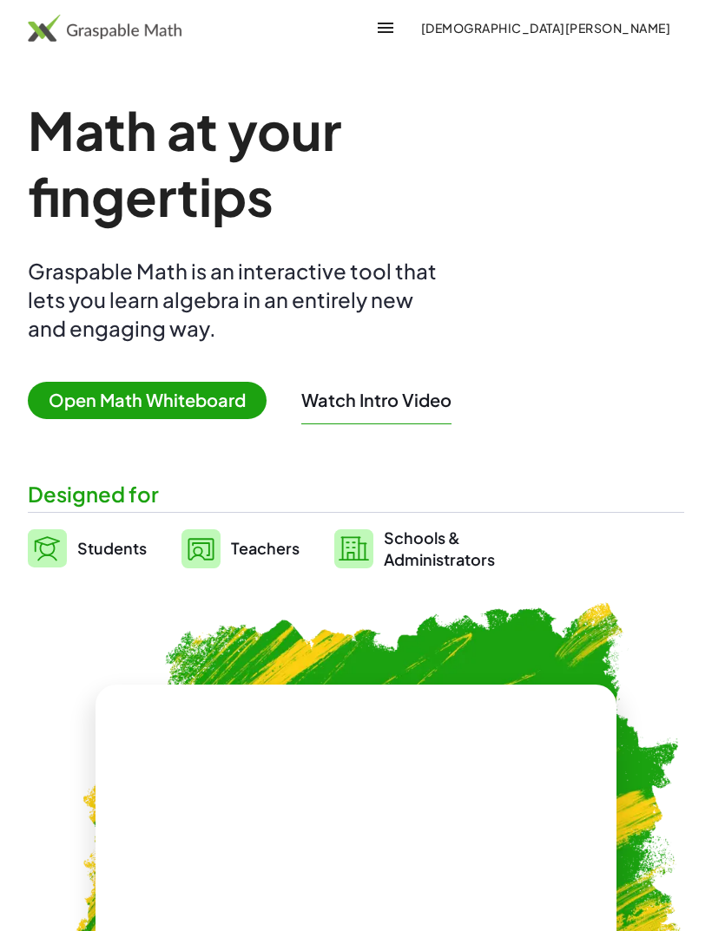
click at [227, 407] on span "Open Math Whiteboard" at bounding box center [147, 400] width 239 height 37
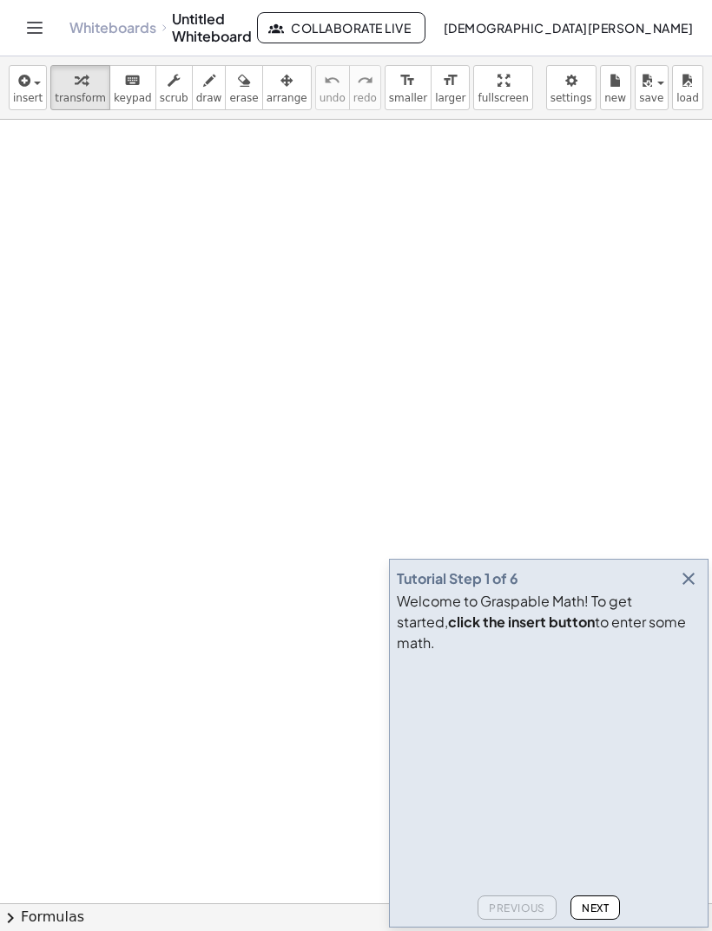
click at [34, 88] on div "button" at bounding box center [28, 79] width 30 height 21
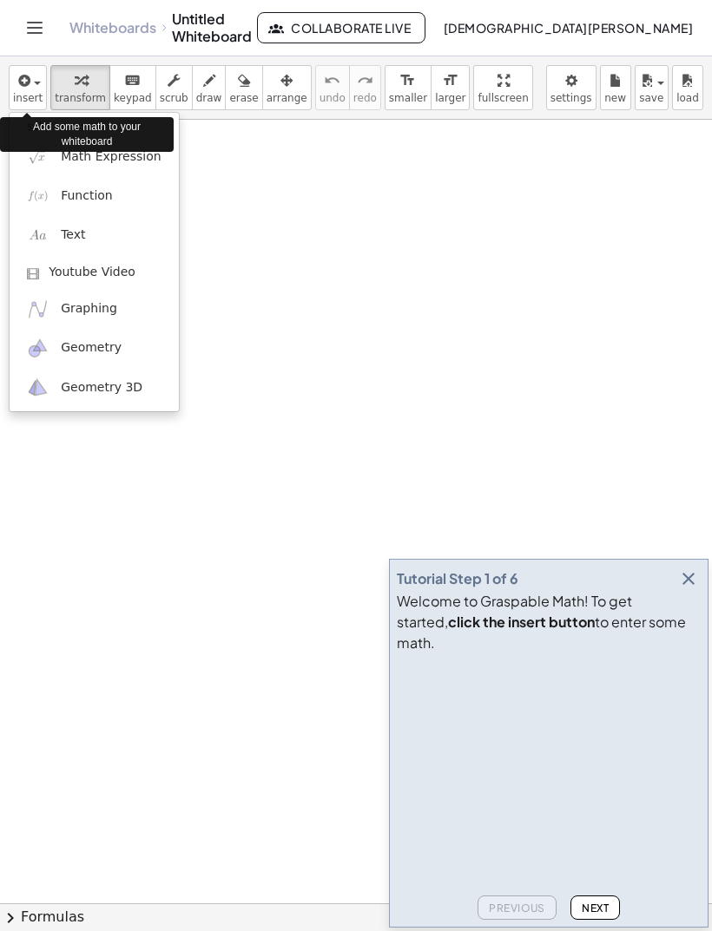
click at [128, 185] on link "Function" at bounding box center [94, 195] width 169 height 39
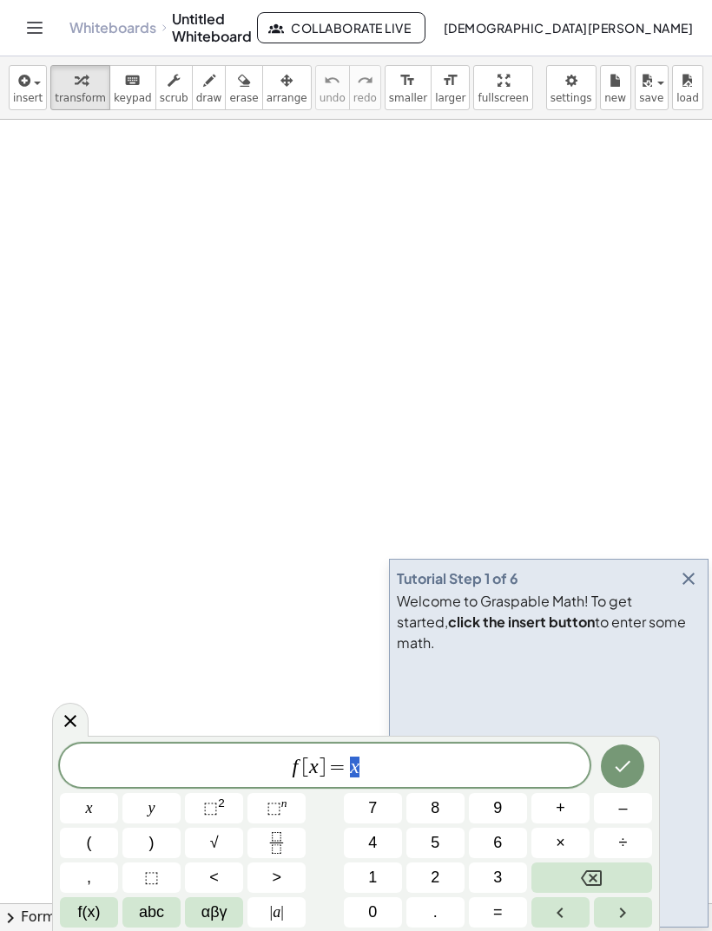
click at [622, 865] on button "Backspace" at bounding box center [591, 878] width 121 height 30
click at [627, 871] on button "Backspace" at bounding box center [591, 878] width 121 height 30
click at [625, 872] on button "Backspace" at bounding box center [591, 878] width 121 height 30
click at [624, 872] on button "Backspace" at bounding box center [591, 878] width 121 height 30
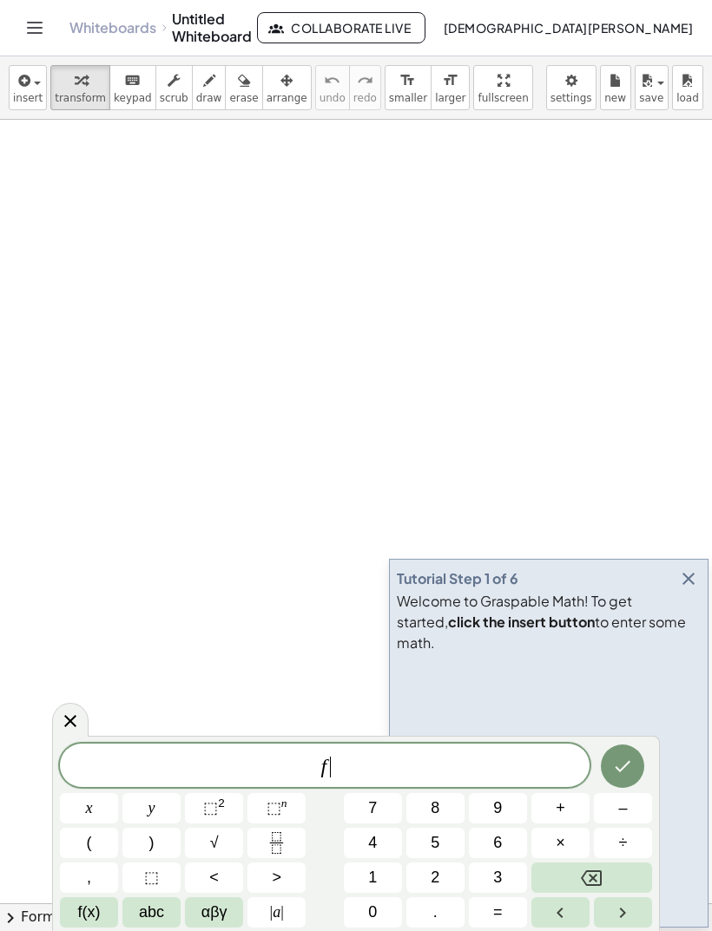
click at [624, 870] on button "Backspace" at bounding box center [591, 878] width 121 height 30
click at [92, 908] on span "f(x)" at bounding box center [89, 912] width 23 height 23
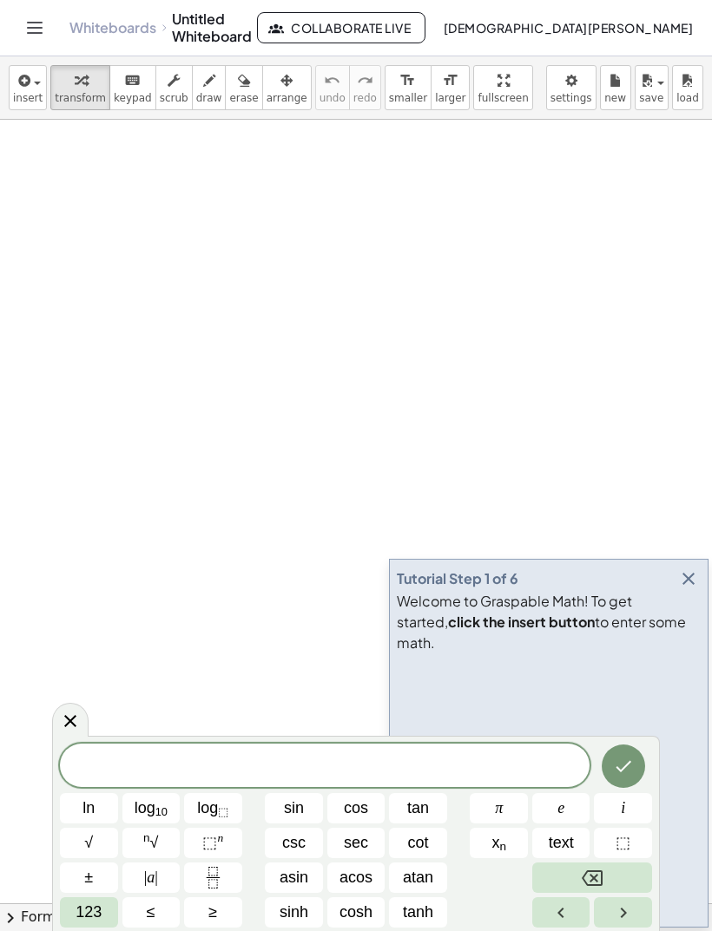
click at [99, 918] on span "123" at bounding box center [88, 912] width 26 height 23
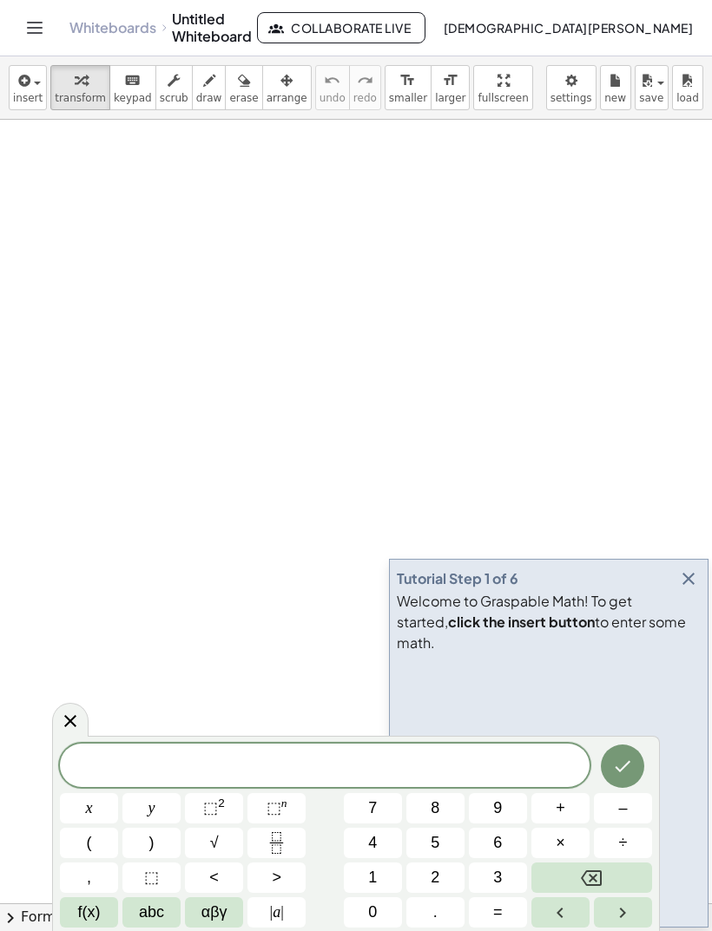
click at [163, 919] on span "abc" at bounding box center [151, 912] width 25 height 23
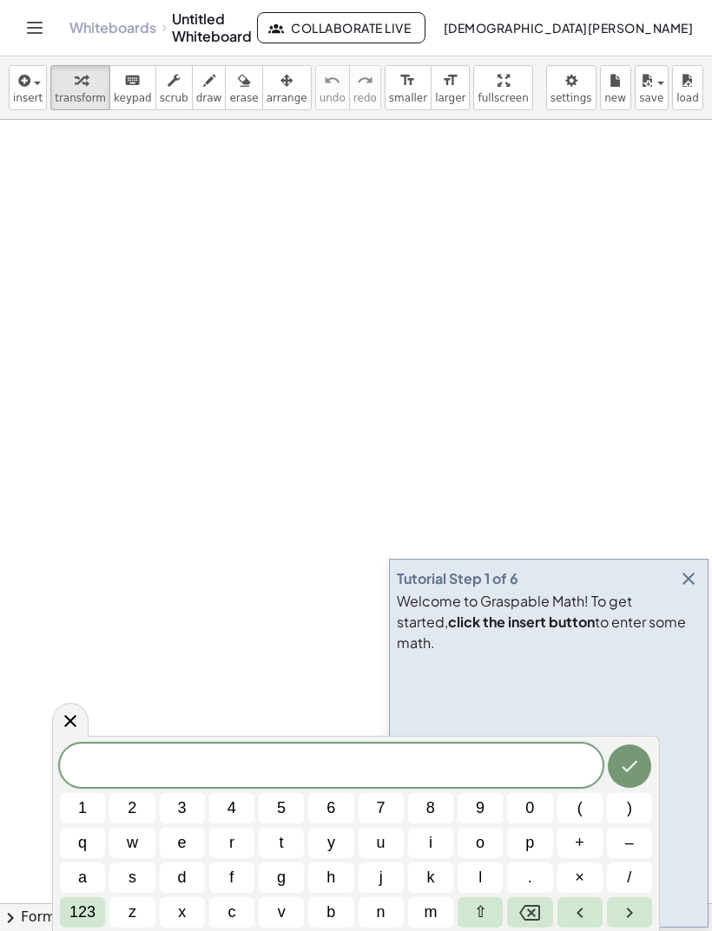
click at [329, 877] on span "h" at bounding box center [330, 877] width 9 height 23
click at [77, 916] on span "123" at bounding box center [82, 912] width 26 height 23
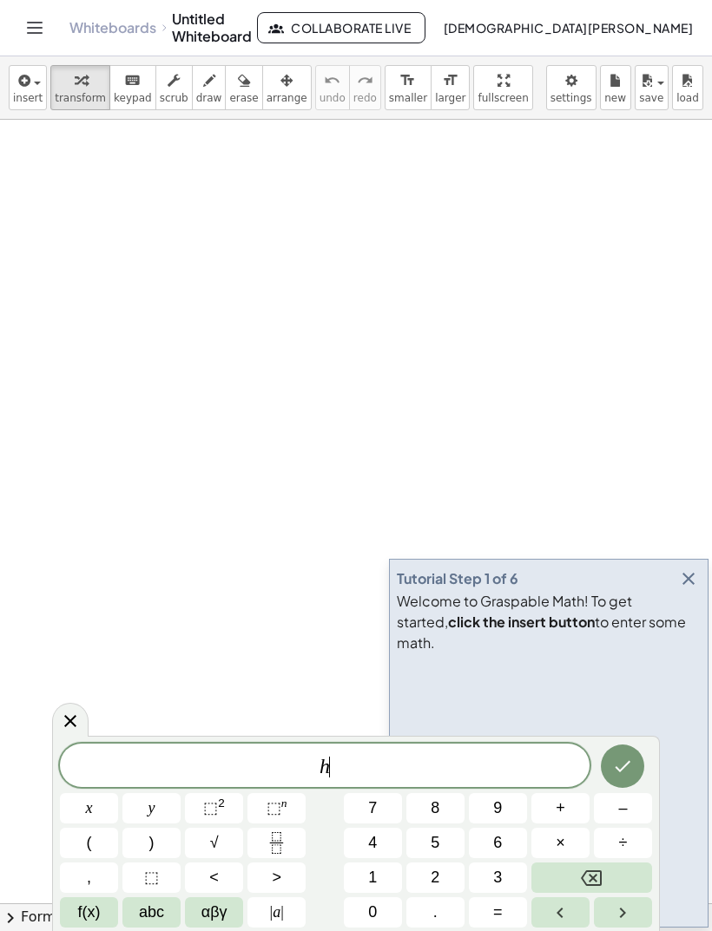
click at [93, 838] on button "(" at bounding box center [89, 843] width 58 height 30
click at [93, 837] on button "(" at bounding box center [89, 843] width 58 height 30
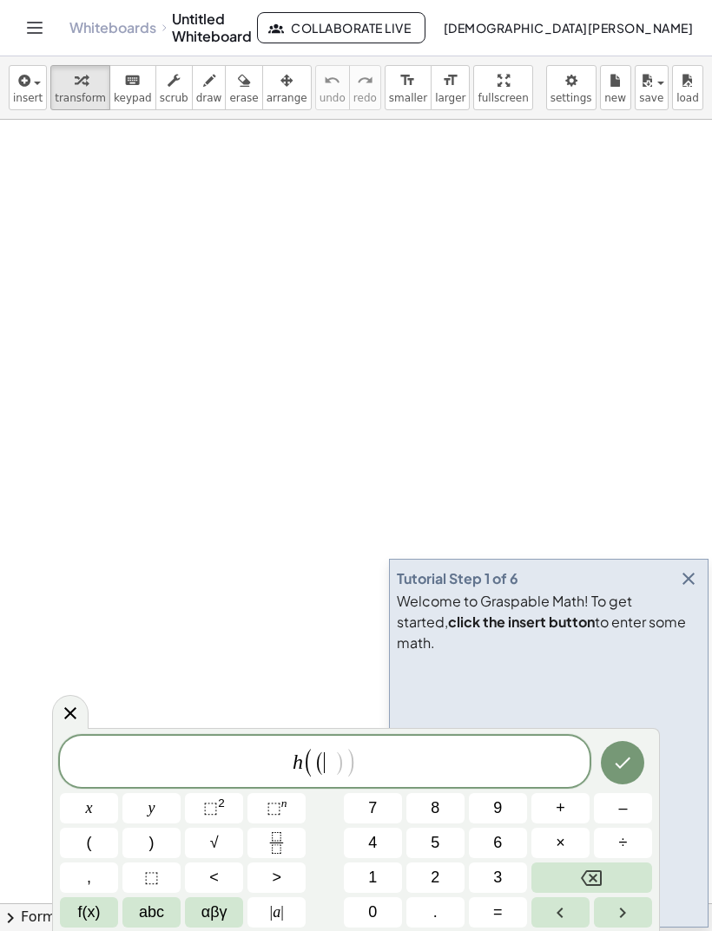
click at [158, 845] on button ")" at bounding box center [151, 843] width 58 height 30
click at [623, 875] on button "Backspace" at bounding box center [591, 878] width 121 height 30
click at [625, 882] on button "Backspace" at bounding box center [591, 878] width 121 height 30
click at [94, 797] on button "x" at bounding box center [89, 808] width 58 height 30
click at [145, 837] on button ")" at bounding box center [151, 843] width 58 height 30
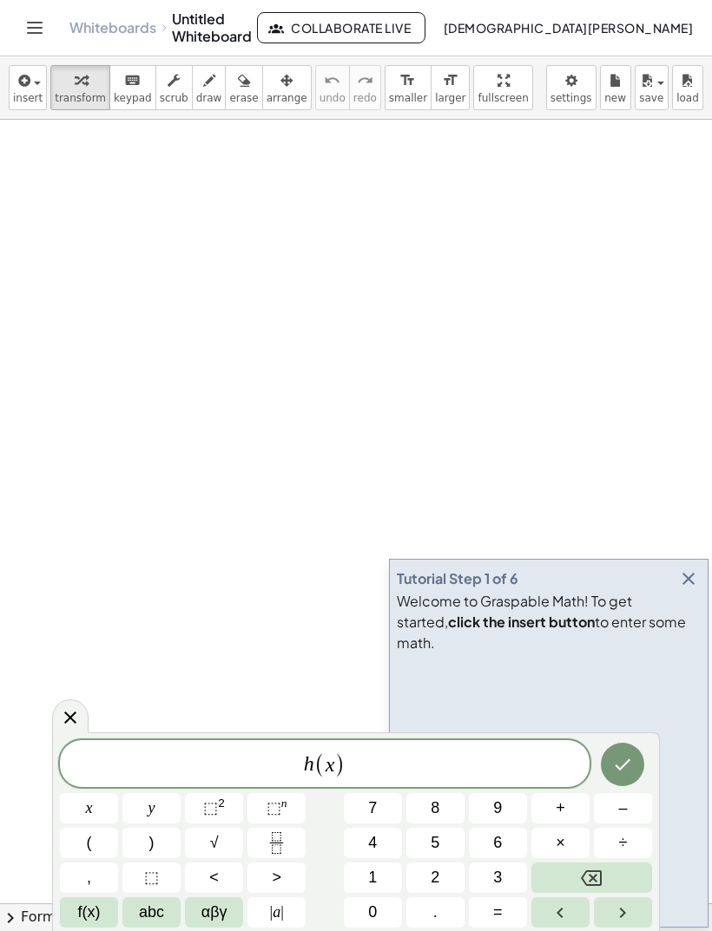
click at [486, 900] on button "=" at bounding box center [498, 912] width 58 height 30
click at [161, 897] on button "abc" at bounding box center [151, 912] width 58 height 30
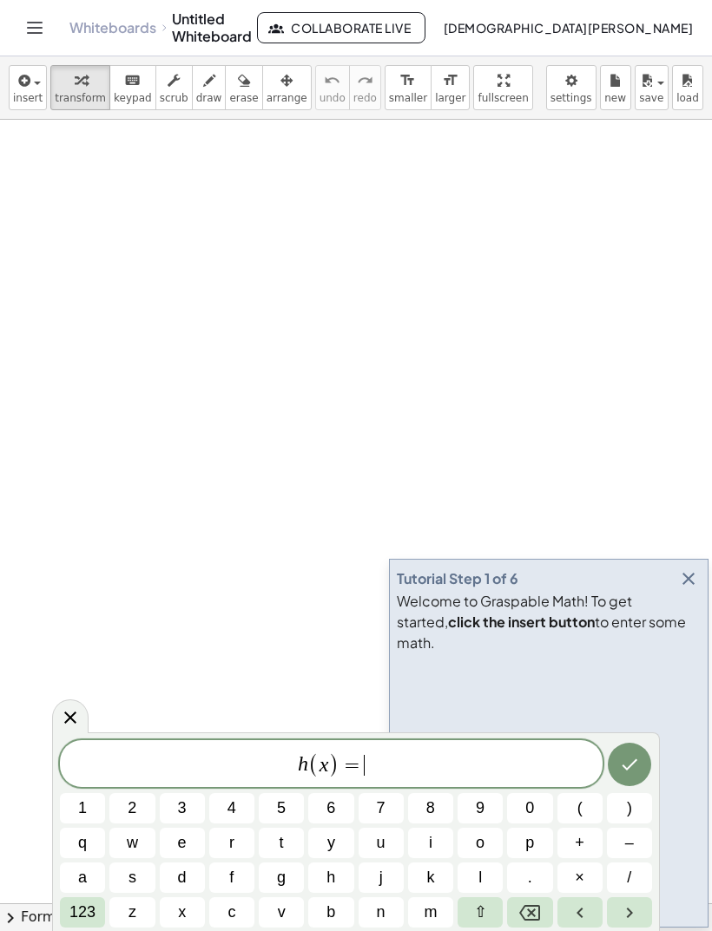
click at [427, 843] on button "i" at bounding box center [430, 843] width 45 height 30
click at [381, 906] on span "n" at bounding box center [381, 912] width 9 height 23
click at [574, 811] on button "(" at bounding box center [579, 808] width 45 height 30
click at [86, 920] on span "123" at bounding box center [82, 912] width 26 height 23
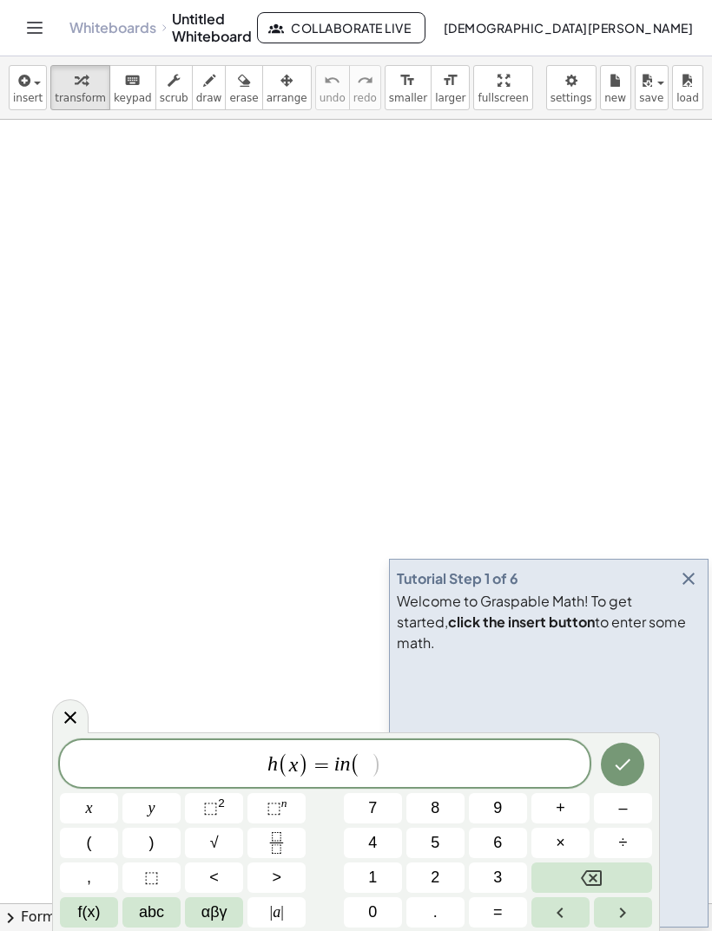
click at [89, 804] on span "x" at bounding box center [89, 808] width 7 height 23
click at [220, 807] on sup "2" at bounding box center [221, 803] width 7 height 13
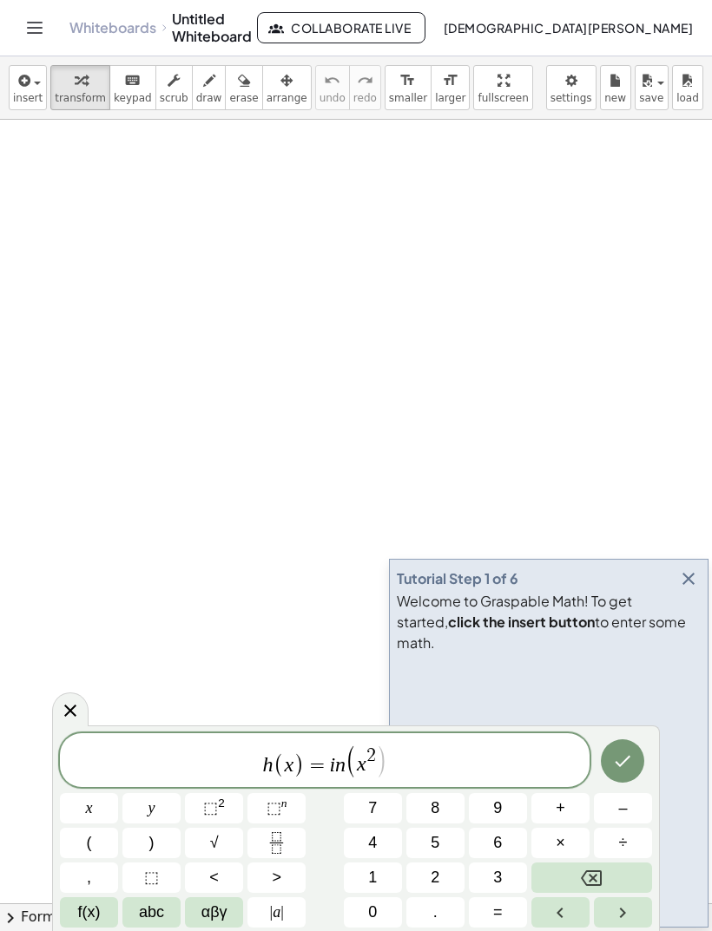
click at [555, 803] on span "+" at bounding box center [560, 808] width 10 height 23
click at [100, 918] on span "f(x)" at bounding box center [89, 912] width 23 height 23
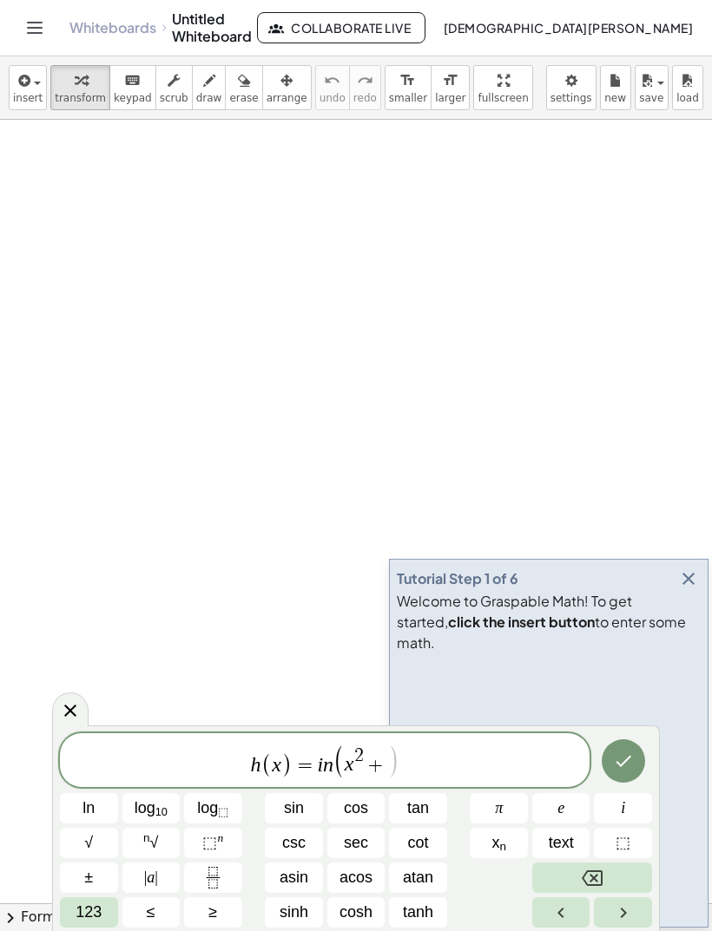
click at [567, 817] on button "e" at bounding box center [561, 808] width 58 height 30
click at [222, 841] on sup "n" at bounding box center [220, 837] width 6 height 13
click at [86, 917] on span "123" at bounding box center [88, 912] width 26 height 23
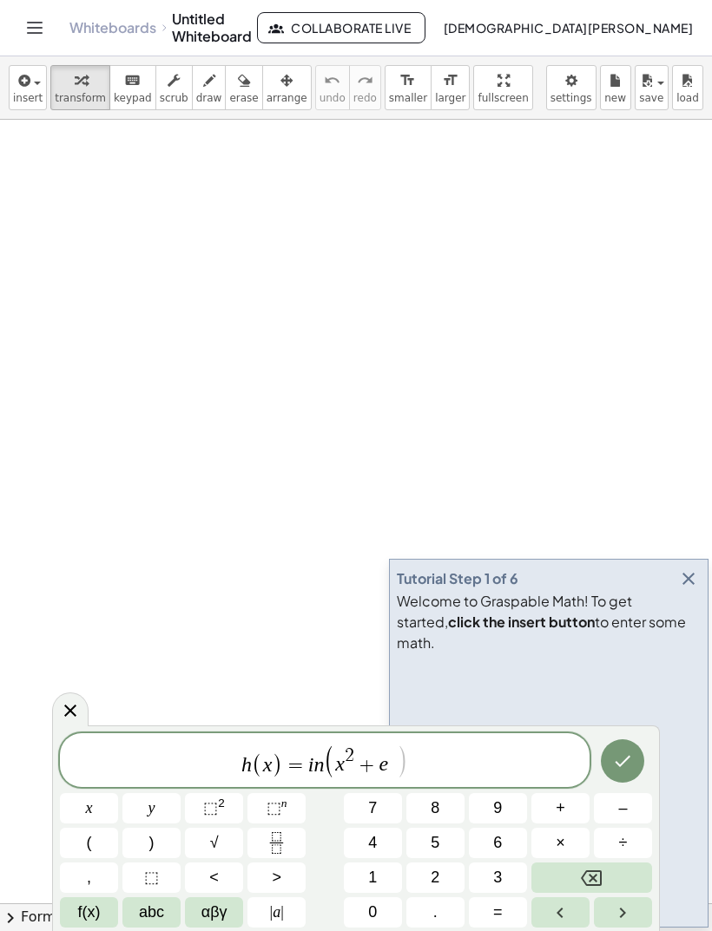
click at [91, 811] on span "x" at bounding box center [89, 808] width 7 height 23
click at [410, 762] on span "h ( x ) = i n ( x 2 + e x ​ )" at bounding box center [324, 762] width 529 height 36
click at [397, 757] on span ")" at bounding box center [402, 763] width 12 height 36
click at [165, 843] on button ")" at bounding box center [151, 843] width 58 height 30
click at [108, 809] on button "x" at bounding box center [89, 808] width 58 height 30
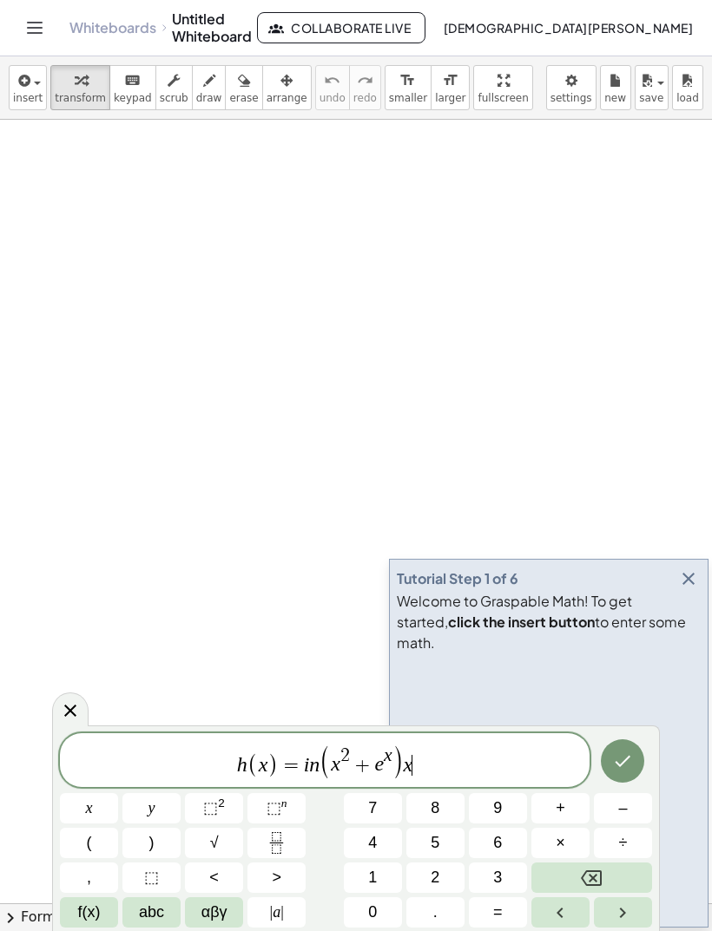
click at [622, 875] on button "Backspace" at bounding box center [591, 878] width 121 height 30
click at [577, 843] on button "×" at bounding box center [560, 843] width 58 height 30
click at [93, 918] on span "f(x)" at bounding box center [89, 912] width 23 height 23
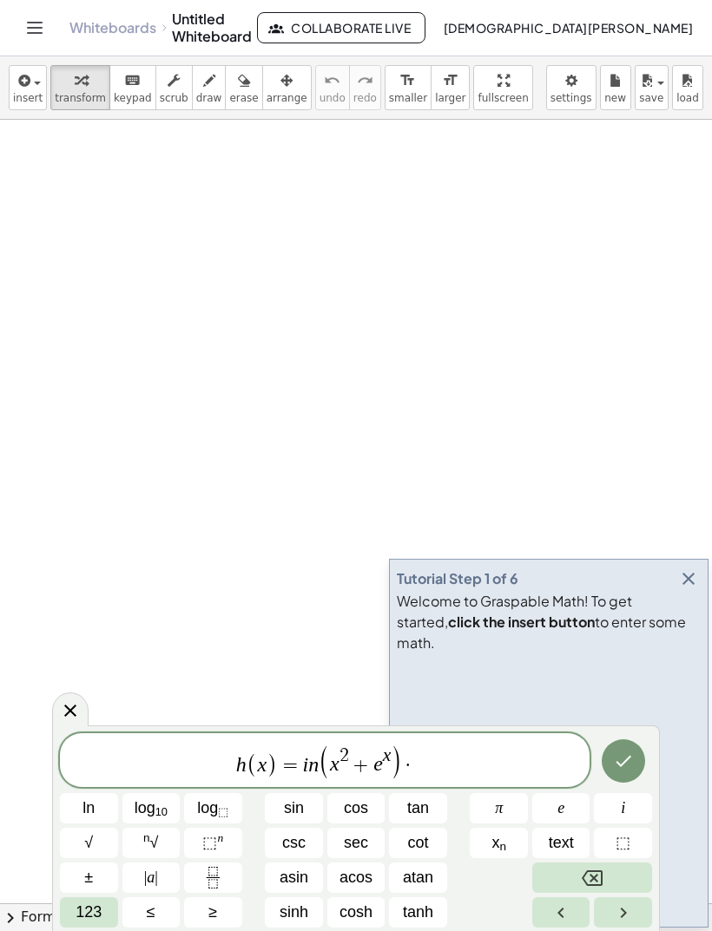
click at [366, 812] on span "cos" at bounding box center [356, 808] width 24 height 23
click at [101, 906] on span "123" at bounding box center [88, 912] width 26 height 23
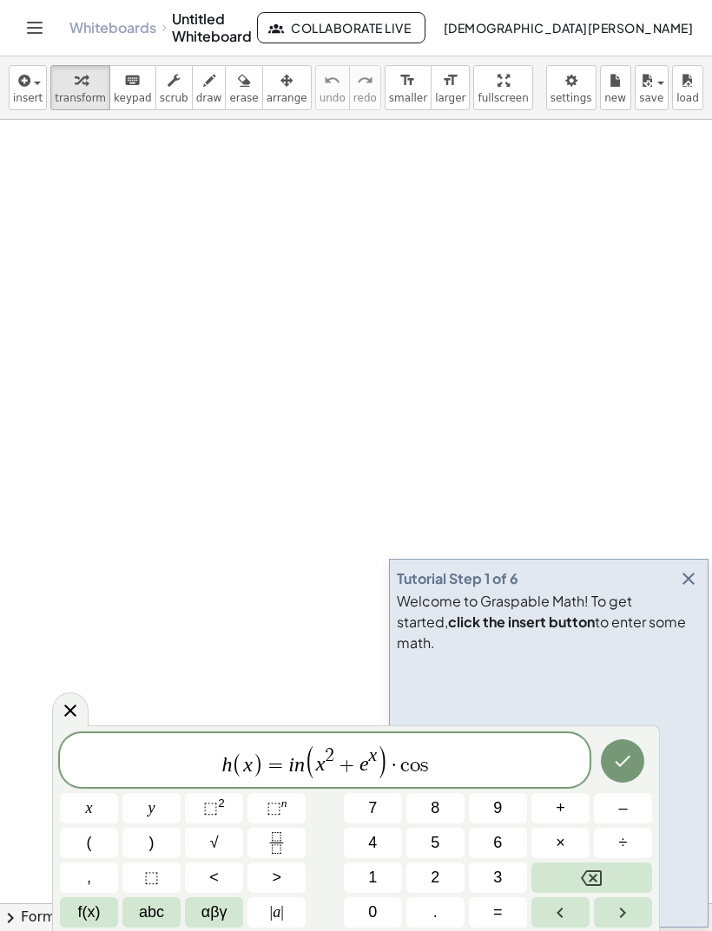
click at [95, 804] on button "x" at bounding box center [89, 808] width 58 height 30
click at [632, 874] on button "Backspace" at bounding box center [591, 878] width 121 height 30
click at [90, 841] on span "(" at bounding box center [89, 842] width 5 height 23
click at [89, 841] on span "(" at bounding box center [89, 842] width 5 height 23
click at [593, 875] on icon "Backspace" at bounding box center [591, 878] width 21 height 21
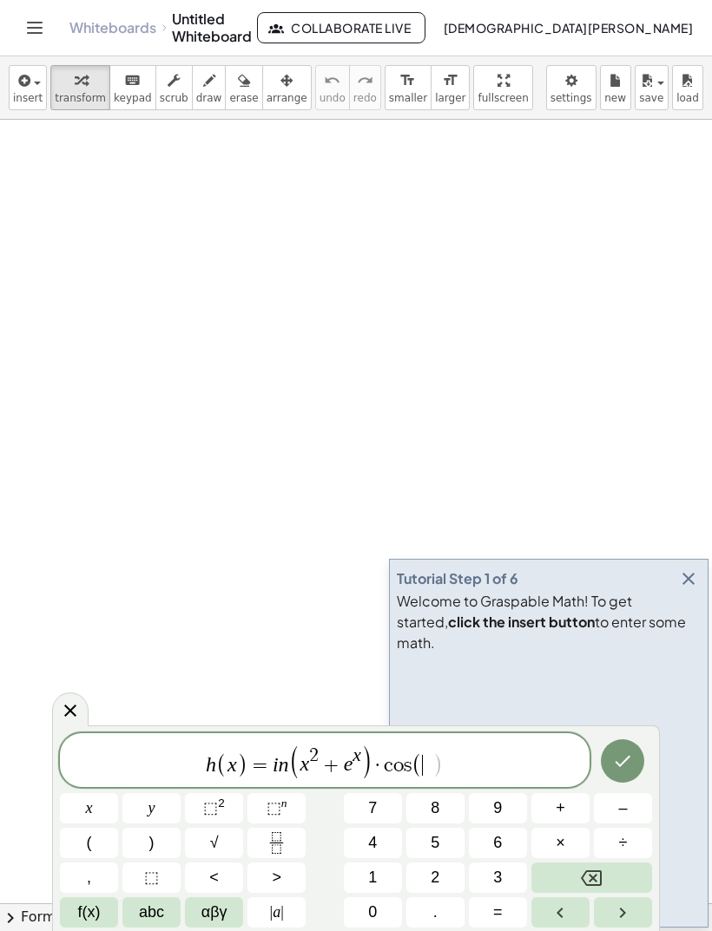
click at [97, 807] on button "x" at bounding box center [89, 808] width 58 height 30
click at [164, 834] on button ")" at bounding box center [151, 843] width 58 height 30
click at [631, 758] on icon "Done" at bounding box center [622, 761] width 21 height 21
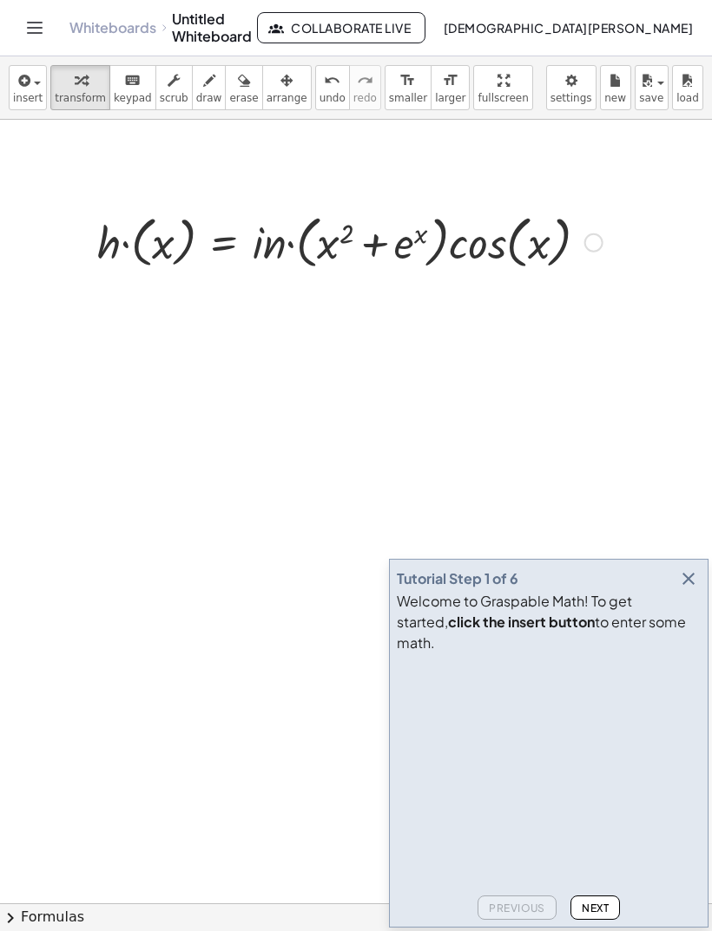
click at [686, 589] on icon "button" at bounding box center [688, 578] width 21 height 21
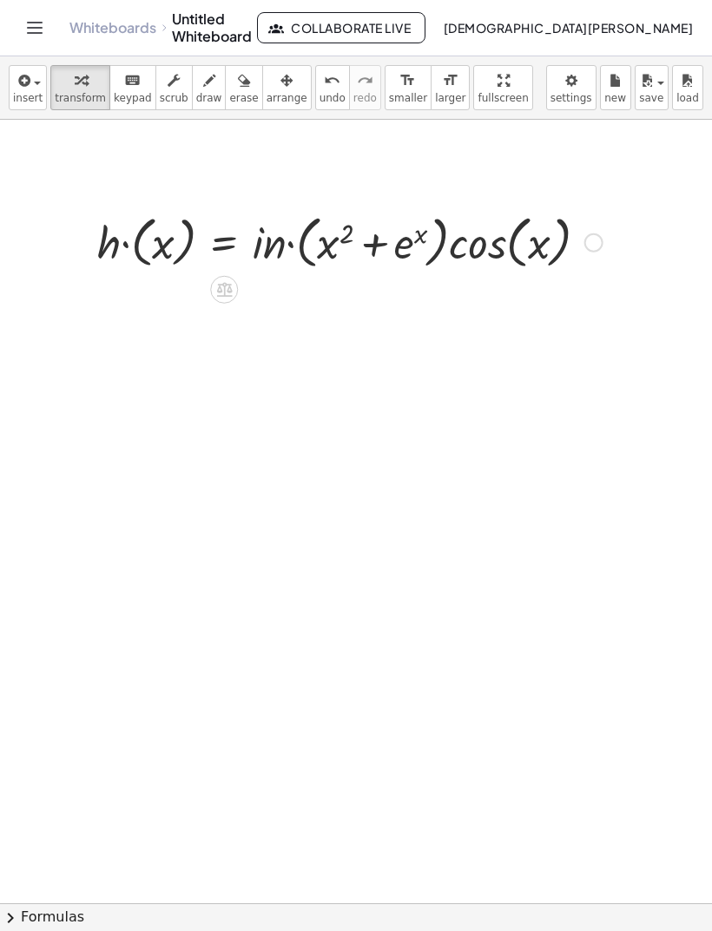
click at [40, 38] on button "Toggle navigation" at bounding box center [35, 28] width 28 height 28
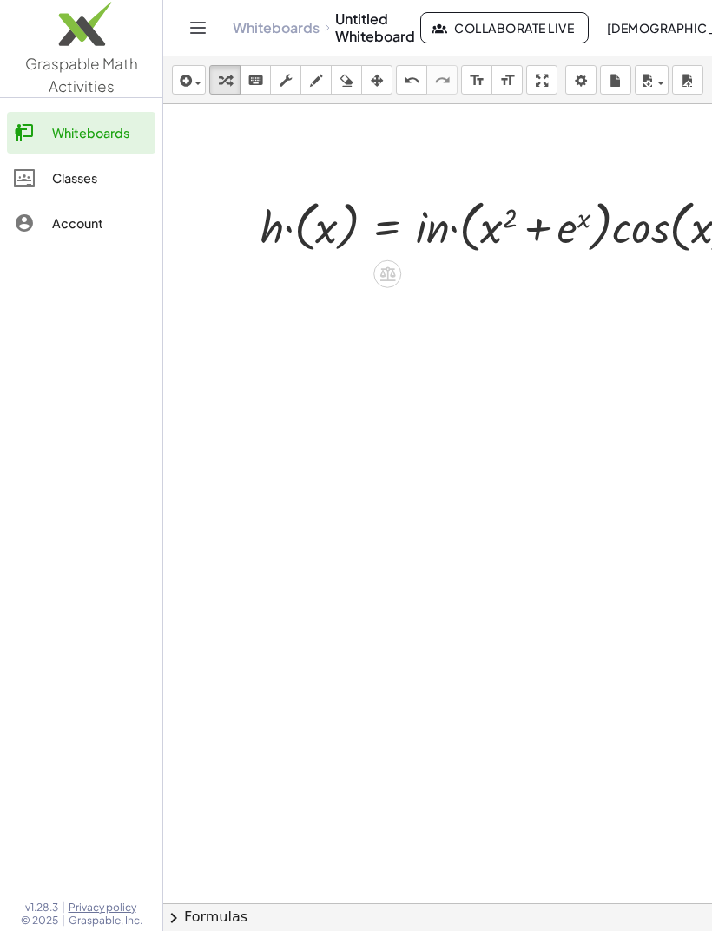
click at [201, 30] on icon "Toggle navigation" at bounding box center [197, 27] width 21 height 21
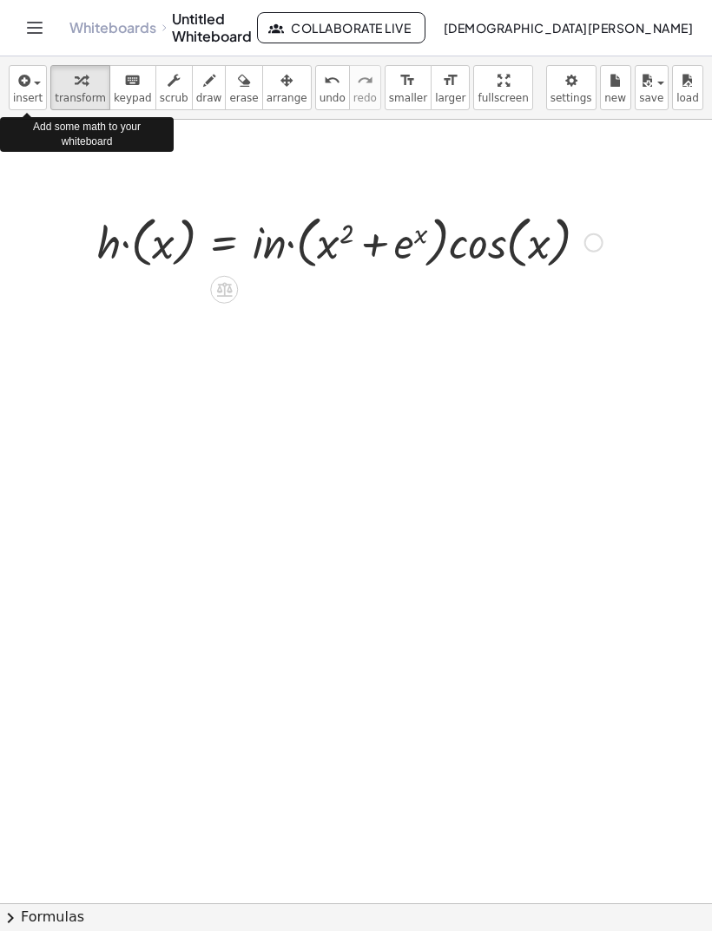
click at [43, 93] on button "insert" at bounding box center [28, 87] width 38 height 45
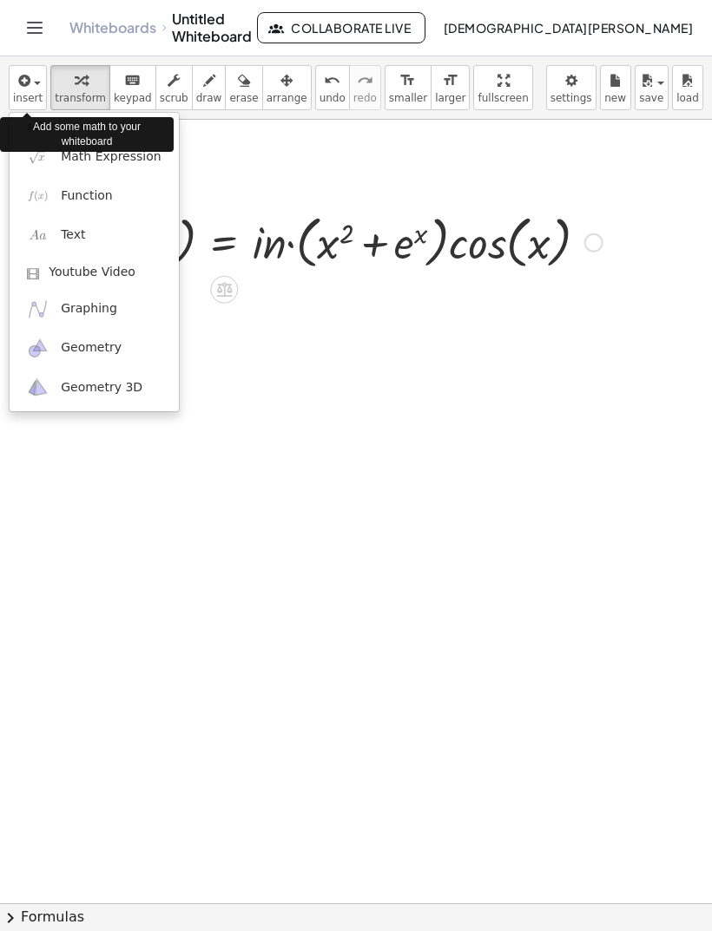
click at [128, 182] on link "Function" at bounding box center [94, 195] width 169 height 39
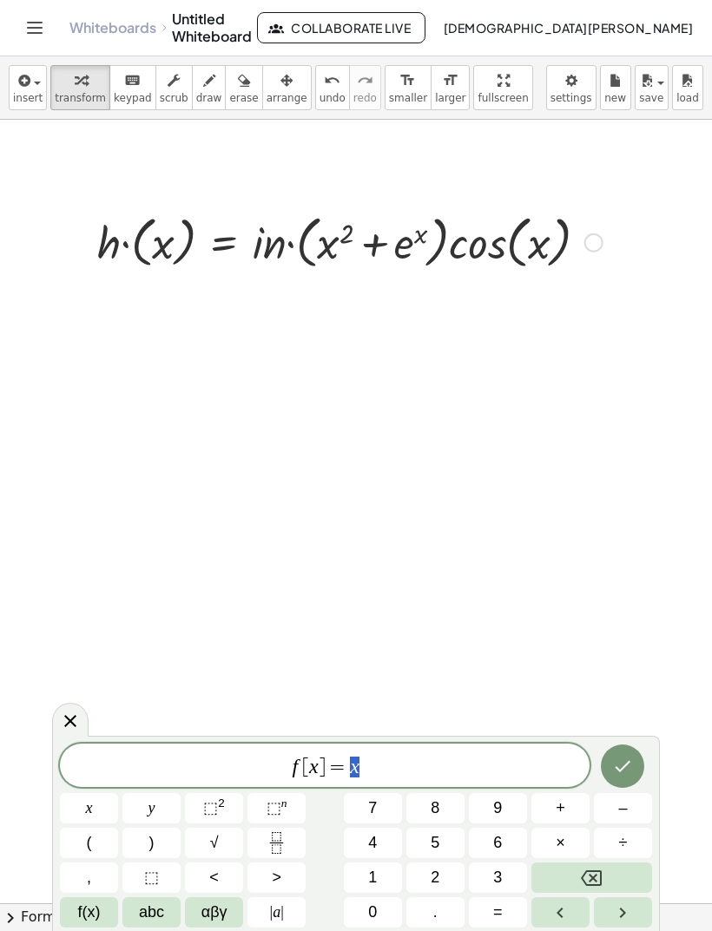
click at [611, 879] on button "Backspace" at bounding box center [591, 878] width 121 height 30
click at [610, 879] on button "Backspace" at bounding box center [591, 878] width 121 height 30
click at [610, 876] on button "Backspace" at bounding box center [591, 878] width 121 height 30
click at [605, 870] on button "Backspace" at bounding box center [591, 878] width 121 height 30
click at [578, 875] on button "Backspace" at bounding box center [591, 878] width 121 height 30
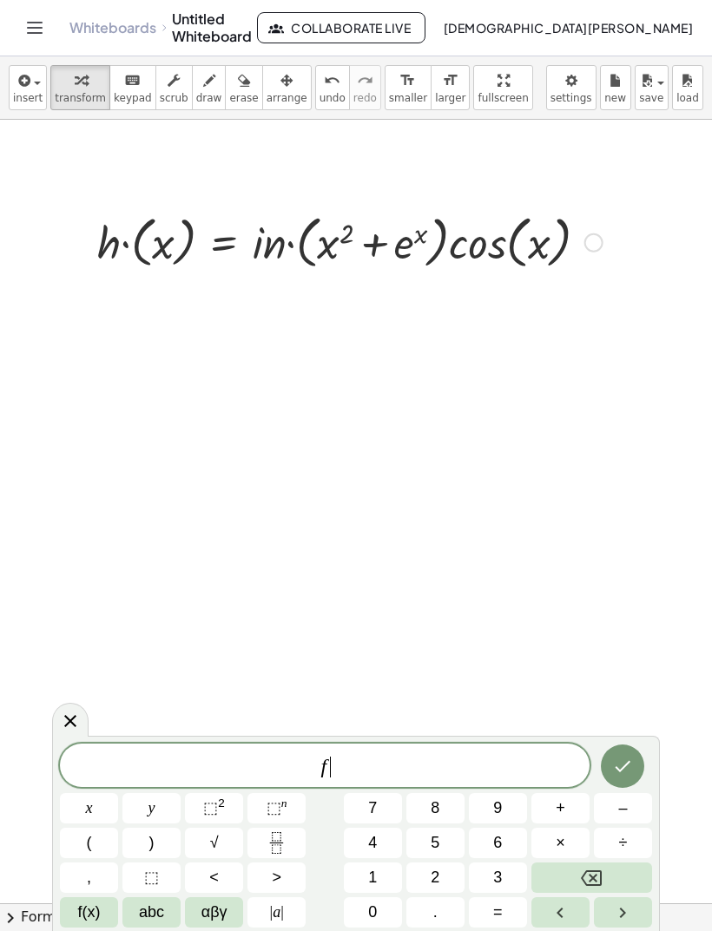
click at [577, 865] on button "Backspace" at bounding box center [591, 878] width 121 height 30
click at [298, 844] on button "Fraction" at bounding box center [276, 843] width 58 height 30
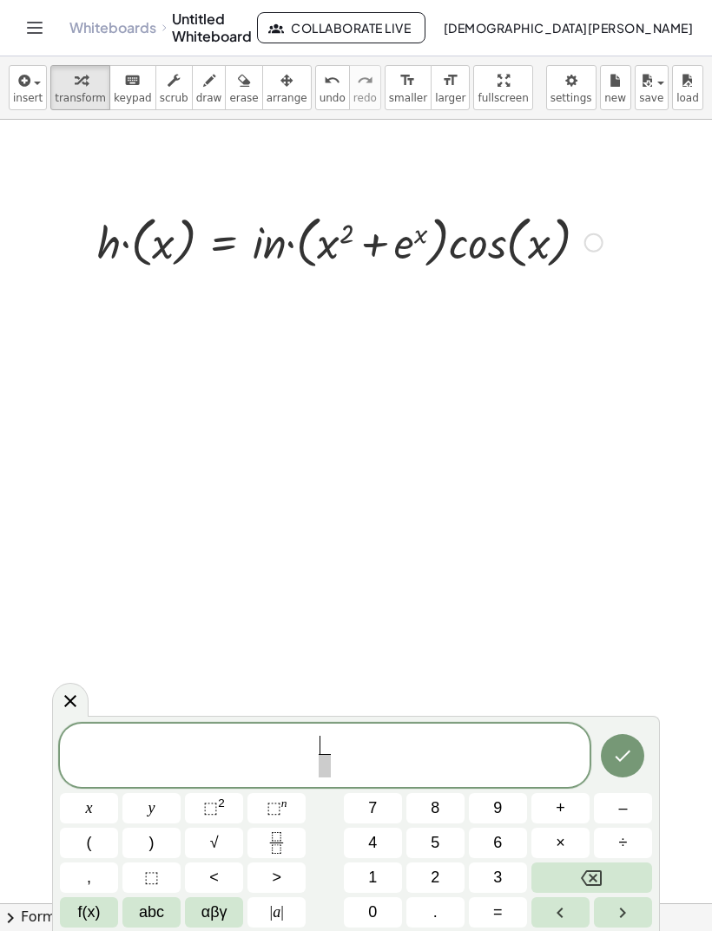
click at [151, 902] on span "abc" at bounding box center [151, 912] width 25 height 23
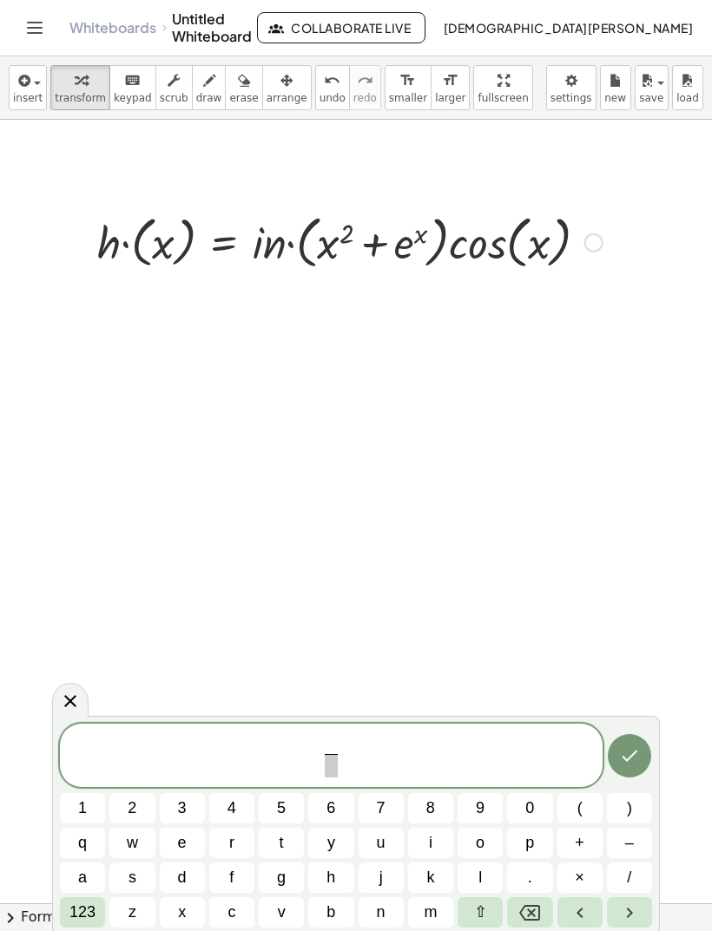
click at [181, 863] on button "d" at bounding box center [182, 878] width 45 height 30
click at [181, 909] on span "x" at bounding box center [182, 912] width 8 height 23
click at [330, 771] on span at bounding box center [331, 765] width 22 height 23
click at [345, 743] on span "d x ​ ​" at bounding box center [331, 757] width 29 height 43
click at [322, 764] on span at bounding box center [331, 765] width 22 height 23
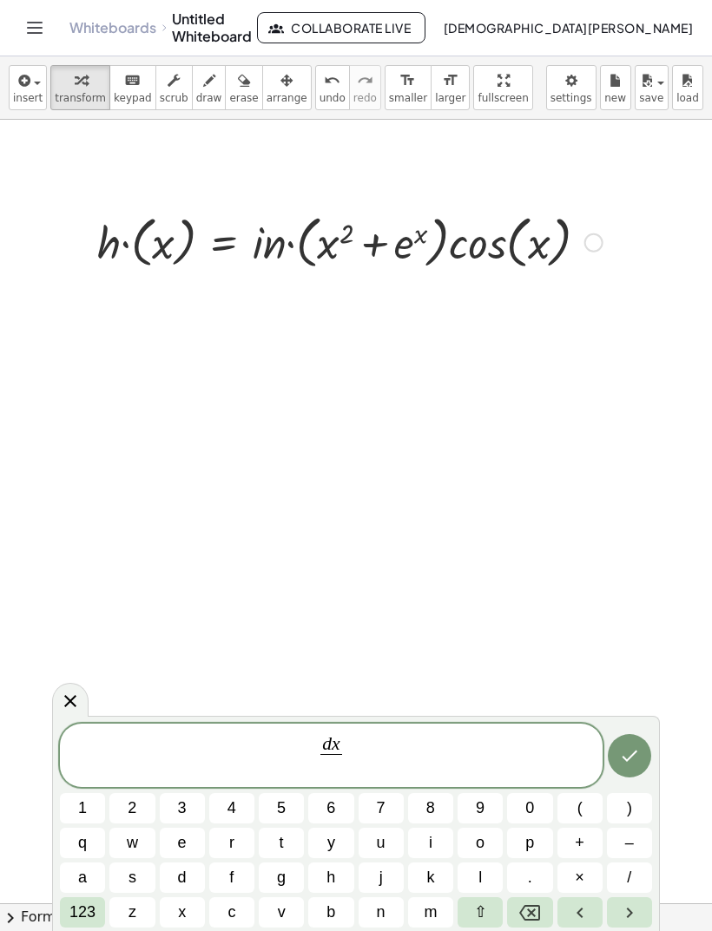
click at [180, 913] on span "x" at bounding box center [182, 912] width 8 height 23
click at [537, 898] on button "Backspace" at bounding box center [529, 912] width 45 height 30
click at [184, 874] on span "d" at bounding box center [182, 877] width 9 height 23
click at [182, 906] on span "x" at bounding box center [182, 912] width 8 height 23
click at [343, 741] on span "d x d x ​ ​" at bounding box center [331, 757] width 29 height 43
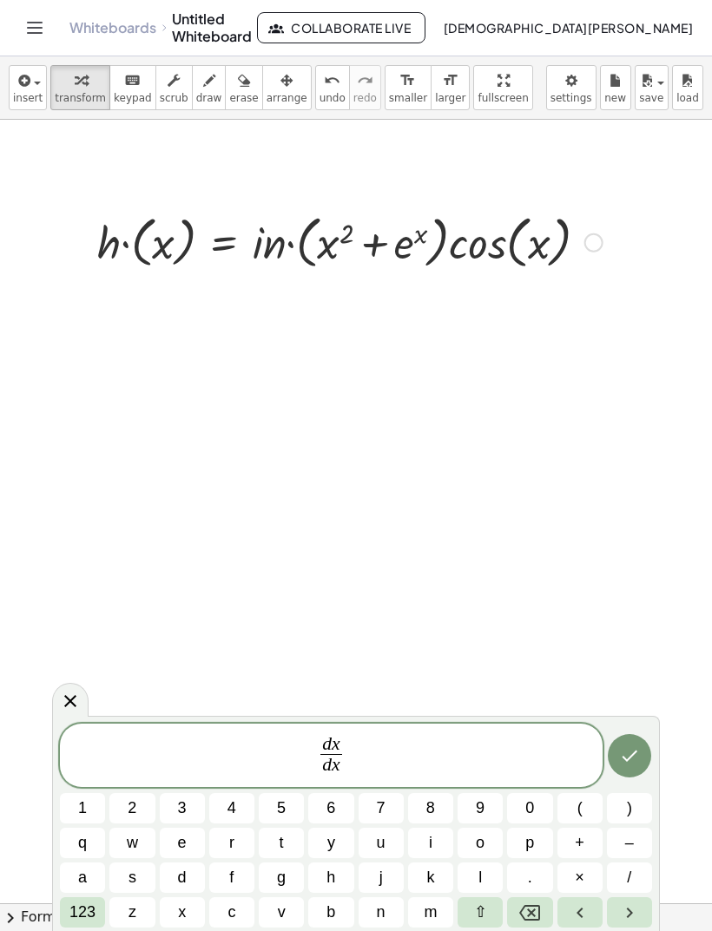
click at [351, 739] on span "d x d x ​ ​" at bounding box center [331, 757] width 542 height 46
click at [531, 891] on button "." at bounding box center [529, 878] width 45 height 30
click at [519, 913] on icon "Backspace" at bounding box center [529, 913] width 21 height 21
click at [528, 909] on icon "Backspace" at bounding box center [529, 913] width 21 height 16
click at [358, 727] on div "d x d x ​ ​" at bounding box center [331, 756] width 542 height 64
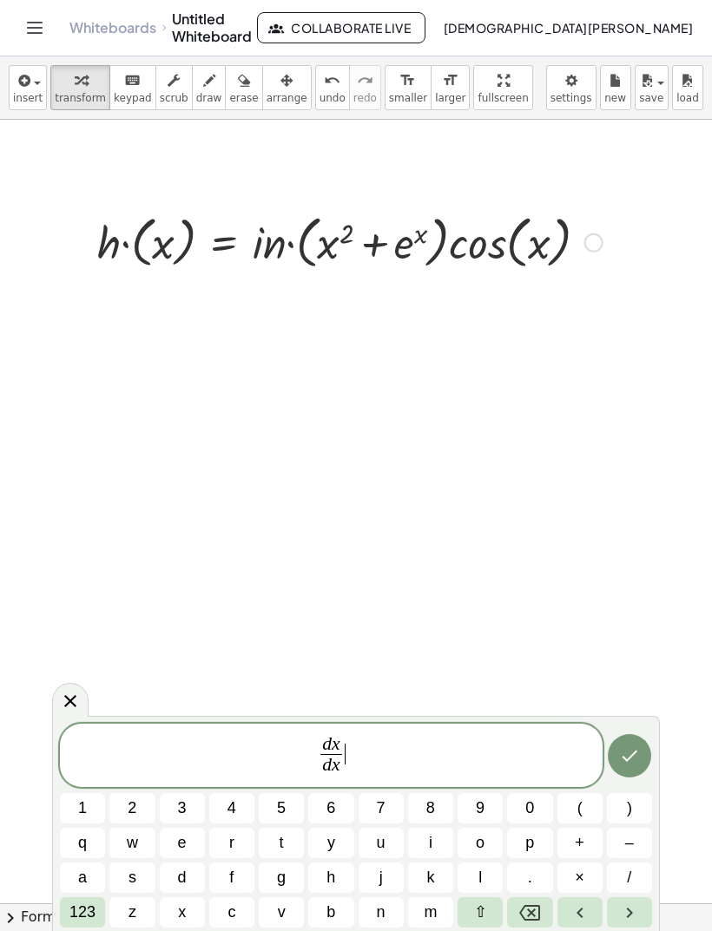
click at [340, 746] on span "d x" at bounding box center [331, 745] width 22 height 19
click at [498, 909] on button "⇧" at bounding box center [479, 912] width 45 height 30
click at [482, 917] on span "⇧" at bounding box center [480, 912] width 13 height 23
click at [525, 904] on icon "Backspace" at bounding box center [529, 913] width 21 height 21
click at [582, 800] on button "(" at bounding box center [579, 808] width 45 height 30
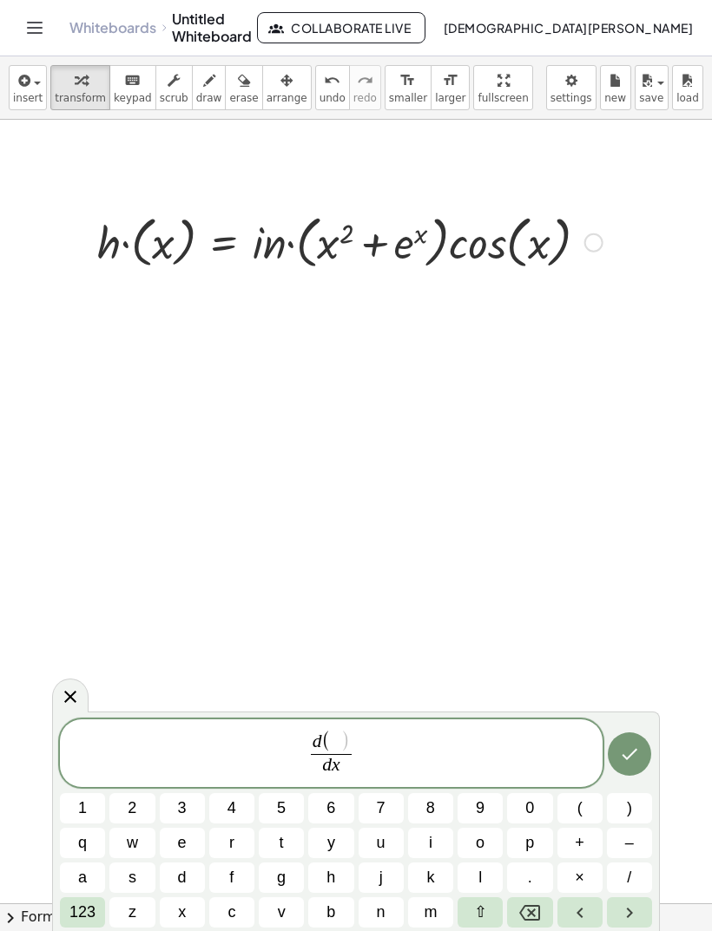
click at [391, 846] on button "u" at bounding box center [380, 843] width 45 height 30
click at [575, 871] on span "×" at bounding box center [579, 877] width 10 height 23
click at [293, 893] on button "g" at bounding box center [281, 878] width 45 height 30
click at [285, 916] on span "v" at bounding box center [282, 912] width 8 height 23
click at [534, 908] on icon "Backspace" at bounding box center [529, 913] width 21 height 21
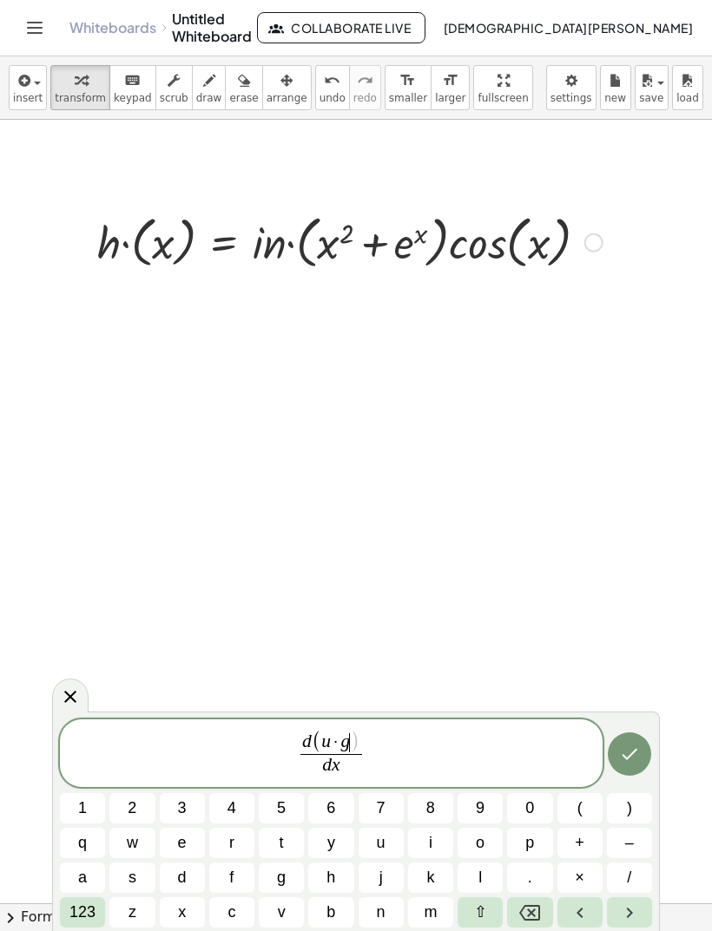
click at [534, 907] on icon "Backspace" at bounding box center [529, 913] width 21 height 21
click at [627, 815] on span ")" at bounding box center [629, 808] width 5 height 23
click at [525, 916] on icon "Backspace" at bounding box center [529, 913] width 21 height 21
click at [387, 843] on button "u" at bounding box center [380, 843] width 45 height 30
click at [536, 920] on icon "Backspace" at bounding box center [529, 913] width 21 height 16
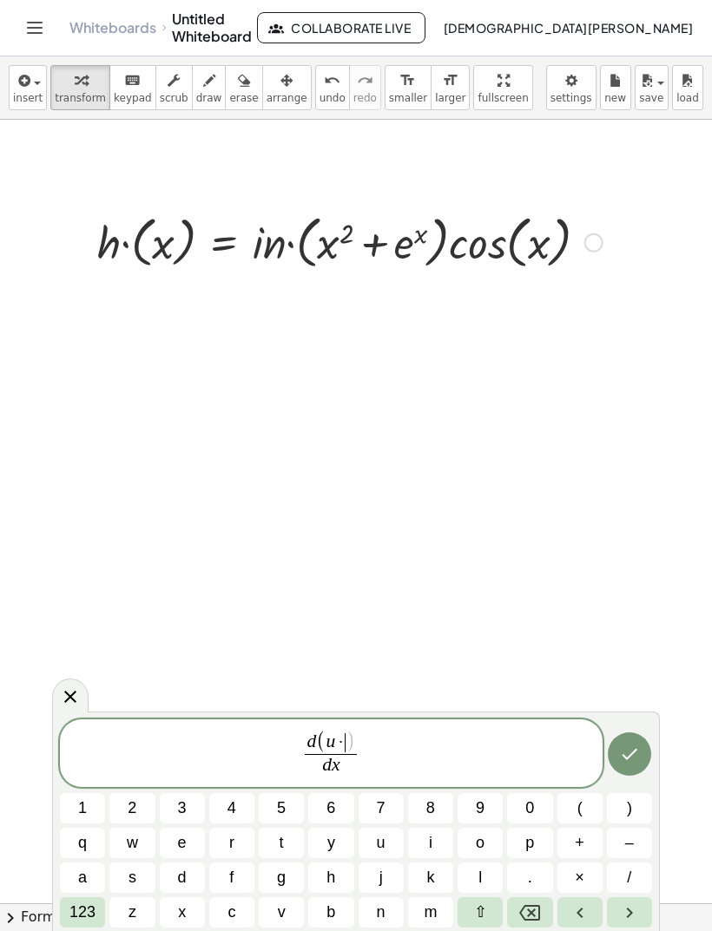
click at [286, 905] on button "v" at bounding box center [281, 912] width 45 height 30
click at [634, 801] on button ")" at bounding box center [629, 808] width 45 height 30
click at [380, 754] on span "d ( u · v ) ​ d x ​" at bounding box center [331, 754] width 542 height 49
click at [84, 909] on span "123" at bounding box center [82, 912] width 26 height 23
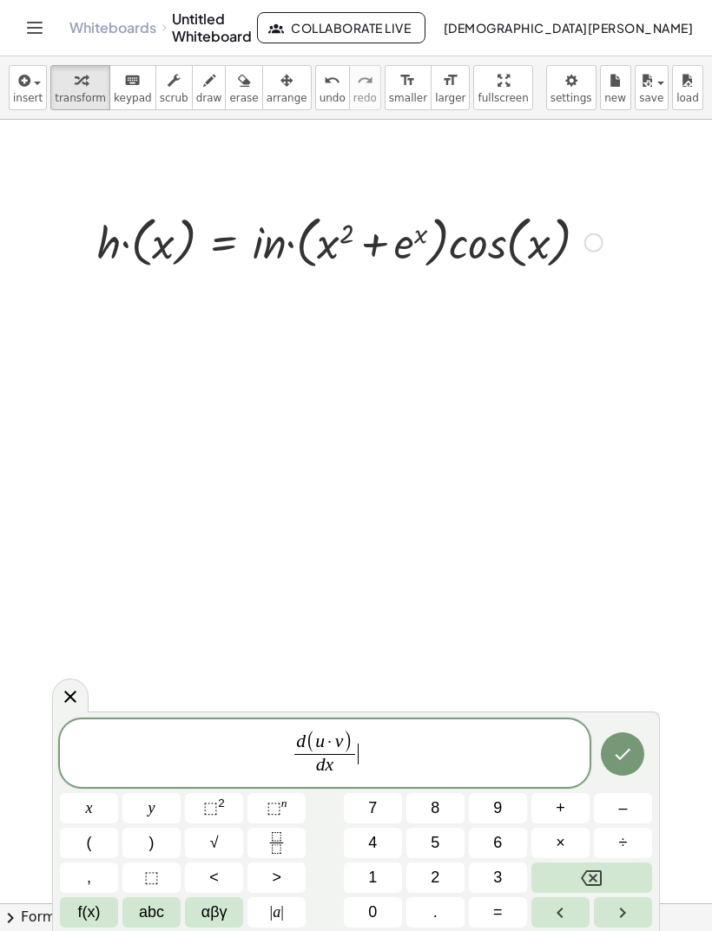
click at [501, 909] on span "=" at bounding box center [498, 912] width 10 height 23
click at [281, 837] on icon "Fraction" at bounding box center [277, 843] width 22 height 22
click at [150, 908] on span "abc" at bounding box center [151, 912] width 25 height 23
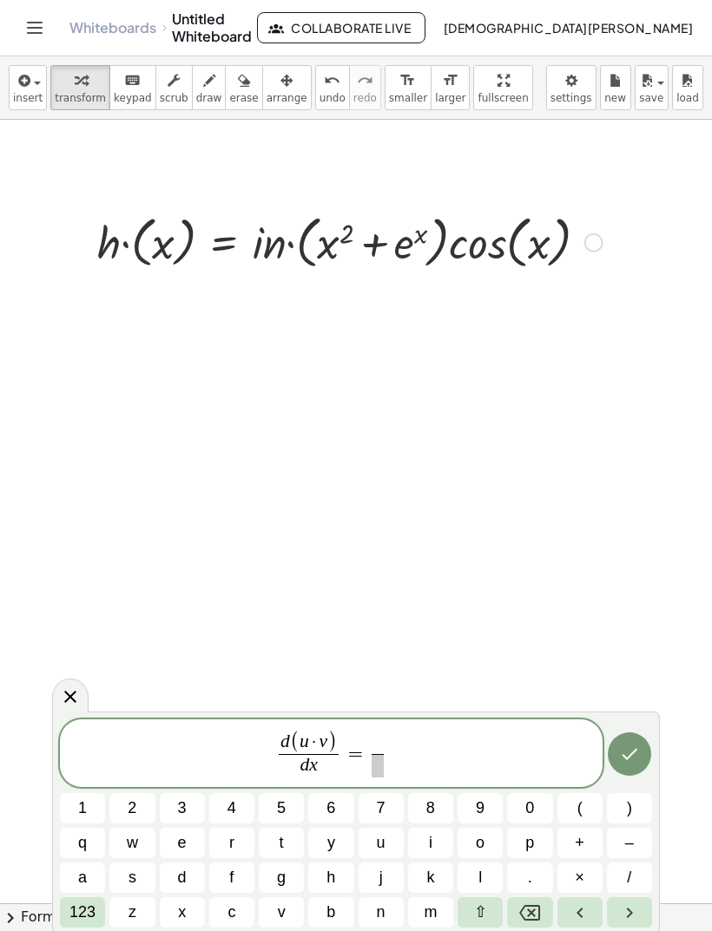
click at [190, 874] on button "d" at bounding box center [182, 878] width 45 height 30
click at [371, 837] on button "u" at bounding box center [380, 843] width 45 height 30
click at [380, 763] on span at bounding box center [377, 765] width 23 height 23
click at [181, 910] on span "x" at bounding box center [182, 912] width 8 height 23
click at [523, 917] on icon "Backspace" at bounding box center [529, 913] width 21 height 16
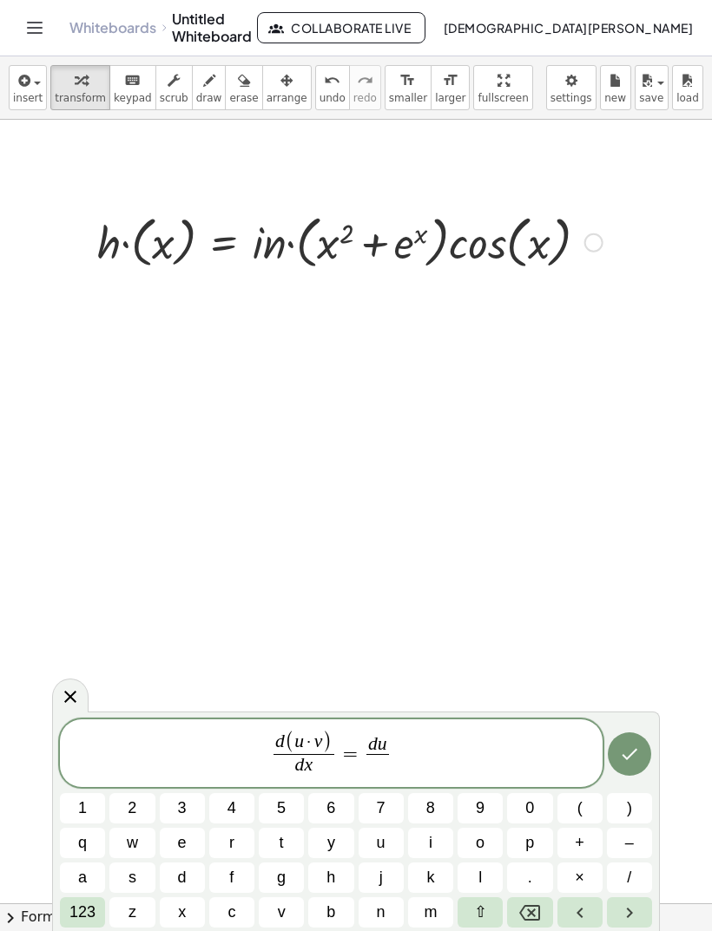
click at [181, 876] on span "d" at bounding box center [182, 877] width 9 height 23
click at [181, 875] on span "d" at bounding box center [182, 877] width 9 height 23
click at [196, 908] on button "x" at bounding box center [182, 912] width 45 height 30
click at [522, 915] on icon "Backspace" at bounding box center [529, 913] width 21 height 16
click at [521, 915] on icon "Backspace" at bounding box center [529, 913] width 21 height 21
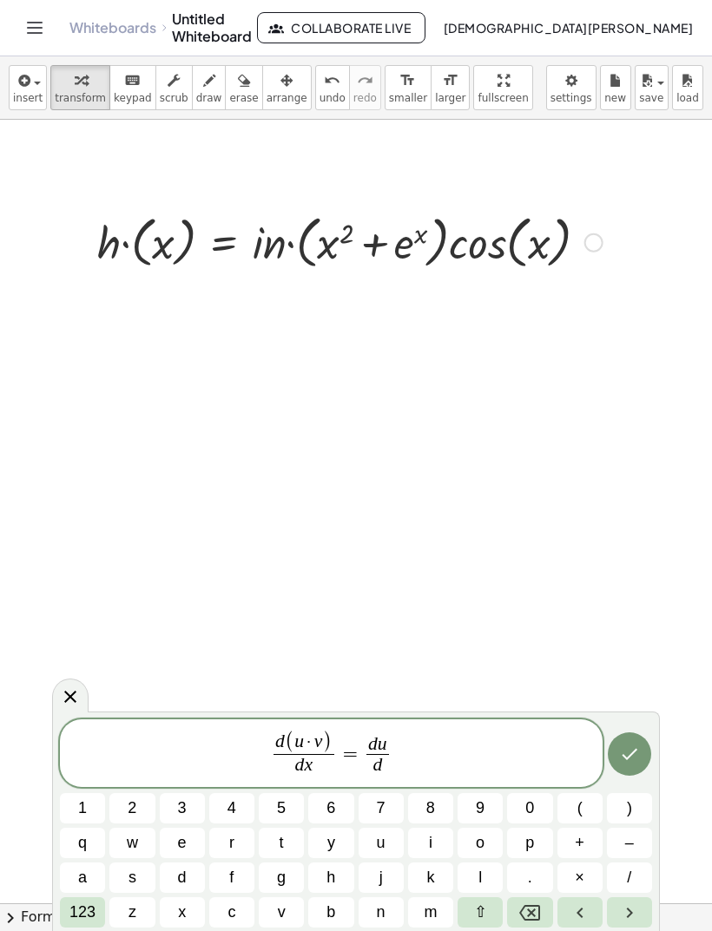
click at [186, 918] on span "x" at bounding box center [182, 912] width 8 height 23
click at [411, 754] on span "d ( u · v ) d x ​ = d u d x ​ ​" at bounding box center [331, 754] width 542 height 49
click at [568, 805] on button "(" at bounding box center [579, 808] width 45 height 30
click at [282, 903] on span "v" at bounding box center [282, 912] width 8 height 23
click at [622, 807] on button ")" at bounding box center [629, 808] width 45 height 30
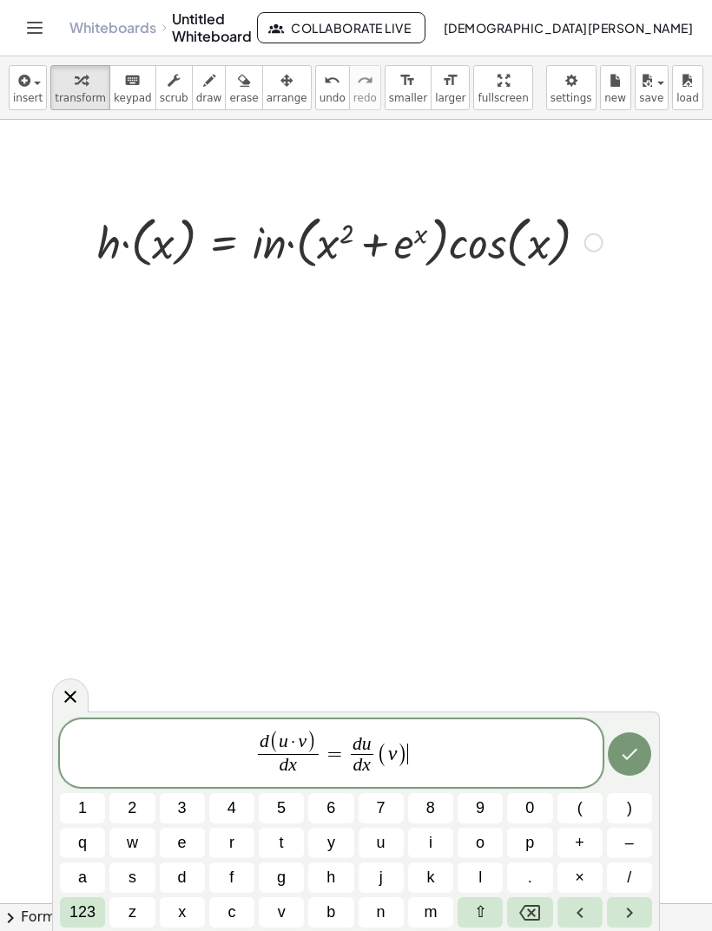
click at [570, 843] on button "+" at bounding box center [579, 843] width 45 height 30
click at [90, 914] on span "123" at bounding box center [82, 912] width 26 height 23
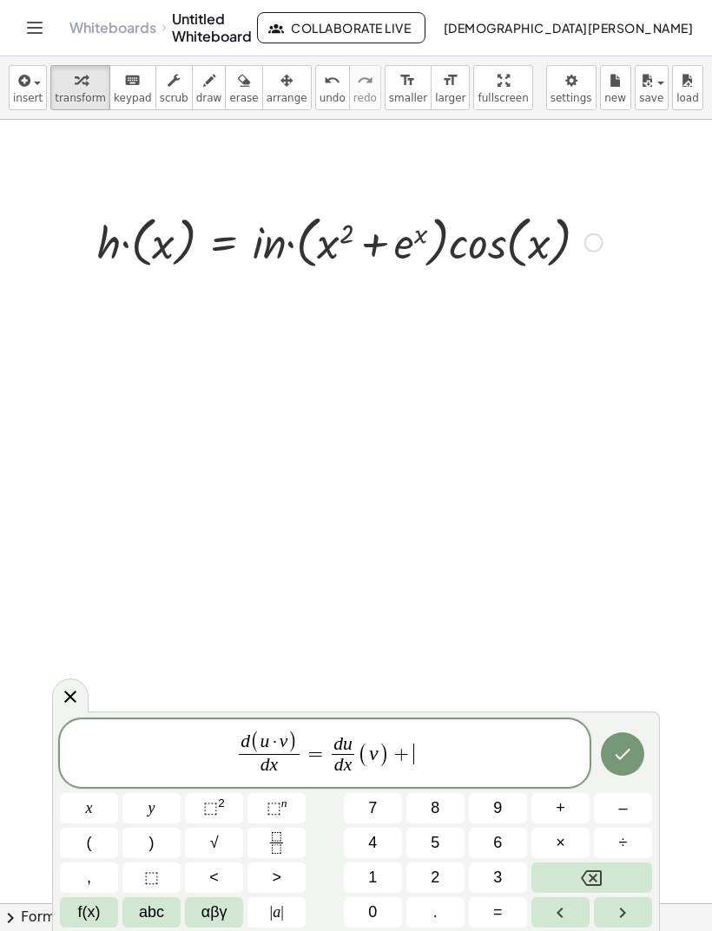
click at [161, 920] on span "abc" at bounding box center [151, 912] width 25 height 23
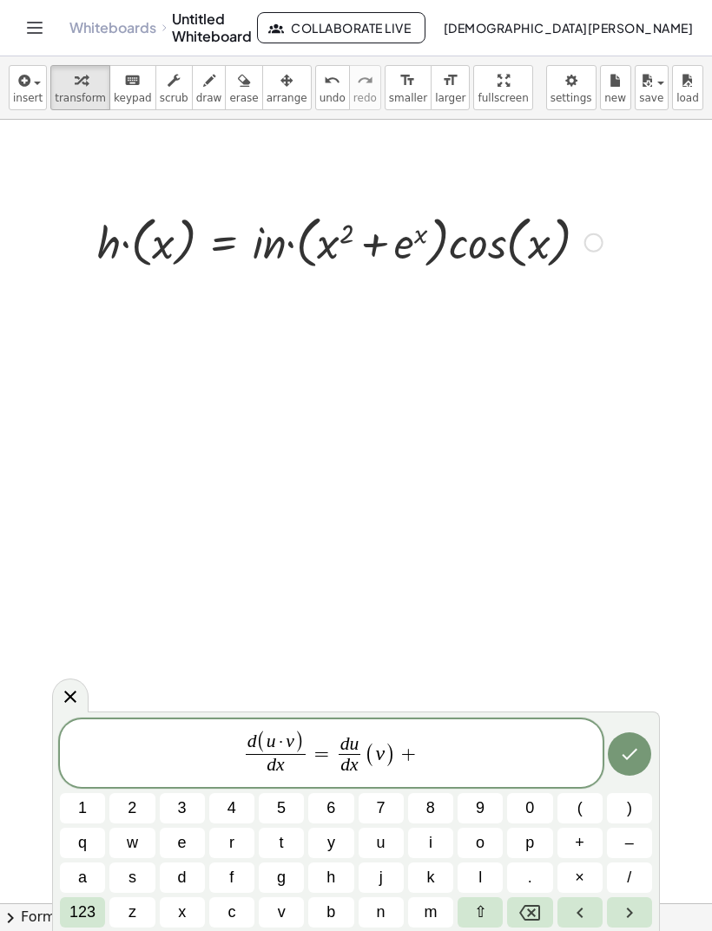
click at [399, 840] on button "u" at bounding box center [380, 843] width 45 height 30
click at [89, 916] on span "123" at bounding box center [82, 912] width 26 height 23
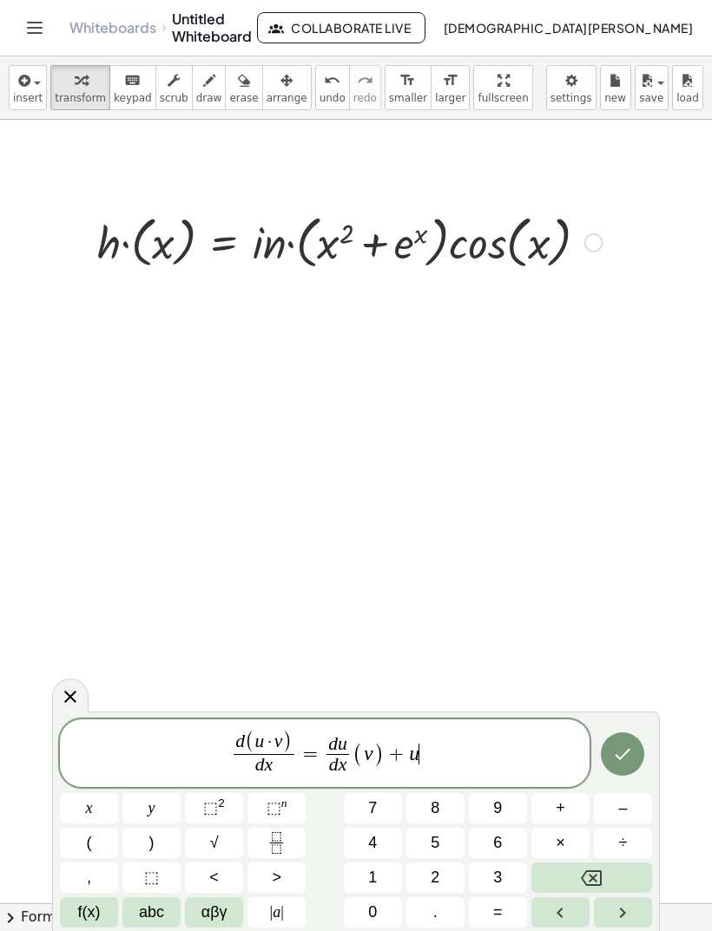
click at [282, 844] on icon "Fraction" at bounding box center [277, 843] width 22 height 22
click at [600, 870] on icon "Backspace" at bounding box center [591, 878] width 21 height 21
click at [292, 838] on button "Fraction" at bounding box center [276, 843] width 58 height 30
click at [595, 872] on icon "Backspace" at bounding box center [591, 878] width 21 height 21
click at [446, 755] on span "d ( u · v ) d x ​ = d u d x ​ ( v ) + u ​" at bounding box center [324, 754] width 529 height 49
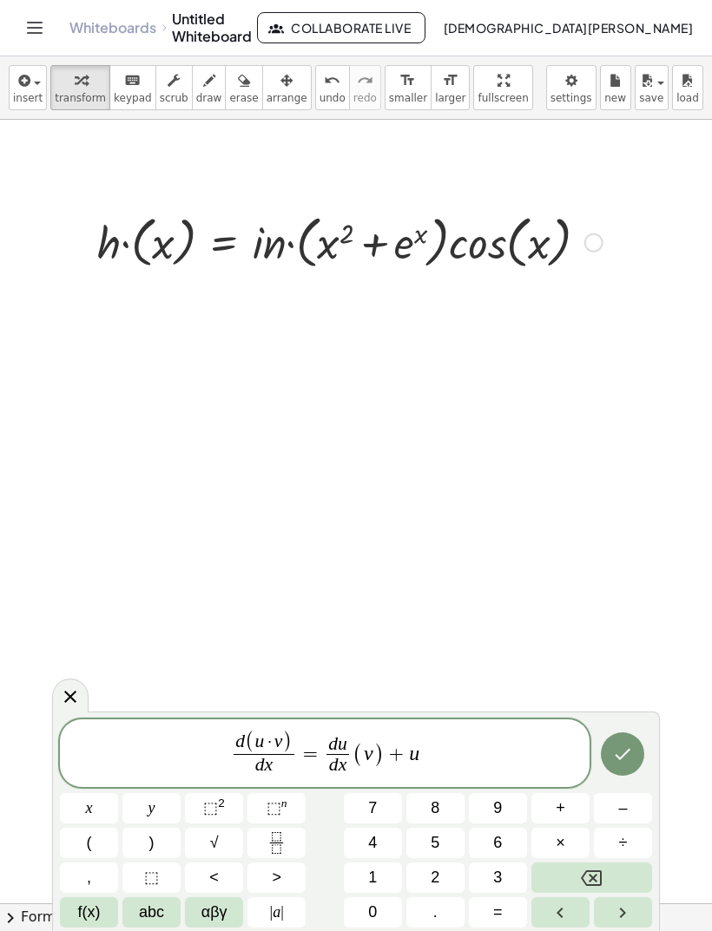
click at [284, 837] on icon "Fraction" at bounding box center [277, 843] width 22 height 22
click at [587, 875] on icon "Backspace" at bounding box center [591, 878] width 21 height 21
click at [442, 756] on span "d ( u · v ) d x ​ = d u d x ​ ( v ) + u ​" at bounding box center [324, 754] width 529 height 49
click at [96, 828] on button "(" at bounding box center [89, 843] width 58 height 30
click at [279, 836] on icon "Fraction" at bounding box center [277, 843] width 22 height 22
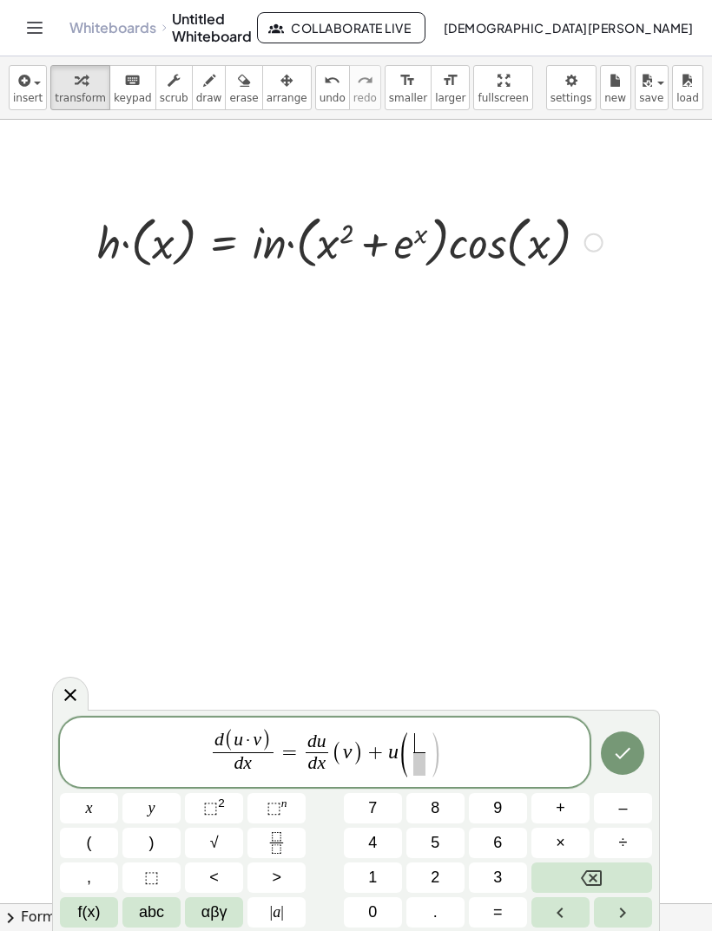
click at [606, 867] on button "Backspace" at bounding box center [591, 878] width 121 height 30
click at [371, 752] on span "+" at bounding box center [380, 754] width 25 height 21
click at [581, 873] on icon "Backspace" at bounding box center [591, 878] width 21 height 21
click at [355, 754] on var "v" at bounding box center [353, 753] width 10 height 23
click at [351, 759] on var "v" at bounding box center [353, 753] width 10 height 23
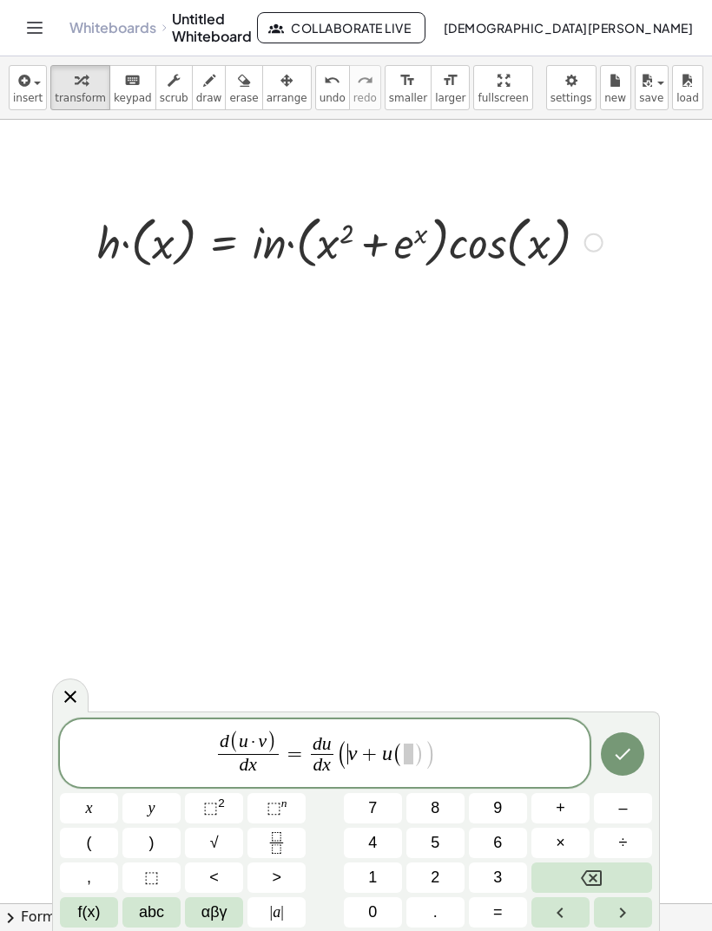
click at [574, 885] on button "Backspace" at bounding box center [591, 878] width 121 height 30
click at [151, 903] on span "abc" at bounding box center [151, 912] width 25 height 23
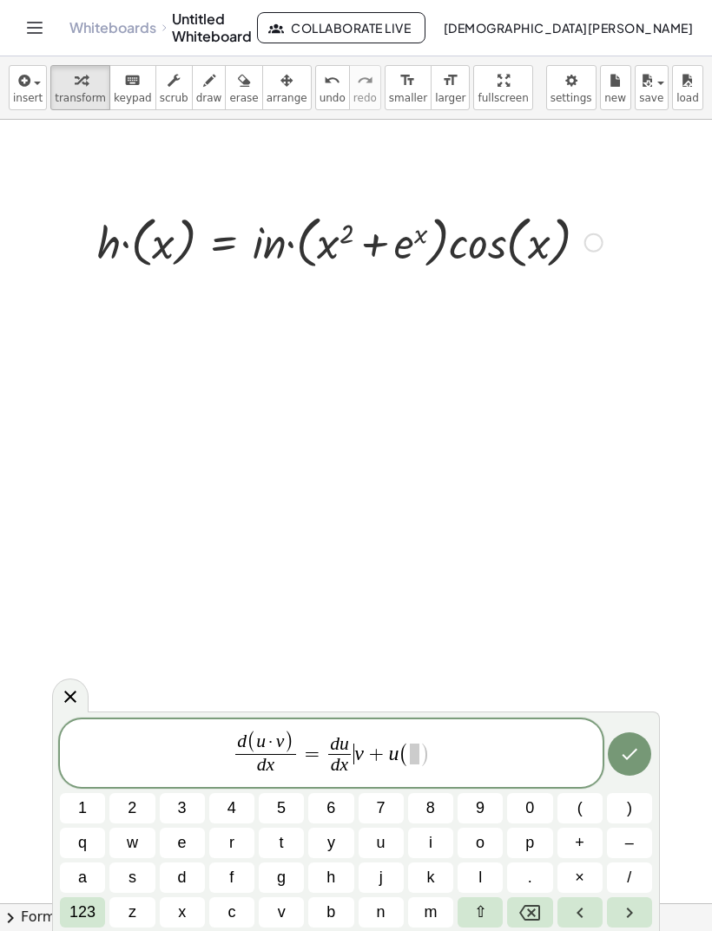
click at [627, 808] on span ")" at bounding box center [629, 808] width 5 height 23
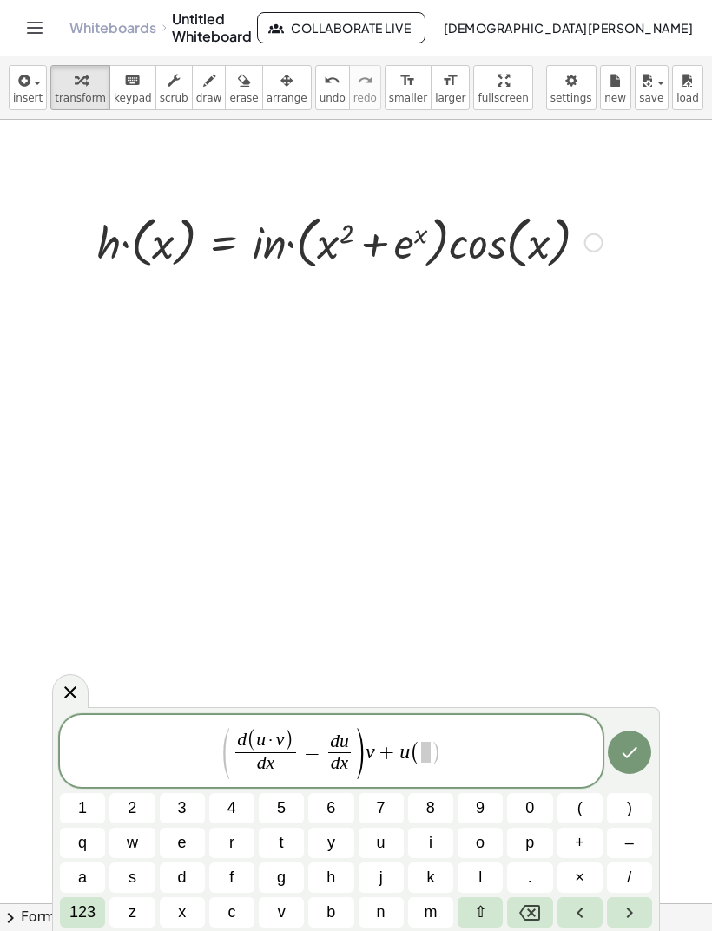
click at [330, 748] on span "d u" at bounding box center [339, 742] width 23 height 19
click at [313, 754] on span "=" at bounding box center [311, 752] width 25 height 21
click at [577, 807] on span "(" at bounding box center [579, 808] width 5 height 23
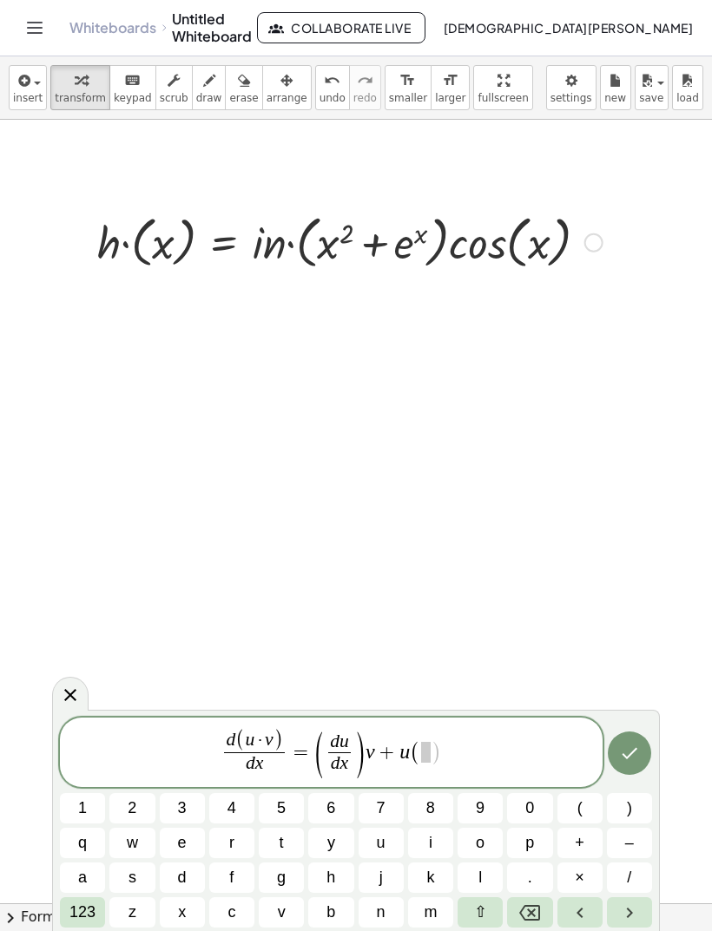
click at [427, 750] on span at bounding box center [426, 752] width 10 height 21
click at [87, 905] on span "123" at bounding box center [82, 912] width 26 height 23
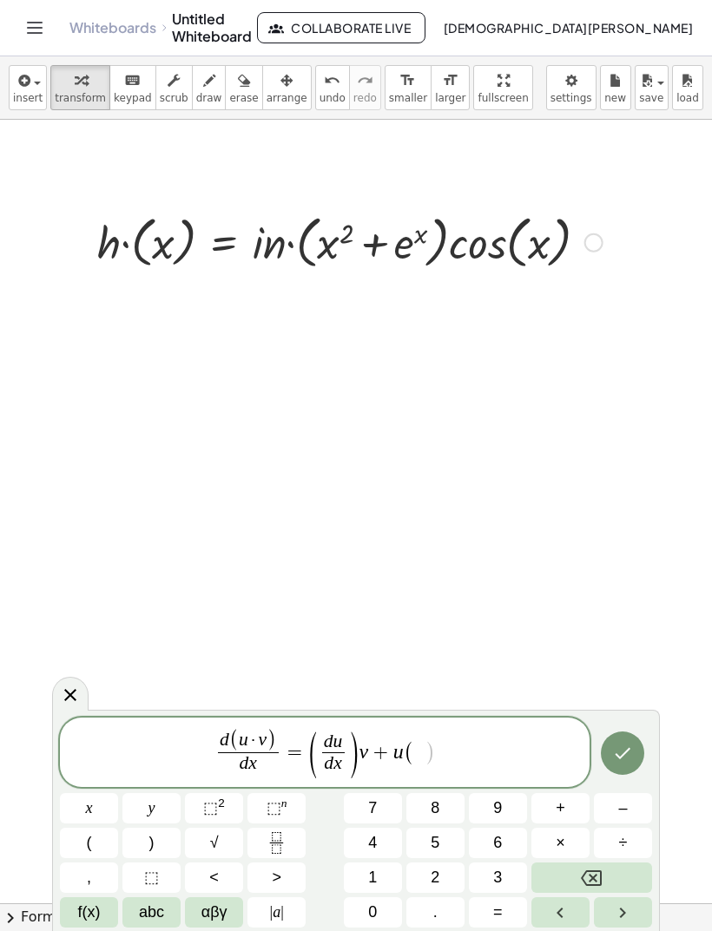
click at [279, 846] on icon "Fraction" at bounding box center [277, 843] width 22 height 22
click at [159, 916] on span "abc" at bounding box center [151, 912] width 25 height 23
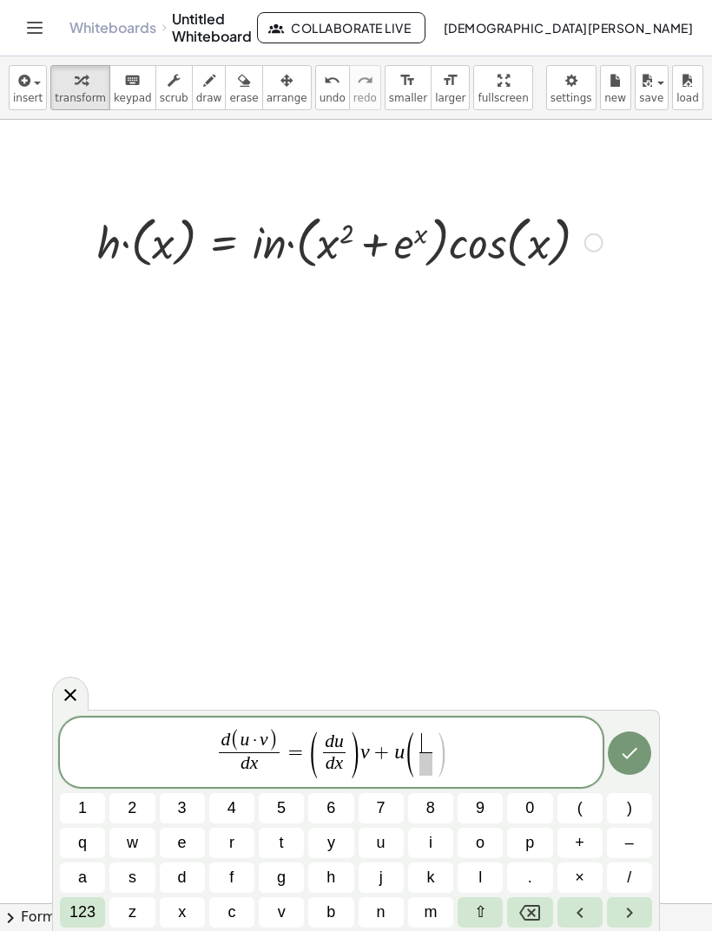
click at [181, 876] on span "d" at bounding box center [182, 877] width 9 height 23
click at [281, 909] on span "v" at bounding box center [282, 912] width 8 height 23
click at [426, 770] on span at bounding box center [426, 763] width 22 height 23
click at [182, 882] on span "d" at bounding box center [182, 877] width 9 height 23
click at [184, 902] on span "x" at bounding box center [182, 912] width 8 height 23
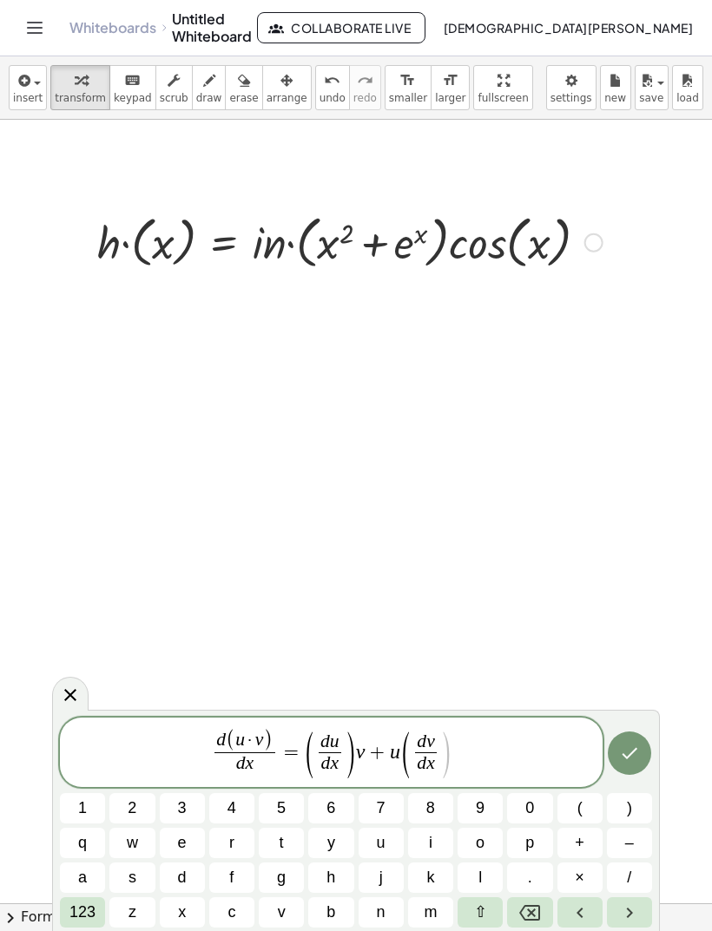
click at [448, 756] on span ")" at bounding box center [445, 755] width 13 height 51
click at [623, 809] on button ")" at bounding box center [629, 808] width 45 height 30
click at [631, 766] on button "Done" at bounding box center [628, 753] width 43 height 43
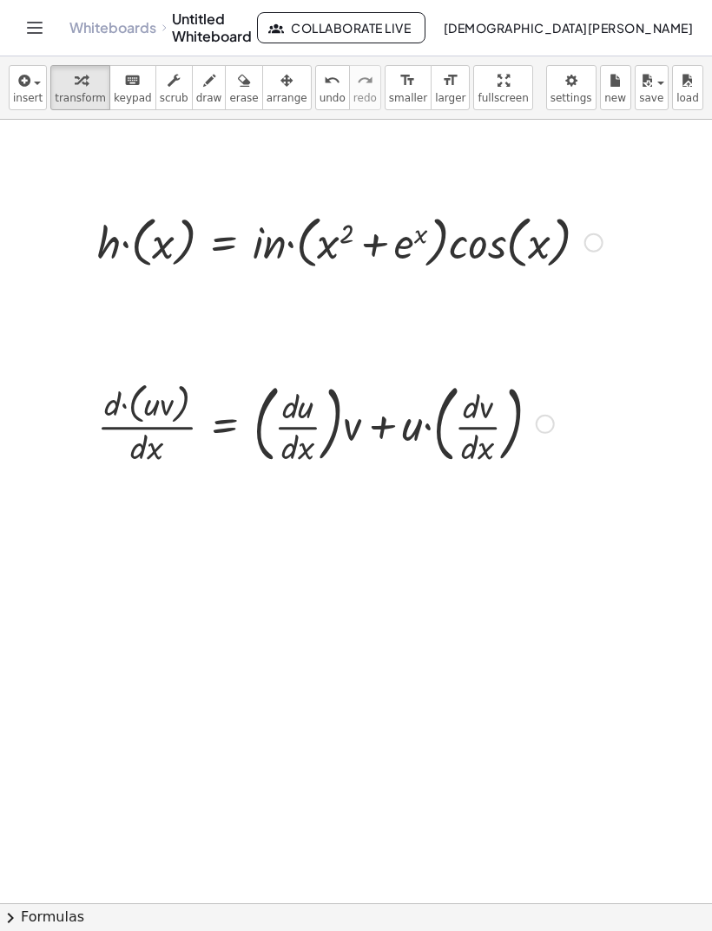
click at [34, 32] on icon "Toggle navigation" at bounding box center [34, 27] width 21 height 21
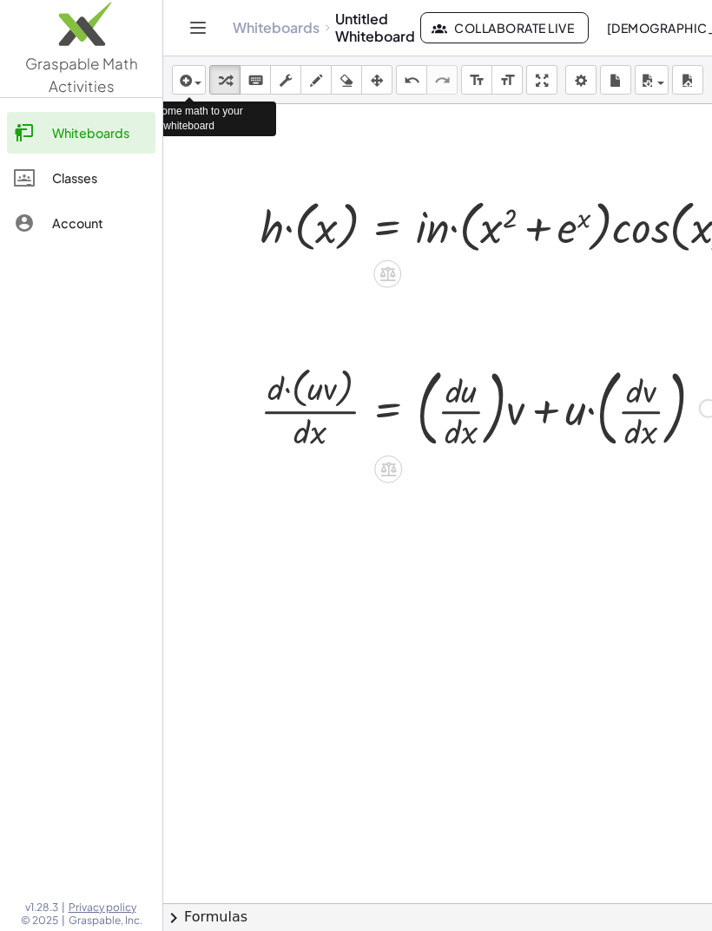
click at [188, 22] on icon "Toggle navigation" at bounding box center [197, 27] width 21 height 21
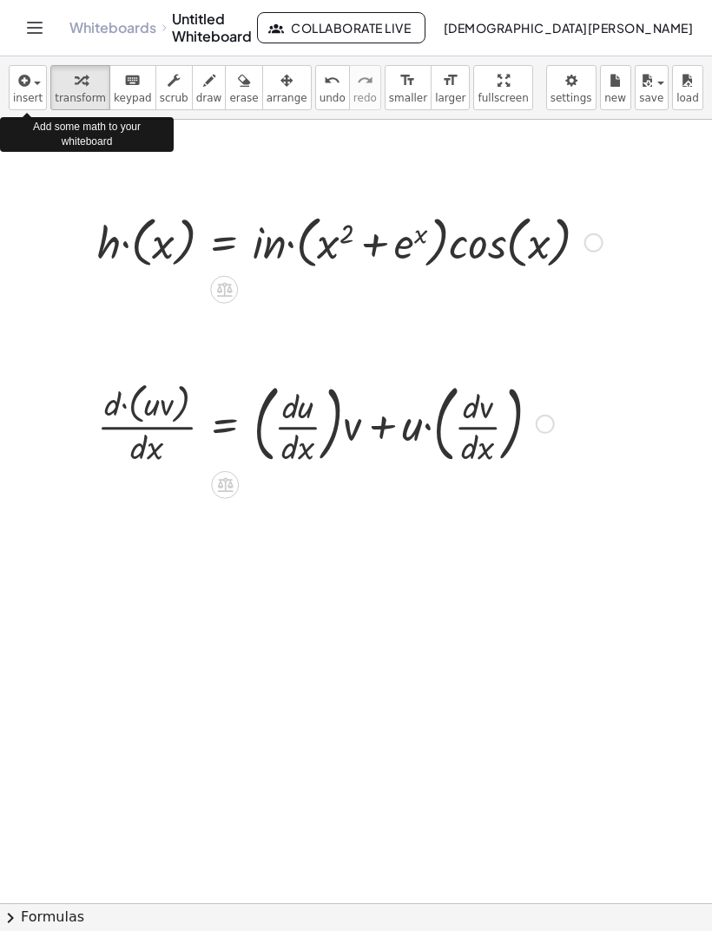
click at [29, 94] on span "insert" at bounding box center [28, 98] width 30 height 12
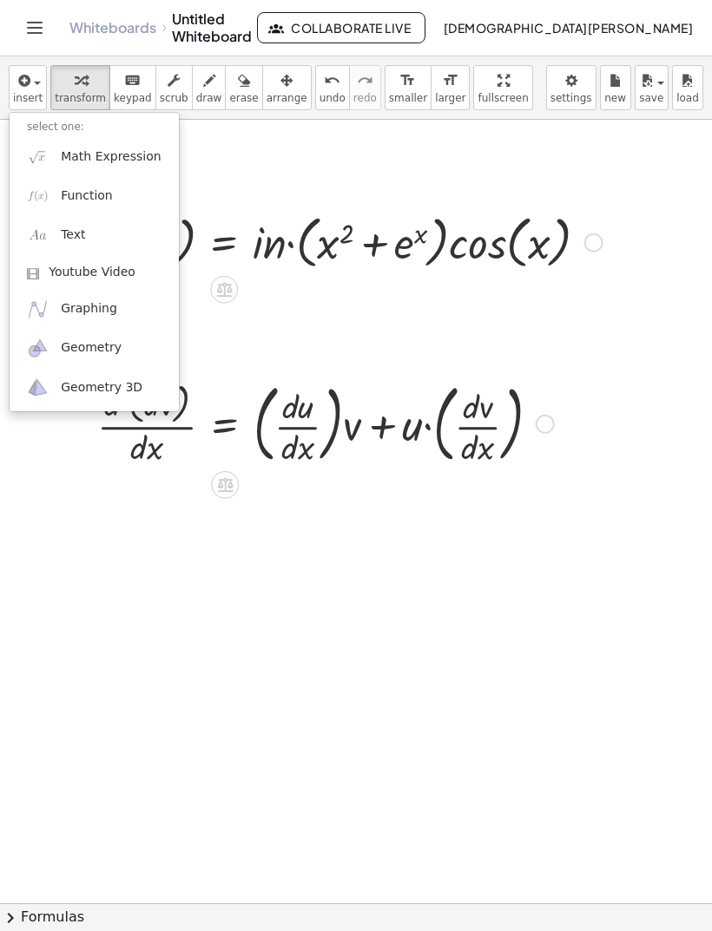
click at [146, 195] on link "Function" at bounding box center [94, 195] width 169 height 39
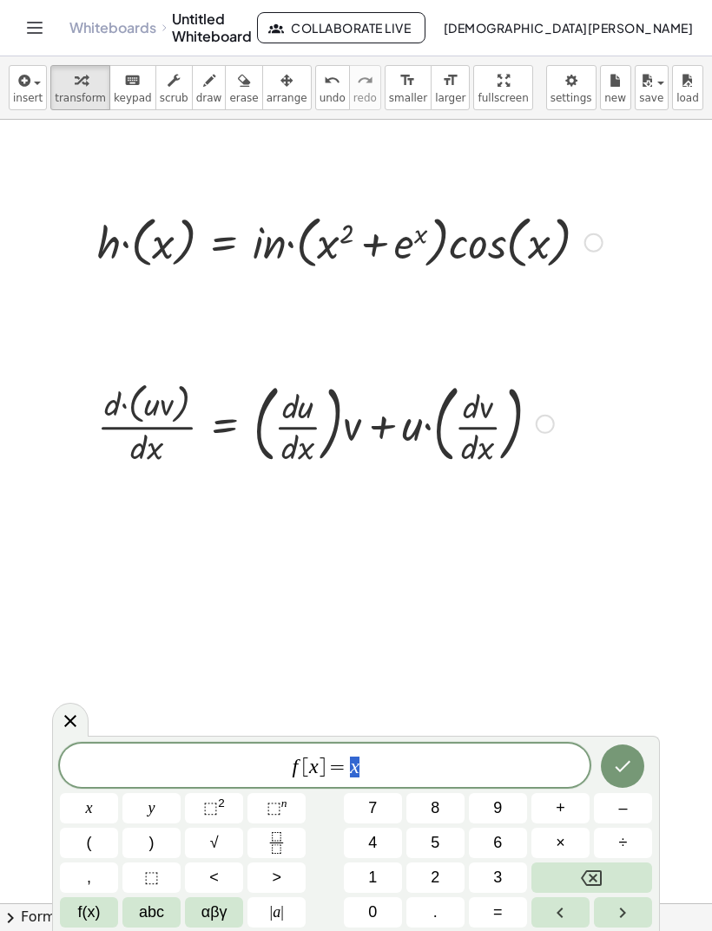
click at [627, 869] on button "Backspace" at bounding box center [591, 878] width 121 height 30
click at [627, 868] on button "Backspace" at bounding box center [591, 878] width 121 height 30
click at [609, 870] on button "Backspace" at bounding box center [591, 878] width 121 height 30
click at [588, 865] on button "Backspace" at bounding box center [591, 878] width 121 height 30
click at [587, 865] on button "Backspace" at bounding box center [591, 878] width 121 height 30
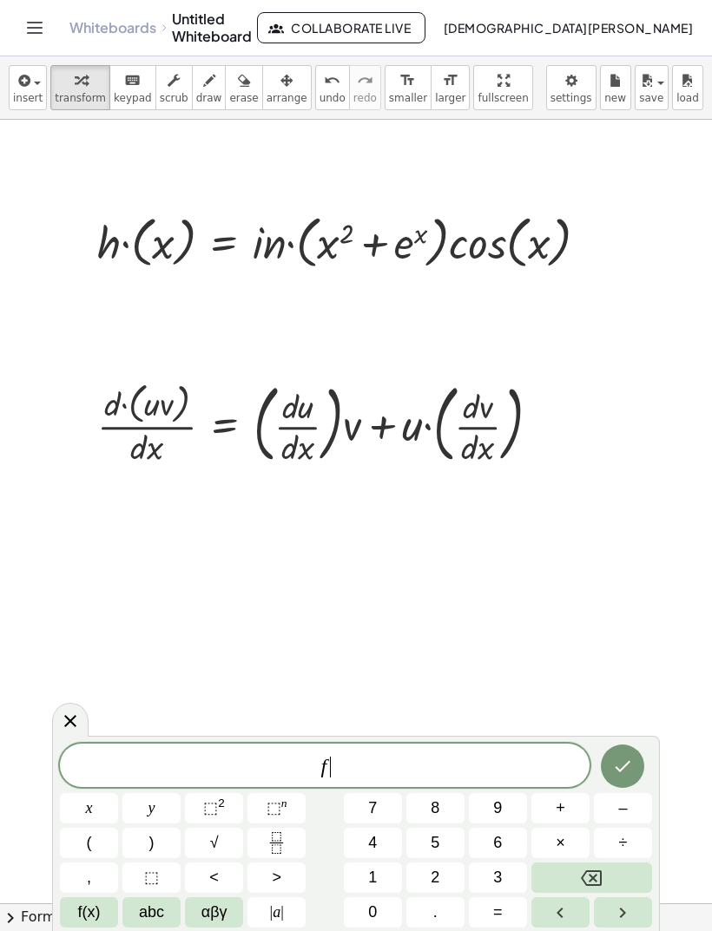
click at [589, 872] on icon "Backspace" at bounding box center [591, 878] width 21 height 21
click at [281, 840] on icon "Fraction" at bounding box center [277, 843] width 22 height 22
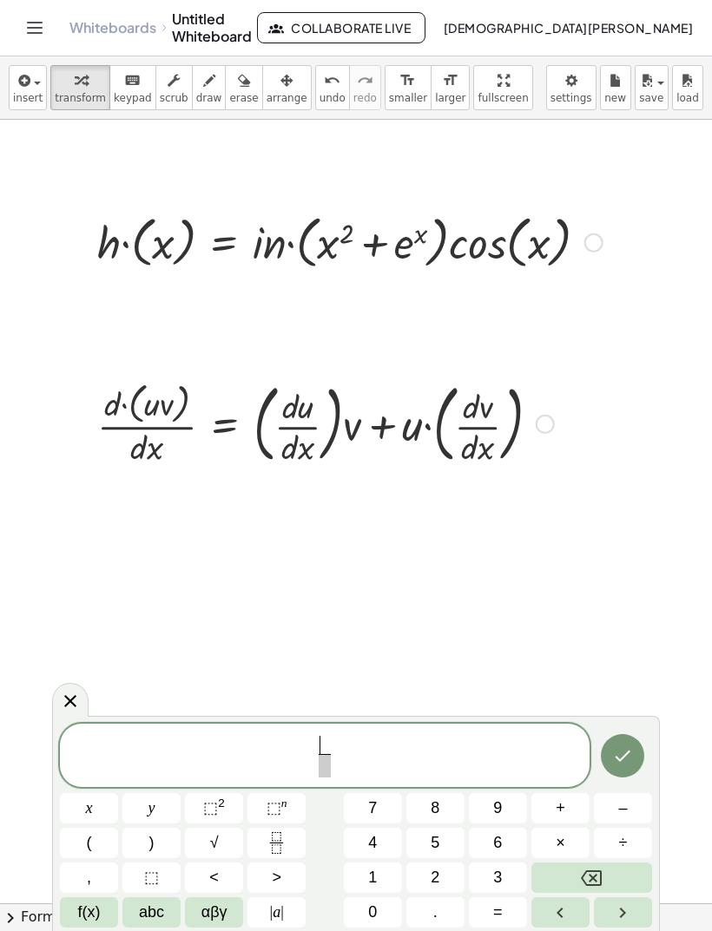
click at [132, 915] on button "abc" at bounding box center [151, 912] width 58 height 30
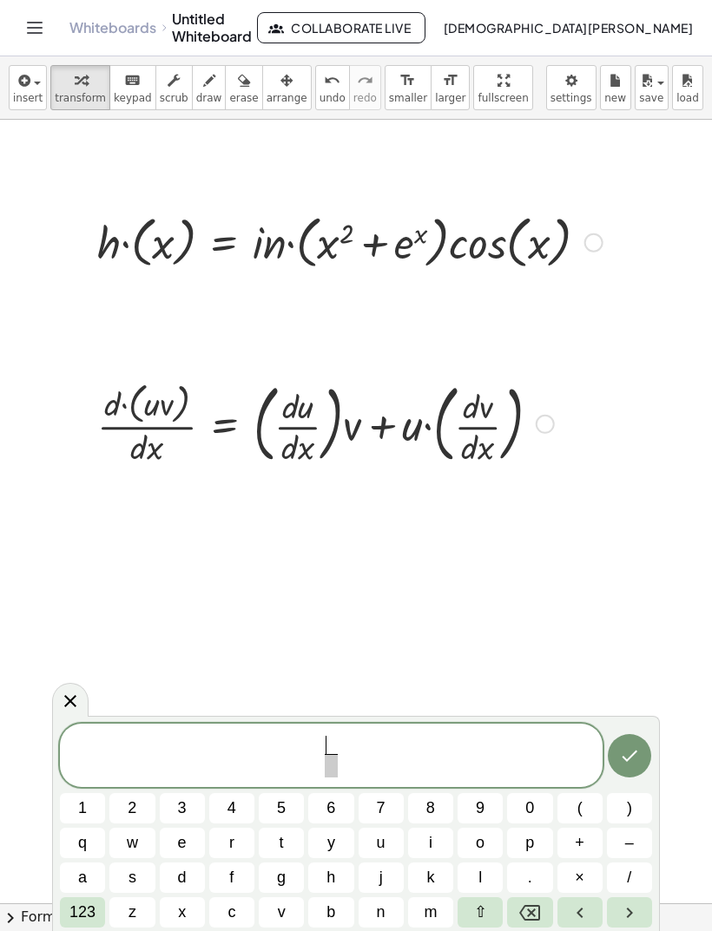
click at [187, 873] on button "d" at bounding box center [182, 878] width 45 height 30
click at [581, 807] on span "(" at bounding box center [579, 808] width 5 height 23
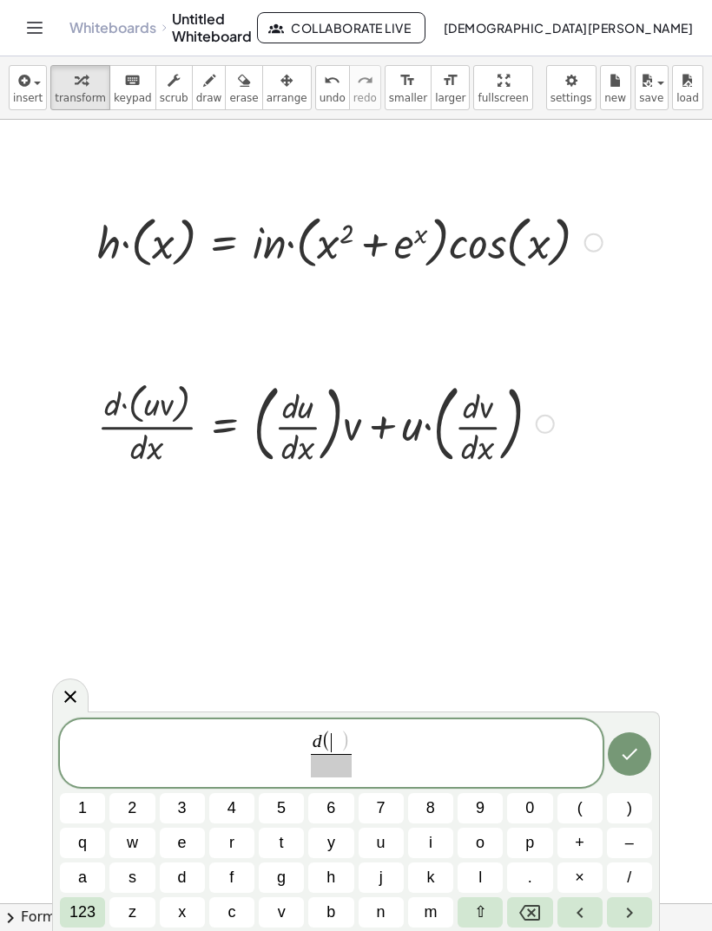
click at [346, 776] on span at bounding box center [332, 765] width 42 height 23
click at [179, 870] on span "d" at bounding box center [182, 877] width 9 height 23
click at [182, 903] on span "x" at bounding box center [182, 912] width 8 height 23
click at [348, 738] on span ")" at bounding box center [345, 743] width 10 height 22
click at [333, 741] on span at bounding box center [335, 742] width 9 height 19
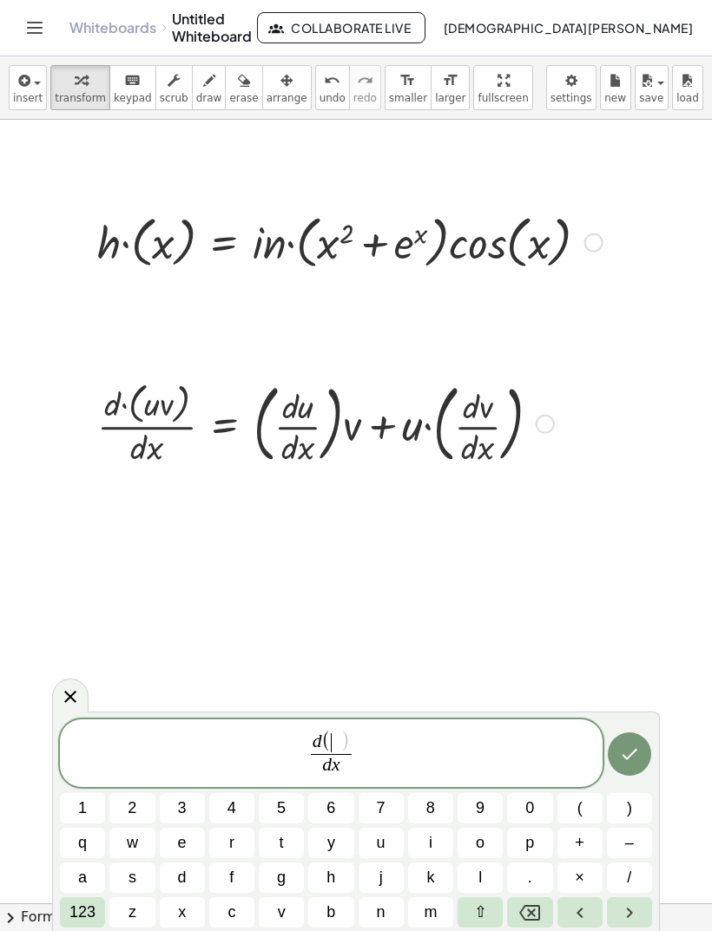
click at [443, 843] on button "i" at bounding box center [430, 843] width 45 height 30
click at [380, 900] on button "n" at bounding box center [380, 912] width 45 height 30
click at [292, 913] on button "v" at bounding box center [281, 912] width 45 height 30
click at [630, 804] on span ")" at bounding box center [629, 808] width 5 height 23
click at [368, 755] on span "d ( i n v ) ​ d x ​" at bounding box center [331, 754] width 542 height 49
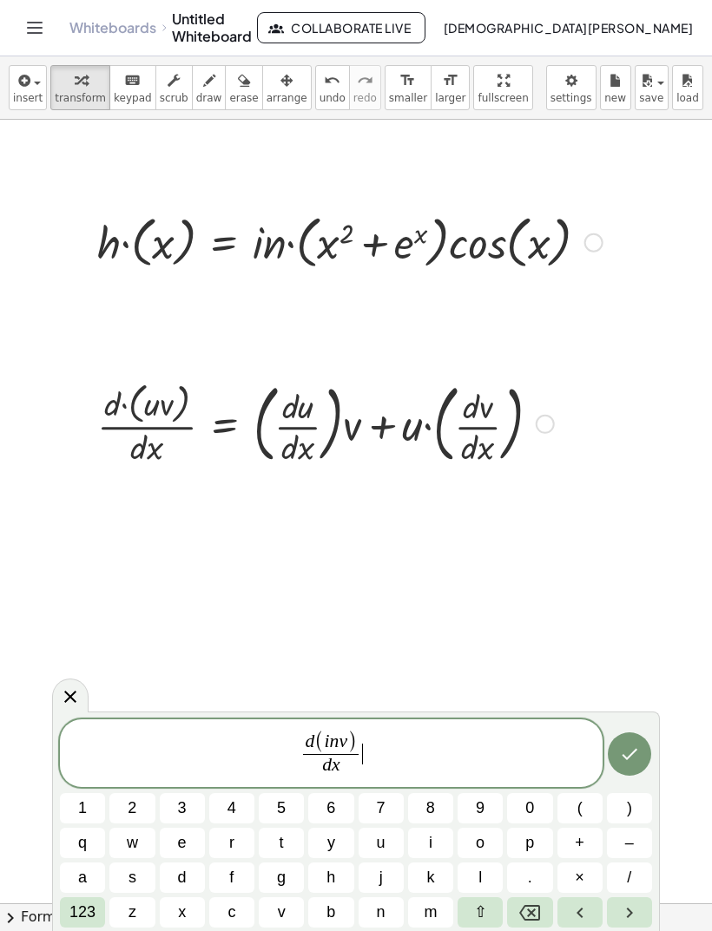
click at [87, 914] on span "123" at bounding box center [82, 912] width 26 height 23
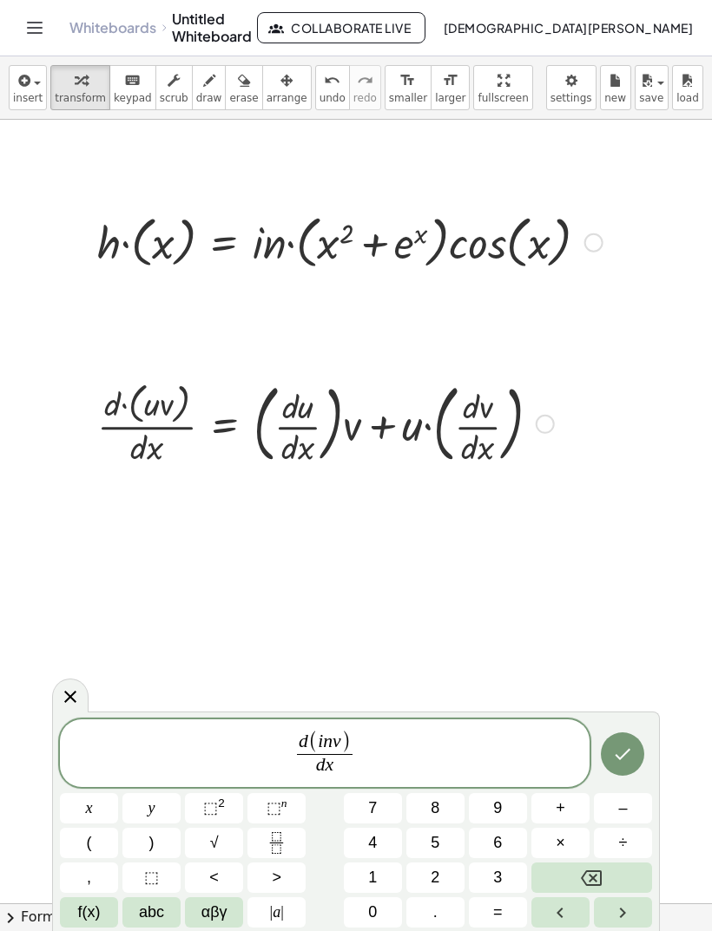
click at [507, 912] on button "=" at bounding box center [498, 912] width 58 height 30
click at [287, 838] on icon "Fraction" at bounding box center [277, 843] width 22 height 22
click at [356, 768] on span "d ( i n v ) d x ​ = ​ ​" at bounding box center [324, 754] width 529 height 49
click at [371, 767] on span at bounding box center [368, 765] width 12 height 23
click at [149, 914] on span "abc" at bounding box center [151, 912] width 25 height 23
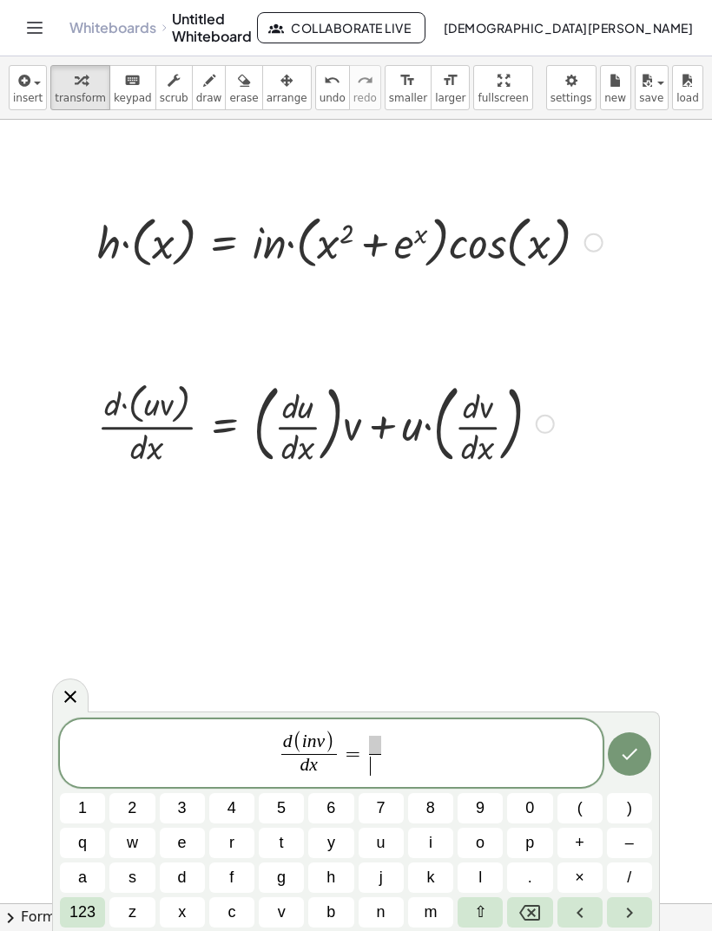
click at [287, 905] on button "v" at bounding box center [281, 912] width 45 height 30
click at [384, 733] on span "d ( i n v ) d x ​ = v ​ ​" at bounding box center [331, 754] width 542 height 49
click at [364, 736] on span "d ( i n v ) d x ​ = v ​ ​" at bounding box center [331, 754] width 542 height 49
click at [370, 729] on div "d ( i n v ) d x ​ = ​ v ​" at bounding box center [331, 753] width 542 height 68
click at [94, 914] on span "123" at bounding box center [82, 912] width 26 height 23
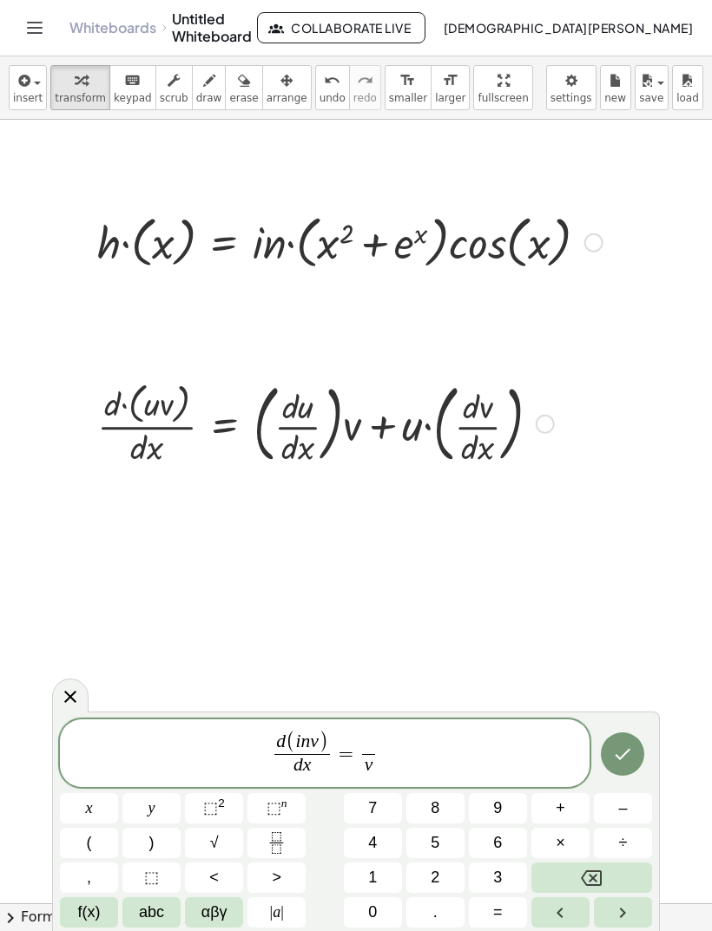
click at [276, 851] on icon "Fraction" at bounding box center [277, 843] width 22 height 22
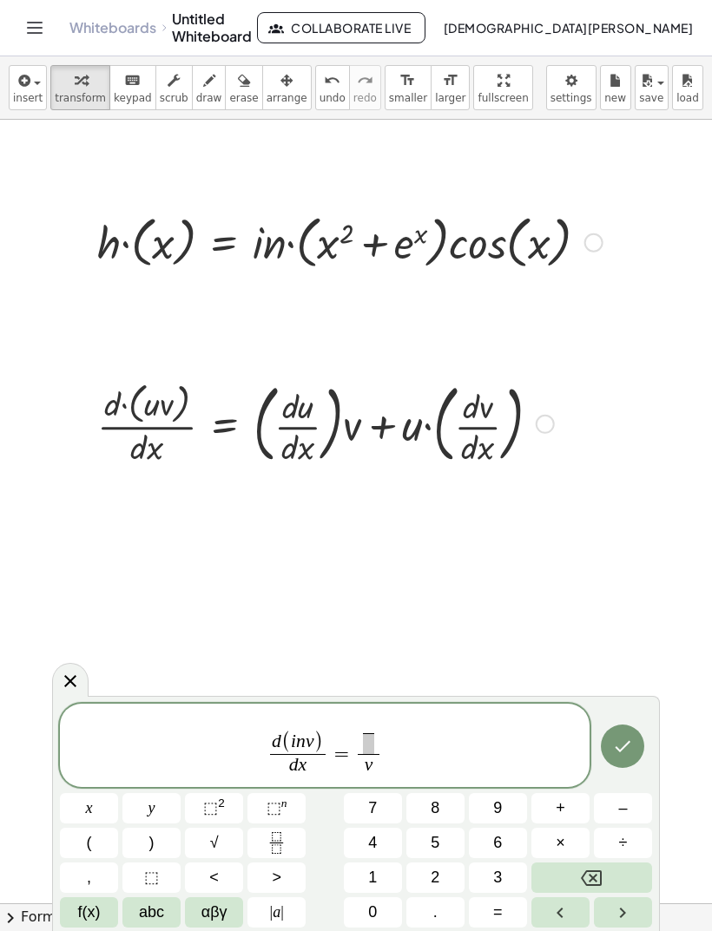
click at [94, 913] on span "f(x)" at bounding box center [89, 912] width 23 height 23
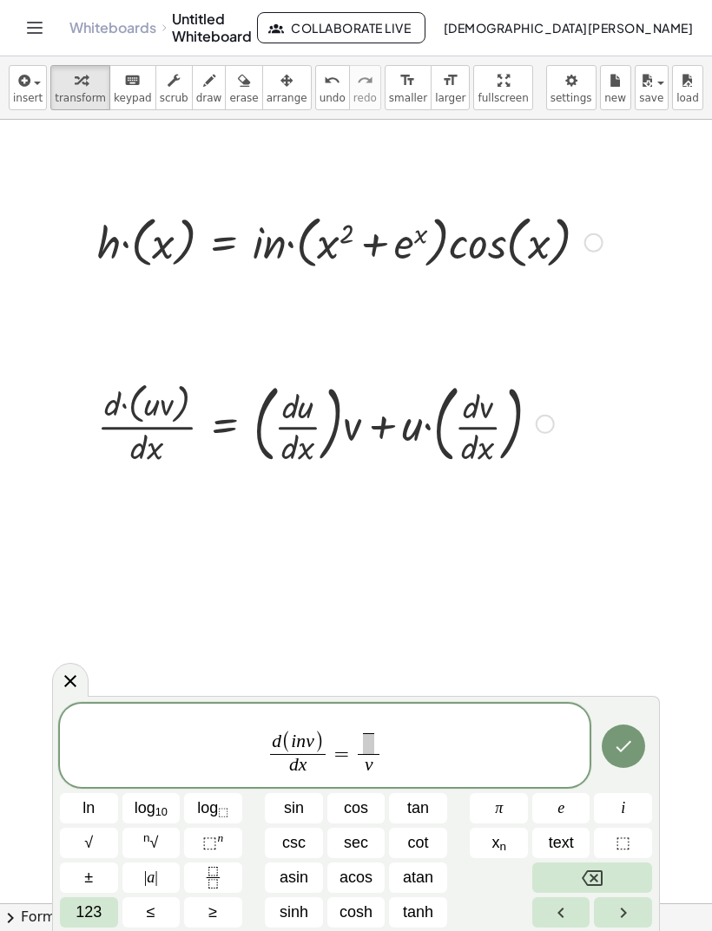
click at [84, 909] on span "123" at bounding box center [88, 912] width 26 height 23
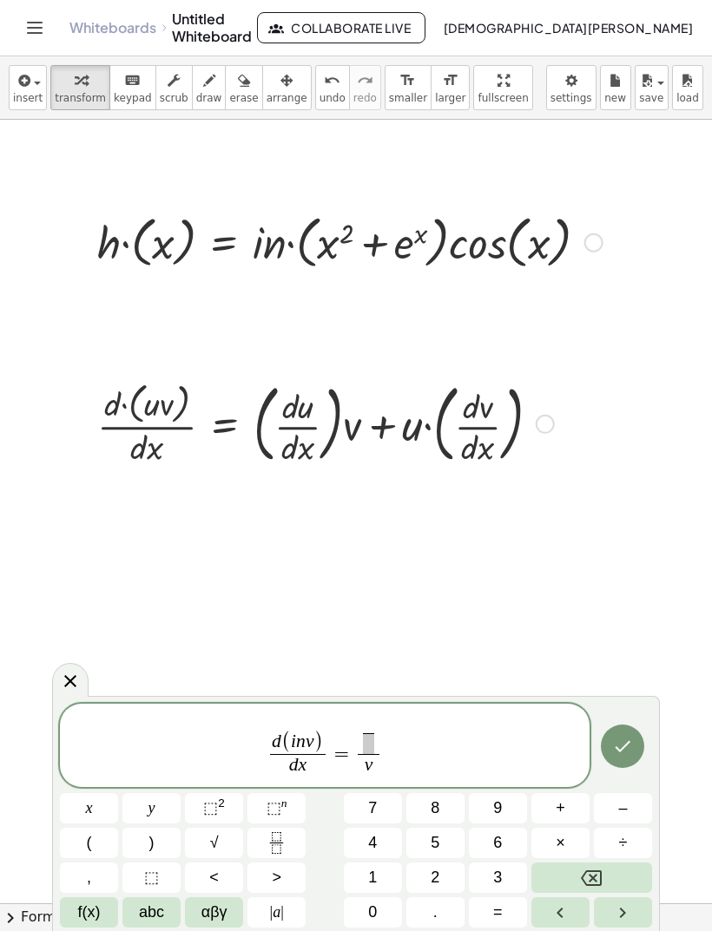
click at [158, 916] on span "abc" at bounding box center [151, 912] width 25 height 23
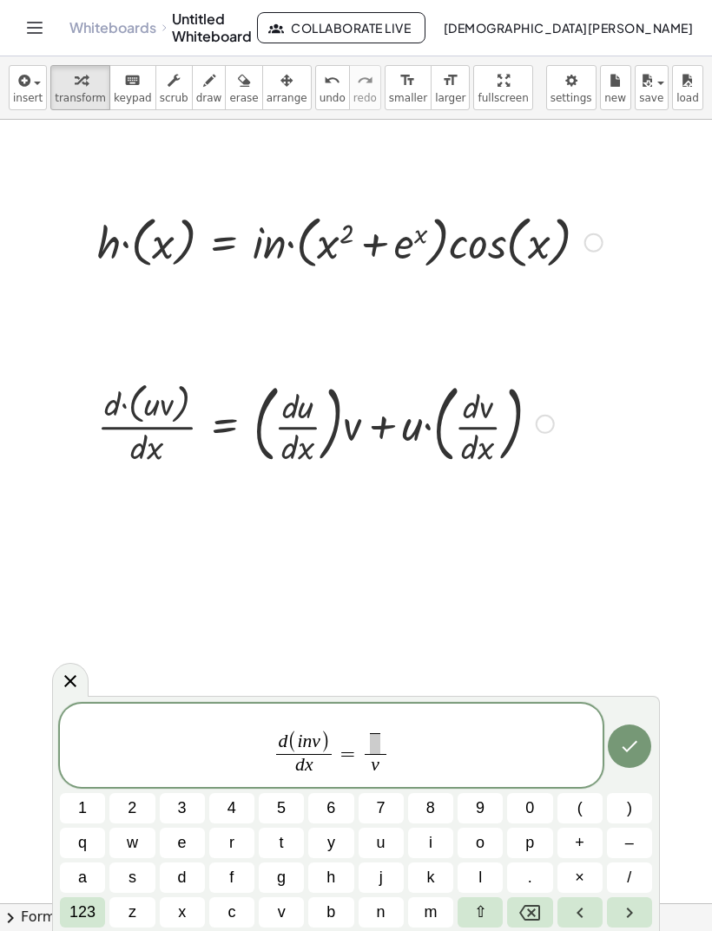
click at [185, 858] on button "e" at bounding box center [182, 843] width 45 height 30
click at [525, 903] on icon "Backspace" at bounding box center [529, 913] width 21 height 21
click at [180, 872] on span "d" at bounding box center [182, 877] width 9 height 23
click at [283, 903] on span "v" at bounding box center [282, 912] width 8 height 23
click at [375, 738] on span at bounding box center [374, 743] width 19 height 21
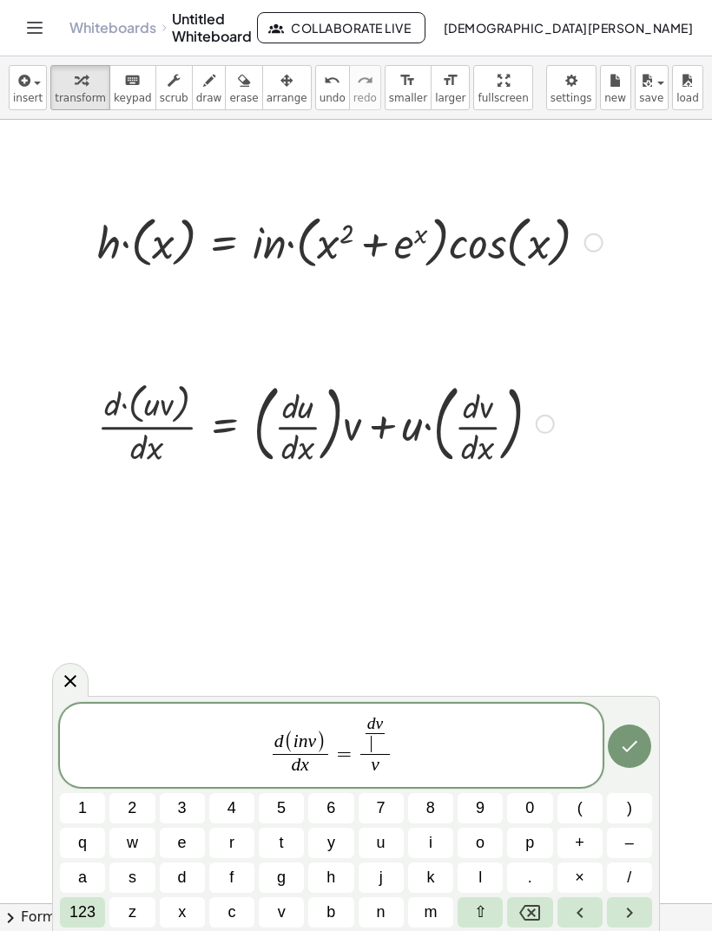
click at [187, 876] on span "d" at bounding box center [182, 877] width 9 height 23
click at [175, 903] on button "x" at bounding box center [182, 912] width 45 height 30
click at [360, 732] on span "d v d x ​ ​" at bounding box center [375, 735] width 30 height 38
click at [591, 805] on button "(" at bounding box center [579, 808] width 45 height 30
click at [396, 725] on span ")" at bounding box center [393, 733] width 12 height 45
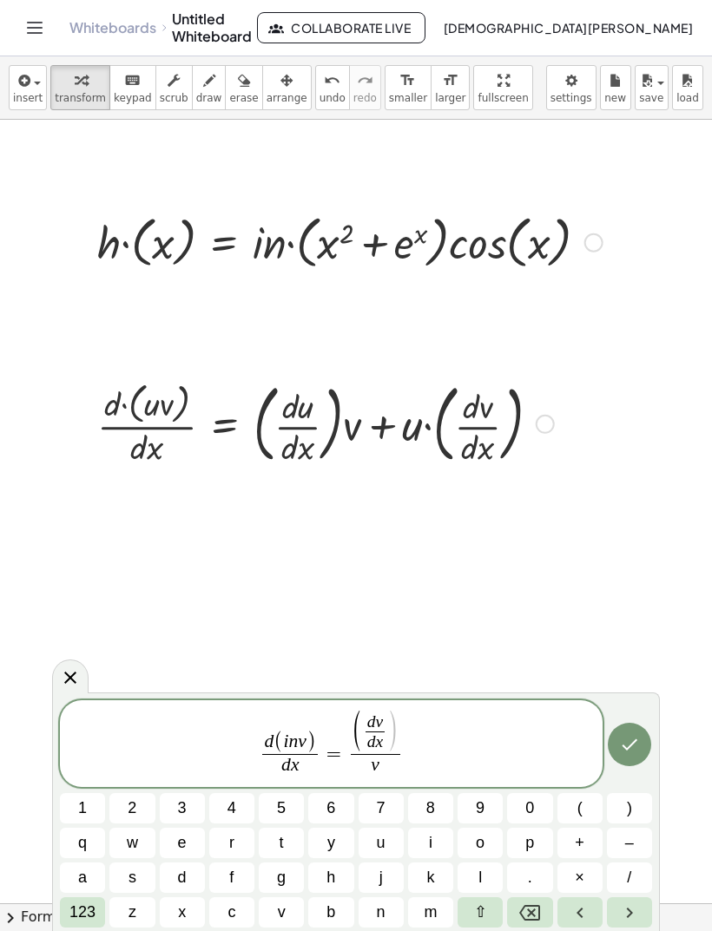
click at [638, 813] on button ")" at bounding box center [629, 808] width 45 height 30
click at [612, 757] on button "Done" at bounding box center [628, 744] width 43 height 43
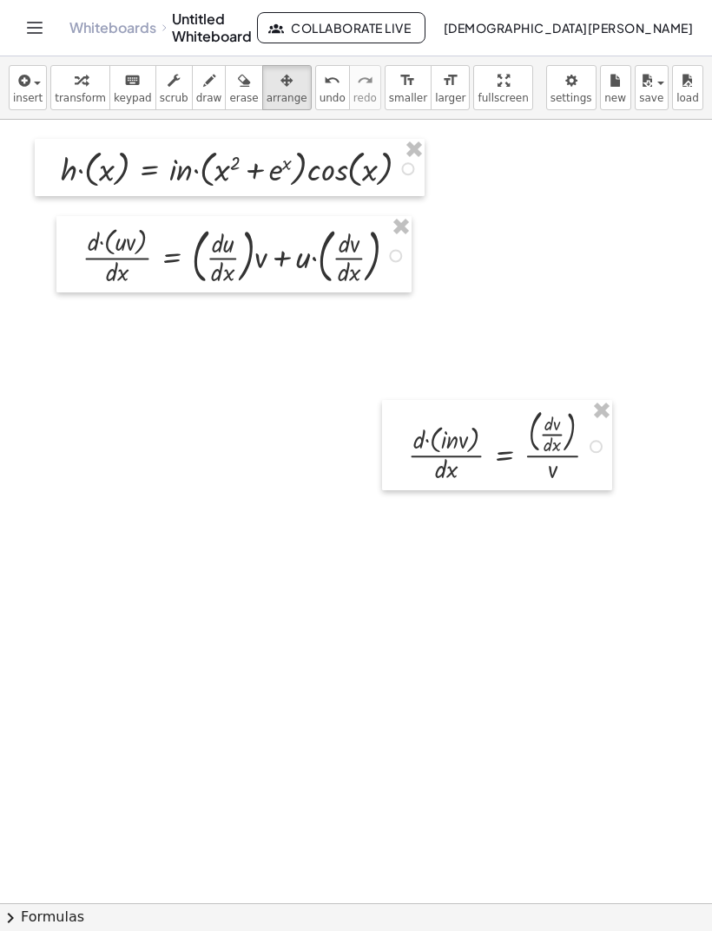
click at [33, 27] on icon "Toggle navigation" at bounding box center [34, 27] width 21 height 21
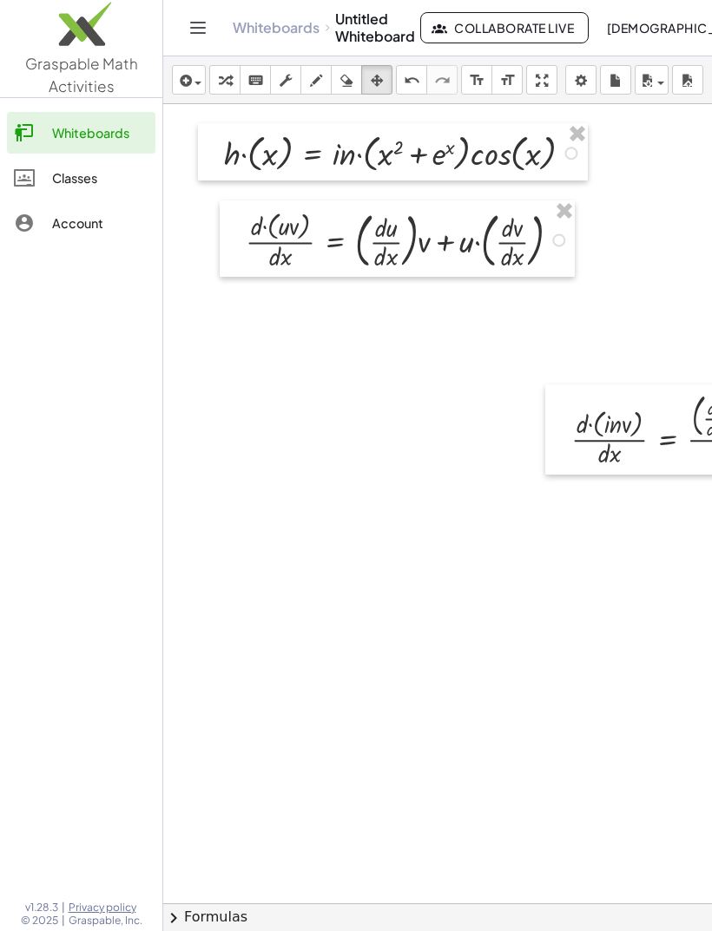
click at [195, 23] on icon "Toggle navigation" at bounding box center [198, 28] width 15 height 10
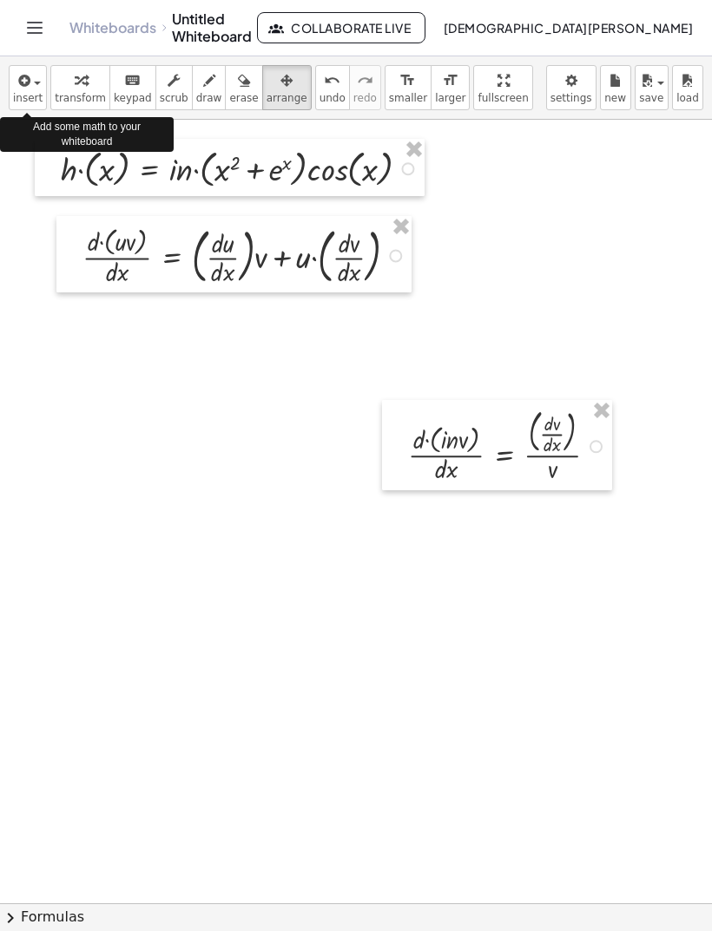
click at [30, 82] on icon "button" at bounding box center [23, 80] width 16 height 21
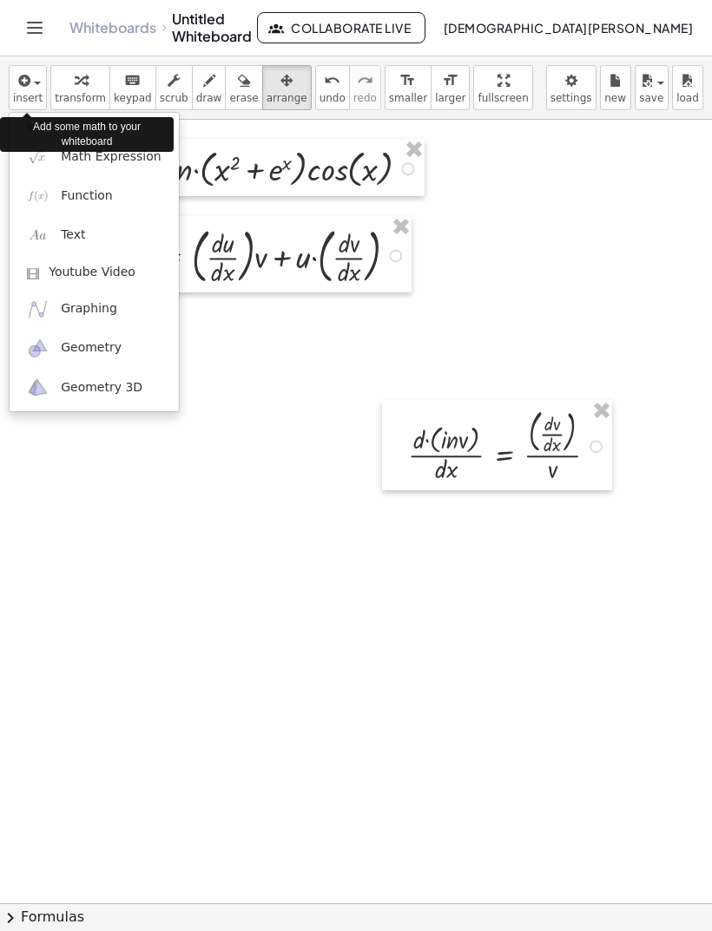
click at [120, 197] on link "Function" at bounding box center [94, 195] width 169 height 39
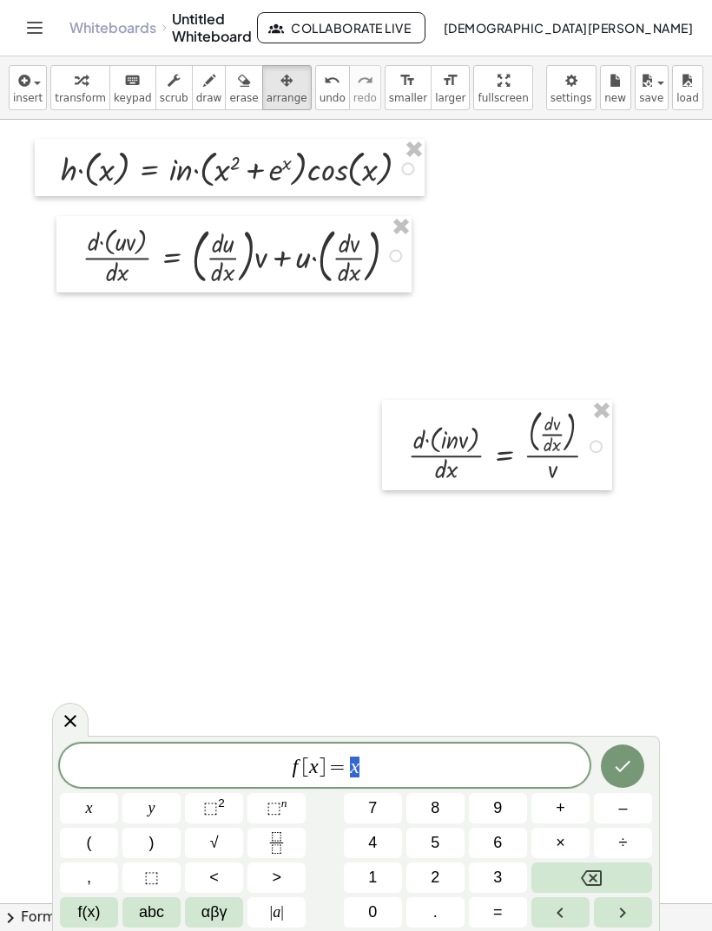
click at [619, 873] on button "Backspace" at bounding box center [591, 878] width 121 height 30
click at [619, 872] on button "Backspace" at bounding box center [591, 878] width 121 height 30
click at [618, 877] on button "Backspace" at bounding box center [591, 878] width 121 height 30
click at [615, 877] on button "Backspace" at bounding box center [591, 878] width 121 height 30
click at [614, 869] on button "Backspace" at bounding box center [591, 878] width 121 height 30
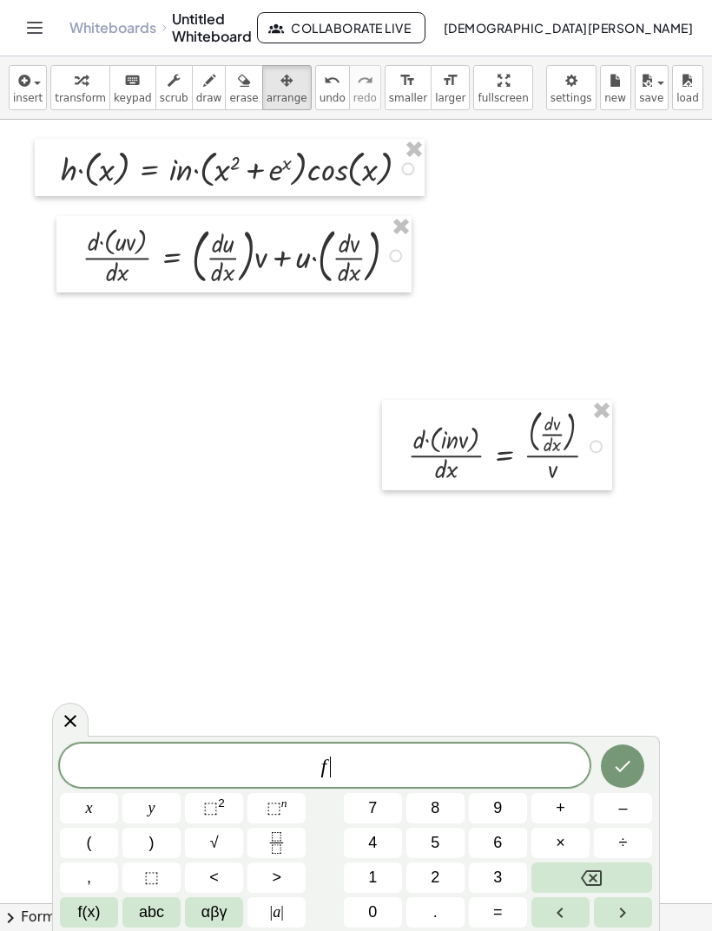
click at [613, 867] on button "Backspace" at bounding box center [591, 878] width 121 height 30
click at [614, 864] on button "Backspace" at bounding box center [591, 878] width 121 height 30
click at [612, 876] on button "Backspace" at bounding box center [591, 878] width 121 height 30
click at [156, 914] on span "abc" at bounding box center [151, 912] width 25 height 23
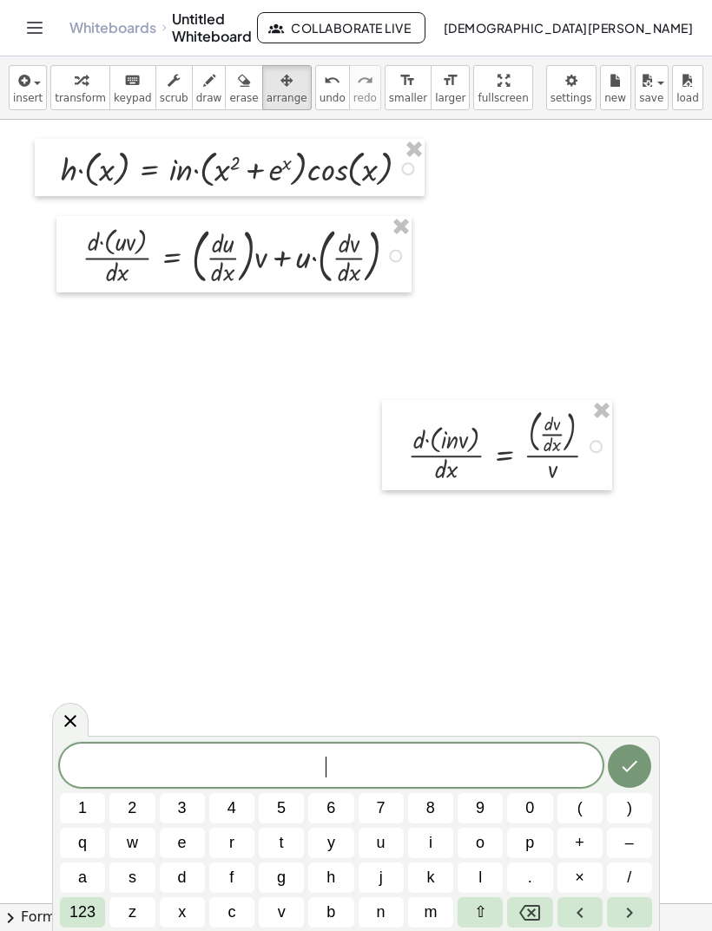
click at [397, 843] on button "u" at bounding box center [380, 843] width 45 height 30
click at [87, 890] on button "a" at bounding box center [82, 878] width 45 height 30
click at [102, 898] on button "123" at bounding box center [82, 912] width 45 height 30
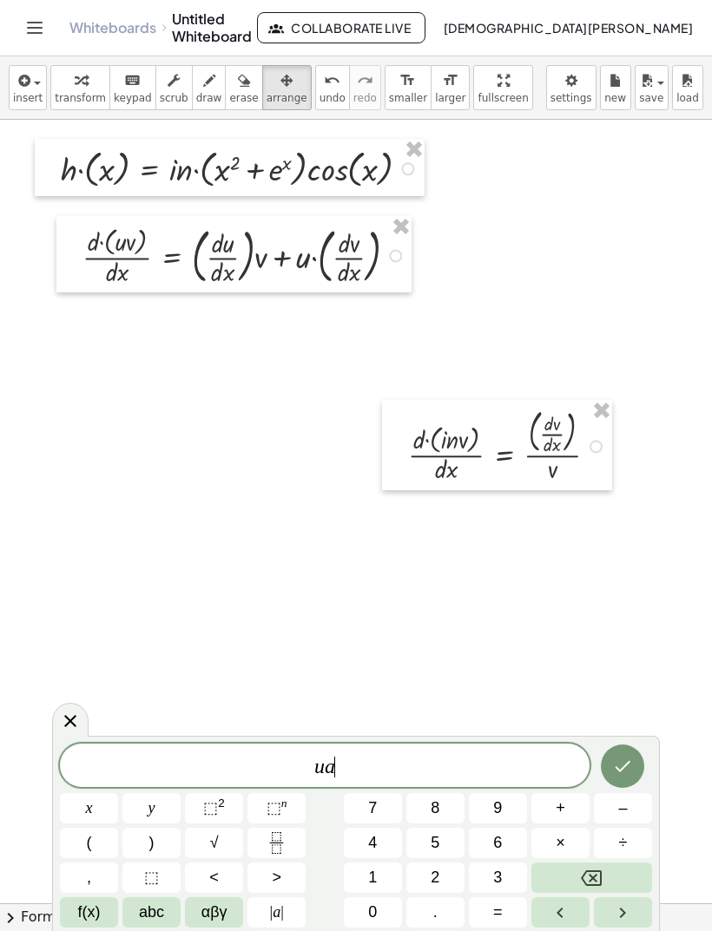
click at [496, 917] on span "=" at bounding box center [498, 912] width 10 height 23
click at [602, 880] on button "Backspace" at bounding box center [591, 878] width 121 height 30
click at [601, 880] on icon "Backspace" at bounding box center [591, 878] width 21 height 16
click at [491, 904] on button "=" at bounding box center [498, 912] width 58 height 30
click at [157, 903] on span "abc" at bounding box center [151, 912] width 25 height 23
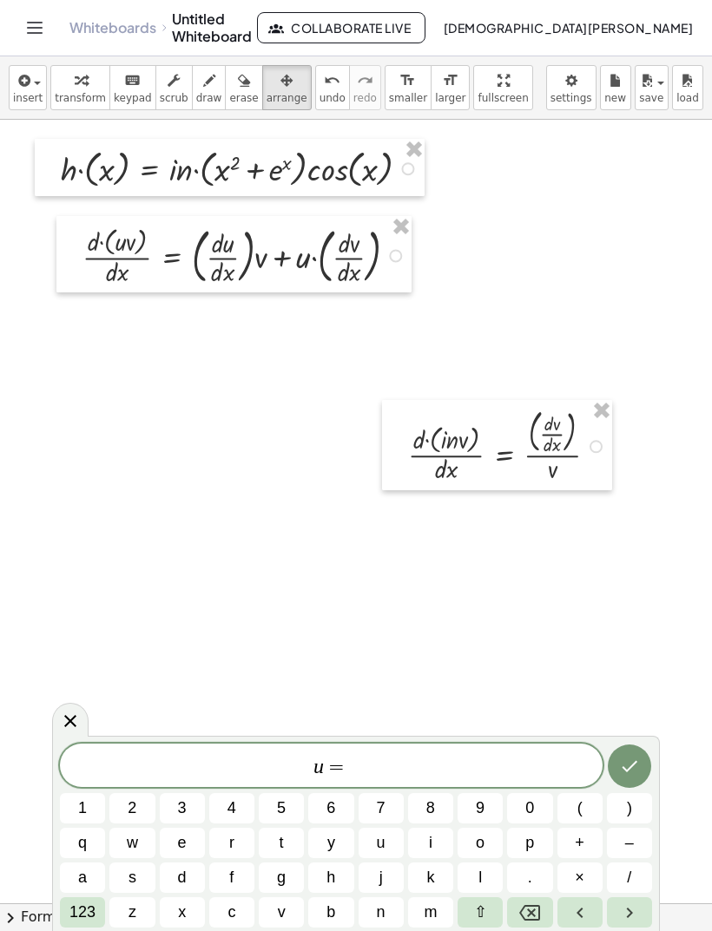
click at [433, 848] on button "i" at bounding box center [430, 843] width 45 height 30
click at [393, 897] on button "n" at bounding box center [380, 912] width 45 height 30
click at [587, 802] on button "(" at bounding box center [579, 808] width 45 height 30
click at [93, 912] on span "123" at bounding box center [82, 912] width 26 height 23
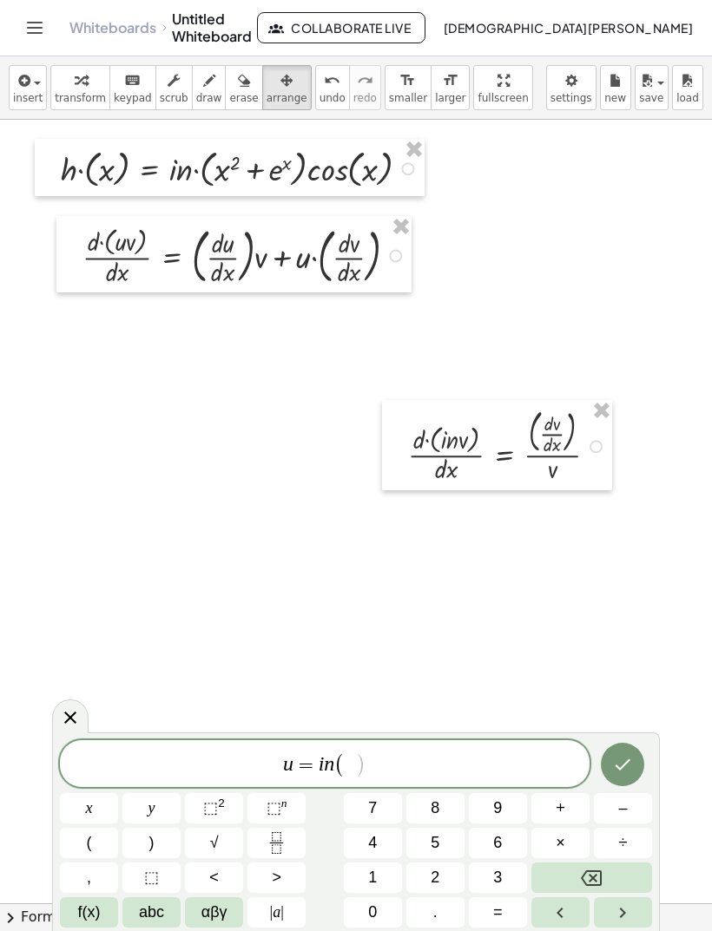
click at [102, 804] on button "x" at bounding box center [89, 808] width 58 height 30
click at [219, 804] on sup "2" at bounding box center [221, 803] width 7 height 13
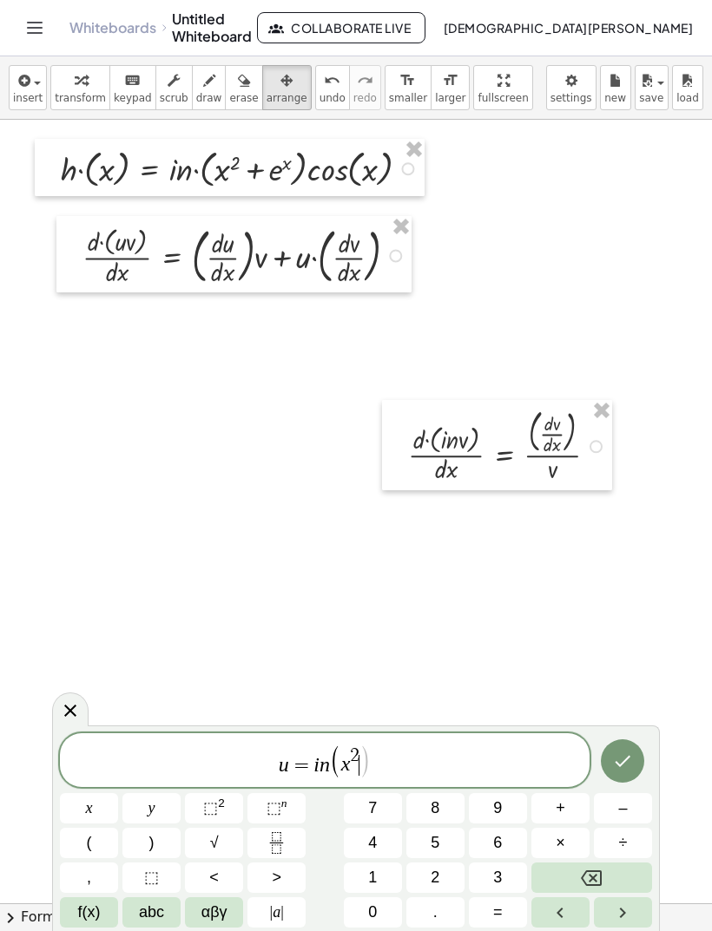
click at [561, 801] on span "+" at bounding box center [560, 808] width 10 height 23
click at [108, 913] on button "f(x)" at bounding box center [89, 912] width 58 height 30
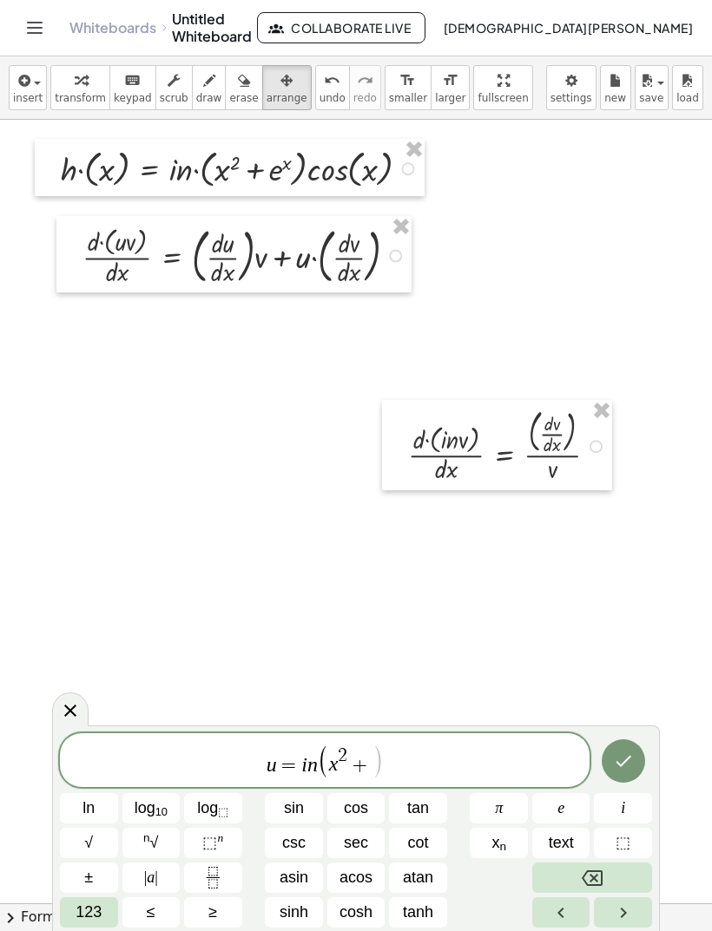
click at [568, 806] on button "e" at bounding box center [561, 808] width 58 height 30
click at [102, 902] on button "123" at bounding box center [89, 912] width 58 height 30
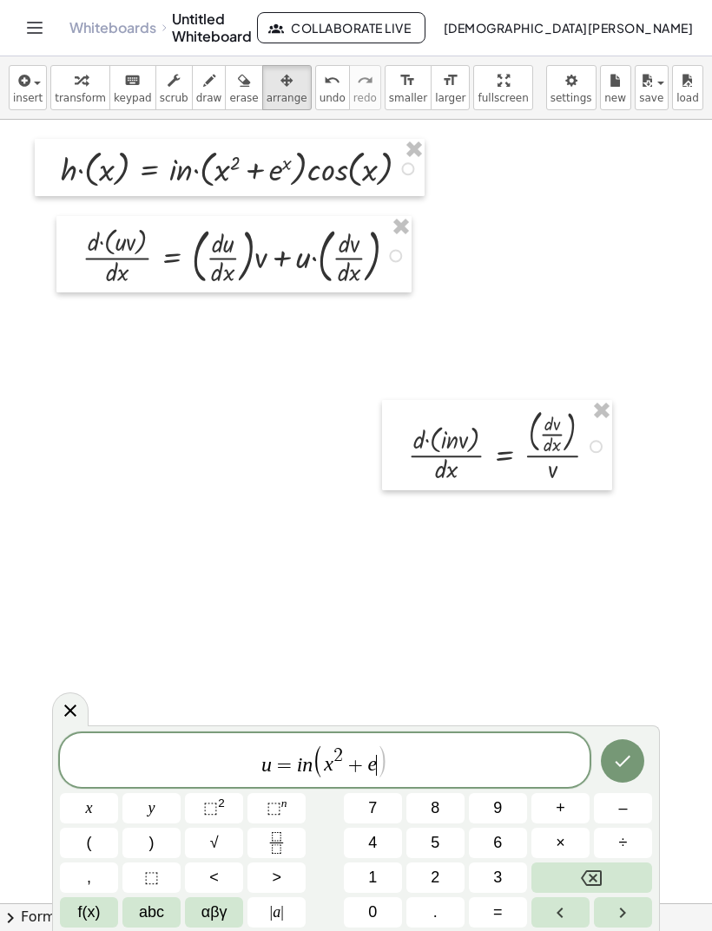
click at [235, 796] on button "⬚ 2" at bounding box center [214, 808] width 58 height 30
click at [622, 877] on button "Backspace" at bounding box center [591, 878] width 121 height 30
click at [617, 856] on button "÷" at bounding box center [623, 843] width 58 height 30
click at [599, 877] on icon "Backspace" at bounding box center [591, 878] width 21 height 21
click at [574, 878] on button "Backspace" at bounding box center [591, 878] width 121 height 30
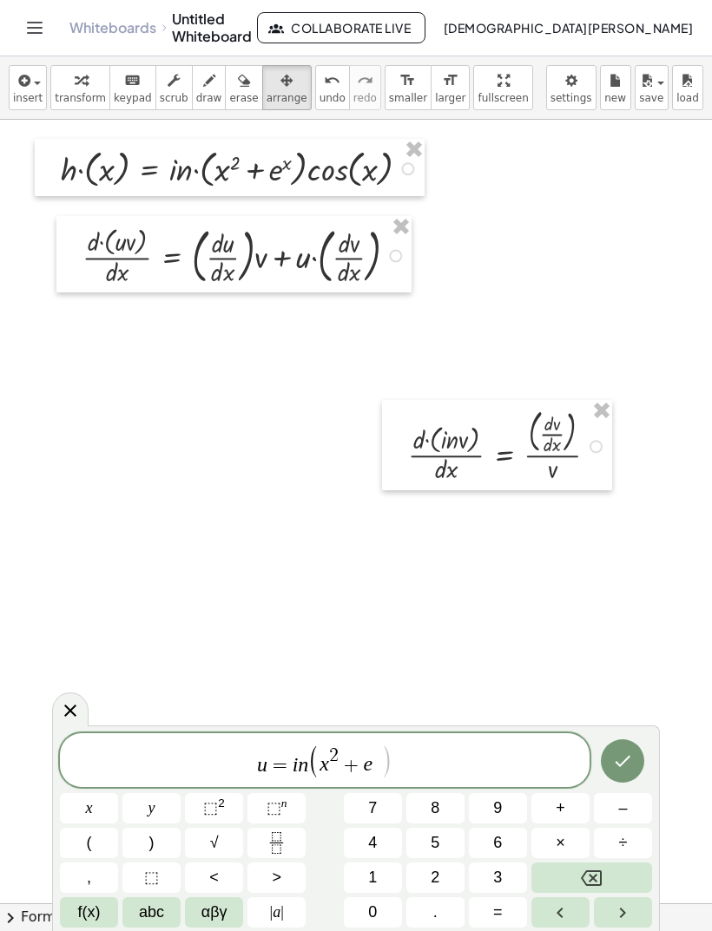
click at [92, 916] on span "f(x)" at bounding box center [89, 912] width 23 height 23
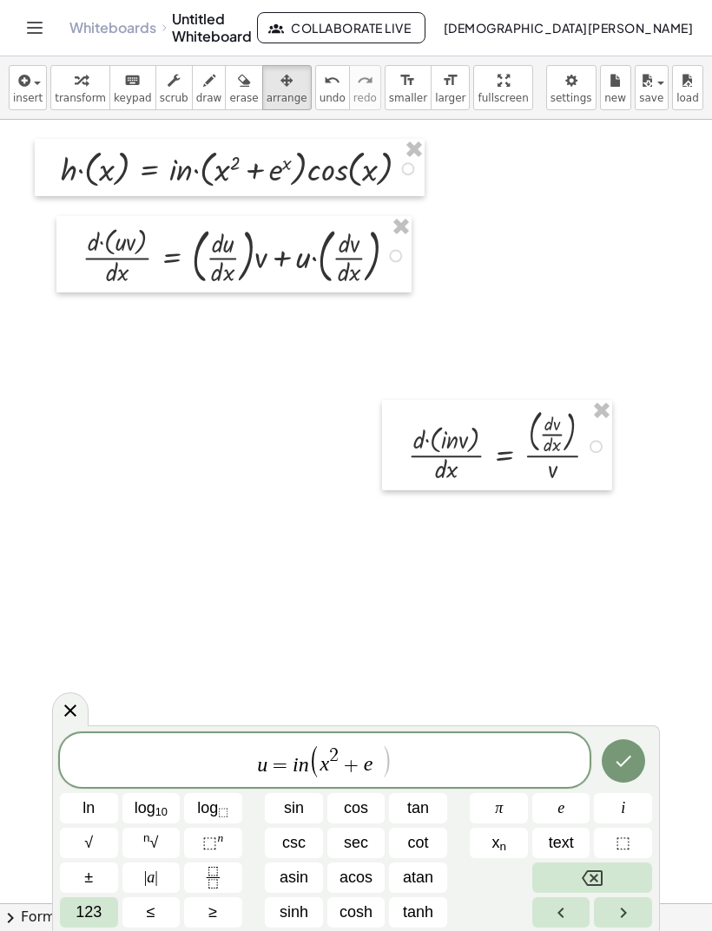
click at [577, 797] on button "e" at bounding box center [561, 808] width 58 height 30
click at [404, 768] on span "u = i n ( x 2 + e e ​ )" at bounding box center [324, 762] width 529 height 36
click at [611, 867] on button "Backspace" at bounding box center [592, 878] width 120 height 30
click at [599, 874] on icon "Backspace" at bounding box center [591, 878] width 21 height 21
click at [600, 872] on icon "Backspace" at bounding box center [591, 878] width 21 height 21
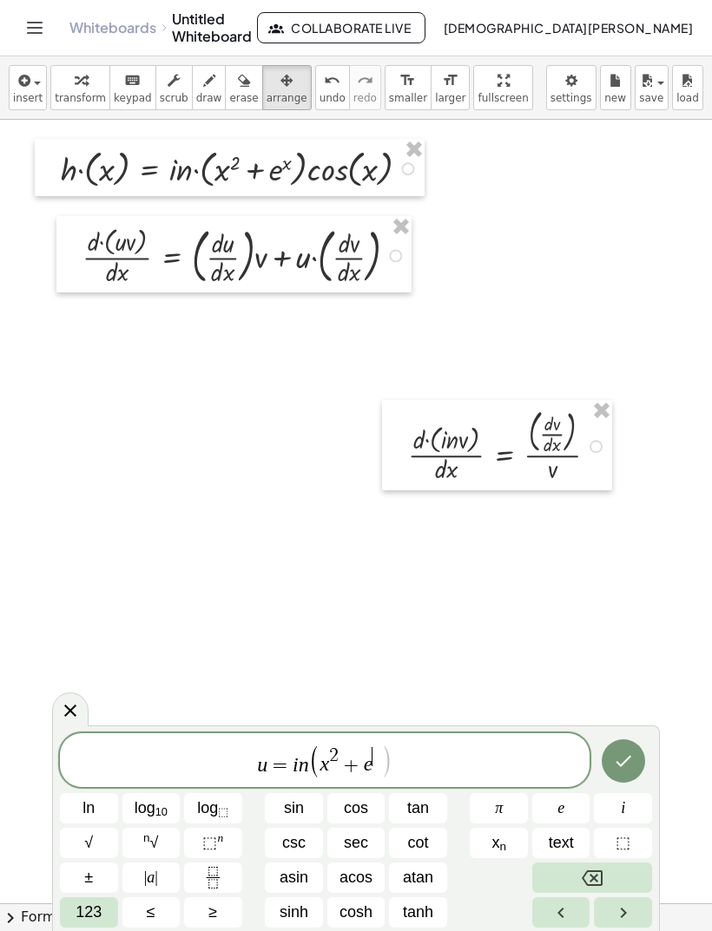
click at [98, 914] on span "123" at bounding box center [88, 912] width 26 height 23
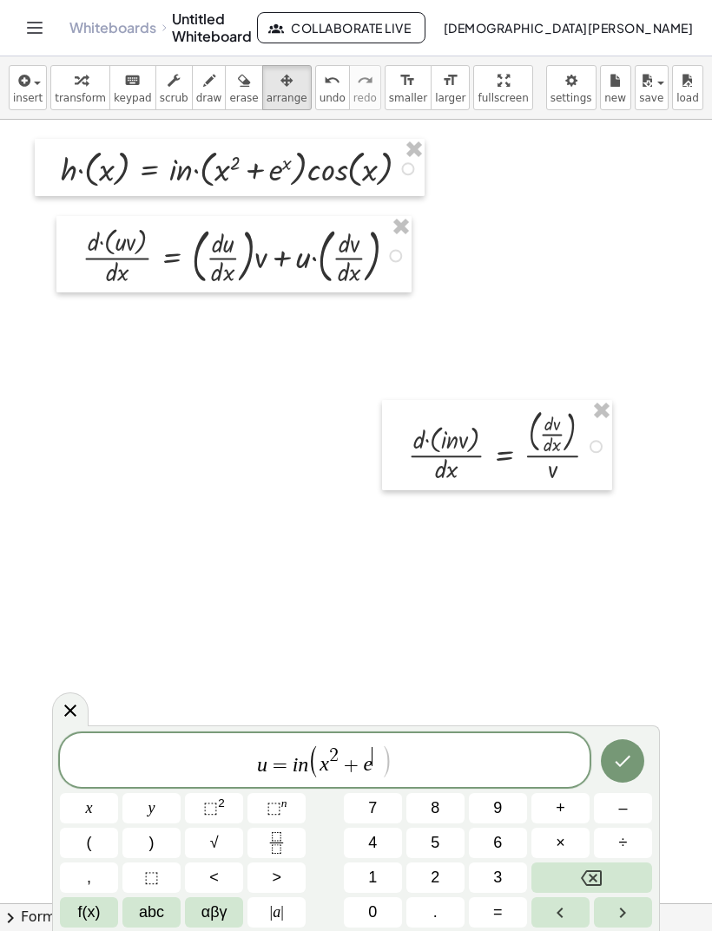
click at [106, 811] on button "x" at bounding box center [89, 808] width 58 height 30
click at [398, 758] on span "u = i n ( x 2 + e x ​ )" at bounding box center [324, 762] width 529 height 36
click at [166, 837] on button ")" at bounding box center [151, 843] width 58 height 30
click at [635, 775] on button "Done" at bounding box center [622, 760] width 43 height 43
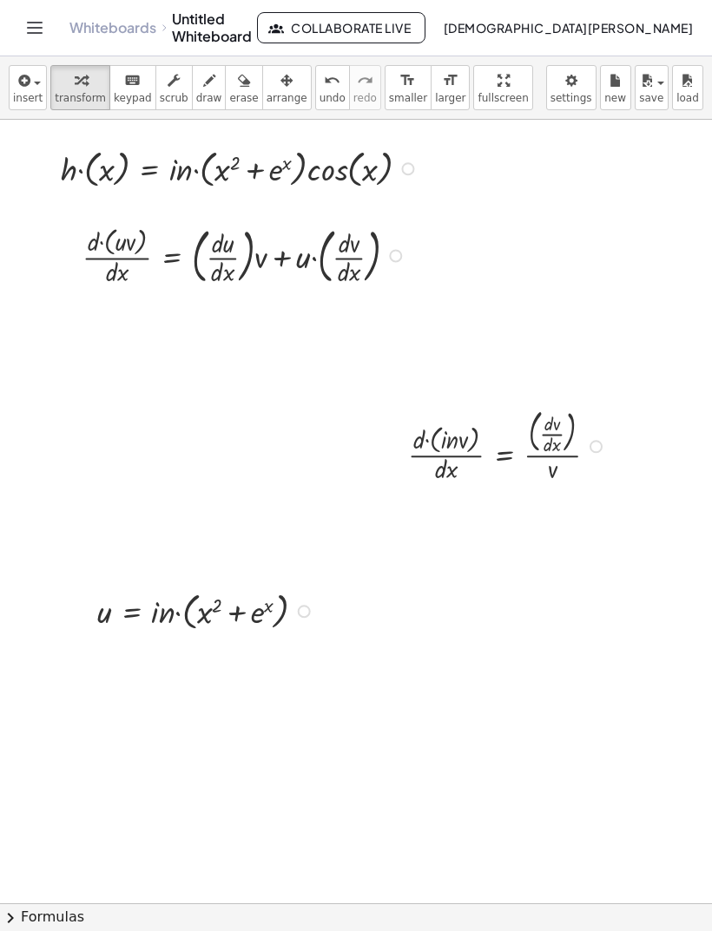
click at [24, 69] on button "insert" at bounding box center [28, 87] width 38 height 45
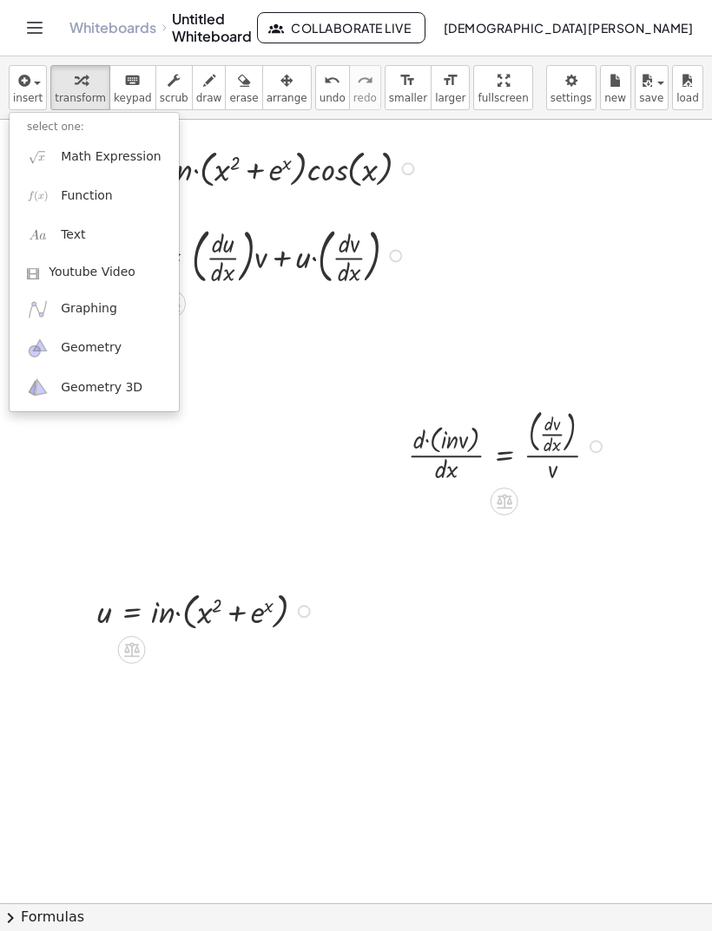
click at [116, 194] on link "Function" at bounding box center [94, 195] width 169 height 39
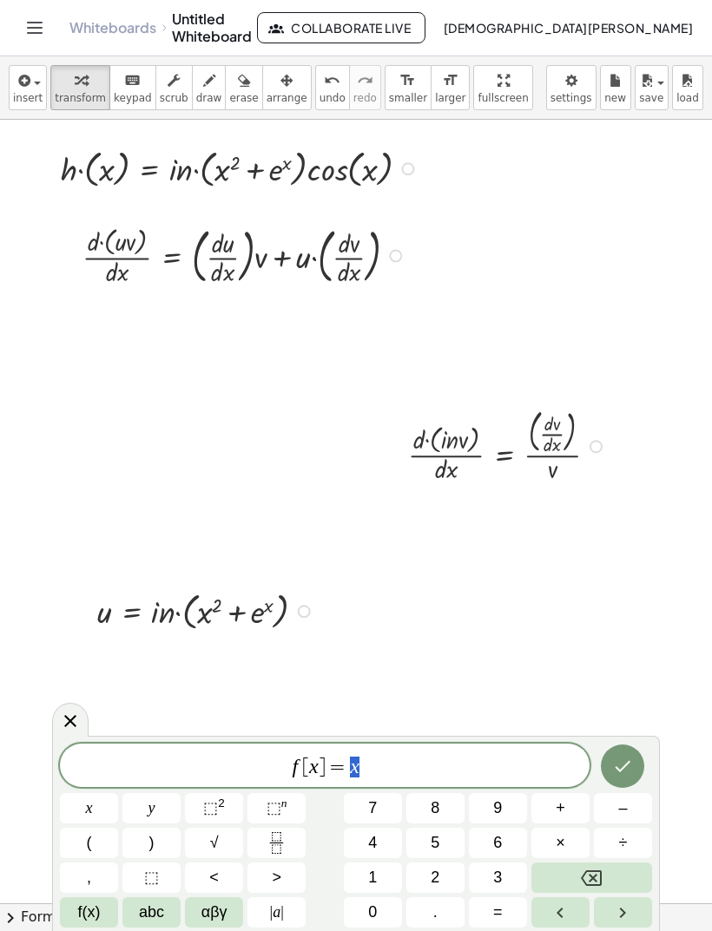
click at [609, 865] on button "Backspace" at bounding box center [591, 878] width 121 height 30
click at [591, 877] on icon "Backspace" at bounding box center [591, 878] width 21 height 21
click at [592, 871] on icon "Backspace" at bounding box center [591, 878] width 21 height 16
click at [587, 872] on icon "Backspace" at bounding box center [591, 878] width 21 height 21
click at [584, 873] on icon "Backspace" at bounding box center [591, 878] width 21 height 21
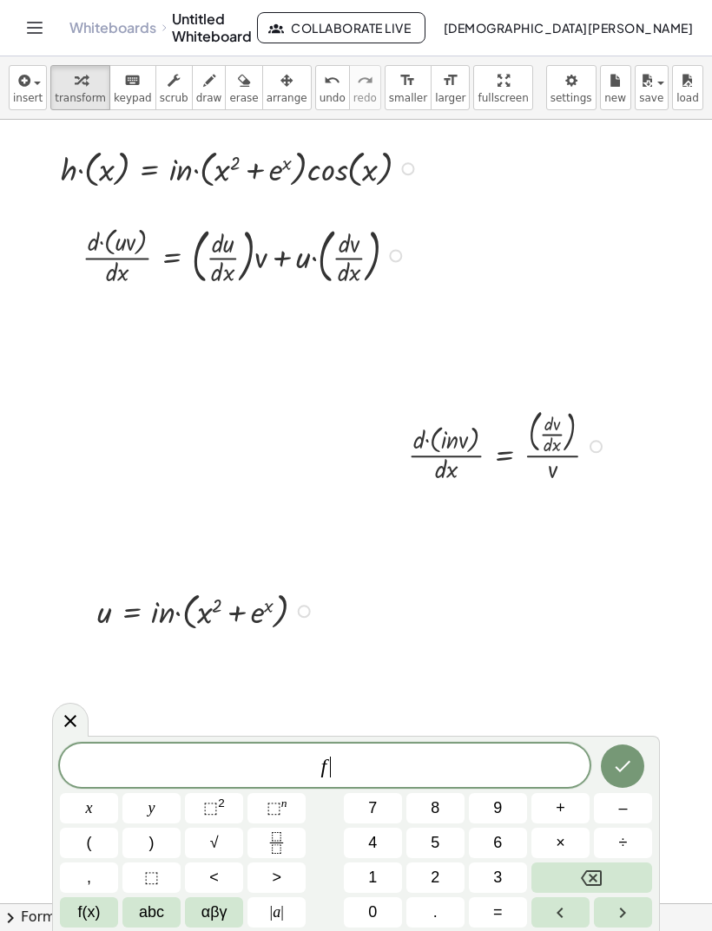
click at [581, 872] on icon "Backspace" at bounding box center [591, 878] width 21 height 21
click at [156, 903] on span "abc" at bounding box center [151, 912] width 25 height 23
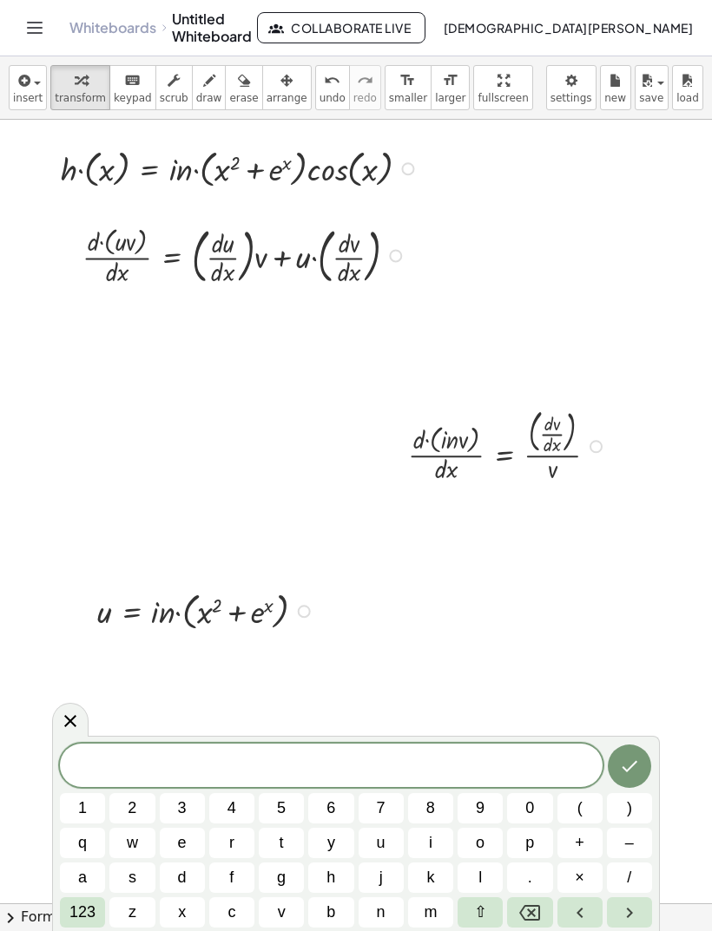
click at [285, 906] on span "v" at bounding box center [282, 912] width 8 height 23
click at [96, 909] on button "123" at bounding box center [82, 912] width 45 height 30
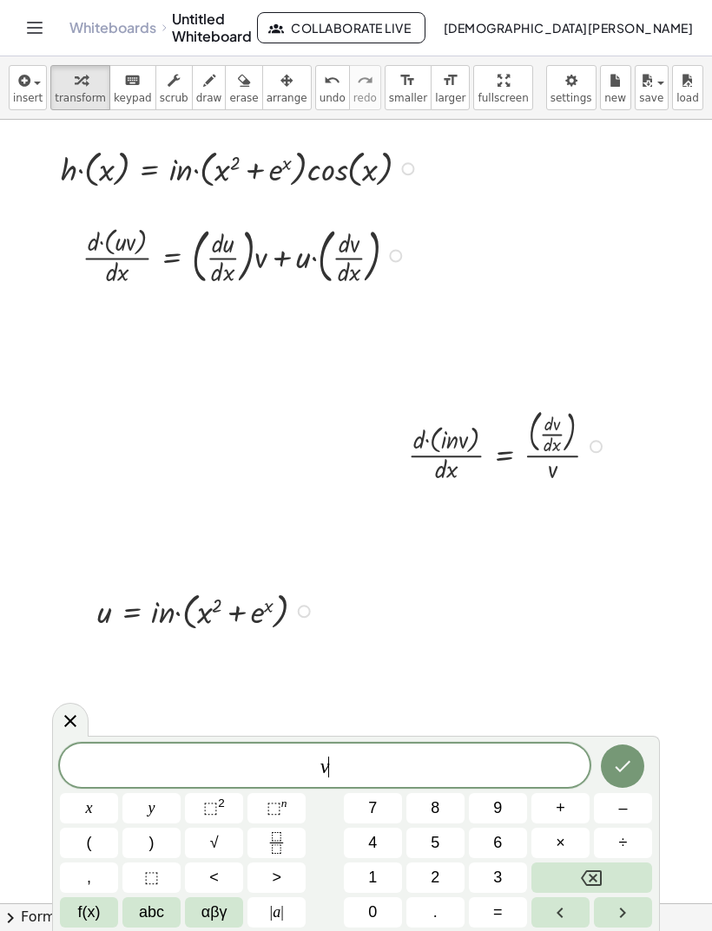
click at [501, 906] on span "=" at bounding box center [498, 912] width 10 height 23
click at [152, 916] on span "abc" at bounding box center [151, 912] width 25 height 23
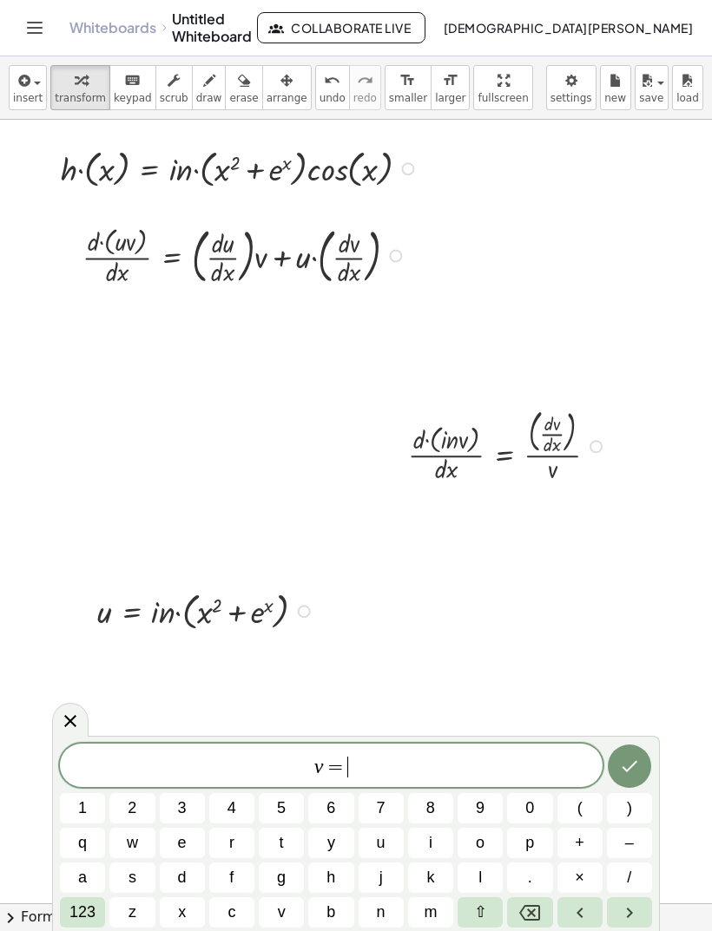
click at [85, 916] on span "123" at bounding box center [82, 912] width 26 height 23
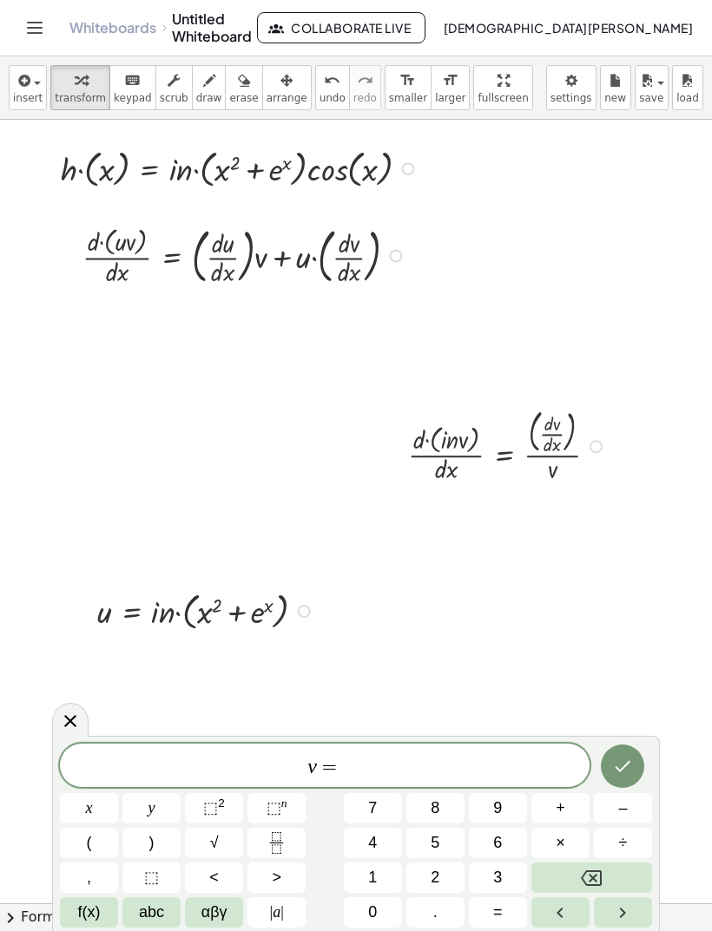
click at [91, 918] on span "f(x)" at bounding box center [89, 912] width 23 height 23
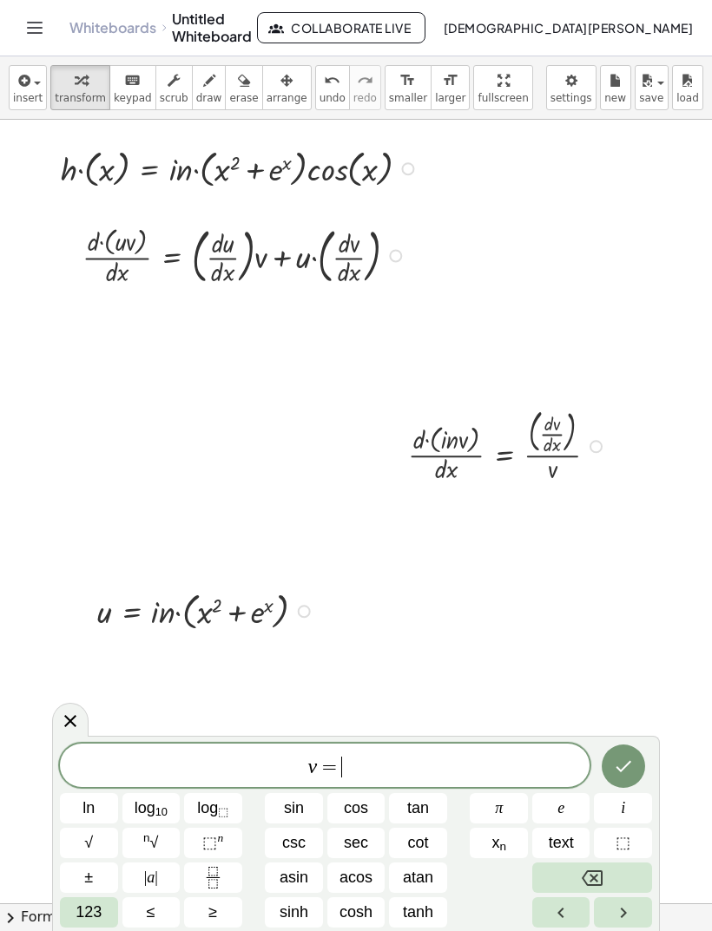
click at [355, 809] on span "cos" at bounding box center [356, 808] width 24 height 23
click at [89, 916] on span "123" at bounding box center [88, 912] width 26 height 23
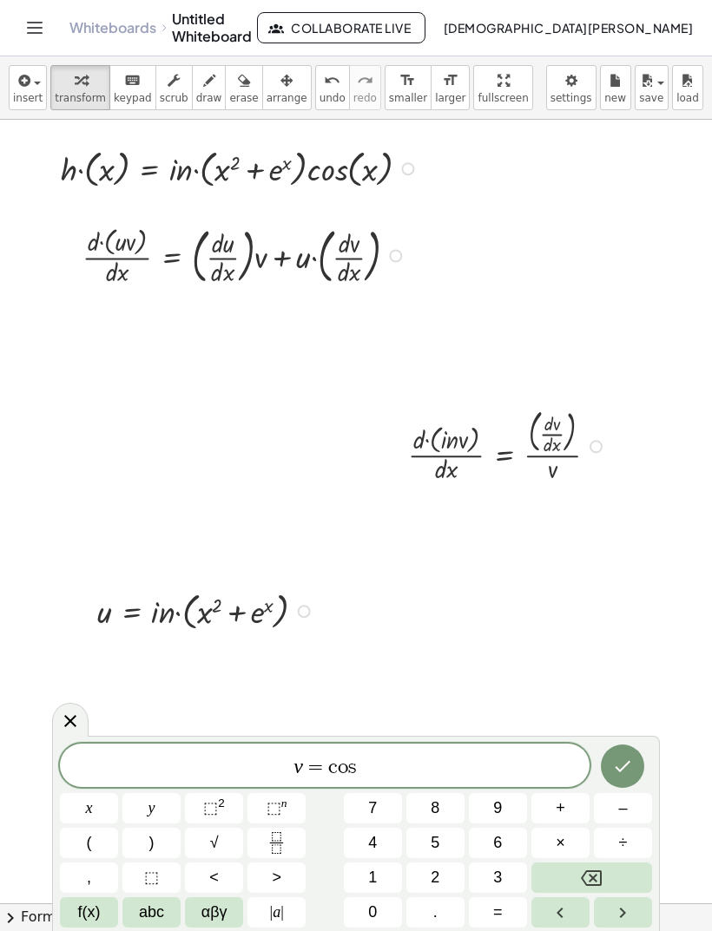
click at [96, 814] on button "x" at bounding box center [89, 808] width 58 height 30
click at [635, 752] on button "Done" at bounding box center [622, 766] width 43 height 43
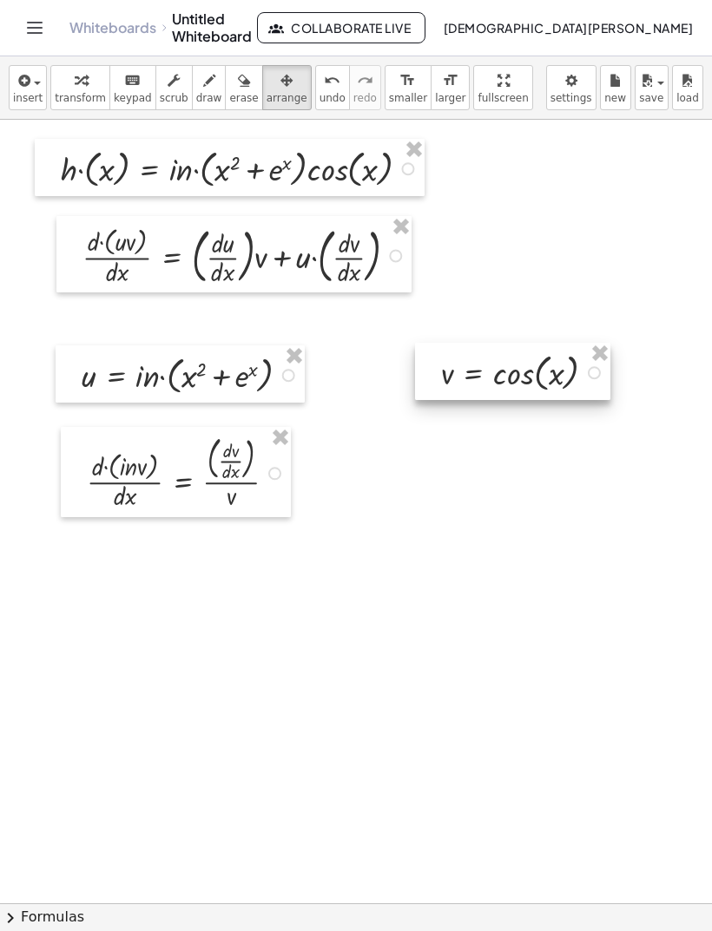
click at [23, 89] on icon "button" at bounding box center [23, 80] width 16 height 21
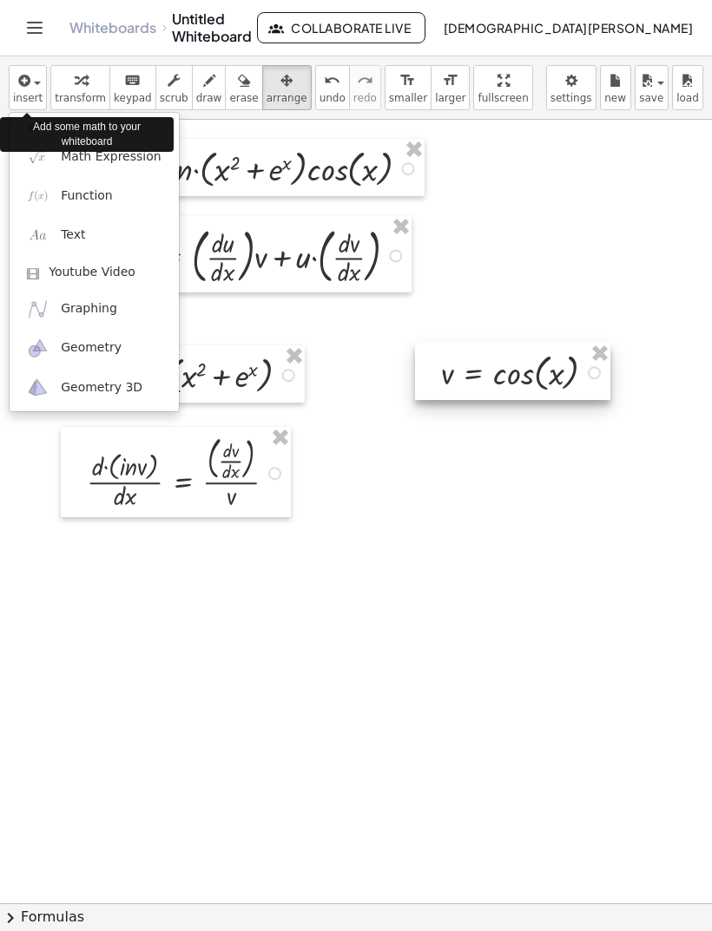
click at [121, 188] on link "Function" at bounding box center [94, 195] width 169 height 39
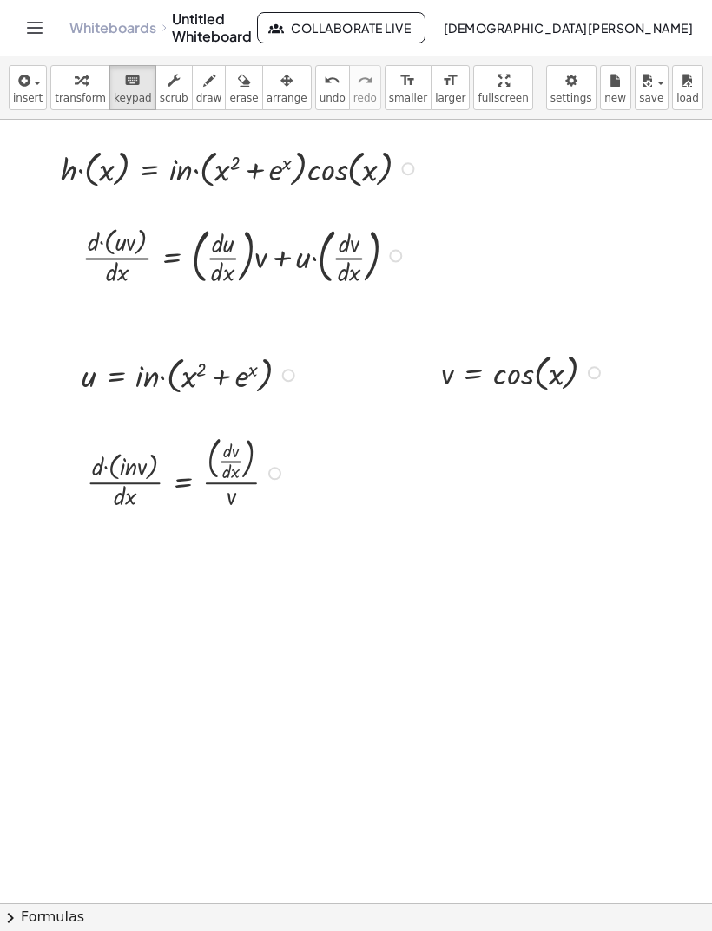
click at [285, 468] on div at bounding box center [188, 472] width 220 height 82
click at [272, 483] on div at bounding box center [188, 472] width 220 height 82
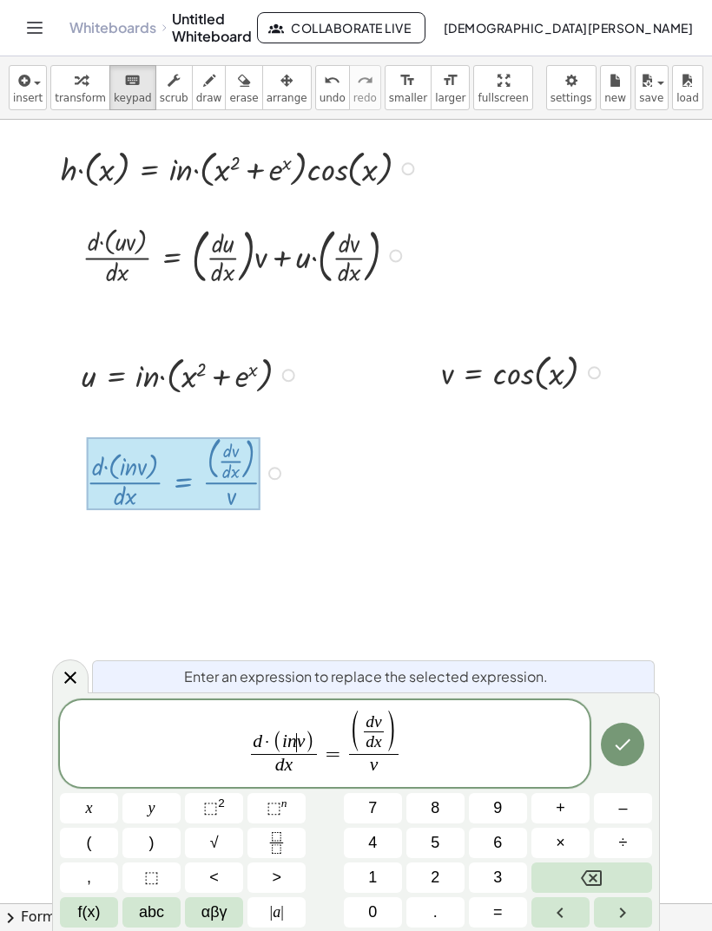
click at [306, 736] on span ")" at bounding box center [310, 743] width 10 height 23
click at [606, 867] on button "Backspace" at bounding box center [591, 878] width 121 height 30
click at [589, 865] on button "Backspace" at bounding box center [591, 878] width 121 height 30
click at [588, 865] on button "Backspace" at bounding box center [591, 878] width 121 height 30
click at [144, 918] on span "abc" at bounding box center [151, 912] width 25 height 23
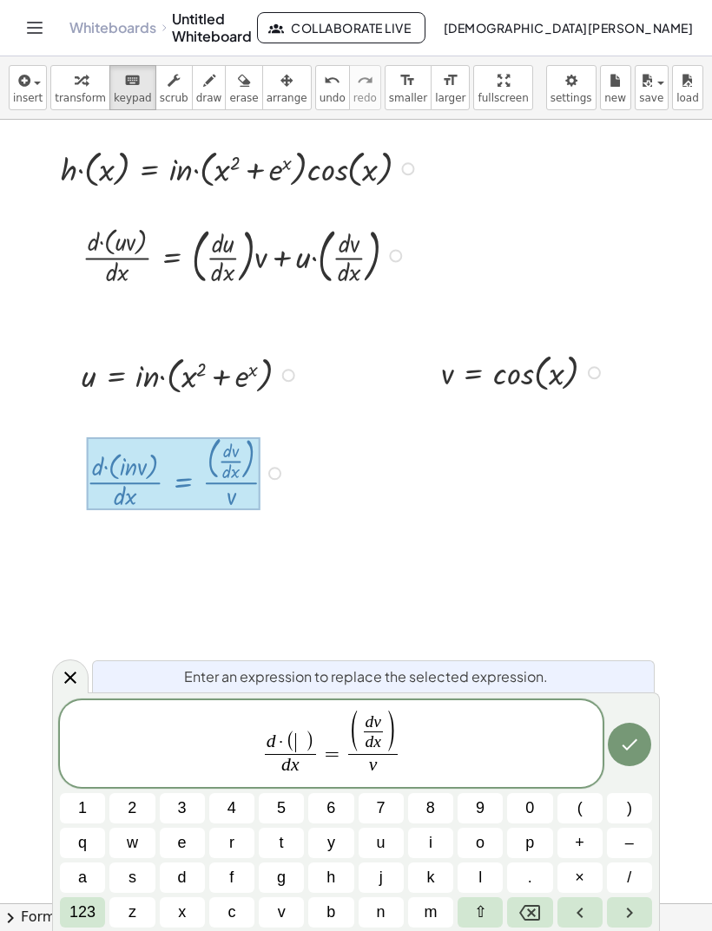
click at [396, 836] on button "u" at bounding box center [380, 843] width 45 height 30
click at [633, 739] on icon "Done" at bounding box center [629, 744] width 21 height 21
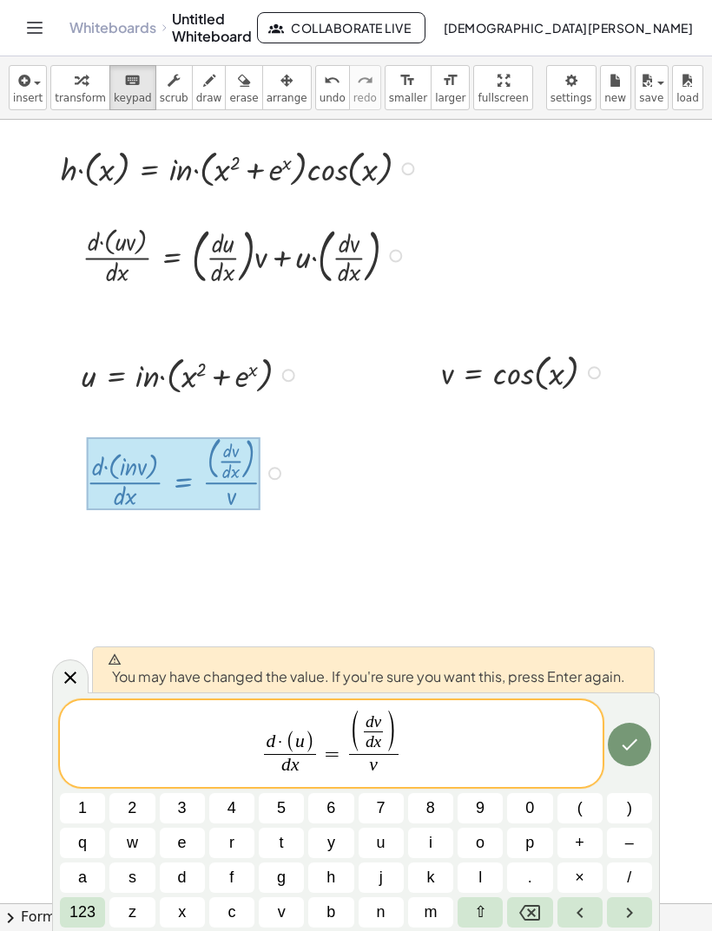
click at [629, 749] on icon "Done" at bounding box center [629, 744] width 21 height 21
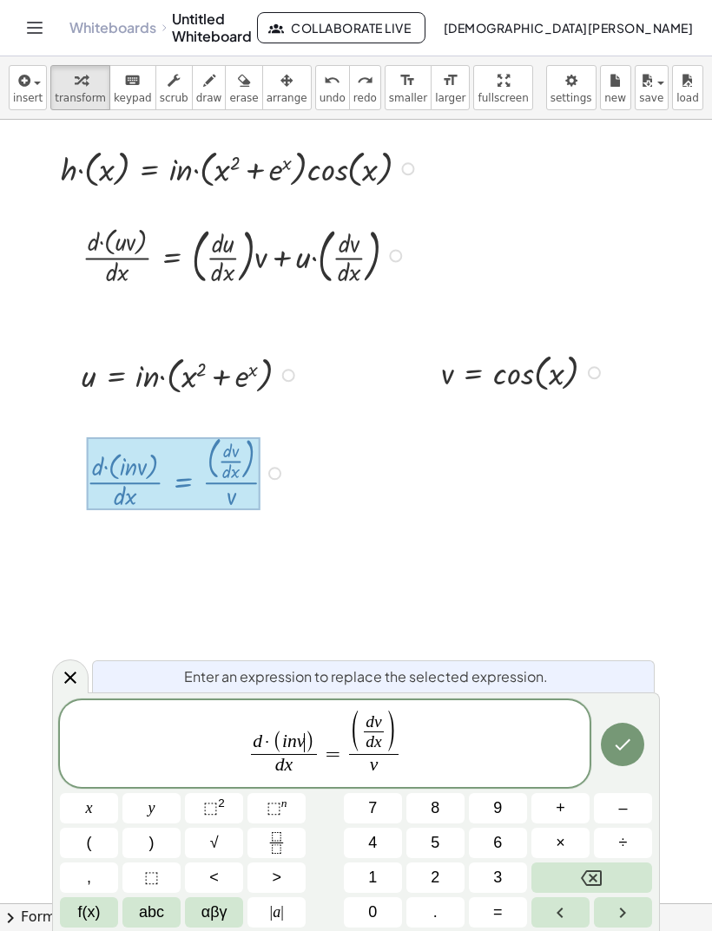
click at [588, 875] on icon "Backspace" at bounding box center [591, 878] width 21 height 21
click at [588, 874] on icon "Backspace" at bounding box center [591, 878] width 21 height 21
click at [581, 868] on icon "Backspace" at bounding box center [591, 878] width 21 height 21
click at [171, 916] on button "abc" at bounding box center [151, 912] width 58 height 30
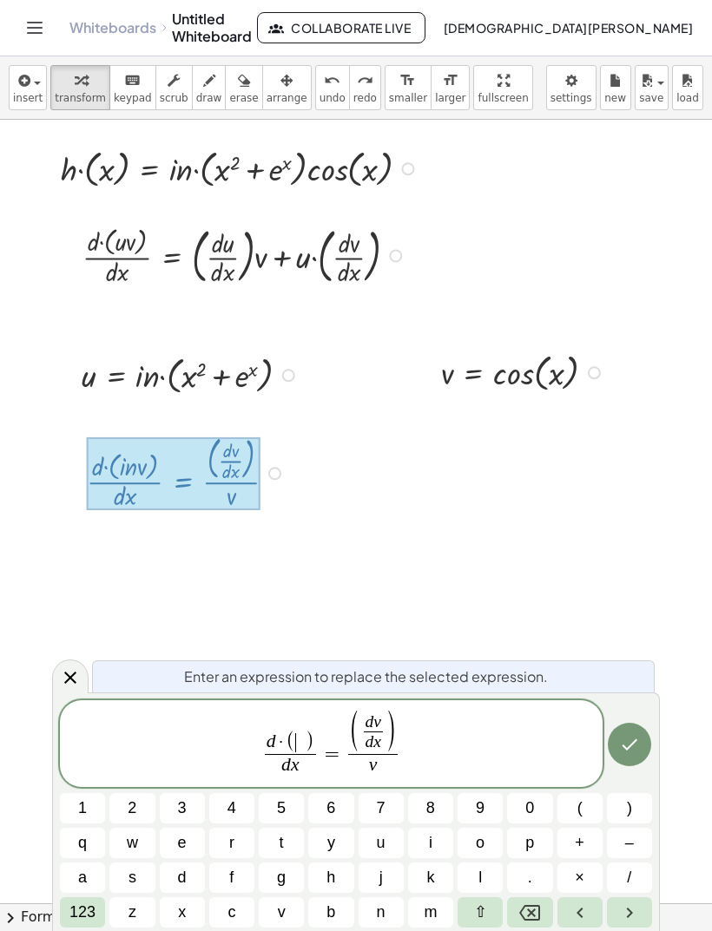
click at [397, 848] on button "u" at bounding box center [380, 843] width 45 height 30
click at [387, 725] on span ")" at bounding box center [391, 733] width 12 height 45
click at [538, 904] on icon "Backspace" at bounding box center [529, 913] width 21 height 21
click at [537, 904] on icon "Backspace" at bounding box center [529, 913] width 21 height 21
click at [529, 903] on icon "Backspace" at bounding box center [529, 913] width 21 height 21
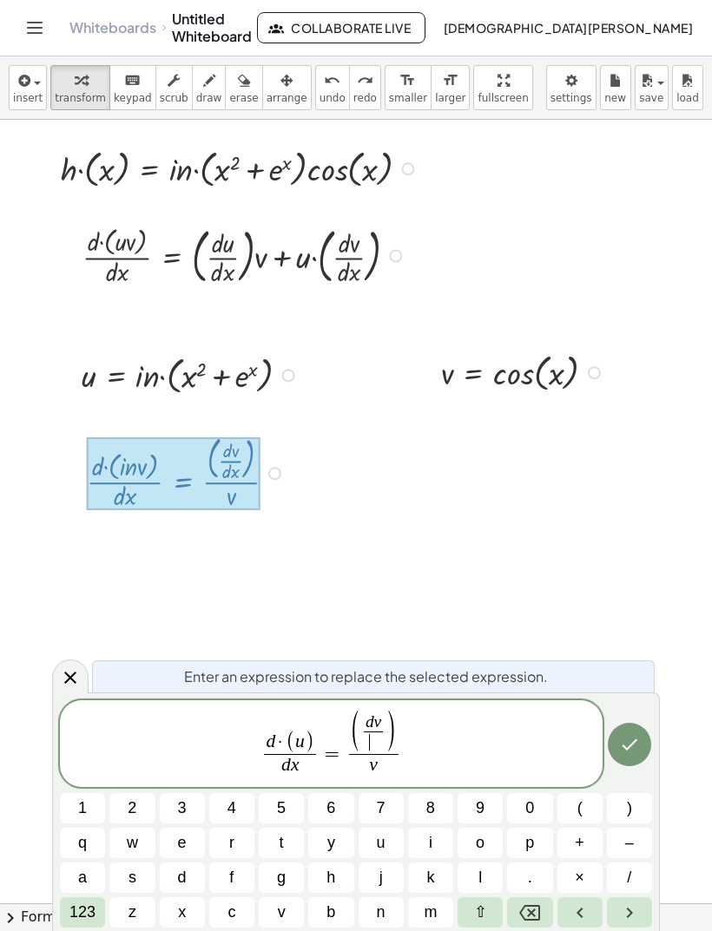
click at [535, 914] on icon "Backspace" at bounding box center [529, 913] width 21 height 21
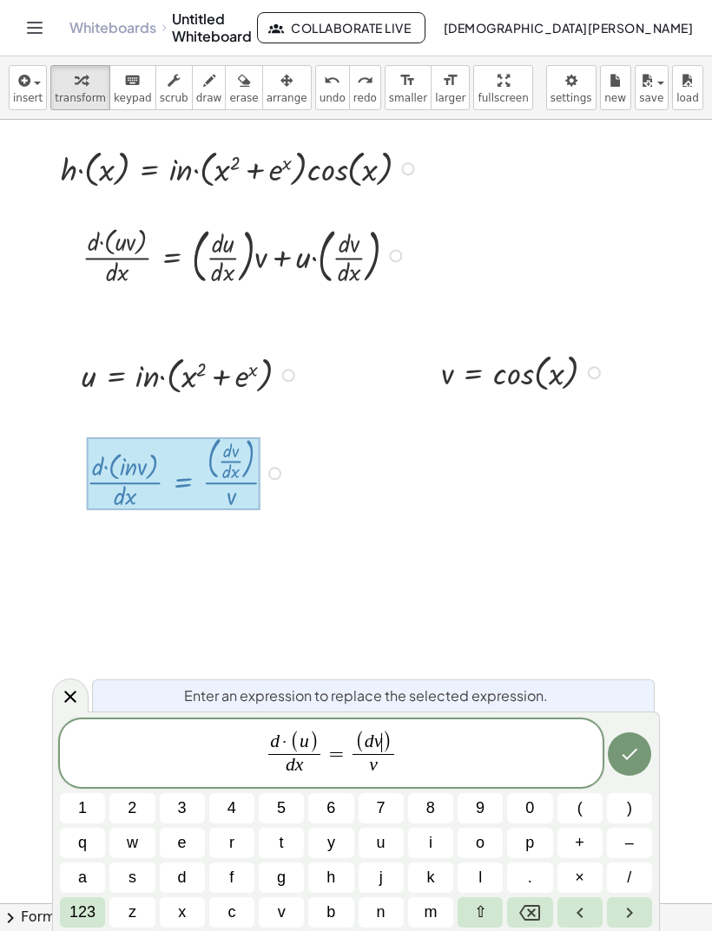
click at [535, 914] on icon "Backspace" at bounding box center [529, 913] width 21 height 21
click at [534, 915] on icon "Backspace" at bounding box center [529, 913] width 21 height 16
click at [88, 914] on span "123" at bounding box center [82, 912] width 26 height 23
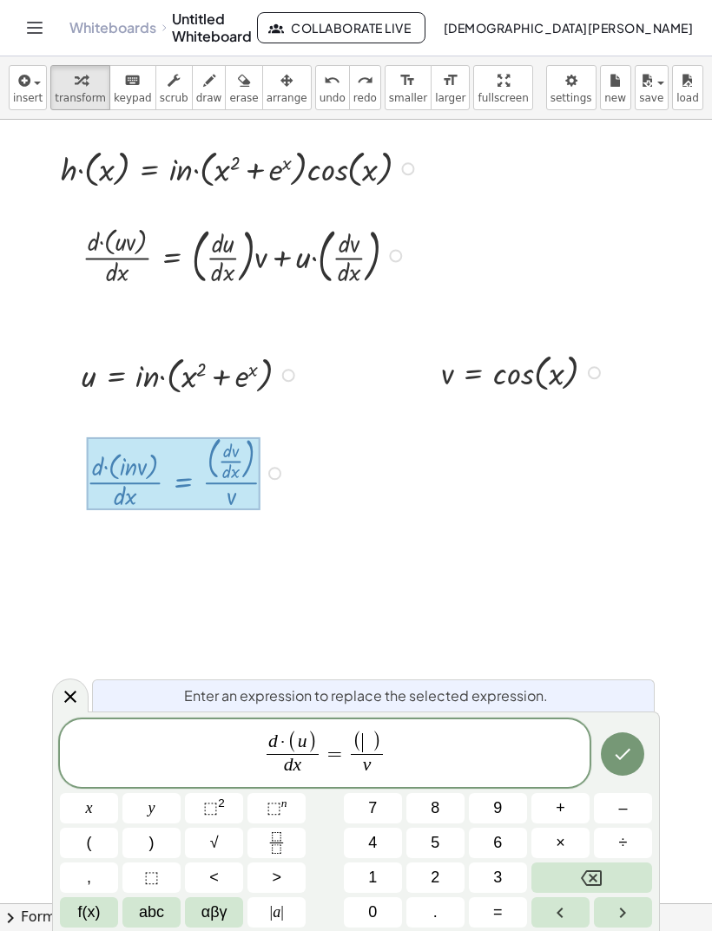
click at [107, 802] on button "x" at bounding box center [89, 808] width 58 height 30
click at [598, 879] on icon "Backspace" at bounding box center [591, 878] width 21 height 21
click at [106, 915] on button "f(x)" at bounding box center [89, 912] width 58 height 30
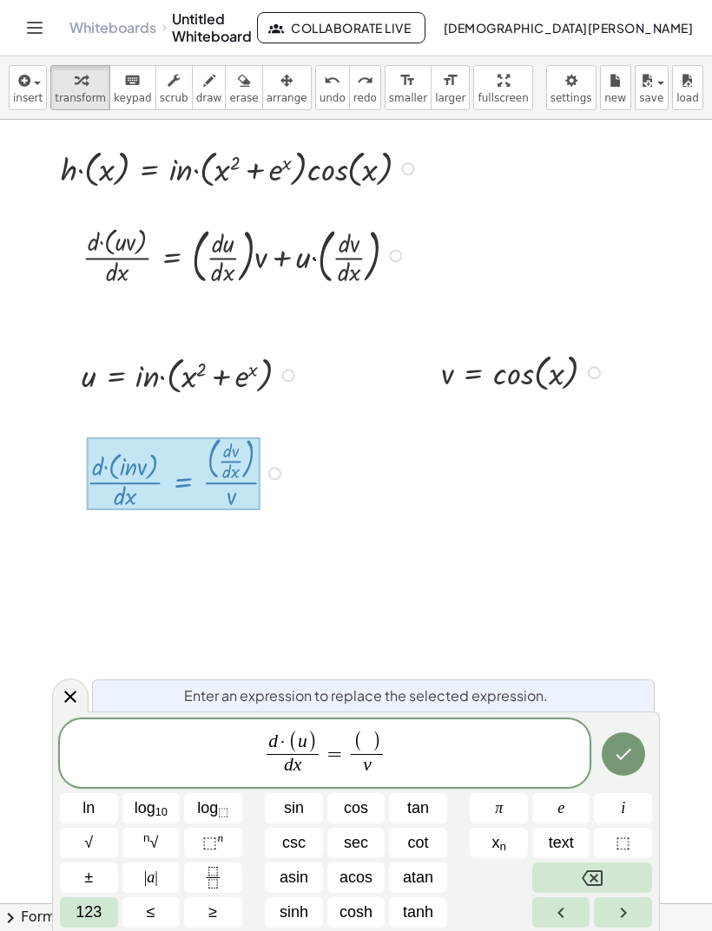
click at [150, 915] on span "≤" at bounding box center [151, 912] width 9 height 23
click at [102, 906] on button "123" at bounding box center [89, 912] width 58 height 30
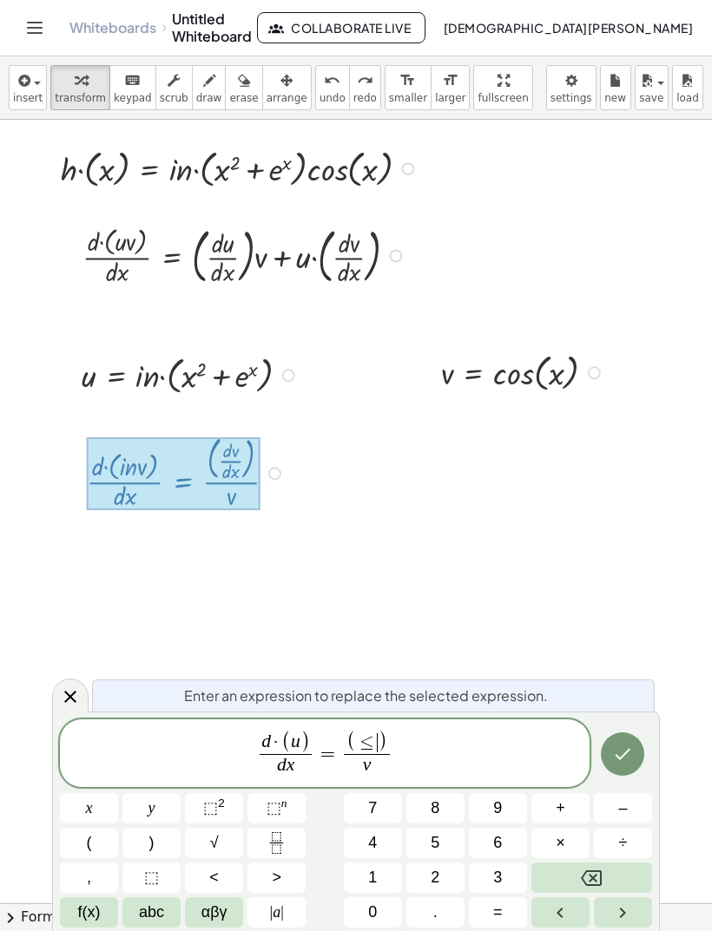
click at [586, 878] on icon "Backspace" at bounding box center [591, 878] width 21 height 21
click at [435, 875] on span "2" at bounding box center [434, 877] width 9 height 23
click at [97, 800] on button "x" at bounding box center [89, 808] width 58 height 30
click at [553, 809] on button "+" at bounding box center [560, 808] width 58 height 30
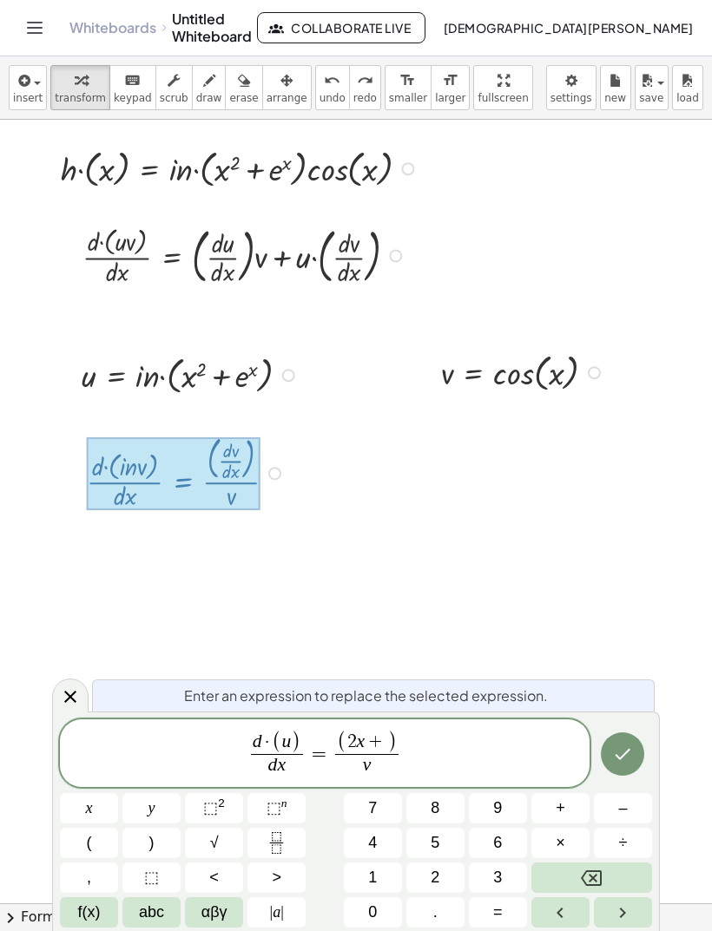
click at [92, 909] on span "f(x)" at bounding box center [89, 912] width 23 height 23
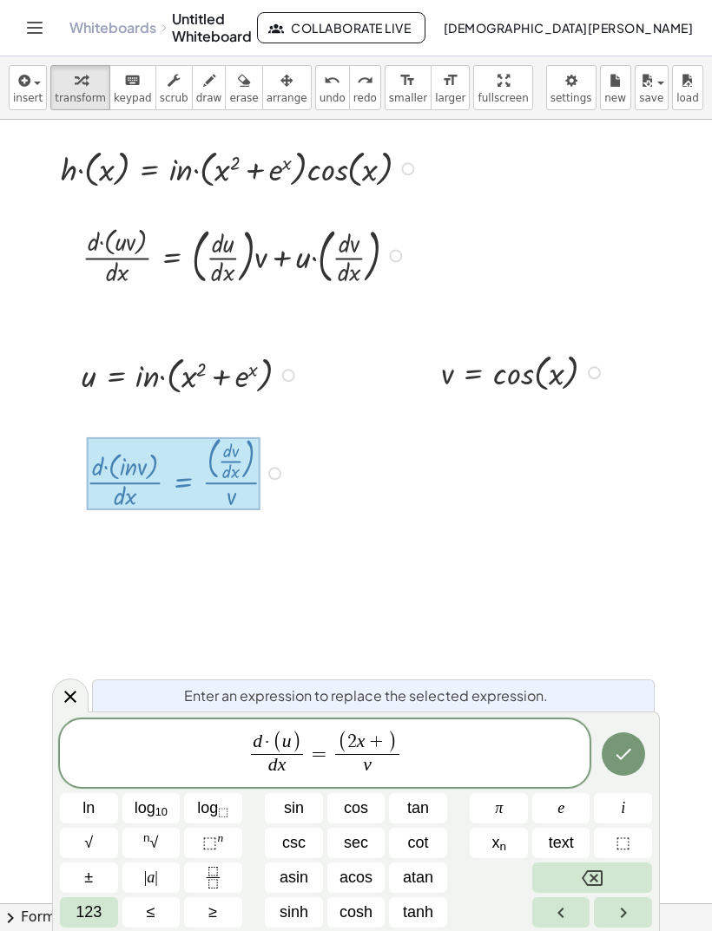
click at [570, 808] on button "e" at bounding box center [561, 808] width 58 height 30
click at [376, 766] on span "v" at bounding box center [367, 765] width 72 height 23
click at [581, 872] on icon "Backspace" at bounding box center [591, 878] width 21 height 21
click at [83, 912] on span "123" at bounding box center [88, 912] width 26 height 23
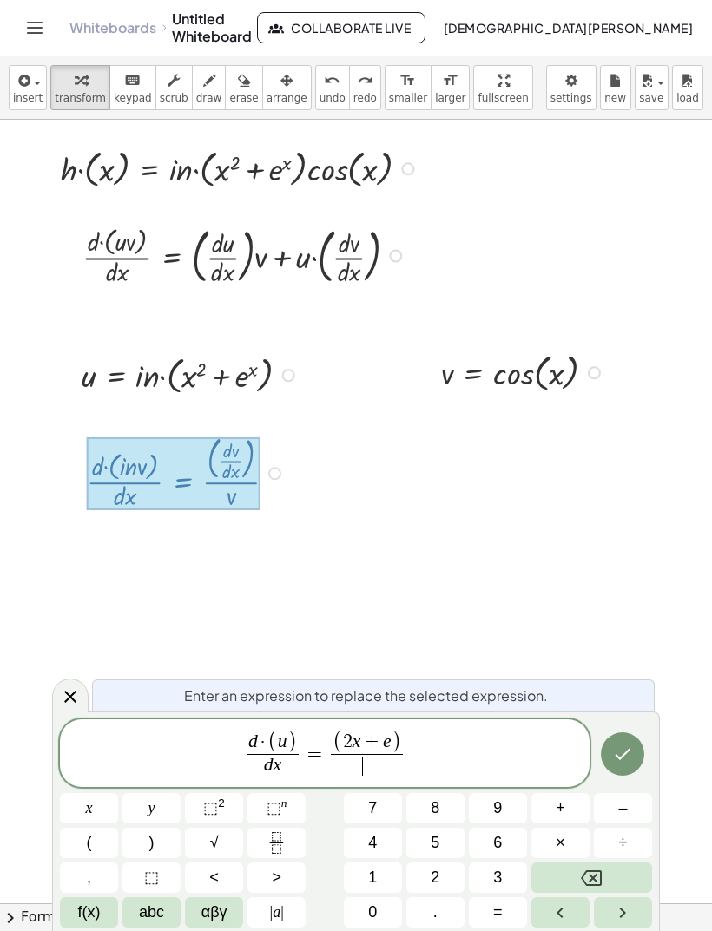
click at [108, 805] on button "x" at bounding box center [89, 808] width 58 height 30
click at [226, 807] on button "⬚ 2" at bounding box center [214, 808] width 58 height 30
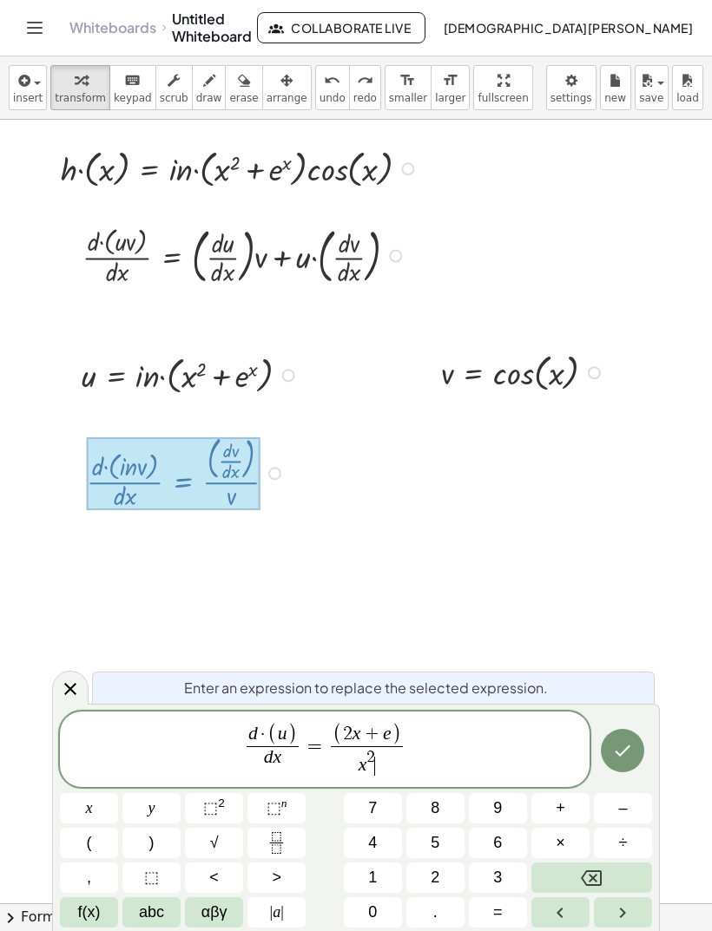
click at [574, 797] on button "+" at bounding box center [560, 808] width 58 height 30
click at [105, 906] on button "f(x)" at bounding box center [89, 912] width 58 height 30
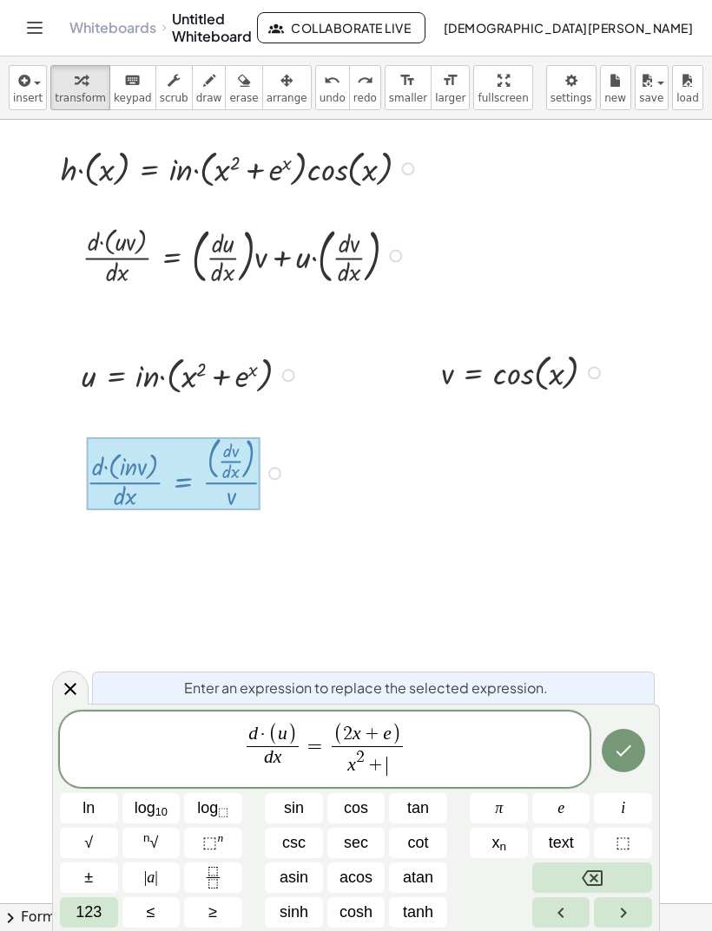
click at [570, 804] on button "e" at bounding box center [561, 808] width 58 height 30
click at [216, 834] on span "⬚" at bounding box center [209, 842] width 15 height 17
click at [101, 916] on span "123" at bounding box center [88, 912] width 26 height 23
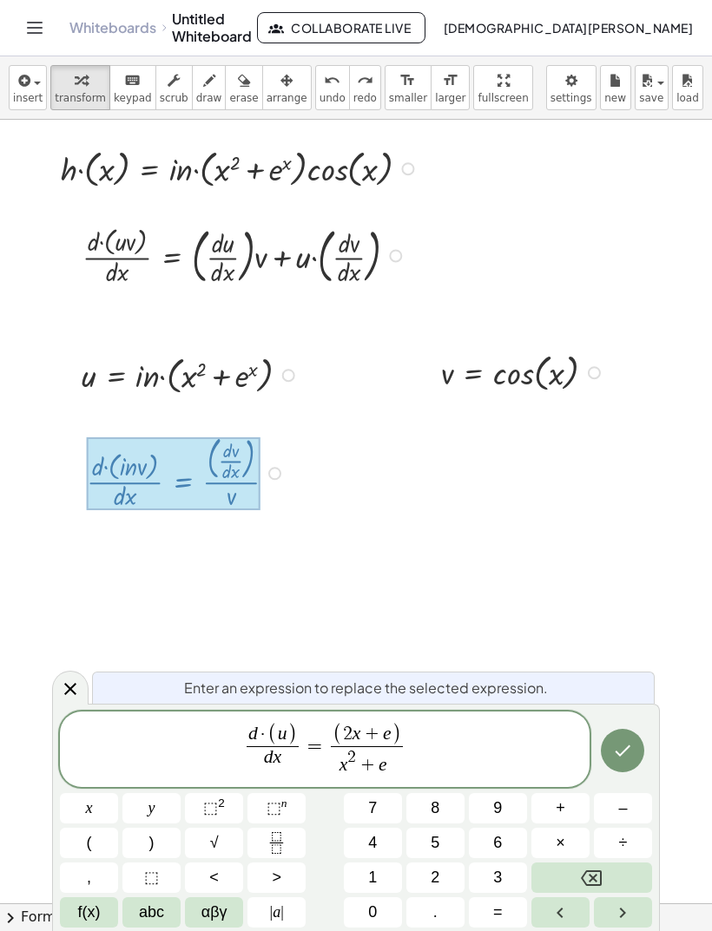
click at [101, 800] on button "x" at bounding box center [89, 808] width 58 height 30
click at [392, 739] on span ")" at bounding box center [396, 735] width 10 height 23
click at [106, 802] on button "x" at bounding box center [89, 808] width 58 height 30
click at [598, 881] on icon "Backspace" at bounding box center [591, 878] width 21 height 21
click at [222, 797] on sup "2" at bounding box center [221, 803] width 7 height 13
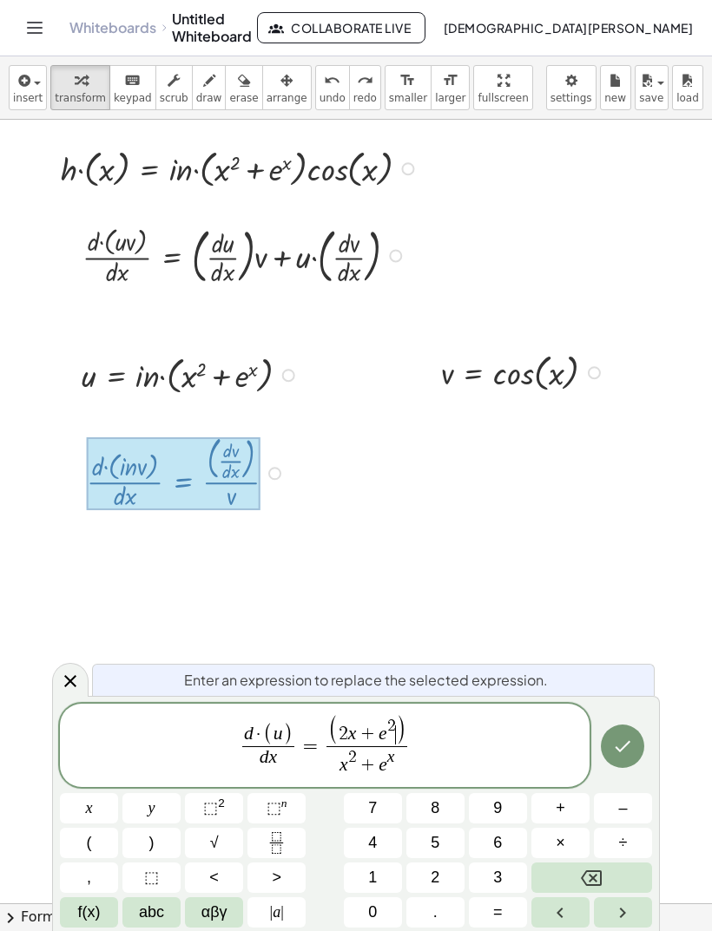
click at [591, 880] on icon "Backspace" at bounding box center [591, 878] width 21 height 16
click at [581, 881] on icon "Backspace" at bounding box center [591, 878] width 21 height 21
click at [102, 804] on button "x" at bounding box center [89, 808] width 58 height 30
click at [610, 765] on button "Done" at bounding box center [622, 746] width 43 height 43
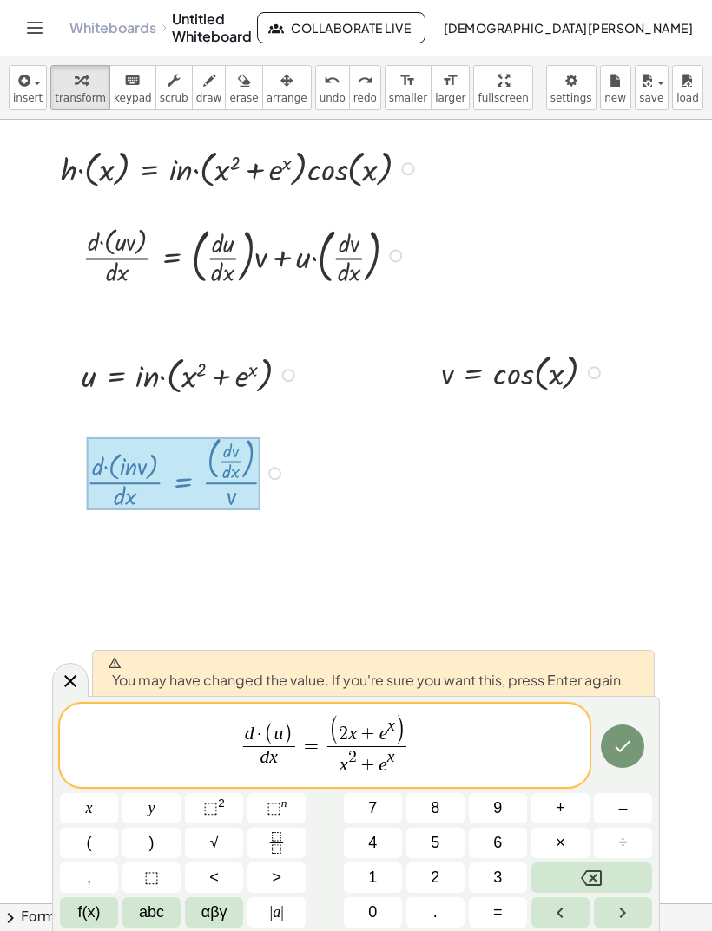
click at [640, 752] on button "Done" at bounding box center [622, 746] width 43 height 43
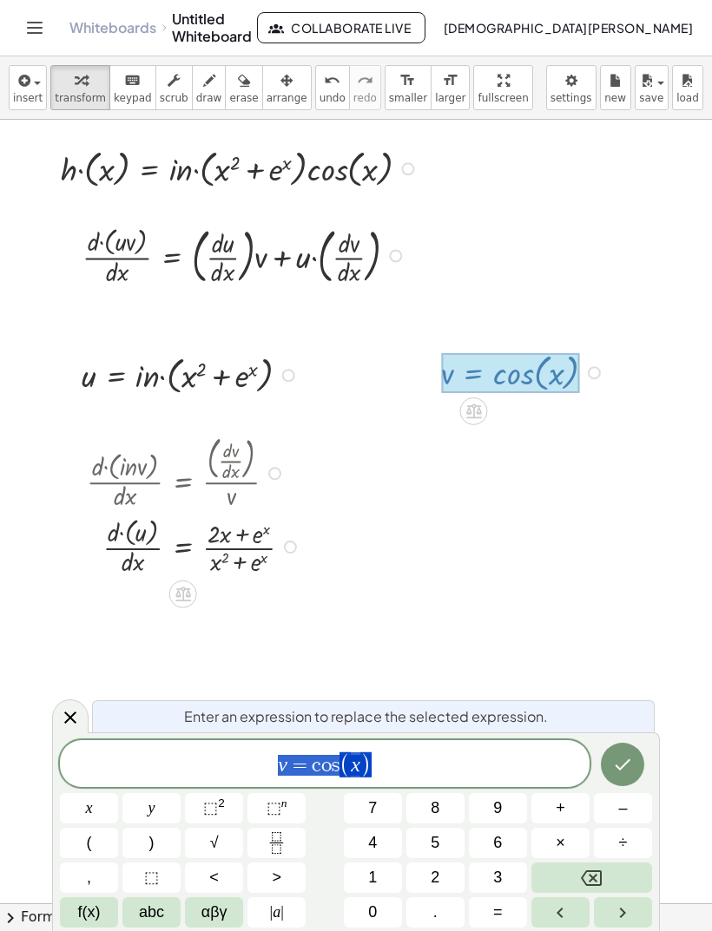
click at [276, 762] on span "v = c o s ( x )" at bounding box center [324, 765] width 529 height 29
click at [296, 764] on span "=" at bounding box center [299, 765] width 25 height 21
click at [594, 882] on icon "Backspace" at bounding box center [591, 878] width 21 height 21
click at [288, 837] on button "Fraction" at bounding box center [276, 843] width 58 height 30
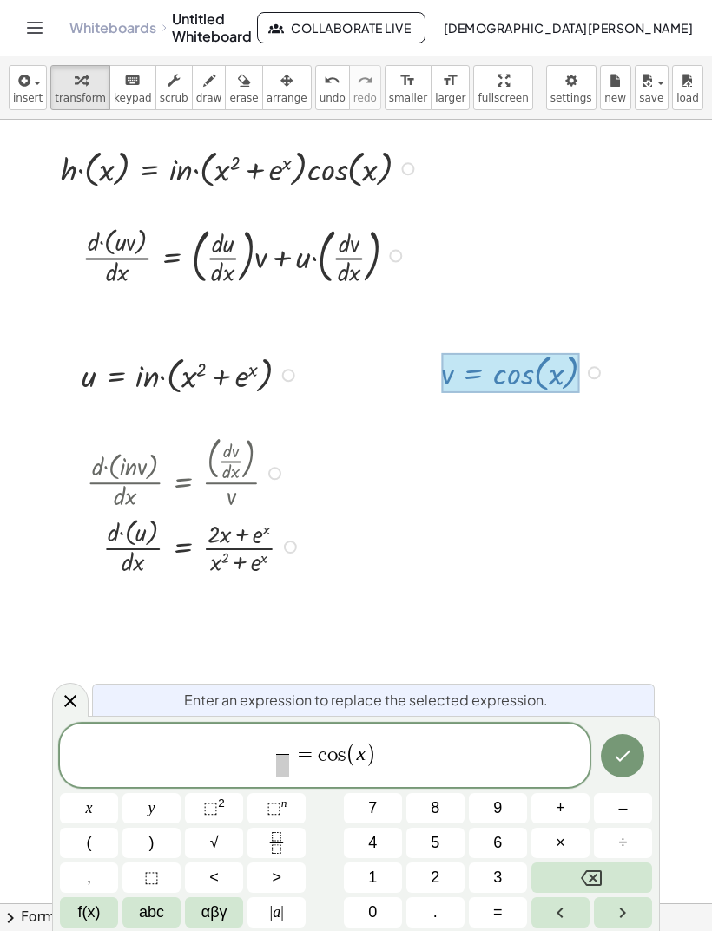
click at [100, 918] on span "f(x)" at bounding box center [89, 912] width 23 height 23
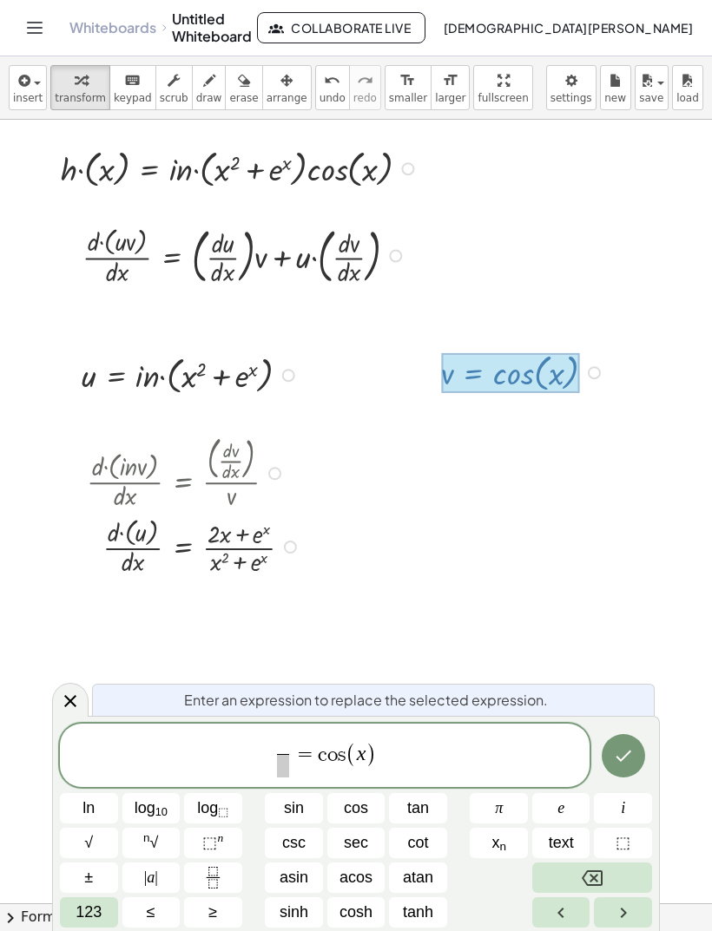
click at [106, 907] on button "123" at bounding box center [89, 912] width 58 height 30
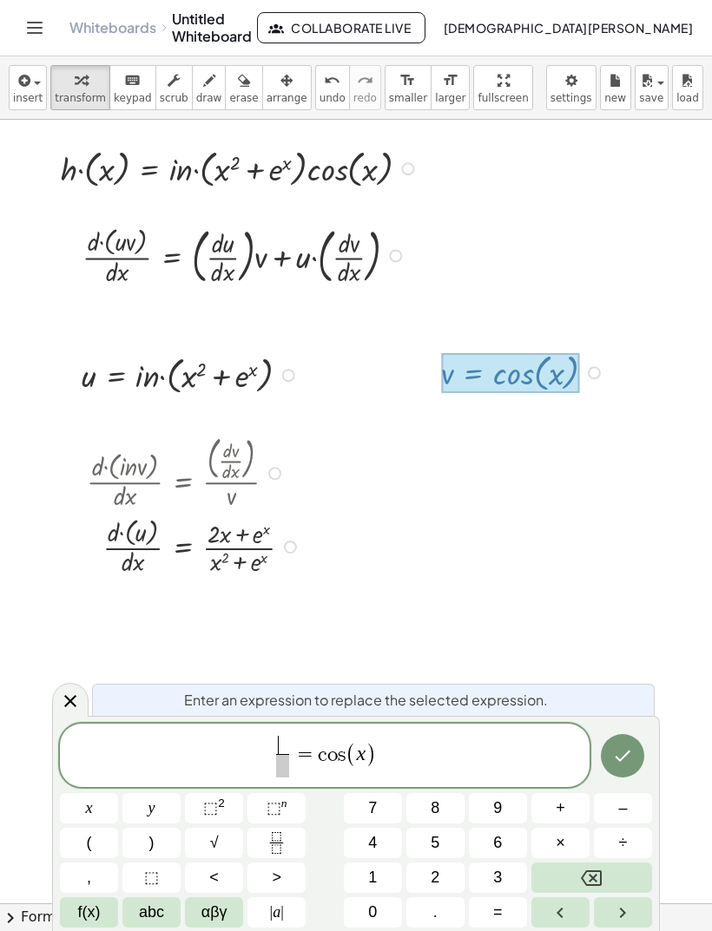
click at [159, 908] on span "abc" at bounding box center [151, 912] width 25 height 23
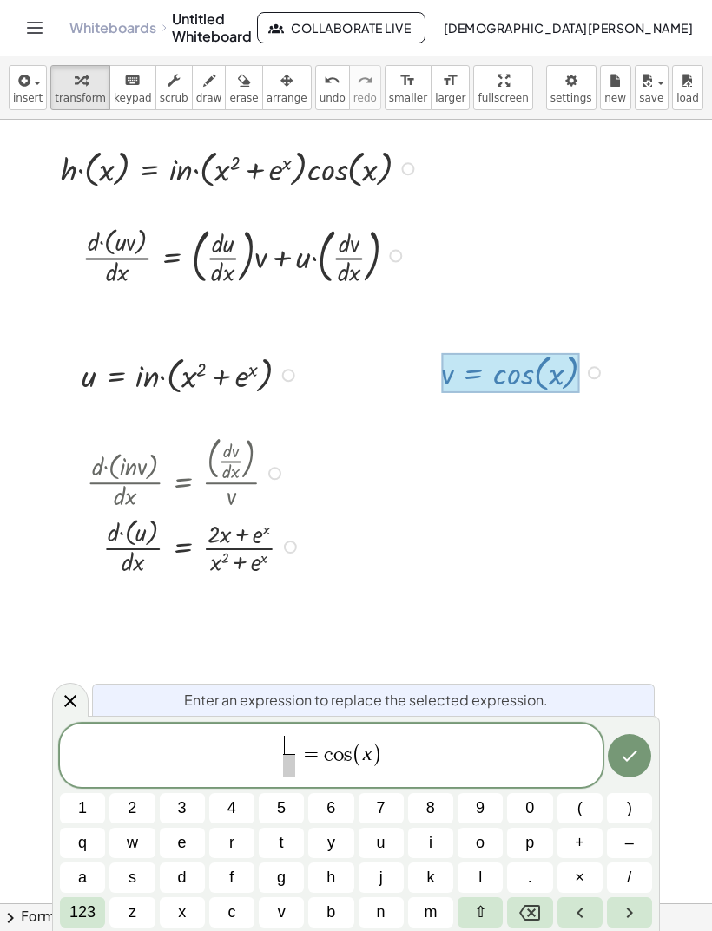
click at [186, 864] on button "d" at bounding box center [182, 878] width 45 height 30
click at [281, 903] on span "v" at bounding box center [282, 912] width 8 height 23
click at [296, 767] on span at bounding box center [290, 765] width 22 height 23
click at [176, 863] on button "d" at bounding box center [182, 878] width 45 height 30
click at [180, 908] on span "x" at bounding box center [182, 912] width 8 height 23
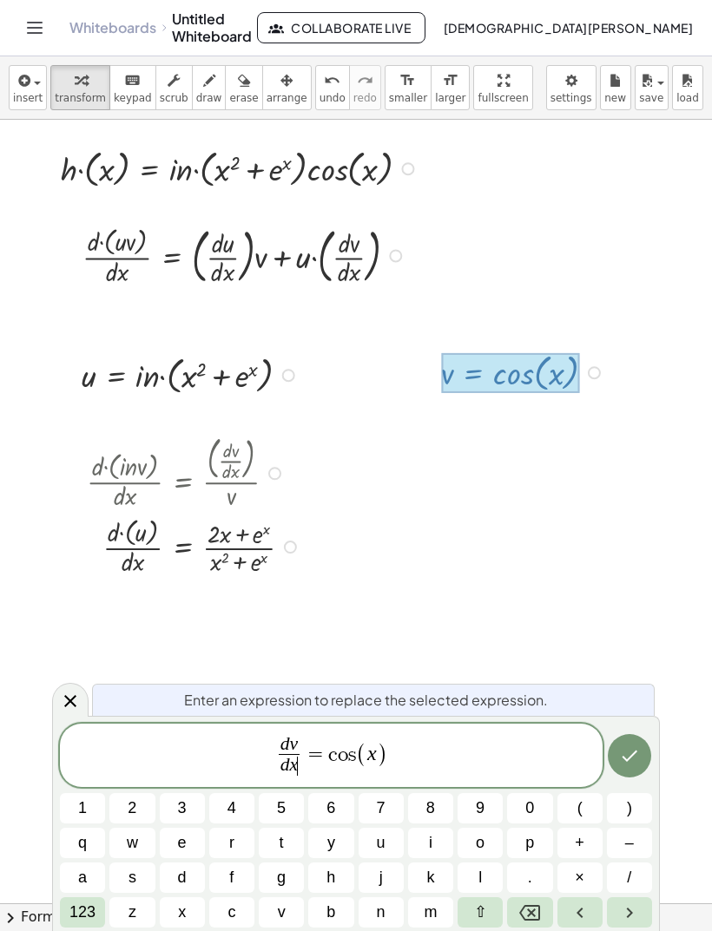
click at [397, 756] on span "d v d x ​ ​ = c o s ( x )" at bounding box center [331, 757] width 542 height 46
click at [531, 916] on icon "Backspace" at bounding box center [529, 913] width 21 height 21
click at [525, 916] on icon "Backspace" at bounding box center [529, 913] width 21 height 21
click at [521, 913] on icon "Backspace" at bounding box center [529, 913] width 21 height 16
click at [515, 916] on button "Backspace" at bounding box center [529, 912] width 45 height 30
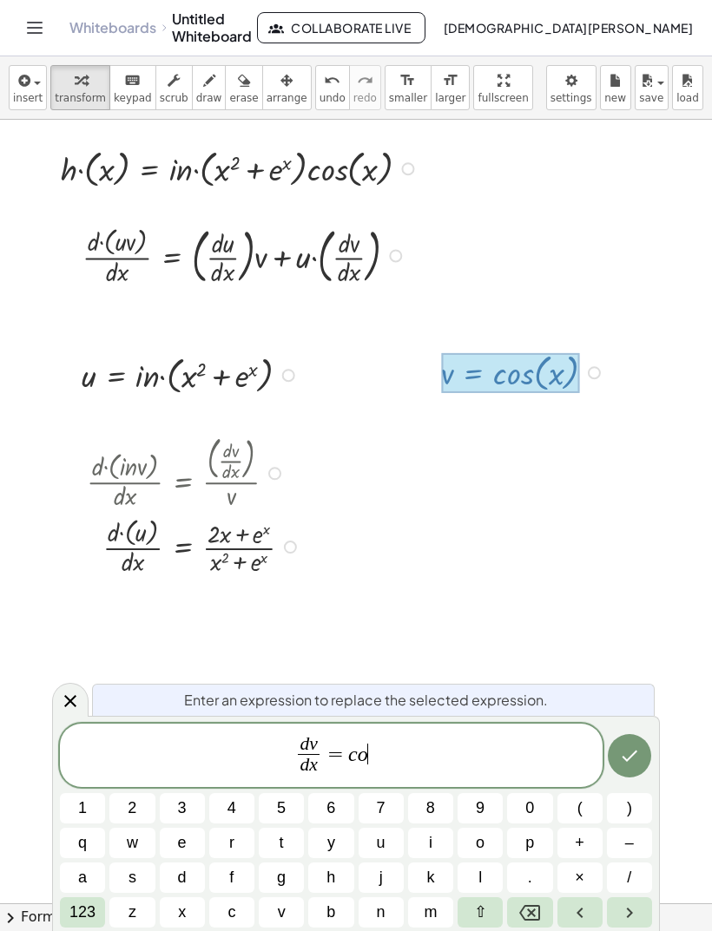
click at [515, 916] on button "Backspace" at bounding box center [529, 912] width 45 height 30
click at [519, 916] on icon "Backspace" at bounding box center [529, 913] width 21 height 21
click at [94, 904] on span "123" at bounding box center [82, 912] width 26 height 23
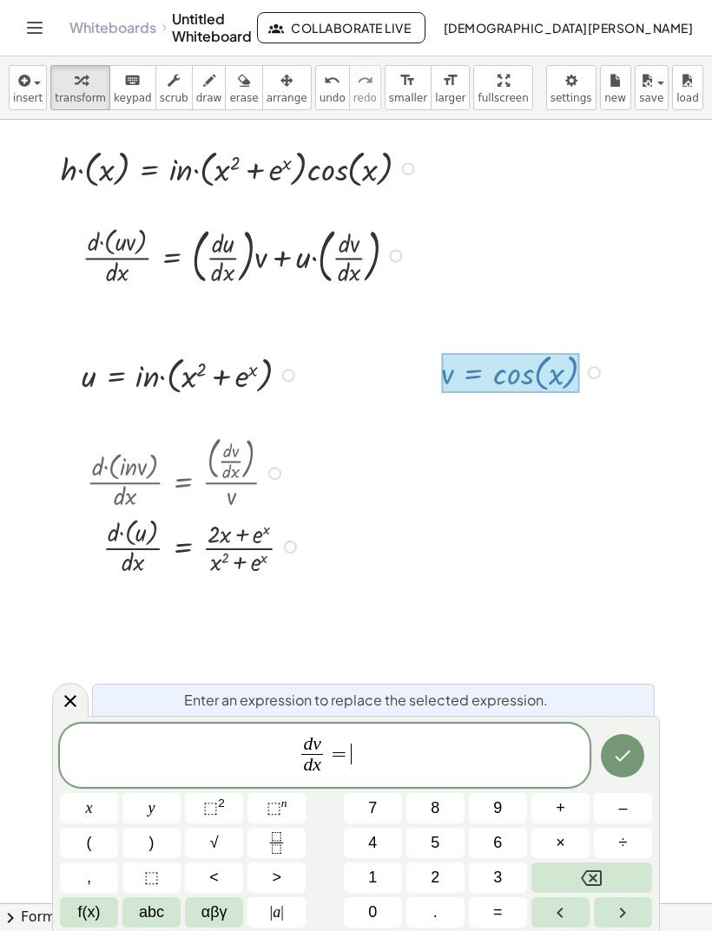
click at [95, 914] on span "f(x)" at bounding box center [89, 912] width 23 height 23
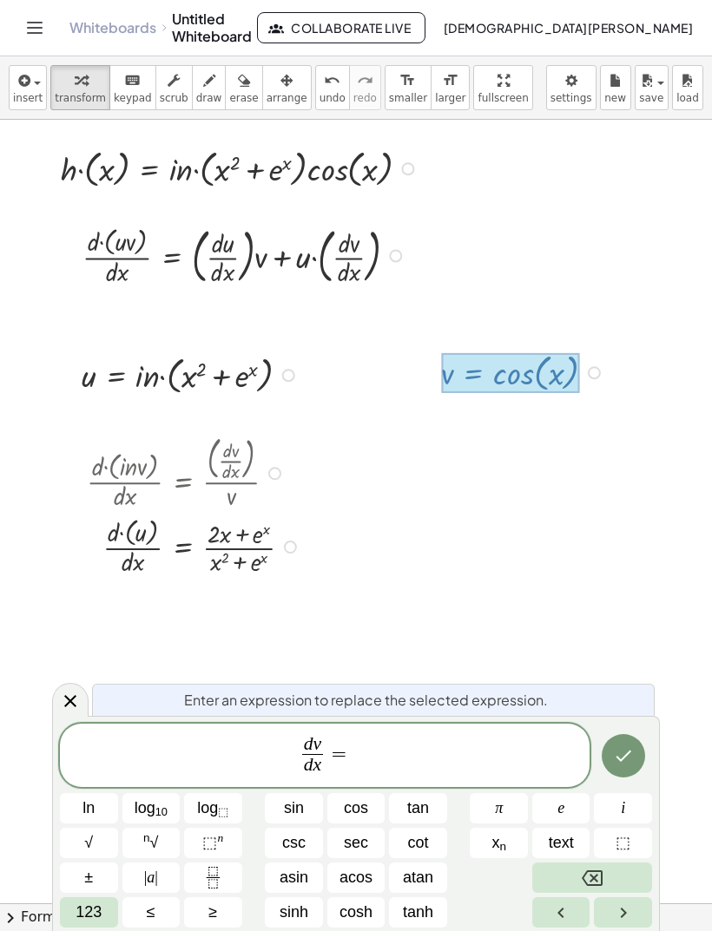
click at [100, 909] on span "123" at bounding box center [88, 912] width 26 height 23
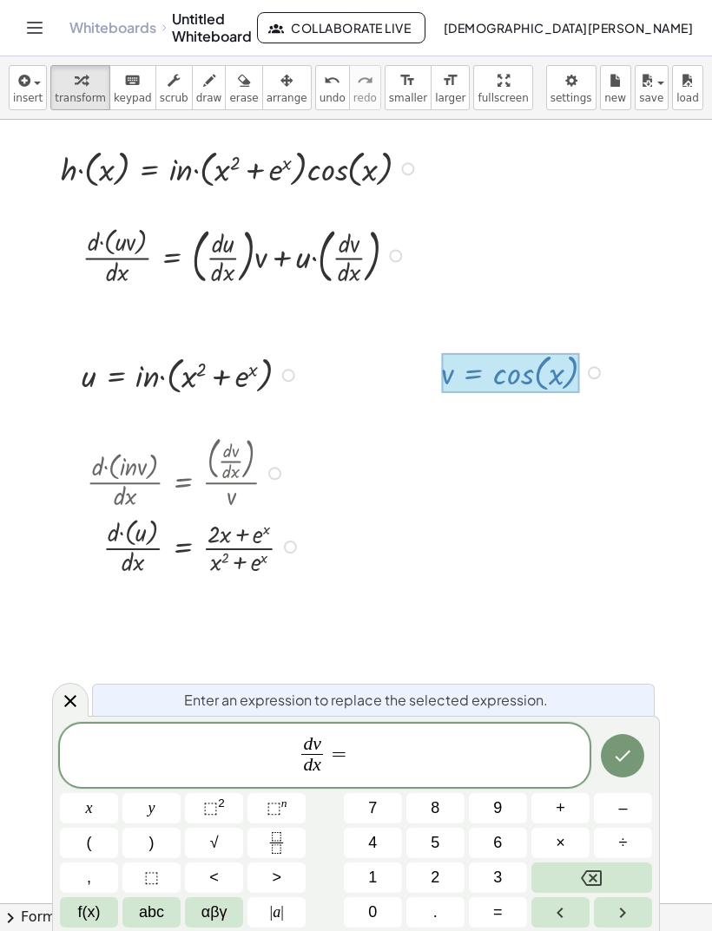
click at [622, 815] on span "–" at bounding box center [622, 808] width 9 height 23
click at [79, 906] on span "f(x)" at bounding box center [89, 912] width 23 height 23
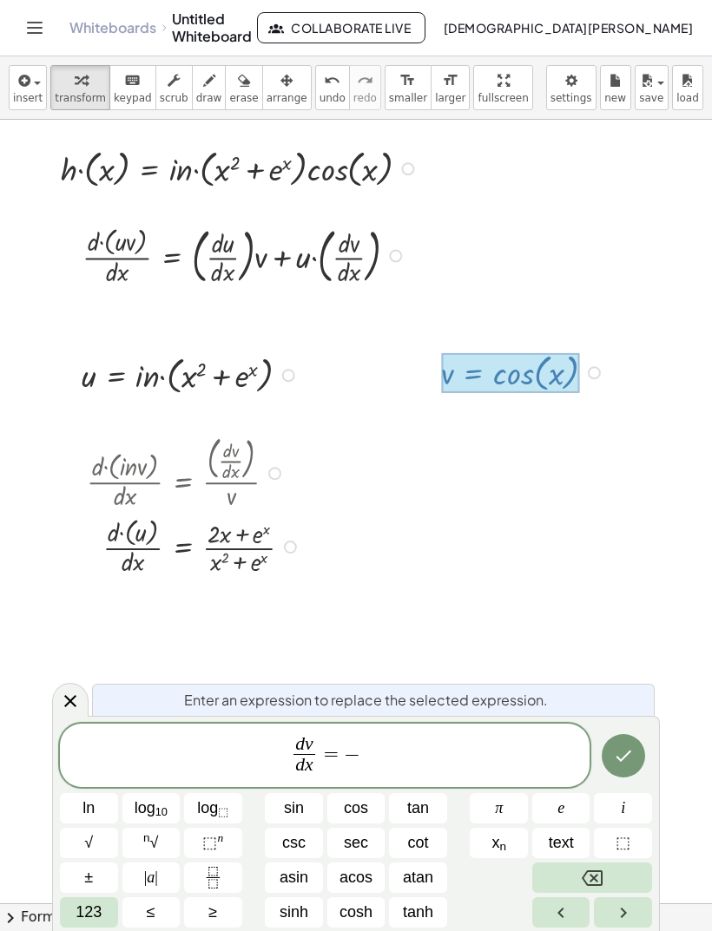
click at [297, 804] on span "sin" at bounding box center [294, 808] width 20 height 23
click at [90, 916] on span "123" at bounding box center [88, 912] width 26 height 23
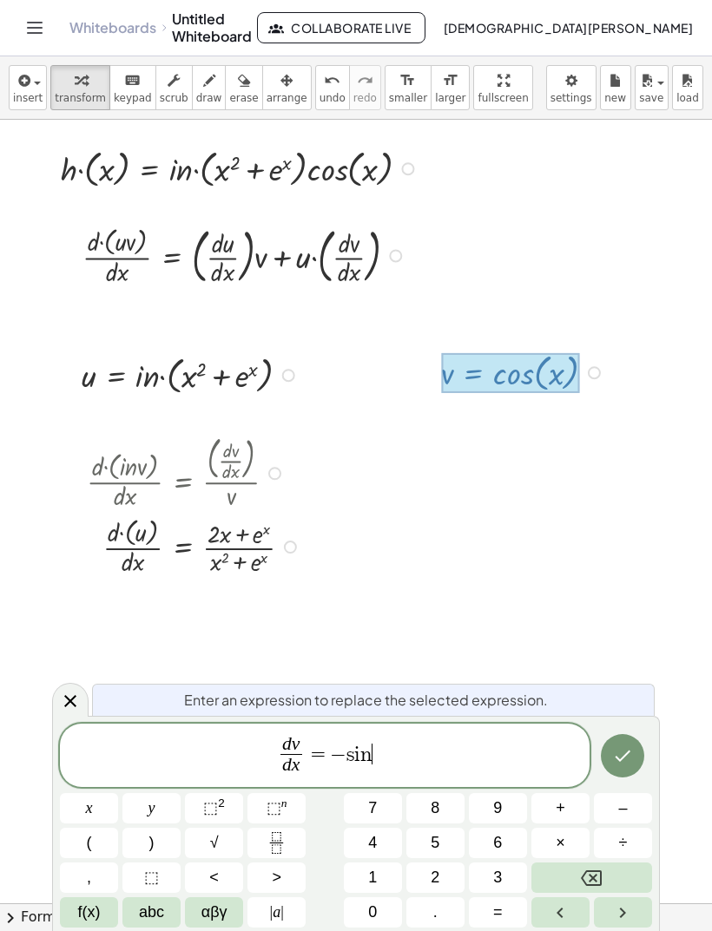
click at [102, 817] on button "x" at bounding box center [89, 808] width 58 height 30
click at [627, 754] on icon "Done" at bounding box center [623, 756] width 16 height 11
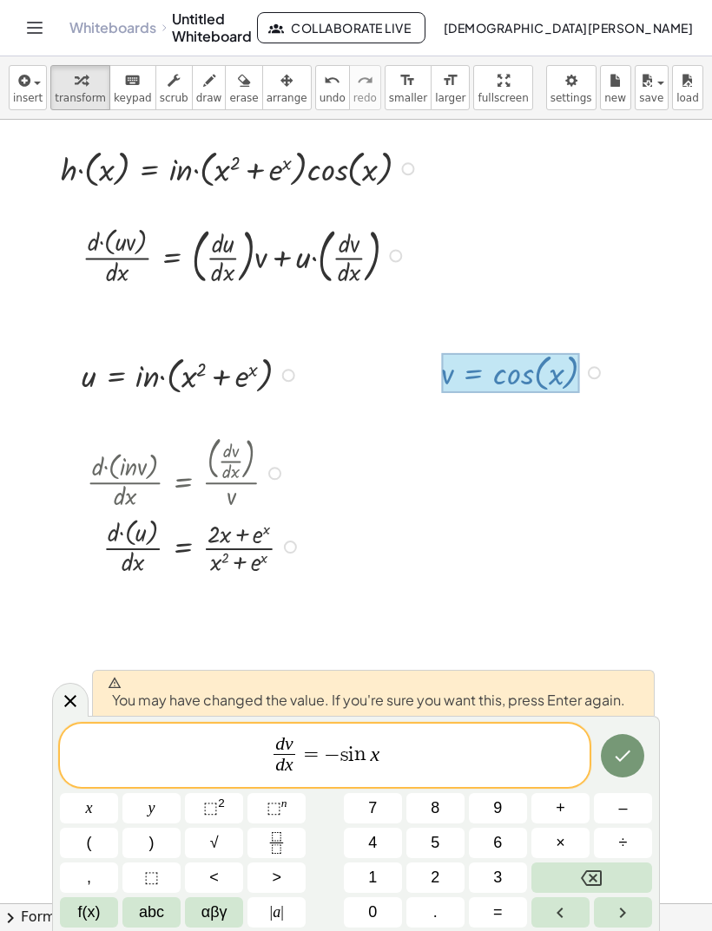
click at [620, 758] on icon "Done" at bounding box center [622, 755] width 21 height 21
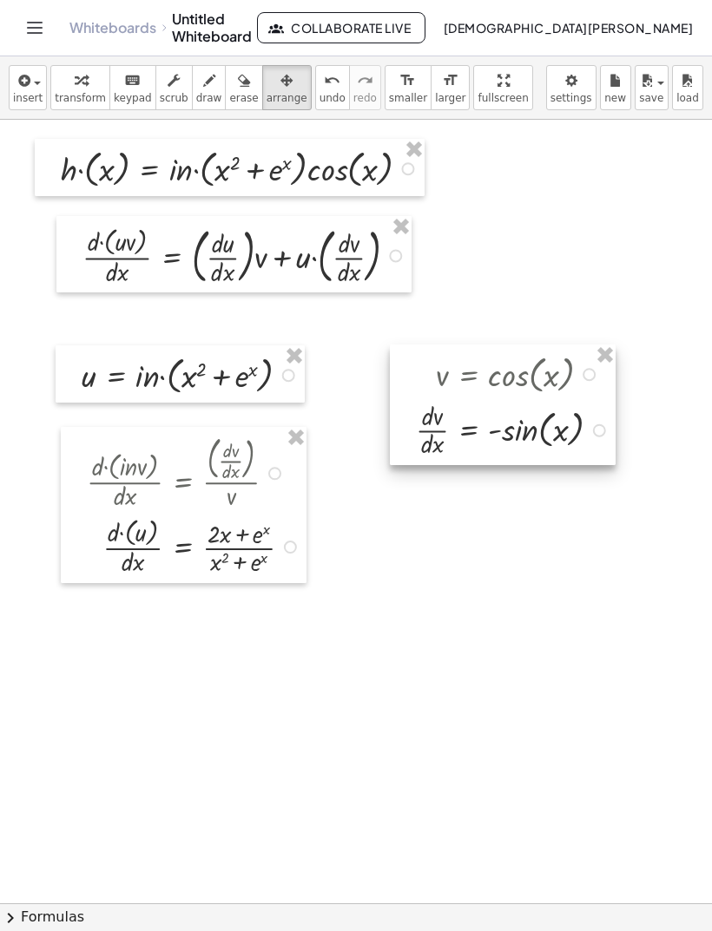
click at [42, 89] on button "insert" at bounding box center [28, 87] width 38 height 45
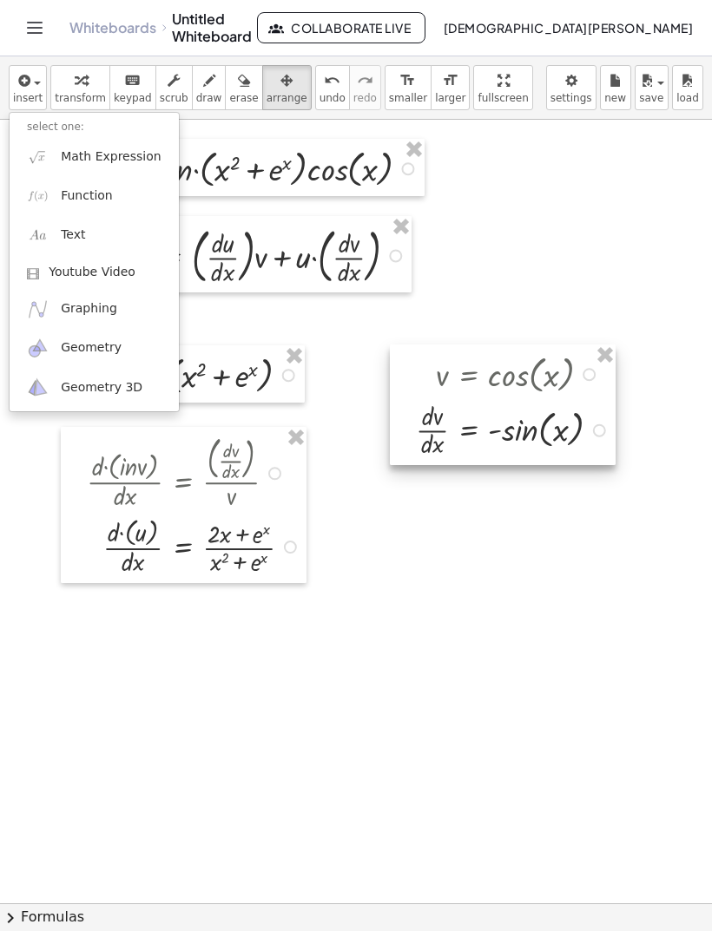
click at [151, 75] on div at bounding box center [356, 465] width 712 height 931
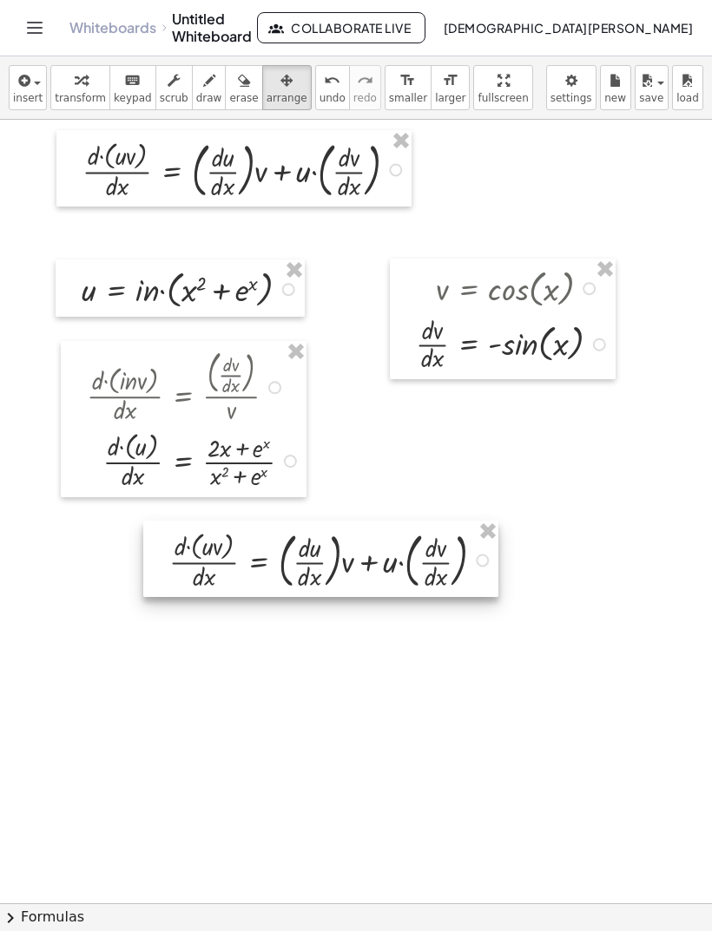
scroll to position [89, 0]
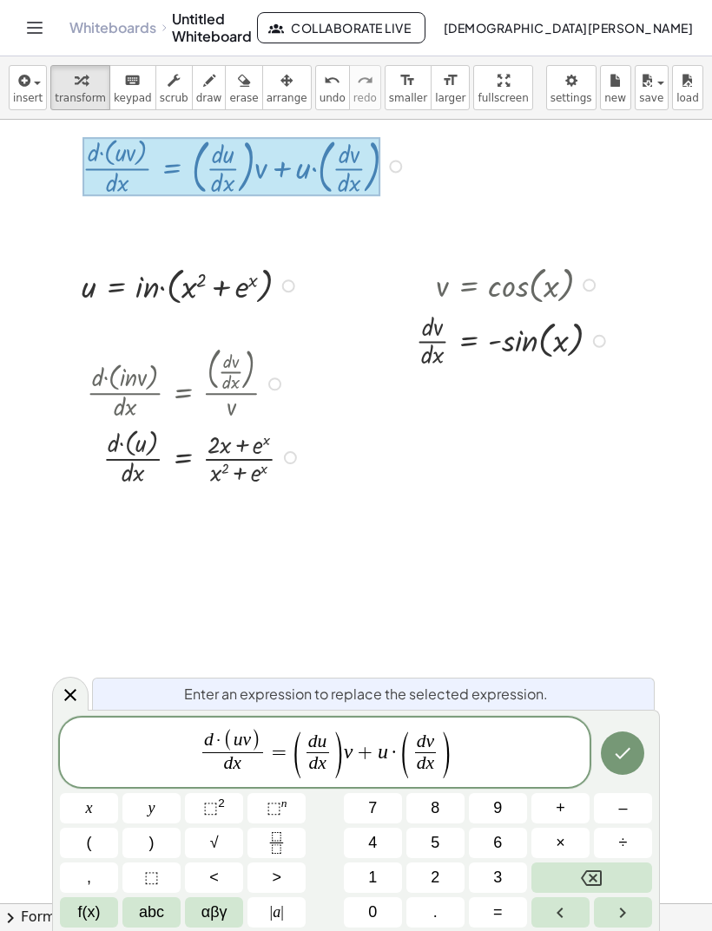
click at [616, 879] on button "Backspace" at bounding box center [591, 878] width 121 height 30
click at [610, 876] on button "Backspace" at bounding box center [591, 878] width 121 height 30
click at [116, 909] on button "f(x)" at bounding box center [89, 912] width 58 height 30
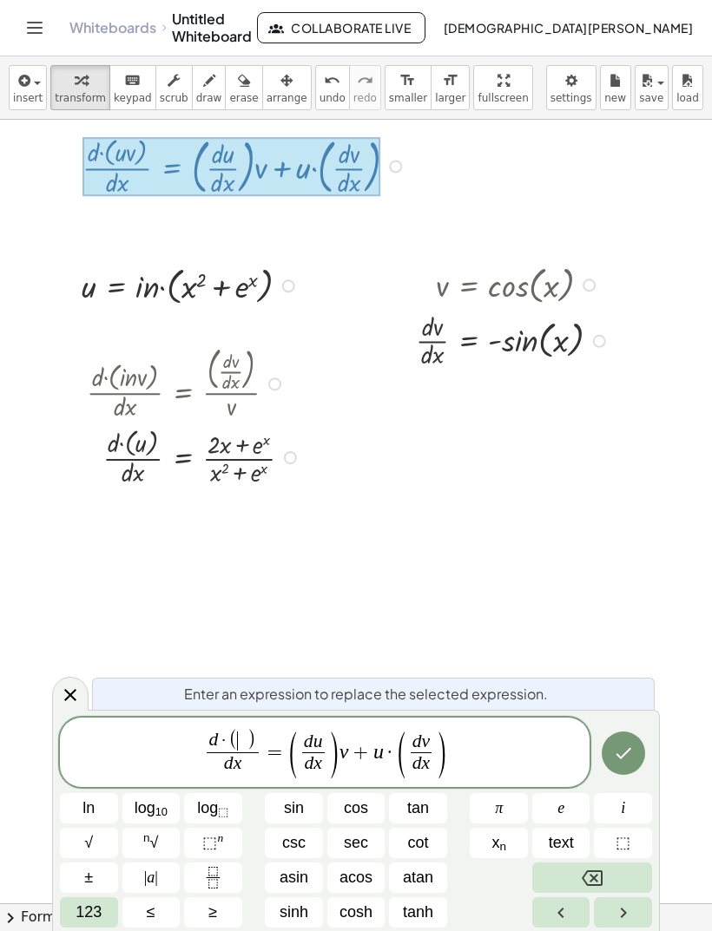
click at [110, 902] on button "123" at bounding box center [89, 912] width 58 height 30
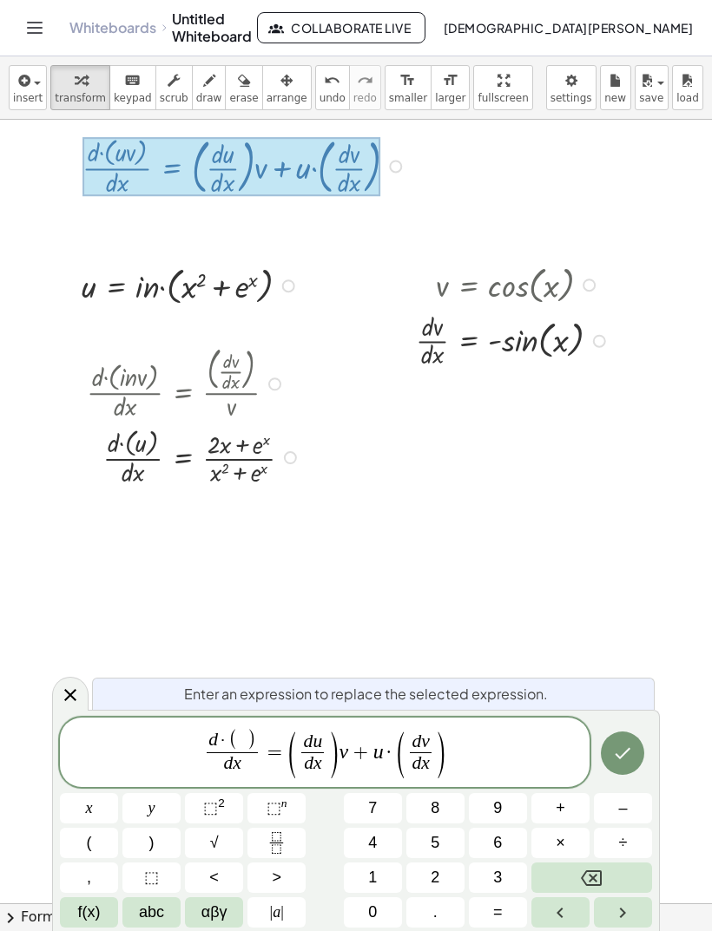
click at [160, 905] on span "abc" at bounding box center [151, 912] width 25 height 23
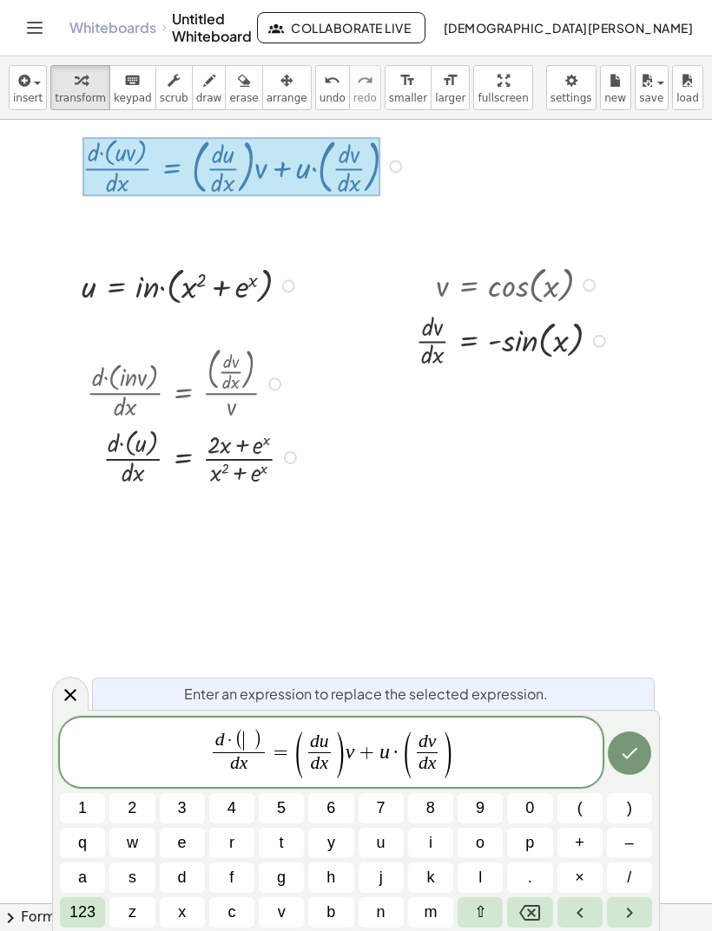
click at [346, 872] on button "h" at bounding box center [330, 878] width 45 height 30
click at [635, 748] on icon "Done" at bounding box center [629, 752] width 16 height 11
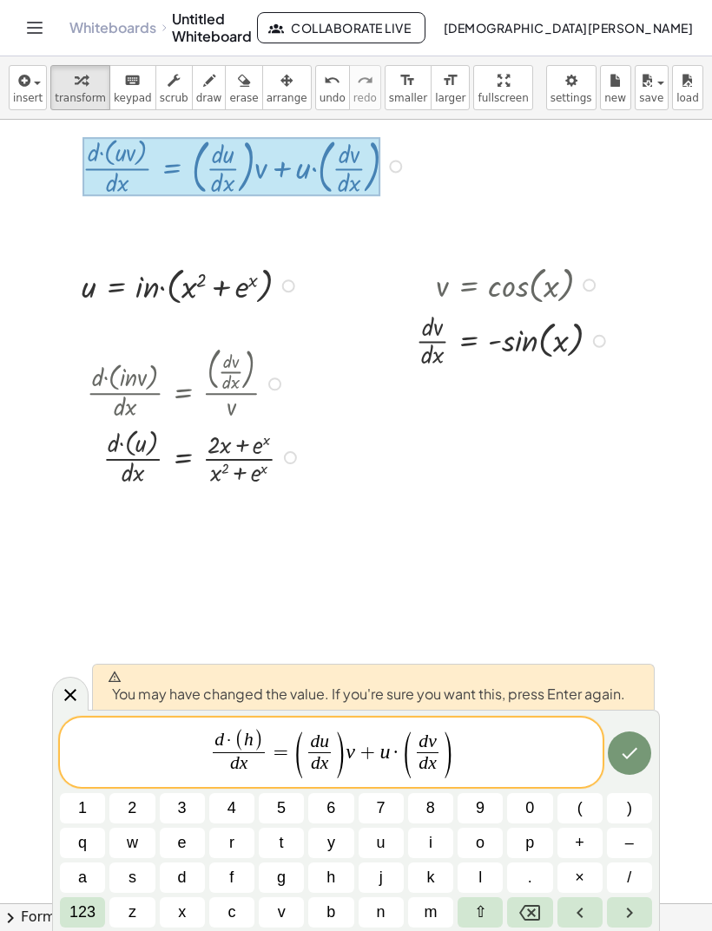
click at [626, 755] on icon "Done" at bounding box center [629, 753] width 21 height 21
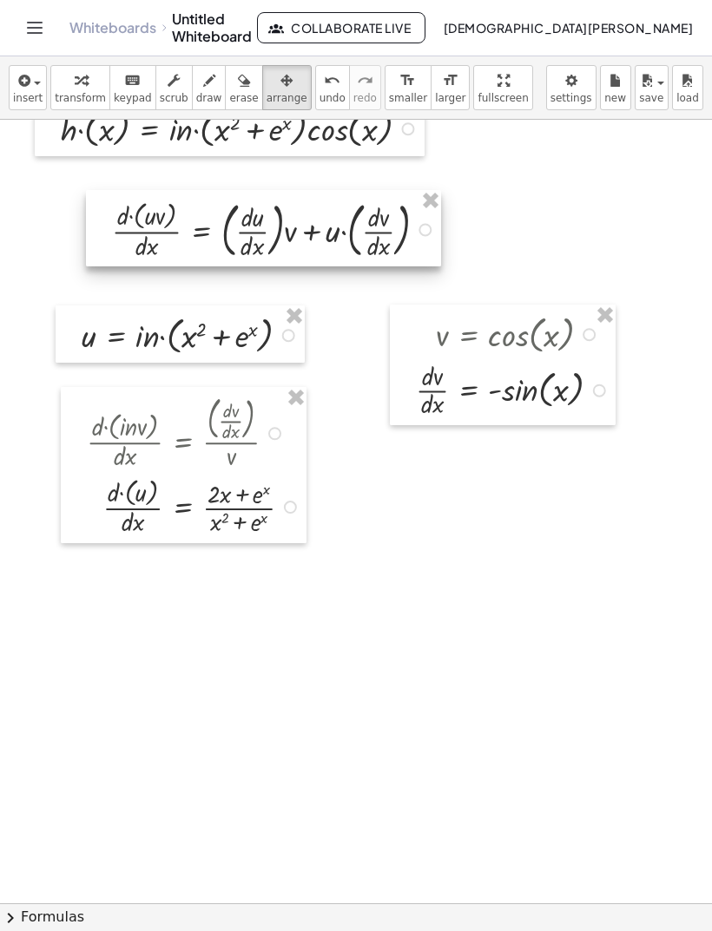
scroll to position [80, 0]
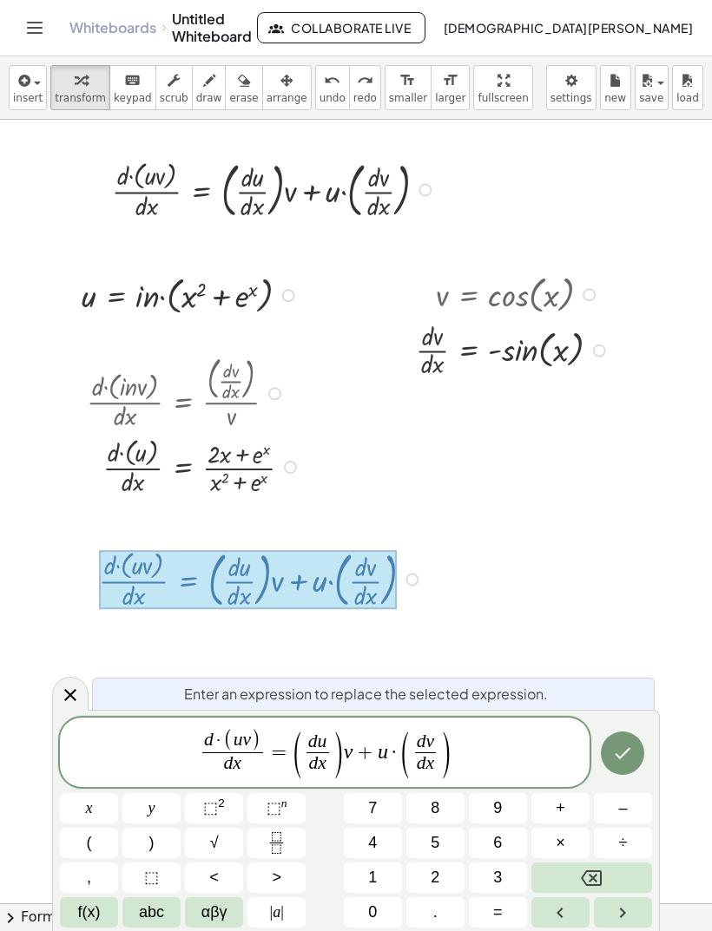
click at [607, 883] on button "Backspace" at bounding box center [591, 878] width 121 height 30
click at [599, 879] on icon "Backspace" at bounding box center [591, 878] width 21 height 21
click at [103, 914] on button "f(x)" at bounding box center [89, 912] width 58 height 30
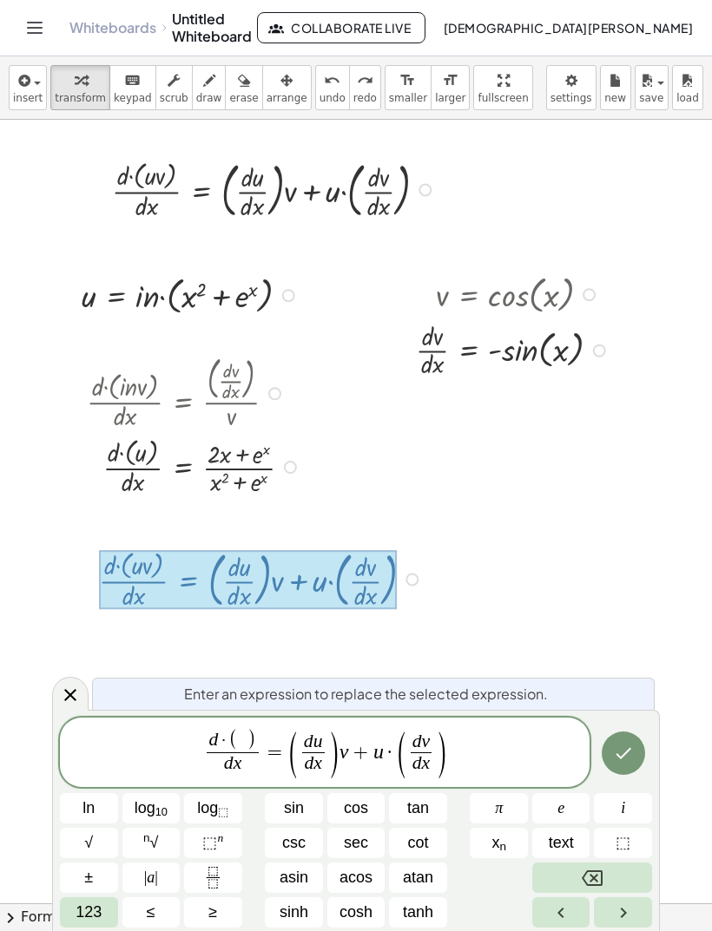
click at [92, 899] on button "123" at bounding box center [89, 912] width 58 height 30
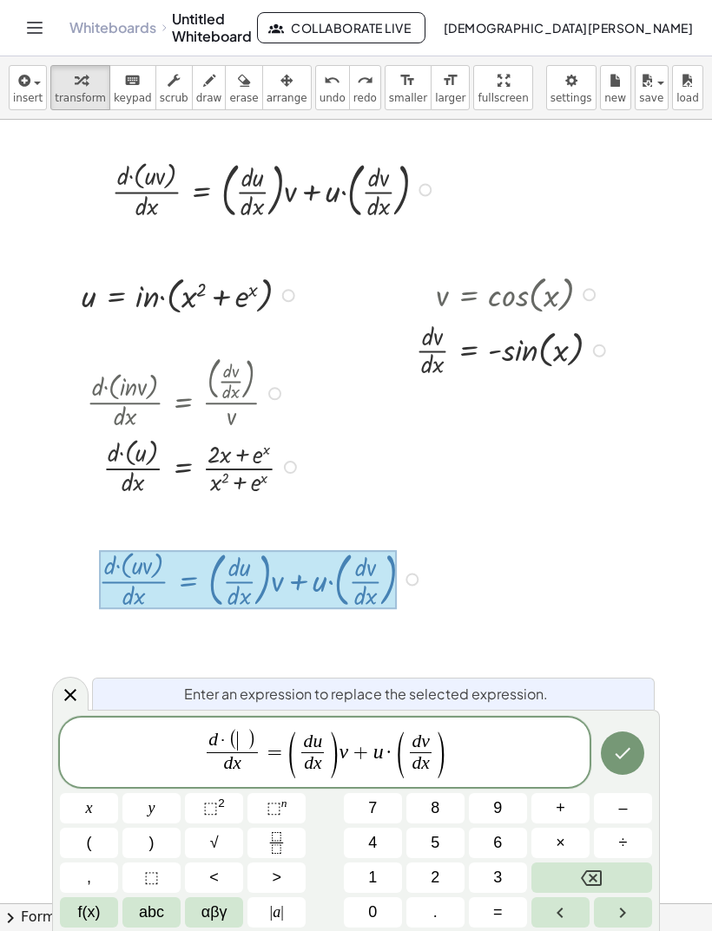
click at [169, 916] on button "abc" at bounding box center [151, 912] width 58 height 30
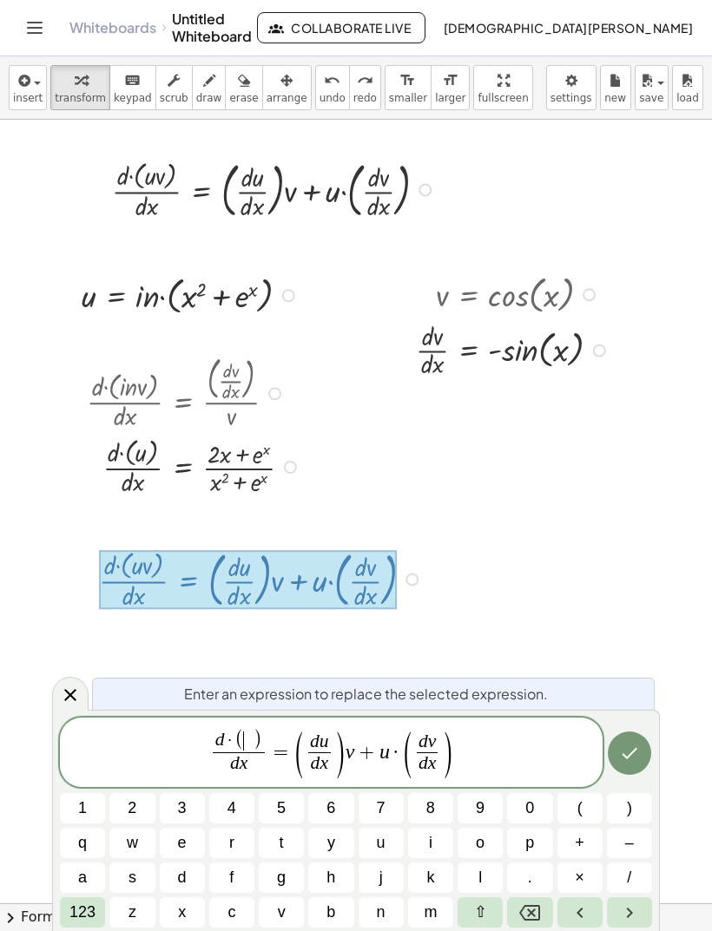
click at [346, 879] on button "h" at bounding box center [330, 878] width 45 height 30
click at [638, 753] on icon "Done" at bounding box center [629, 753] width 21 height 21
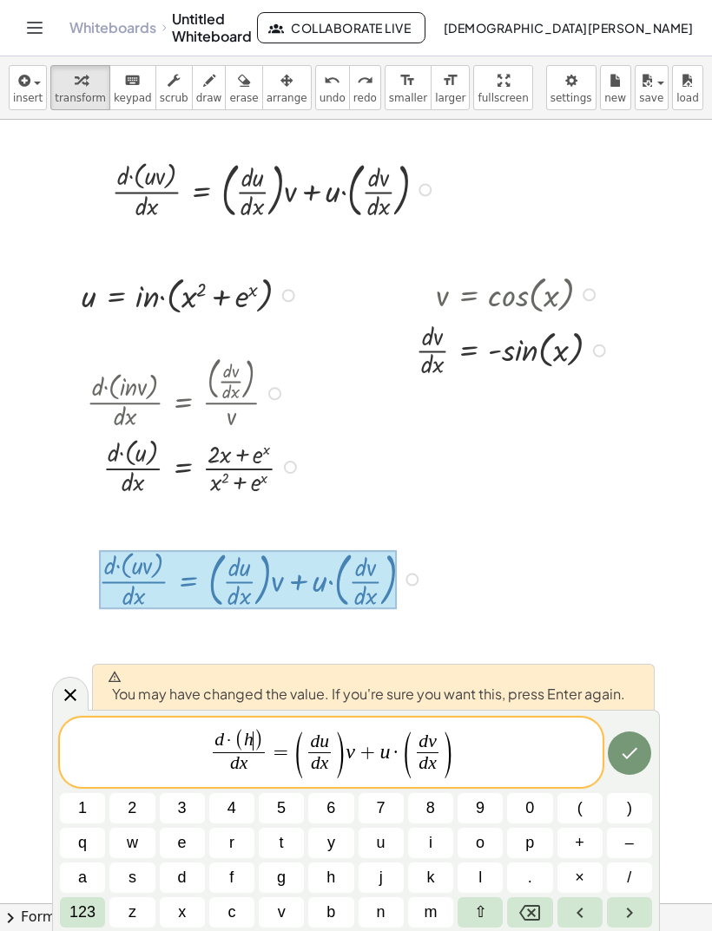
click at [630, 755] on icon "Done" at bounding box center [629, 752] width 16 height 11
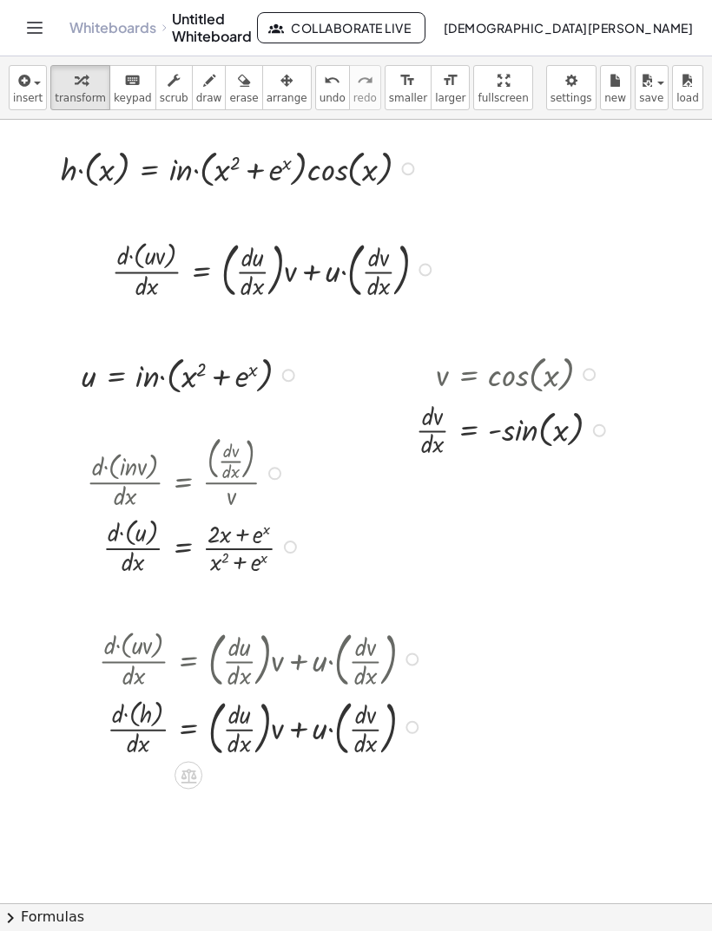
scroll to position [0, 0]
click at [285, 732] on div at bounding box center [263, 726] width 346 height 68
click at [523, 441] on div at bounding box center [515, 428] width 216 height 63
click at [16, 88] on icon "button" at bounding box center [23, 80] width 16 height 21
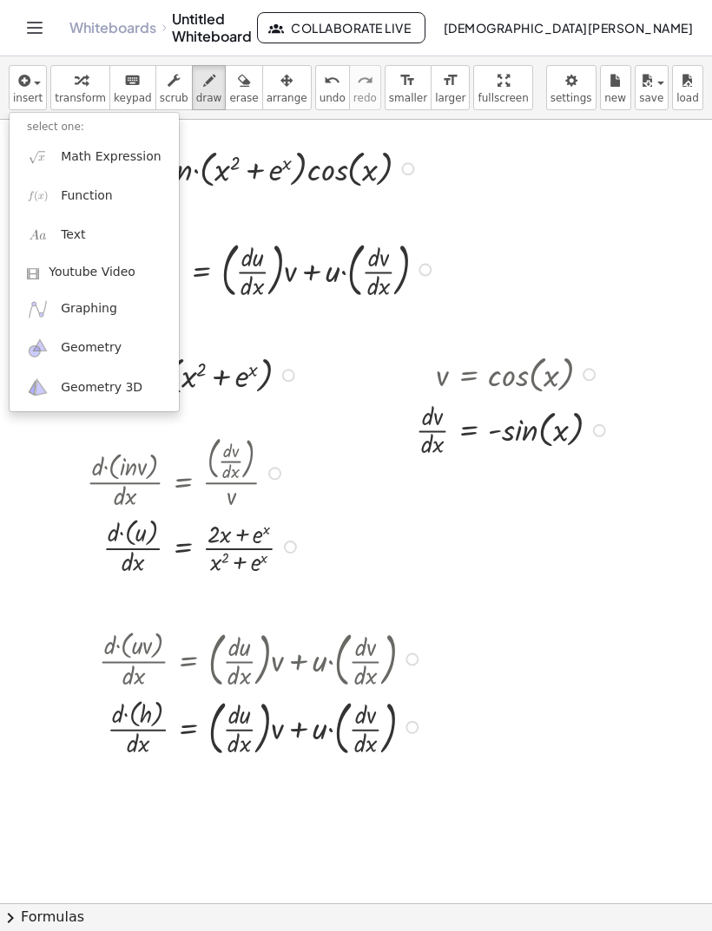
click at [88, 84] on div at bounding box center [356, 465] width 712 height 931
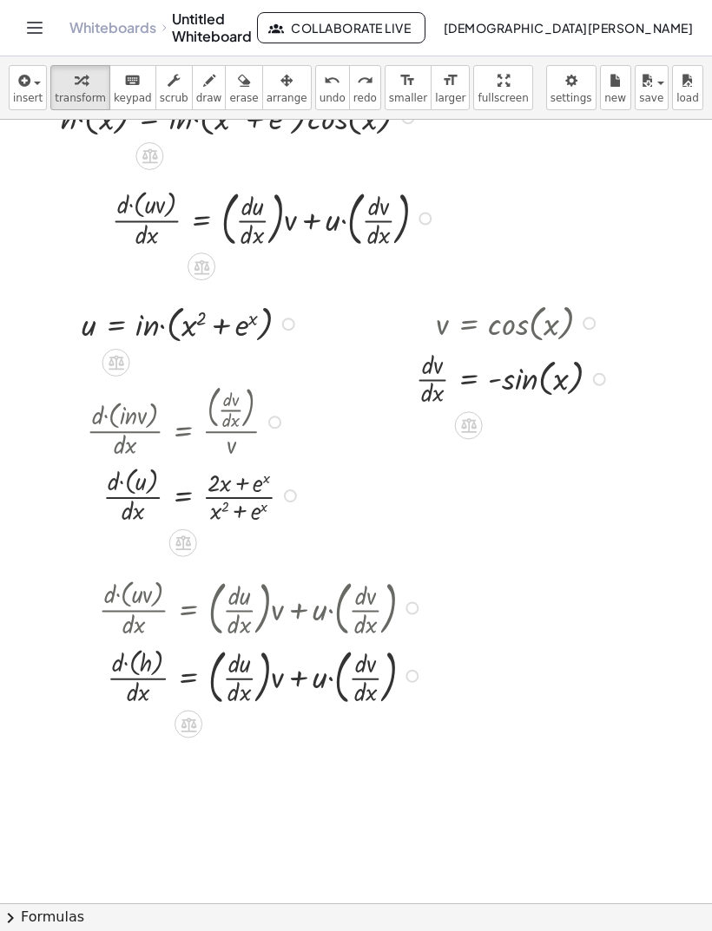
scroll to position [52, 0]
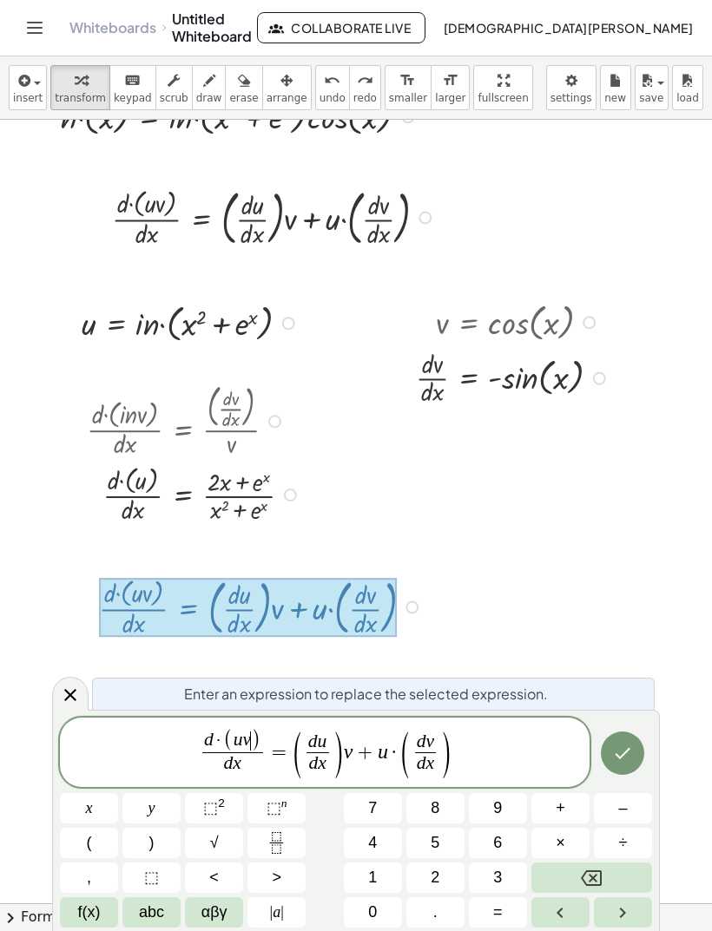
click at [610, 880] on button "Backspace" at bounding box center [591, 878] width 121 height 30
click at [585, 872] on icon "Backspace" at bounding box center [591, 878] width 21 height 16
click at [100, 904] on span "f(x)" at bounding box center [89, 912] width 23 height 23
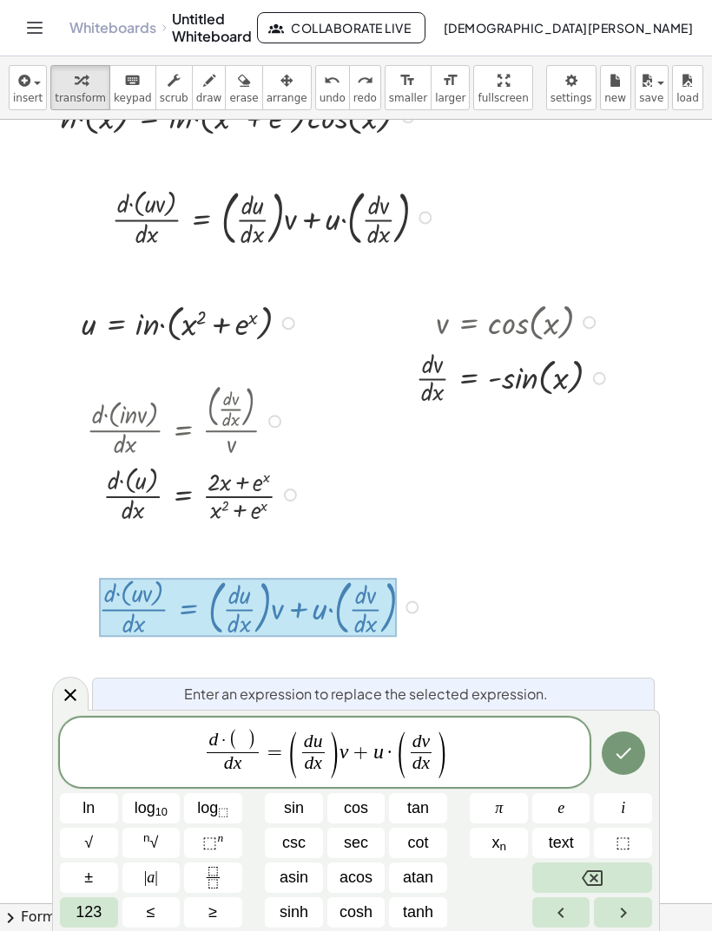
click at [89, 903] on span "123" at bounding box center [88, 912] width 26 height 23
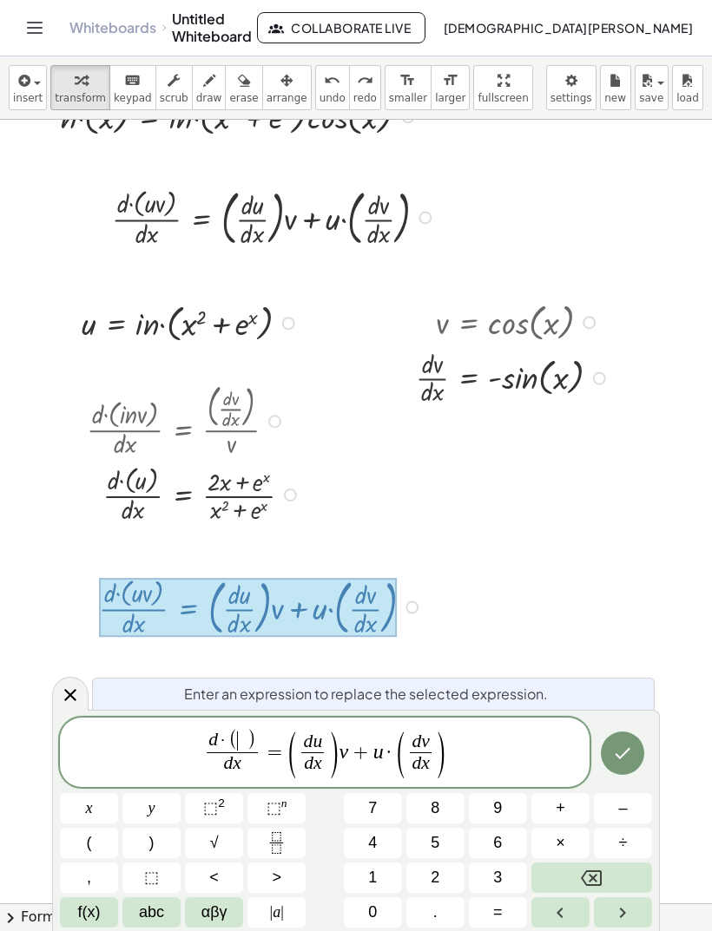
click at [139, 904] on span "abc" at bounding box center [151, 912] width 25 height 23
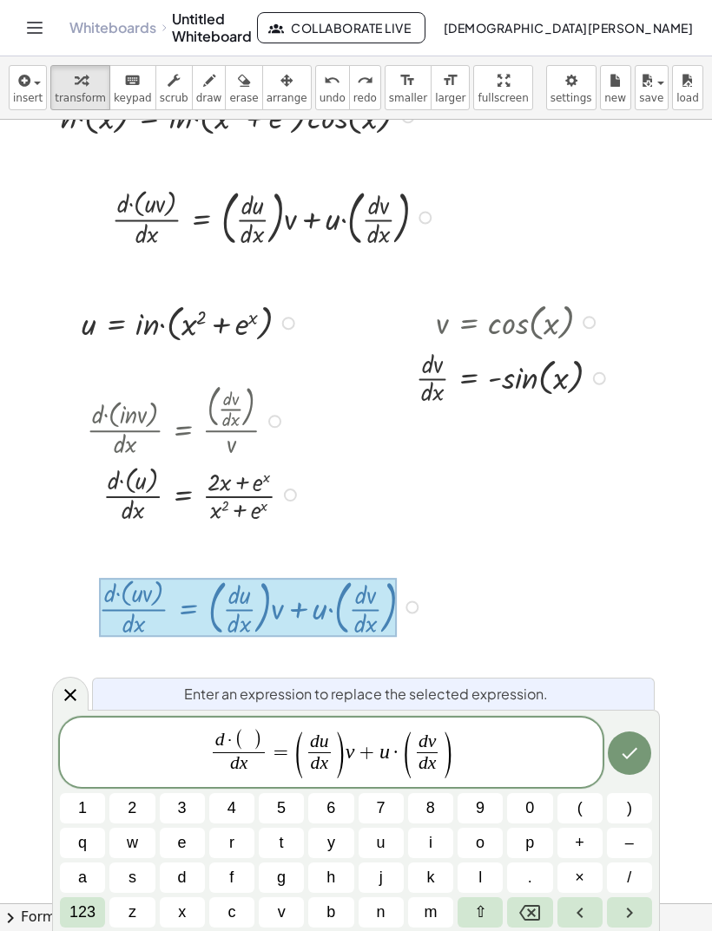
click at [322, 876] on button "h" at bounding box center [330, 878] width 45 height 30
click at [336, 735] on span ")" at bounding box center [339, 755] width 13 height 51
click at [321, 739] on var "u" at bounding box center [324, 741] width 10 height 21
click at [327, 731] on var "u" at bounding box center [324, 741] width 10 height 21
click at [537, 909] on icon "Backspace" at bounding box center [529, 913] width 21 height 21
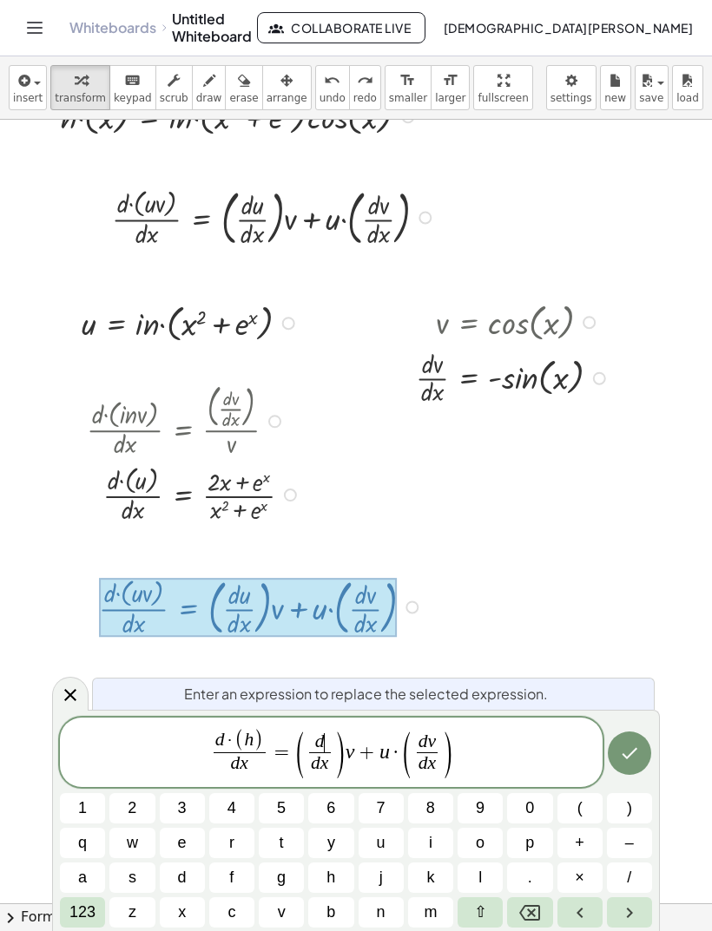
click at [521, 919] on icon "Backspace" at bounding box center [529, 913] width 21 height 21
click at [85, 907] on span "123" at bounding box center [82, 912] width 26 height 23
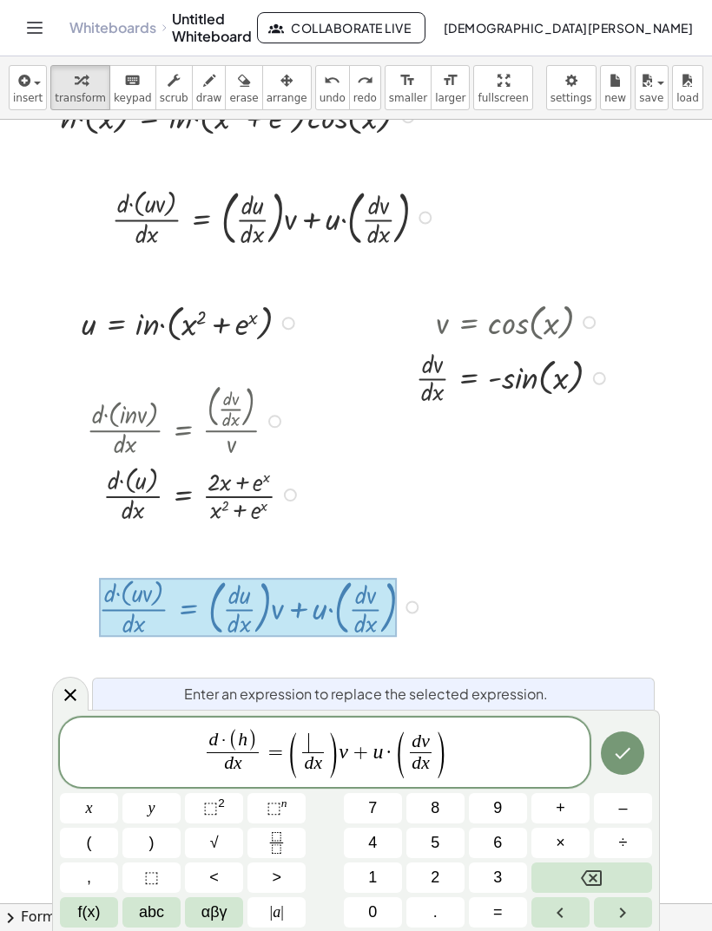
click at [82, 916] on span "f(x)" at bounding box center [89, 912] width 23 height 23
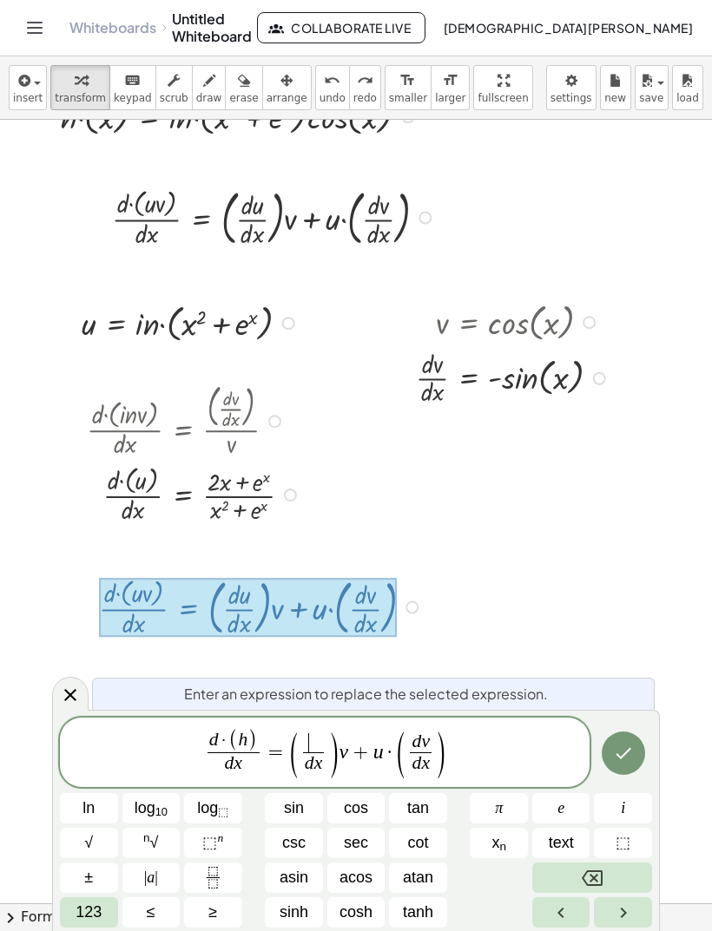
click at [94, 903] on span "123" at bounding box center [88, 912] width 26 height 23
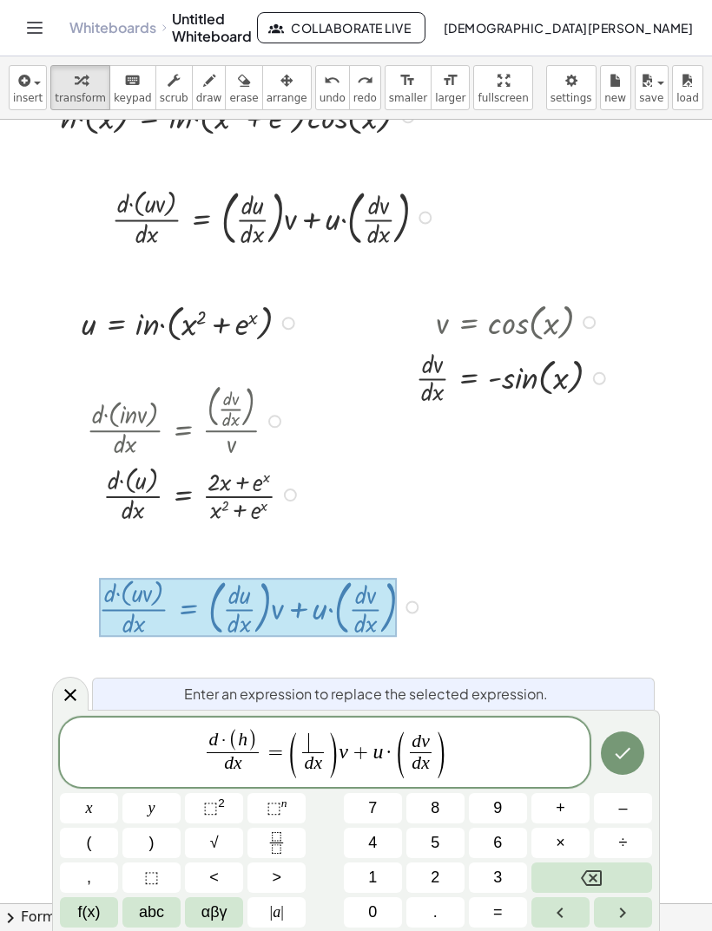
click at [443, 870] on button "2" at bounding box center [435, 878] width 58 height 30
click at [108, 809] on button "x" at bounding box center [89, 808] width 58 height 30
click at [563, 800] on span "+" at bounding box center [560, 808] width 10 height 23
click at [103, 916] on button "f(x)" at bounding box center [89, 912] width 58 height 30
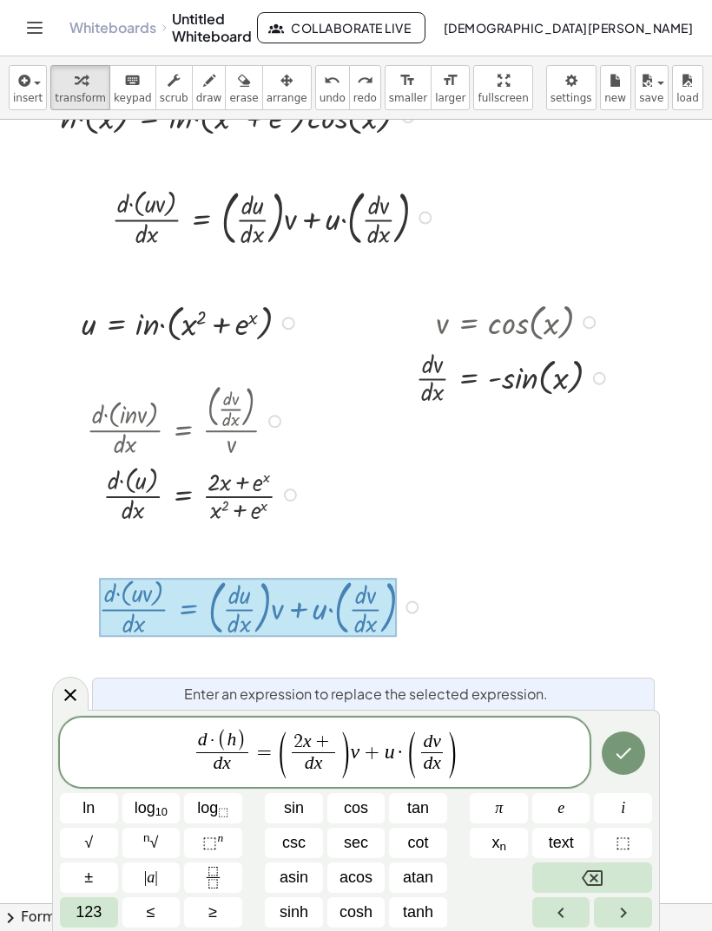
click at [555, 804] on button "e" at bounding box center [561, 808] width 58 height 30
click at [225, 837] on button "⬚ n" at bounding box center [213, 843] width 58 height 30
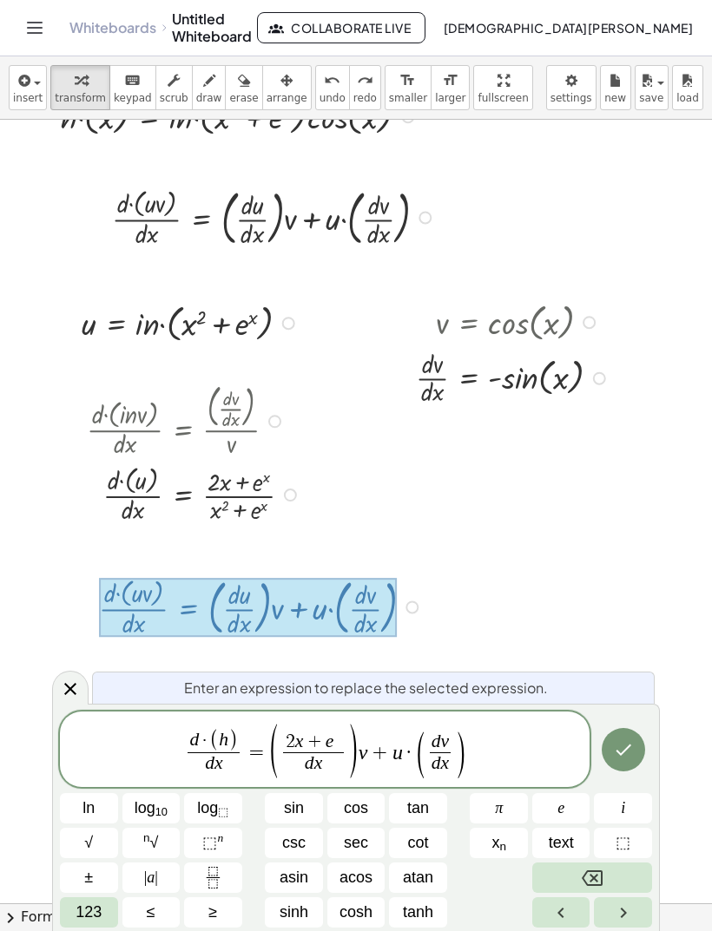
click at [91, 910] on span "123" at bounding box center [88, 912] width 26 height 23
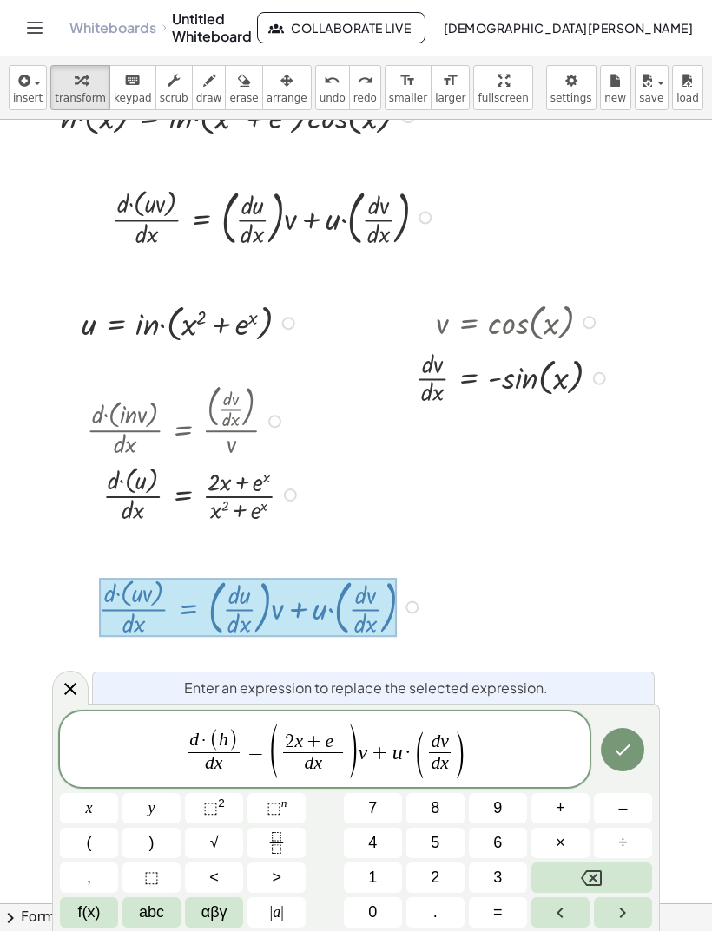
click at [94, 813] on button "x" at bounding box center [89, 808] width 58 height 30
click at [331, 768] on span "d x" at bounding box center [313, 763] width 60 height 23
click at [593, 875] on icon "Backspace" at bounding box center [591, 878] width 21 height 21
click at [578, 875] on button "Backspace" at bounding box center [591, 878] width 121 height 30
click at [107, 798] on button "x" at bounding box center [89, 808] width 58 height 30
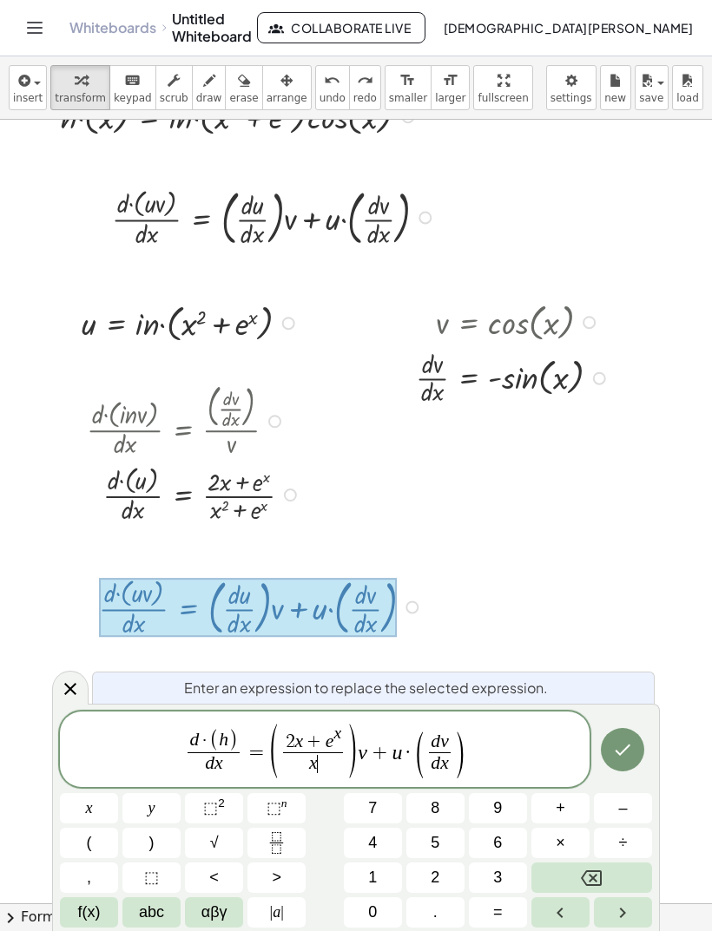
click at [233, 803] on button "⬚ 2" at bounding box center [214, 808] width 58 height 30
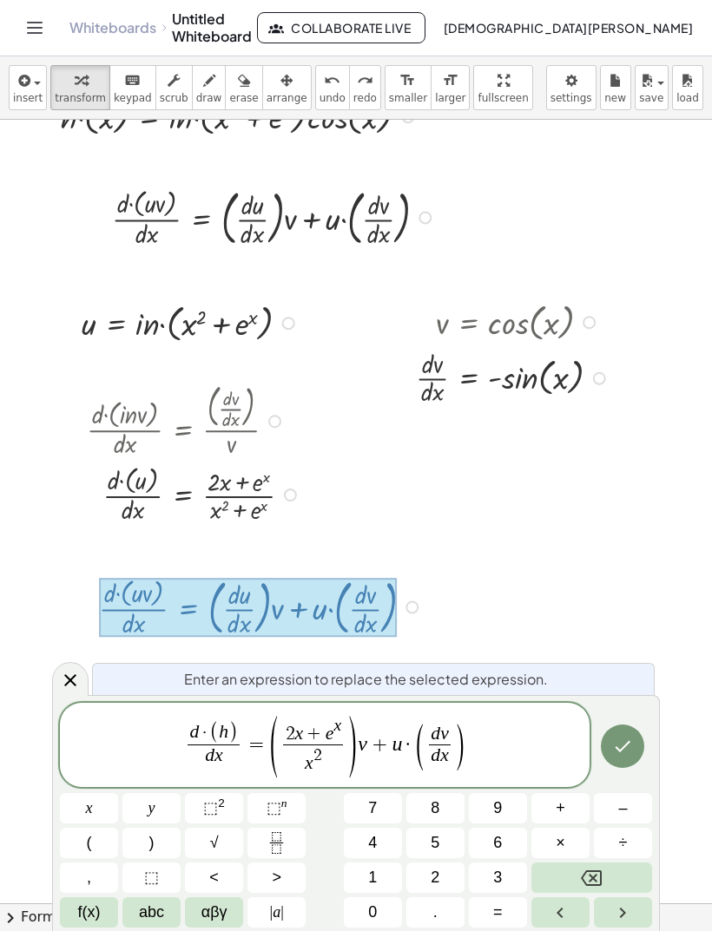
click at [573, 811] on button "+" at bounding box center [560, 808] width 58 height 30
click at [105, 899] on button "f(x)" at bounding box center [89, 912] width 58 height 30
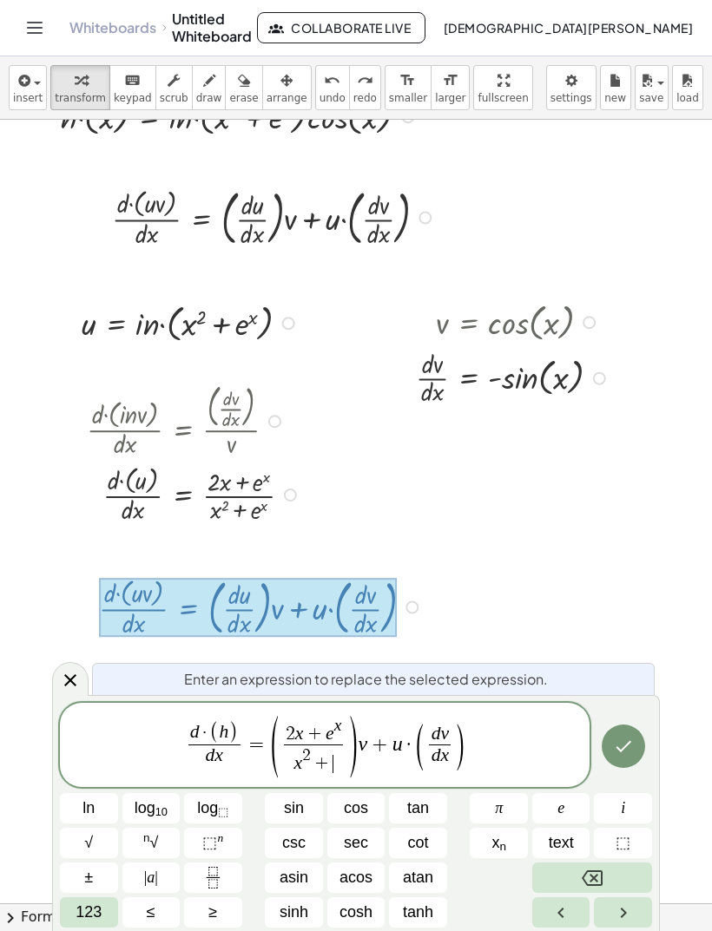
click at [557, 809] on span "e" at bounding box center [560, 808] width 7 height 23
click at [219, 843] on sup "n" at bounding box center [220, 837] width 6 height 13
click at [95, 905] on span "123" at bounding box center [88, 912] width 26 height 23
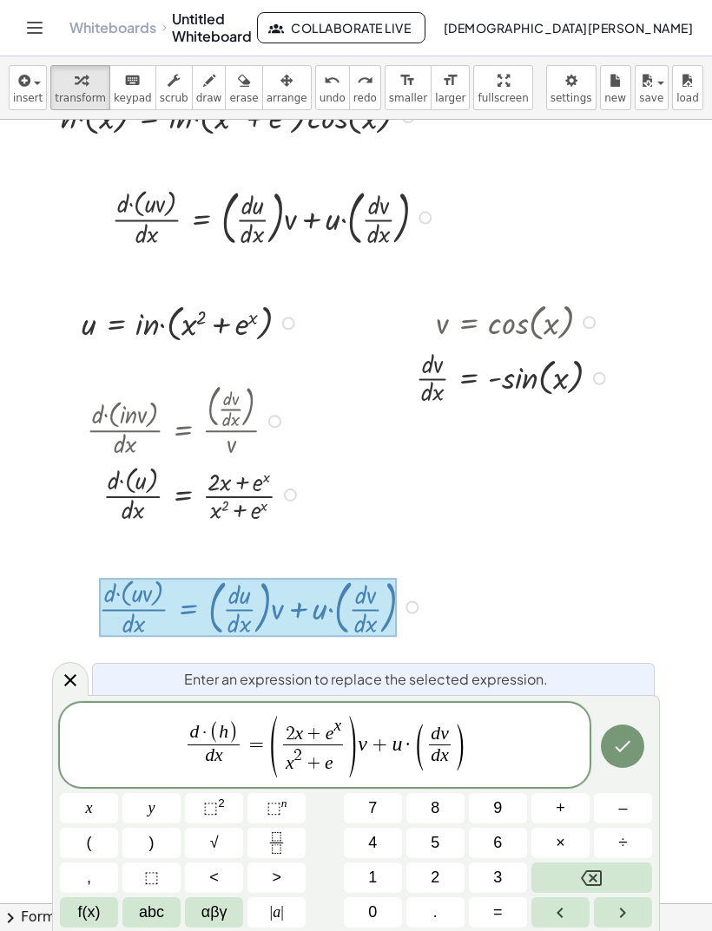
click at [95, 798] on button "x" at bounding box center [89, 808] width 58 height 30
click at [369, 740] on span "+" at bounding box center [379, 744] width 25 height 21
click at [590, 869] on icon "Backspace" at bounding box center [591, 878] width 21 height 21
click at [92, 909] on span "f(x)" at bounding box center [89, 912] width 23 height 23
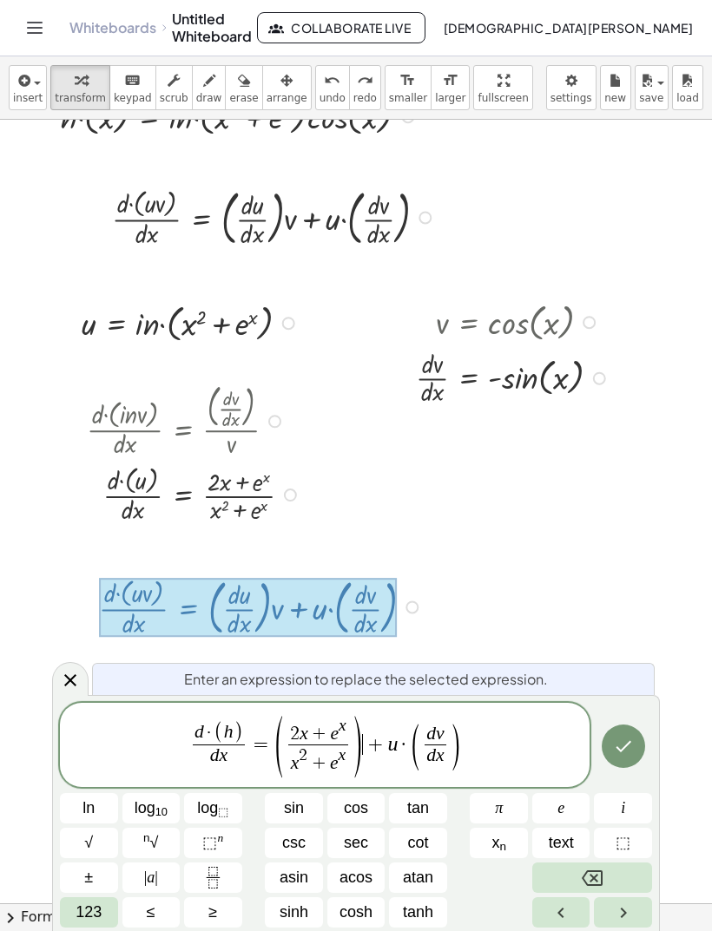
click at [371, 810] on button "cos" at bounding box center [356, 808] width 58 height 30
click at [96, 897] on button "123" at bounding box center [89, 912] width 58 height 30
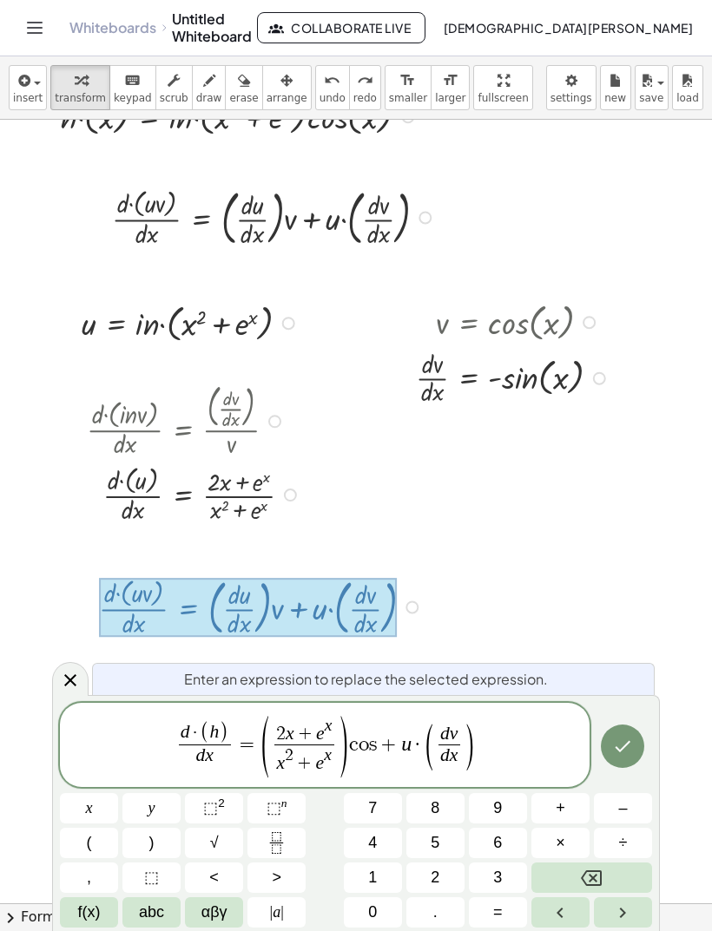
click at [112, 811] on button "x" at bounding box center [89, 808] width 58 height 30
click at [416, 745] on var "u" at bounding box center [413, 743] width 10 height 23
click at [584, 864] on button "Backspace" at bounding box center [591, 878] width 121 height 30
click at [150, 906] on span "abc" at bounding box center [151, 912] width 25 height 23
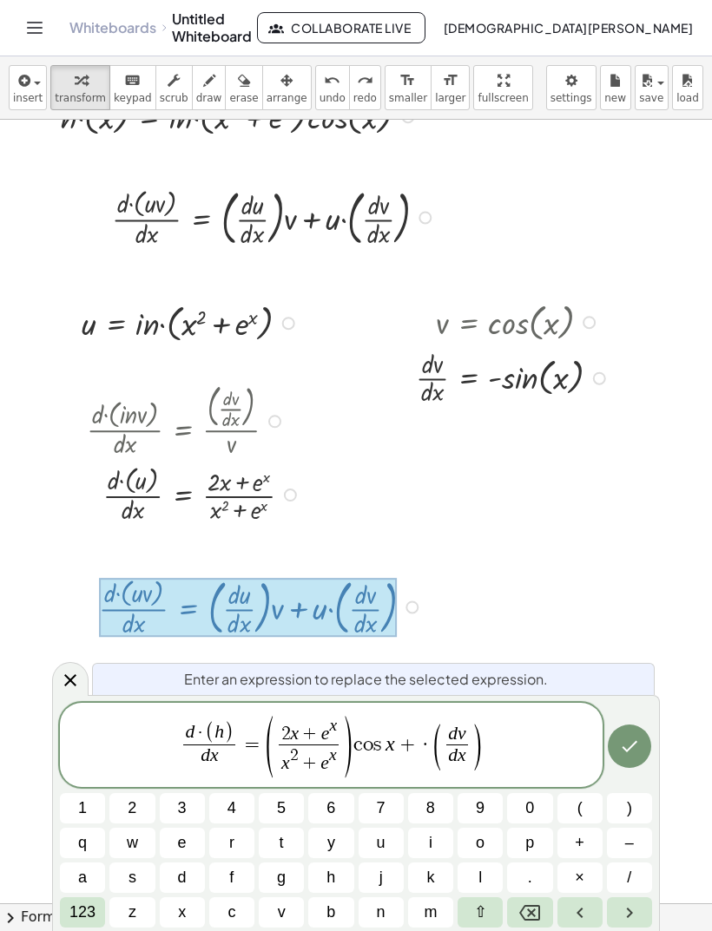
click at [432, 842] on button "i" at bounding box center [430, 843] width 45 height 30
click at [383, 898] on button "n" at bounding box center [380, 912] width 45 height 30
click at [585, 866] on button "×" at bounding box center [579, 878] width 45 height 30
click at [575, 813] on button "(" at bounding box center [579, 808] width 45 height 30
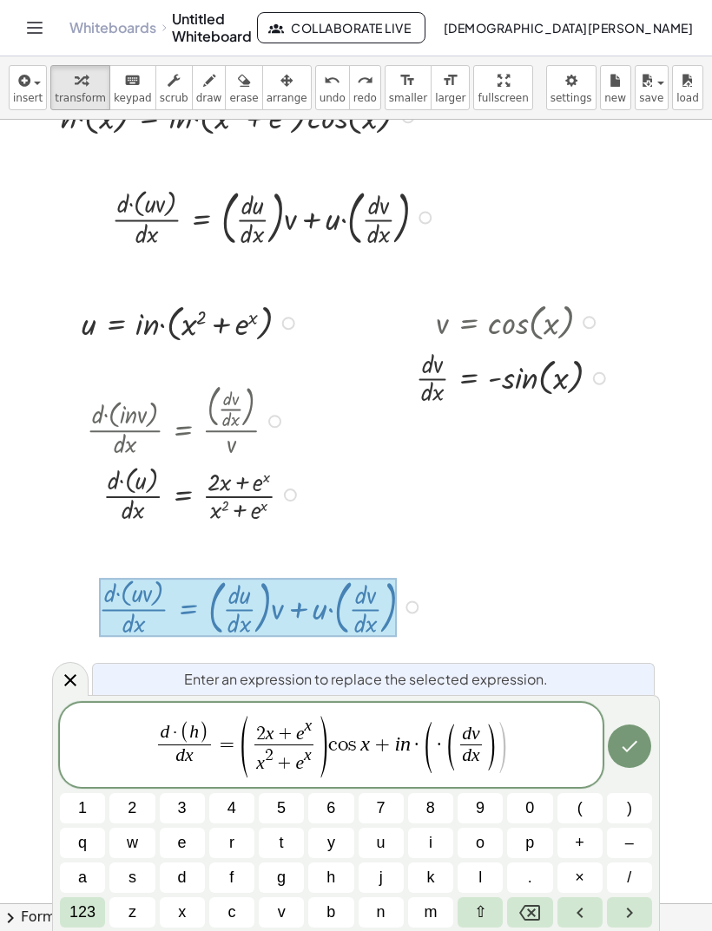
click at [83, 904] on span "123" at bounding box center [82, 912] width 26 height 23
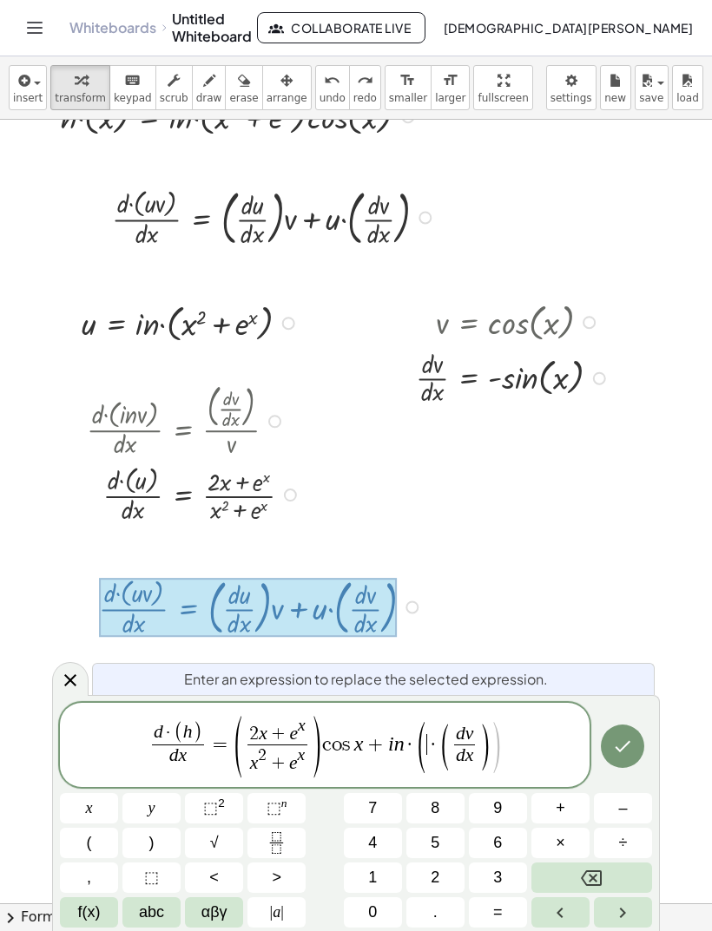
click at [97, 805] on button "x" at bounding box center [89, 808] width 58 height 30
click at [224, 802] on sup "2" at bounding box center [221, 803] width 7 height 13
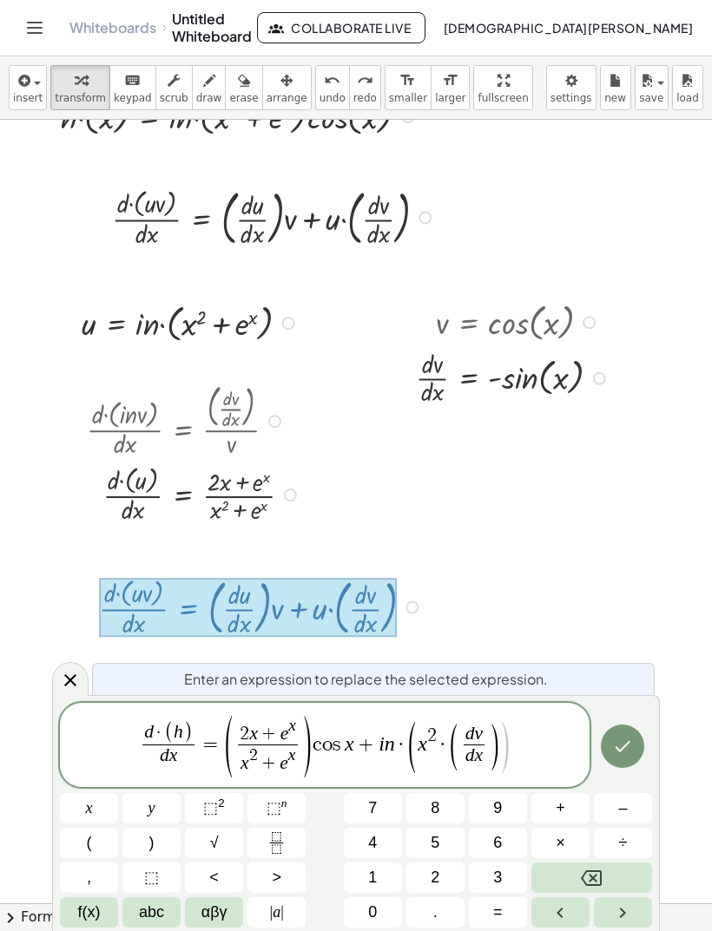
click at [574, 799] on button "+" at bounding box center [560, 808] width 58 height 30
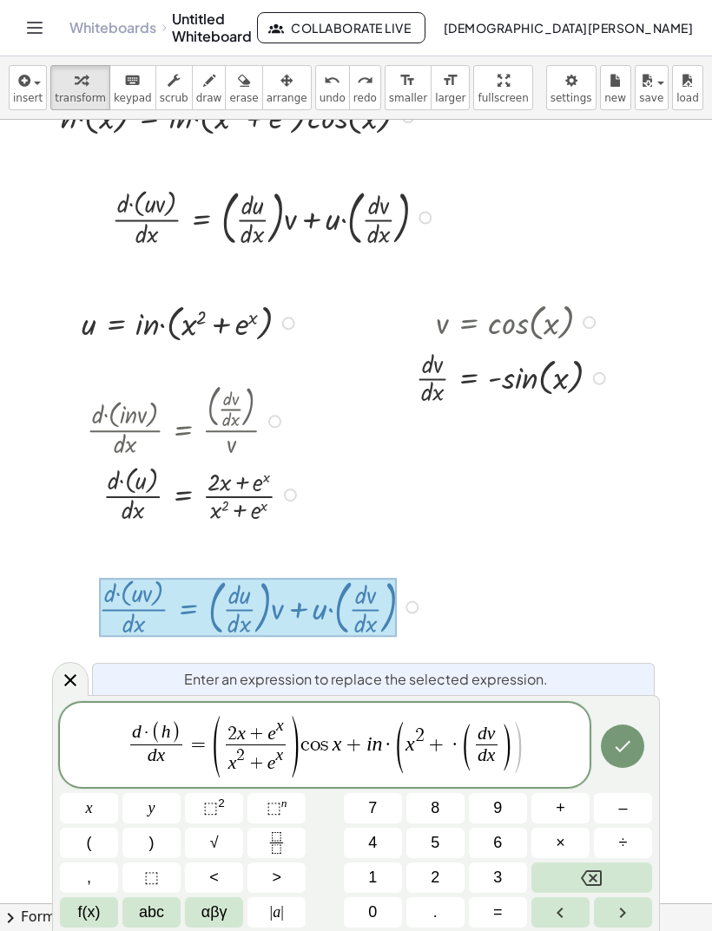
click at [90, 906] on span "f(x)" at bounding box center [89, 912] width 23 height 23
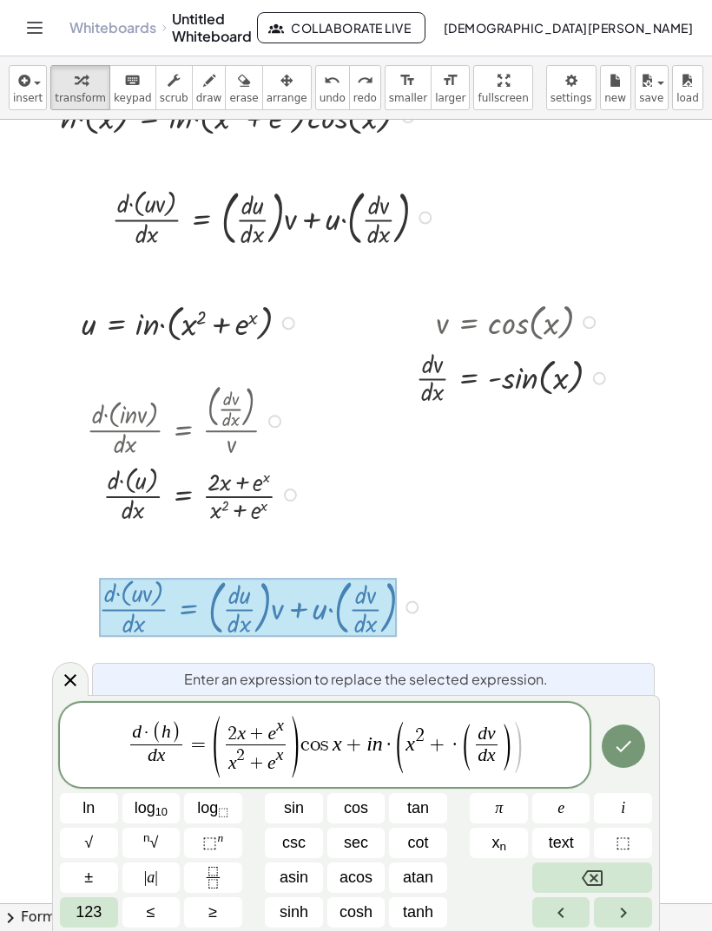
click at [561, 797] on span "e" at bounding box center [560, 808] width 7 height 23
click at [209, 847] on span "⬚" at bounding box center [209, 842] width 15 height 17
click at [99, 915] on span "123" at bounding box center [88, 912] width 26 height 23
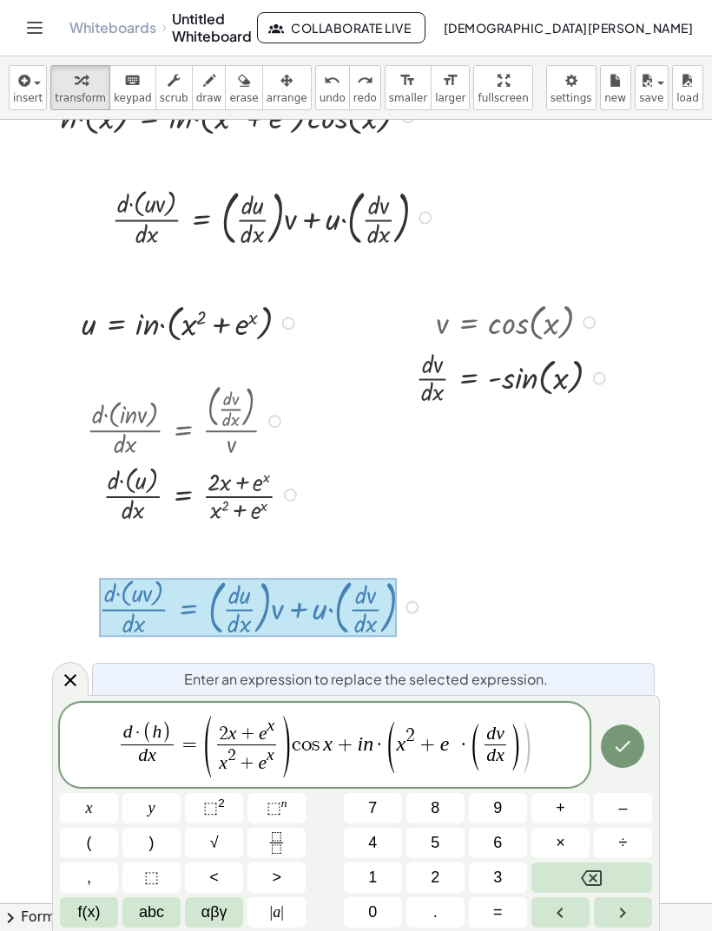
click at [94, 816] on button "x" at bounding box center [89, 808] width 58 height 30
click at [108, 914] on button "f(x)" at bounding box center [89, 912] width 58 height 30
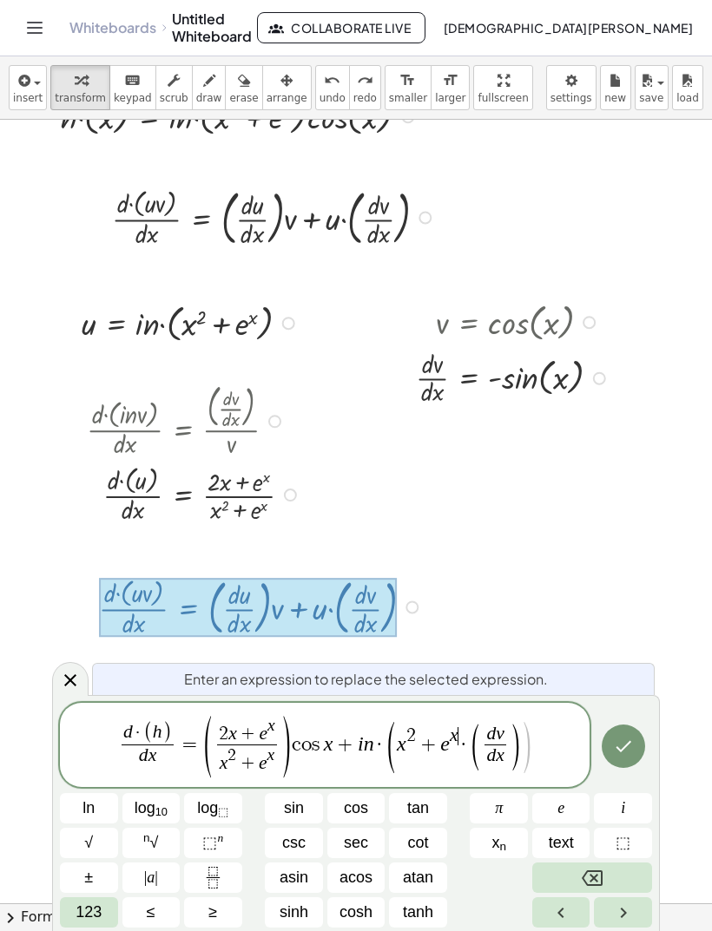
click at [100, 907] on span "123" at bounding box center [88, 912] width 26 height 23
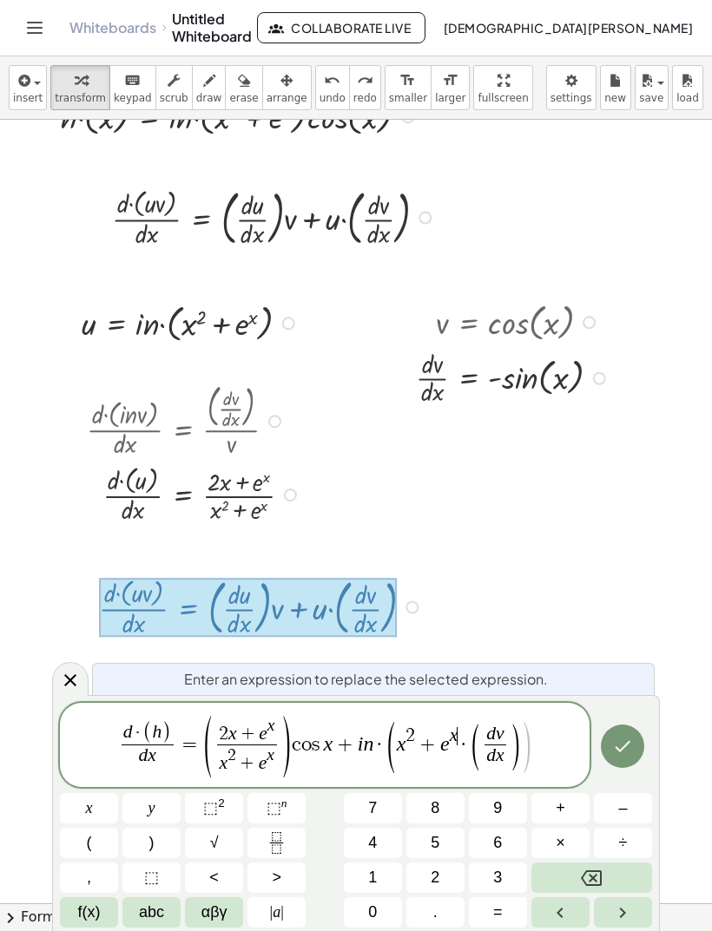
click at [152, 840] on span ")" at bounding box center [151, 842] width 5 height 23
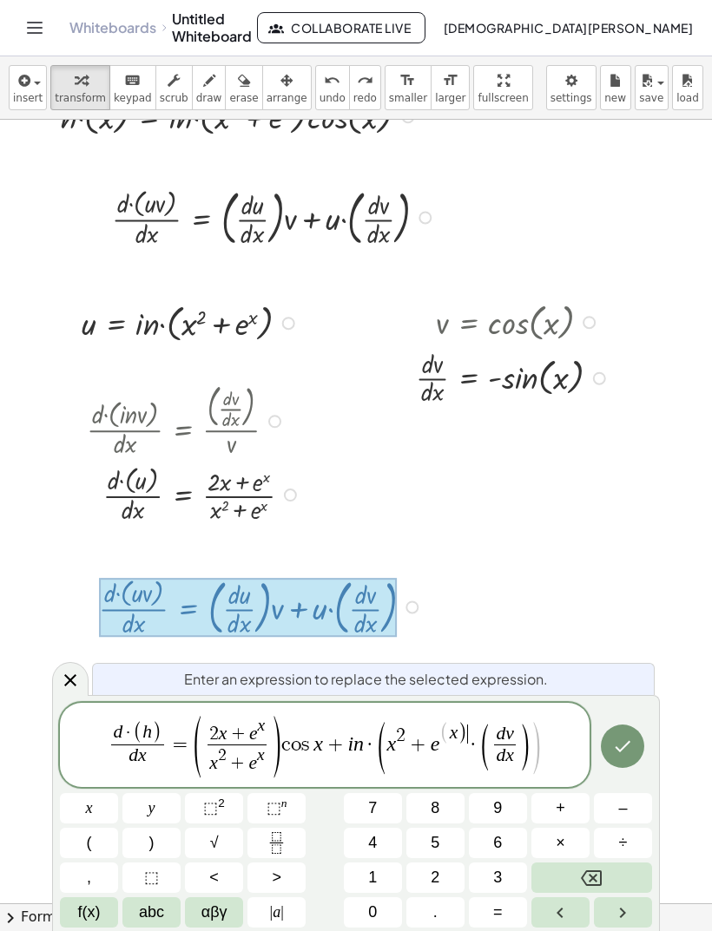
click at [581, 870] on icon "Backspace" at bounding box center [591, 878] width 21 height 21
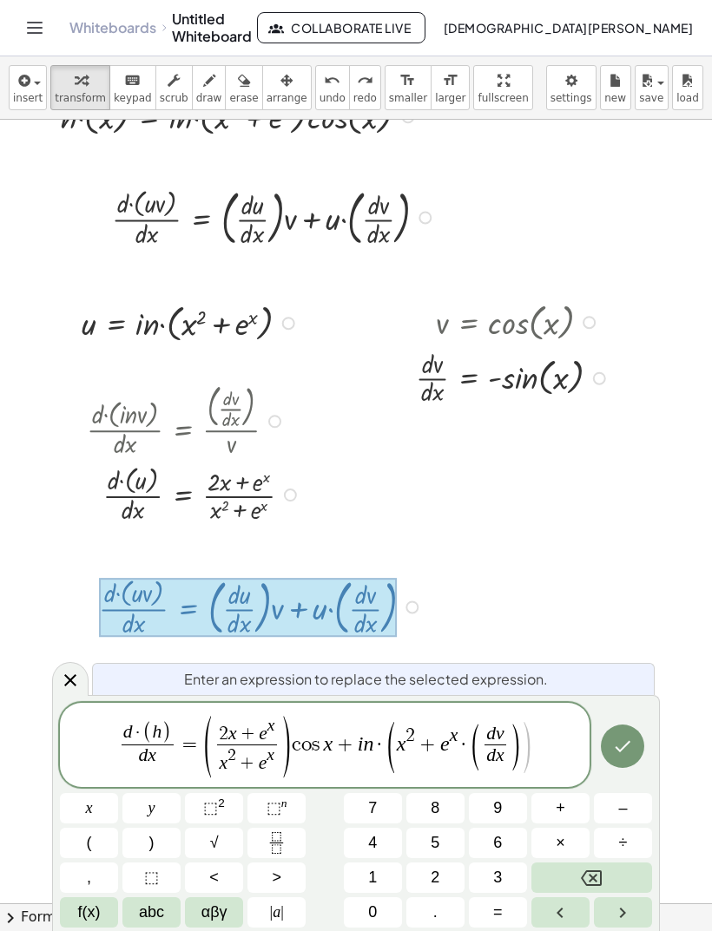
click at [463, 747] on span "·" at bounding box center [463, 744] width 12 height 21
click at [163, 841] on button ")" at bounding box center [151, 843] width 58 height 30
click at [519, 740] on span "( d v d x ​ )" at bounding box center [506, 747] width 51 height 46
click at [607, 876] on button "Backspace" at bounding box center [591, 878] width 121 height 30
click at [610, 876] on button "Backspace" at bounding box center [591, 878] width 121 height 30
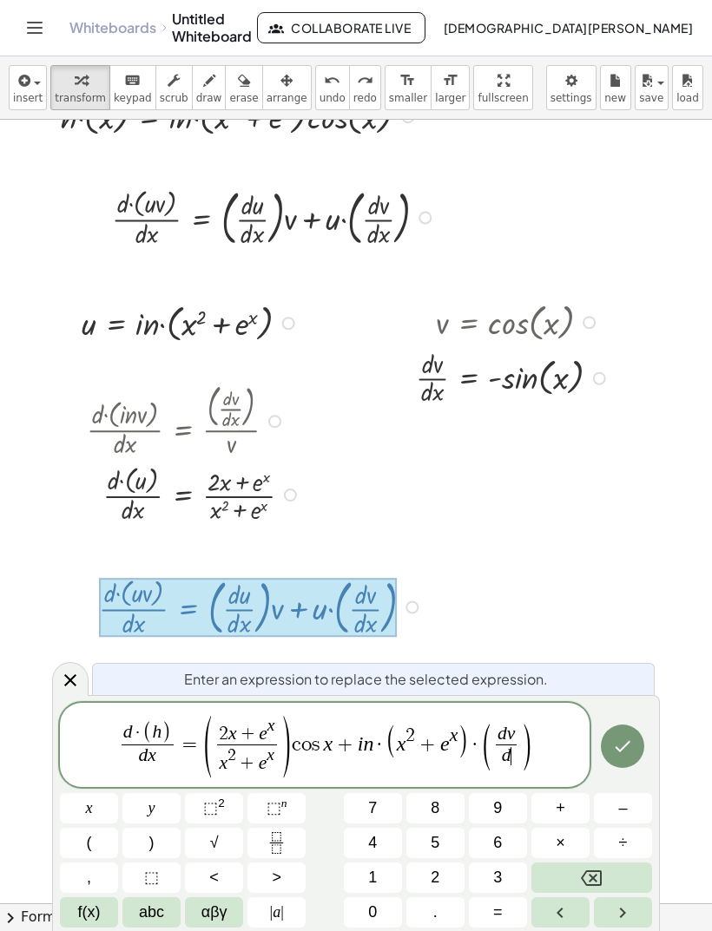
click at [609, 876] on button "Backspace" at bounding box center [591, 878] width 121 height 30
click at [602, 876] on button "Backspace" at bounding box center [591, 878] width 121 height 30
click at [606, 872] on button "Backspace" at bounding box center [591, 878] width 121 height 30
click at [597, 877] on icon "Backspace" at bounding box center [591, 878] width 21 height 21
click at [625, 813] on span "–" at bounding box center [622, 808] width 9 height 23
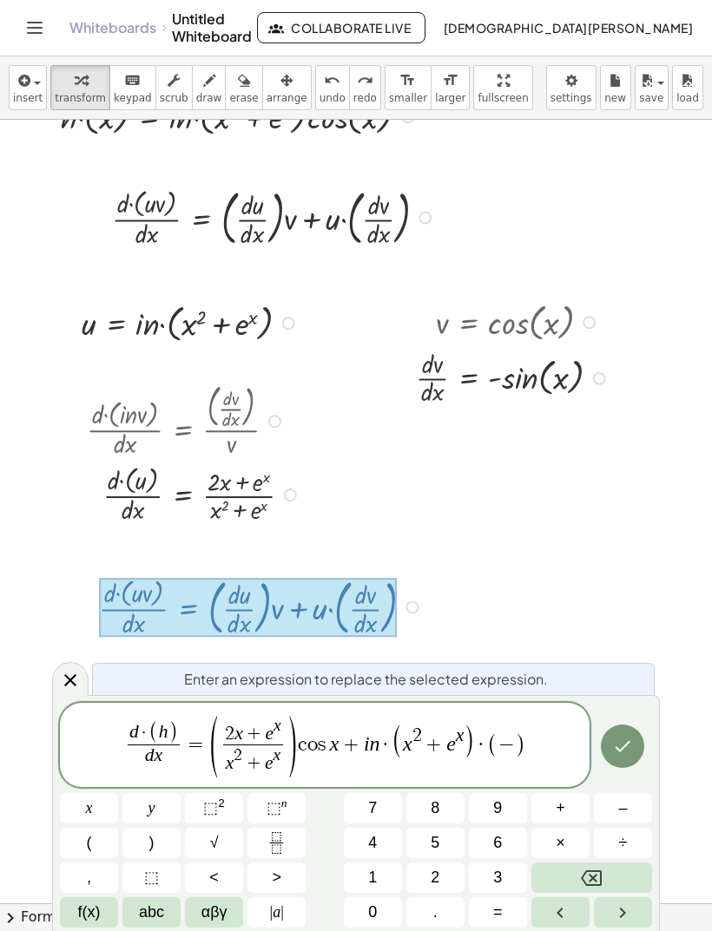
click at [93, 906] on span "f(x)" at bounding box center [89, 912] width 23 height 23
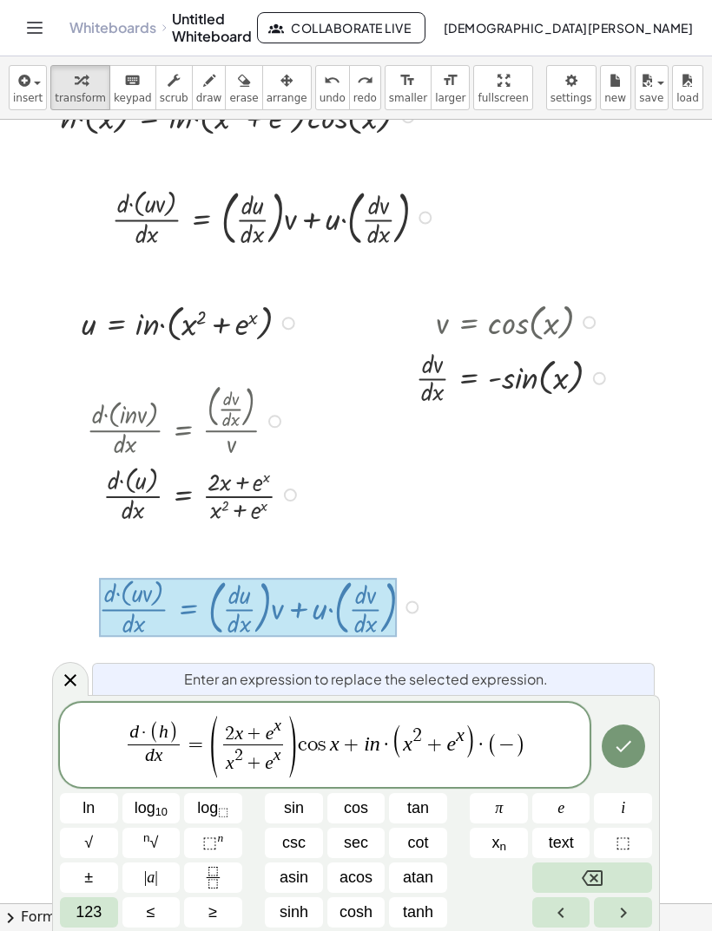
click at [314, 808] on button "sin" at bounding box center [294, 808] width 58 height 30
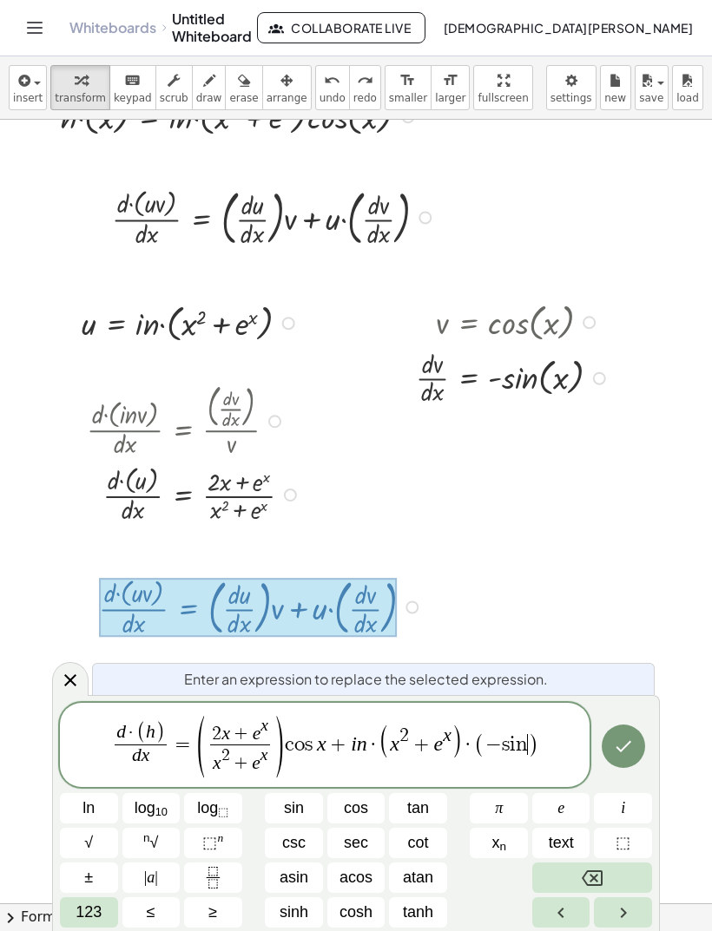
click at [90, 900] on button "123" at bounding box center [89, 912] width 58 height 30
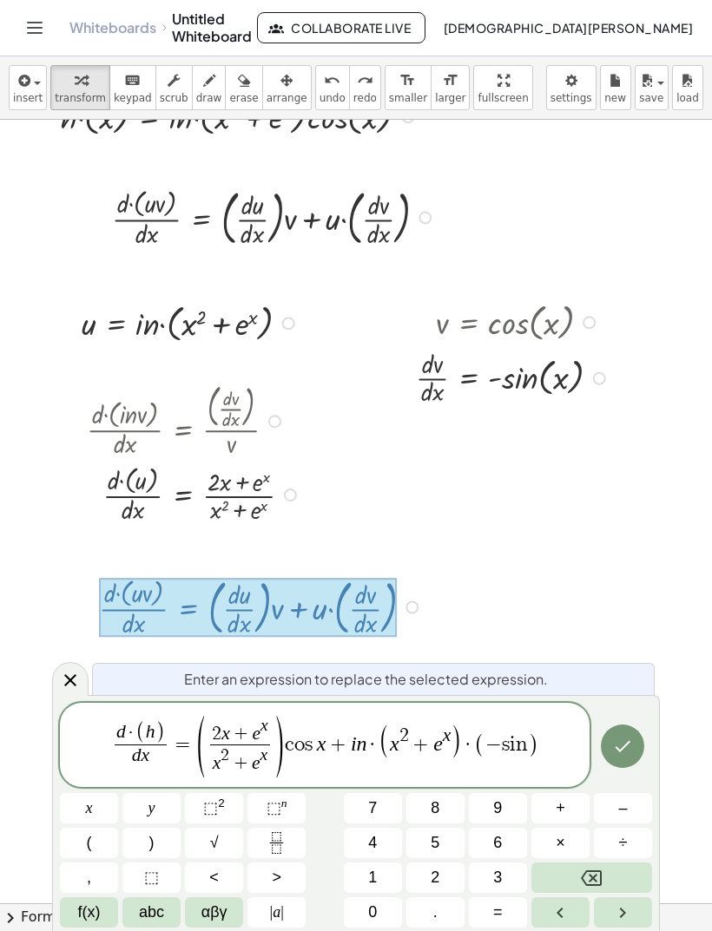
click at [103, 805] on button "x" at bounding box center [89, 808] width 58 height 30
click at [627, 743] on icon "Done" at bounding box center [622, 746] width 21 height 21
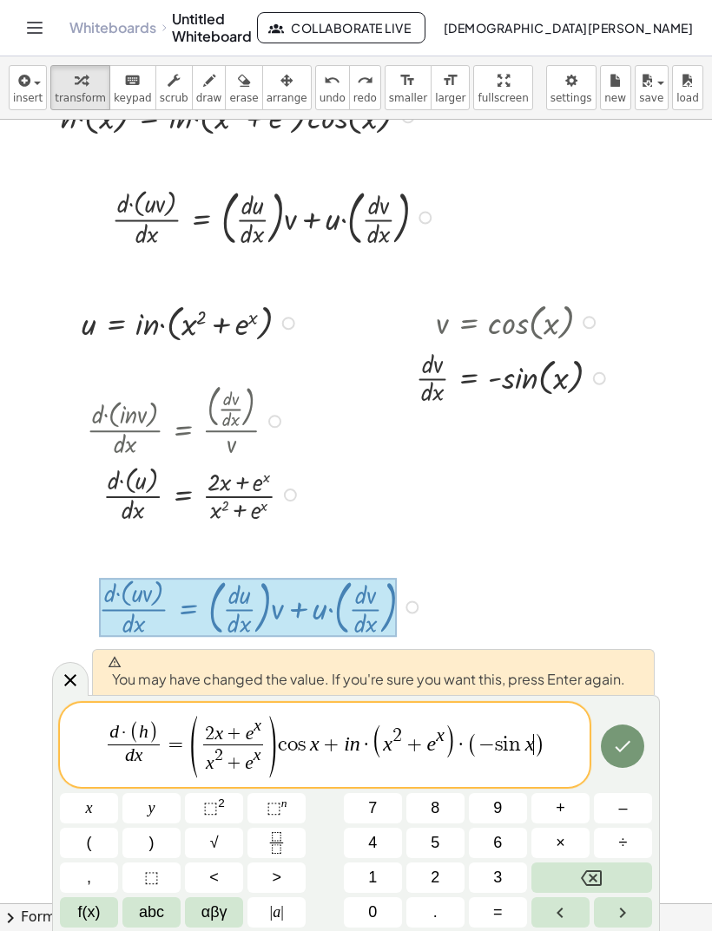
click at [633, 749] on icon "Done" at bounding box center [622, 746] width 21 height 21
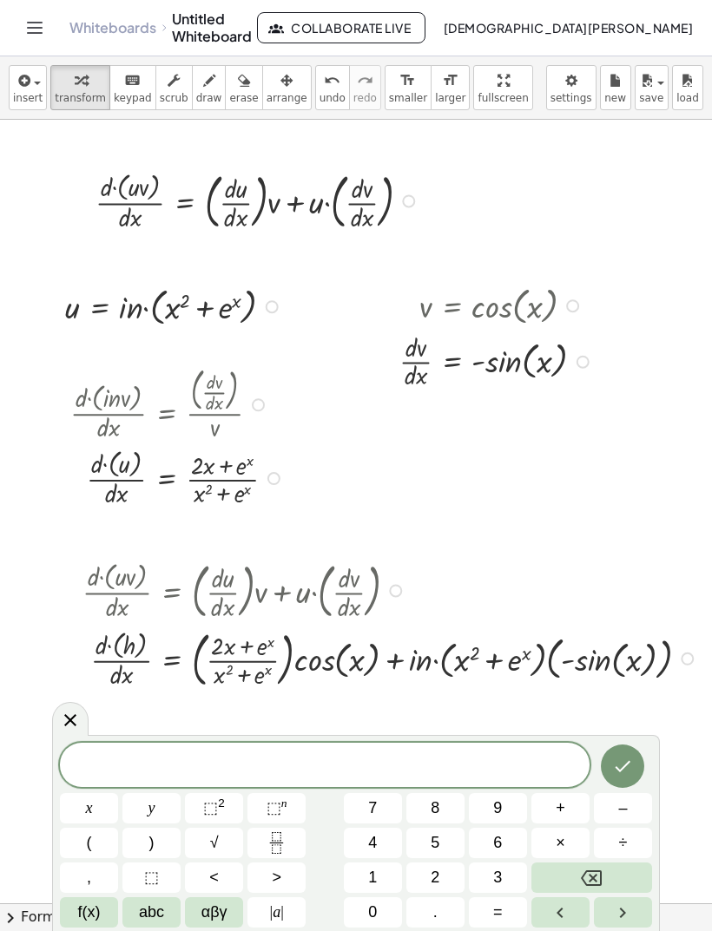
scroll to position [72, 16]
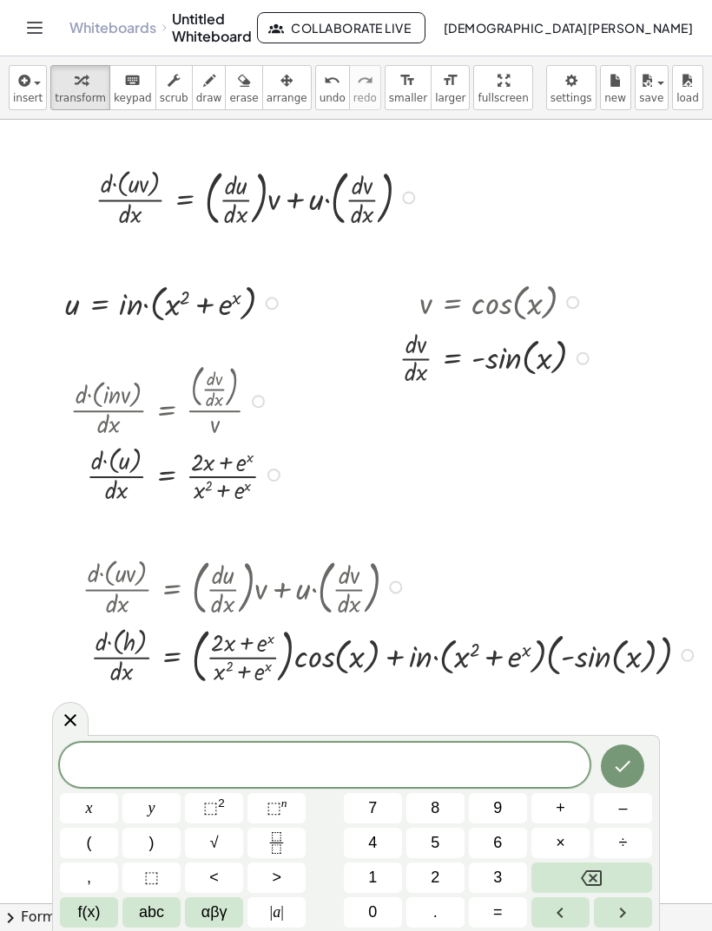
click at [71, 704] on div at bounding box center [70, 719] width 36 height 34
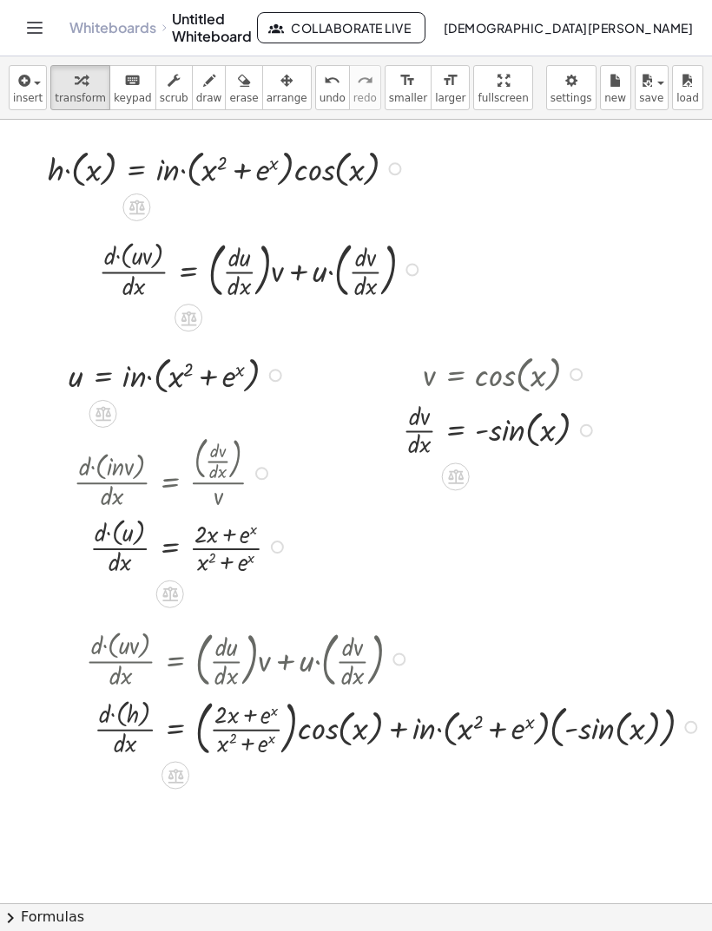
scroll to position [0, 11]
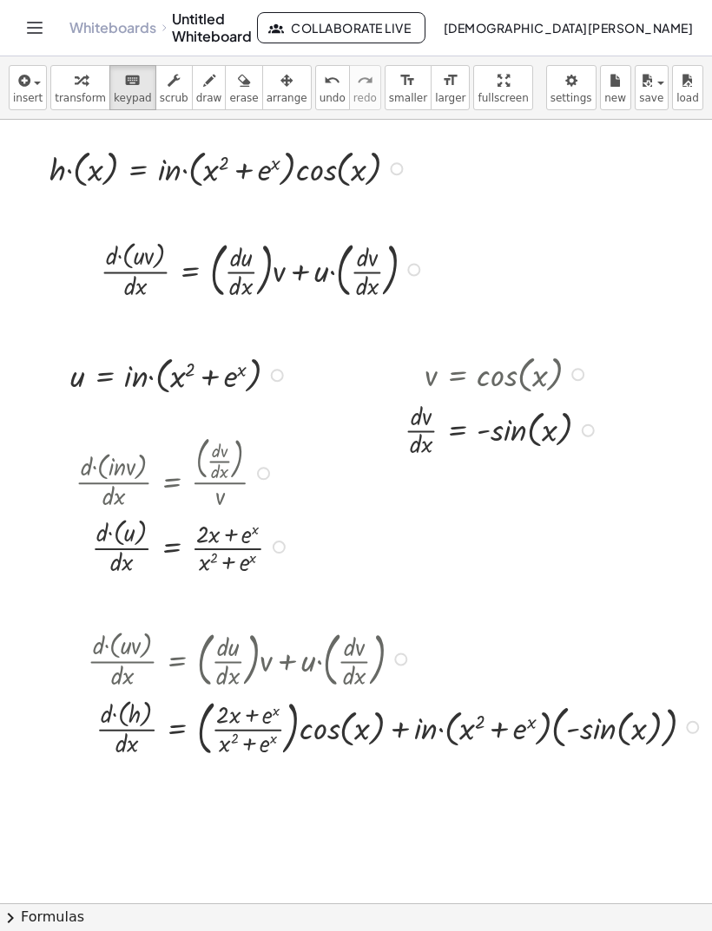
click at [166, 169] on div at bounding box center [231, 167] width 380 height 49
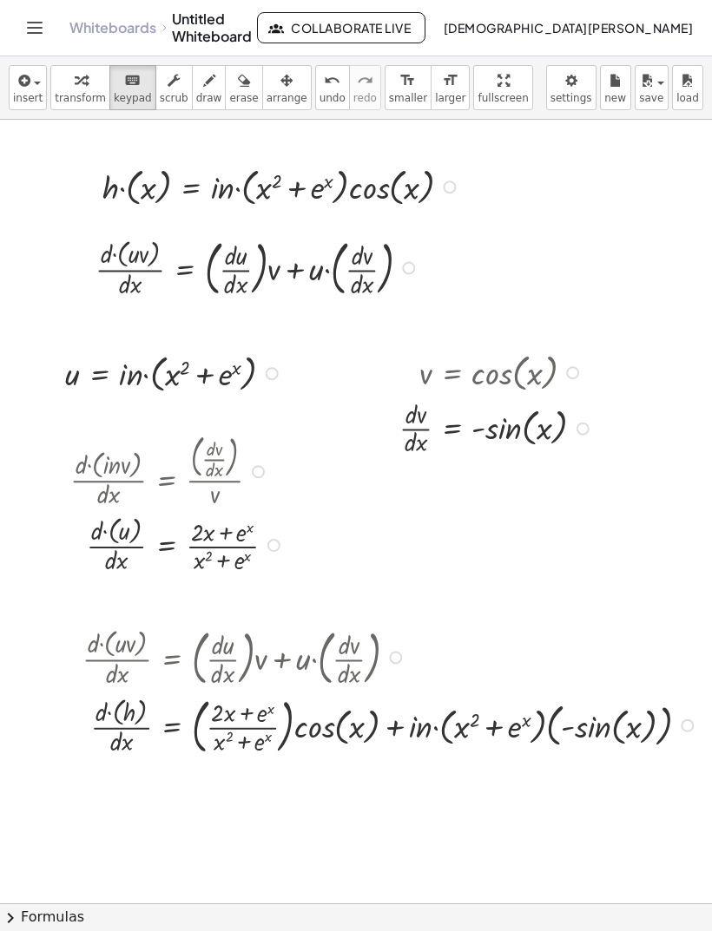
scroll to position [2, 16]
click at [237, 183] on div at bounding box center [284, 185] width 380 height 49
click at [235, 199] on div at bounding box center [284, 185] width 380 height 49
click at [191, 187] on div "· h · ( x ) = · i · n · ( + x 2 + e x ) · cos ( , x )" at bounding box center [191, 187] width 0 height 0
click at [191, 187] on div "· h · ( x ) = · i · n · ( + x 2 + e x ) · cos ( , x ) Fix a mistake Transform l…" at bounding box center [191, 187] width 0 height 0
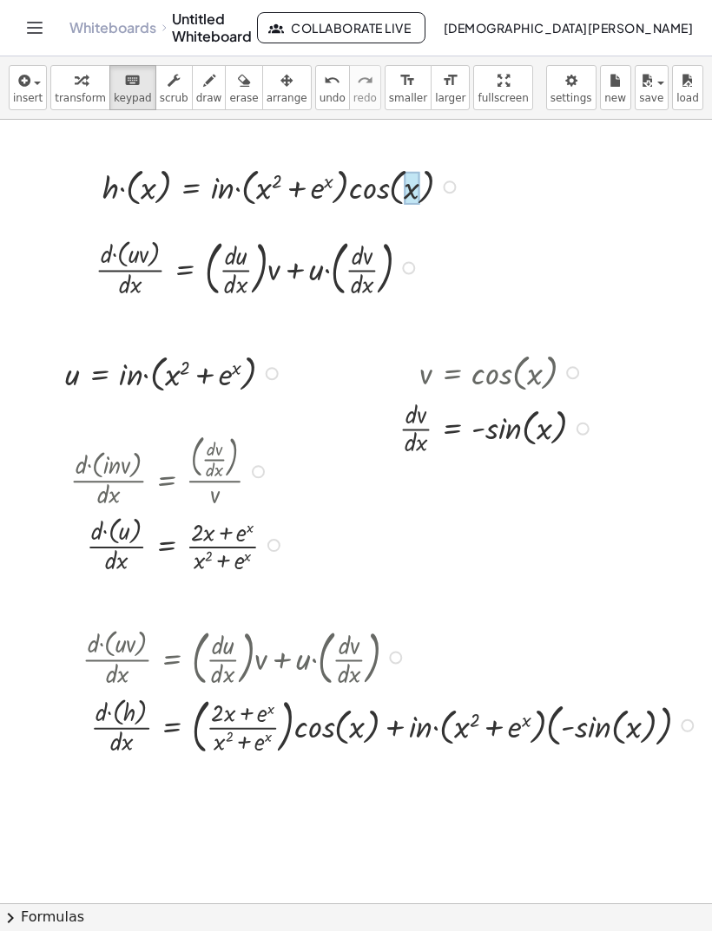
click at [216, 197] on div at bounding box center [284, 185] width 380 height 49
click at [222, 182] on div at bounding box center [284, 185] width 380 height 49
click at [230, 197] on div at bounding box center [284, 185] width 380 height 49
click at [410, 184] on div at bounding box center [412, 189] width 16 height 34
click at [410, 183] on div at bounding box center [412, 189] width 16 height 34
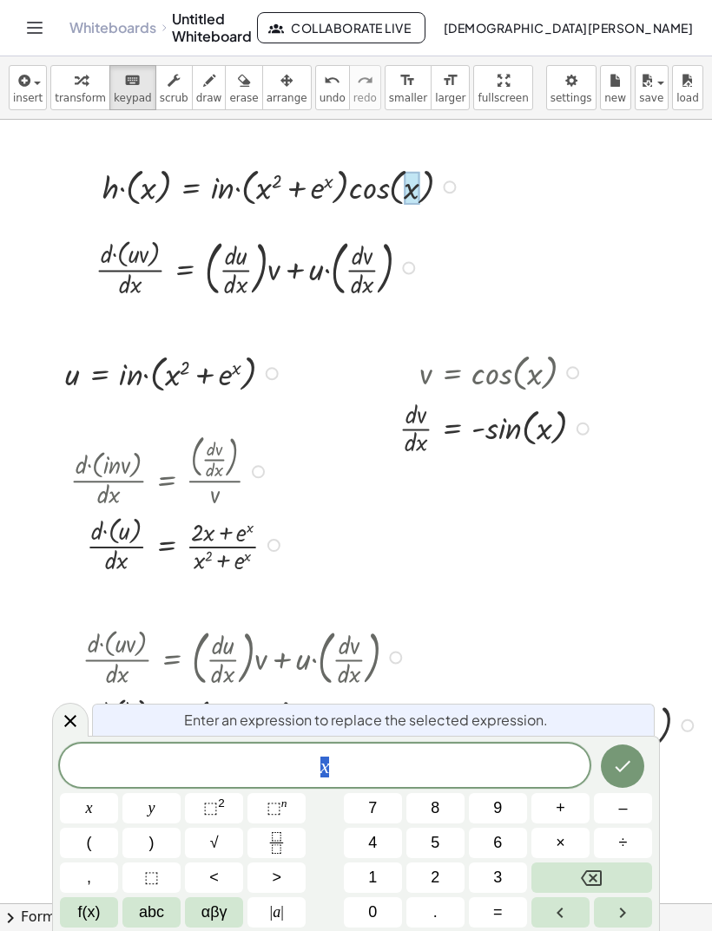
click at [237, 191] on div at bounding box center [284, 185] width 380 height 49
click at [237, 190] on div at bounding box center [284, 185] width 380 height 49
click at [214, 201] on div at bounding box center [284, 185] width 380 height 49
click at [269, 195] on div at bounding box center [284, 185] width 380 height 49
click at [266, 196] on div at bounding box center [284, 185] width 380 height 49
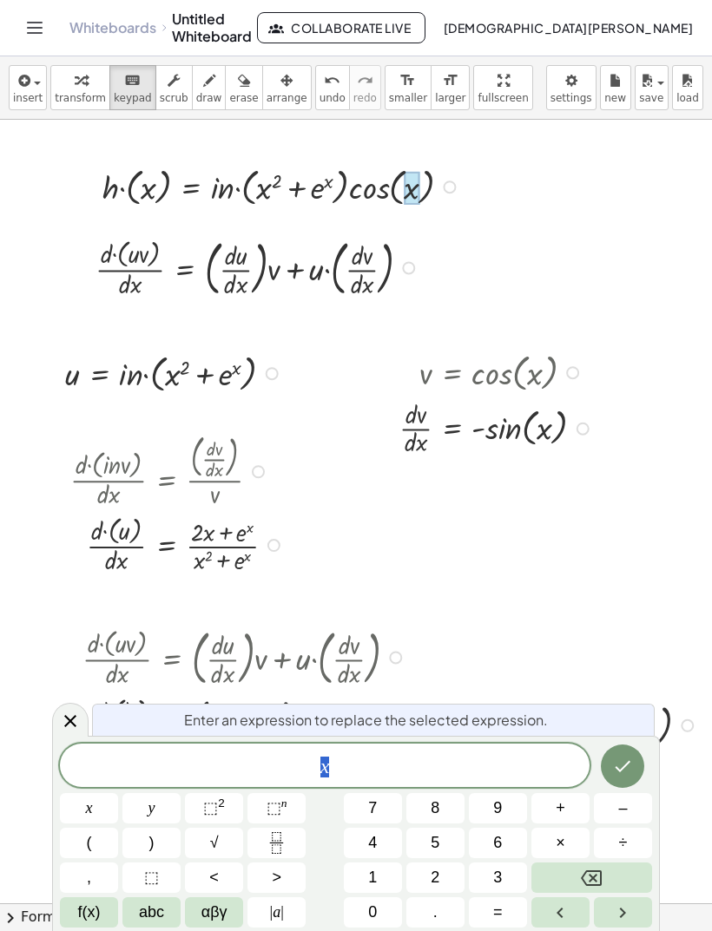
click at [428, 247] on div at bounding box center [260, 267] width 346 height 68
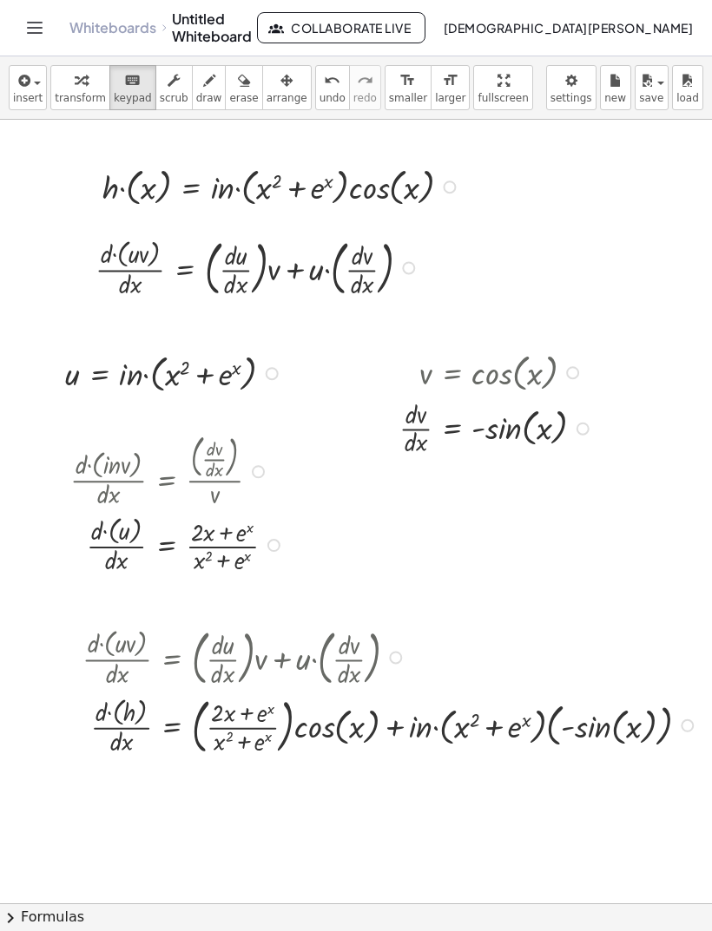
click at [227, 197] on div at bounding box center [284, 185] width 380 height 49
click at [226, 189] on div at bounding box center [284, 185] width 380 height 49
click at [220, 197] on div at bounding box center [284, 185] width 380 height 49
click at [224, 194] on div at bounding box center [284, 185] width 380 height 49
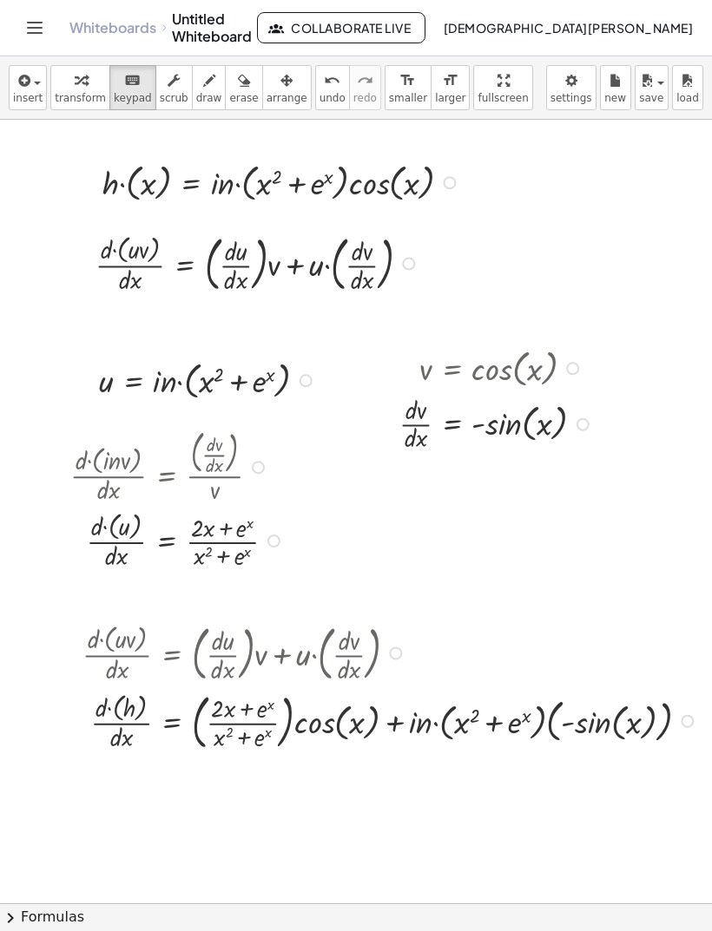
scroll to position [6, 16]
click at [226, 192] on div at bounding box center [284, 181] width 380 height 49
click at [232, 187] on div at bounding box center [284, 181] width 380 height 49
click at [231, 187] on div at bounding box center [284, 181] width 380 height 49
click at [445, 189] on div at bounding box center [284, 181] width 380 height 49
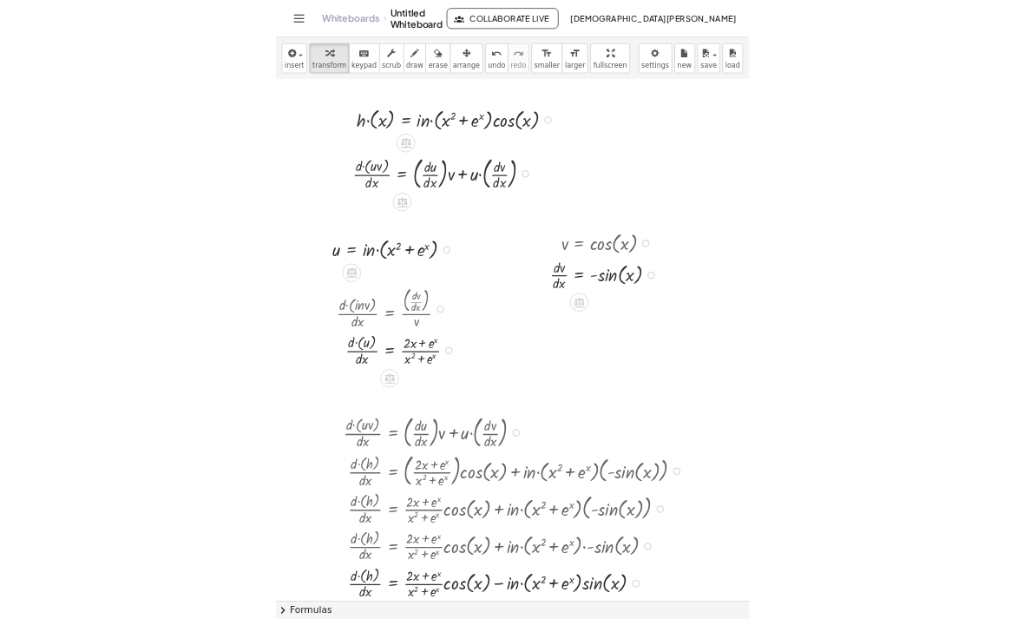
scroll to position [2, 12]
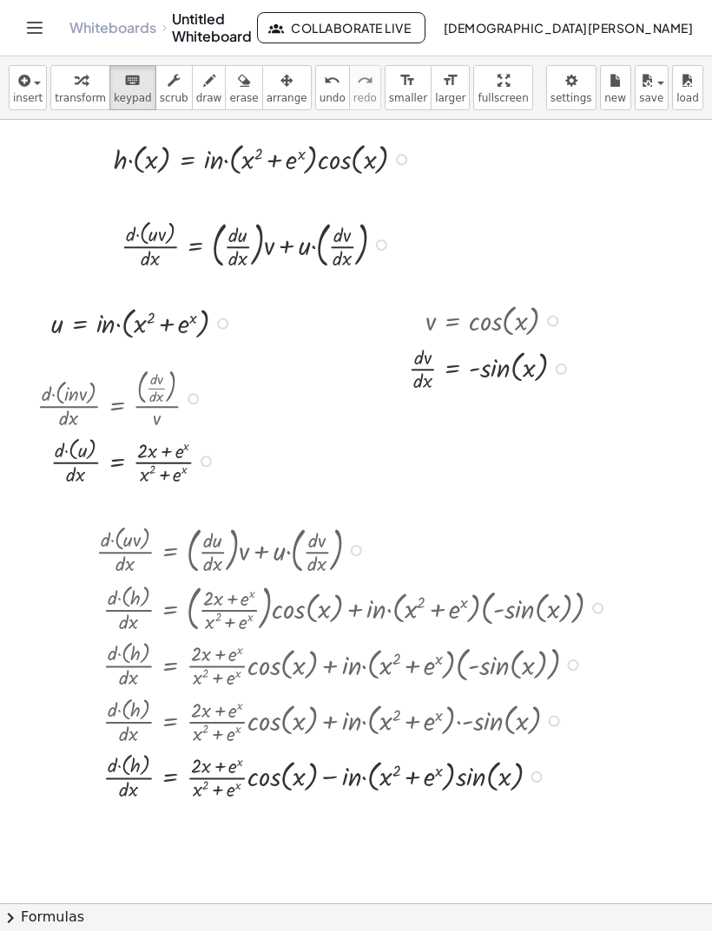
click at [215, 164] on div at bounding box center [266, 158] width 323 height 42
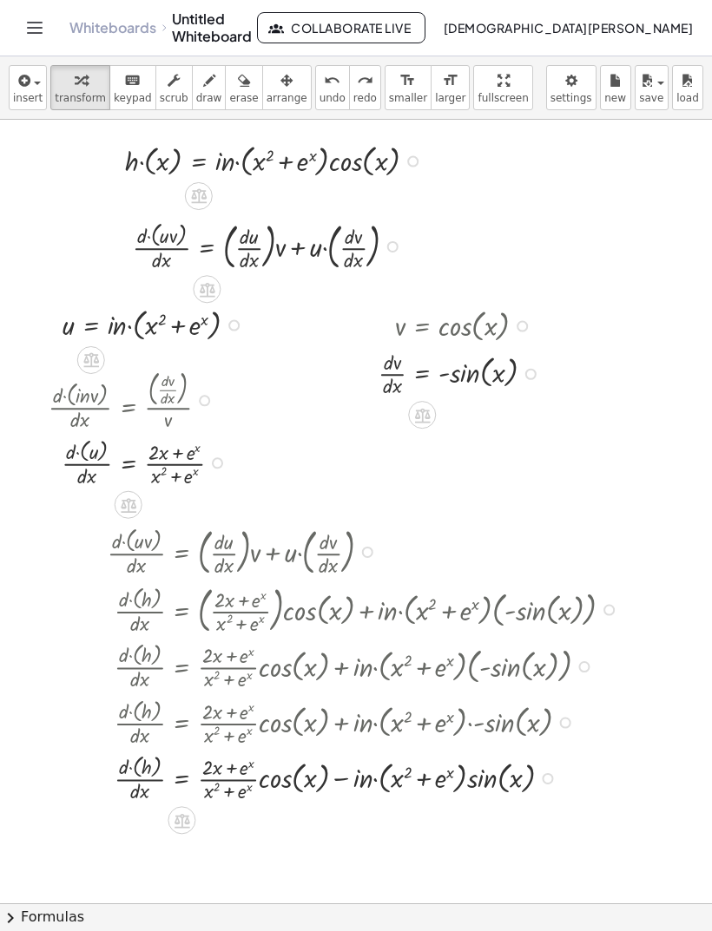
scroll to position [0, 0]
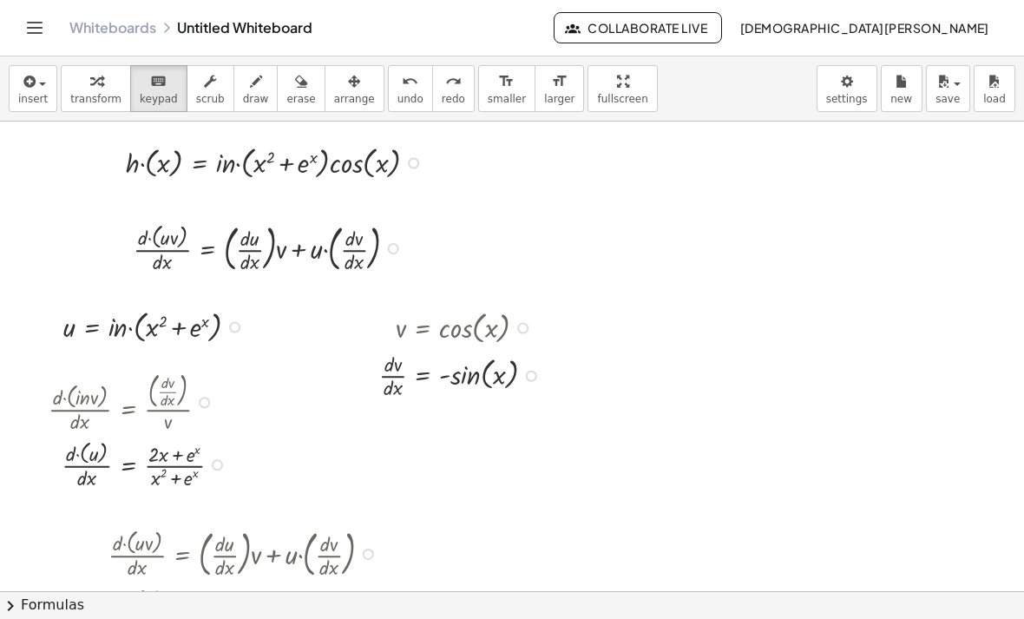
click at [222, 161] on div at bounding box center [278, 162] width 323 height 42
click at [223, 161] on div at bounding box center [278, 162] width 323 height 42
click at [224, 161] on div at bounding box center [278, 162] width 323 height 42
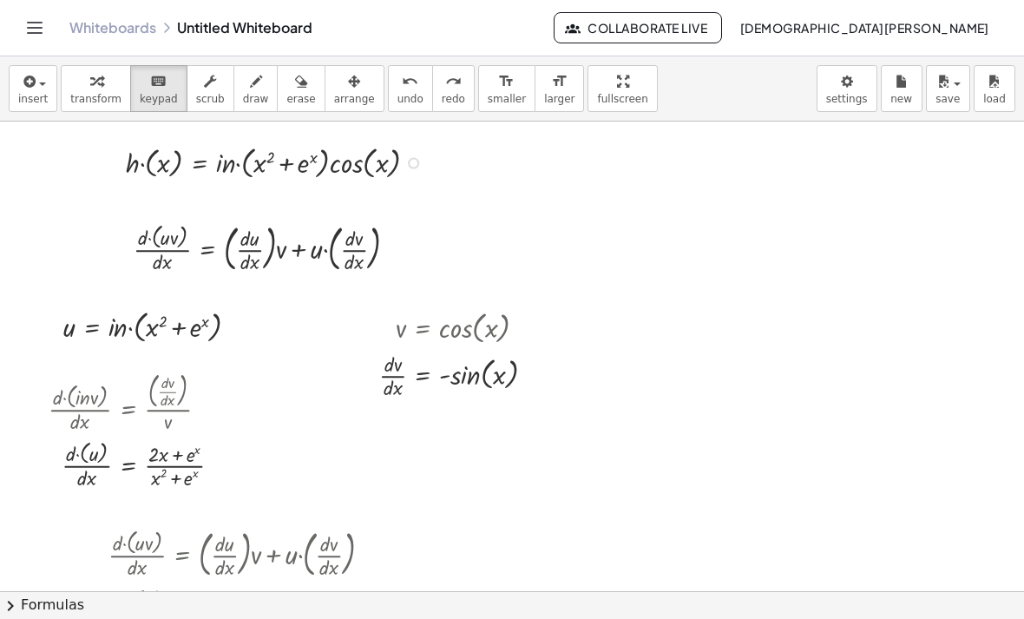
click at [224, 161] on div at bounding box center [278, 162] width 323 height 42
click at [222, 167] on div at bounding box center [278, 162] width 323 height 42
click at [223, 167] on div at bounding box center [278, 162] width 323 height 42
click at [222, 167] on div at bounding box center [278, 162] width 323 height 42
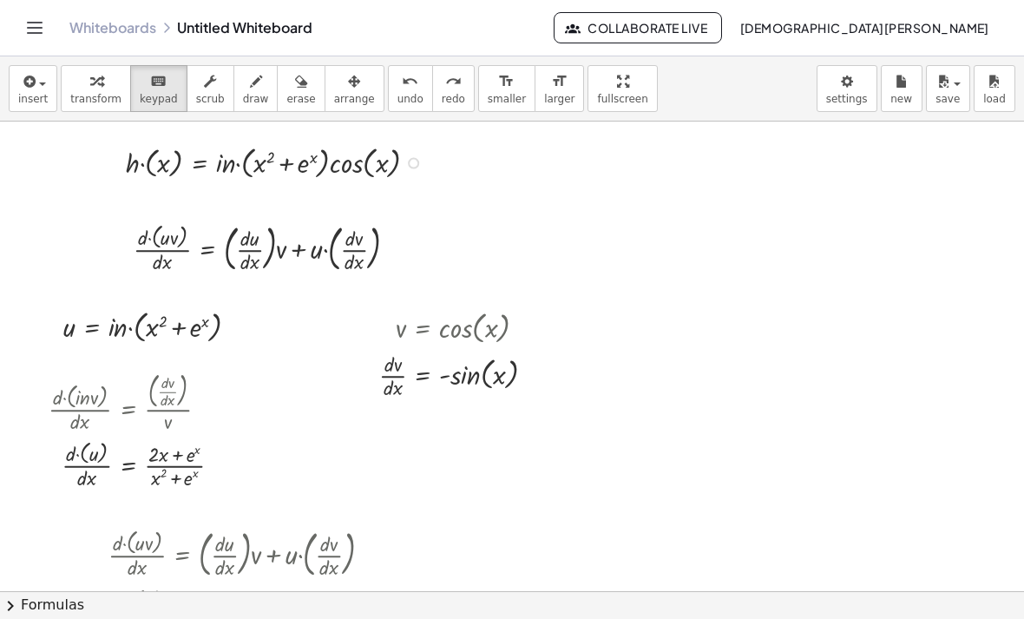
click at [412, 168] on div "Fix a mistake Transform line Copy line as LaTeX Copy derivation as LaTeX Expand…" at bounding box center [413, 163] width 11 height 11
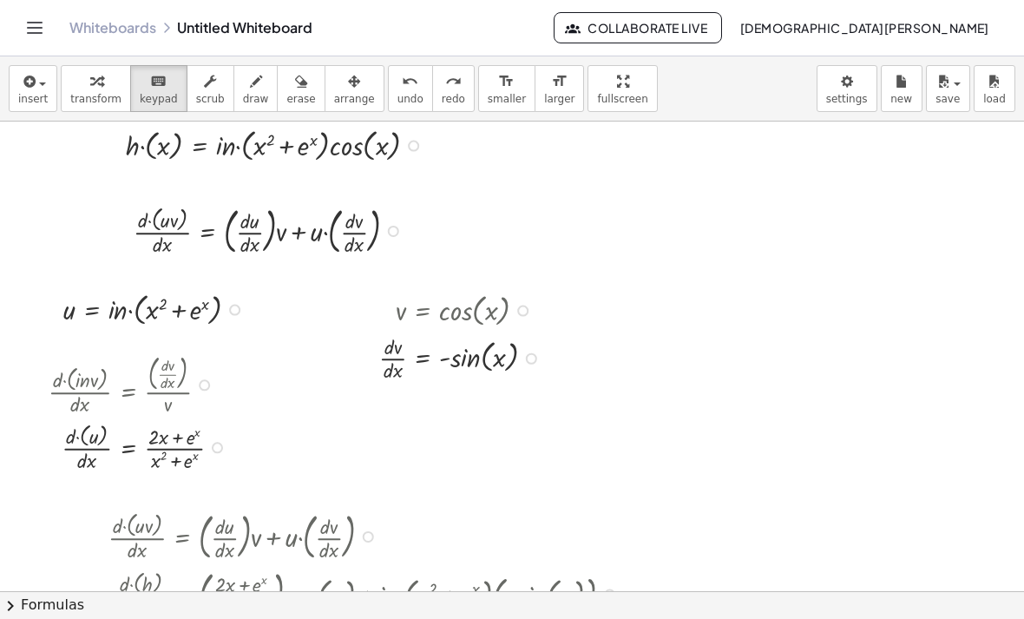
scroll to position [16, 0]
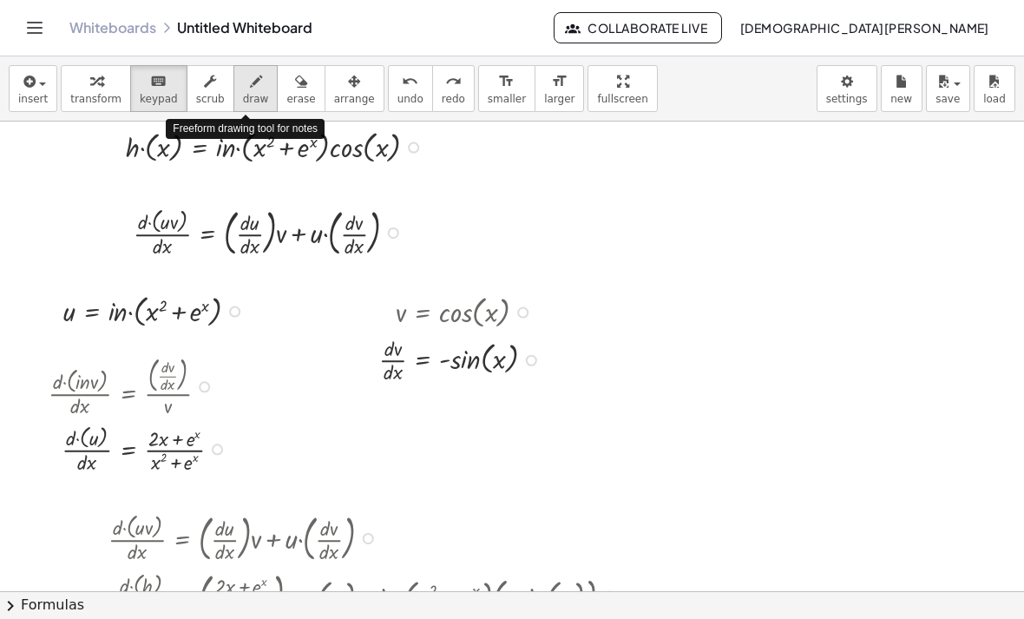
click at [250, 76] on icon "button" at bounding box center [256, 81] width 12 height 21
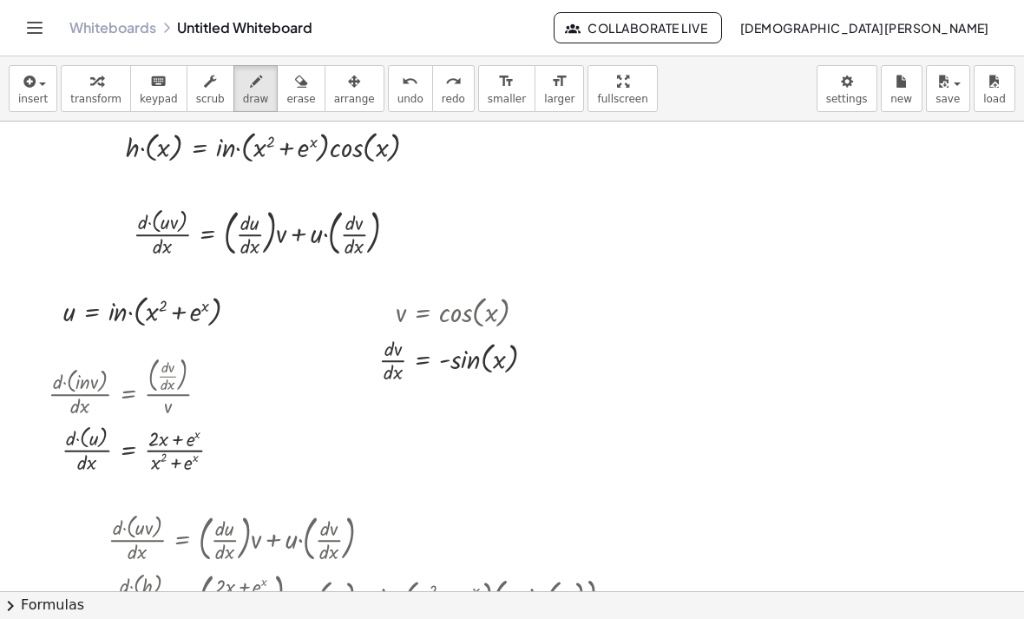
click at [397, 109] on button "undo undo" at bounding box center [410, 88] width 45 height 47
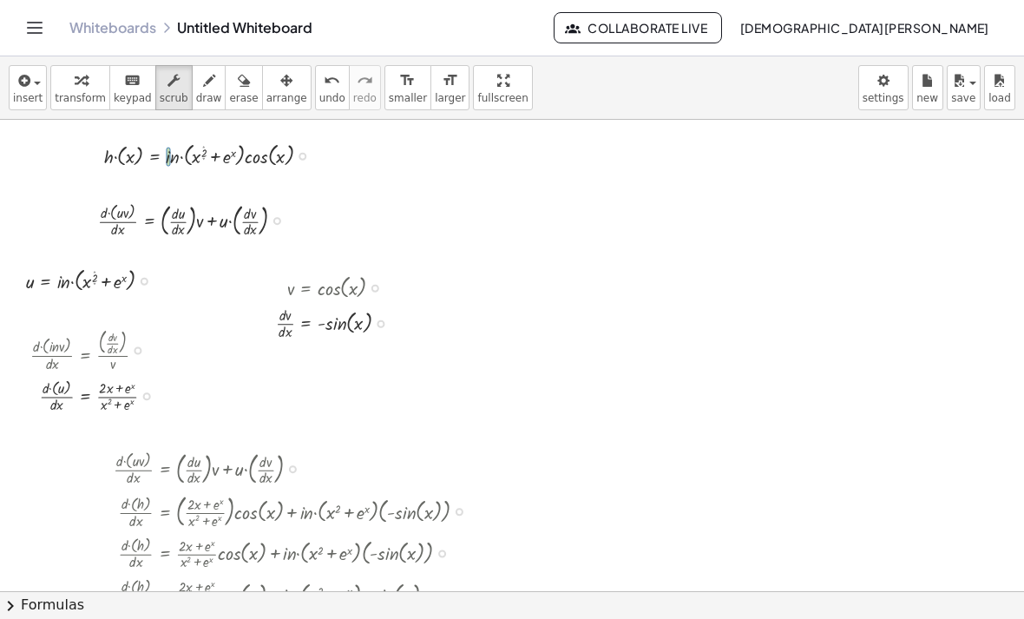
scroll to position [0, 0]
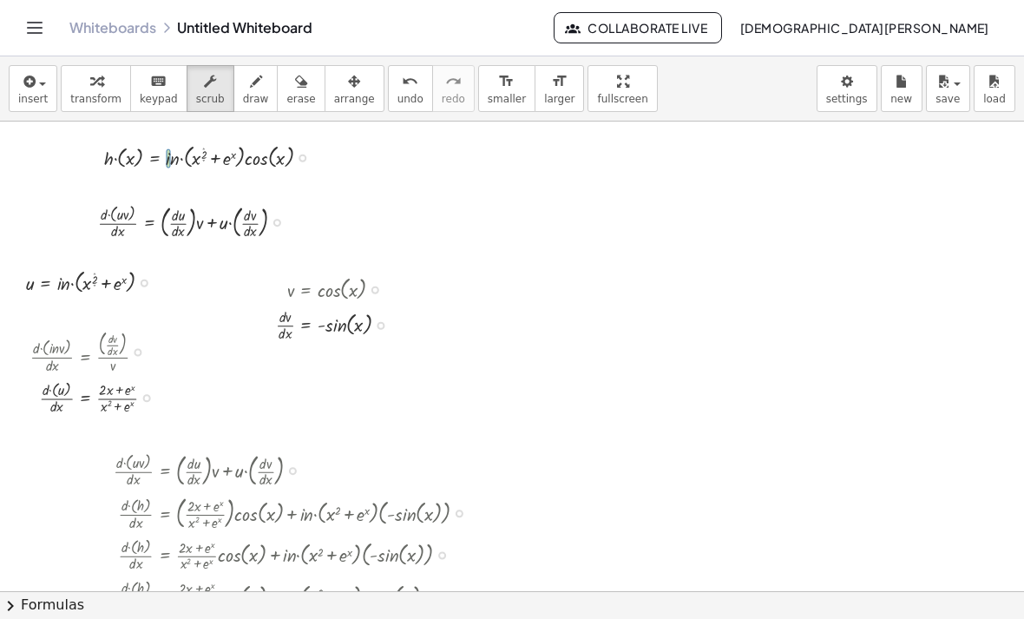
click at [166, 163] on div at bounding box center [214, 156] width 238 height 31
click at [167, 157] on div at bounding box center [214, 156] width 238 height 31
click at [167, 154] on div at bounding box center [214, 156] width 238 height 31
drag, startPoint x: 166, startPoint y: 154, endPoint x: 183, endPoint y: 172, distance: 25.2
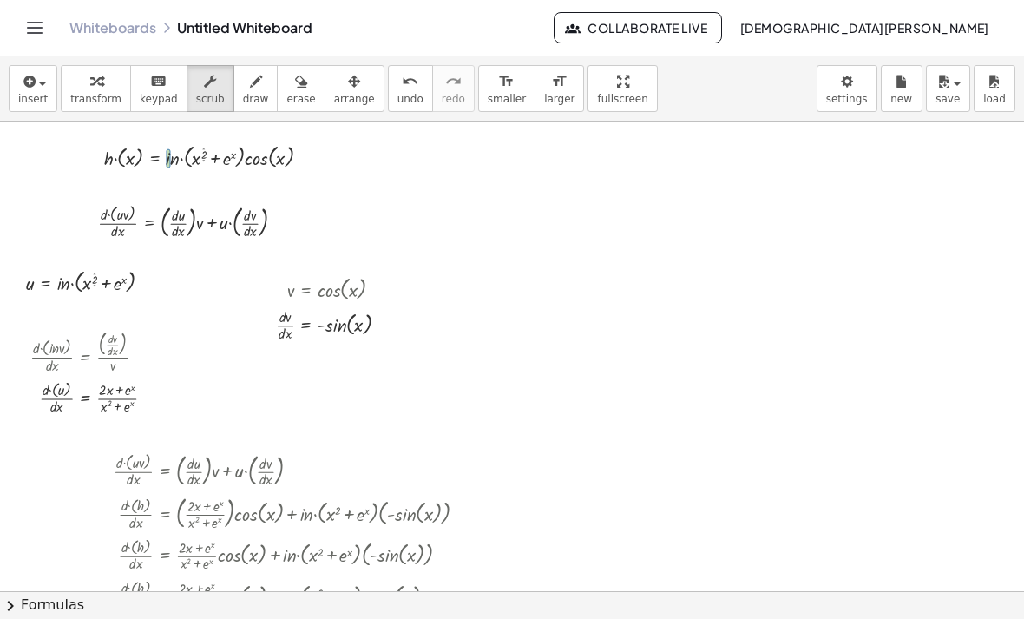
click at [185, 172] on div at bounding box center [214, 156] width 238 height 31
click at [304, 163] on div at bounding box center [214, 156] width 238 height 31
click at [302, 161] on div "Fix a mistake Transform line Copy line as LaTeX Copy derivation as LaTeX Expand…" at bounding box center [303, 158] width 8 height 8
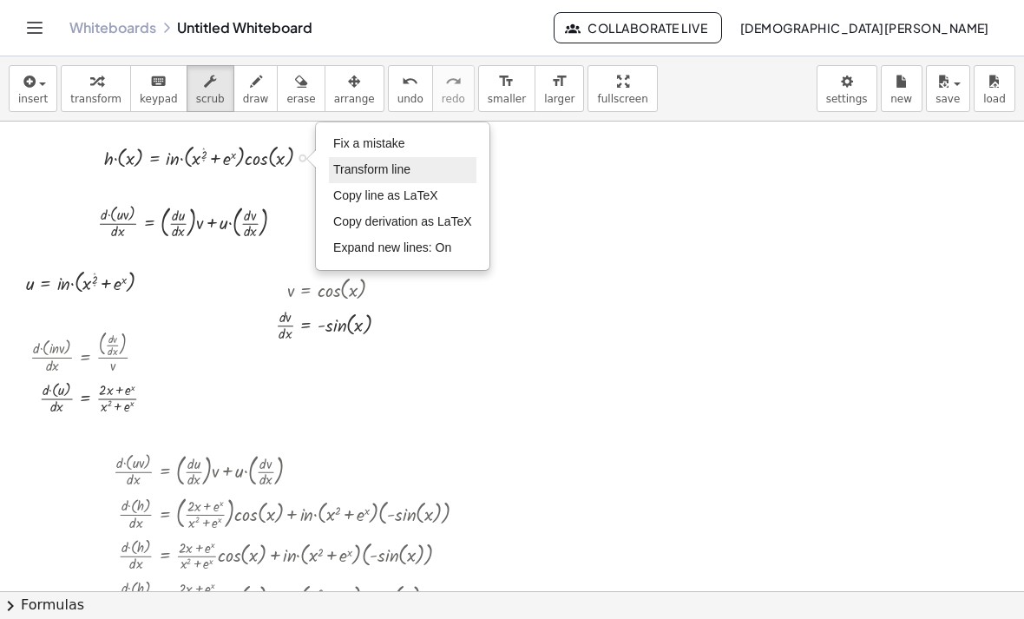
click at [381, 172] on span "Transform line" at bounding box center [371, 169] width 77 height 14
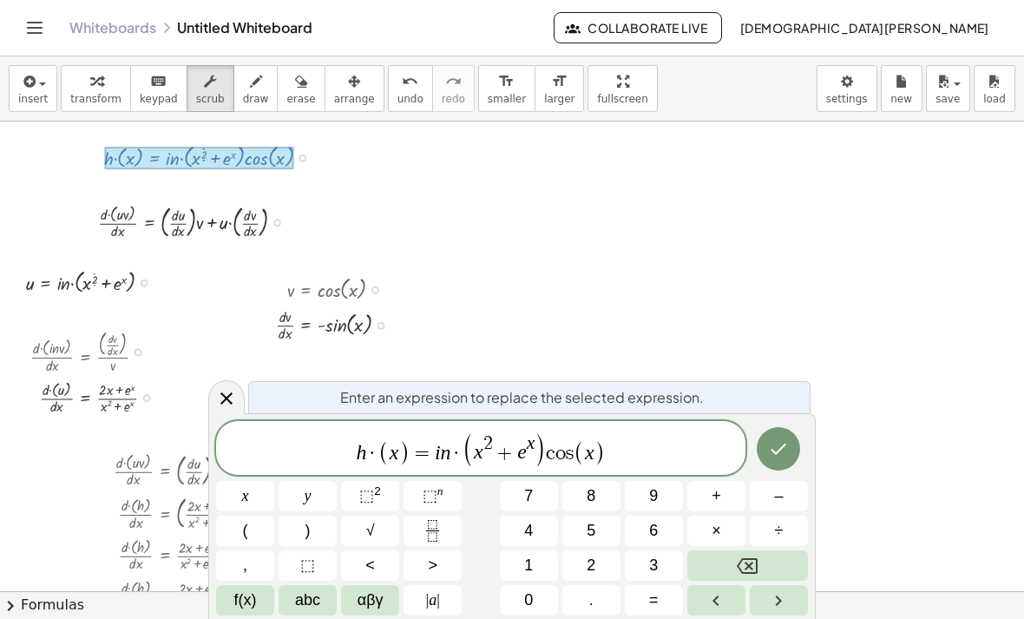
click at [711, 556] on icon "Backspace" at bounding box center [747, 565] width 21 height 21
click at [295, 607] on span "abc" at bounding box center [307, 599] width 25 height 23
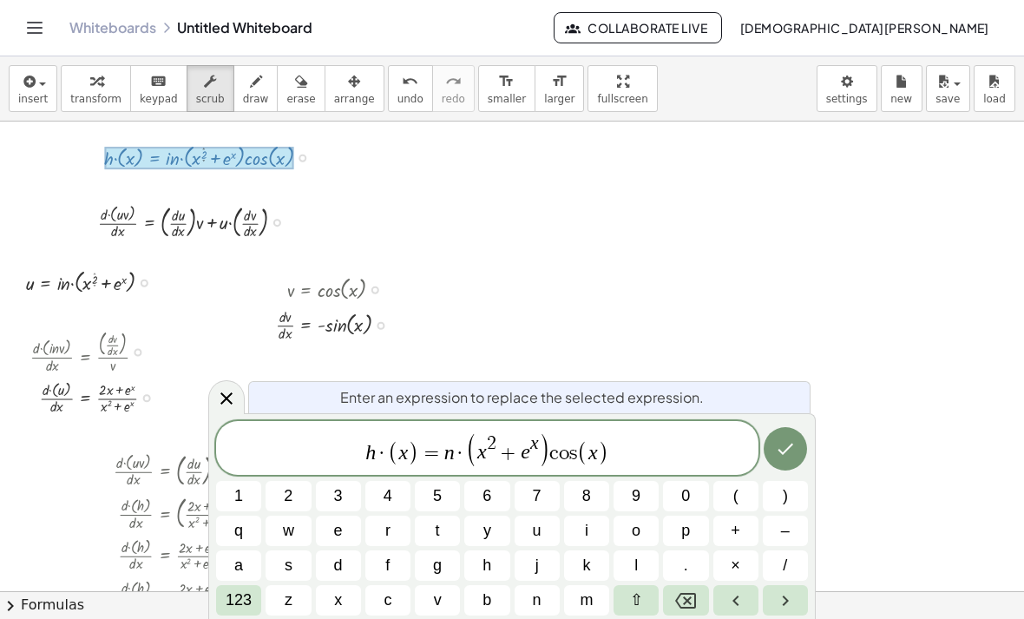
click at [641, 563] on button "l" at bounding box center [636, 565] width 45 height 30
click at [711, 442] on button "Done" at bounding box center [785, 448] width 43 height 43
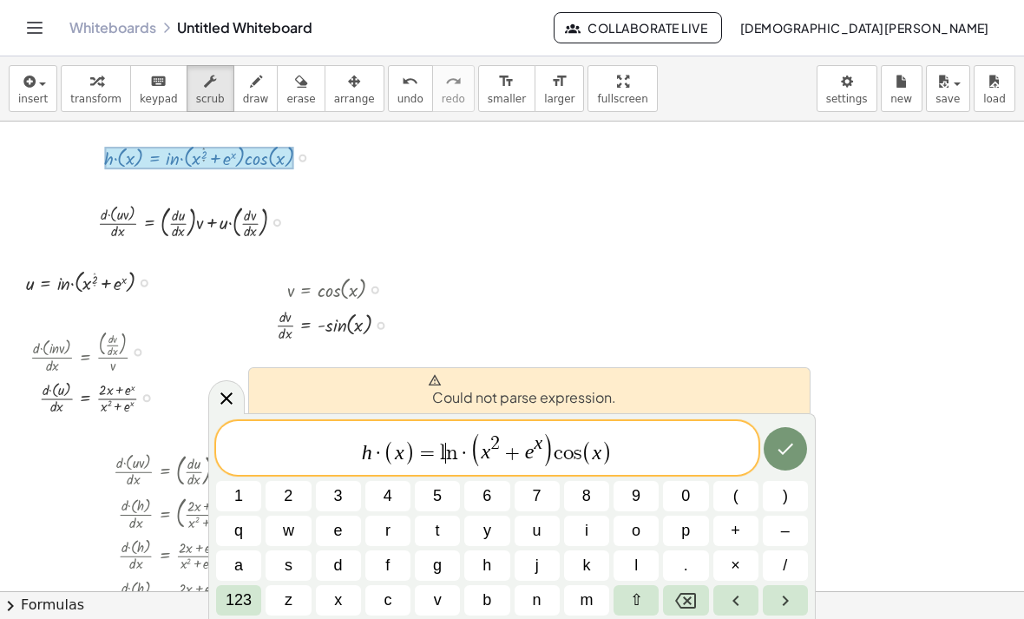
click at [711, 448] on icon "Done" at bounding box center [785, 448] width 21 height 21
click at [711, 455] on icon "Done" at bounding box center [785, 448] width 21 height 21
click at [711, 444] on icon "Done" at bounding box center [785, 448] width 21 height 21
click at [711, 443] on icon "Done" at bounding box center [785, 448] width 21 height 21
click at [711, 443] on button "Done" at bounding box center [785, 448] width 43 height 43
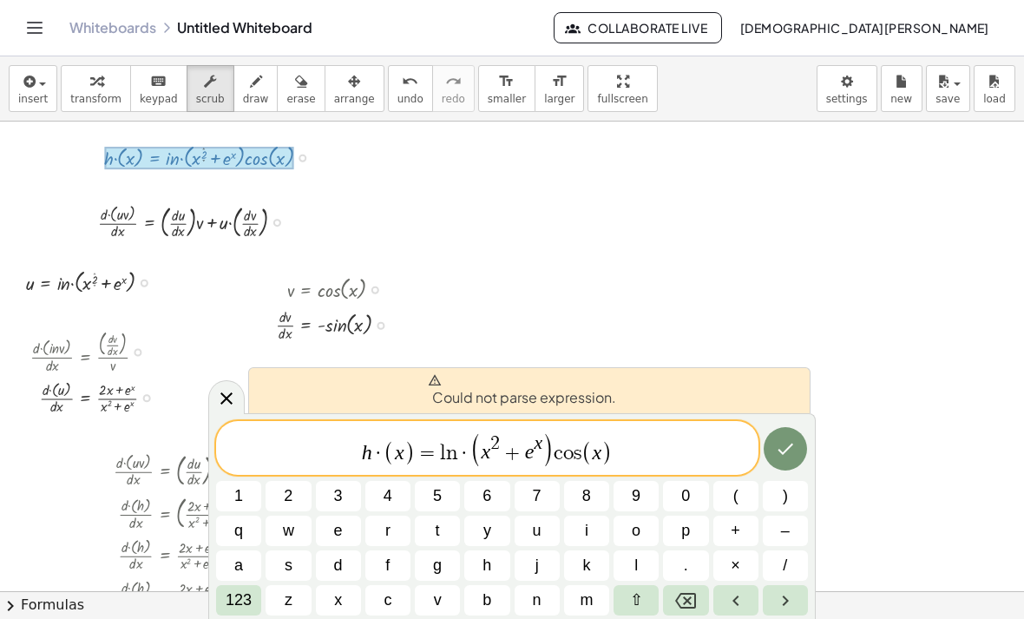
click at [711, 443] on icon "Done" at bounding box center [785, 448] width 21 height 21
click at [711, 459] on button "Done" at bounding box center [785, 448] width 43 height 43
click at [711, 448] on icon "Done" at bounding box center [785, 448] width 21 height 21
click at [711, 446] on icon "Done" at bounding box center [785, 448] width 21 height 21
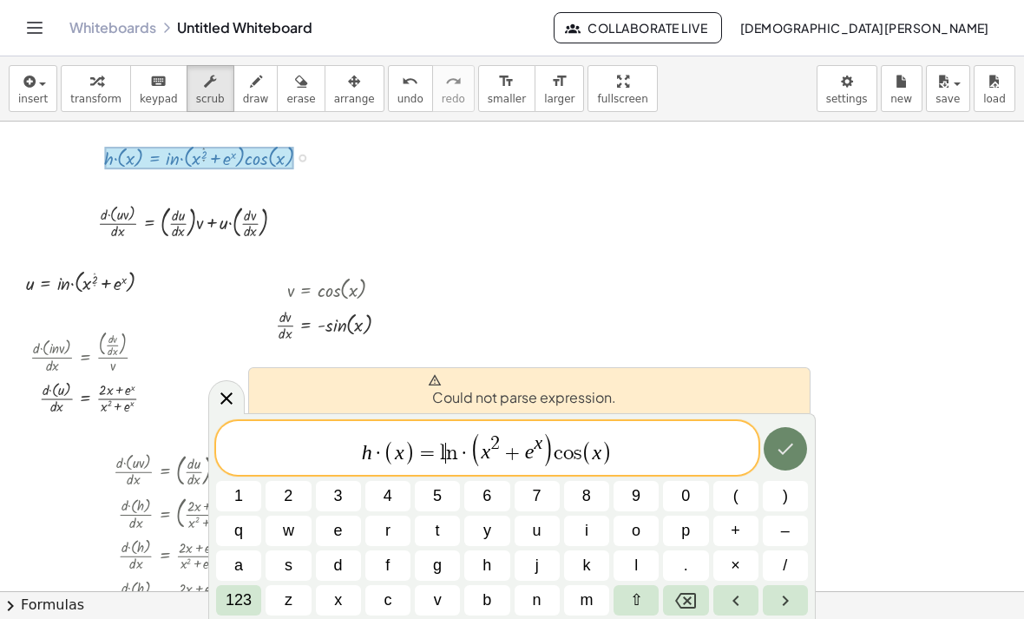
click at [711, 446] on icon "Done" at bounding box center [785, 448] width 21 height 21
click at [711, 446] on button "Done" at bounding box center [785, 448] width 43 height 43
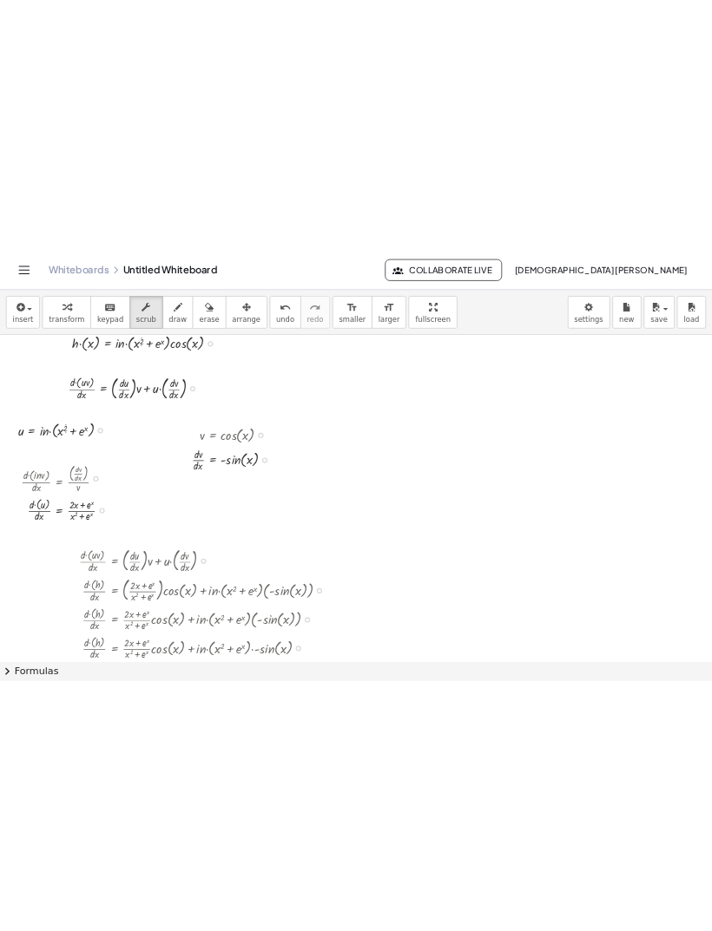
scroll to position [16, 0]
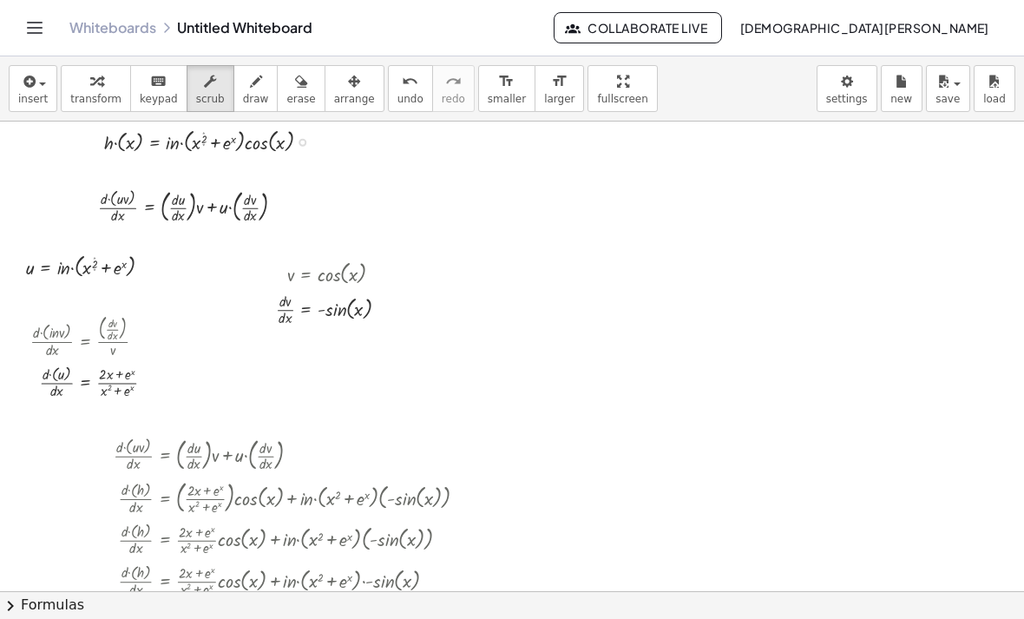
click at [300, 141] on div "Fix a mistake Transform line Copy line as LaTeX Copy derivation as LaTeX Expand…" at bounding box center [303, 143] width 8 height 8
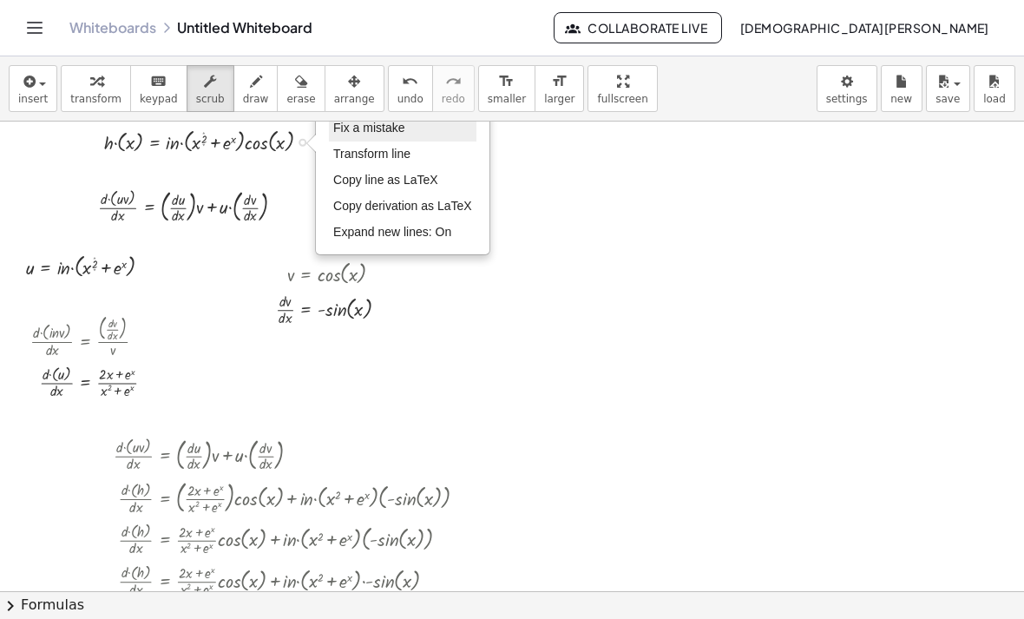
click at [369, 135] on span "Fix a mistake" at bounding box center [368, 128] width 71 height 14
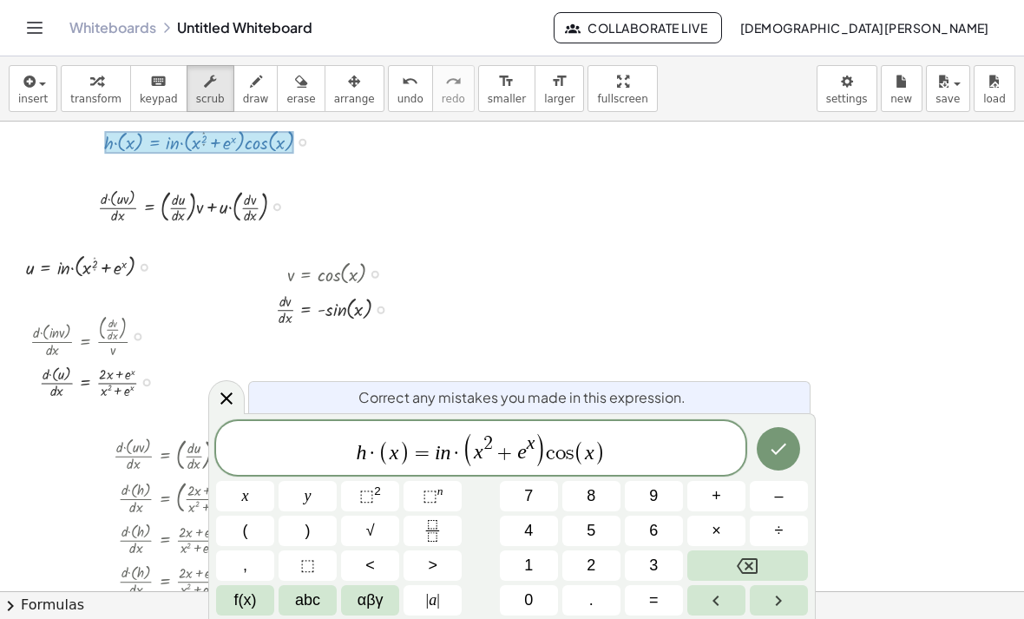
click at [432, 446] on span "=" at bounding box center [422, 453] width 25 height 21
click at [438, 454] on var "i" at bounding box center [438, 452] width 6 height 23
click at [711, 543] on button "×" at bounding box center [716, 530] width 58 height 30
click at [711, 557] on icon "Backspace" at bounding box center [747, 565] width 21 height 21
click at [711, 560] on icon "Backspace" at bounding box center [747, 566] width 21 height 16
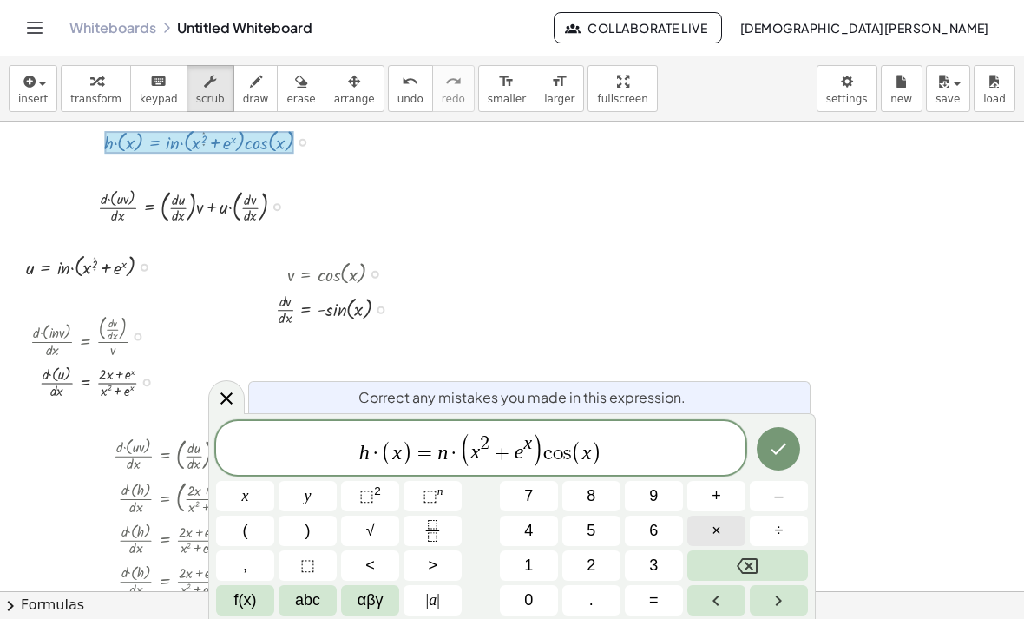
click at [247, 602] on span "f(x)" at bounding box center [245, 599] width 23 height 23
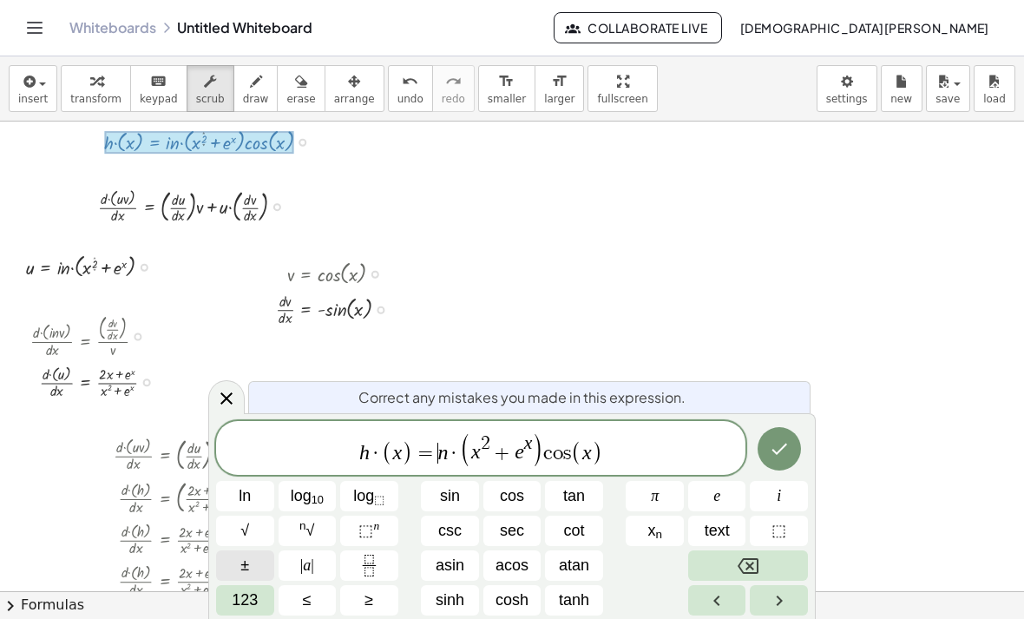
click at [233, 581] on button "±" at bounding box center [245, 565] width 58 height 30
click at [711, 562] on button "Backspace" at bounding box center [748, 565] width 120 height 30
click at [248, 606] on span "123" at bounding box center [245, 599] width 26 height 23
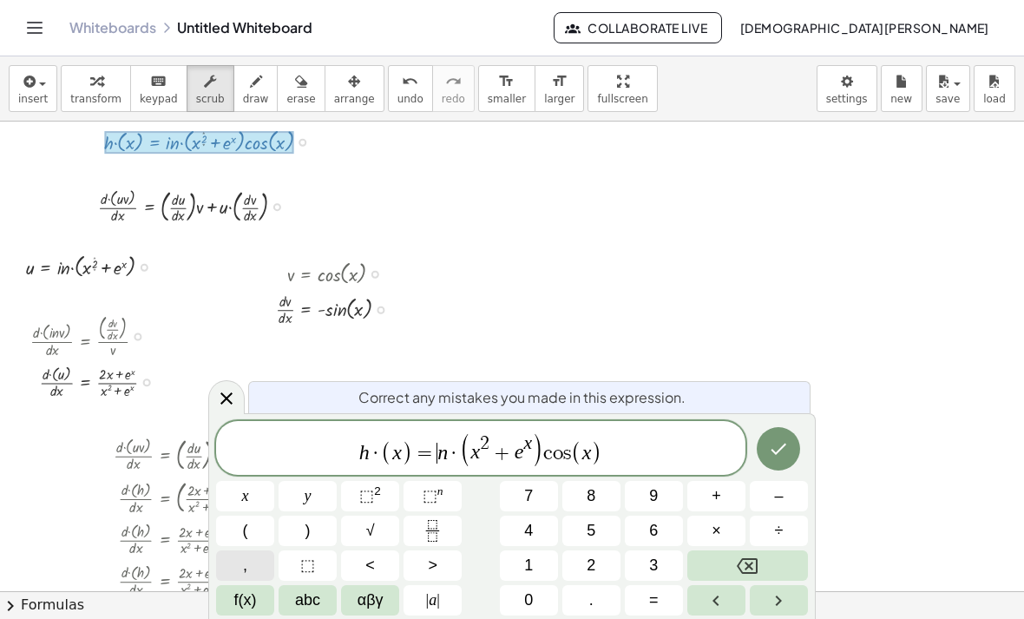
click at [310, 594] on span "abc" at bounding box center [307, 599] width 25 height 23
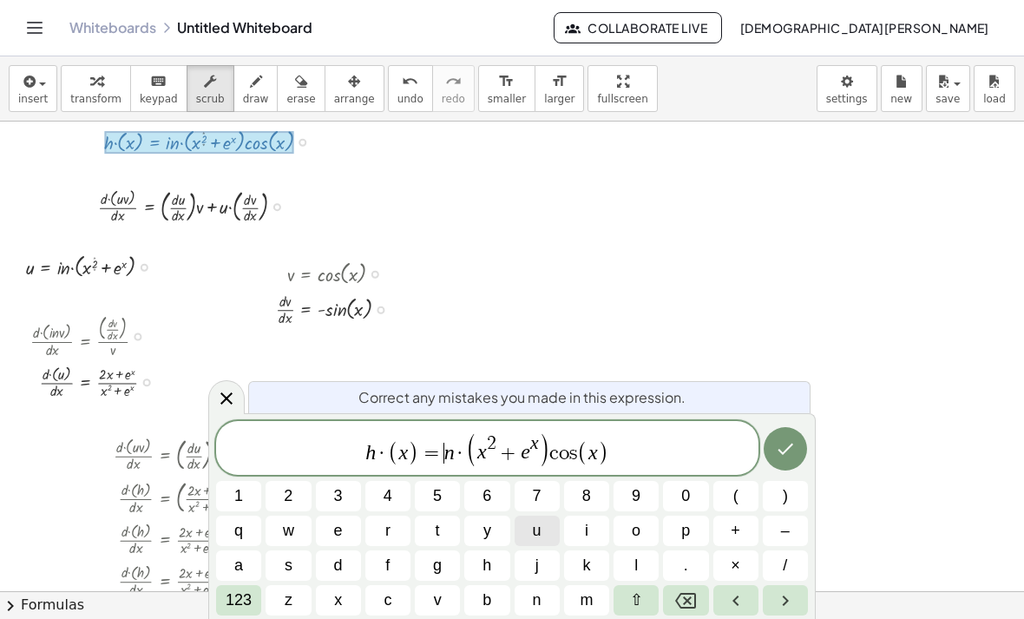
click at [638, 556] on span "l" at bounding box center [635, 565] width 3 height 23
click at [711, 461] on button "Done" at bounding box center [785, 448] width 43 height 43
click at [711, 450] on icon "Done" at bounding box center [785, 448] width 21 height 21
click at [711, 441] on icon "Done" at bounding box center [785, 448] width 21 height 21
click at [711, 444] on icon "Done" at bounding box center [785, 448] width 21 height 21
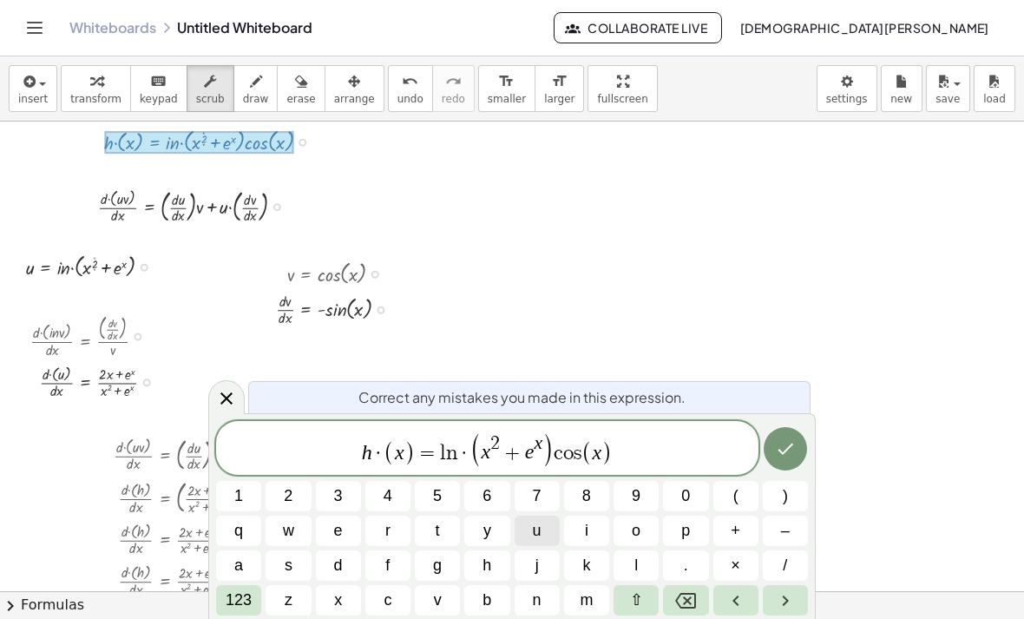
click at [711, 443] on icon "Done" at bounding box center [785, 448] width 21 height 21
click at [711, 453] on icon "Done" at bounding box center [785, 448] width 21 height 21
click at [711, 454] on button "Done" at bounding box center [785, 448] width 43 height 43
click at [711, 450] on button "Done" at bounding box center [785, 448] width 43 height 43
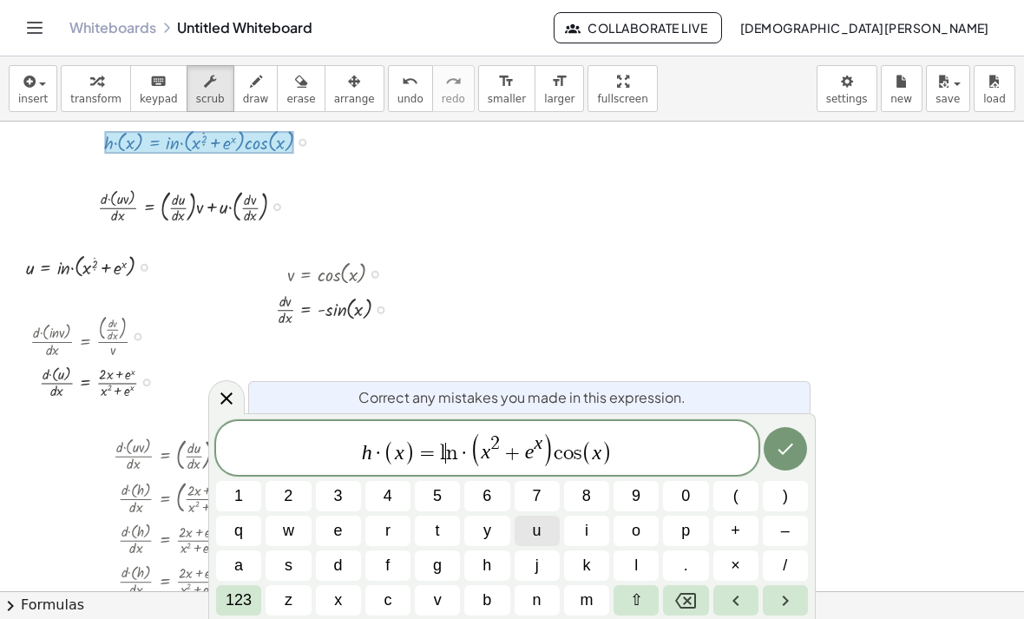
click at [711, 450] on button "Done" at bounding box center [785, 448] width 43 height 43
click at [711, 454] on icon "Done" at bounding box center [785, 448] width 21 height 21
click at [711, 442] on icon "Done" at bounding box center [785, 448] width 21 height 21
click at [711, 417] on div "Correct any mistakes you made in this expression. h · ( x ) = l ​ n · ( x 2 + e…" at bounding box center [511, 516] width 607 height 206
click at [711, 431] on button "Done" at bounding box center [785, 448] width 43 height 43
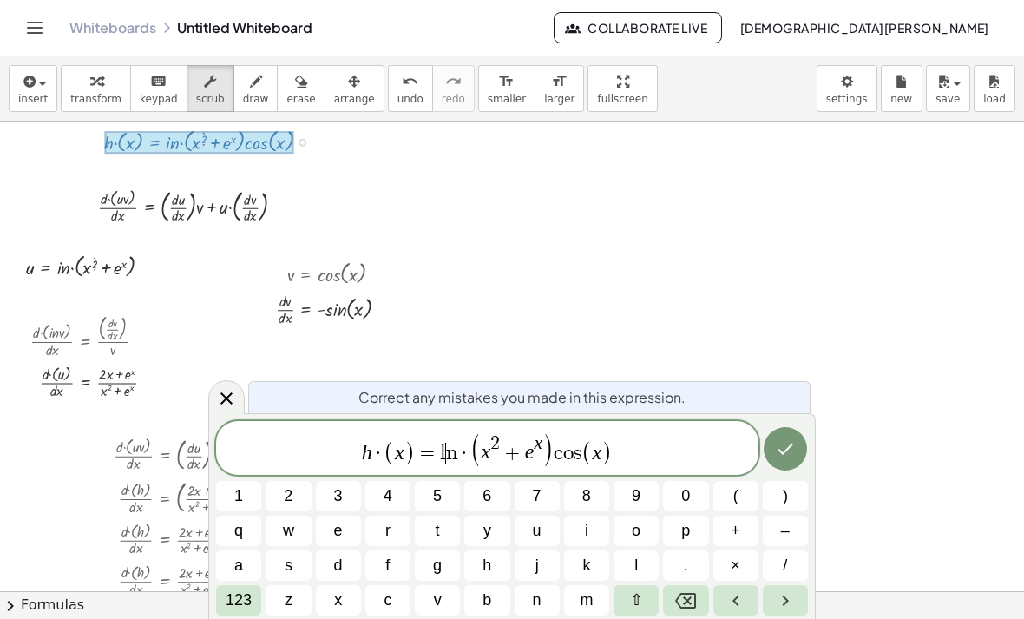
click at [711, 436] on button "Done" at bounding box center [785, 448] width 43 height 43
click at [711, 446] on button "Done" at bounding box center [785, 448] width 43 height 43
click at [224, 393] on icon at bounding box center [226, 398] width 21 height 21
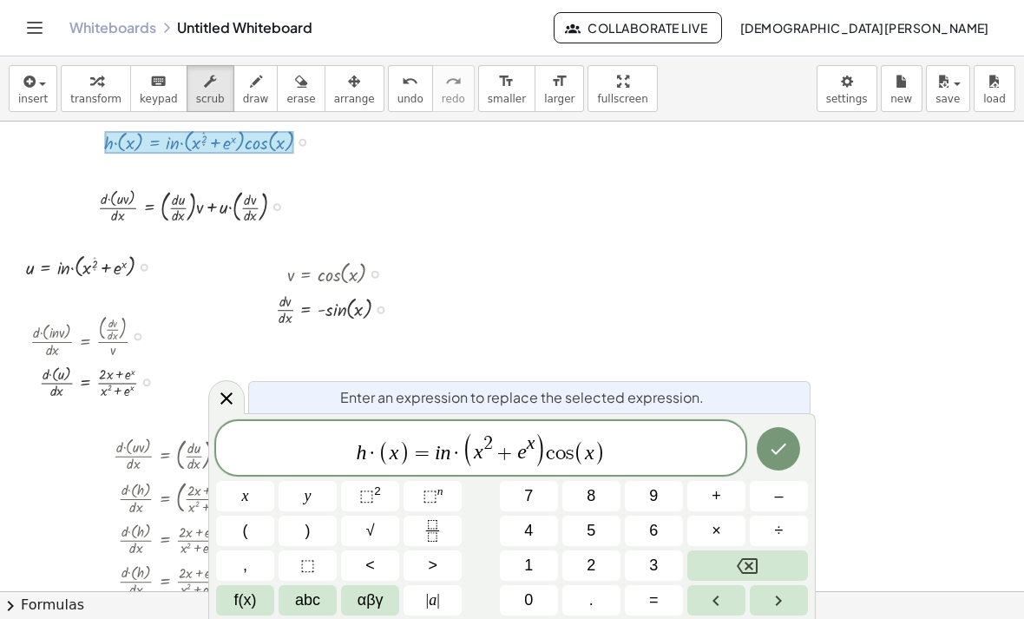
click at [711, 552] on button "Backspace" at bounding box center [747, 565] width 121 height 30
click at [678, 588] on button "=" at bounding box center [654, 600] width 58 height 30
click at [296, 605] on span "abc" at bounding box center [307, 599] width 25 height 23
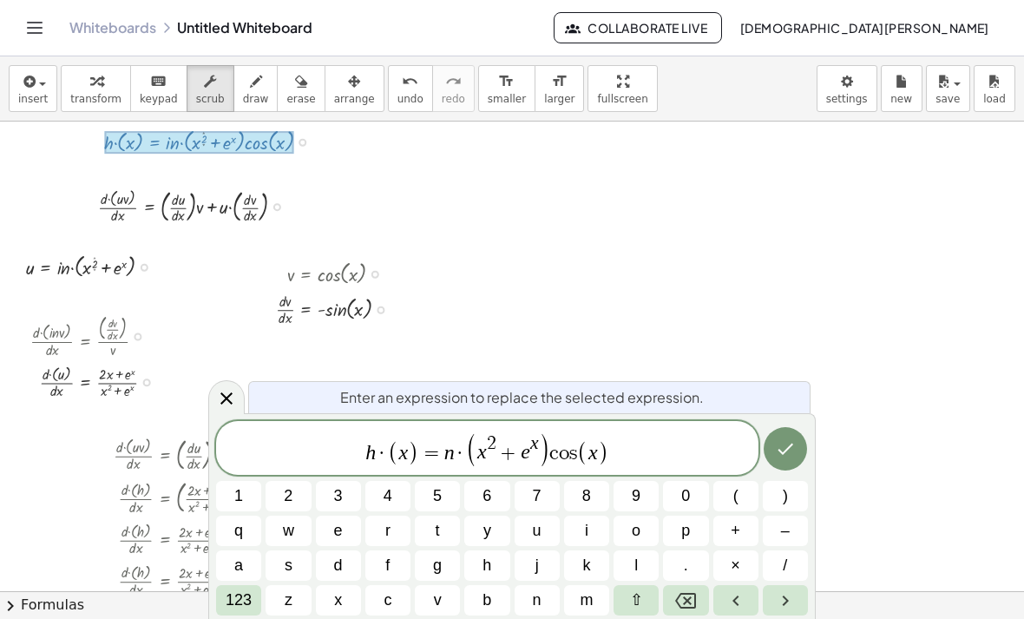
click at [644, 566] on button "l" at bounding box center [636, 565] width 45 height 30
click at [711, 446] on button "Done" at bounding box center [785, 448] width 43 height 43
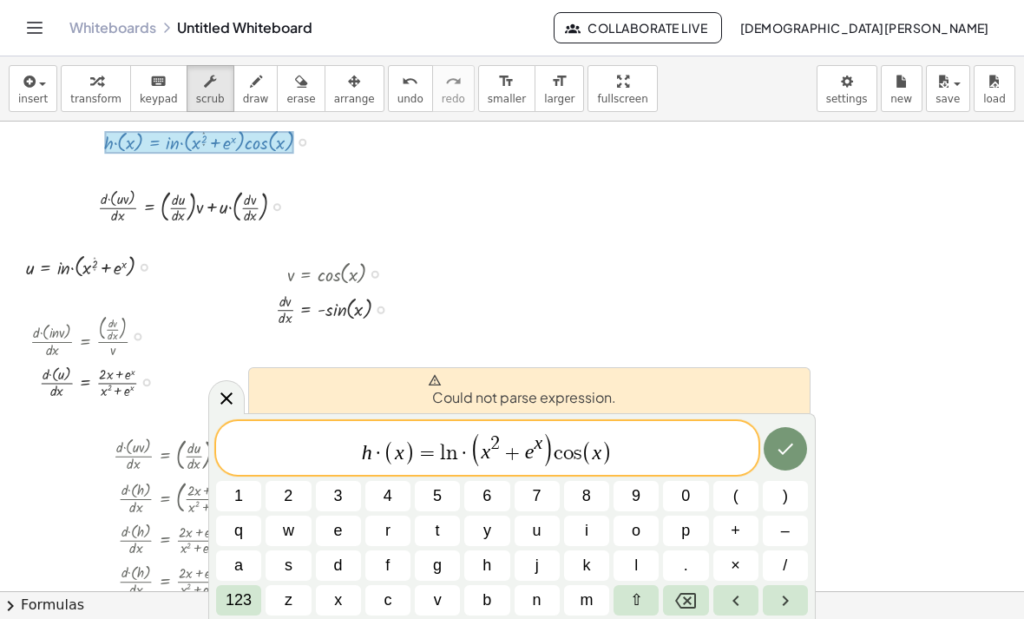
click at [711, 447] on button "Done" at bounding box center [785, 448] width 43 height 43
click at [711, 443] on icon "Done" at bounding box center [785, 448] width 21 height 21
click at [711, 447] on icon "Done" at bounding box center [785, 448] width 21 height 21
click at [711, 450] on icon "Done" at bounding box center [785, 448] width 21 height 21
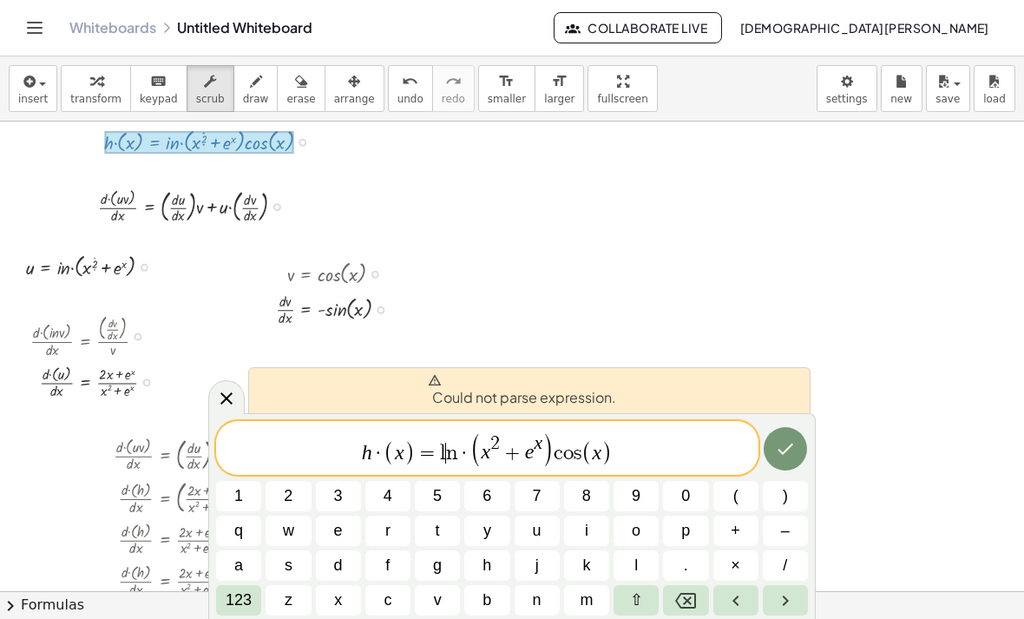
click at [711, 448] on icon "Done" at bounding box center [786, 448] width 16 height 11
click at [711, 453] on button "Done" at bounding box center [785, 448] width 43 height 43
click at [711, 455] on icon "Done" at bounding box center [785, 448] width 21 height 21
click at [711, 457] on icon "Done" at bounding box center [785, 448] width 21 height 21
click at [711, 456] on button "Done" at bounding box center [785, 448] width 43 height 43
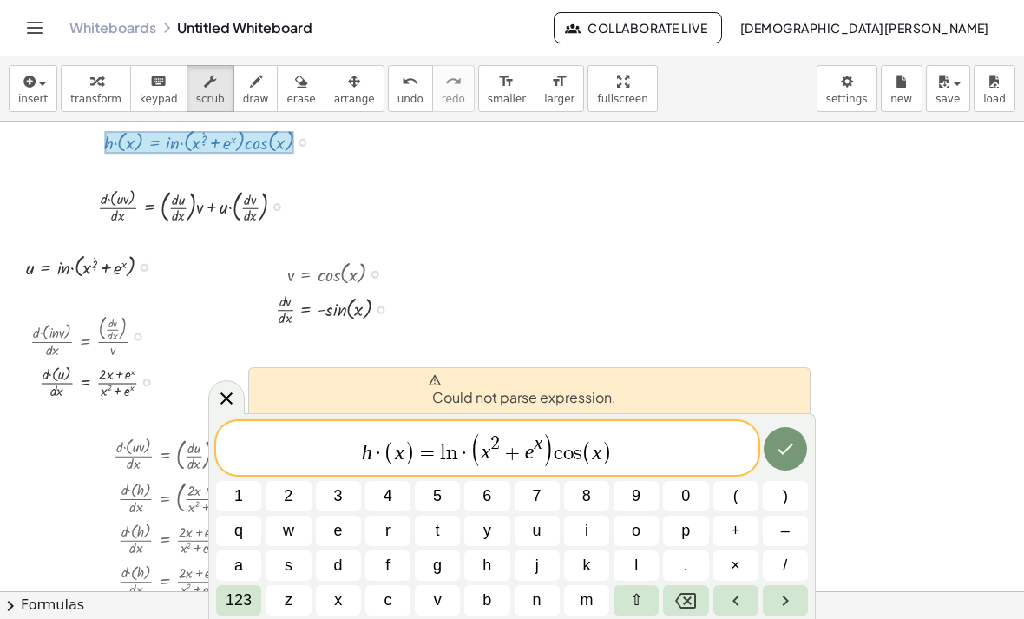
click at [711, 442] on icon "Done" at bounding box center [785, 448] width 21 height 21
click at [711, 449] on icon "Done" at bounding box center [785, 448] width 21 height 21
click at [711, 452] on icon "Done" at bounding box center [785, 448] width 21 height 21
click at [711, 447] on icon "Done" at bounding box center [785, 448] width 21 height 21
click at [711, 448] on icon "Done" at bounding box center [785, 448] width 21 height 21
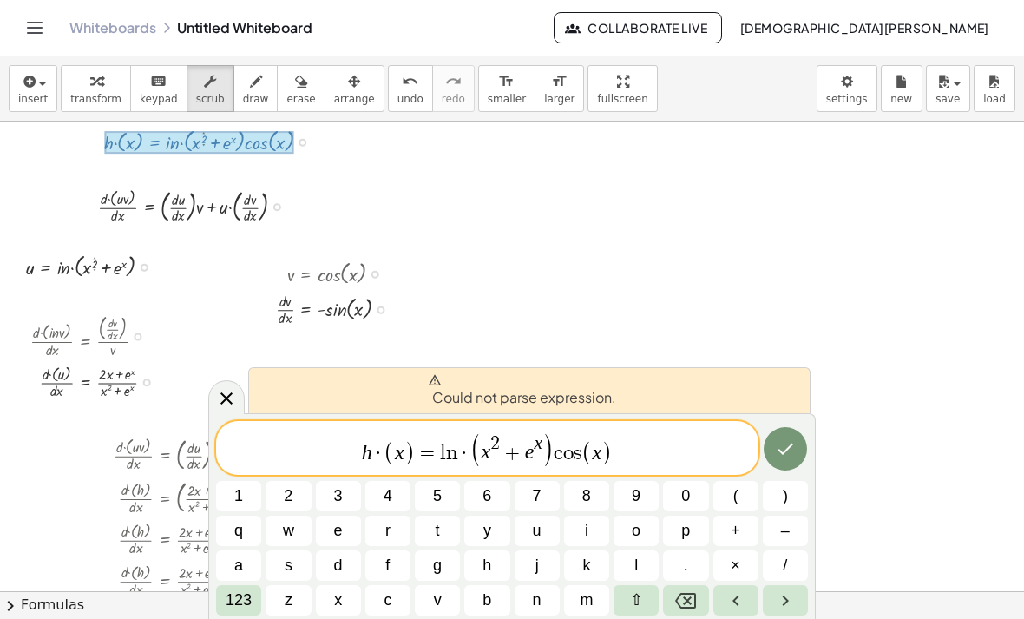
click at [711, 439] on icon "Done" at bounding box center [785, 448] width 21 height 21
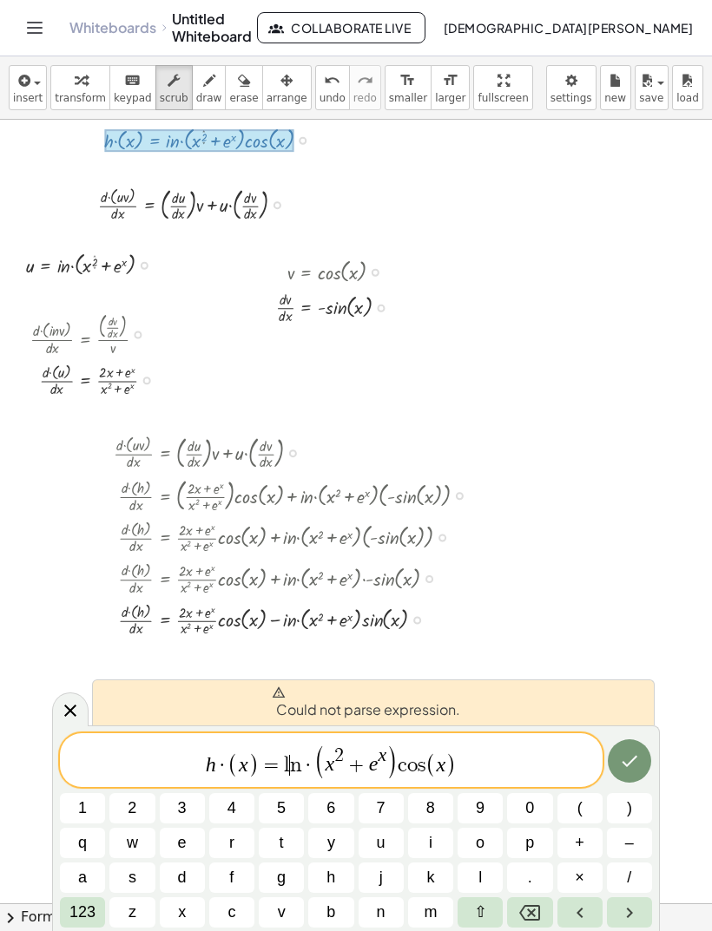
click at [633, 765] on icon "Done" at bounding box center [629, 761] width 21 height 21
click at [632, 765] on icon "Done" at bounding box center [629, 761] width 21 height 21
click at [634, 761] on icon "Done" at bounding box center [629, 761] width 21 height 21
click at [634, 763] on icon "Done" at bounding box center [629, 761] width 21 height 21
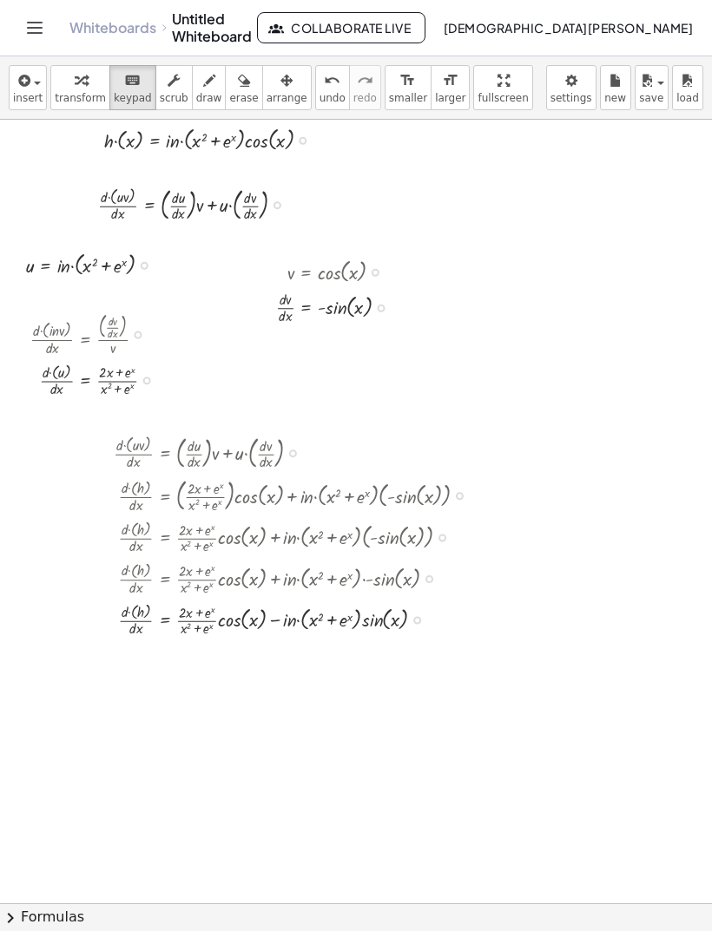
click at [289, 143] on div at bounding box center [214, 138] width 238 height 31
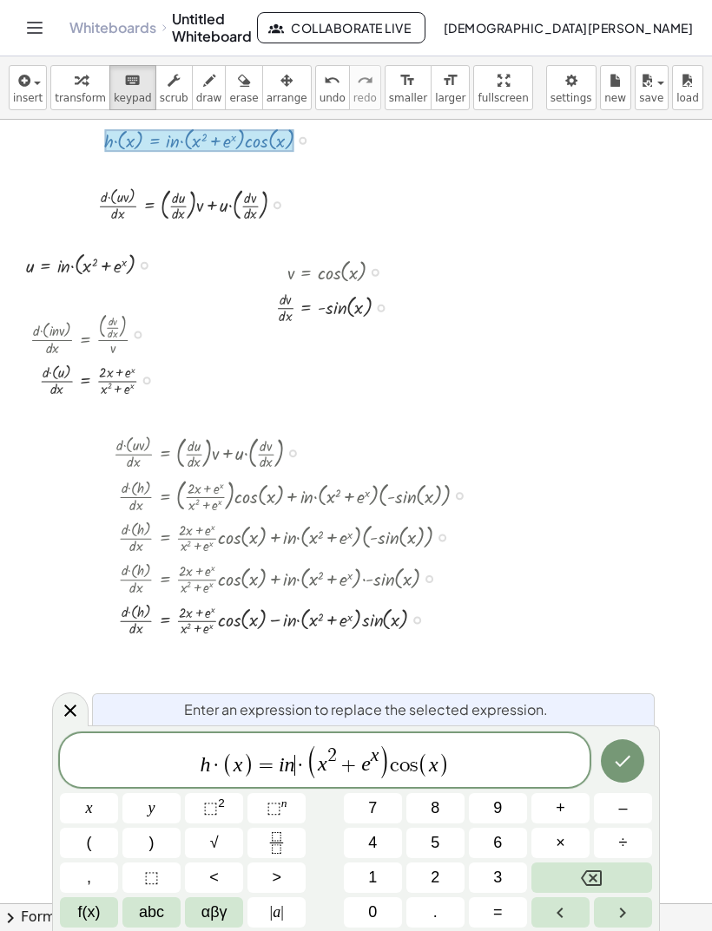
click at [600, 873] on icon "Backspace" at bounding box center [591, 878] width 21 height 21
click at [578, 870] on button "Backspace" at bounding box center [591, 878] width 121 height 30
click at [159, 906] on span "abc" at bounding box center [151, 912] width 25 height 23
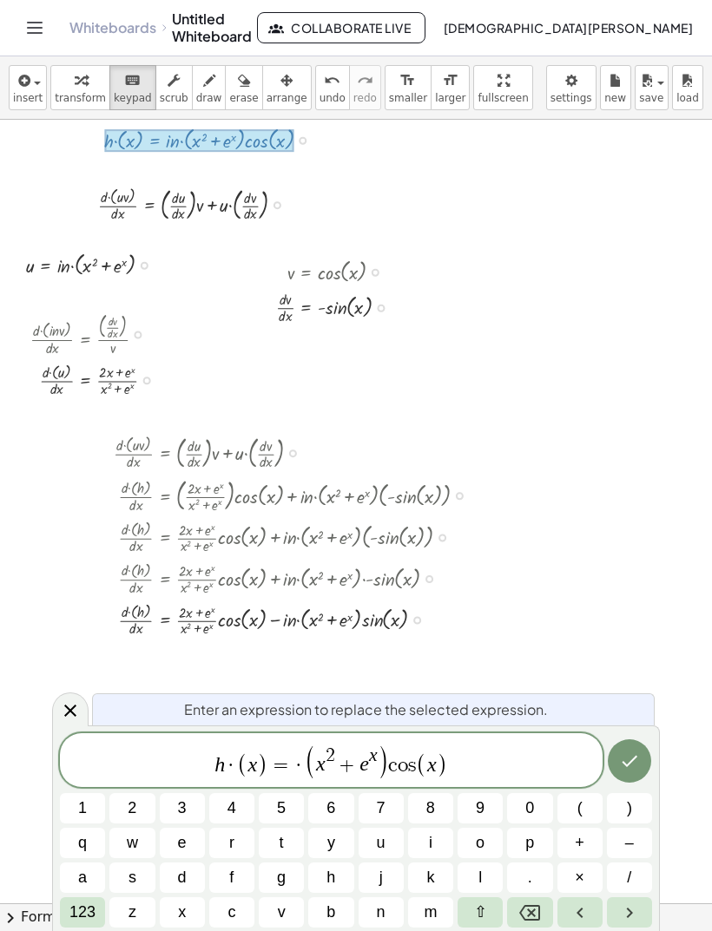
click at [435, 832] on button "i" at bounding box center [430, 843] width 45 height 30
click at [530, 913] on icon "Backspace" at bounding box center [529, 913] width 21 height 16
click at [482, 875] on button "l" at bounding box center [479, 878] width 45 height 30
click at [388, 903] on button "n" at bounding box center [380, 912] width 45 height 30
click at [623, 758] on icon "Done" at bounding box center [629, 761] width 21 height 21
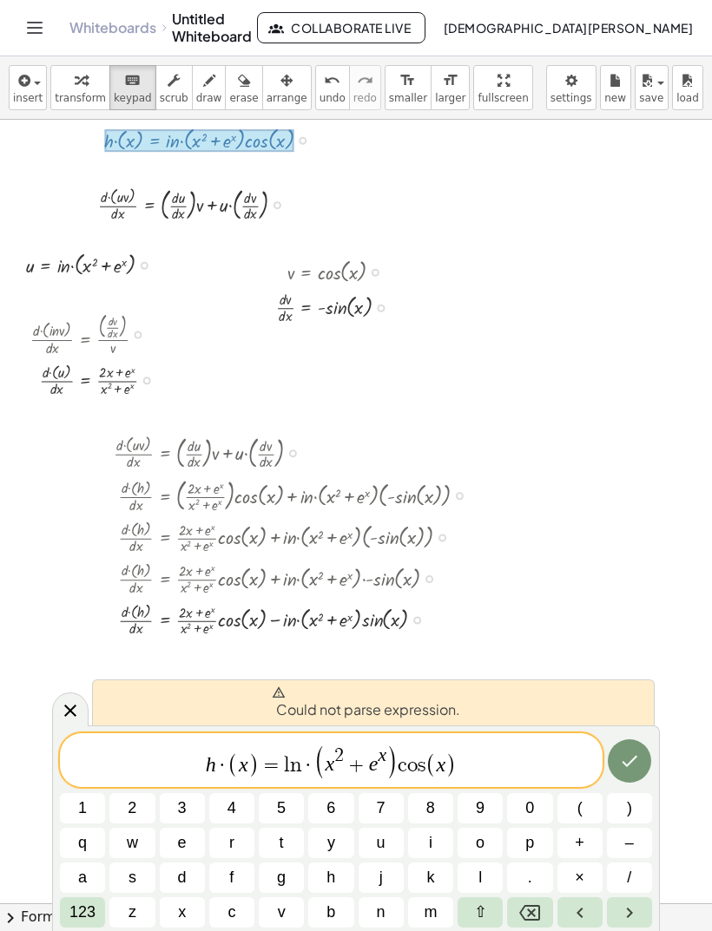
click at [621, 761] on icon "Done" at bounding box center [629, 761] width 21 height 21
click at [626, 758] on icon "Done" at bounding box center [629, 761] width 21 height 21
click at [625, 758] on icon "Done" at bounding box center [629, 761] width 21 height 21
click at [631, 757] on icon "Done" at bounding box center [629, 761] width 21 height 21
click at [634, 755] on icon "Done" at bounding box center [629, 761] width 21 height 21
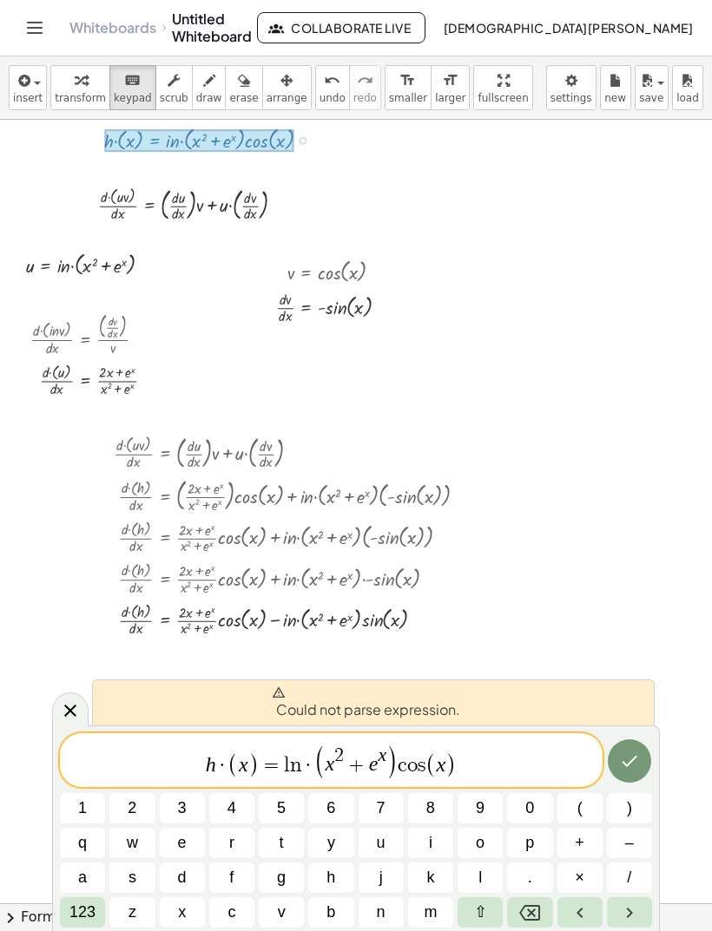
click at [635, 752] on icon "Done" at bounding box center [629, 761] width 21 height 21
click at [634, 752] on icon "Done" at bounding box center [629, 761] width 21 height 21
click at [635, 751] on icon "Done" at bounding box center [629, 761] width 21 height 21
click at [635, 747] on button "Done" at bounding box center [628, 760] width 43 height 43
click at [636, 743] on button "Done" at bounding box center [628, 760] width 43 height 43
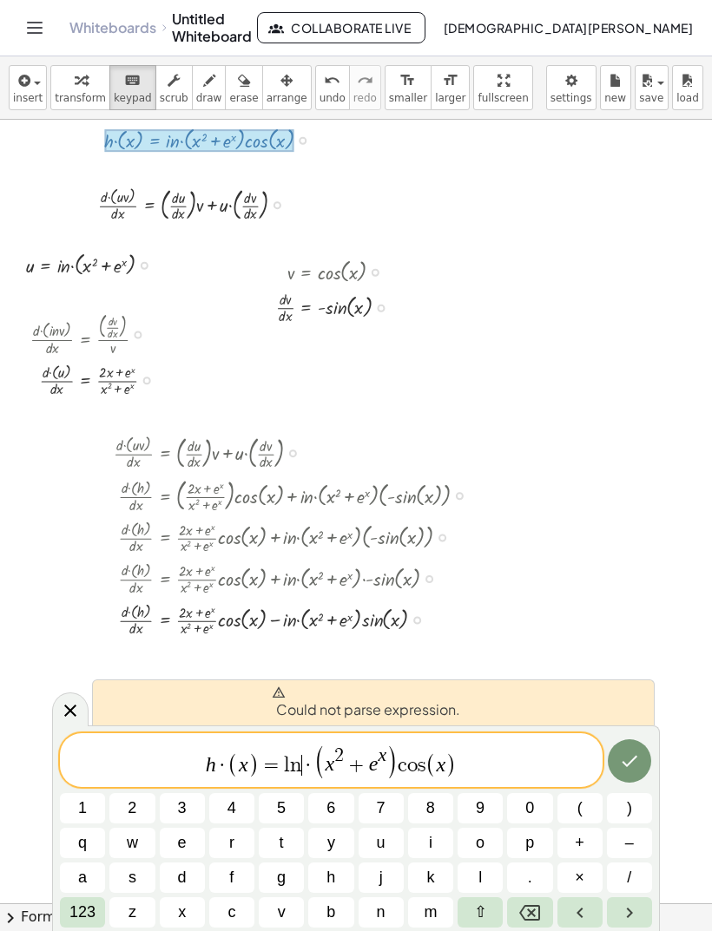
click at [105, 793] on div at bounding box center [82, 808] width 45 height 30
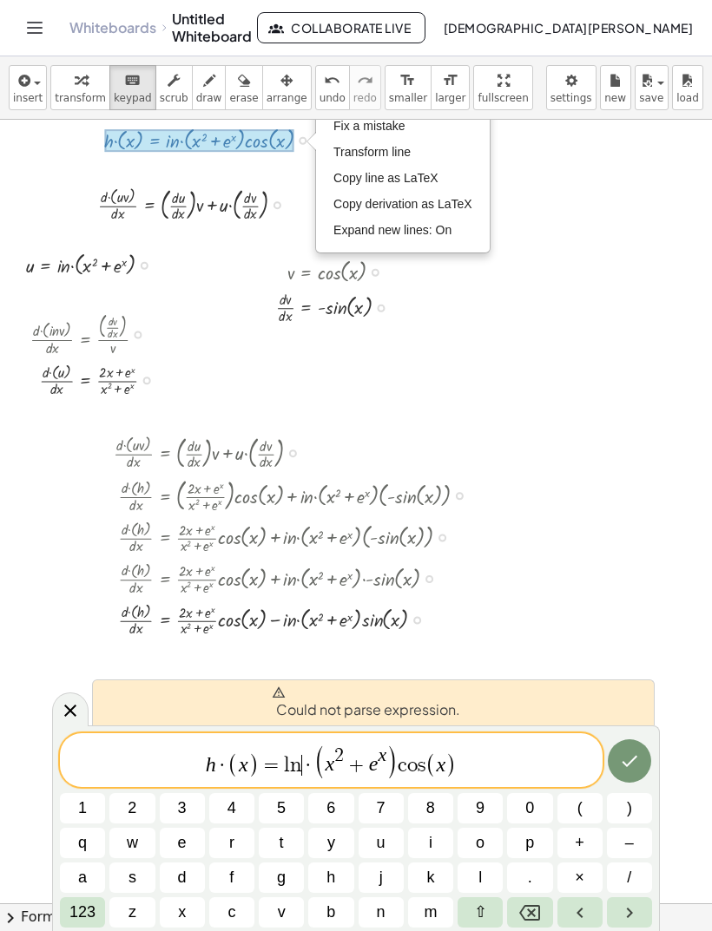
click at [641, 753] on button "Done" at bounding box center [628, 760] width 43 height 43
click at [640, 753] on button "Done" at bounding box center [628, 760] width 43 height 43
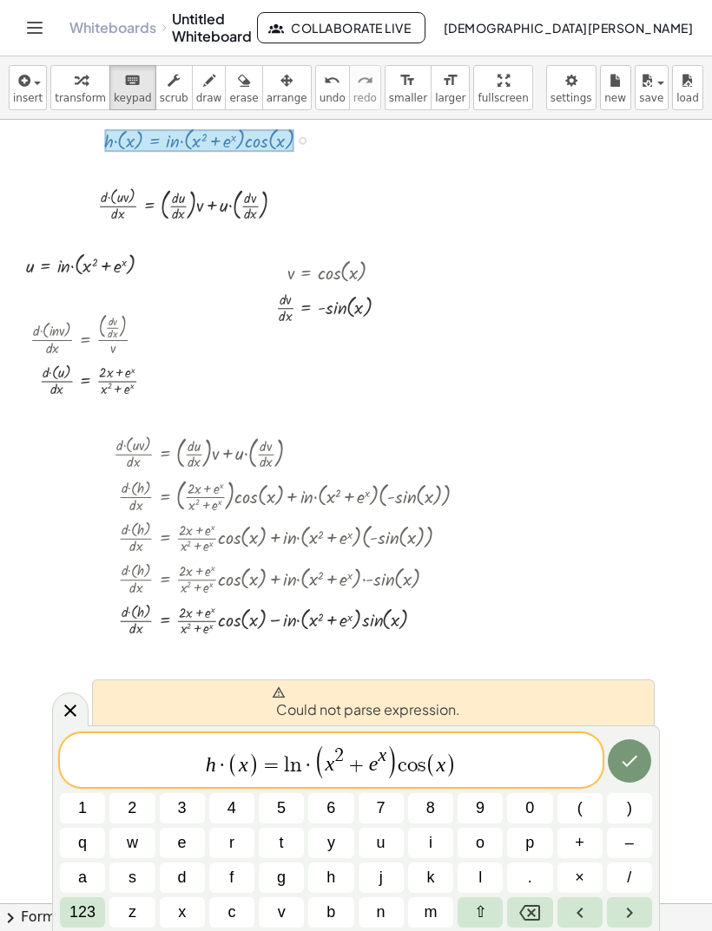
click at [645, 752] on button "Done" at bounding box center [628, 760] width 43 height 43
click at [640, 754] on button "Done" at bounding box center [628, 760] width 43 height 43
click at [639, 755] on icon "Done" at bounding box center [629, 761] width 21 height 21
click at [317, 764] on span "(" at bounding box center [319, 763] width 12 height 36
click at [532, 905] on icon "Backspace" at bounding box center [529, 913] width 21 height 16
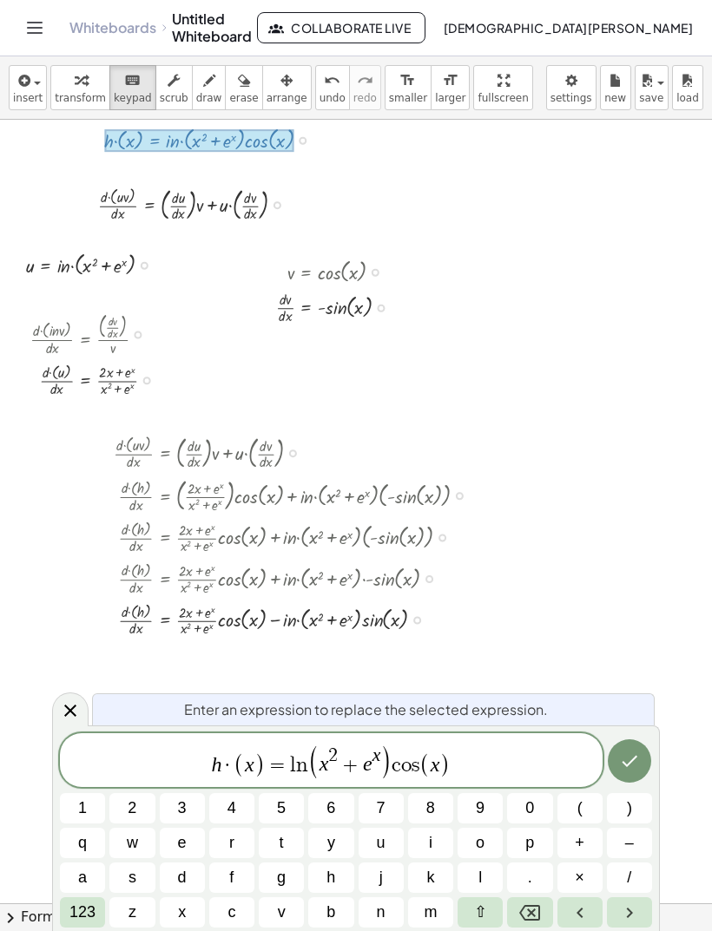
click at [633, 764] on icon "Done" at bounding box center [629, 761] width 21 height 21
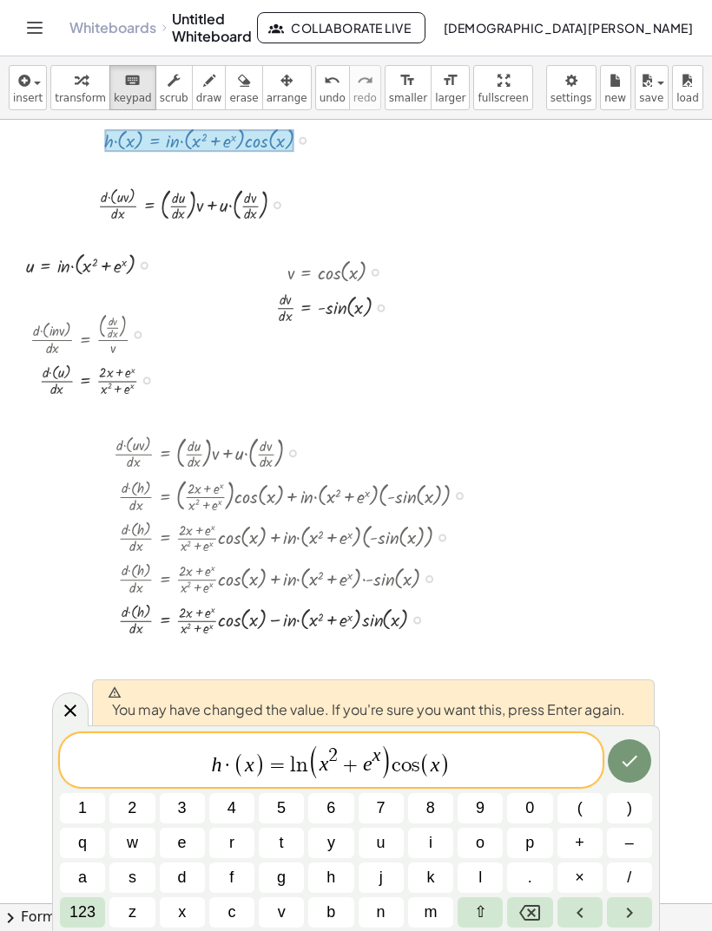
click at [628, 769] on icon "Done" at bounding box center [629, 761] width 21 height 21
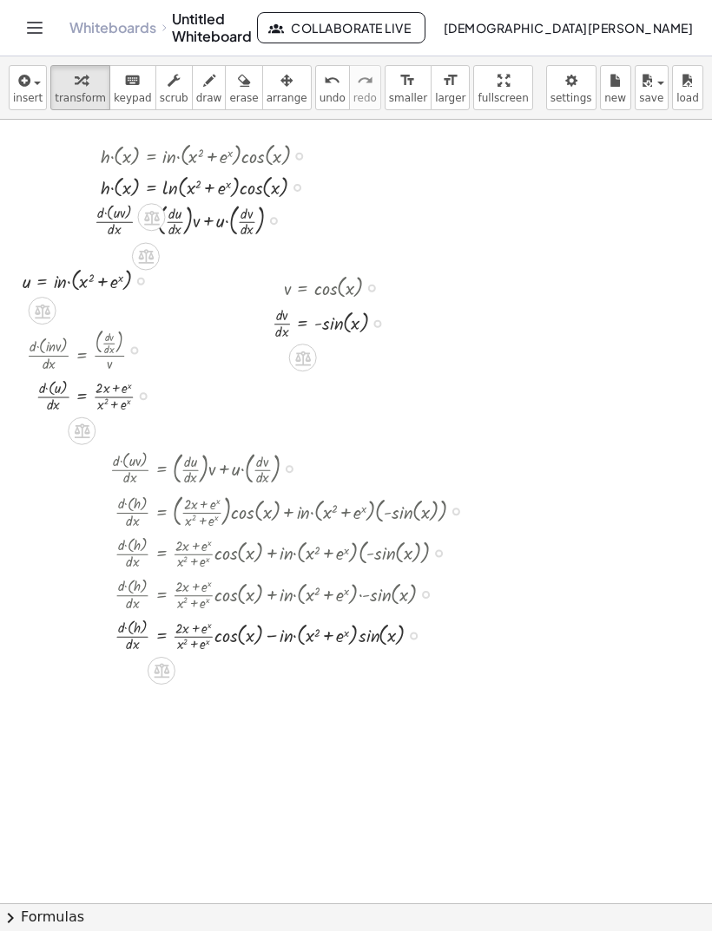
scroll to position [0, 1]
click at [294, 164] on div at bounding box center [214, 154] width 238 height 31
click at [273, 155] on div at bounding box center [214, 154] width 238 height 31
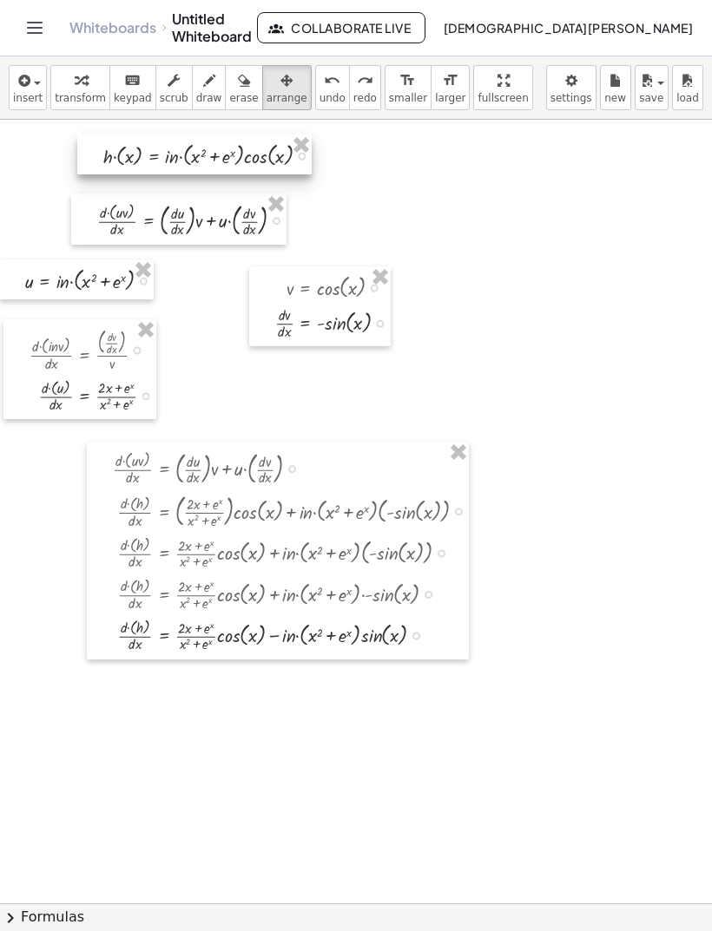
scroll to position [0, 0]
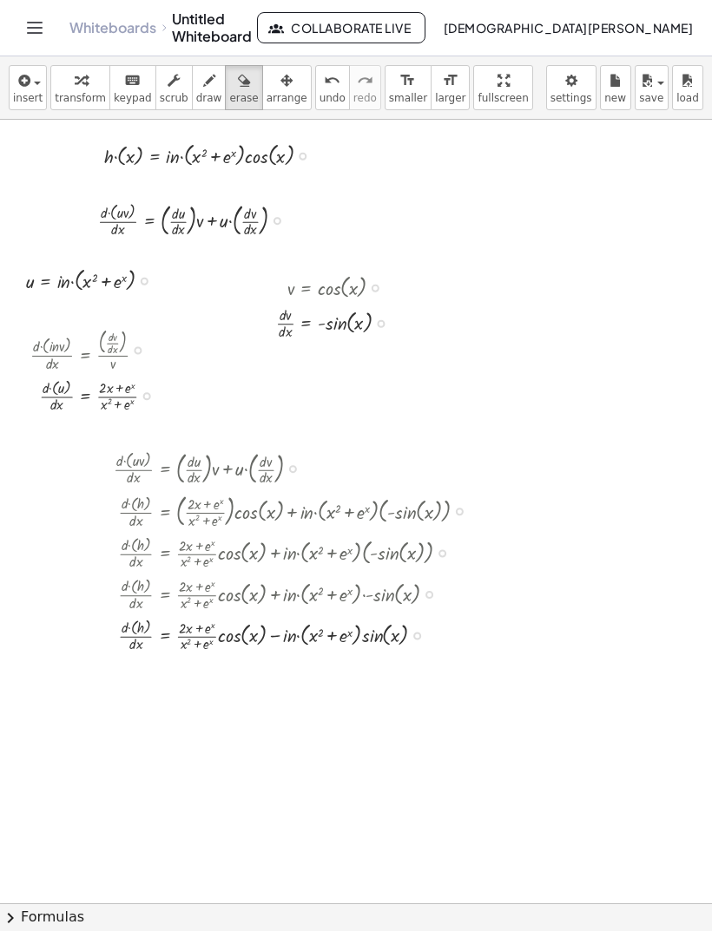
click at [28, 95] on span "insert" at bounding box center [28, 98] width 30 height 12
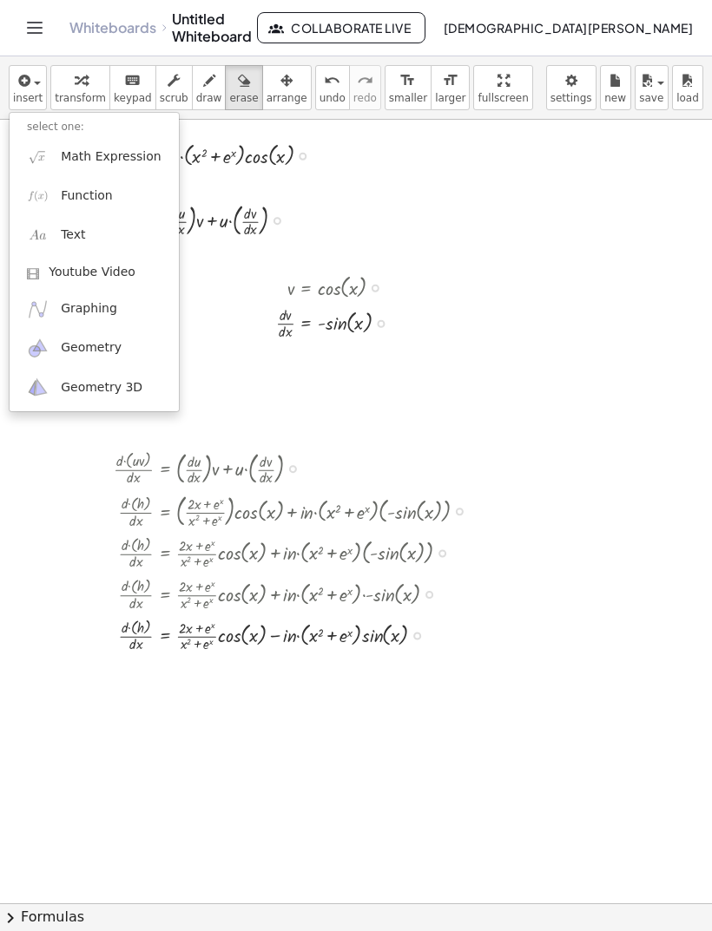
click at [92, 233] on link "Text" at bounding box center [94, 235] width 169 height 39
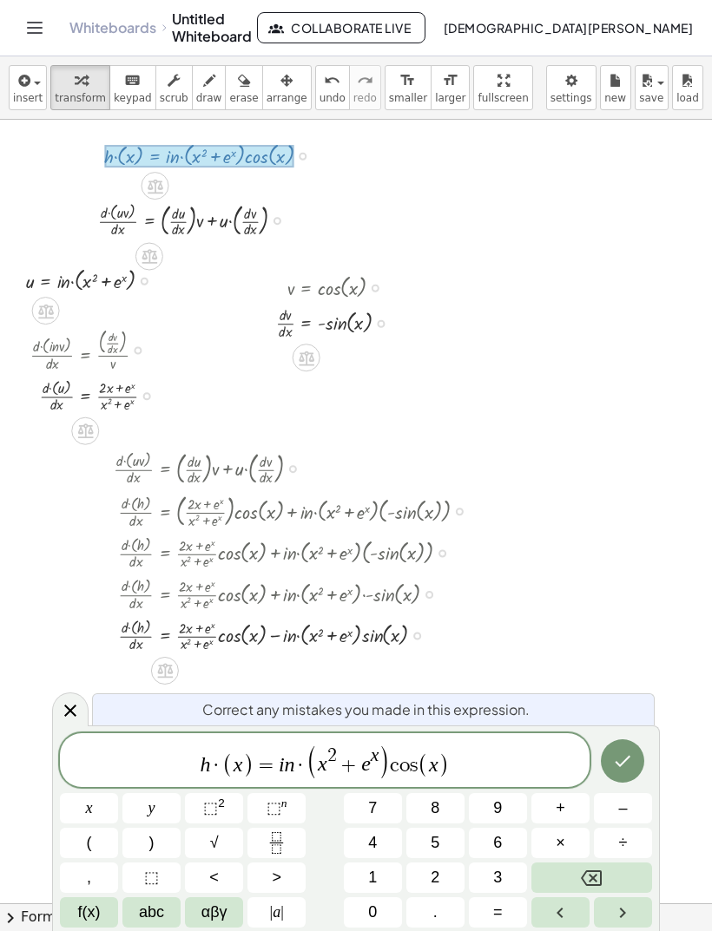
scroll to position [56, 0]
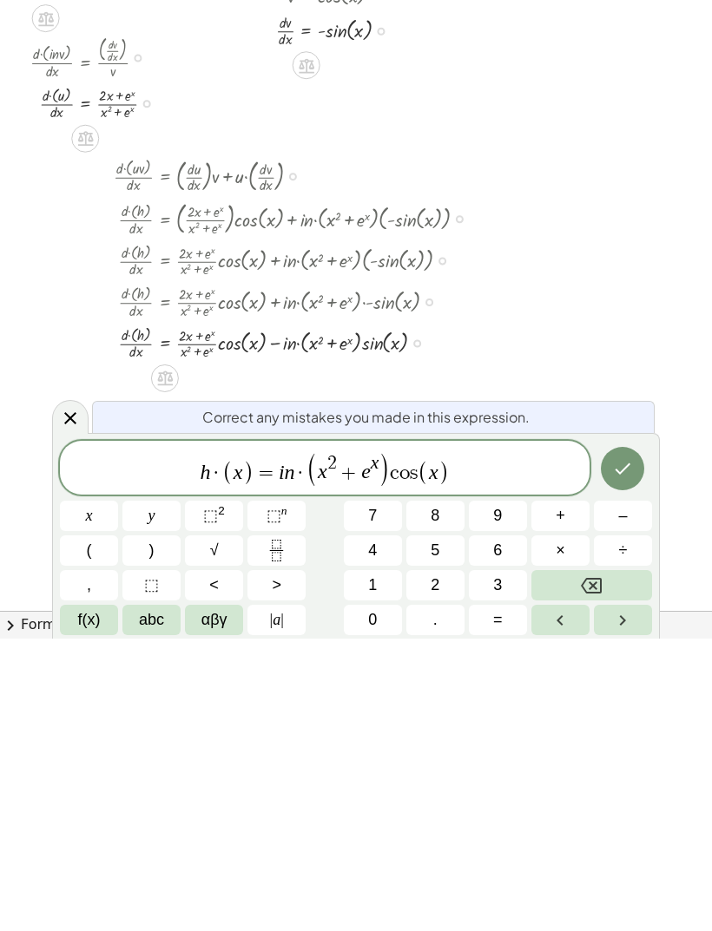
click at [293, 744] on span "h · ( x ) = i n · ( x 2 + e x ) c o s ( x )" at bounding box center [324, 762] width 529 height 36
click at [587, 868] on icon "Backspace" at bounding box center [591, 878] width 21 height 21
click at [570, 863] on button "Backspace" at bounding box center [591, 878] width 121 height 30
click at [154, 901] on span "abc" at bounding box center [151, 912] width 25 height 23
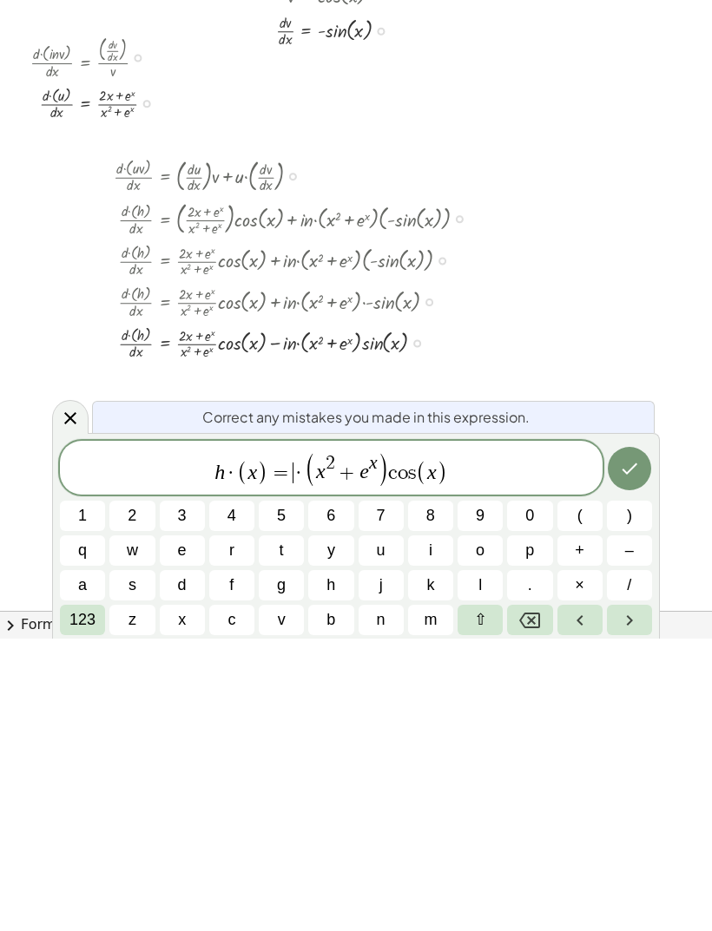
click at [482, 863] on button "l" at bounding box center [479, 878] width 45 height 30
click at [394, 897] on button "n" at bounding box center [380, 912] width 45 height 30
click at [628, 751] on icon "Done" at bounding box center [629, 761] width 21 height 21
click at [637, 751] on icon "Done" at bounding box center [629, 761] width 21 height 21
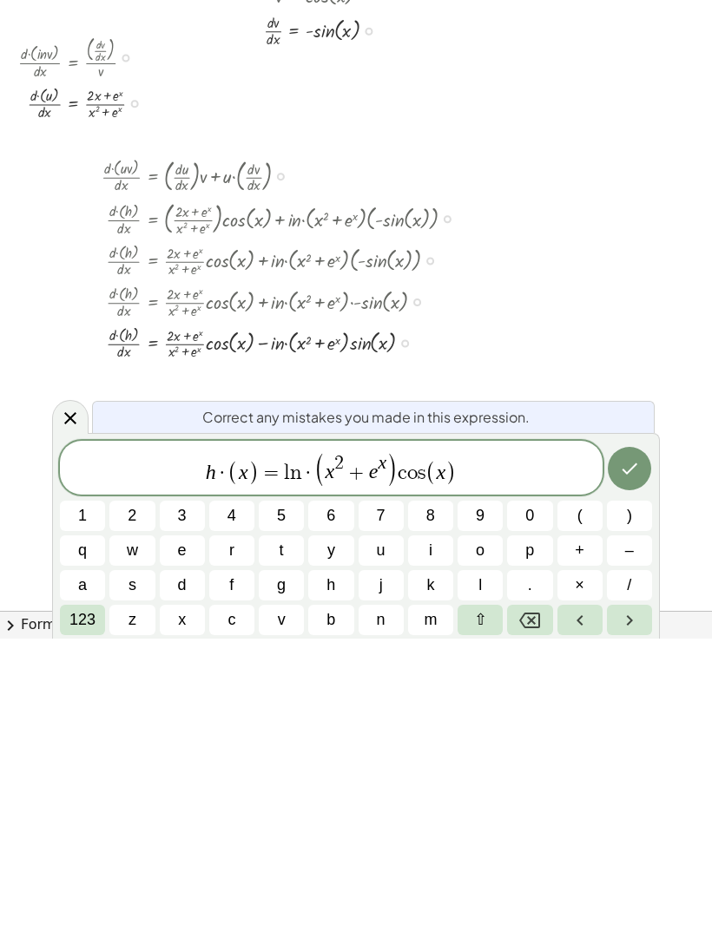
scroll to position [0, 0]
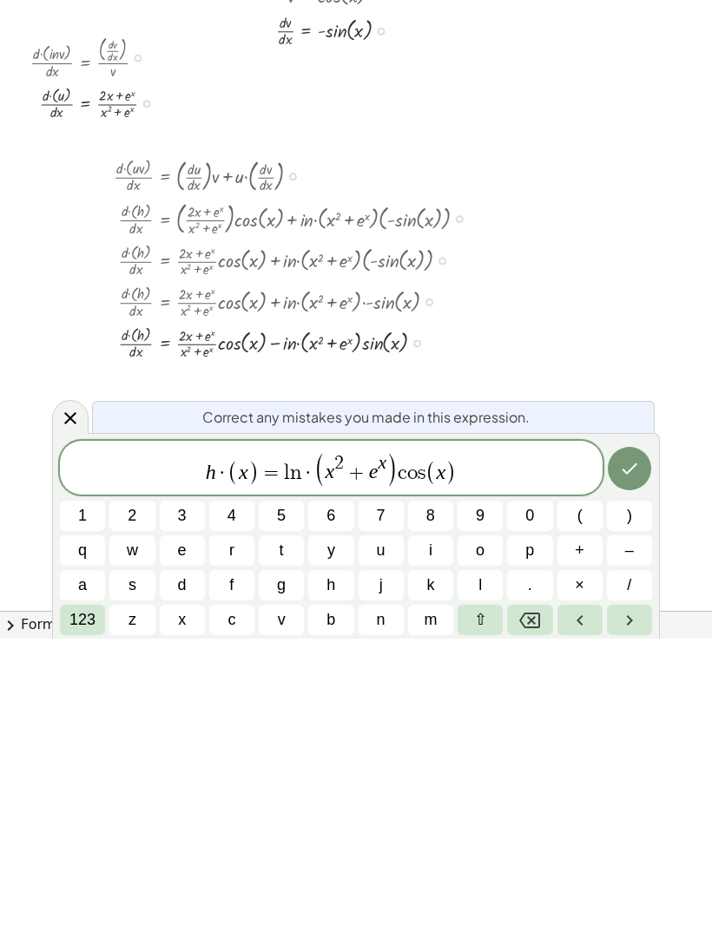
click at [636, 751] on icon "Done" at bounding box center [629, 761] width 21 height 21
click at [635, 755] on icon "Done" at bounding box center [629, 760] width 16 height 11
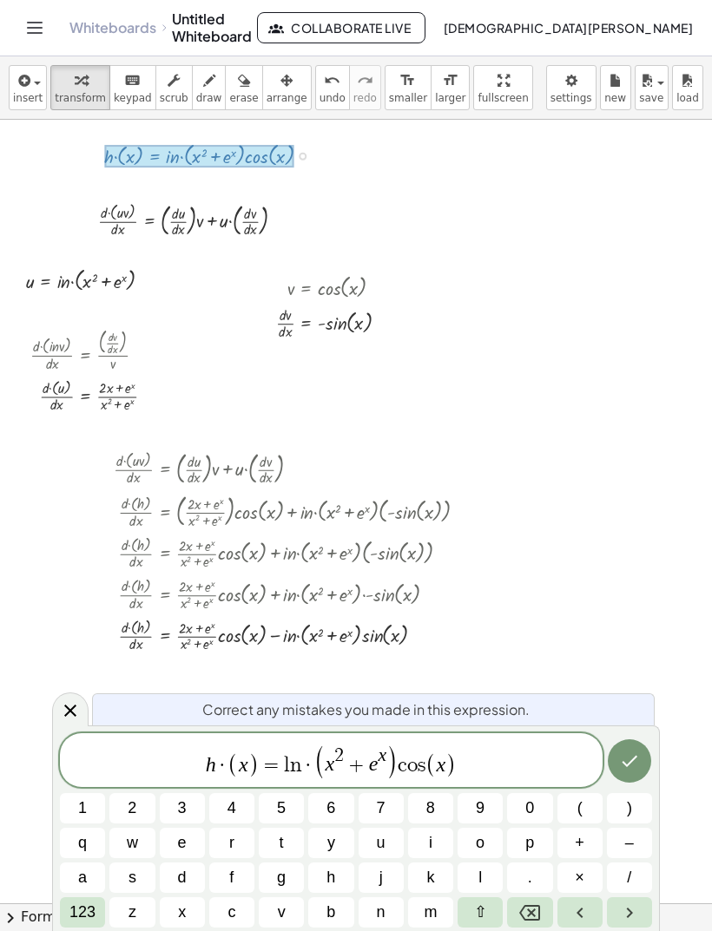
click at [645, 762] on button "Done" at bounding box center [628, 760] width 43 height 43
click at [636, 757] on icon "Done" at bounding box center [629, 760] width 16 height 11
click at [628, 752] on icon "Done" at bounding box center [629, 761] width 21 height 21
click at [621, 759] on icon "Done" at bounding box center [629, 761] width 21 height 21
click at [324, 757] on span "( x 2 + e x )" at bounding box center [355, 761] width 83 height 32
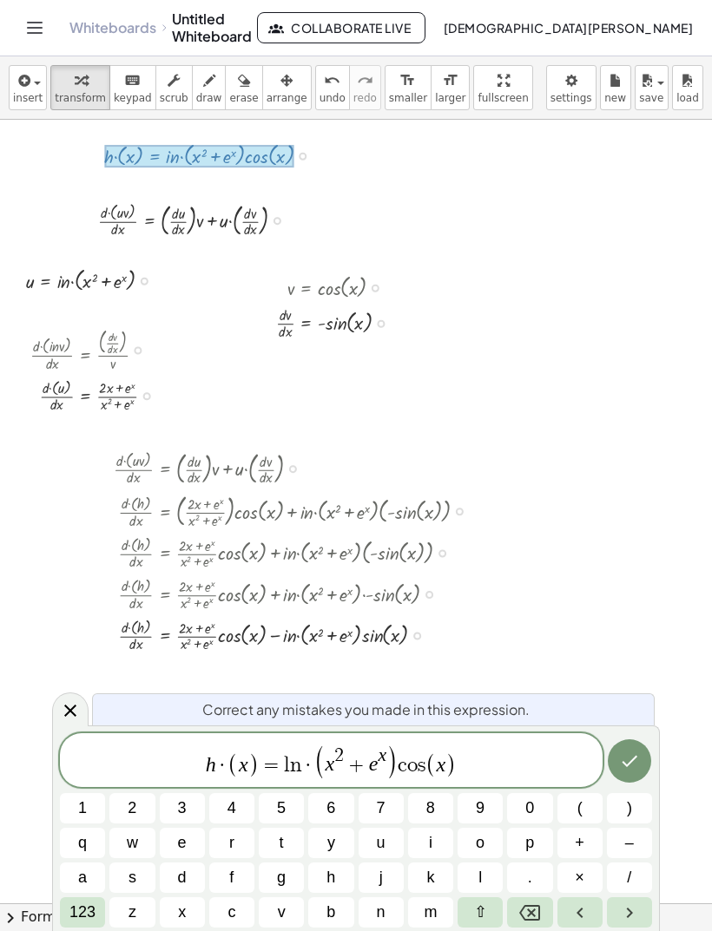
click at [308, 765] on span "·" at bounding box center [308, 765] width 12 height 21
click at [535, 915] on icon "Backspace" at bounding box center [529, 913] width 21 height 21
click at [644, 752] on button "Done" at bounding box center [628, 760] width 43 height 43
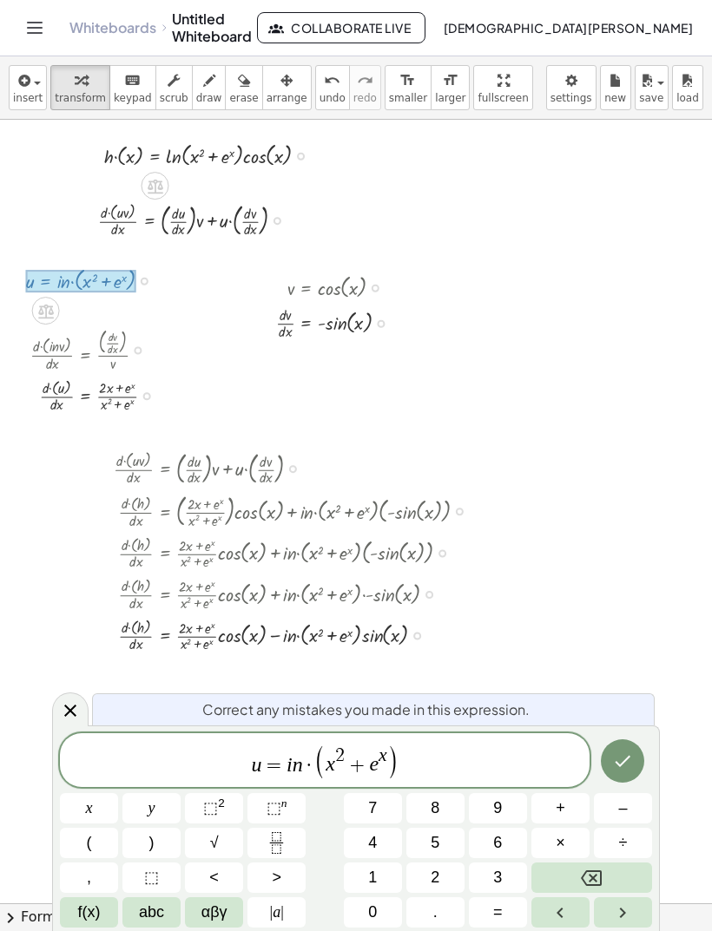
click at [311, 762] on span "·" at bounding box center [309, 765] width 12 height 21
click at [585, 876] on icon "Backspace" at bounding box center [591, 878] width 21 height 21
click at [579, 870] on button "Backspace" at bounding box center [591, 878] width 121 height 30
click at [576, 871] on button "Backspace" at bounding box center [591, 878] width 121 height 30
click at [80, 916] on span "f(x)" at bounding box center [89, 912] width 23 height 23
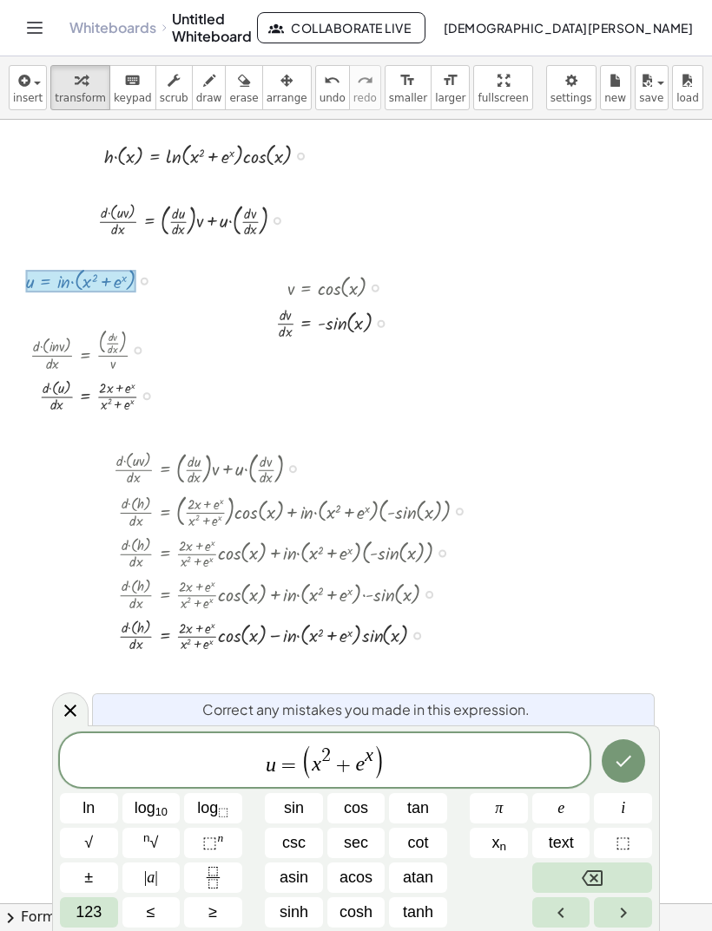
click at [79, 911] on span "123" at bounding box center [88, 912] width 26 height 23
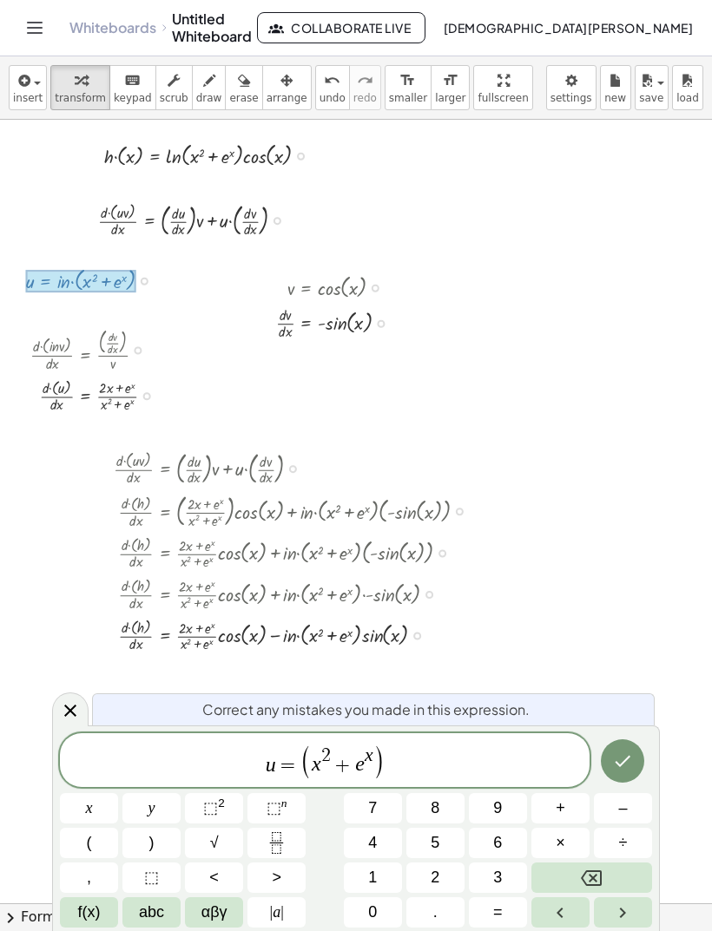
click at [146, 907] on span "abc" at bounding box center [151, 912] width 25 height 23
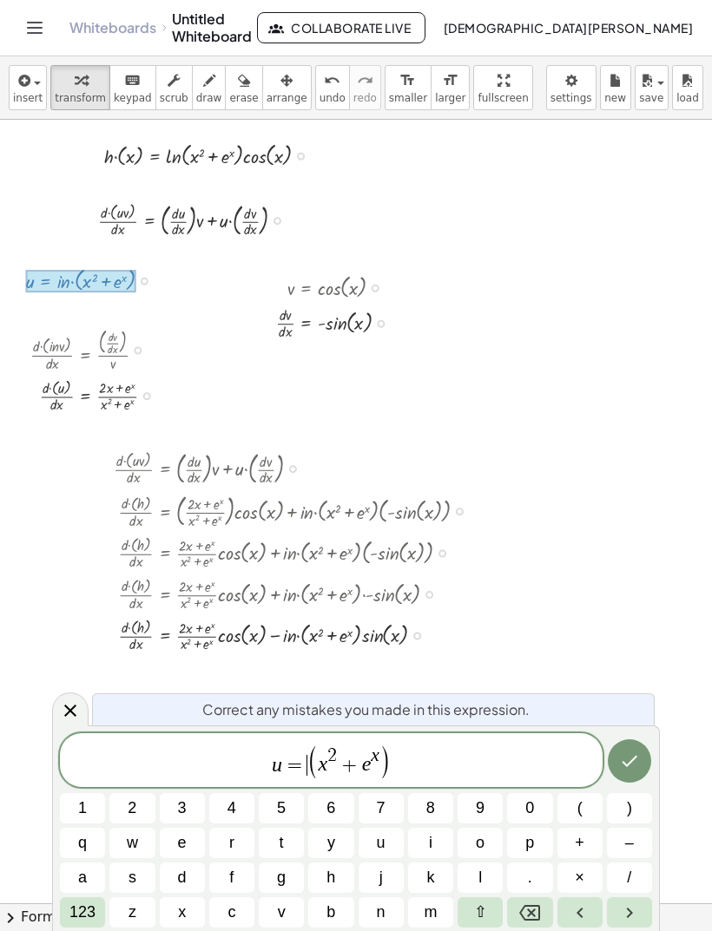
click at [483, 872] on button "l" at bounding box center [479, 878] width 45 height 30
click at [397, 906] on button "n" at bounding box center [380, 912] width 45 height 30
click at [629, 757] on icon "Done" at bounding box center [629, 761] width 21 height 21
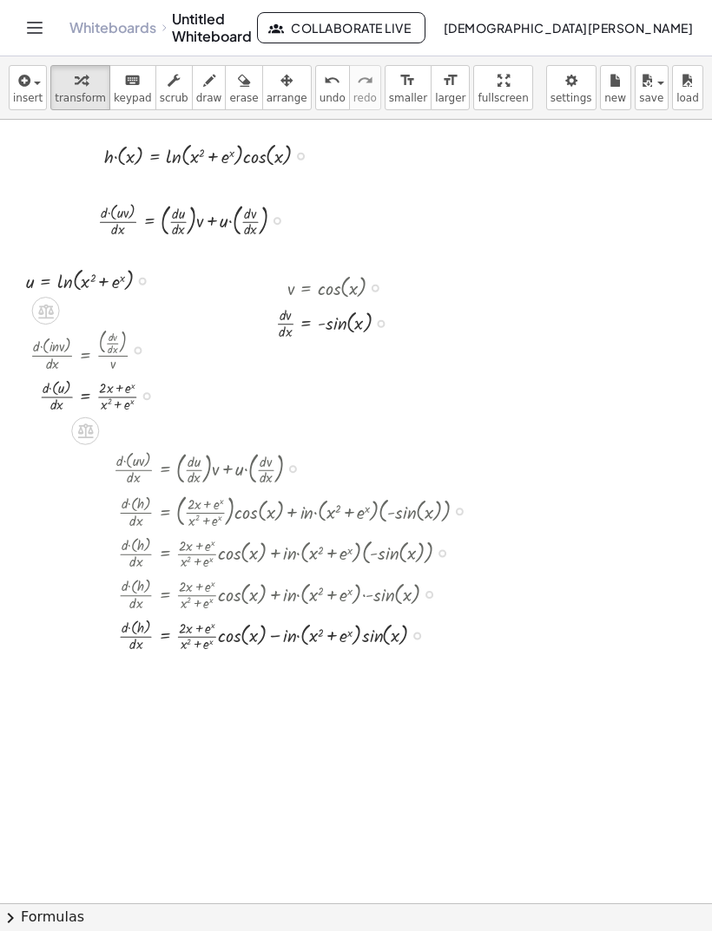
click at [147, 324] on div at bounding box center [99, 349] width 155 height 50
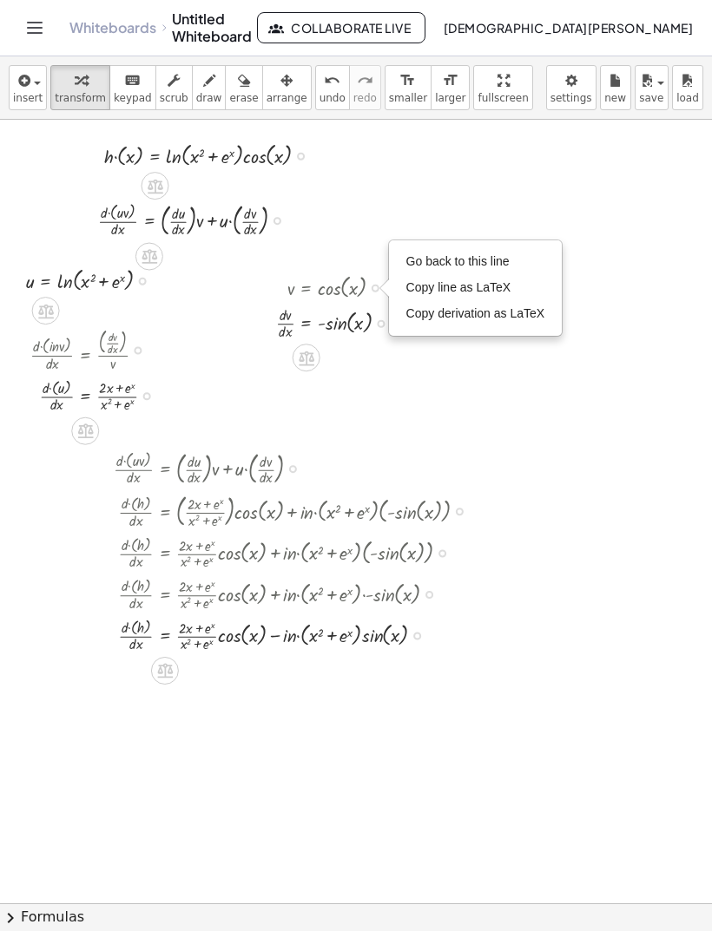
click at [134, 324] on div at bounding box center [99, 349] width 155 height 50
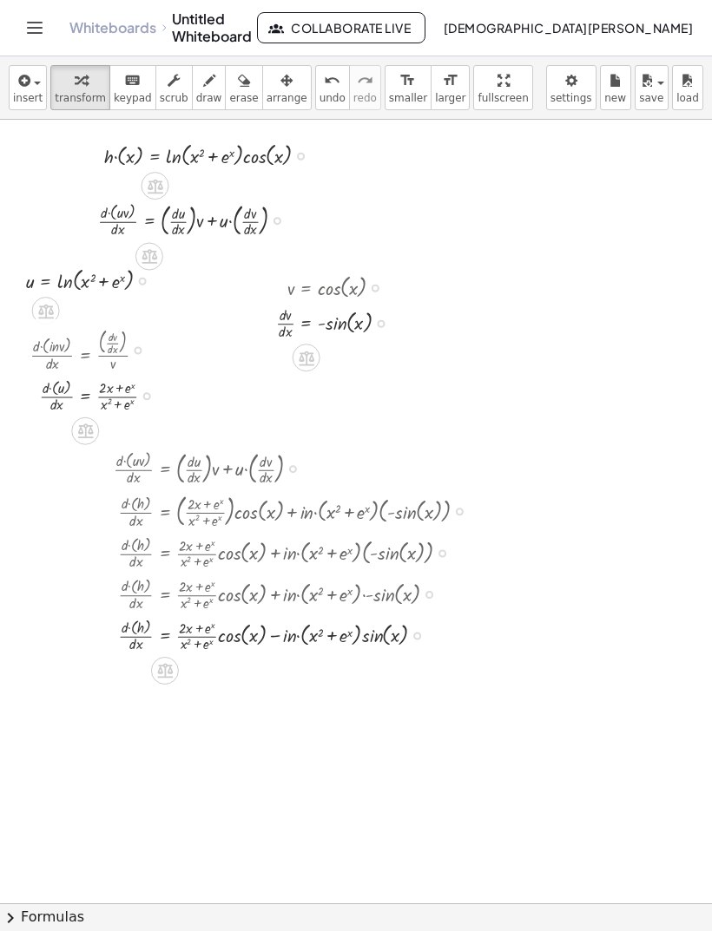
click at [38, 40] on button "Toggle navigation" at bounding box center [35, 28] width 28 height 28
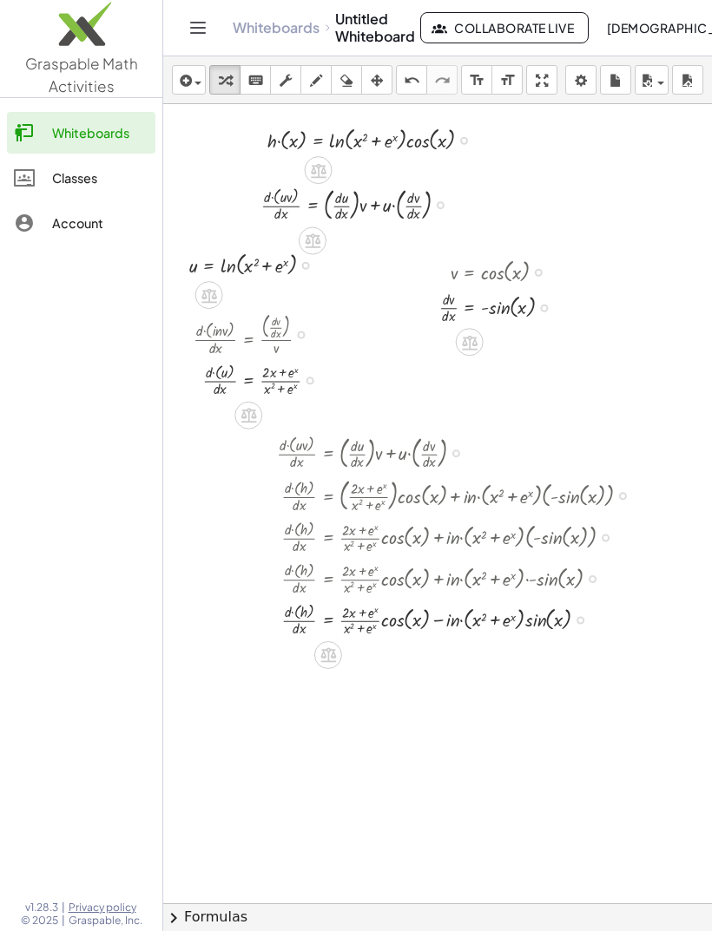
click at [193, 18] on icon "Toggle navigation" at bounding box center [197, 27] width 21 height 21
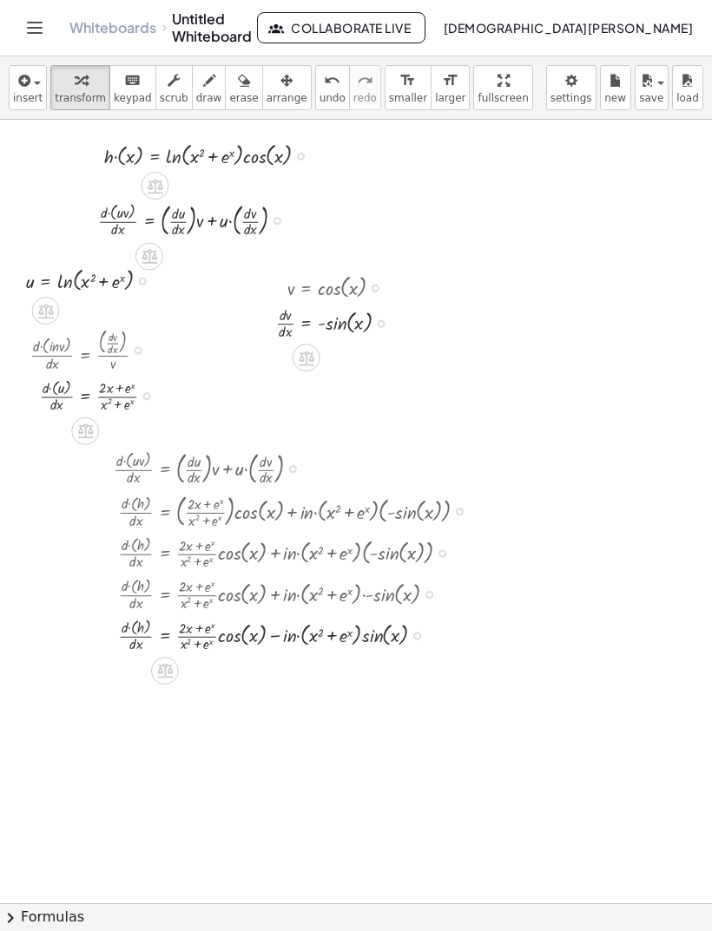
click at [627, 27] on span "[DEMOGRAPHIC_DATA][PERSON_NAME]" at bounding box center [568, 28] width 250 height 16
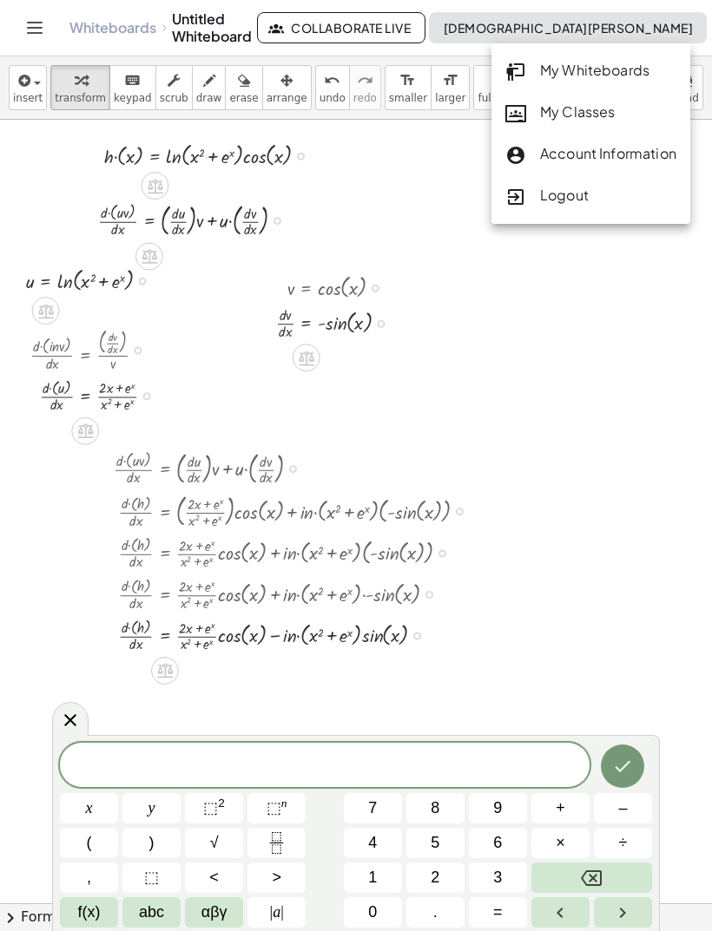
click at [69, 722] on icon at bounding box center [70, 720] width 12 height 12
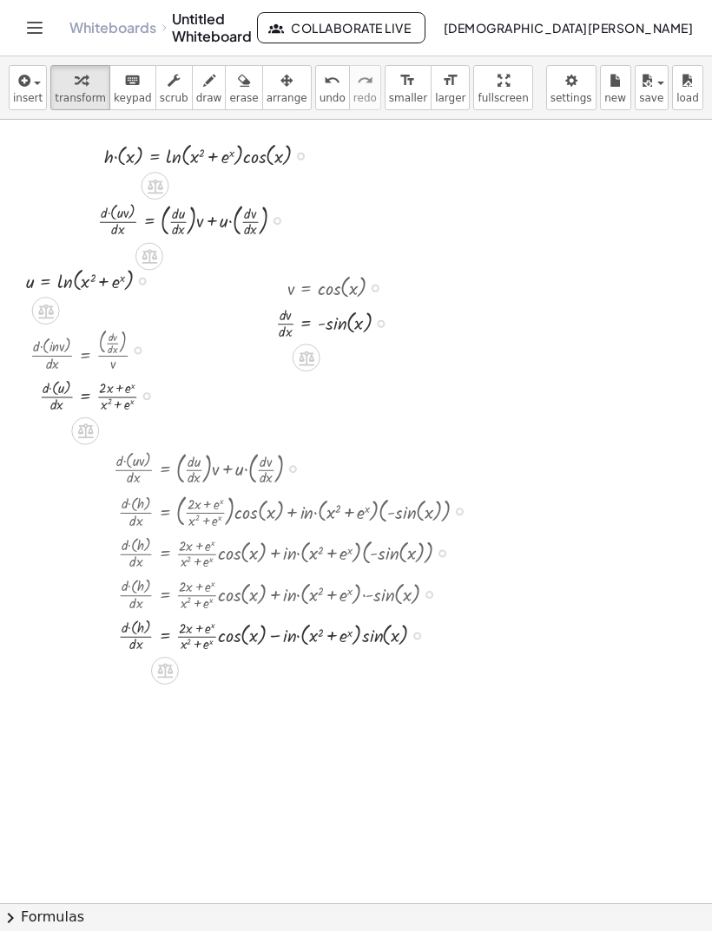
click at [43, 919] on button "chevron_right Formulas" at bounding box center [356, 917] width 712 height 28
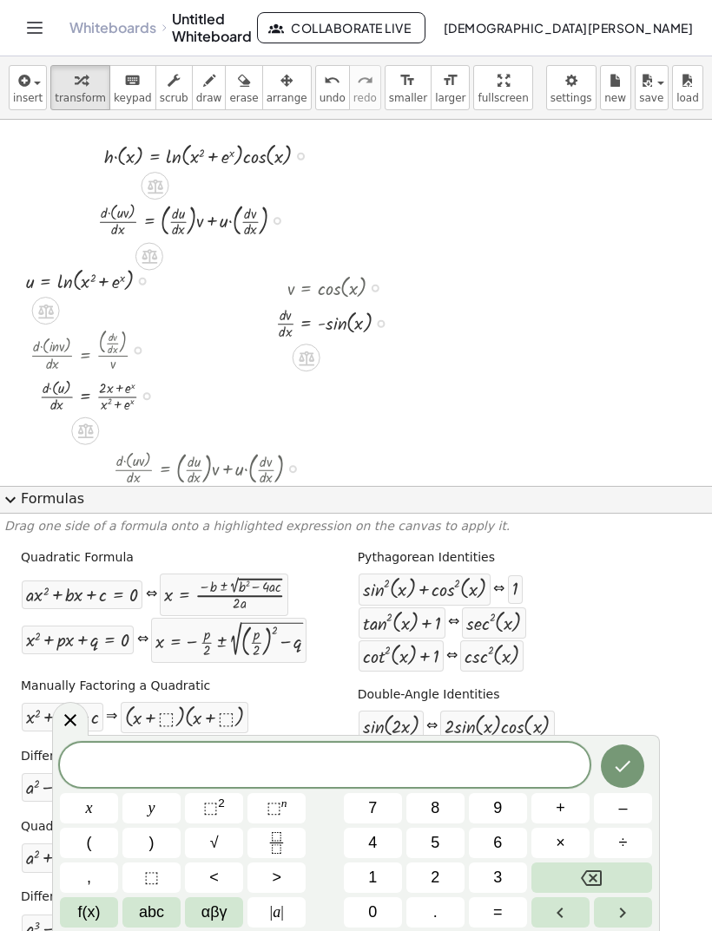
click at [19, 489] on span "expand_more" at bounding box center [10, 499] width 21 height 21
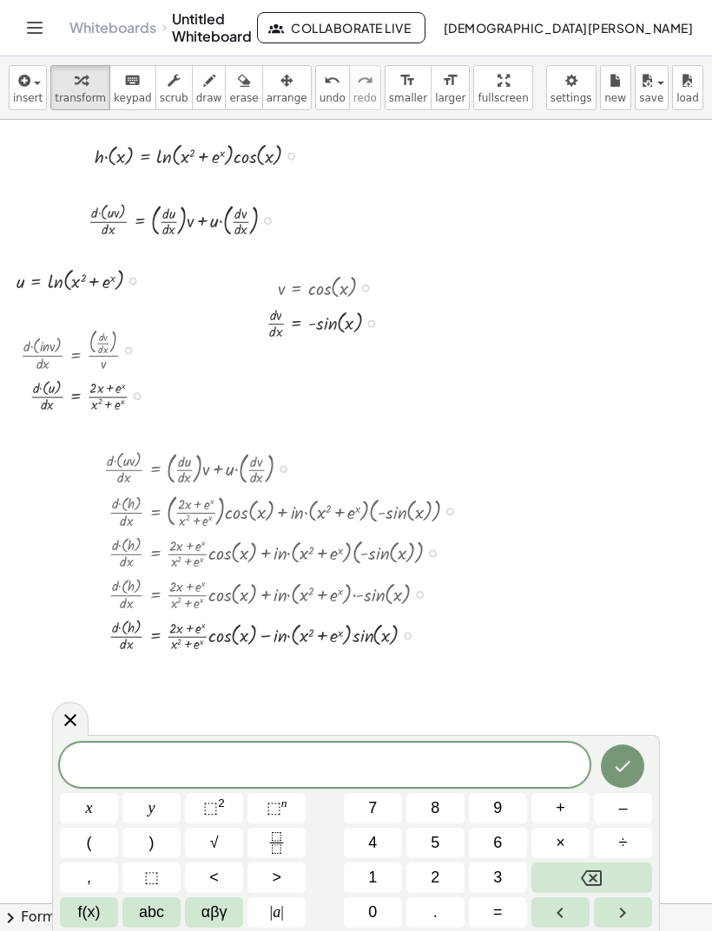
scroll to position [0, 3]
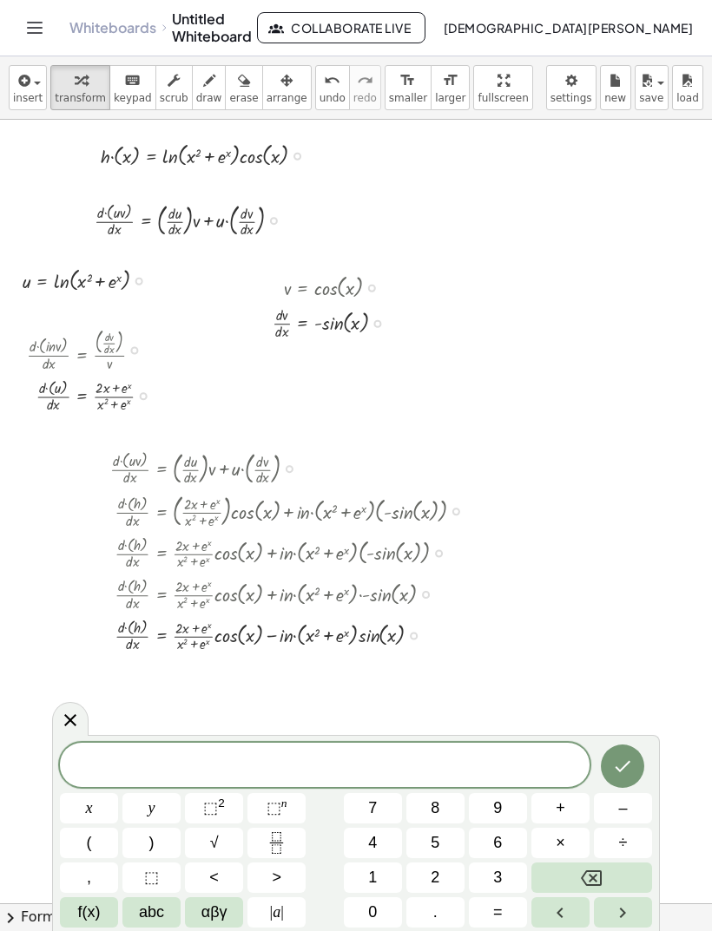
click at [78, 716] on icon at bounding box center [70, 720] width 21 height 21
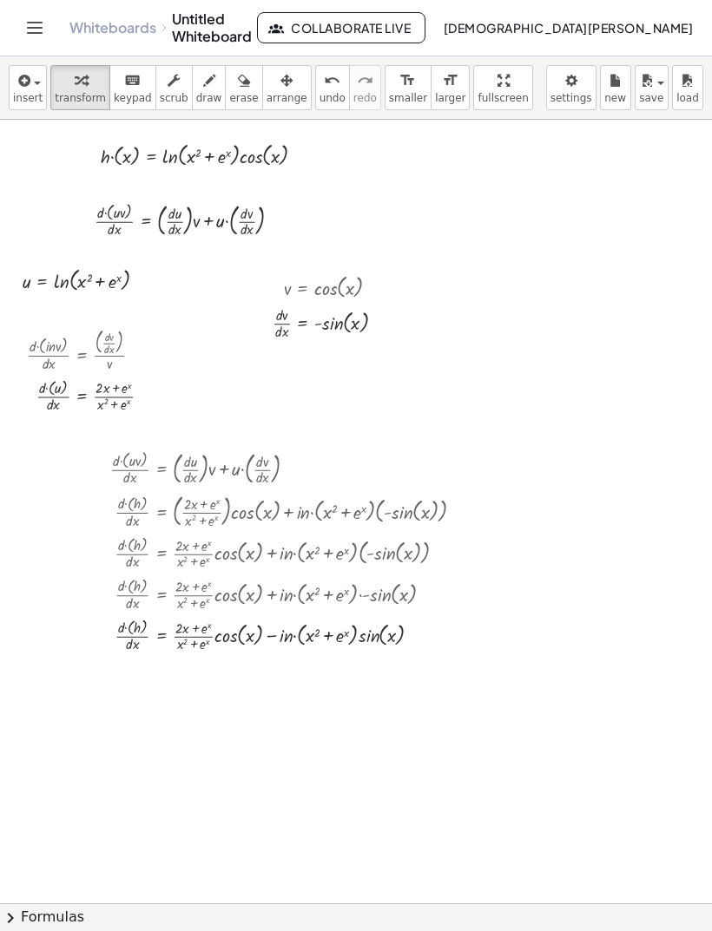
scroll to position [0, 0]
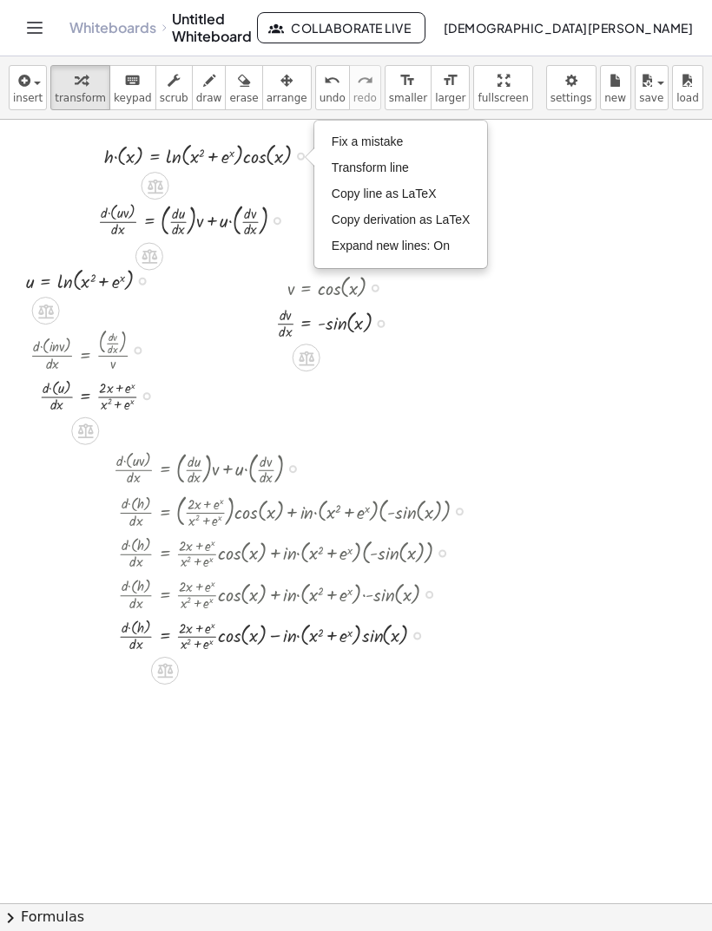
click at [141, 324] on div at bounding box center [99, 349] width 155 height 50
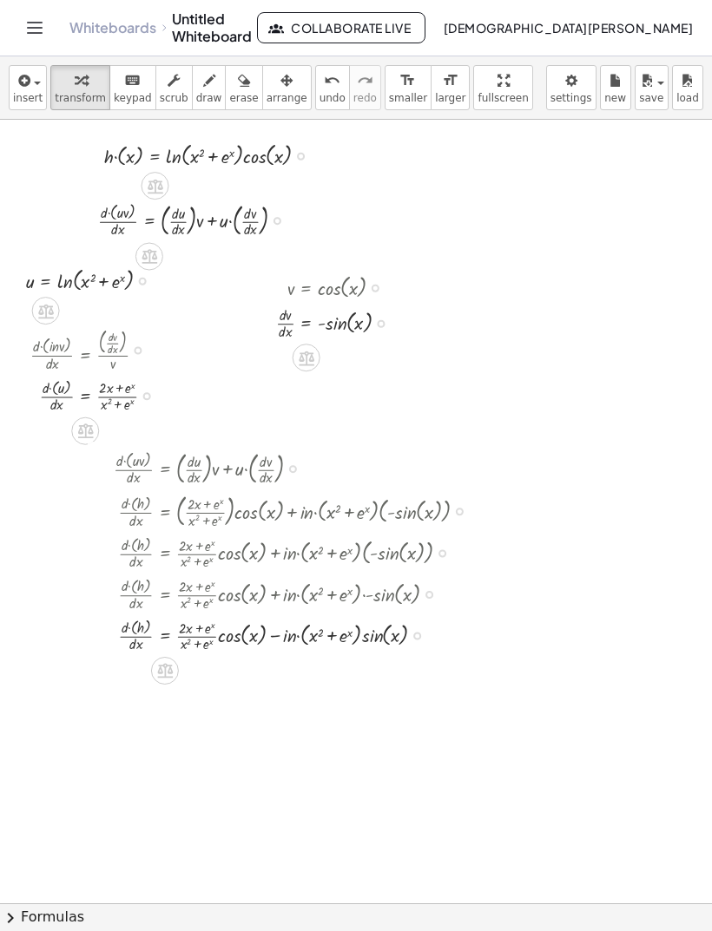
click at [430, 591] on div at bounding box center [429, 595] width 8 height 8
click at [433, 573] on div at bounding box center [297, 594] width 384 height 42
click at [451, 489] on div at bounding box center [297, 510] width 384 height 43
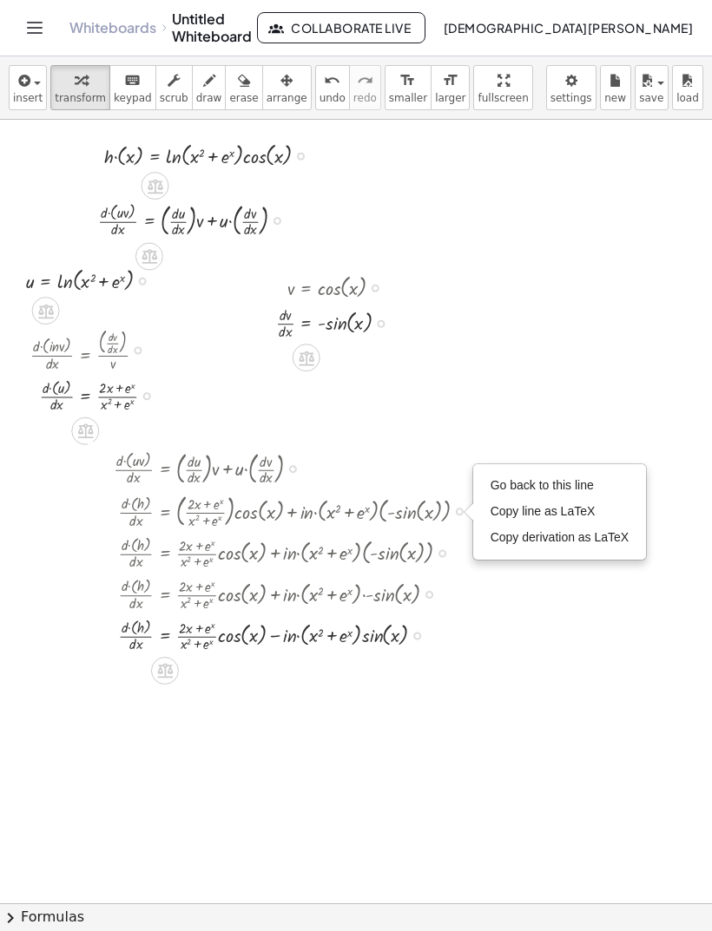
click at [461, 508] on div "Go back to this line Copy line as LaTeX Copy derivation as LaTeX" at bounding box center [460, 512] width 8 height 8
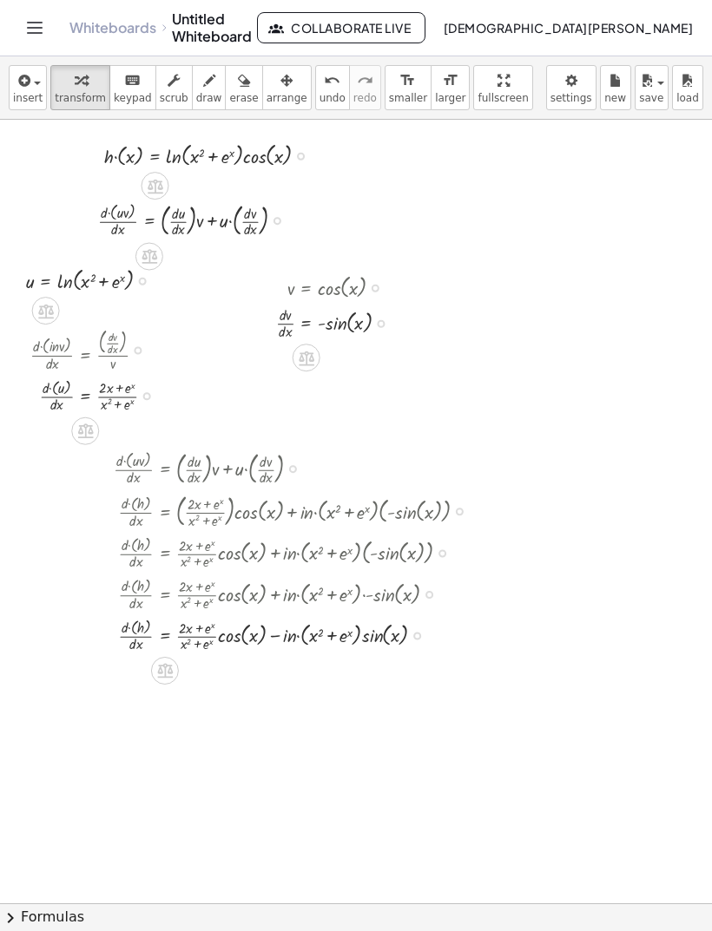
click at [154, 23] on link "Whiteboards" at bounding box center [112, 27] width 87 height 17
click at [143, 324] on div at bounding box center [99, 349] width 155 height 50
click at [142, 324] on div at bounding box center [99, 349] width 155 height 50
click at [129, 324] on div at bounding box center [99, 349] width 155 height 50
click at [120, 324] on div at bounding box center [99, 349] width 155 height 50
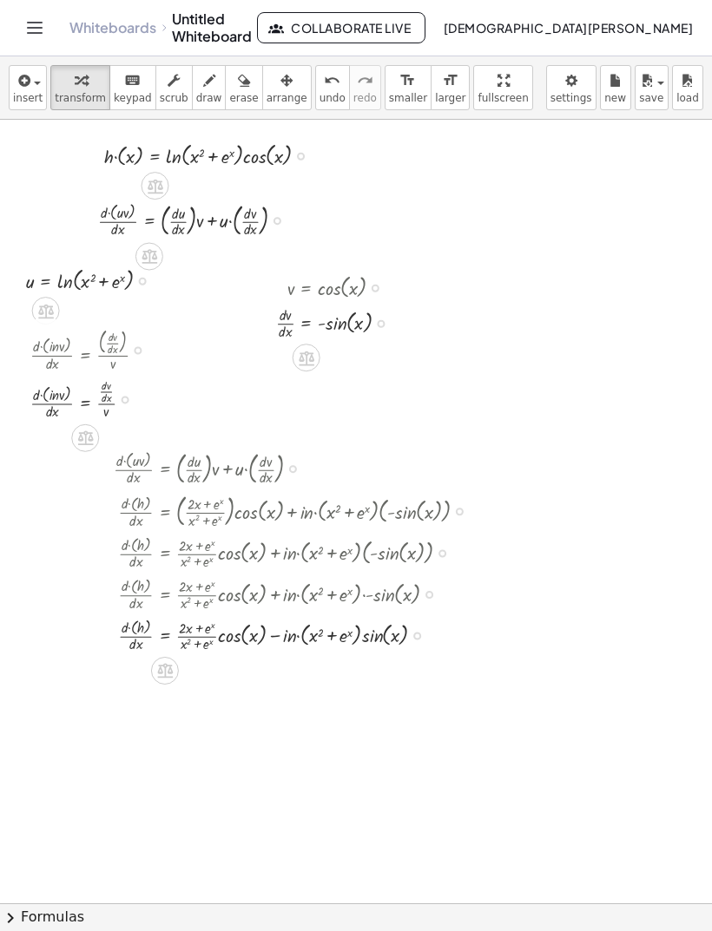
scroll to position [0, 3]
click at [23, 27] on button "Toggle navigation" at bounding box center [35, 28] width 28 height 28
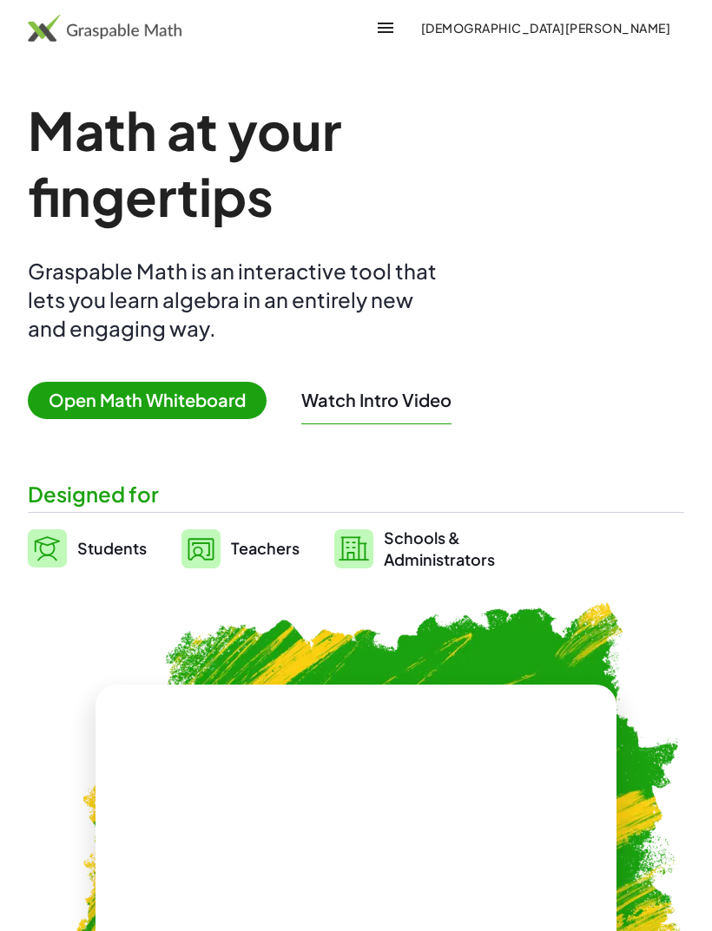
click at [70, 391] on span "Open Math Whiteboard" at bounding box center [147, 400] width 239 height 37
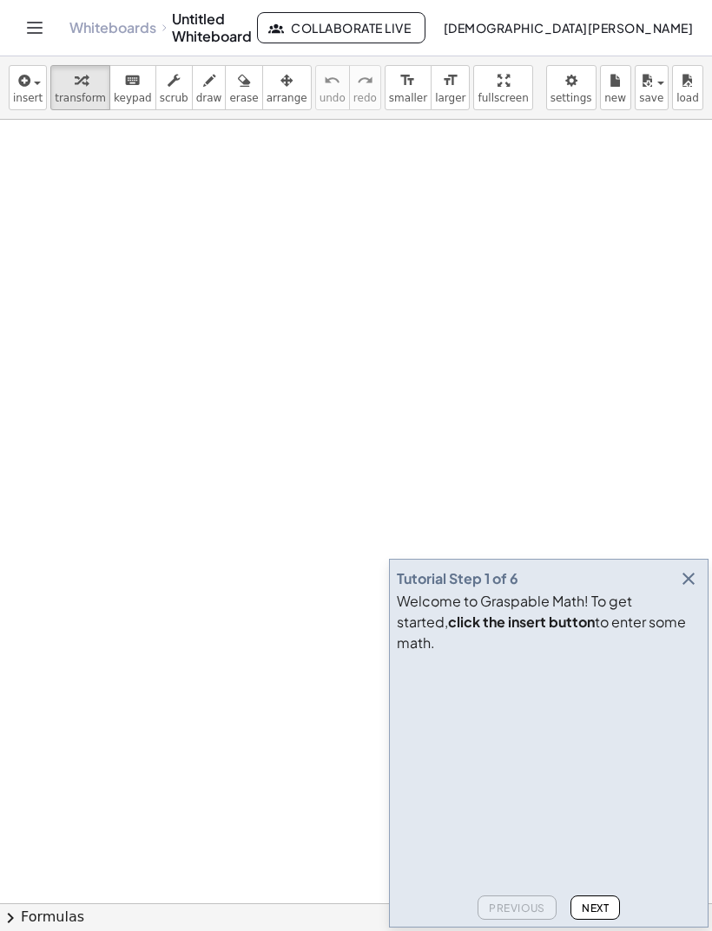
click at [26, 20] on icon "Toggle navigation" at bounding box center [34, 27] width 21 height 21
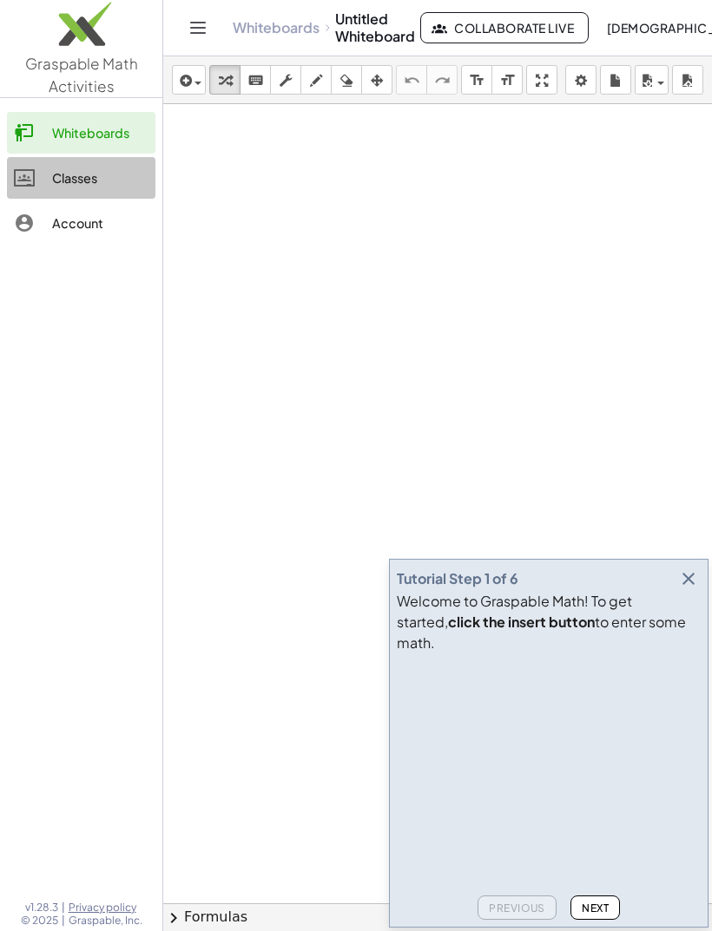
click at [82, 174] on div "Classes" at bounding box center [100, 177] width 96 height 21
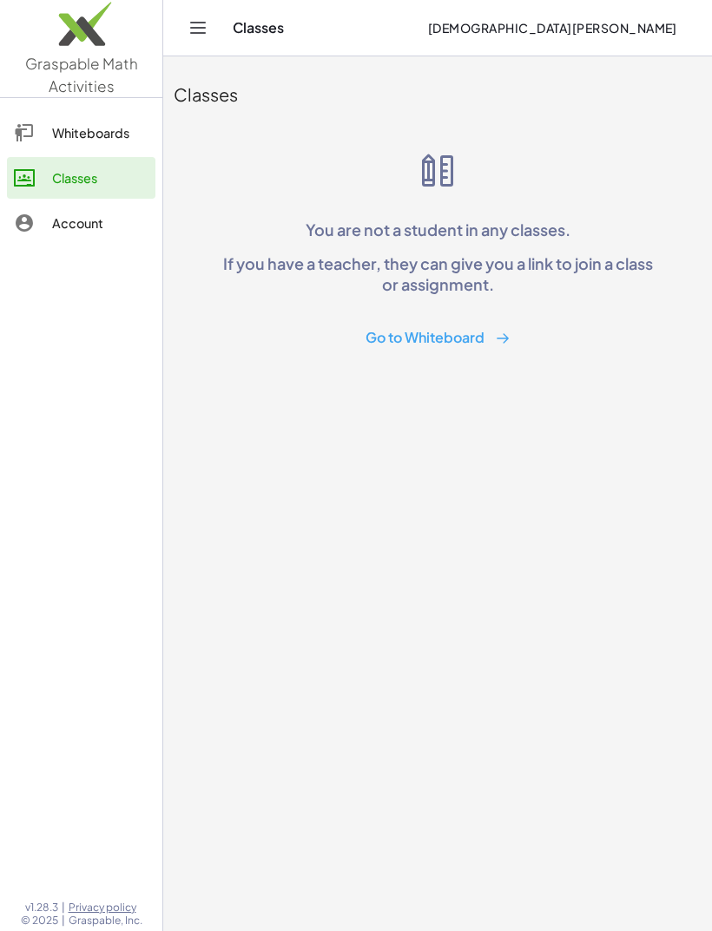
click at [64, 202] on link "Account" at bounding box center [81, 223] width 148 height 42
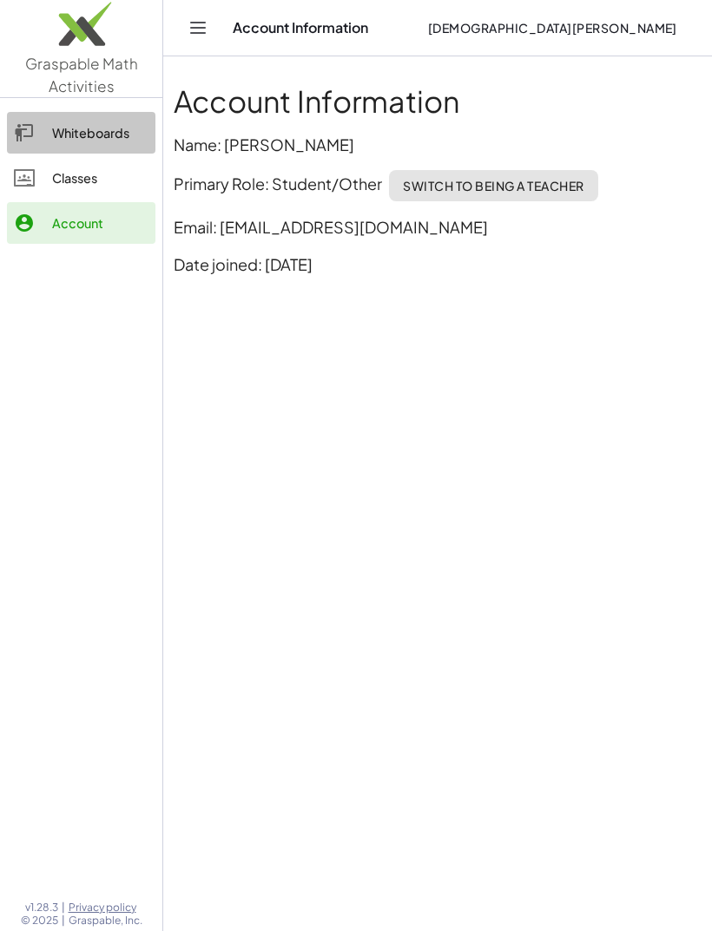
click at [66, 126] on div "Whiteboards" at bounding box center [100, 132] width 96 height 21
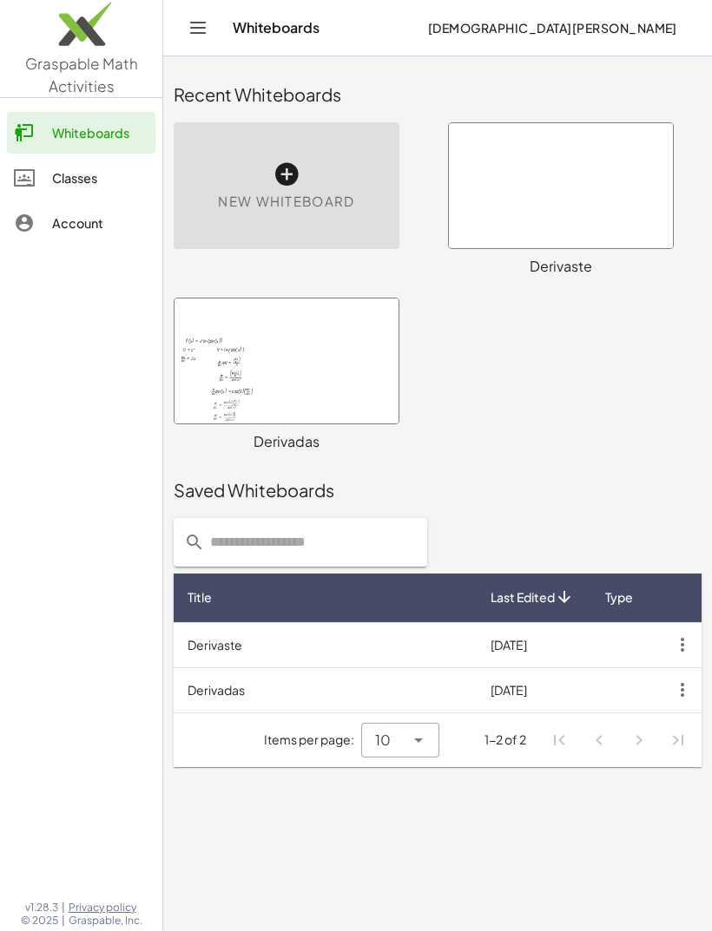
click at [219, 389] on div at bounding box center [286, 361] width 224 height 125
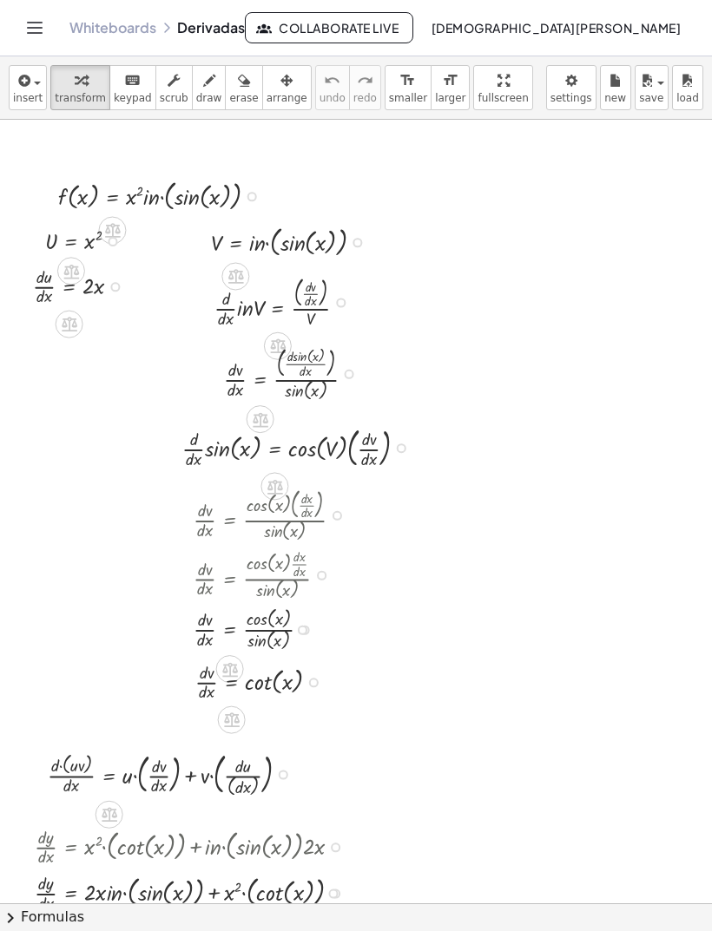
scroll to position [133, 0]
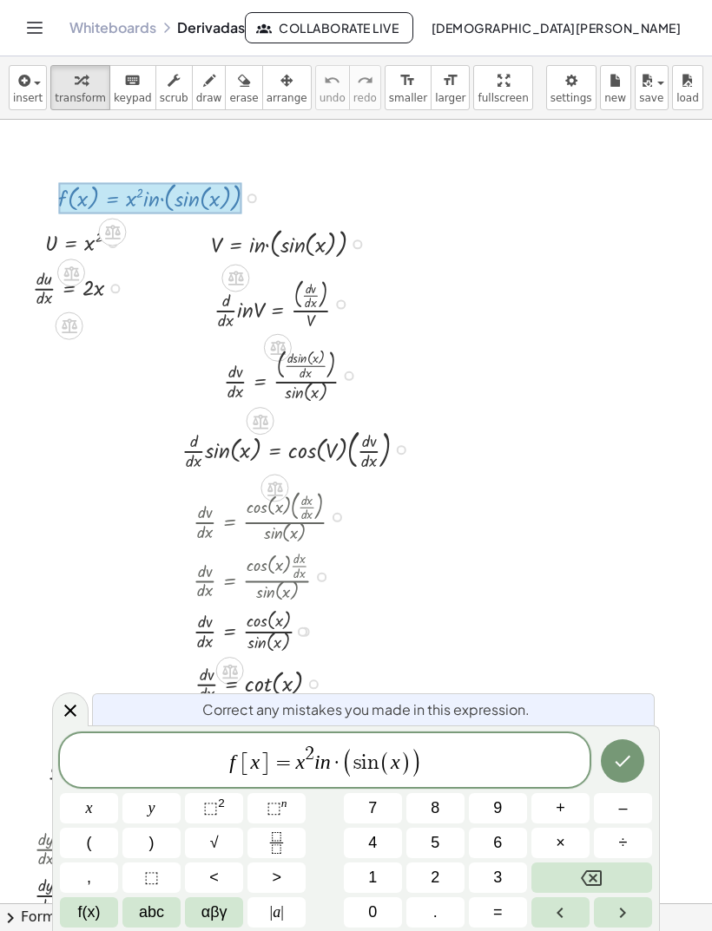
click at [329, 758] on span "f [ x ] = x 2 i n · ( s i n ( x ) )" at bounding box center [324, 762] width 529 height 36
click at [609, 876] on button "Backspace" at bounding box center [591, 878] width 121 height 30
click at [594, 875] on icon "Backspace" at bounding box center [591, 878] width 21 height 21
click at [147, 909] on span "abc" at bounding box center [151, 912] width 25 height 23
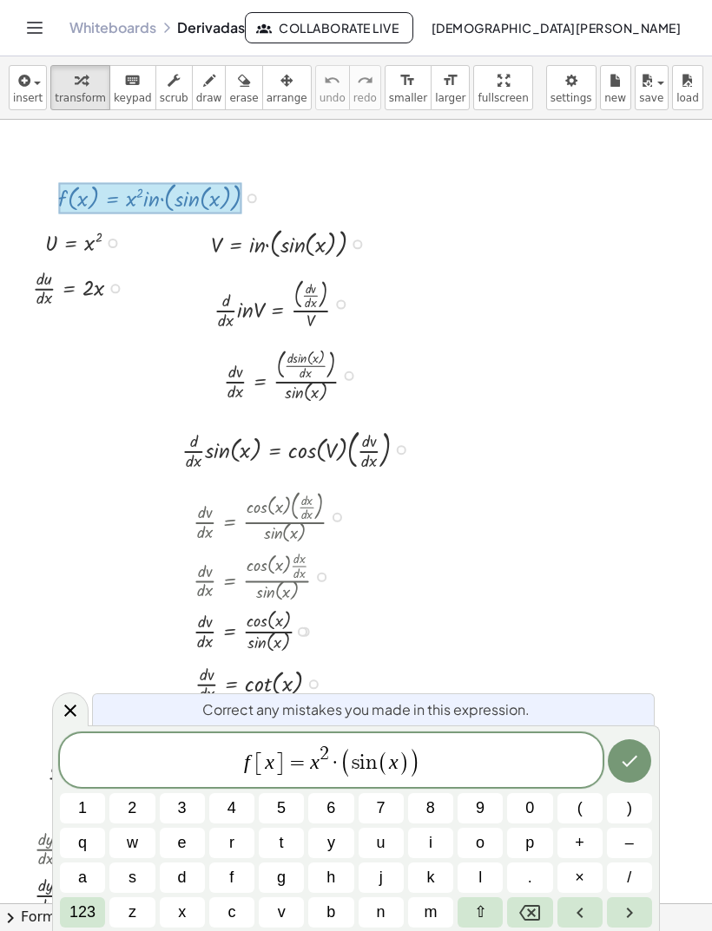
click at [488, 868] on button "l" at bounding box center [479, 878] width 45 height 30
click at [391, 900] on button "n" at bounding box center [380, 912] width 45 height 30
click at [631, 765] on icon "Done" at bounding box center [629, 761] width 21 height 21
click at [627, 758] on icon "Done" at bounding box center [629, 761] width 21 height 21
click at [627, 756] on icon "Done" at bounding box center [629, 761] width 21 height 21
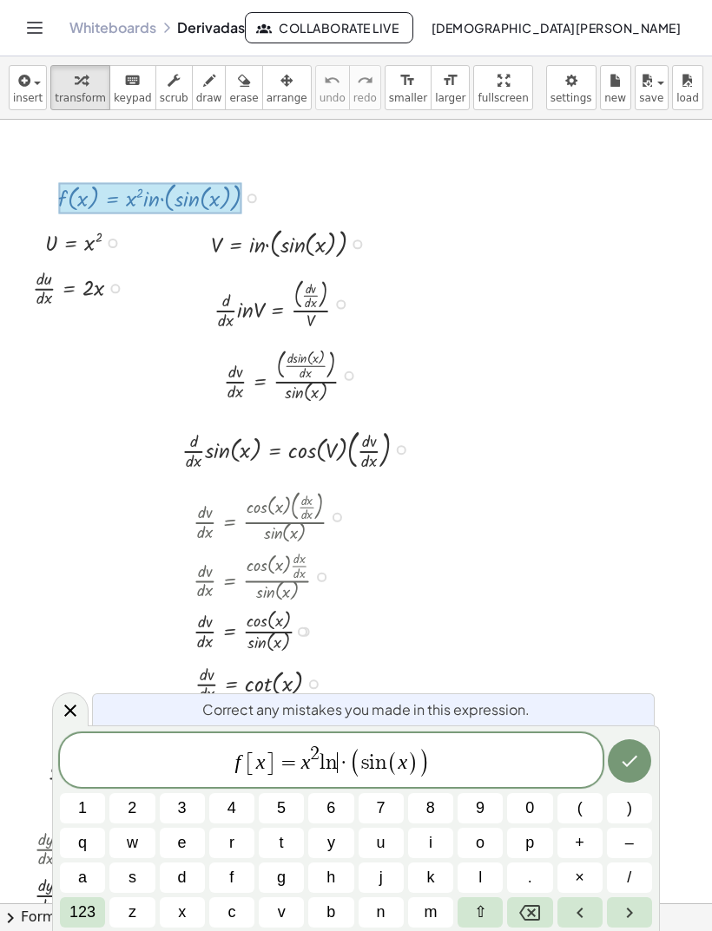
click at [639, 758] on icon "Done" at bounding box center [629, 761] width 21 height 21
click at [640, 758] on button "Done" at bounding box center [628, 760] width 43 height 43
click at [346, 763] on span "·" at bounding box center [344, 762] width 12 height 21
click at [536, 914] on icon "Backspace" at bounding box center [529, 913] width 21 height 21
click at [633, 753] on icon "Done" at bounding box center [629, 761] width 21 height 21
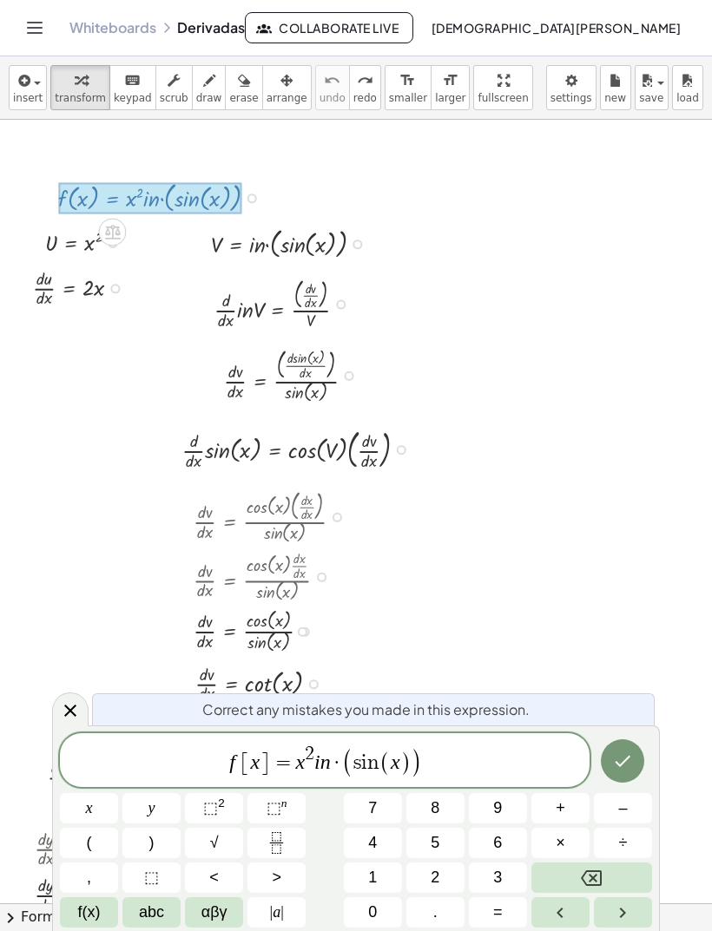
click at [316, 760] on var "i" at bounding box center [317, 762] width 6 height 23
click at [97, 842] on button "(" at bounding box center [89, 843] width 58 height 30
click at [425, 757] on span ")" at bounding box center [428, 762] width 12 height 36
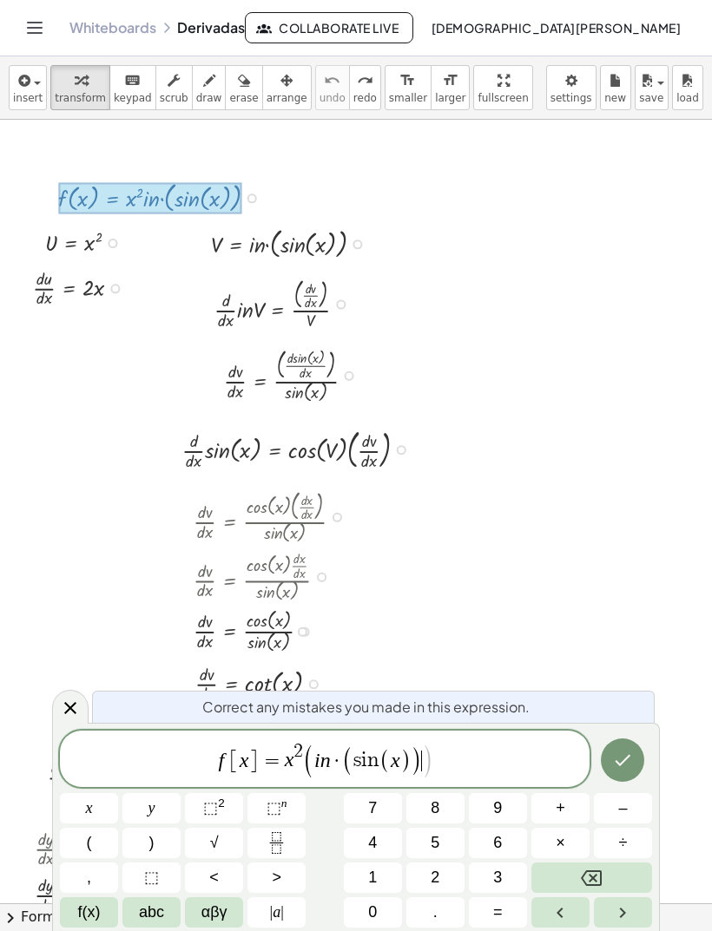
click at [322, 758] on var "n" at bounding box center [325, 760] width 10 height 23
click at [607, 869] on button "Backspace" at bounding box center [591, 878] width 121 height 30
click at [152, 912] on span "abc" at bounding box center [151, 912] width 25 height 23
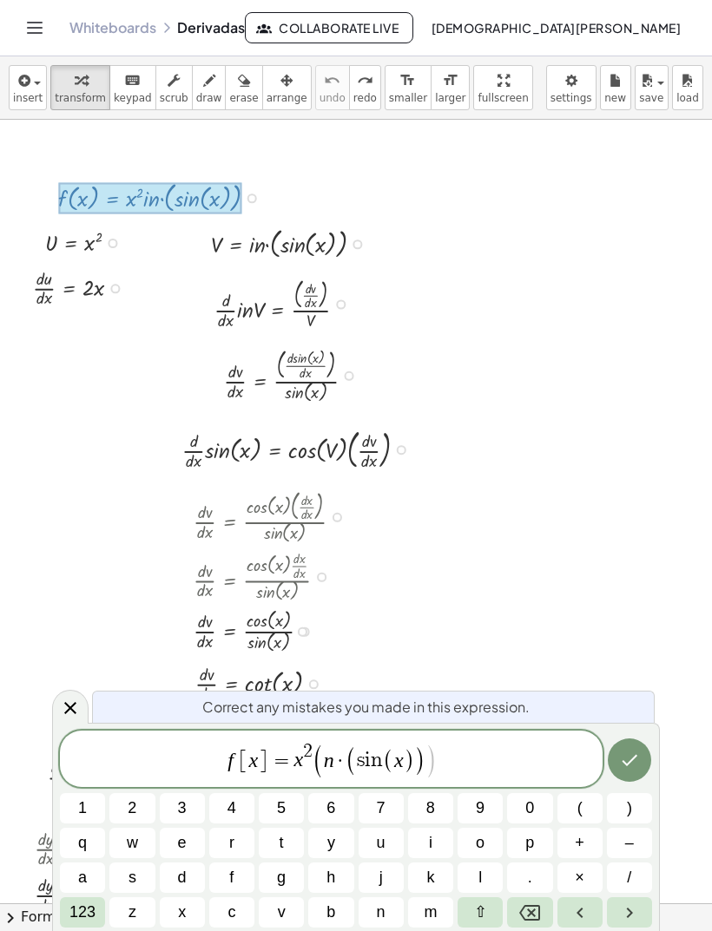
click at [489, 868] on button "l" at bounding box center [479, 878] width 45 height 30
click at [644, 763] on button "Done" at bounding box center [628, 759] width 43 height 43
click at [631, 755] on icon "Done" at bounding box center [629, 760] width 21 height 21
click at [440, 765] on span ")" at bounding box center [435, 762] width 12 height 36
click at [541, 915] on button "Backspace" at bounding box center [529, 912] width 45 height 30
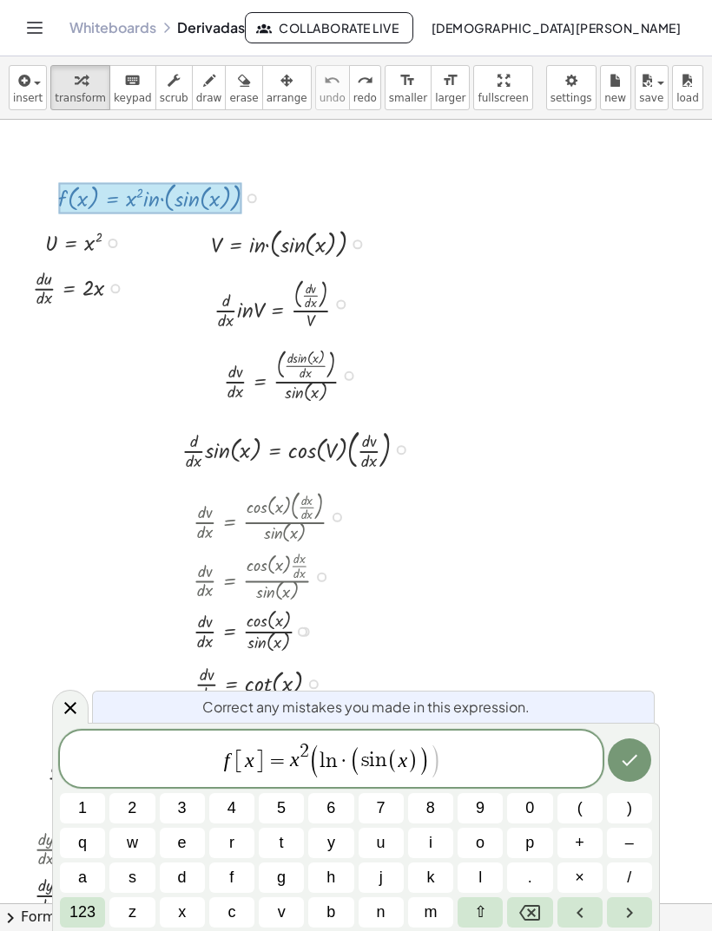
click at [623, 817] on button ")" at bounding box center [629, 808] width 45 height 30
click at [350, 757] on span "(" at bounding box center [355, 760] width 11 height 30
click at [527, 909] on icon "Backspace" at bounding box center [529, 913] width 21 height 21
click at [391, 757] on span "( x )" at bounding box center [396, 760] width 31 height 25
click at [521, 905] on icon "Backspace" at bounding box center [529, 913] width 21 height 21
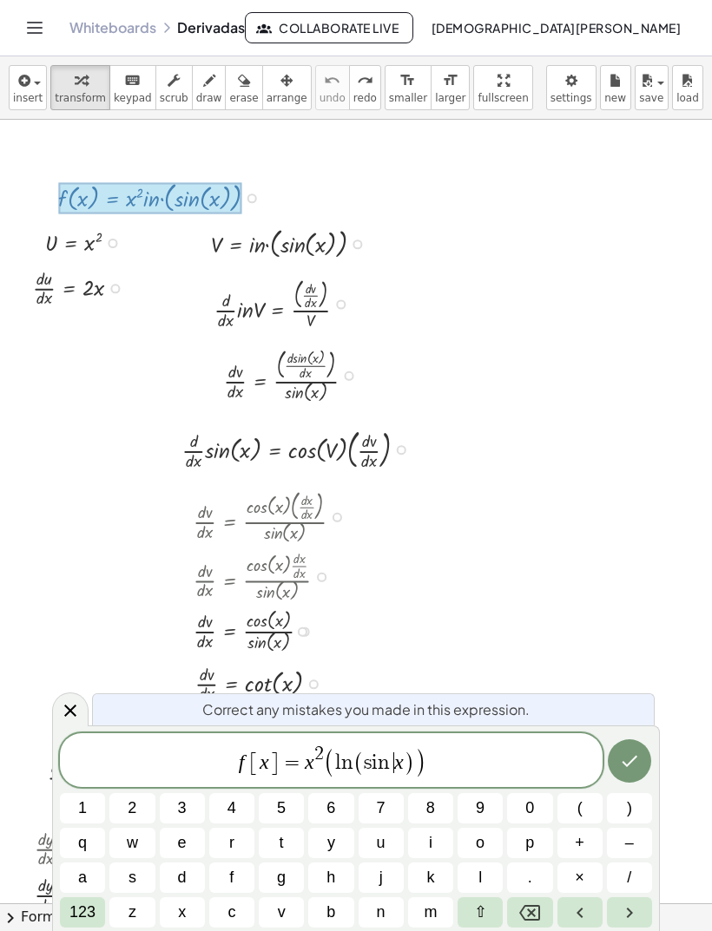
click at [412, 764] on span ")" at bounding box center [409, 763] width 11 height 25
click at [532, 903] on icon "Backspace" at bounding box center [529, 913] width 21 height 21
click at [637, 761] on icon "Done" at bounding box center [629, 761] width 21 height 21
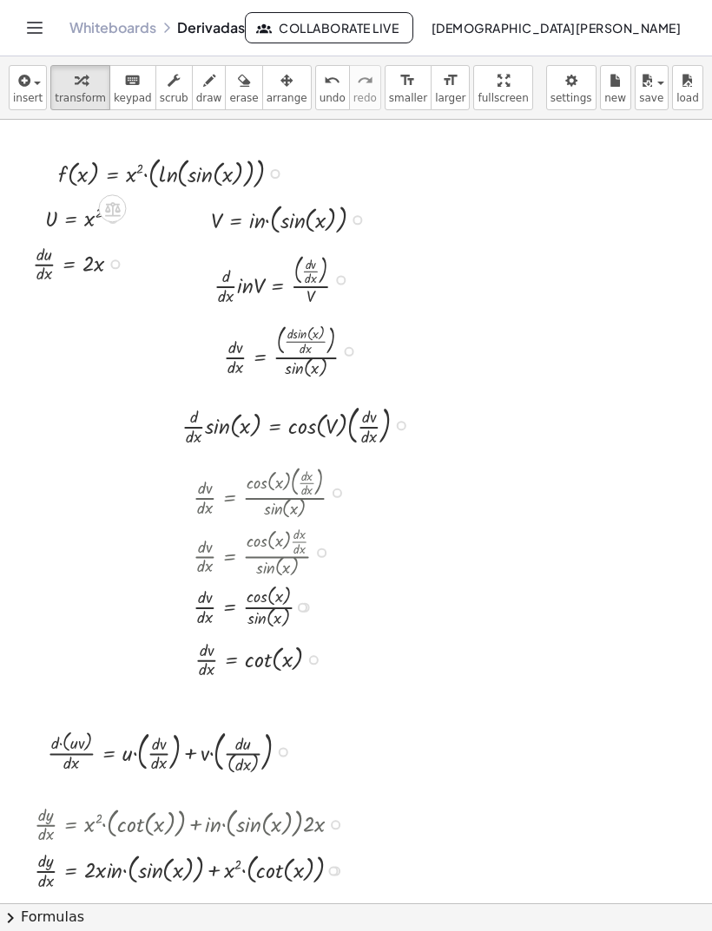
scroll to position [155, 0]
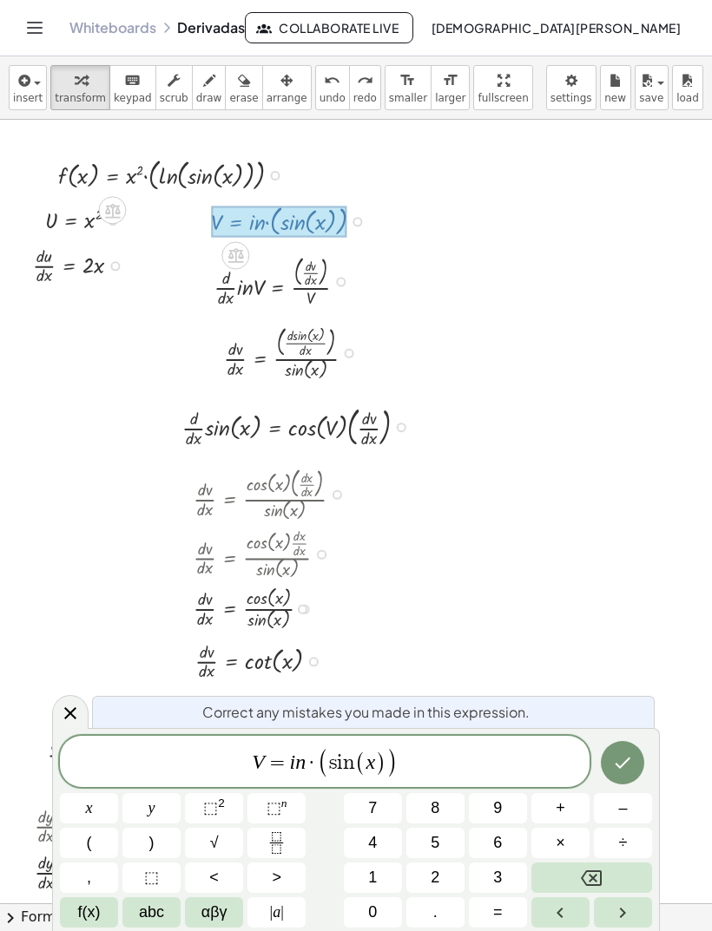
click at [297, 771] on var "n" at bounding box center [300, 762] width 10 height 23
click at [609, 870] on button "Backspace" at bounding box center [591, 878] width 121 height 30
click at [88, 916] on span "f(x)" at bounding box center [89, 912] width 23 height 23
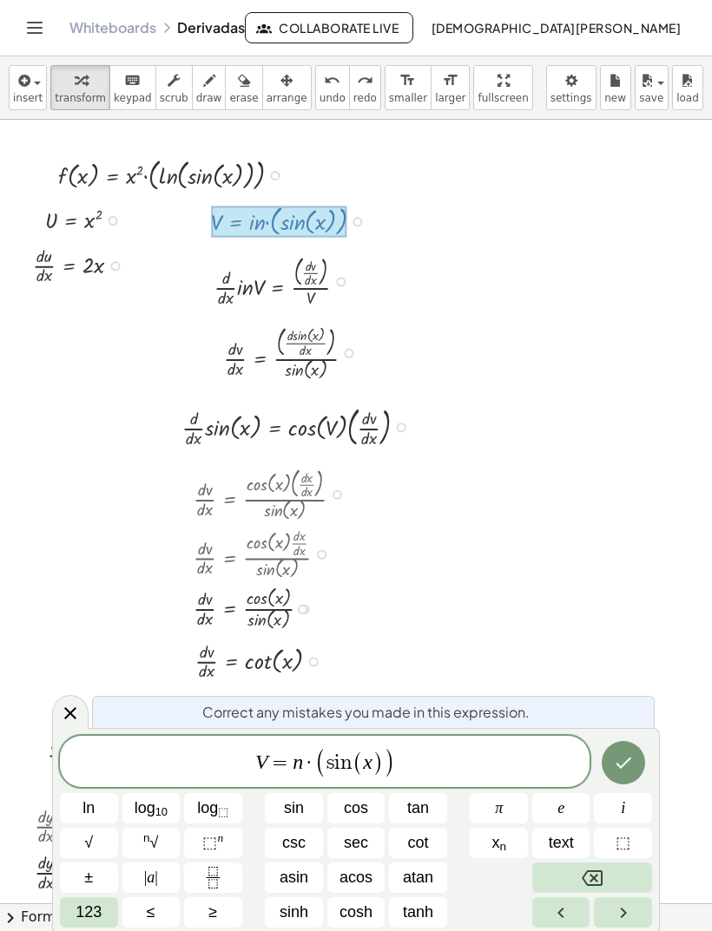
click at [72, 915] on button "123" at bounding box center [89, 912] width 58 height 30
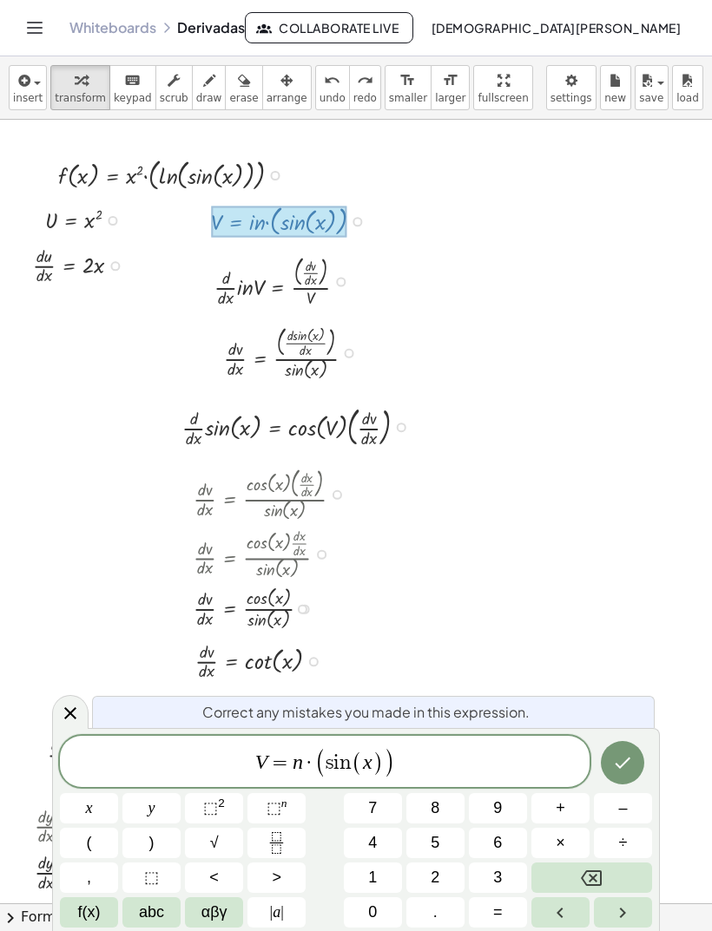
click at [157, 905] on span "abc" at bounding box center [151, 912] width 25 height 23
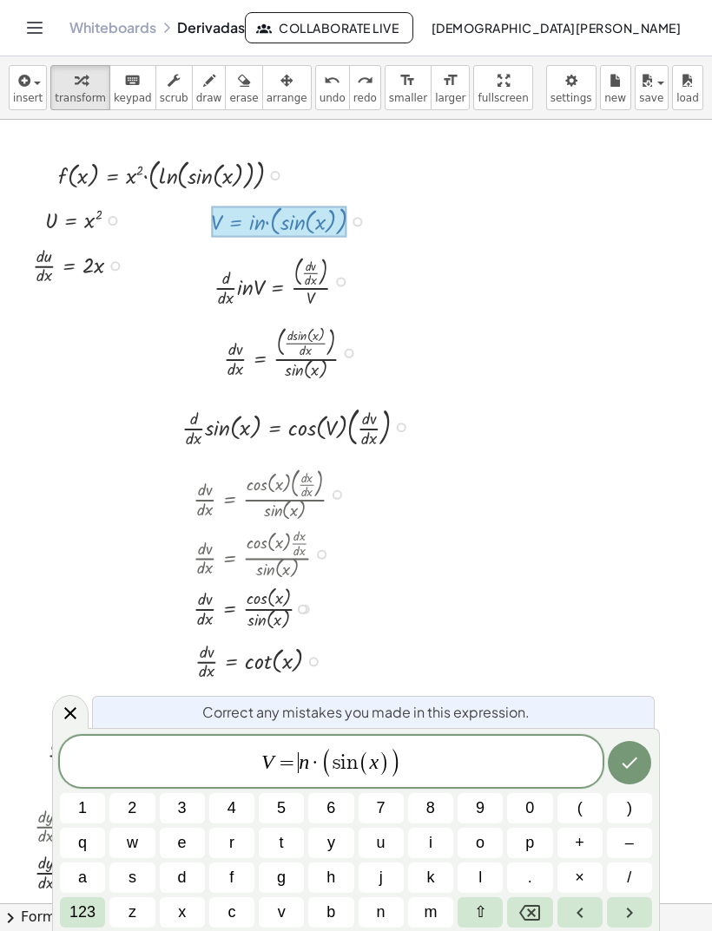
click at [496, 869] on button "l" at bounding box center [479, 878] width 45 height 30
click at [628, 761] on icon "Done" at bounding box center [629, 762] width 21 height 21
click at [635, 758] on icon "Done" at bounding box center [629, 762] width 16 height 11
click at [638, 763] on icon "Done" at bounding box center [629, 762] width 21 height 21
click at [633, 764] on icon "Done" at bounding box center [629, 762] width 21 height 21
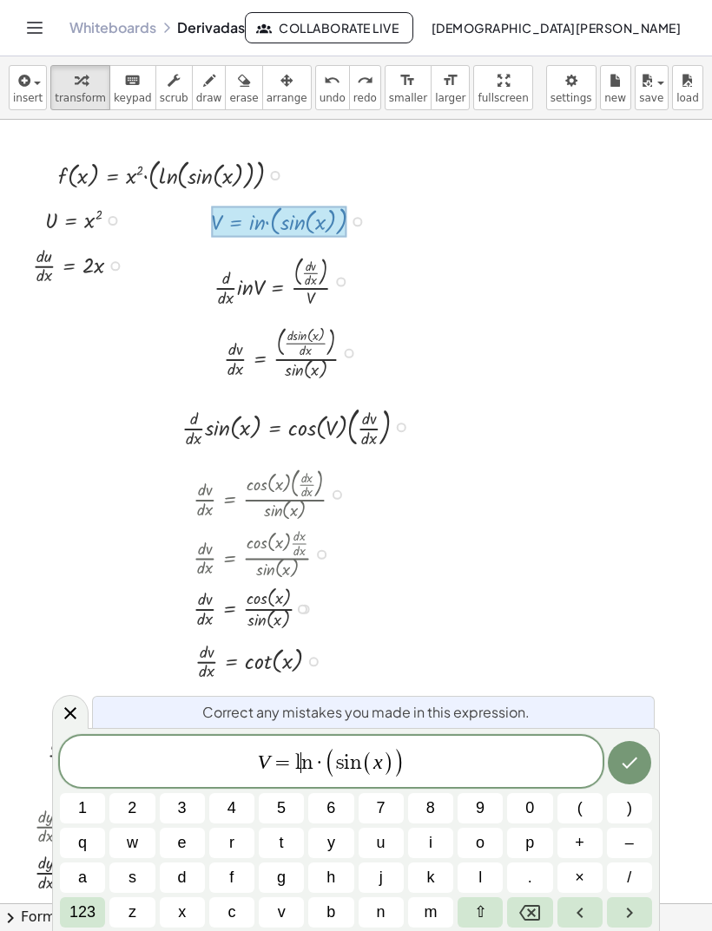
click at [320, 761] on span "·" at bounding box center [319, 762] width 12 height 21
click at [538, 906] on icon "Backspace" at bounding box center [529, 913] width 21 height 16
click at [633, 755] on icon "Done" at bounding box center [629, 762] width 21 height 21
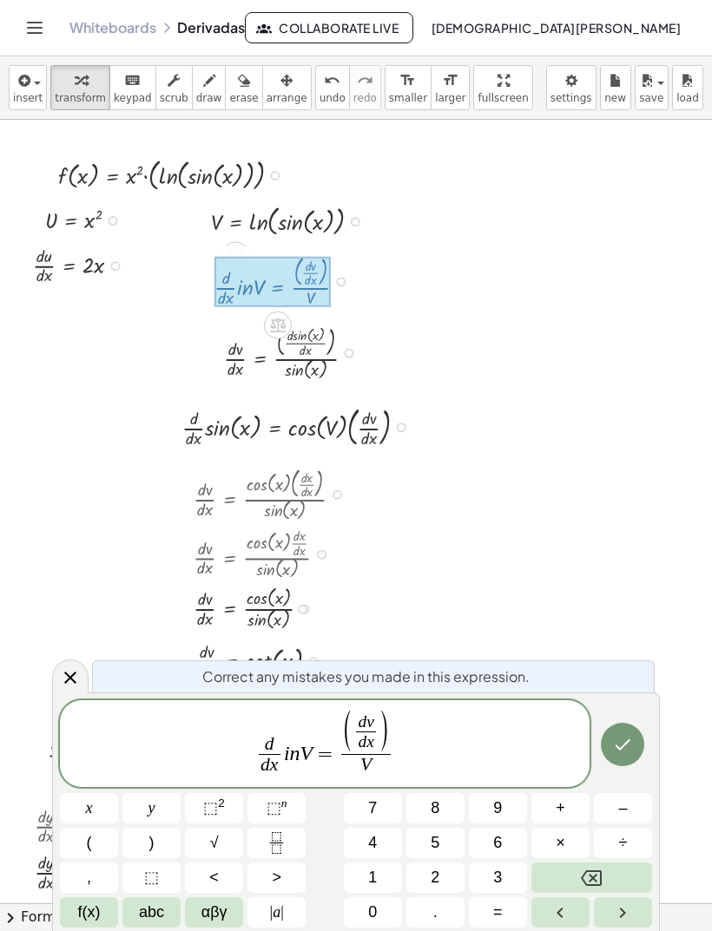
click at [299, 758] on span "d d x ​ i n V = ( d v d x ​ ) V ​" at bounding box center [324, 745] width 529 height 69
click at [593, 872] on icon "Backspace" at bounding box center [591, 878] width 21 height 21
click at [584, 870] on icon "Backspace" at bounding box center [591, 878] width 21 height 21
click at [75, 916] on button "f(x)" at bounding box center [89, 912] width 58 height 30
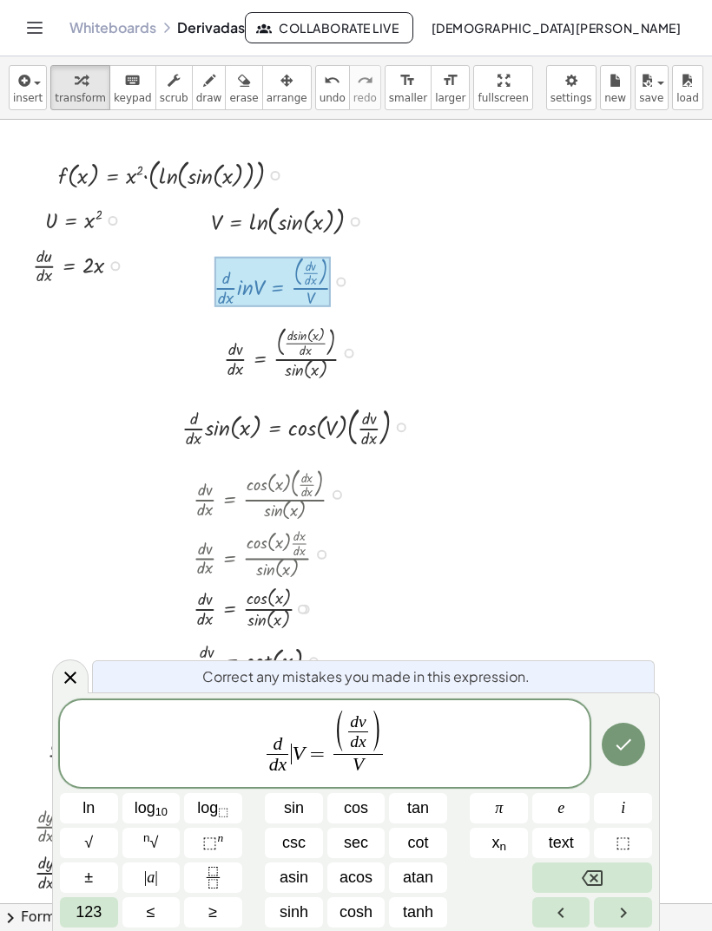
click at [73, 916] on button "123" at bounding box center [89, 912] width 58 height 30
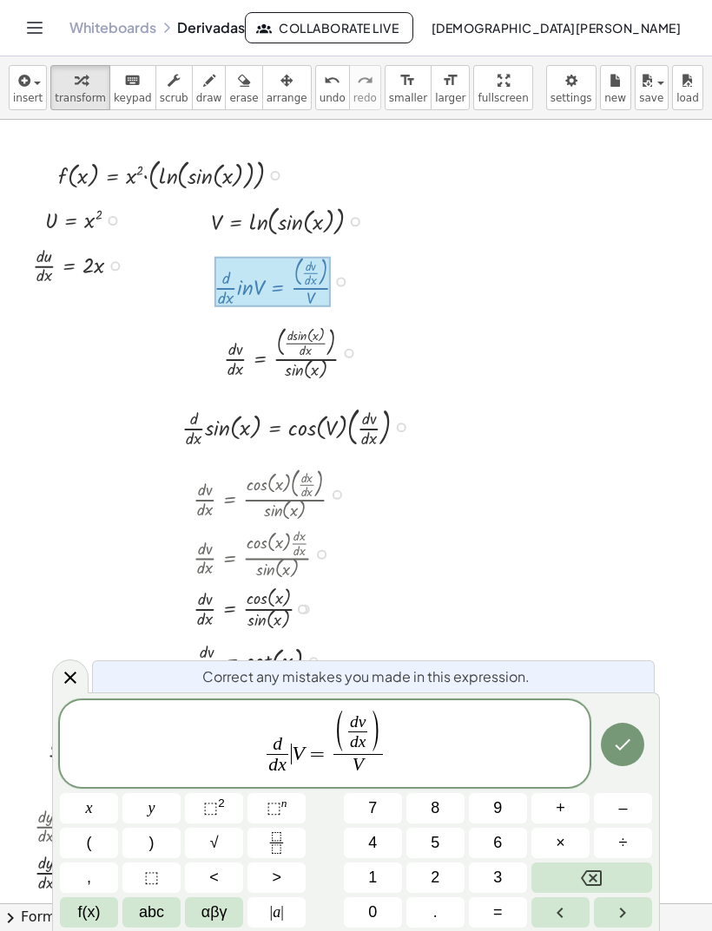
click at [80, 916] on span "f(x)" at bounding box center [89, 912] width 23 height 23
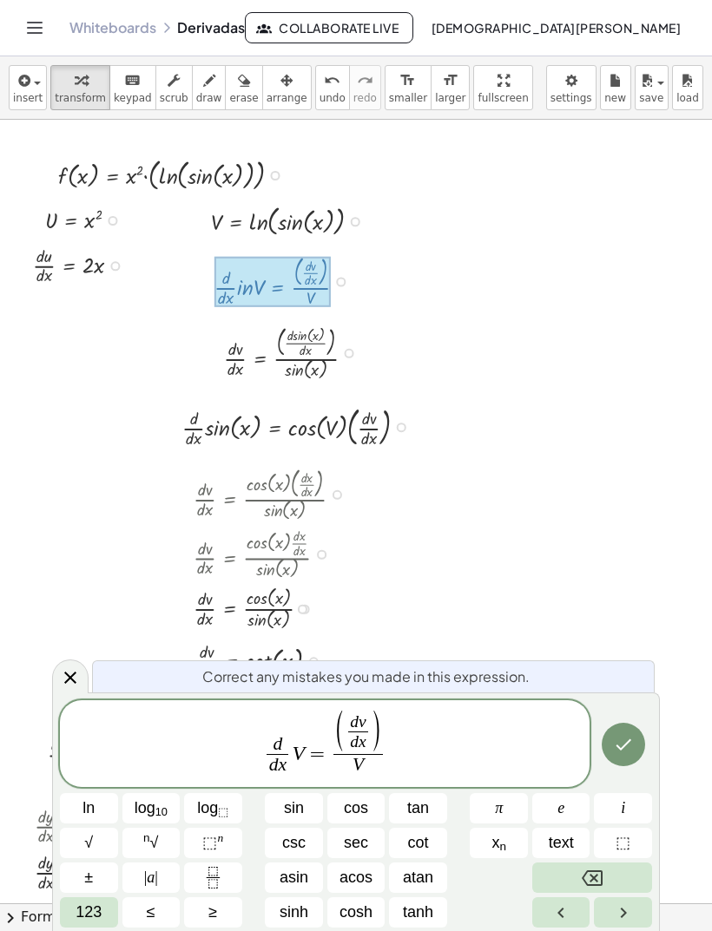
click at [89, 916] on span "123" at bounding box center [88, 912] width 26 height 23
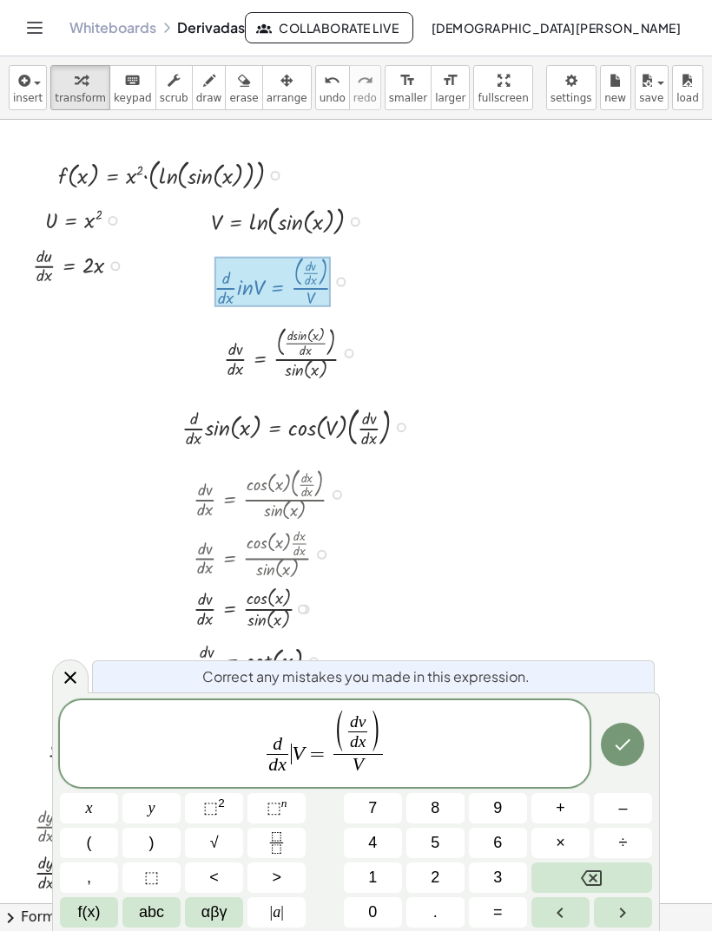
click at [147, 911] on span "abc" at bounding box center [151, 912] width 25 height 23
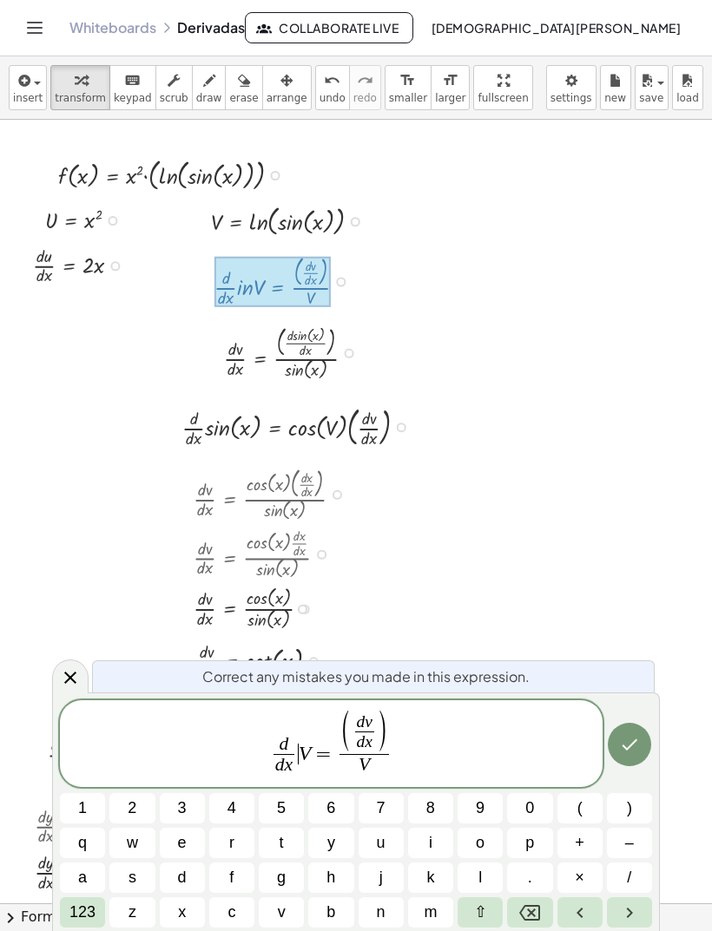
click at [482, 867] on span "l" at bounding box center [479, 877] width 3 height 23
click at [392, 903] on button "n" at bounding box center [380, 912] width 45 height 30
click at [634, 741] on icon "Done" at bounding box center [629, 744] width 16 height 11
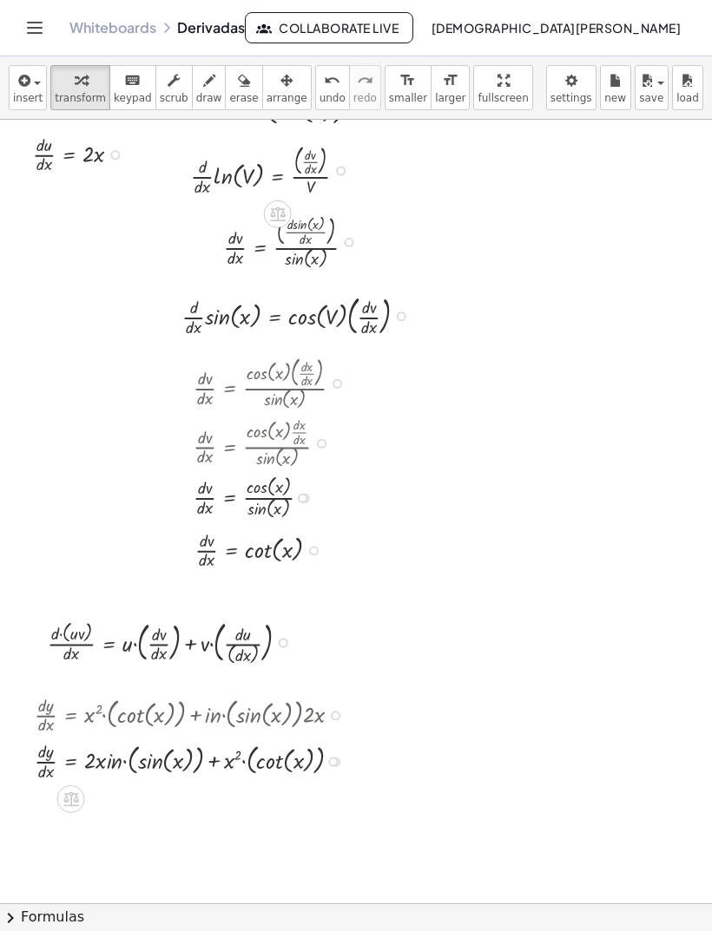
scroll to position [265, 0]
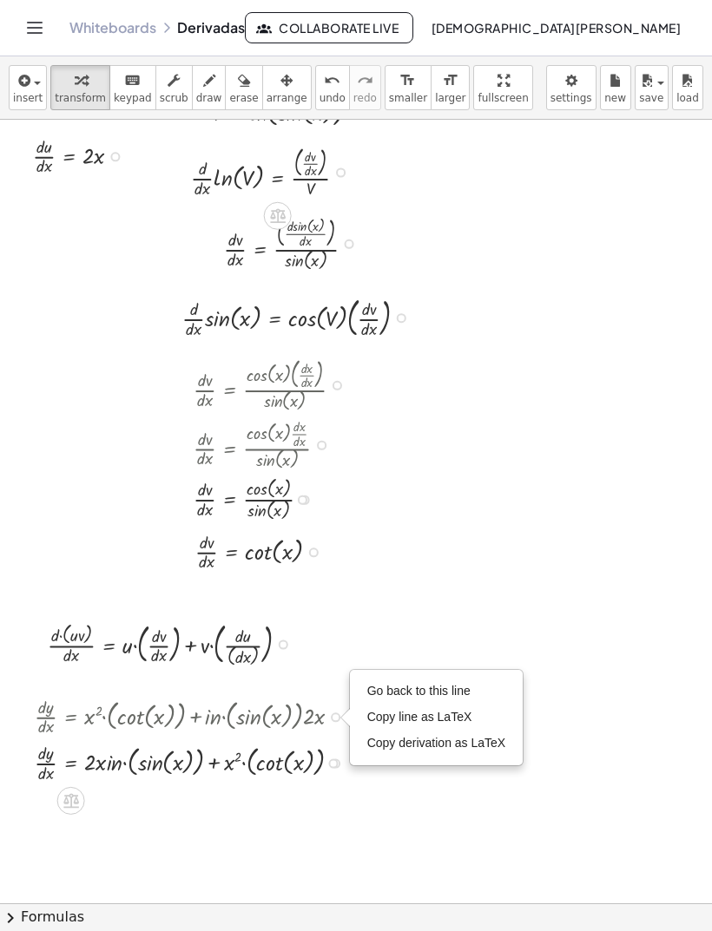
click at [338, 717] on div "Go back to this line Copy line as LaTeX Copy derivation as LaTeX" at bounding box center [336, 717] width 10 height 10
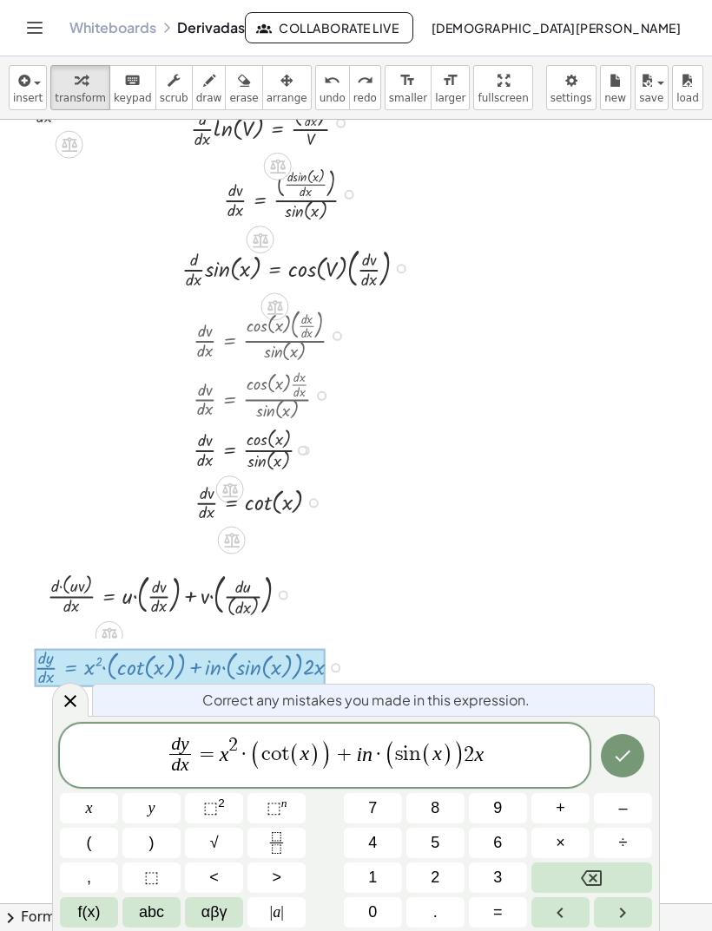
scroll to position [315, 0]
click at [376, 752] on span "·" at bounding box center [378, 754] width 12 height 21
click at [615, 879] on button "Backspace" at bounding box center [591, 878] width 121 height 30
click at [609, 875] on button "Backspace" at bounding box center [591, 878] width 121 height 30
click at [70, 918] on button "f(x)" at bounding box center [89, 912] width 58 height 30
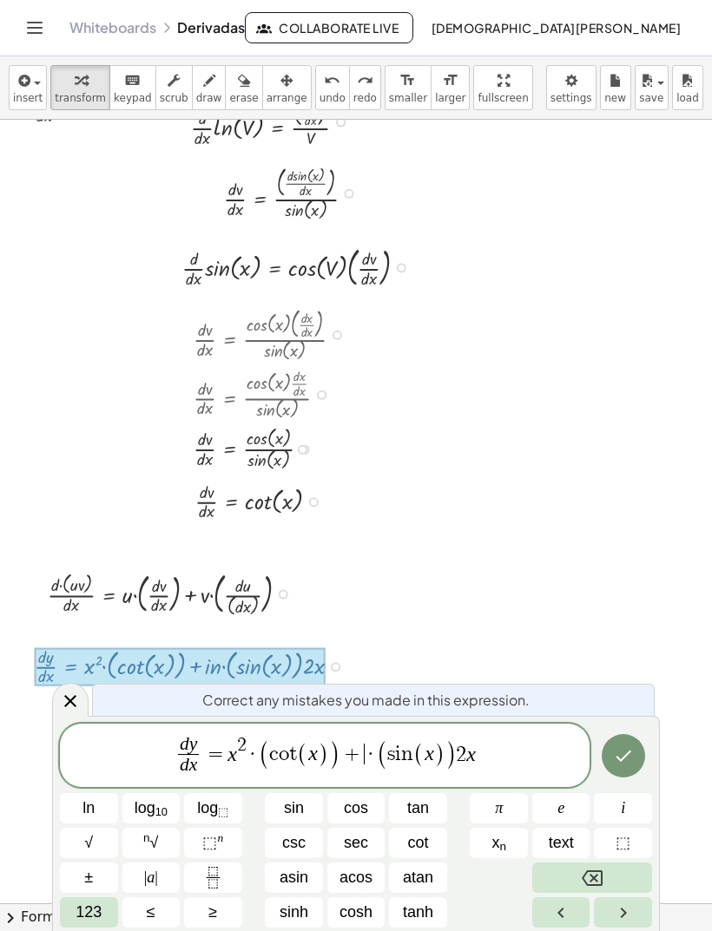
click at [72, 917] on button "123" at bounding box center [89, 912] width 58 height 30
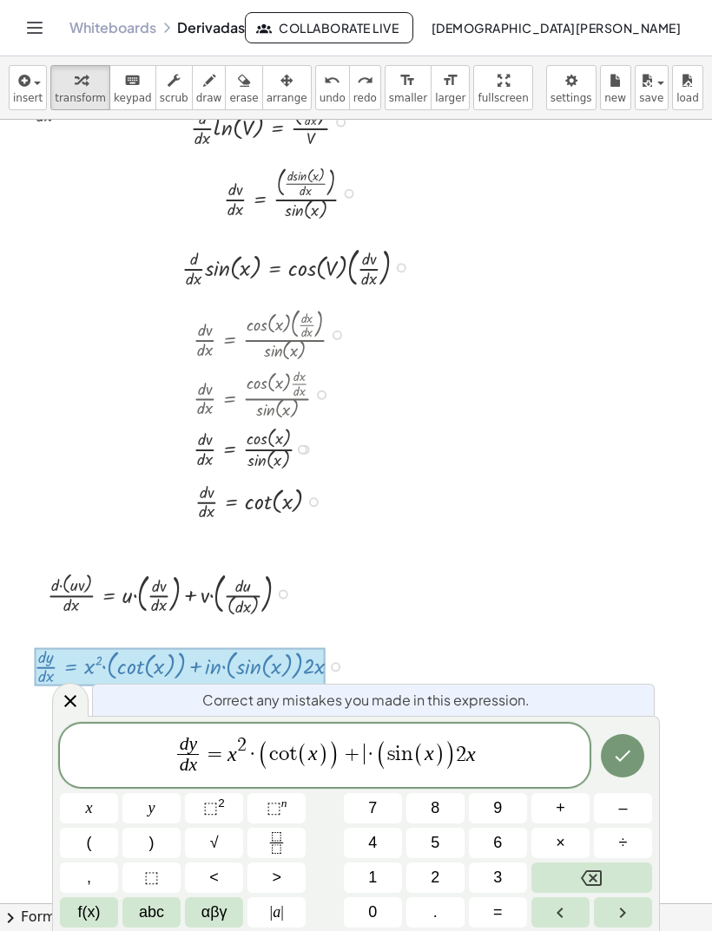
click at [82, 916] on span "f(x)" at bounding box center [89, 912] width 23 height 23
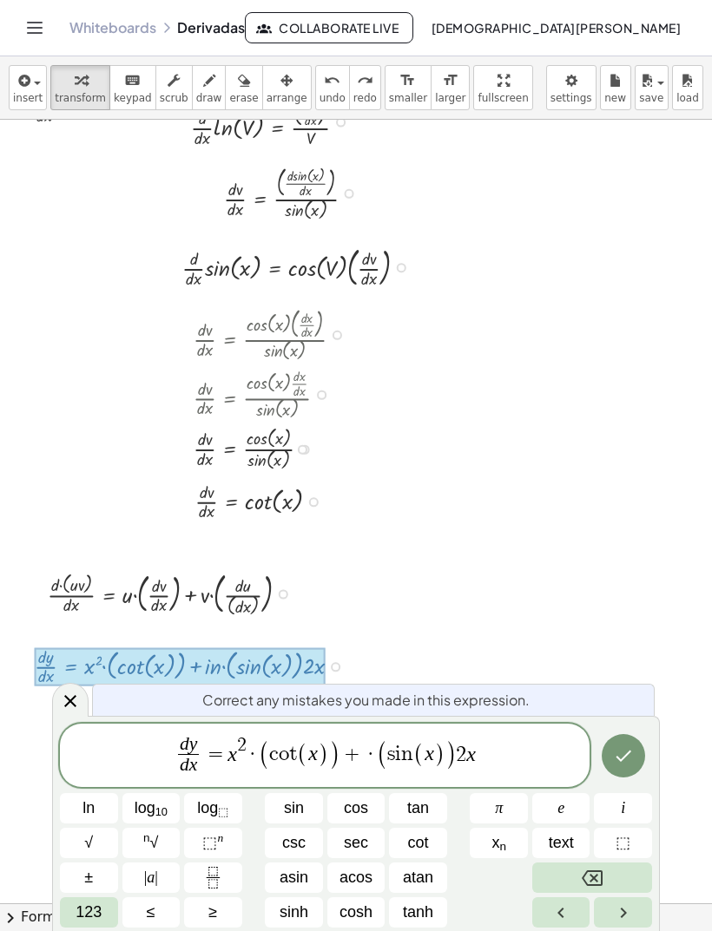
click at [79, 915] on span "123" at bounding box center [88, 912] width 26 height 23
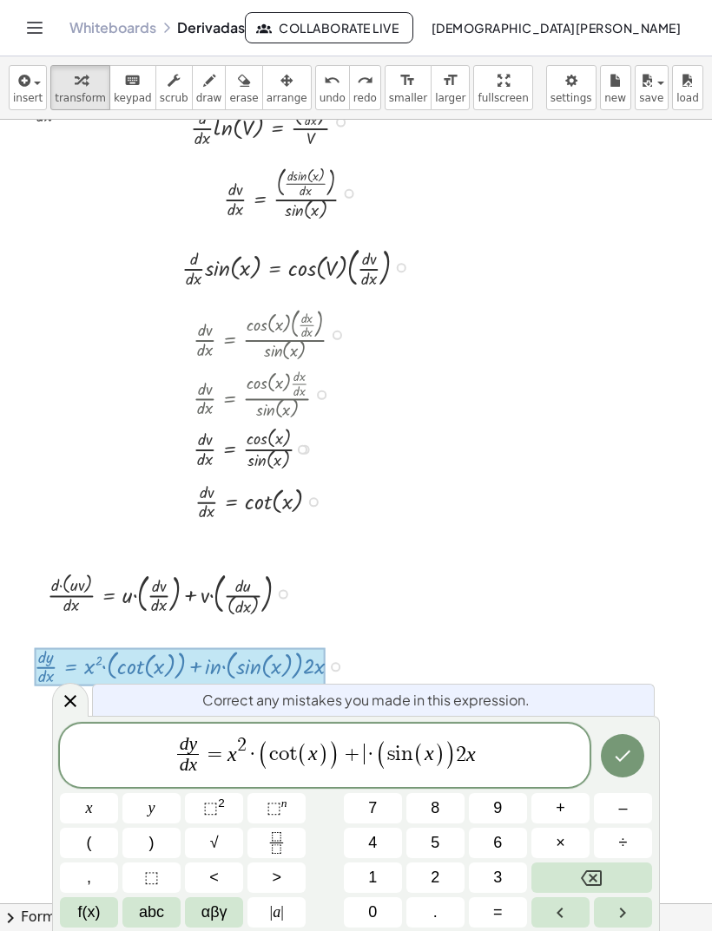
click at [145, 914] on span "abc" at bounding box center [151, 912] width 25 height 23
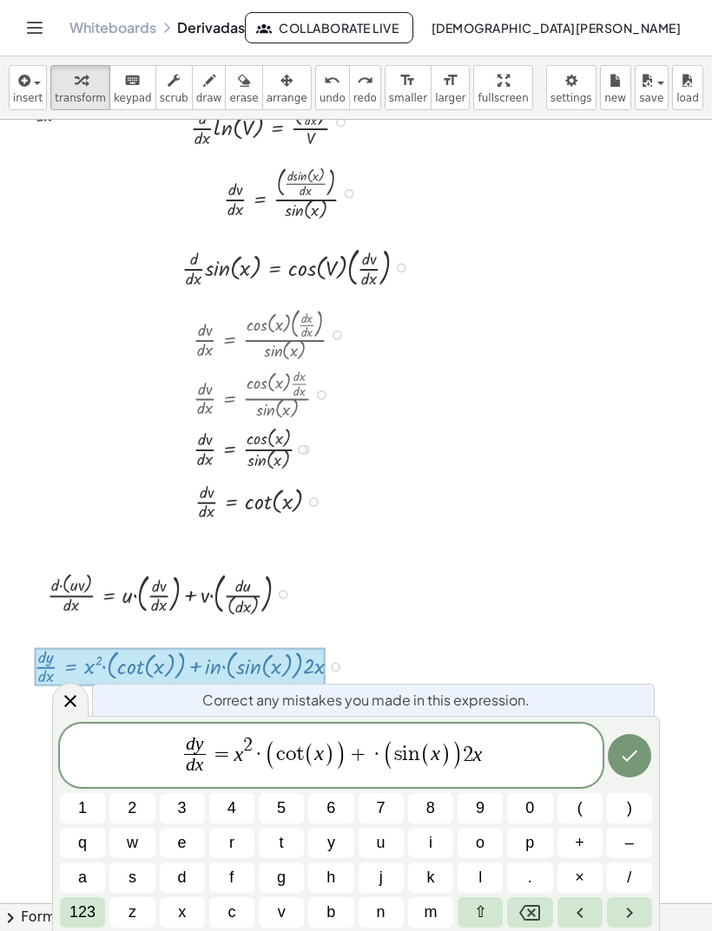
click at [497, 865] on button "l" at bounding box center [479, 878] width 45 height 30
click at [394, 893] on button "j" at bounding box center [380, 878] width 45 height 30
click at [399, 897] on button "n" at bounding box center [380, 912] width 45 height 30
click at [511, 916] on button "Backspace" at bounding box center [529, 912] width 45 height 30
click at [509, 910] on button "Backspace" at bounding box center [529, 912] width 45 height 30
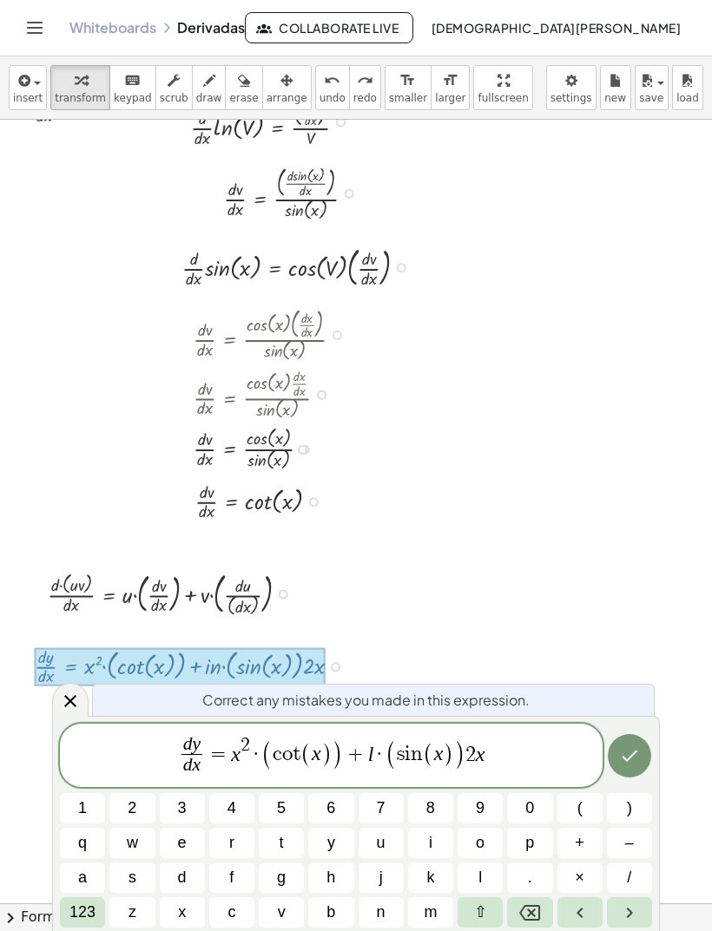
click at [386, 901] on button "n" at bounding box center [380, 912] width 45 height 30
click at [391, 753] on span "d y d x ​ = x 2 · ( c o t ( x ) ) + l n ​ · ( s i n ( x ) ) 2 x" at bounding box center [331, 757] width 542 height 46
click at [524, 909] on icon "Backspace" at bounding box center [529, 913] width 21 height 21
click at [631, 753] on icon "Done" at bounding box center [629, 755] width 21 height 21
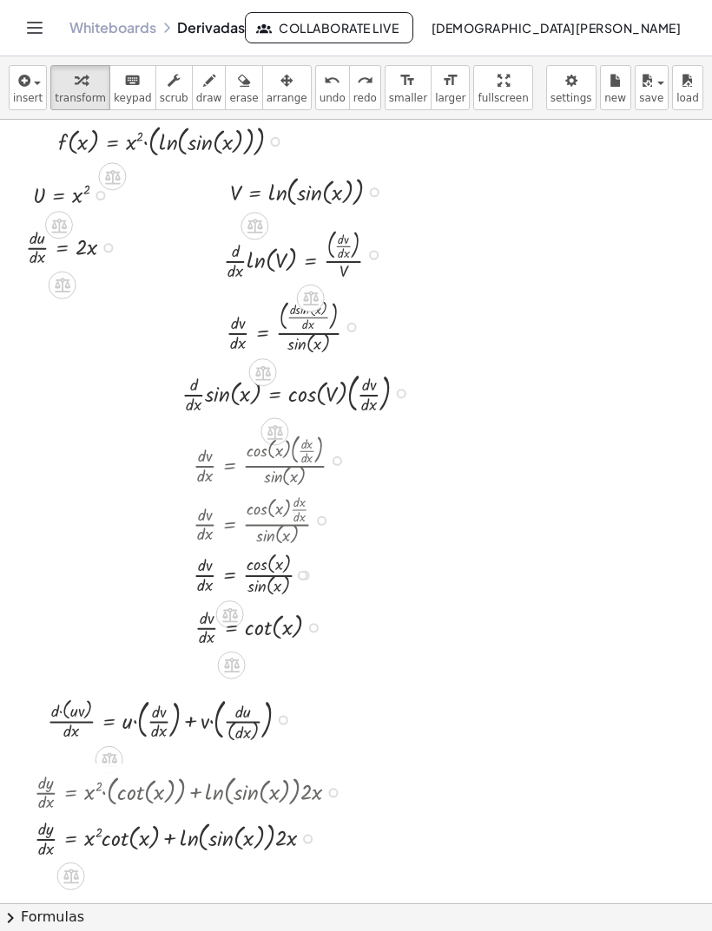
scroll to position [185, 0]
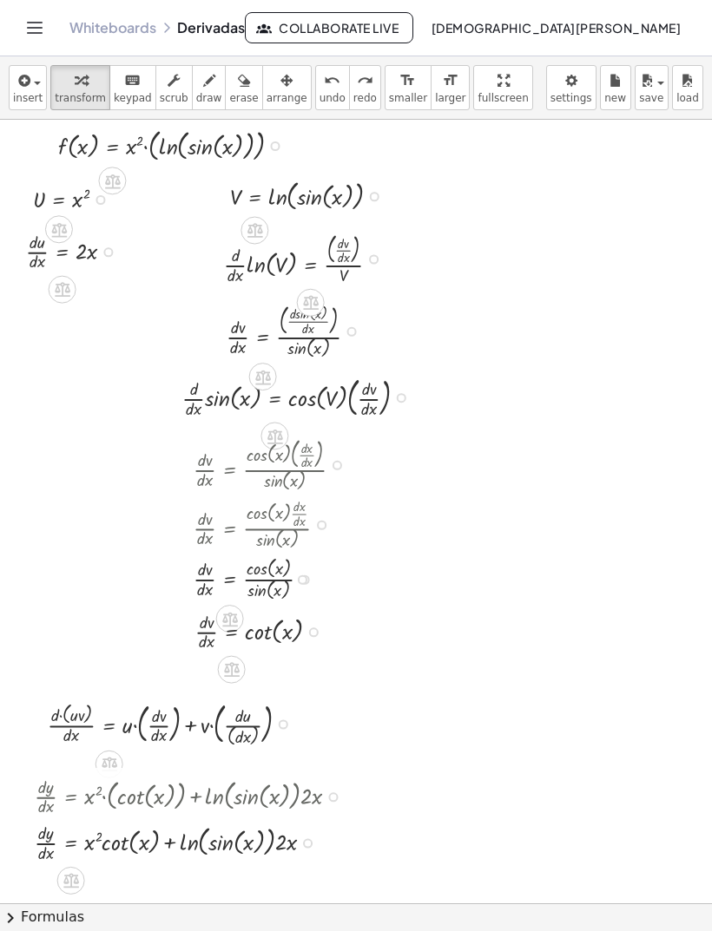
click at [311, 800] on div at bounding box center [194, 795] width 336 height 46
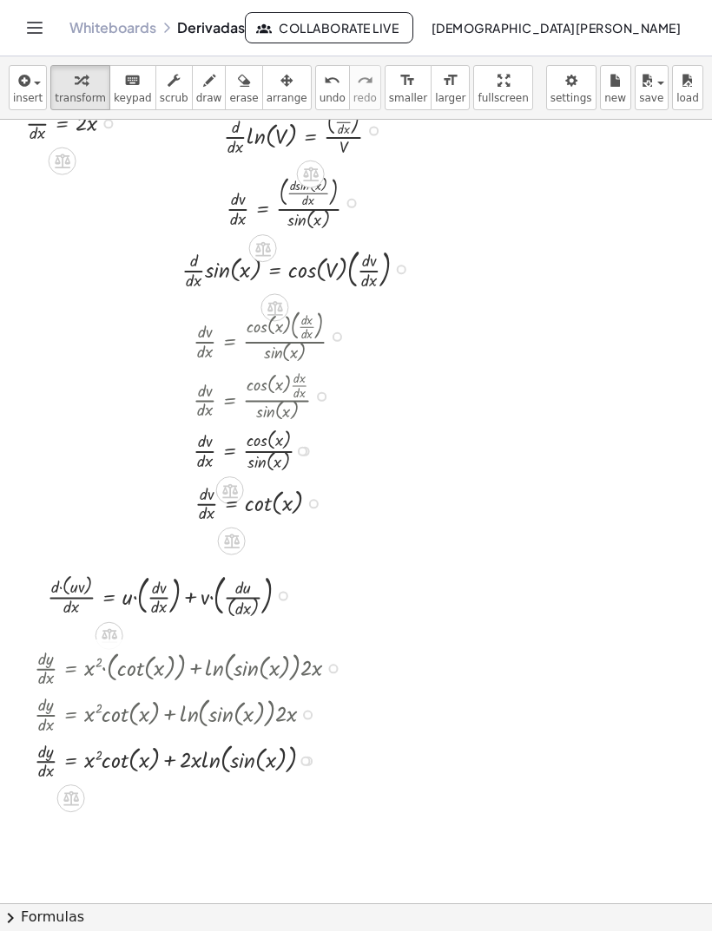
scroll to position [441, 0]
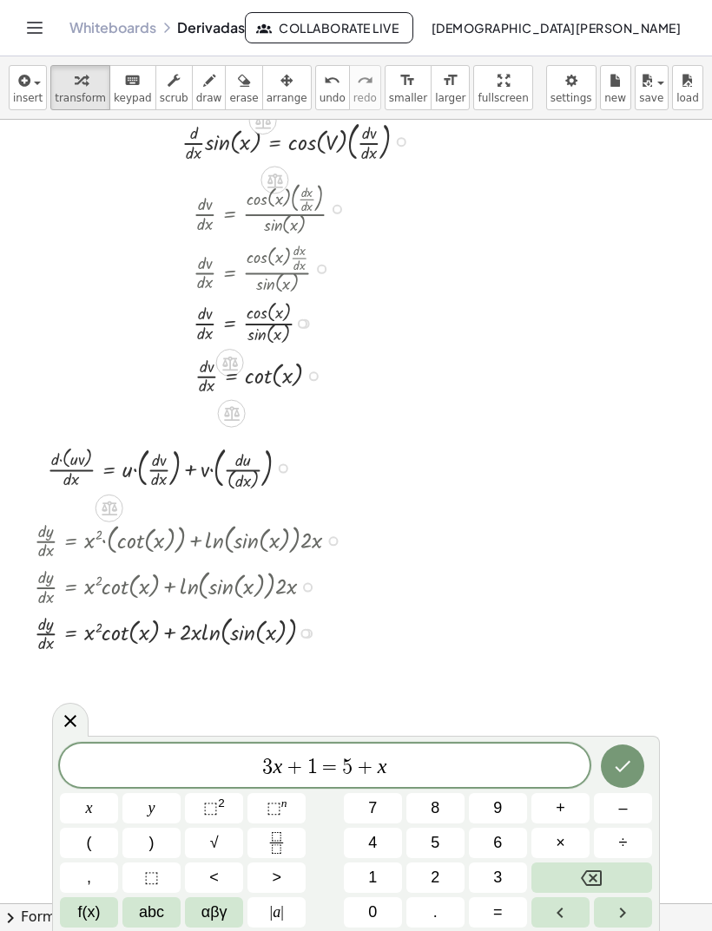
click at [67, 727] on icon at bounding box center [70, 721] width 21 height 21
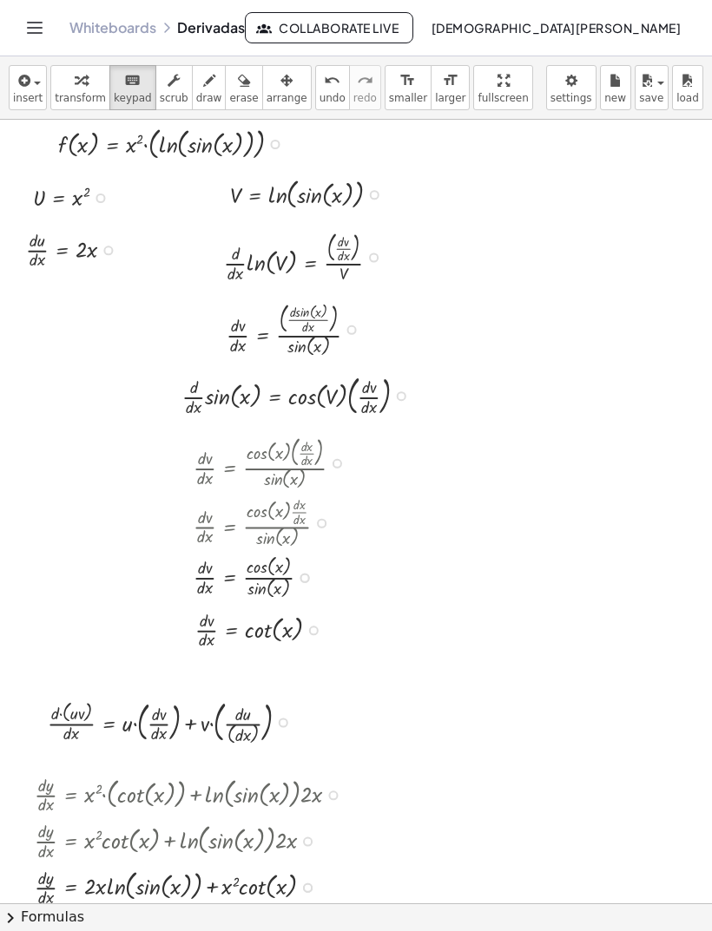
scroll to position [184, 0]
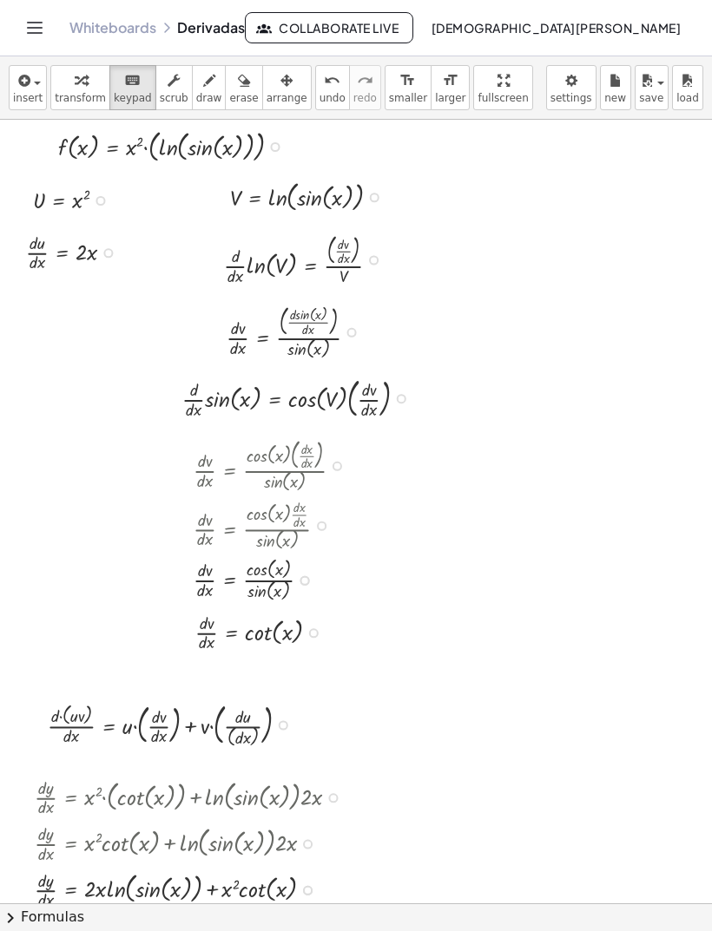
click at [43, 28] on icon "Toggle navigation" at bounding box center [35, 28] width 15 height 10
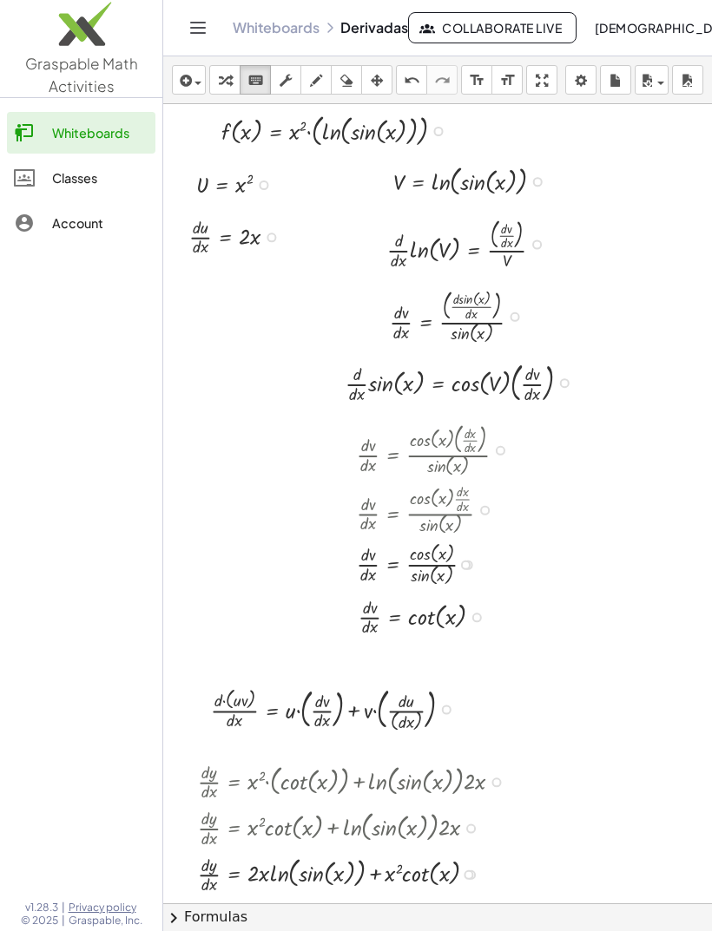
click at [62, 151] on link "Whiteboards" at bounding box center [81, 133] width 148 height 42
click at [71, 133] on div "Whiteboards" at bounding box center [100, 132] width 96 height 21
click at [72, 177] on div "Classes" at bounding box center [100, 177] width 96 height 21
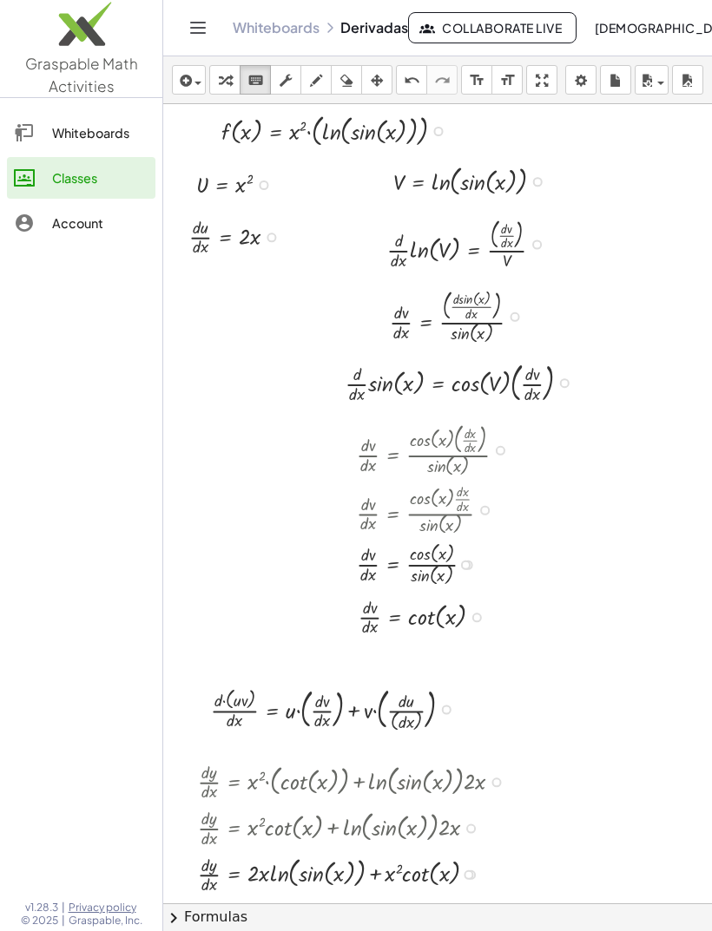
click at [89, 213] on div "Account" at bounding box center [100, 223] width 96 height 21
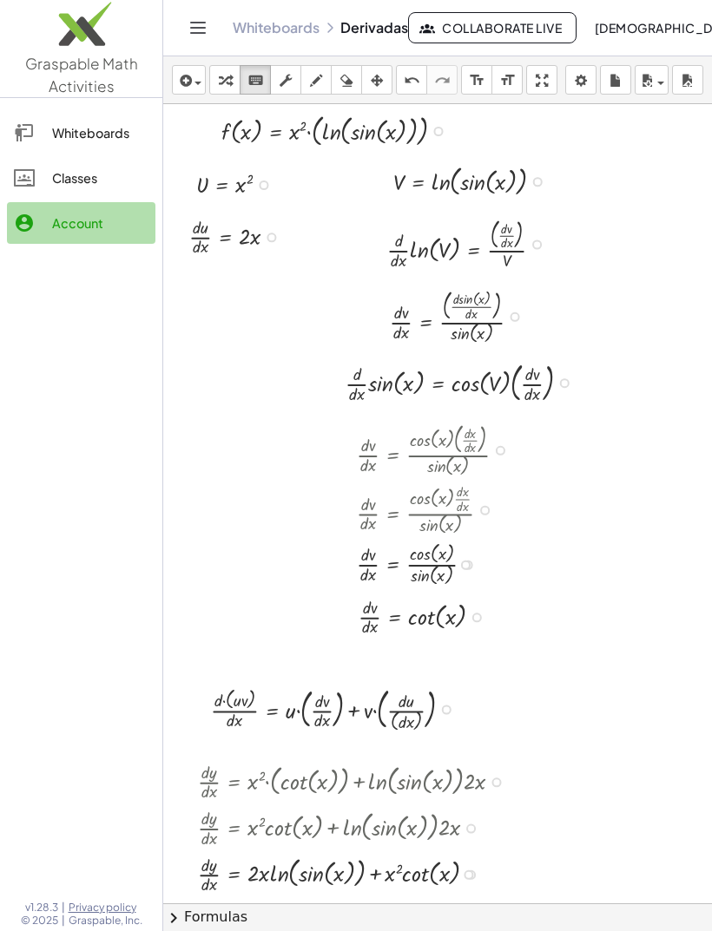
click at [79, 221] on div "Account" at bounding box center [100, 223] width 96 height 21
click at [50, 149] on link "Whiteboards" at bounding box center [81, 133] width 148 height 42
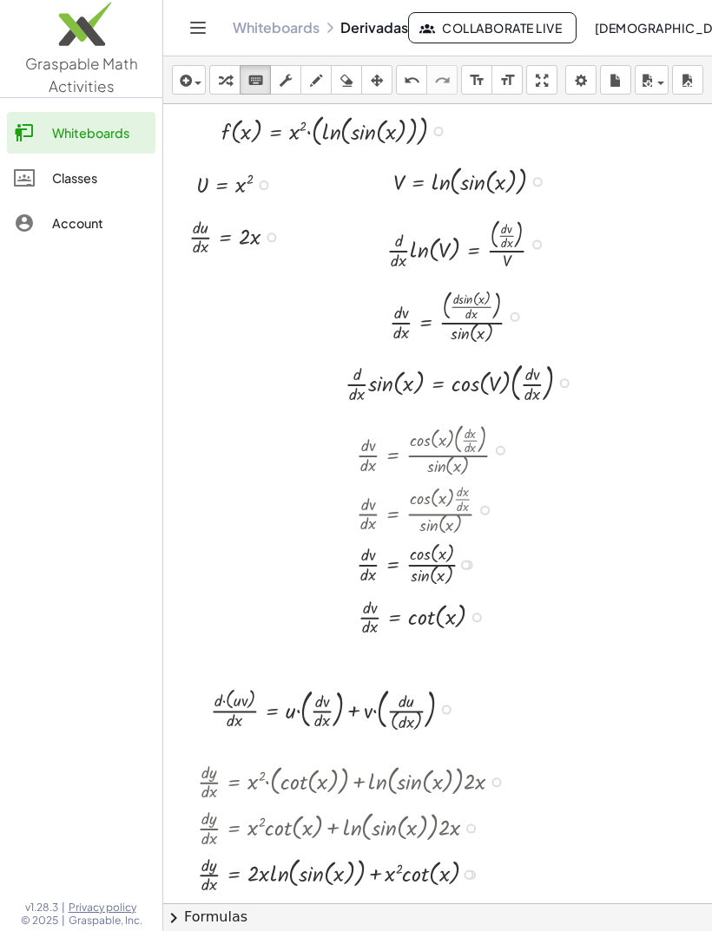
click at [200, 34] on icon "Toggle navigation" at bounding box center [197, 27] width 21 height 21
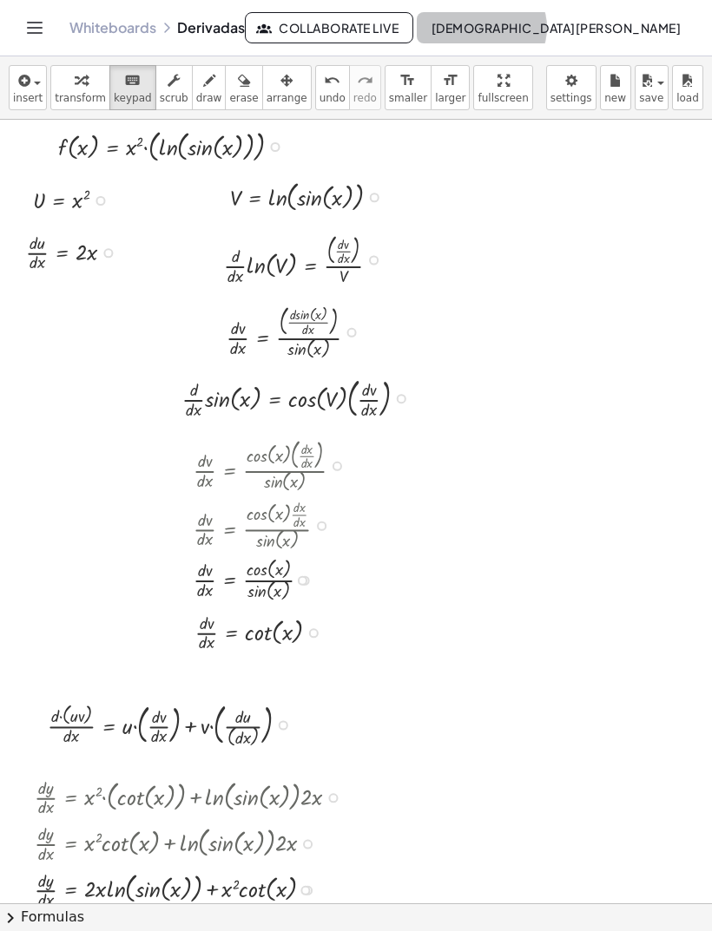
click at [658, 22] on span "[DEMOGRAPHIC_DATA][PERSON_NAME]" at bounding box center [555, 28] width 250 height 16
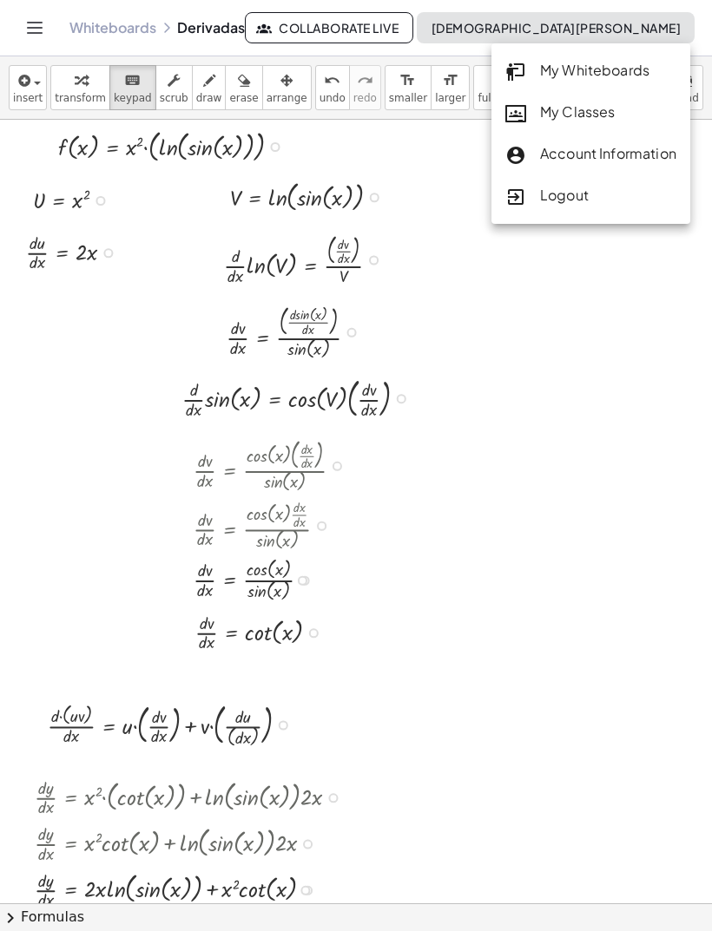
click at [635, 69] on div "My Whiteboards" at bounding box center [590, 71] width 171 height 23
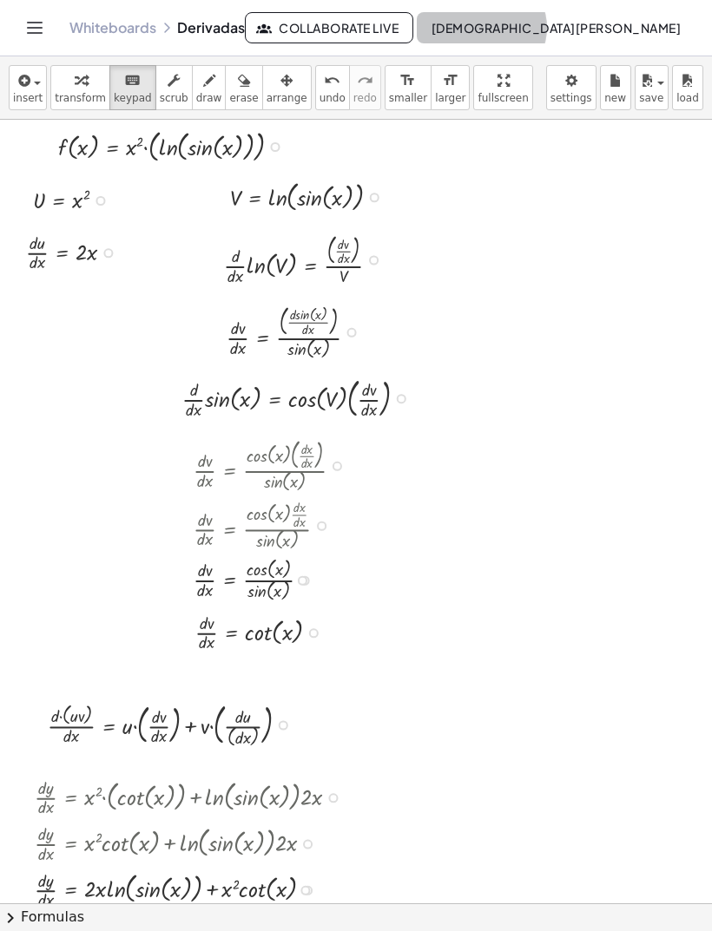
click at [653, 37] on button "[DEMOGRAPHIC_DATA][PERSON_NAME]" at bounding box center [556, 27] width 278 height 31
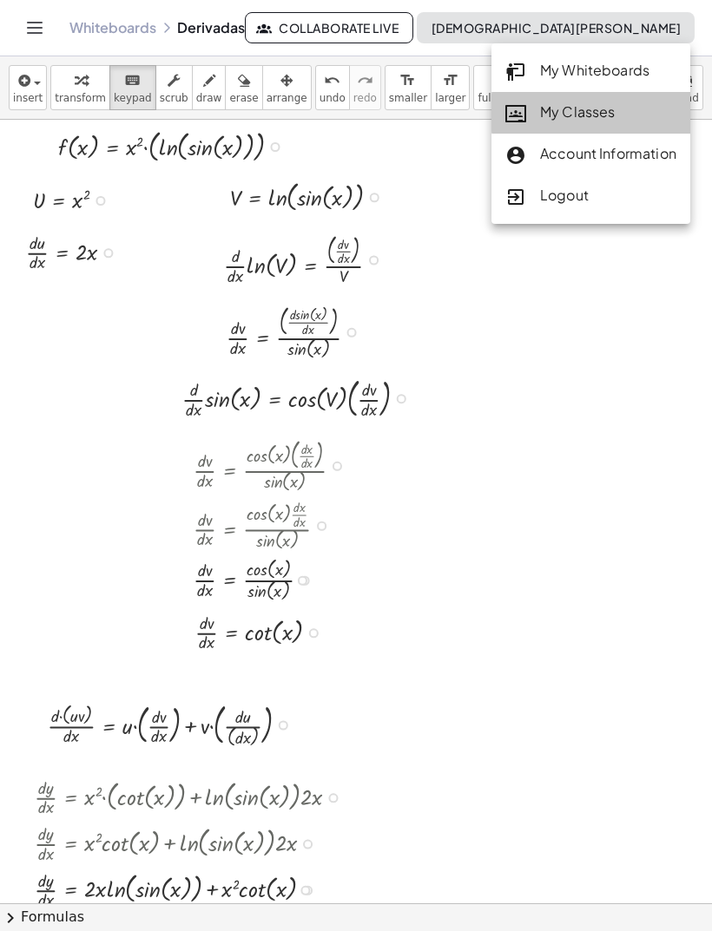
click at [640, 116] on div "My Classes" at bounding box center [590, 113] width 171 height 23
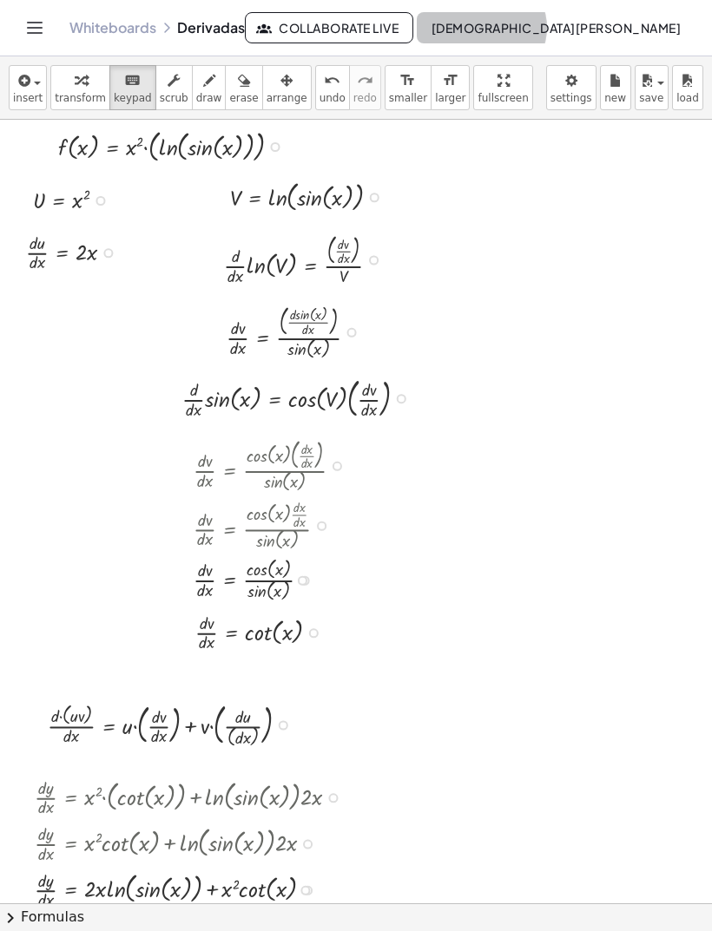
click at [646, 43] on button "[DEMOGRAPHIC_DATA][PERSON_NAME]" at bounding box center [556, 27] width 278 height 31
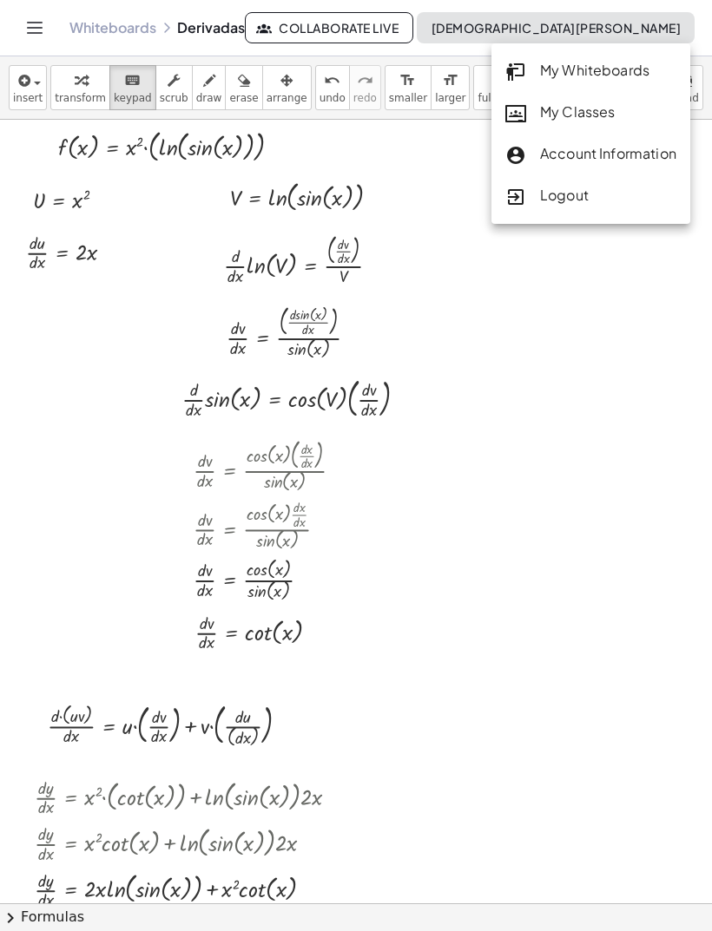
click at [652, 49] on div "My Whiteboards My Classes Account Information Logout" at bounding box center [590, 133] width 199 height 181
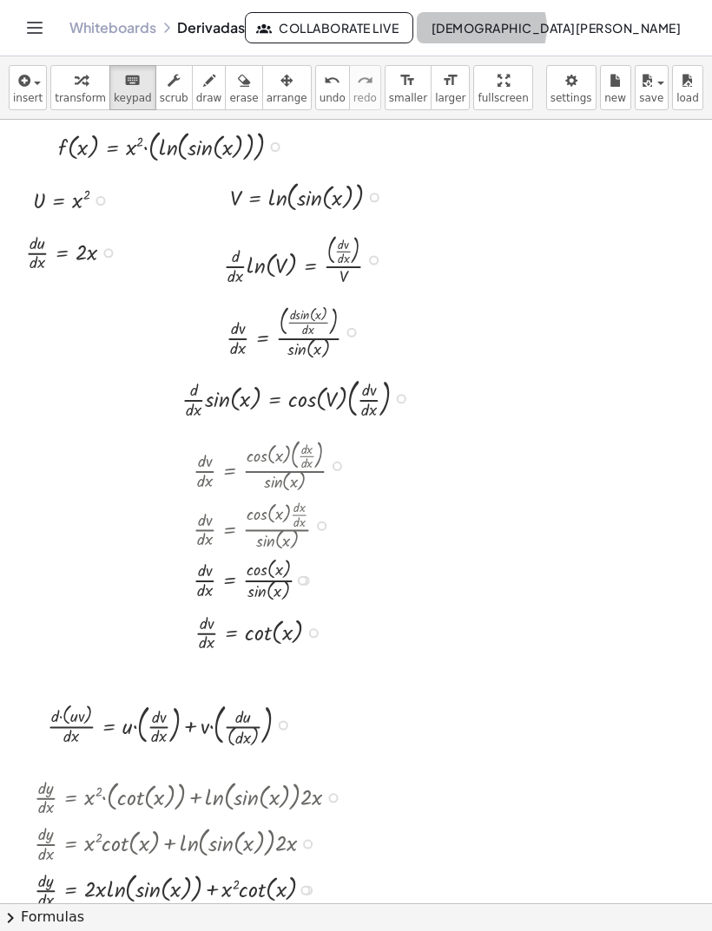
click at [656, 30] on span "[DEMOGRAPHIC_DATA][PERSON_NAME]" at bounding box center [555, 28] width 250 height 16
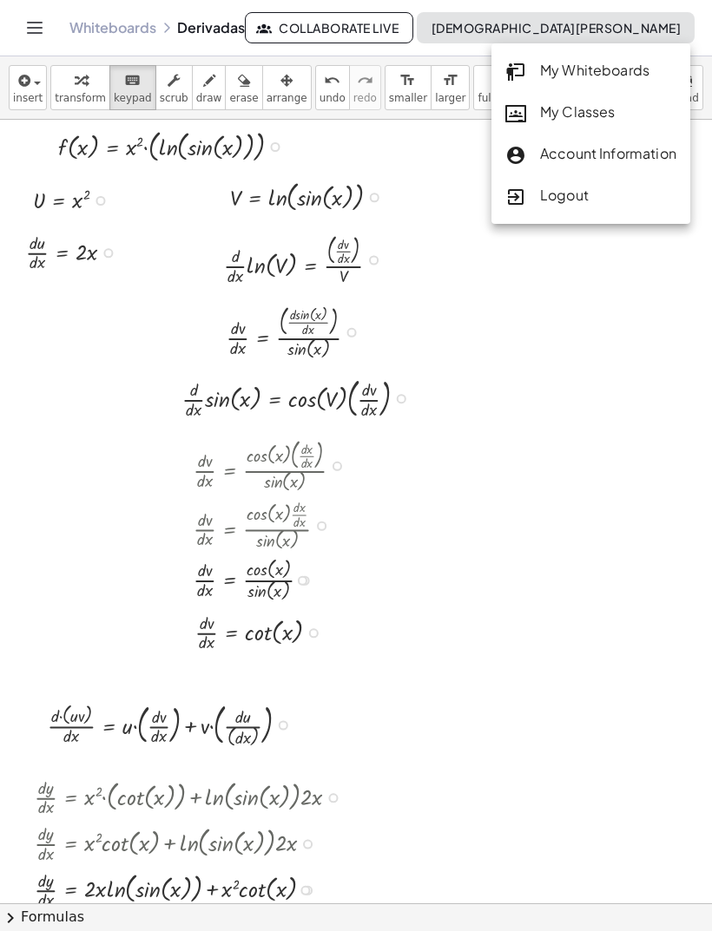
click at [617, 80] on div "My Whiteboards" at bounding box center [590, 71] width 171 height 23
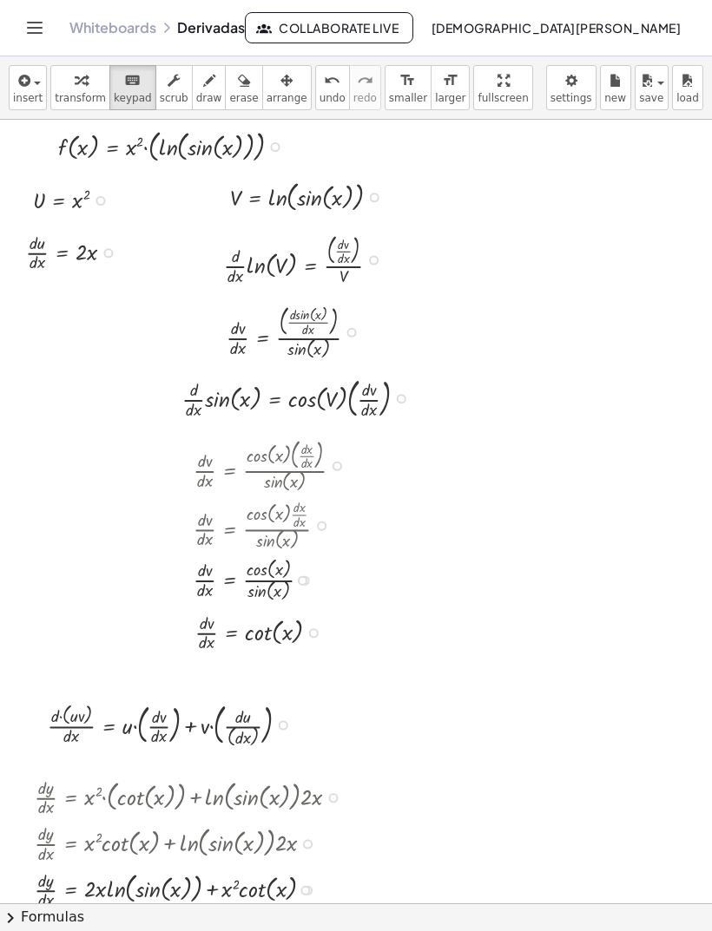
click at [651, 32] on span "[DEMOGRAPHIC_DATA][PERSON_NAME]" at bounding box center [555, 28] width 250 height 16
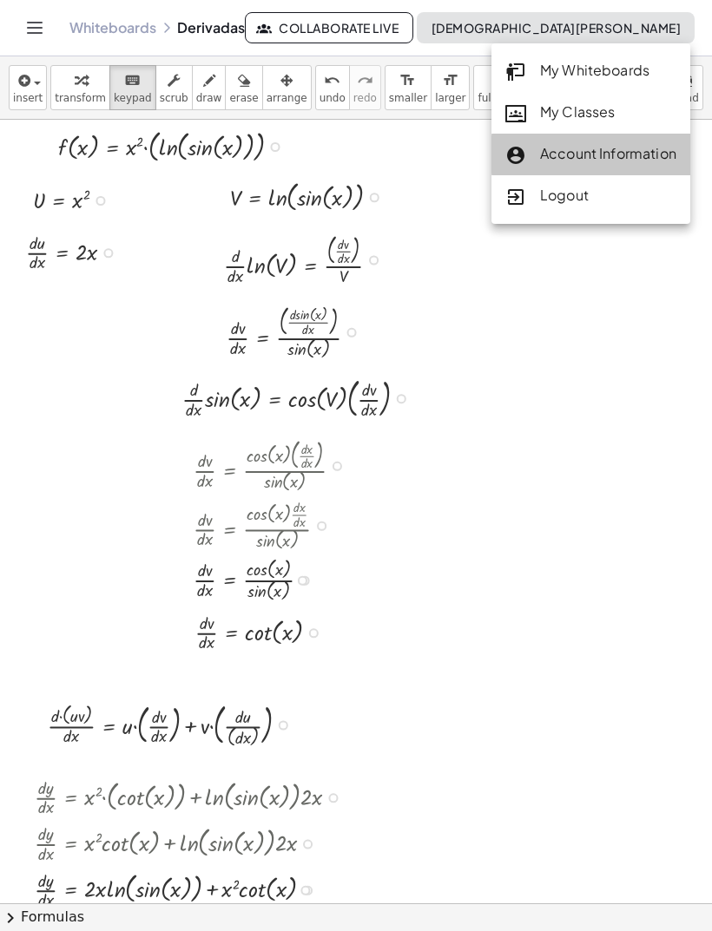
click at [666, 151] on div "Account Information" at bounding box center [590, 154] width 171 height 23
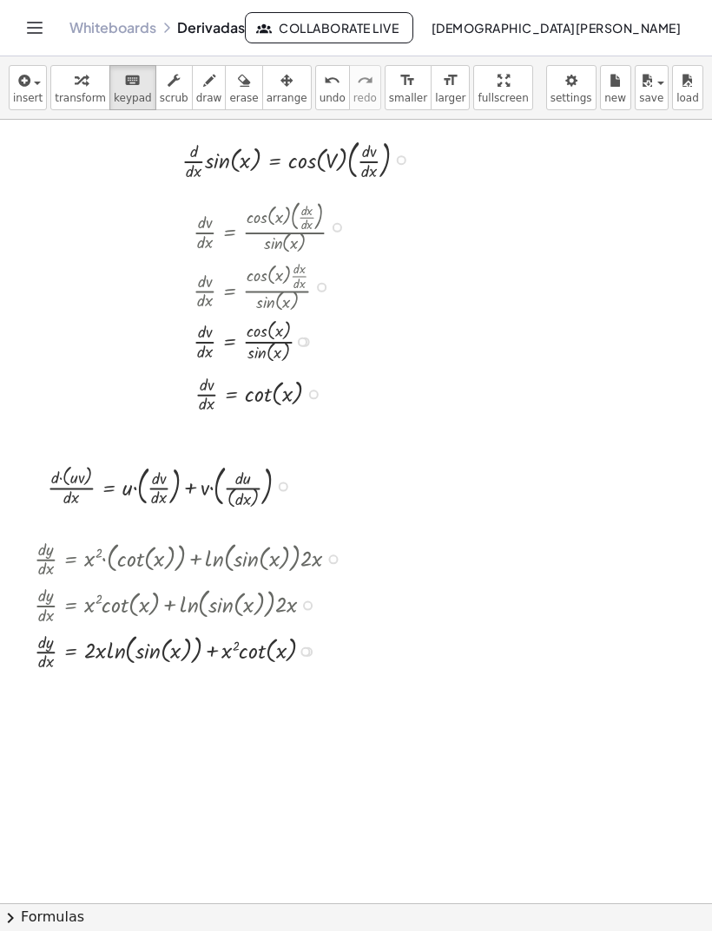
scroll to position [312, 0]
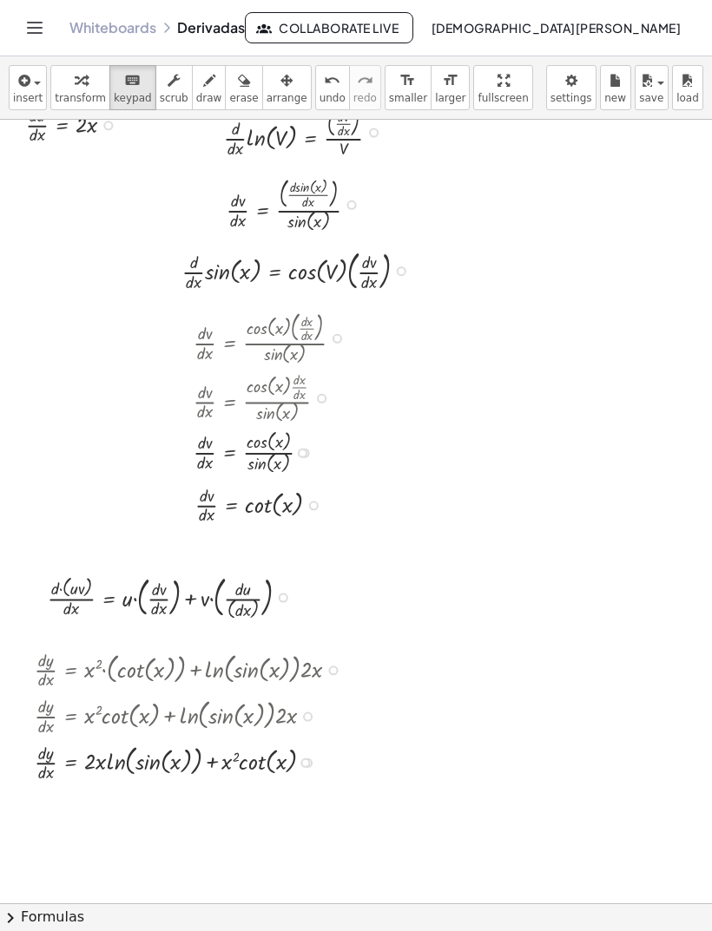
click at [46, 30] on button "Toggle navigation" at bounding box center [35, 28] width 28 height 28
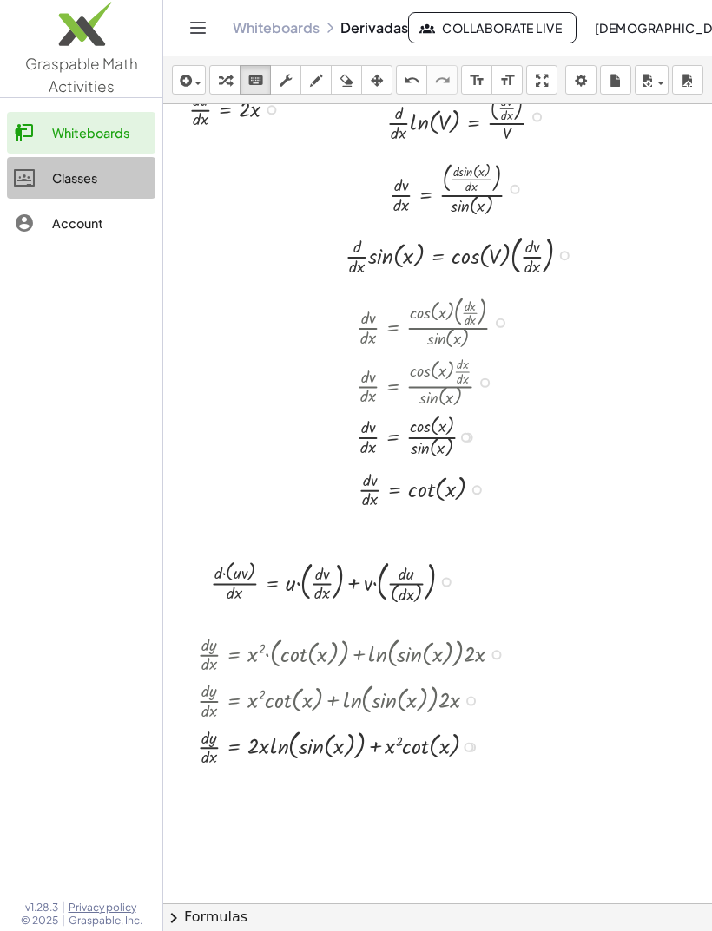
click at [85, 176] on div "Classes" at bounding box center [100, 177] width 96 height 21
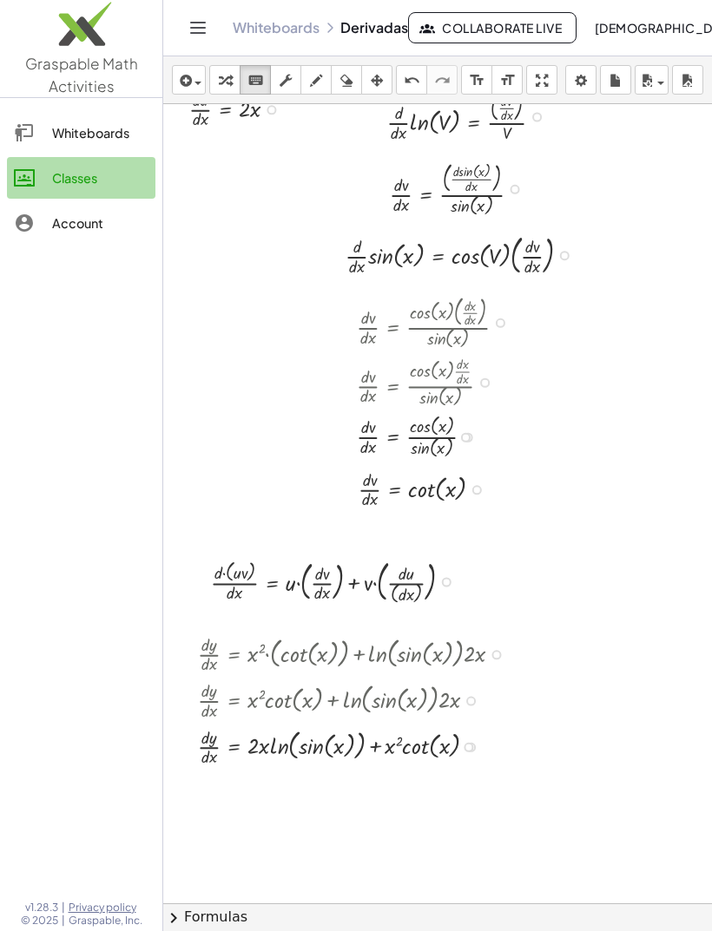
click at [73, 179] on div "Classes" at bounding box center [100, 177] width 96 height 21
click at [80, 178] on div "Classes" at bounding box center [100, 177] width 96 height 21
click at [203, 88] on button "insert" at bounding box center [189, 80] width 34 height 30
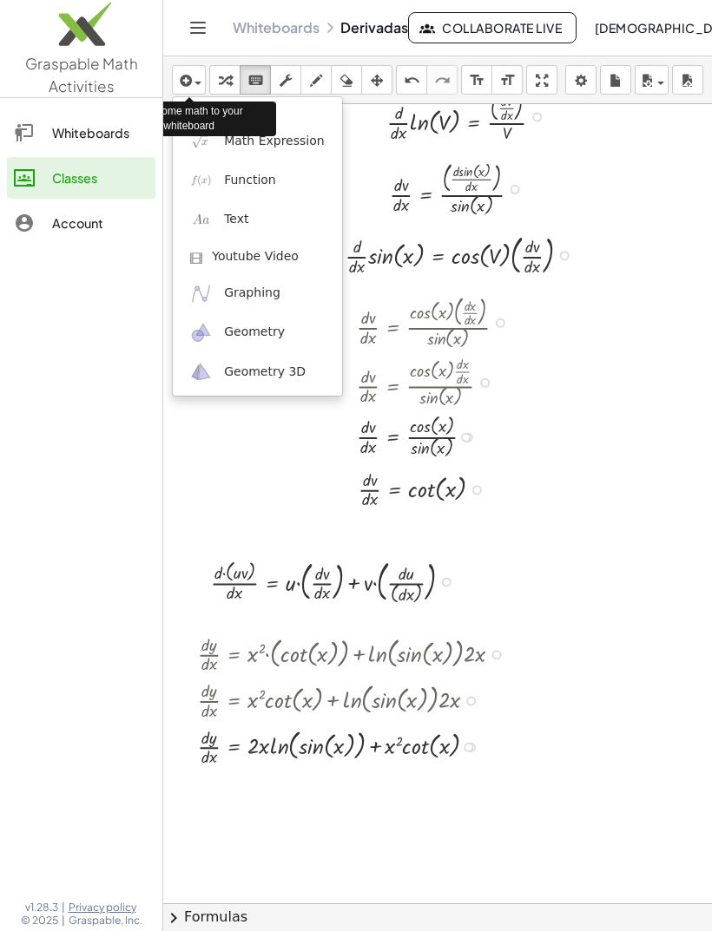
click at [91, 206] on div at bounding box center [356, 465] width 712 height 931
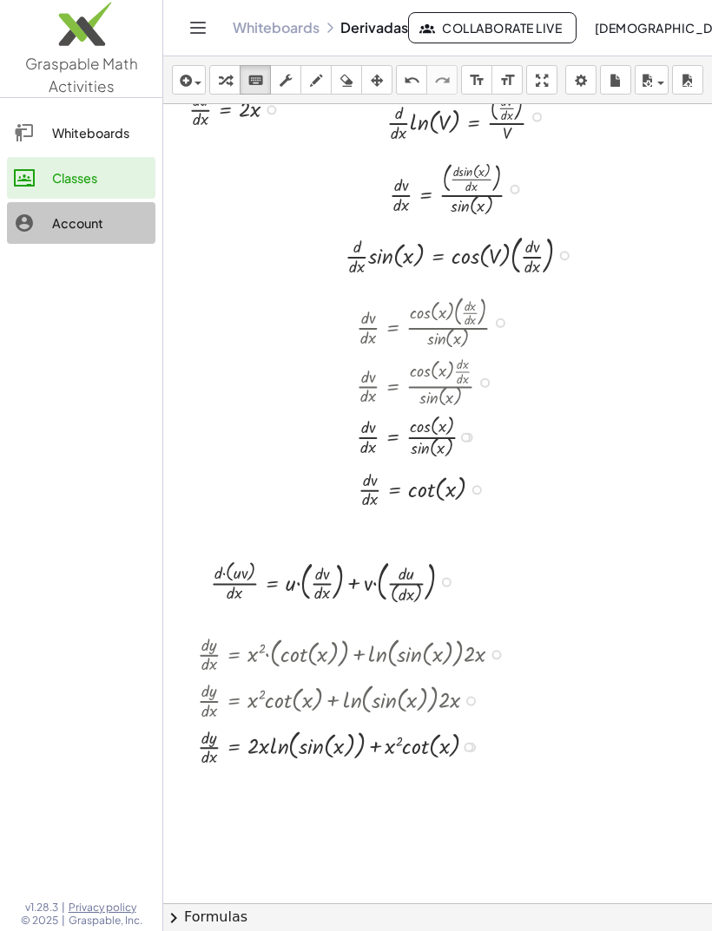
click at [69, 215] on div "Account" at bounding box center [100, 223] width 96 height 21
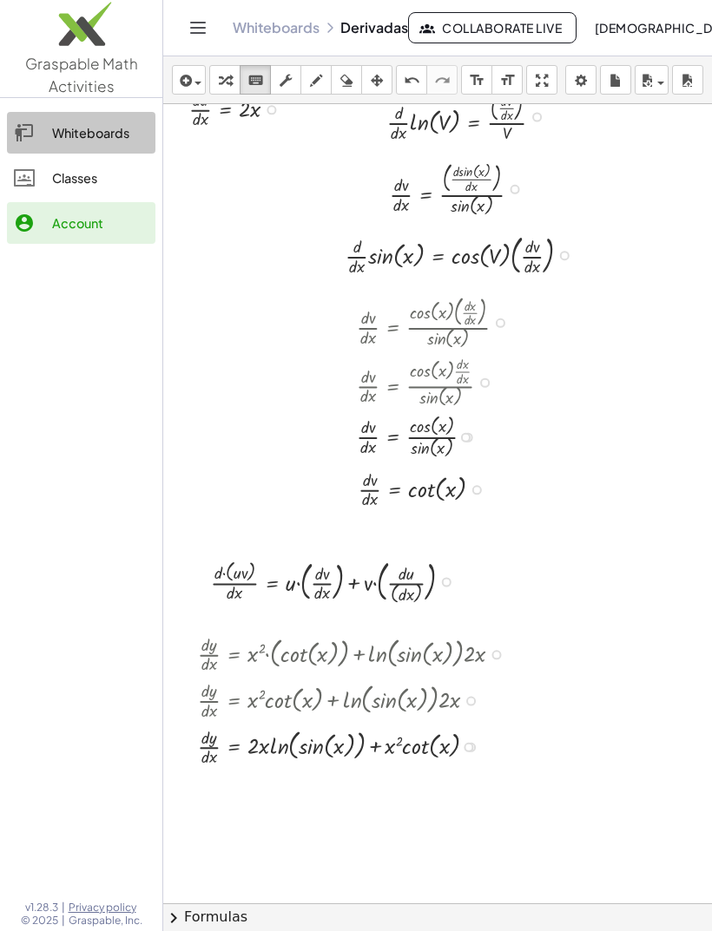
click at [77, 141] on div "Whiteboards" at bounding box center [100, 132] width 96 height 21
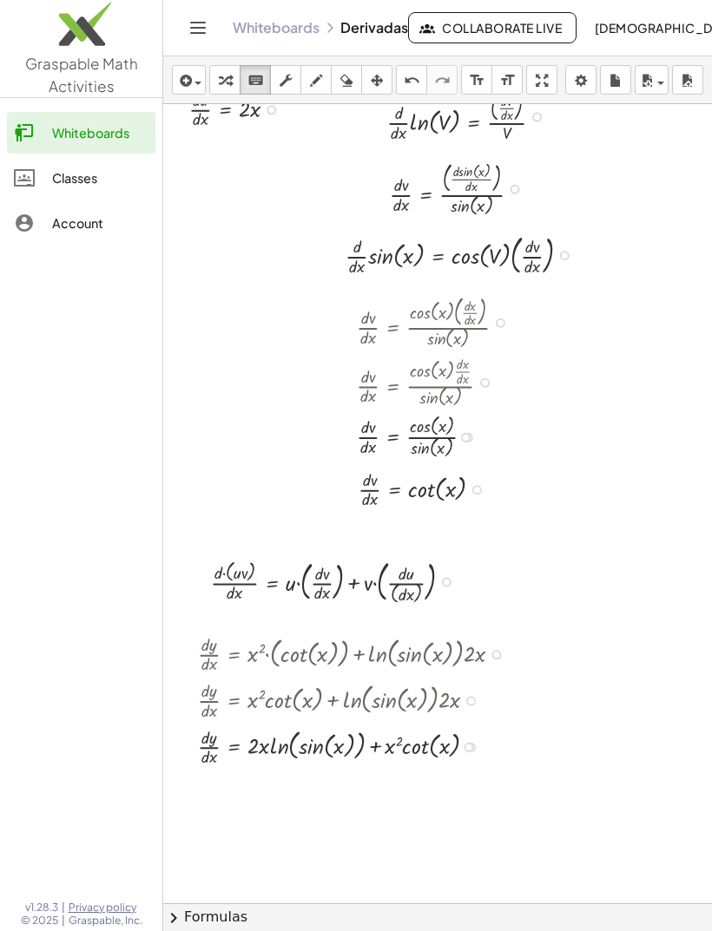
click at [189, 22] on icon "Toggle navigation" at bounding box center [197, 27] width 21 height 21
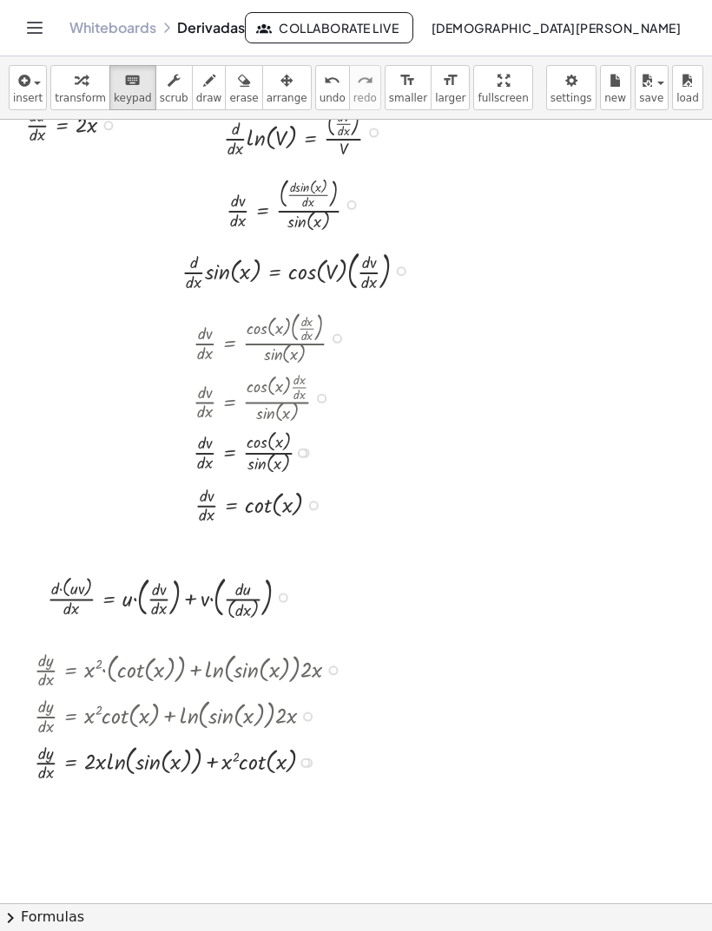
click at [36, 30] on icon "Toggle navigation" at bounding box center [34, 27] width 21 height 21
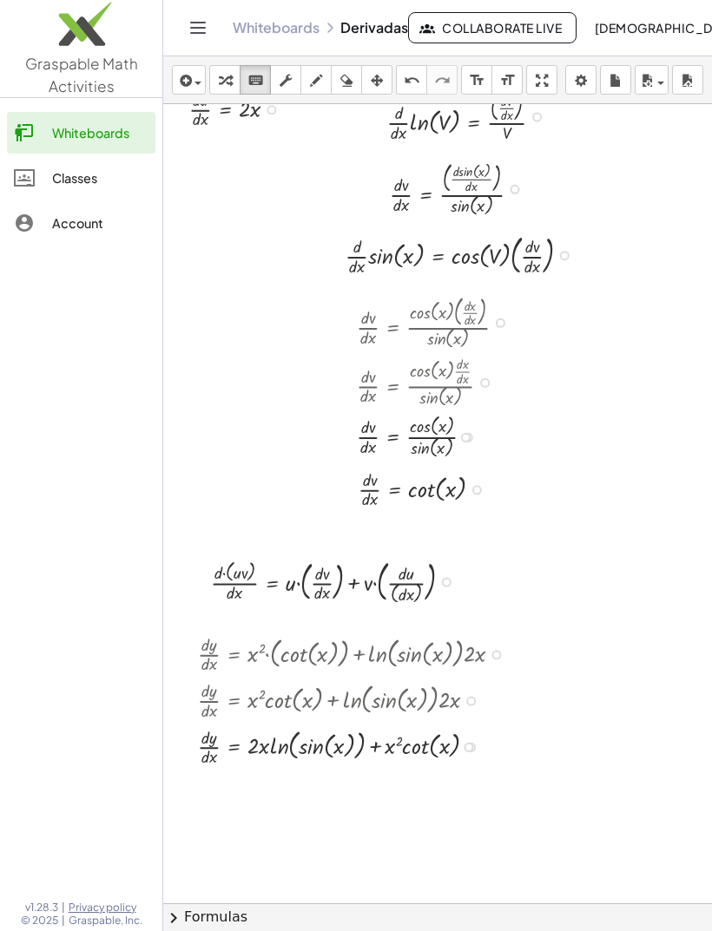
scroll to position [363, 0]
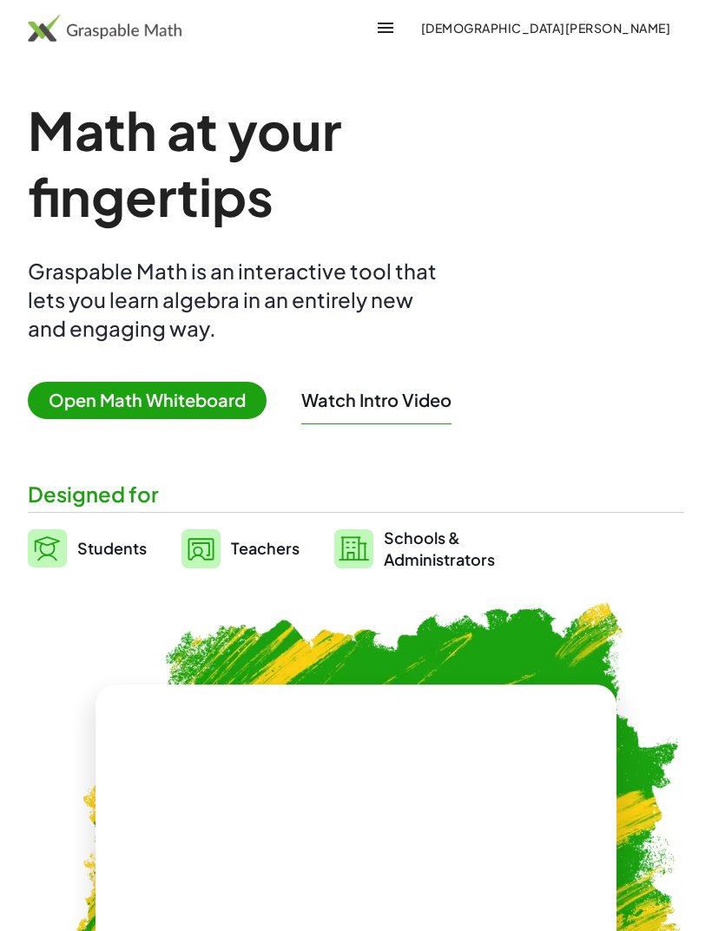
click at [613, 13] on button "[DEMOGRAPHIC_DATA][PERSON_NAME]" at bounding box center [545, 27] width 278 height 31
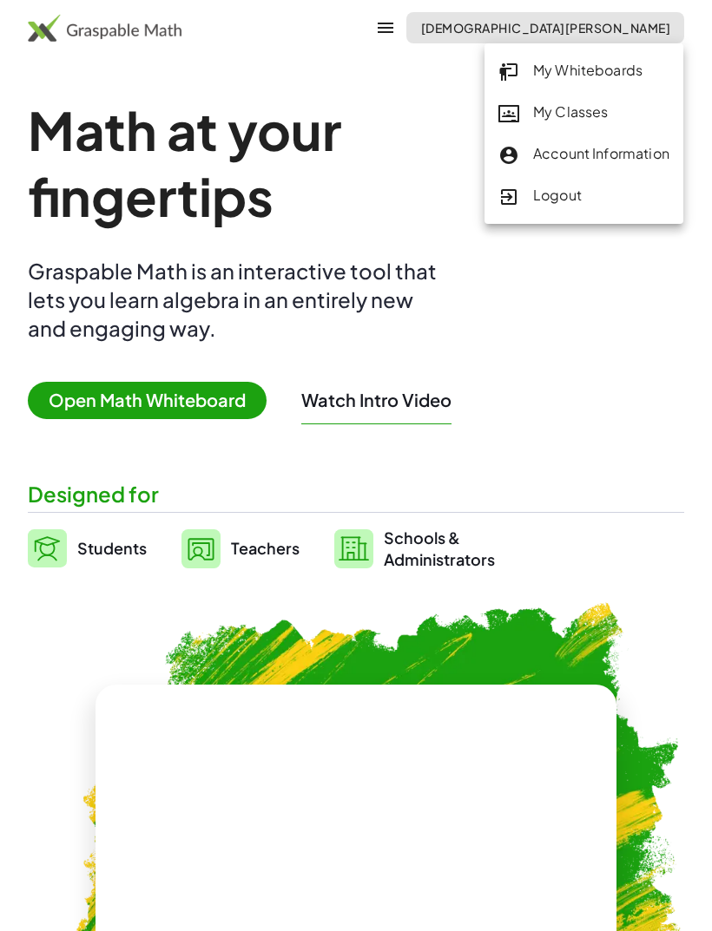
click at [588, 94] on link "My Classes" at bounding box center [583, 113] width 199 height 42
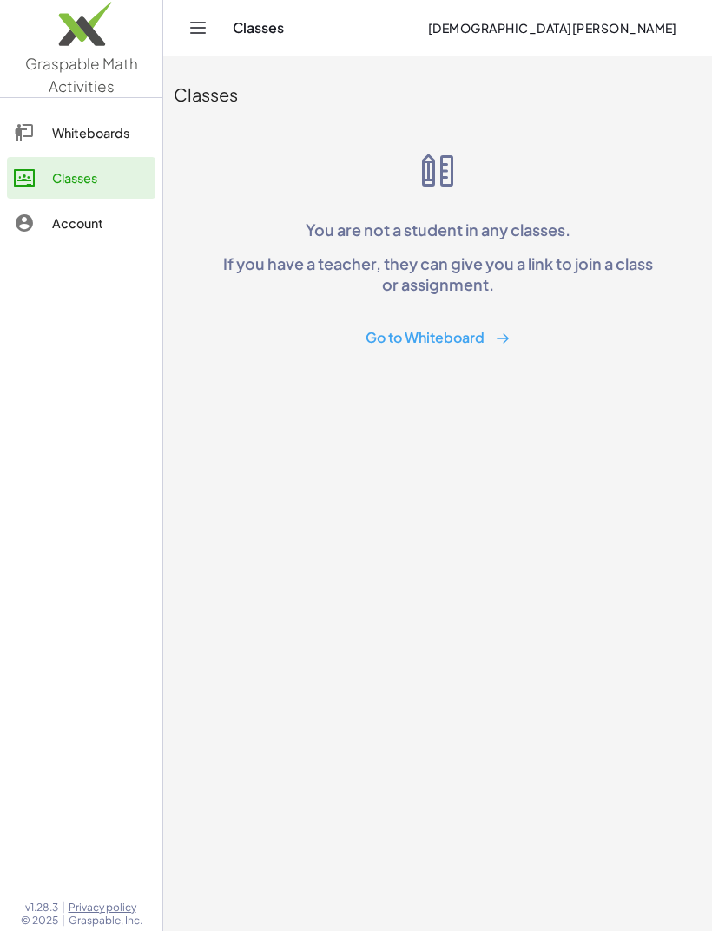
click at [66, 232] on div "Account" at bounding box center [100, 223] width 96 height 21
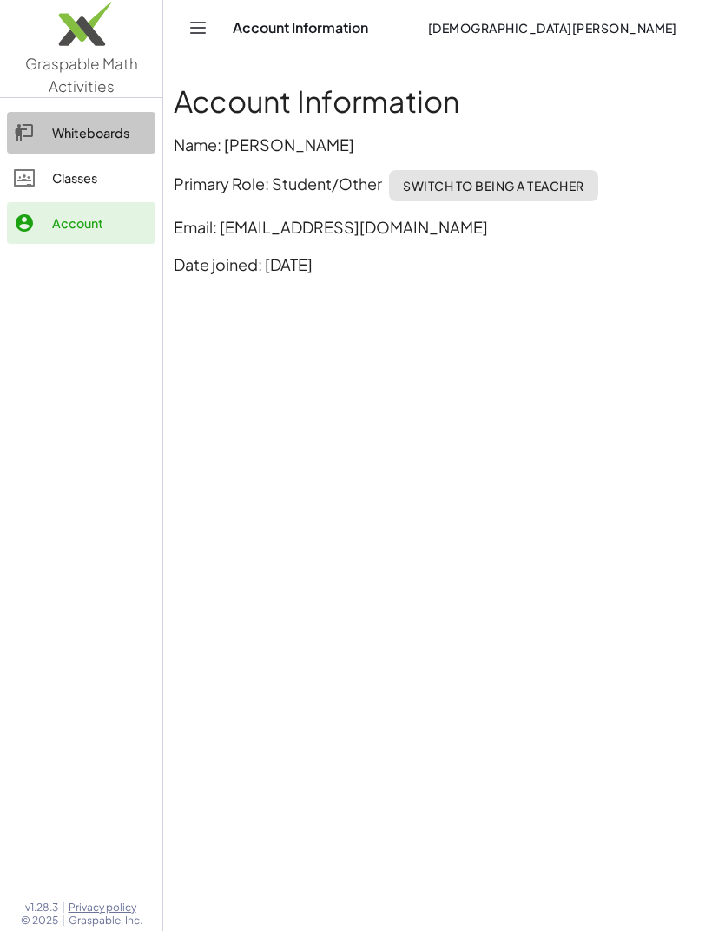
click at [61, 133] on div "Whiteboards" at bounding box center [100, 132] width 96 height 21
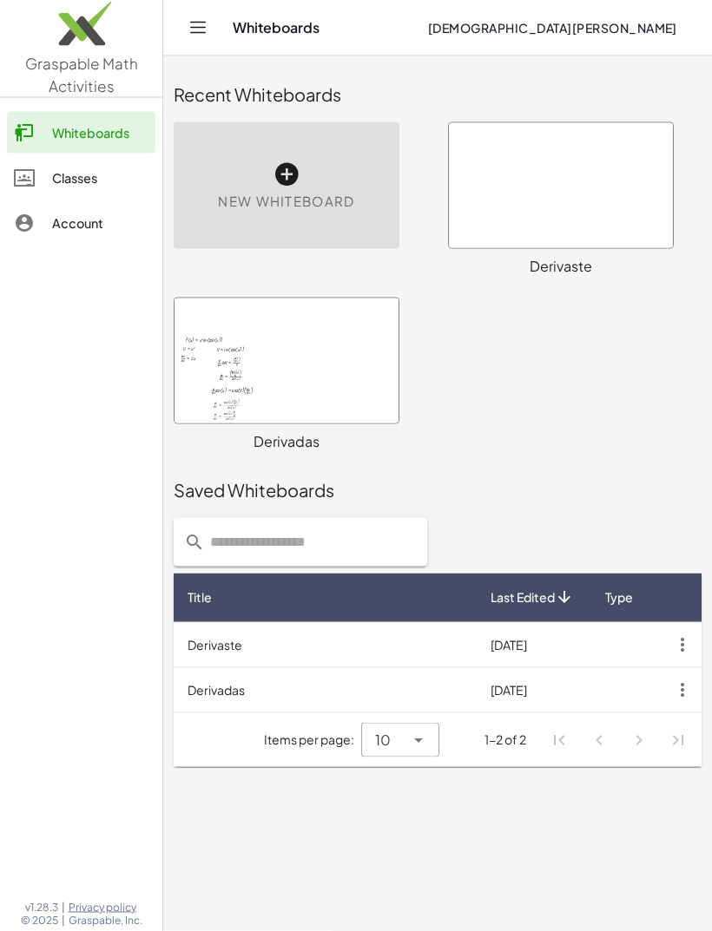
click at [692, 629] on icon "button" at bounding box center [681, 644] width 31 height 31
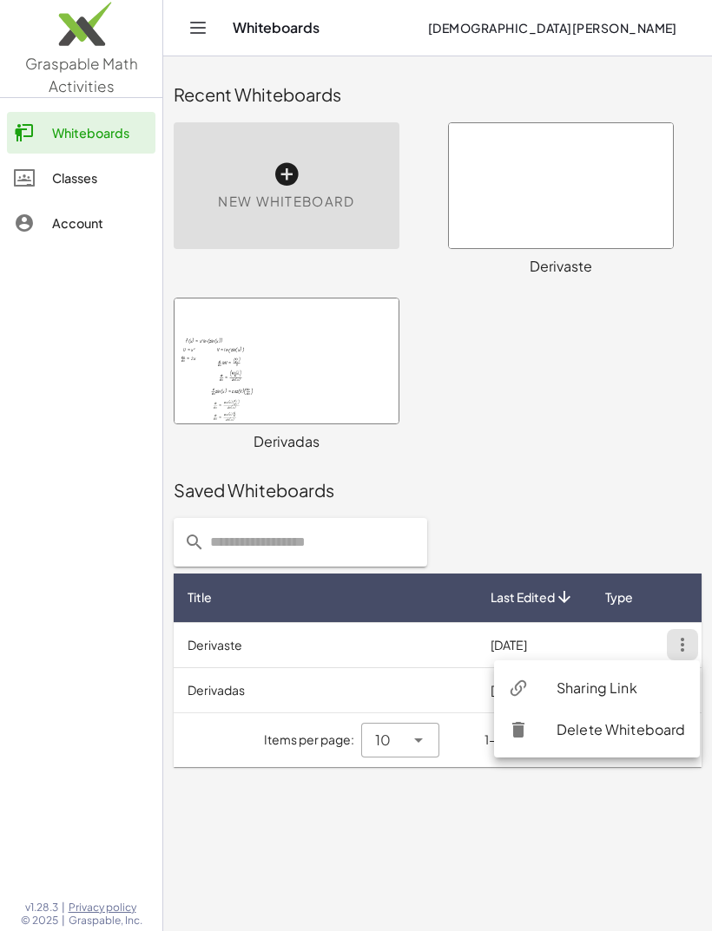
click at [618, 339] on div "f ( , x ) = · x 2 · i · n · ( sin ( , x ) ) U = x 2 V = · i · n · ( sin ( , x )…" at bounding box center [437, 374] width 548 height 175
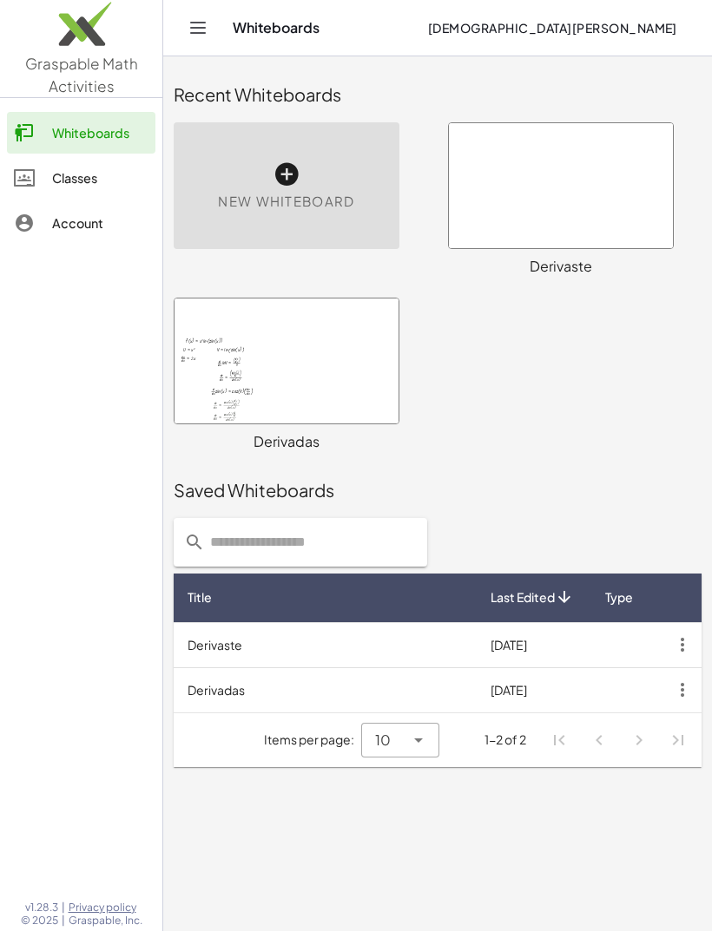
click at [228, 192] on span "New Whiteboard" at bounding box center [286, 202] width 136 height 20
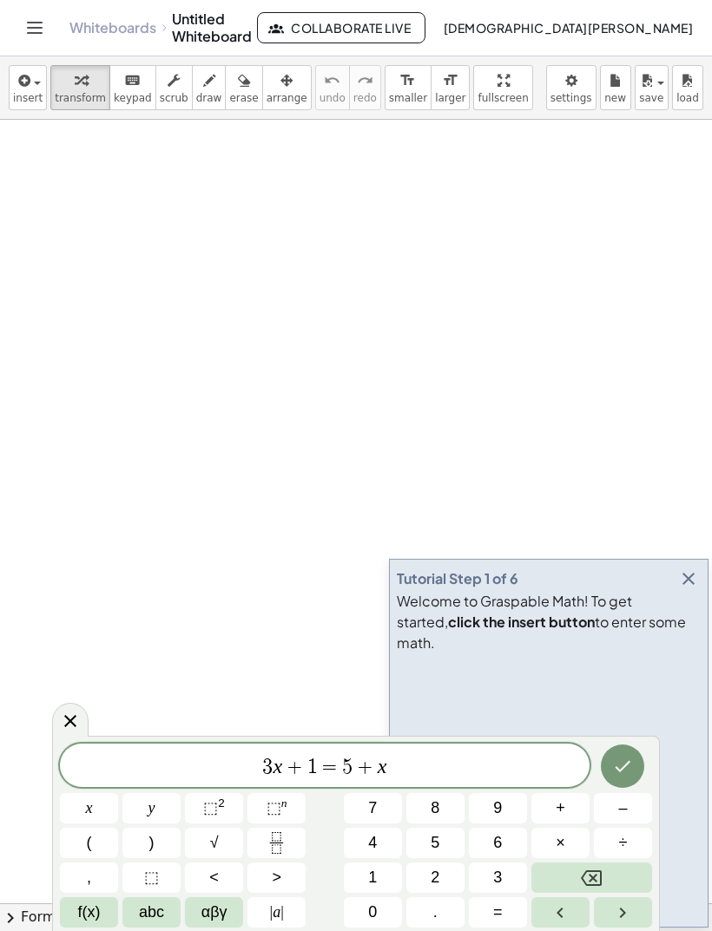
click at [67, 763] on span "3 x + 1 = 5 + x" at bounding box center [324, 767] width 529 height 24
click at [70, 758] on span "​ 3 x + 1 = 5 + x" at bounding box center [324, 767] width 529 height 24
click at [75, 755] on span "​ 3 x + 1 = 5 + x" at bounding box center [324, 767] width 529 height 24
click at [67, 748] on div "​ 3 x + 1 = 5 + x" at bounding box center [324, 765] width 529 height 43
click at [76, 752] on div "​ 3 x + 1 = 5 + x" at bounding box center [324, 765] width 529 height 43
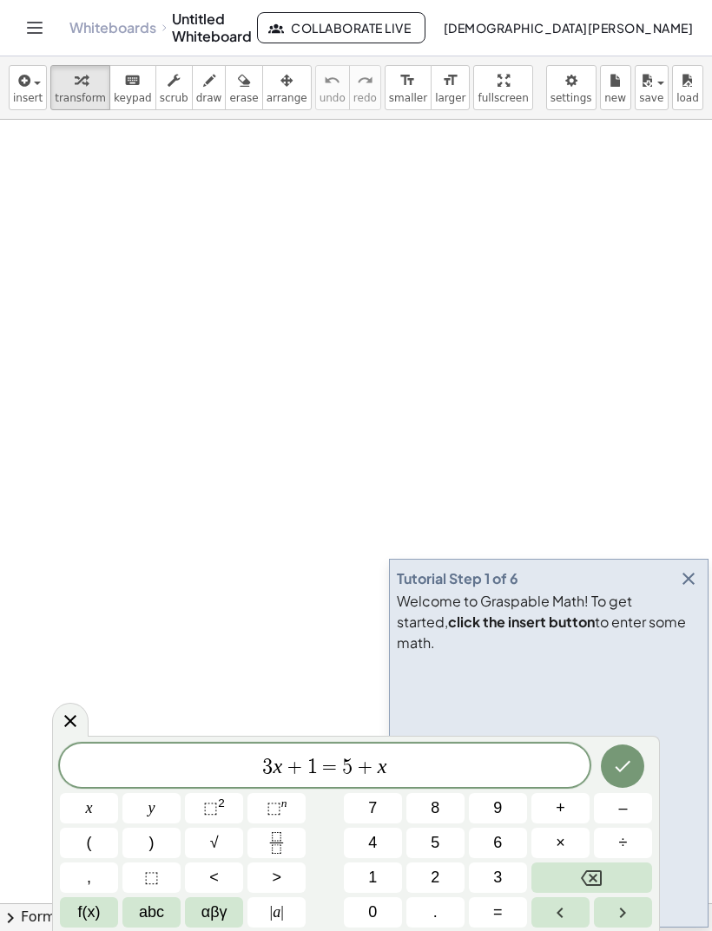
click at [636, 778] on button "Done" at bounding box center [622, 766] width 43 height 43
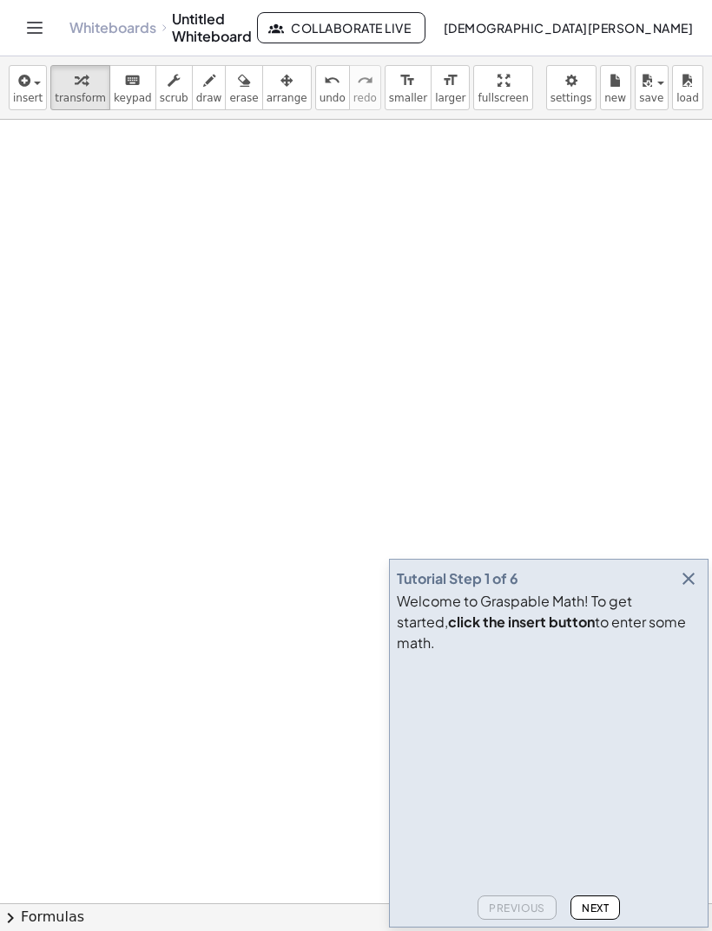
click at [635, 778] on video at bounding box center [527, 725] width 260 height 130
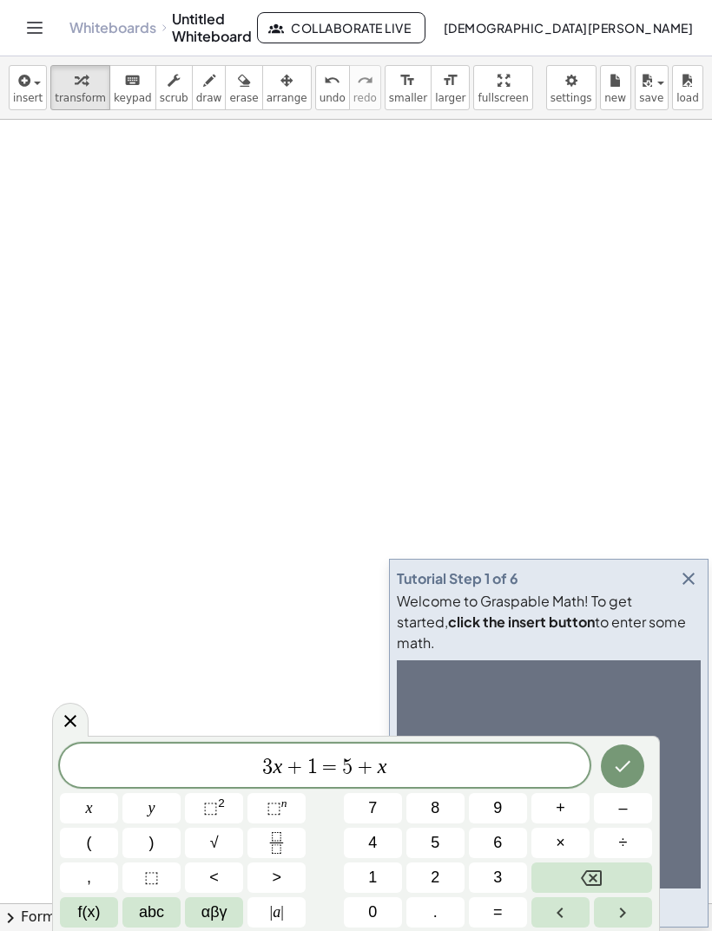
click at [78, 751] on div "3 x + 1 = 5 + x" at bounding box center [324, 765] width 529 height 43
click at [33, 57] on div "insert select one: Math Expression Function Text Youtube Video Graphing Geometr…" at bounding box center [356, 87] width 712 height 63
click at [24, 66] on button "insert" at bounding box center [28, 87] width 38 height 45
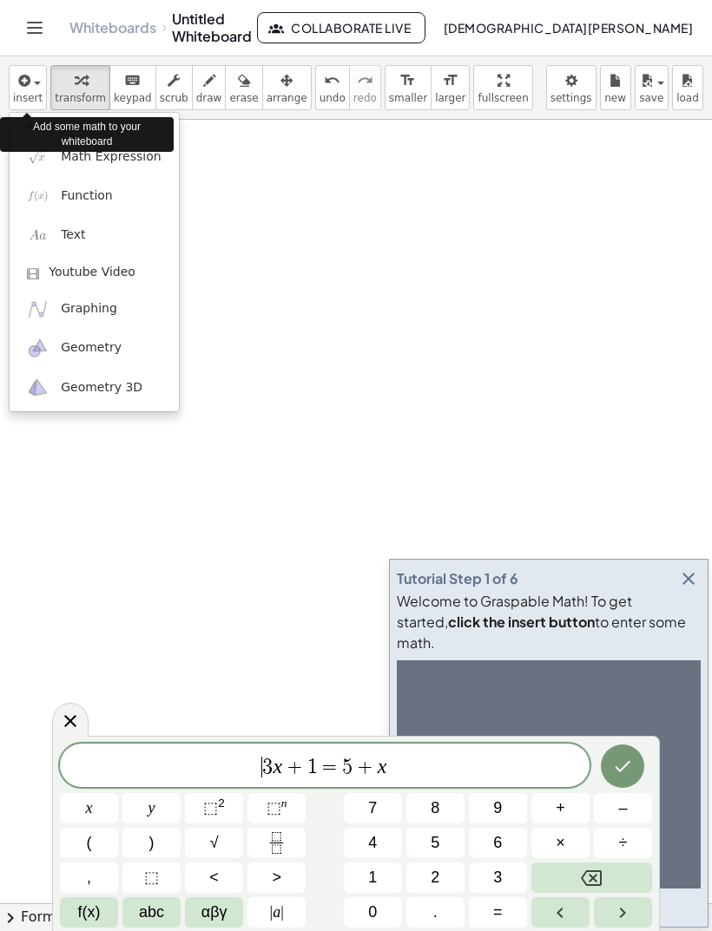
click at [21, 63] on div at bounding box center [356, 465] width 712 height 931
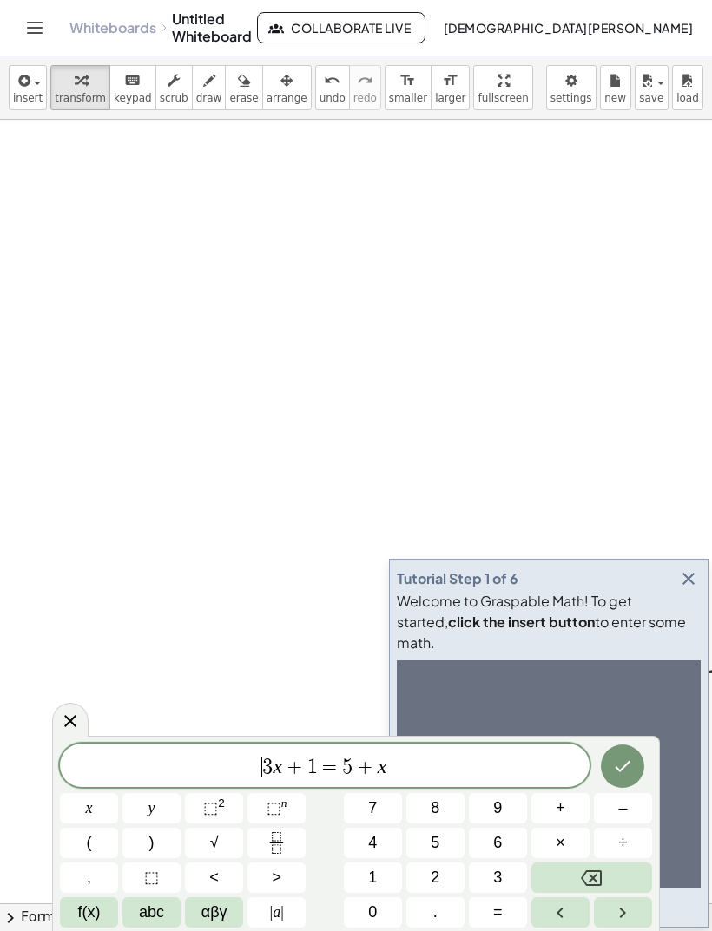
scroll to position [0, 49]
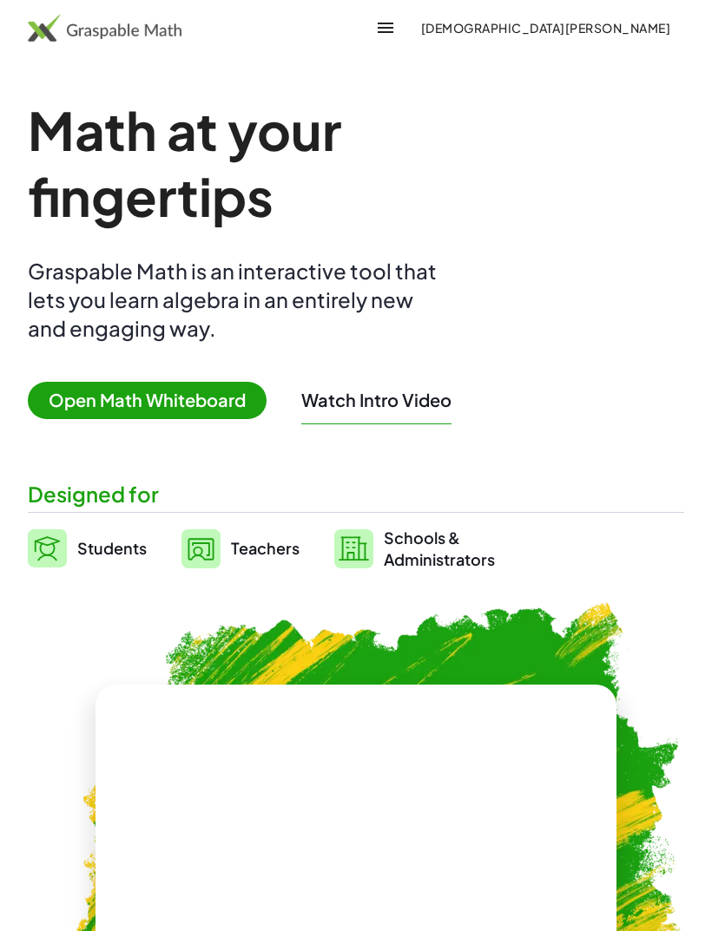
click at [226, 404] on span "Open Math Whiteboard" at bounding box center [147, 400] width 239 height 37
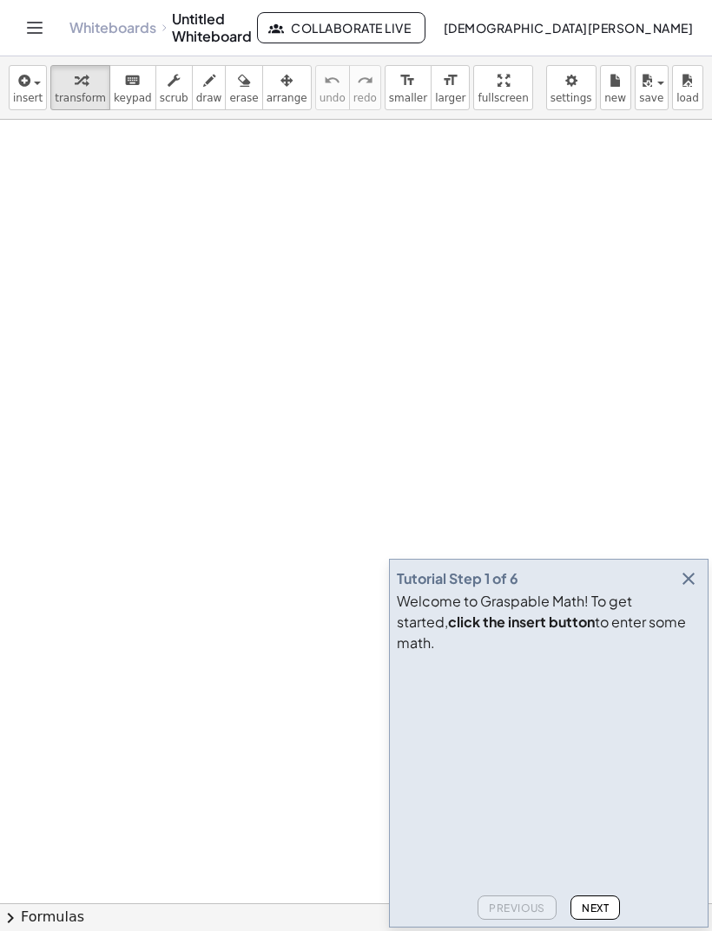
click at [698, 589] on icon "button" at bounding box center [688, 578] width 21 height 21
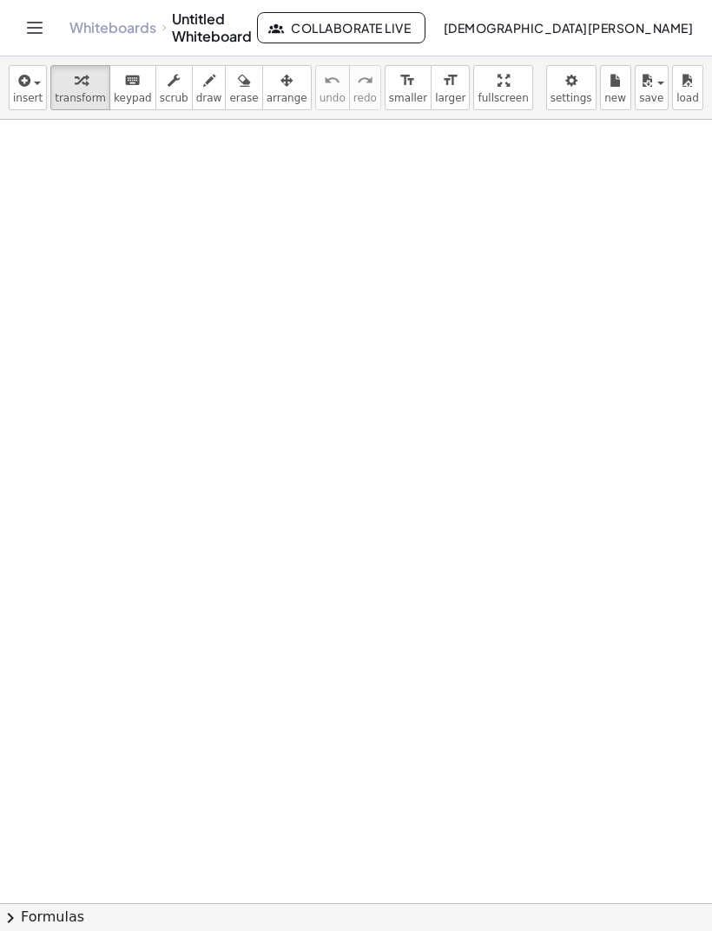
scroll to position [87, 0]
click at [15, 108] on button "insert" at bounding box center [28, 87] width 38 height 45
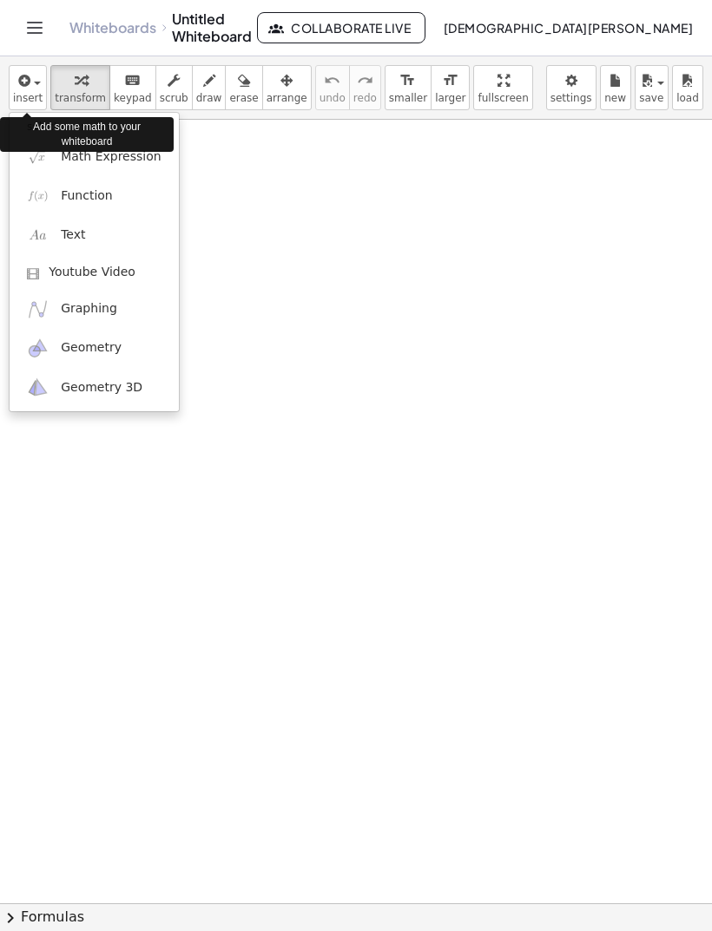
click at [124, 189] on link "Function" at bounding box center [94, 195] width 169 height 39
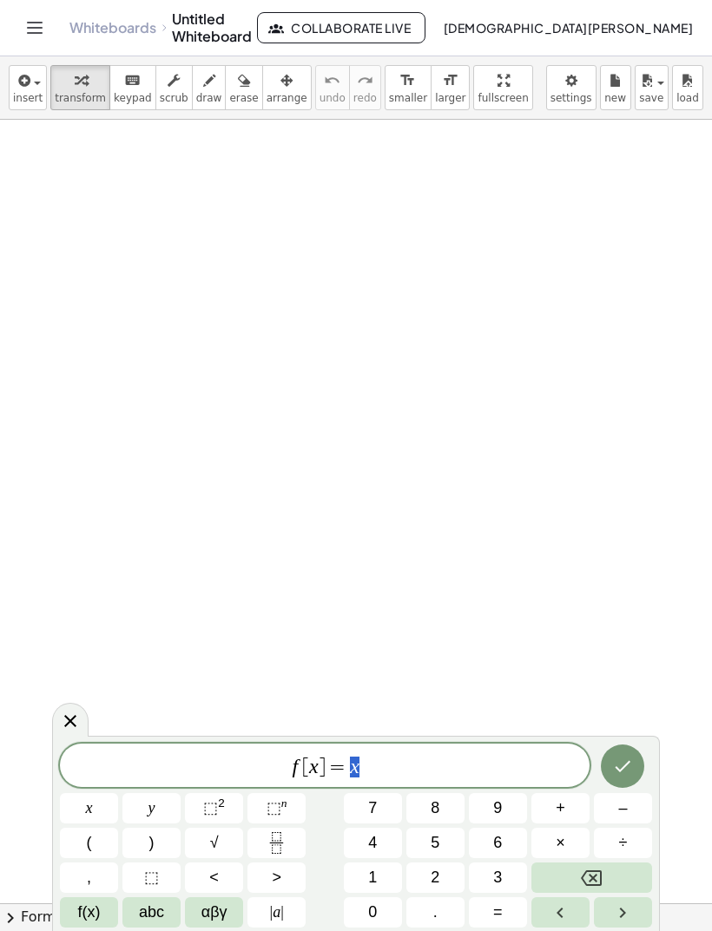
click at [618, 871] on button "Backspace" at bounding box center [591, 878] width 121 height 30
click at [612, 881] on button "Backspace" at bounding box center [591, 878] width 121 height 30
click at [612, 880] on button "Backspace" at bounding box center [591, 878] width 121 height 30
click at [605, 882] on button "Backspace" at bounding box center [591, 878] width 121 height 30
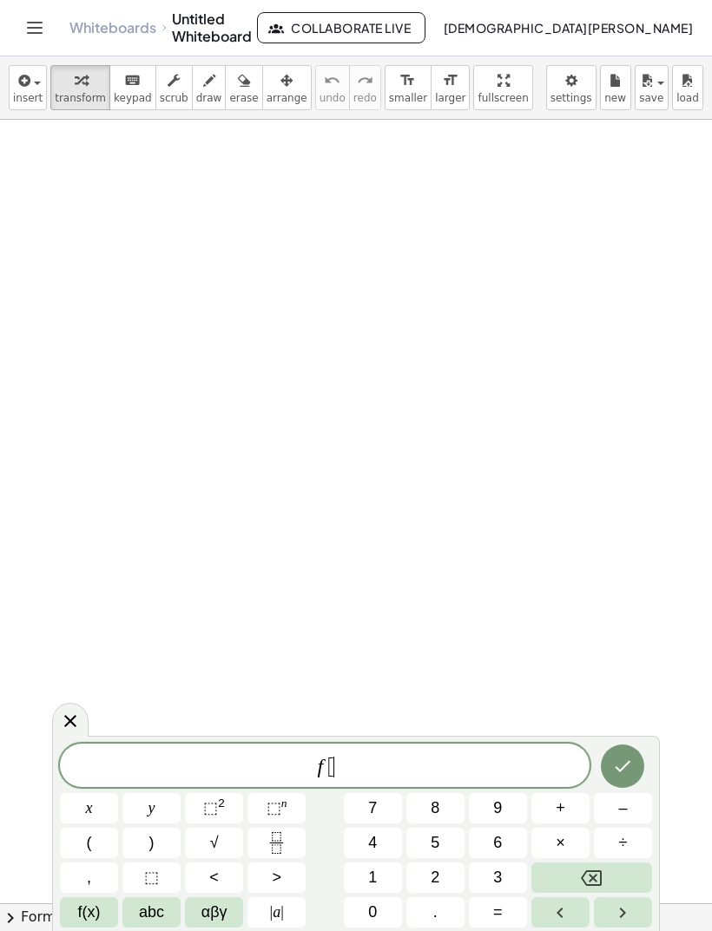
click at [604, 882] on button "Backspace" at bounding box center [591, 878] width 121 height 30
click at [602, 882] on button "Backspace" at bounding box center [591, 878] width 121 height 30
click at [99, 912] on span "f(x)" at bounding box center [89, 912] width 23 height 23
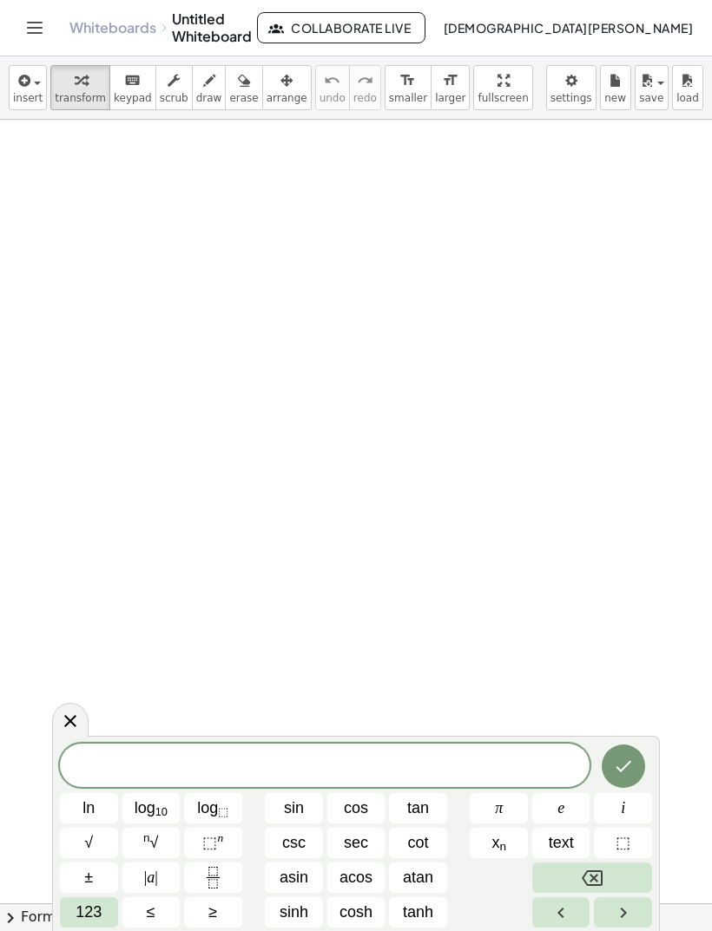
click at [112, 918] on button "123" at bounding box center [89, 912] width 58 height 30
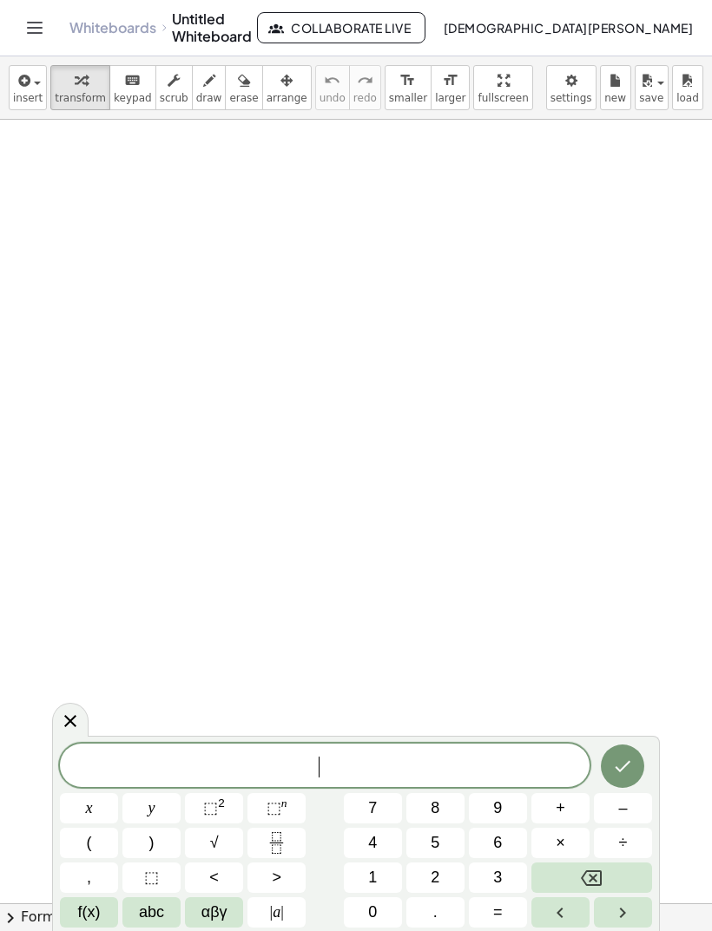
click at [160, 916] on span "abc" at bounding box center [151, 912] width 25 height 23
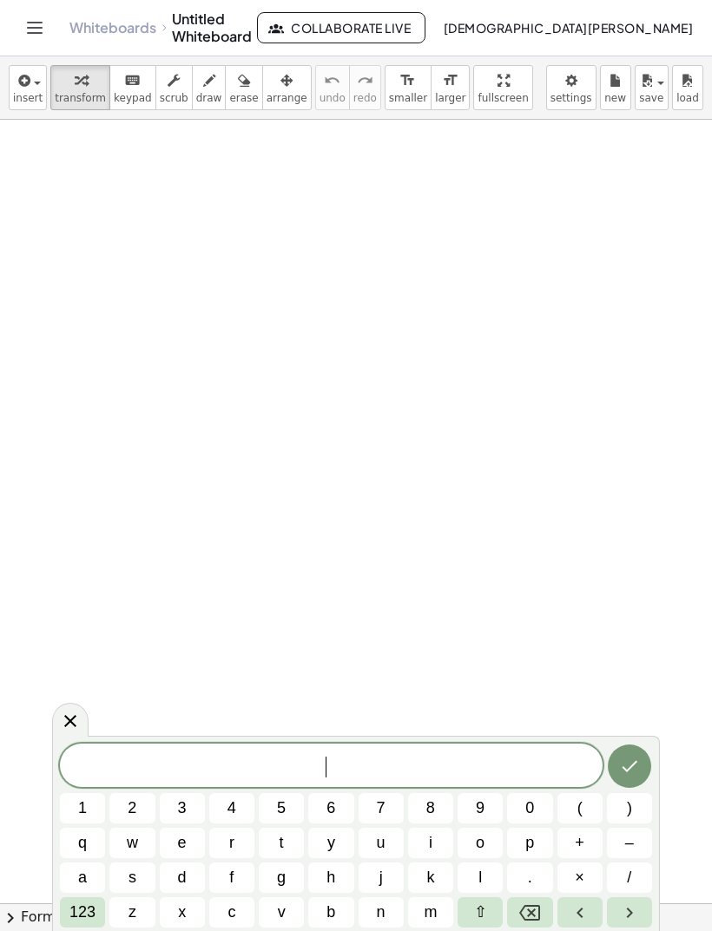
click at [338, 879] on button "h" at bounding box center [330, 878] width 45 height 30
click at [579, 804] on span "(" at bounding box center [579, 808] width 5 height 23
click at [94, 915] on span "123" at bounding box center [82, 912] width 26 height 23
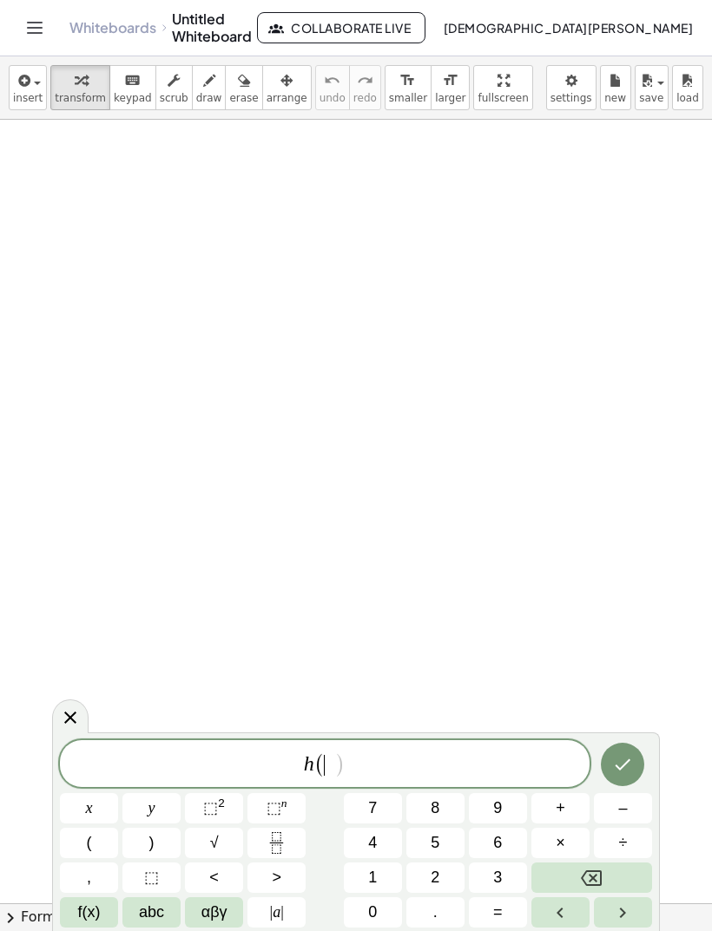
click at [102, 805] on button "x" at bounding box center [89, 808] width 58 height 30
click at [500, 918] on span "=" at bounding box center [498, 912] width 10 height 23
click at [599, 876] on icon "Backspace" at bounding box center [591, 878] width 21 height 21
click at [153, 842] on span ")" at bounding box center [151, 842] width 5 height 23
click at [494, 922] on span "=" at bounding box center [498, 912] width 10 height 23
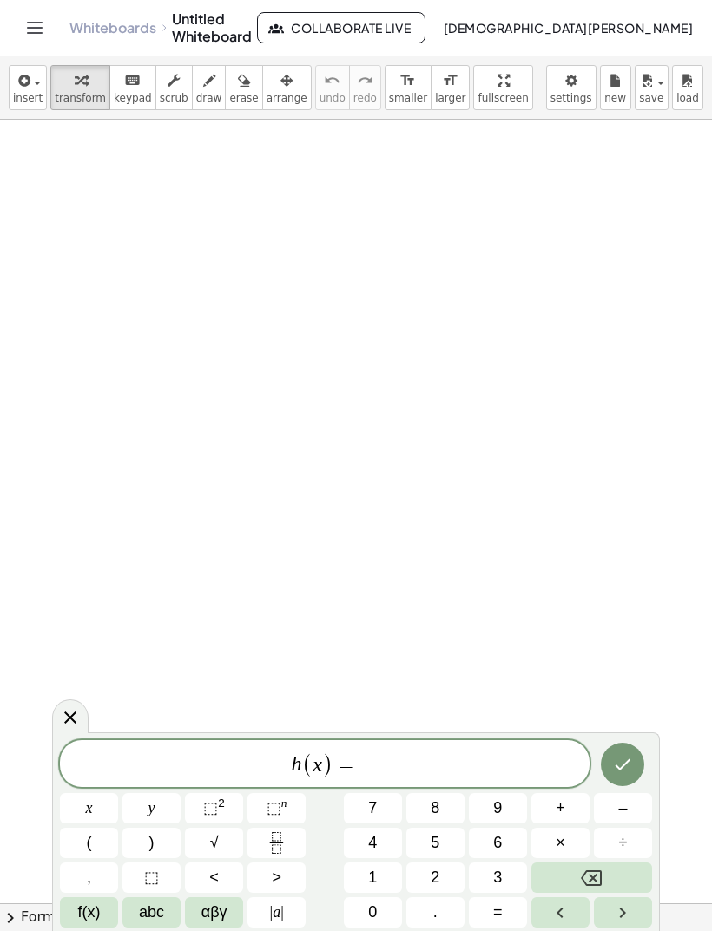
click at [148, 916] on span "abc" at bounding box center [151, 912] width 25 height 23
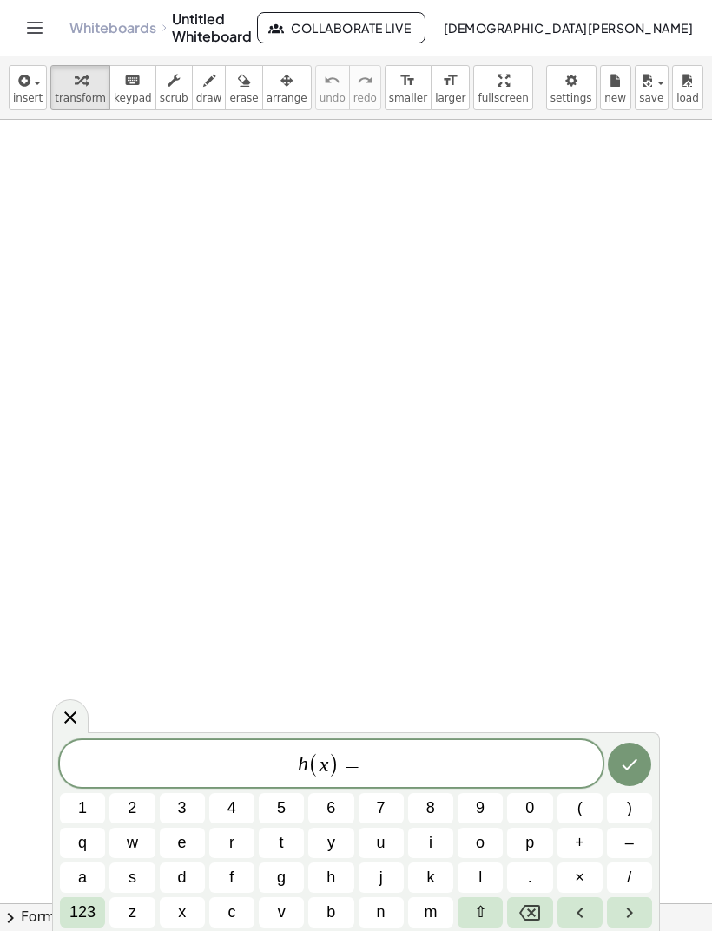
click at [484, 878] on button "l" at bounding box center [479, 878] width 45 height 30
click at [391, 904] on button "n" at bounding box center [380, 912] width 45 height 30
click at [575, 812] on button "(" at bounding box center [579, 808] width 45 height 30
click at [186, 903] on span "x" at bounding box center [182, 912] width 8 height 23
click at [89, 909] on span "123" at bounding box center [82, 912] width 26 height 23
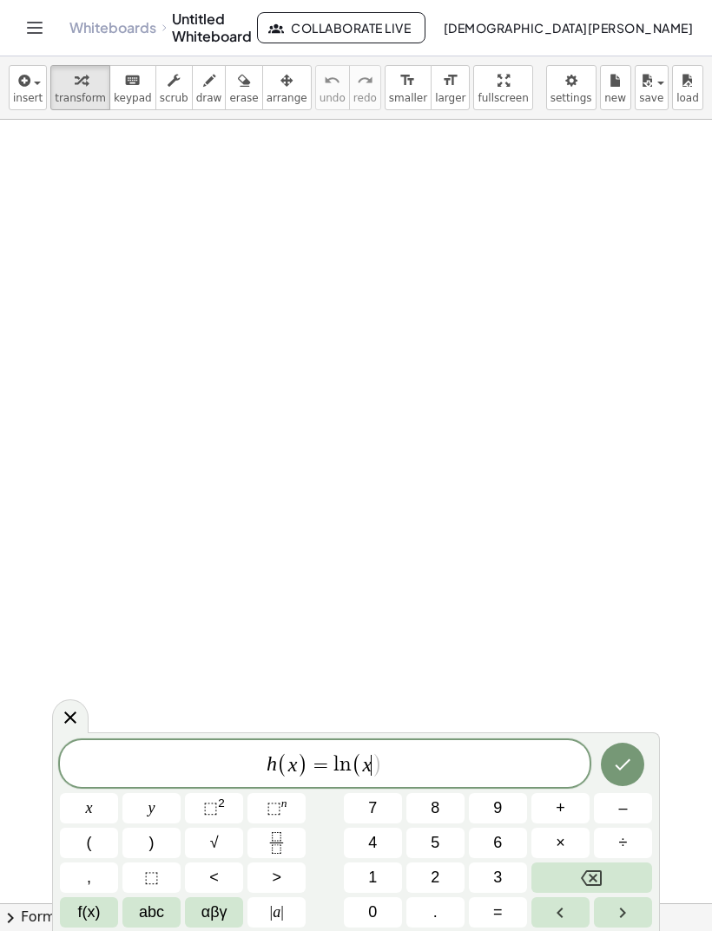
click at [232, 803] on button "⬚ 2" at bounding box center [214, 808] width 58 height 30
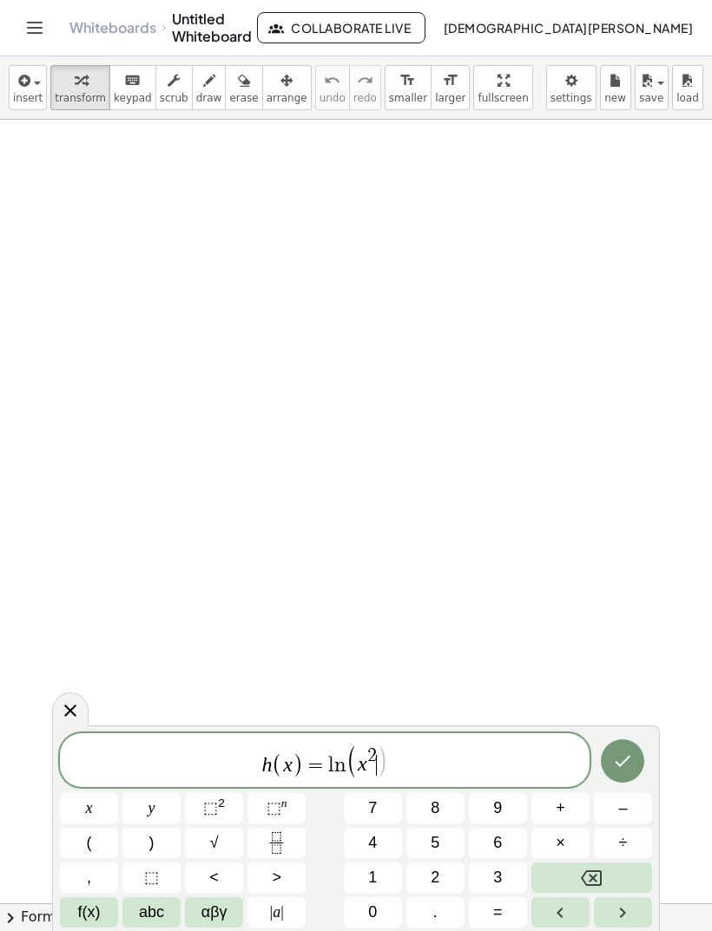
click at [572, 817] on button "+" at bounding box center [560, 808] width 58 height 30
click at [103, 920] on button "f(x)" at bounding box center [89, 912] width 58 height 30
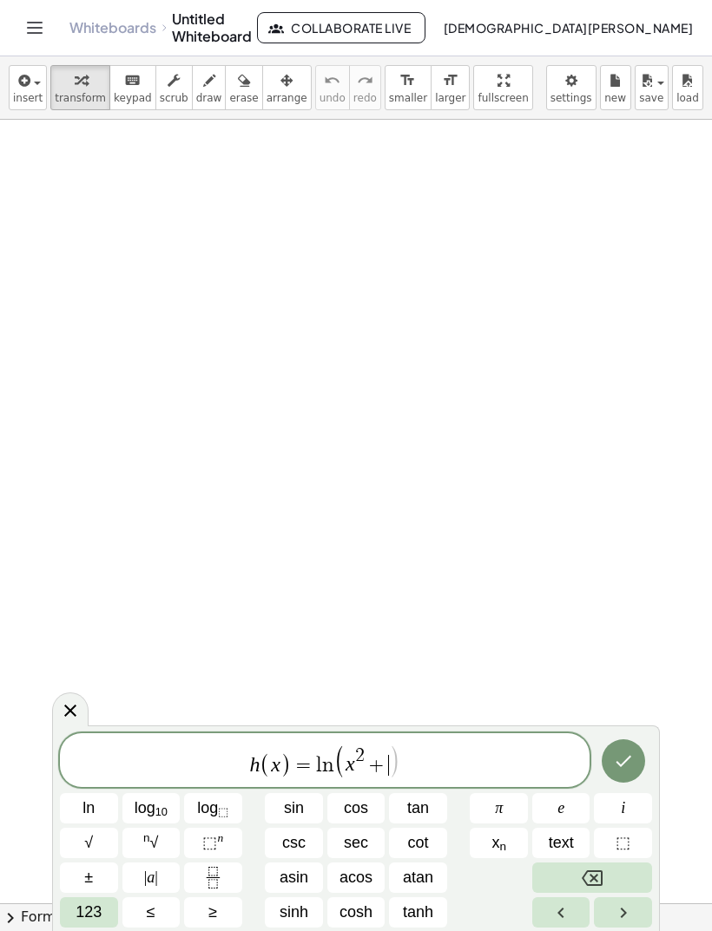
click at [564, 813] on span "e" at bounding box center [560, 808] width 7 height 23
click at [220, 841] on sup "n" at bounding box center [220, 837] width 6 height 13
click at [83, 920] on span "123" at bounding box center [88, 912] width 26 height 23
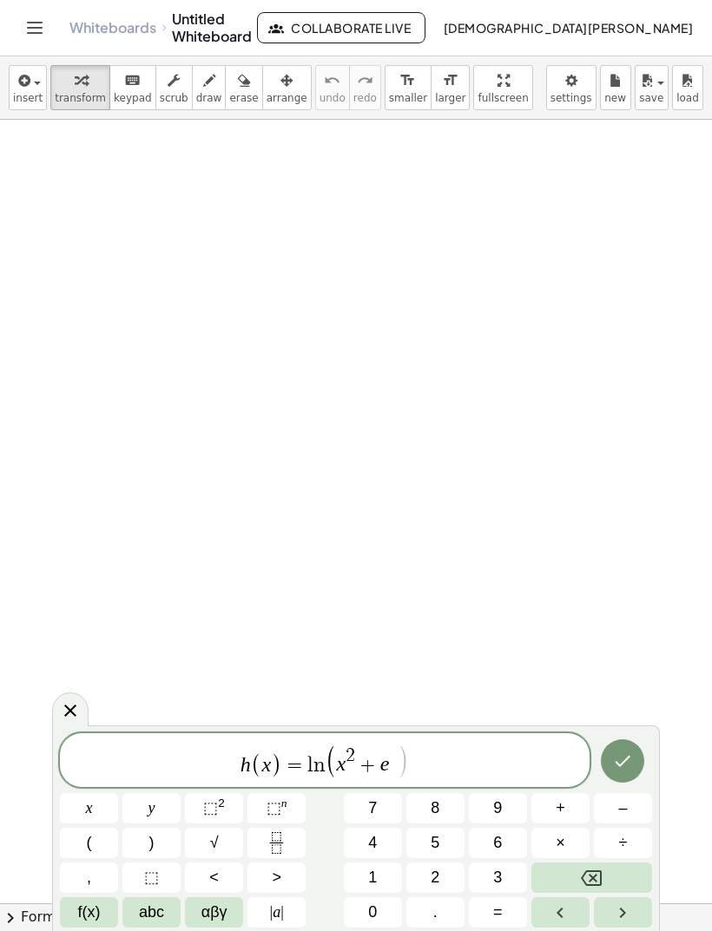
click at [107, 819] on button "x" at bounding box center [89, 808] width 58 height 30
click at [410, 758] on span "h ( x ) = l n ( x 2 + e x ​ )" at bounding box center [324, 762] width 529 height 36
click at [158, 840] on button ")" at bounding box center [151, 843] width 58 height 30
click at [93, 830] on button "(" at bounding box center [89, 843] width 58 height 30
click at [106, 910] on button "f(x)" at bounding box center [89, 912] width 58 height 30
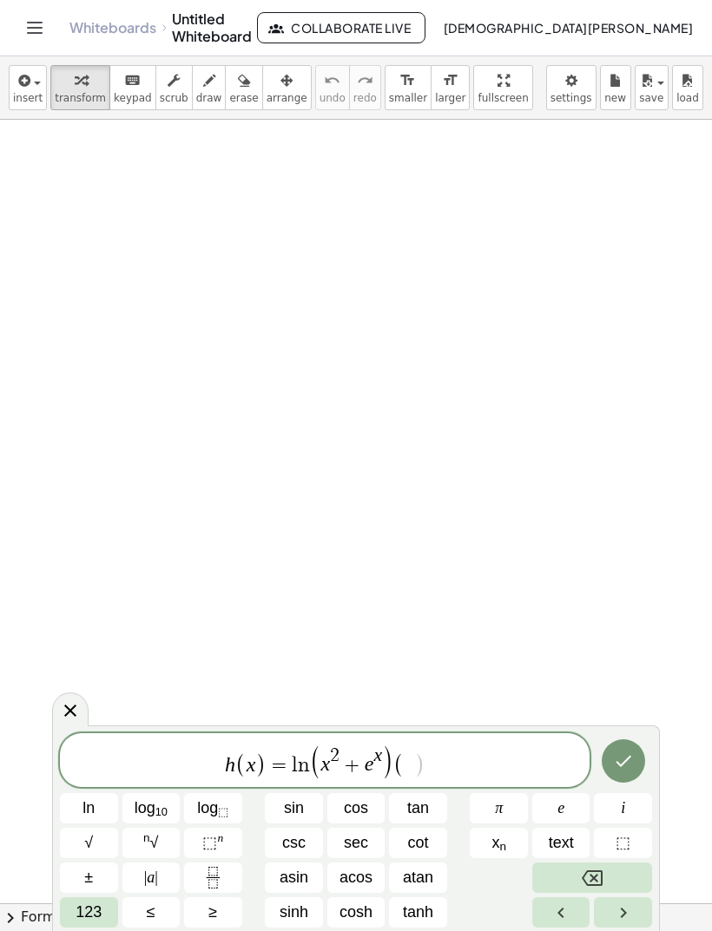
click at [364, 811] on span "cos" at bounding box center [356, 808] width 24 height 23
click at [604, 876] on button "Backspace" at bounding box center [592, 878] width 120 height 30
click at [603, 876] on button "Backspace" at bounding box center [592, 878] width 120 height 30
click at [595, 872] on icon "Backspace" at bounding box center [591, 878] width 21 height 21
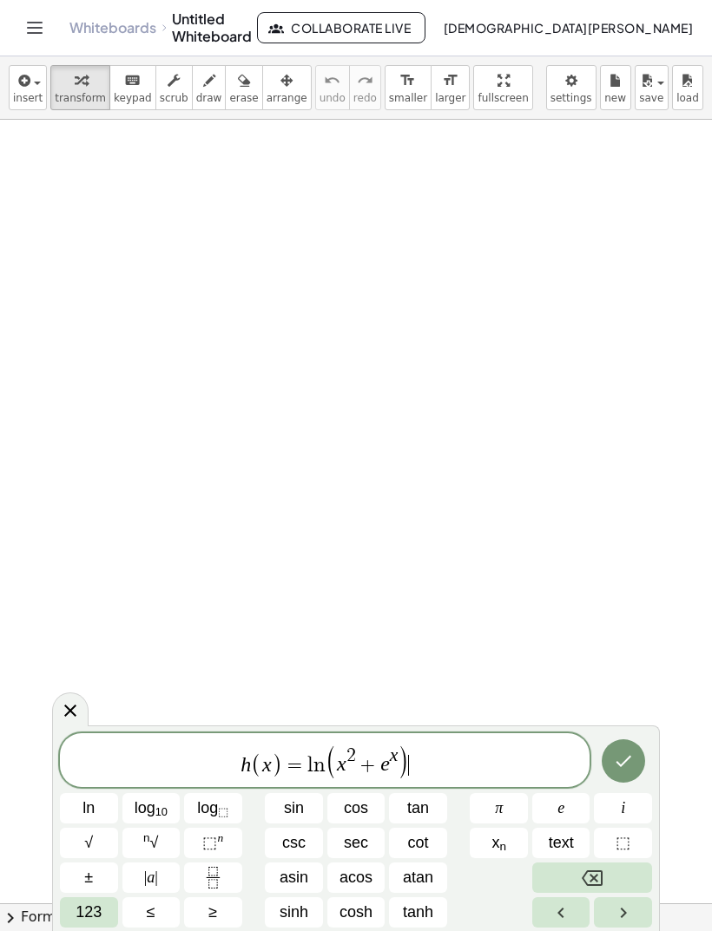
click at [594, 876] on icon "Backspace" at bounding box center [591, 878] width 21 height 21
click at [88, 904] on span "123" at bounding box center [88, 912] width 26 height 23
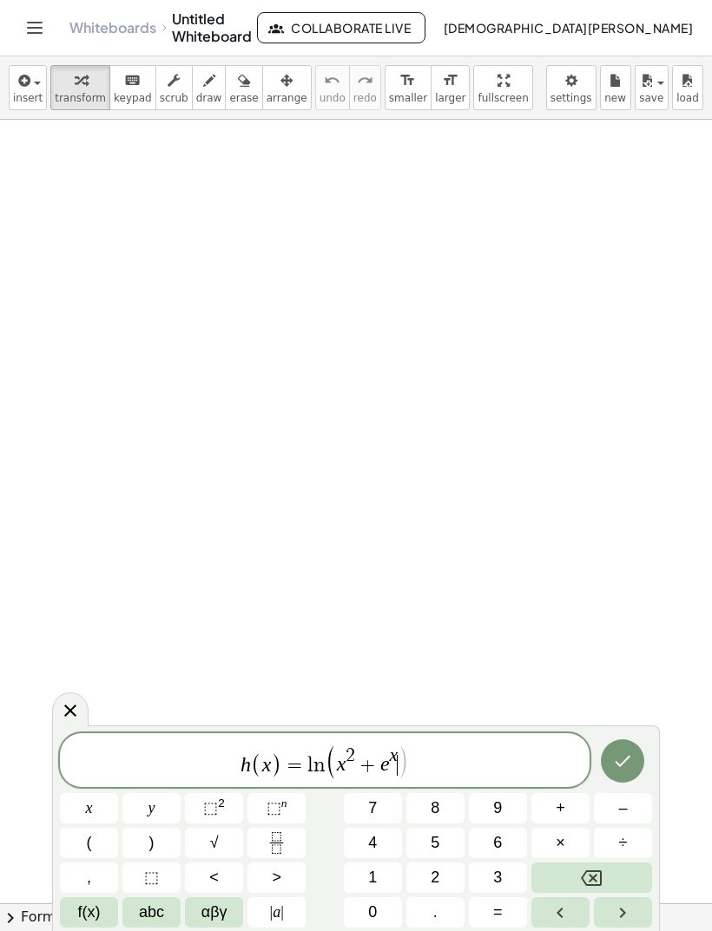
click at [177, 820] on button "y" at bounding box center [151, 808] width 58 height 30
click at [586, 879] on icon "Backspace" at bounding box center [591, 878] width 21 height 21
click at [157, 839] on button ")" at bounding box center [151, 843] width 58 height 30
click at [95, 916] on span "f(x)" at bounding box center [89, 912] width 23 height 23
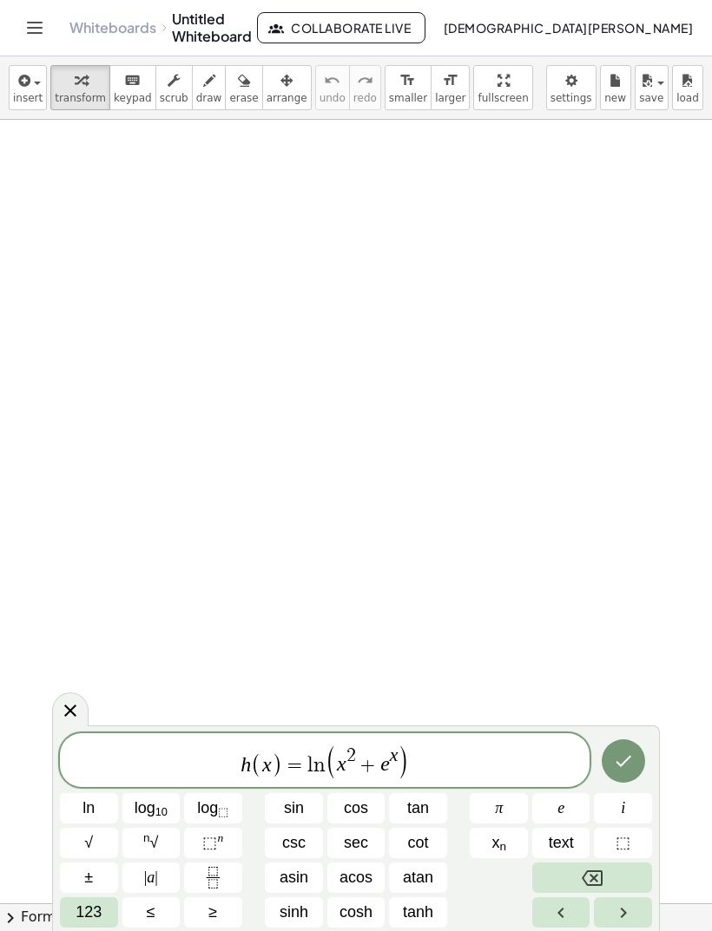
click at [367, 808] on span "cos" at bounding box center [356, 808] width 24 height 23
click at [92, 917] on span "123" at bounding box center [88, 912] width 26 height 23
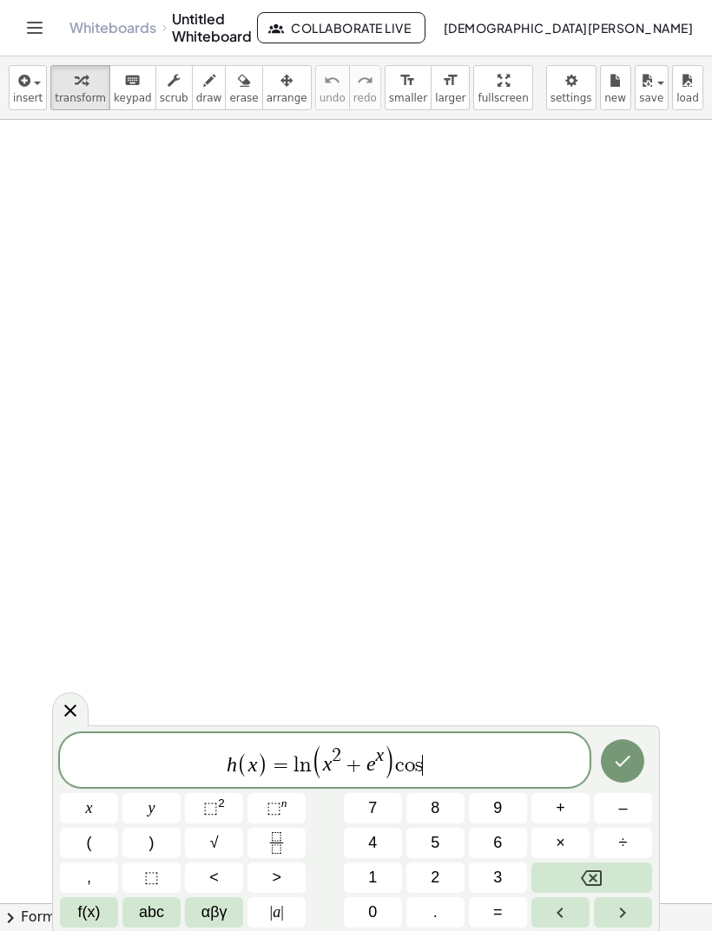
click at [108, 809] on button "x" at bounding box center [89, 808] width 58 height 30
click at [627, 754] on icon "Done" at bounding box center [622, 761] width 21 height 21
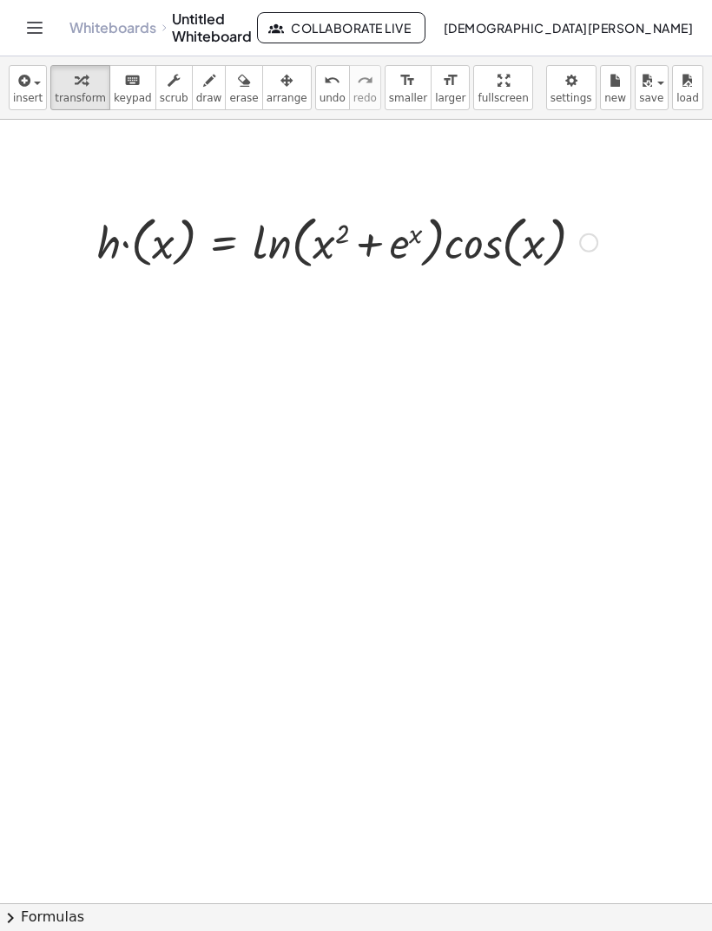
click at [27, 82] on icon "button" at bounding box center [23, 80] width 16 height 21
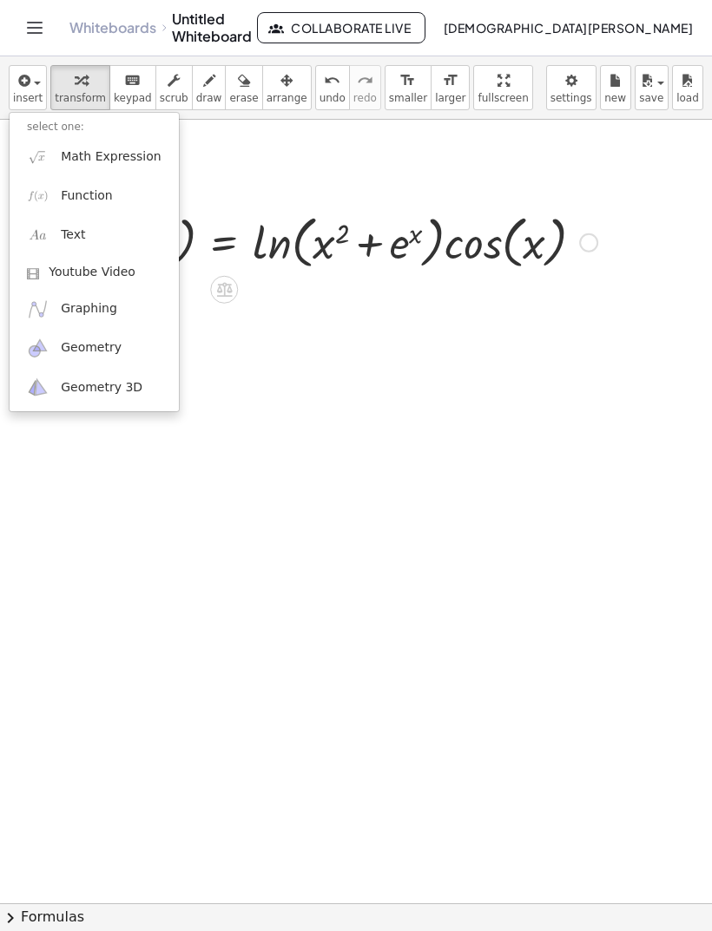
click at [141, 194] on link "Function" at bounding box center [94, 195] width 169 height 39
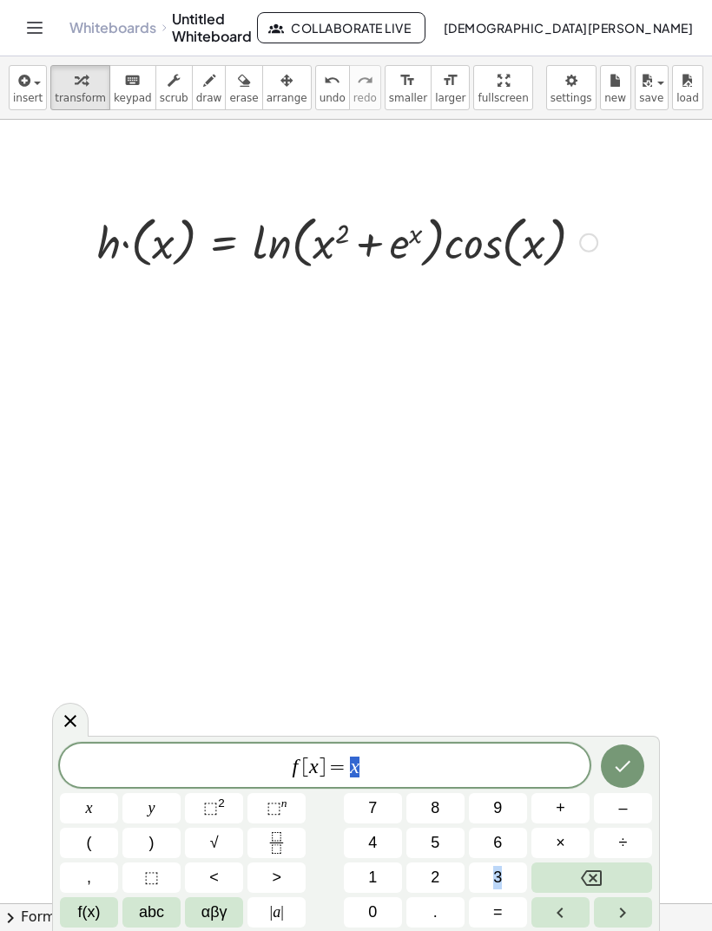
click at [601, 875] on icon "Backspace" at bounding box center [591, 878] width 21 height 16
click at [601, 872] on icon "Backspace" at bounding box center [591, 878] width 21 height 16
click at [605, 873] on button "Backspace" at bounding box center [591, 878] width 121 height 30
click at [601, 876] on icon "Backspace" at bounding box center [591, 878] width 21 height 16
click at [600, 876] on icon "Backspace" at bounding box center [591, 878] width 21 height 21
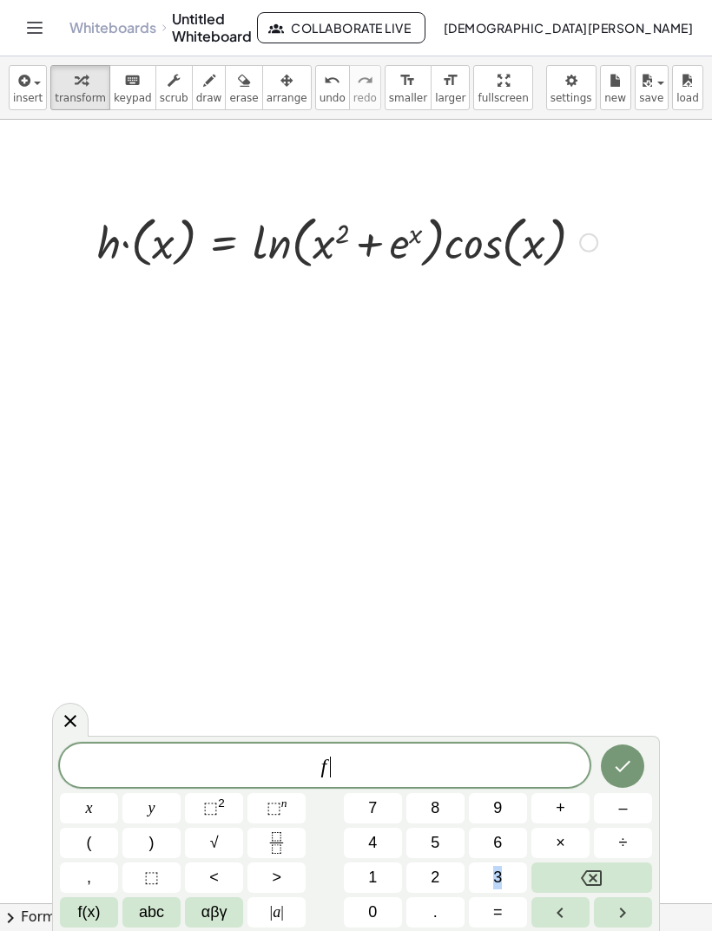
click at [598, 876] on icon "Backspace" at bounding box center [591, 878] width 21 height 21
click at [283, 839] on icon "Fraction" at bounding box center [277, 843] width 22 height 22
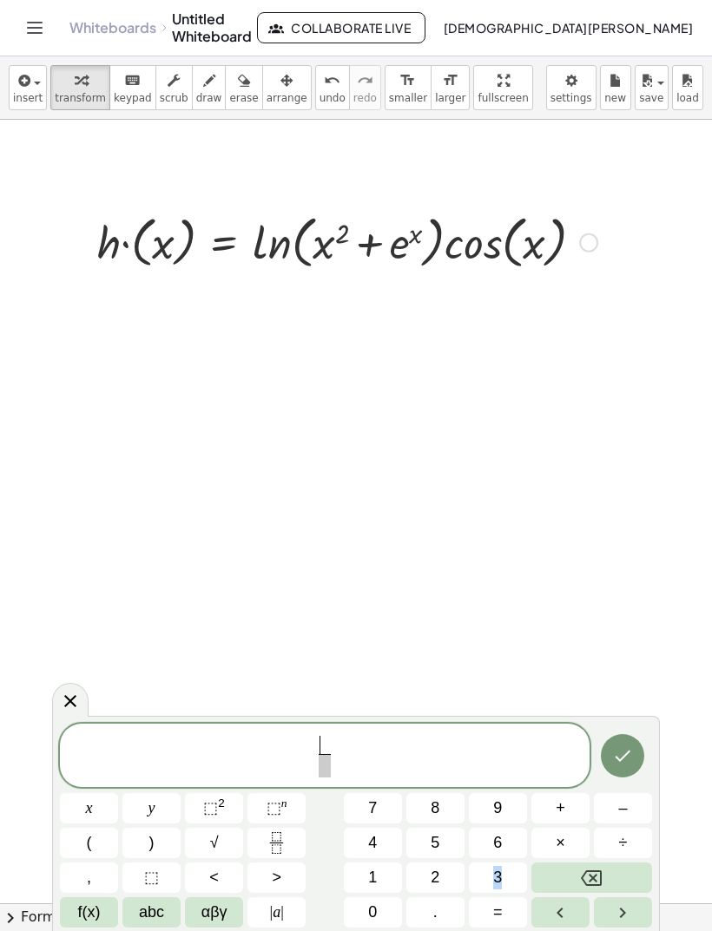
click at [107, 901] on button "f(x)" at bounding box center [89, 912] width 58 height 30
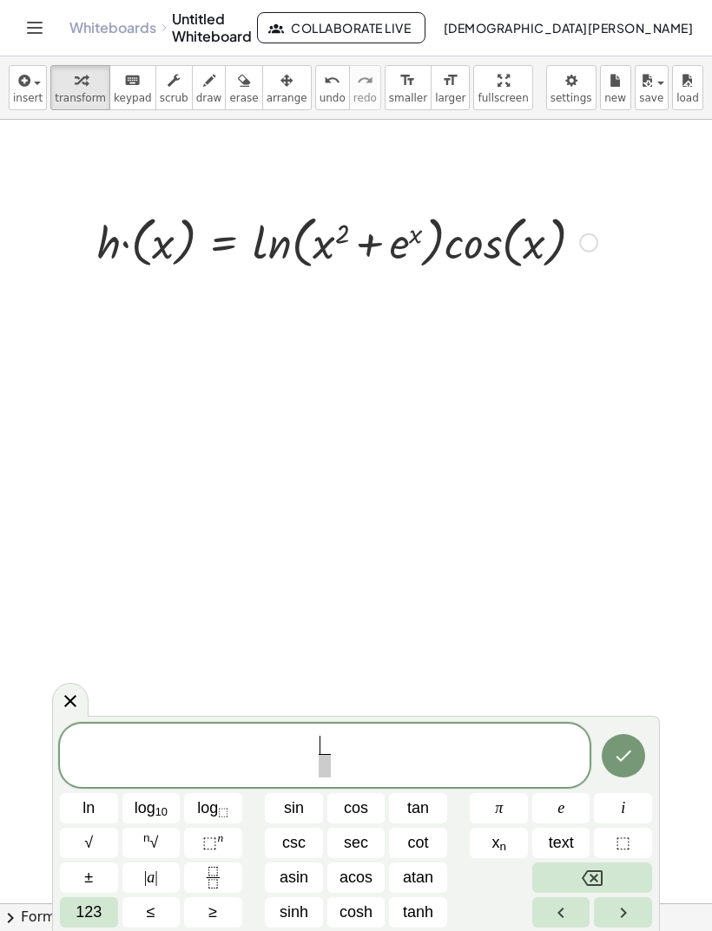
click at [111, 916] on button "123" at bounding box center [89, 912] width 58 height 30
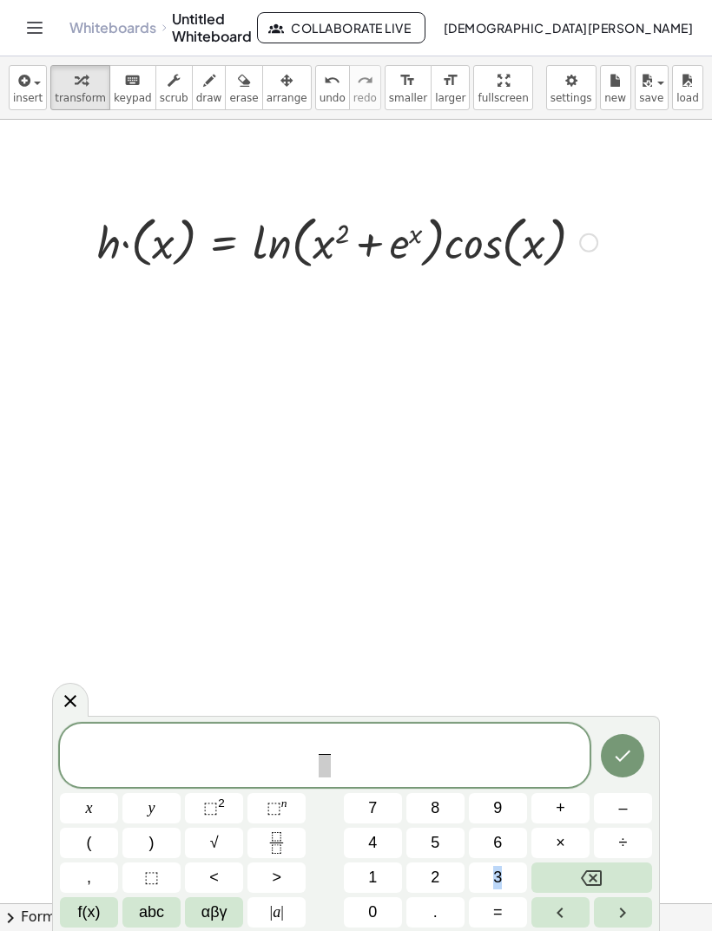
click at [161, 924] on span "abc" at bounding box center [151, 912] width 25 height 23
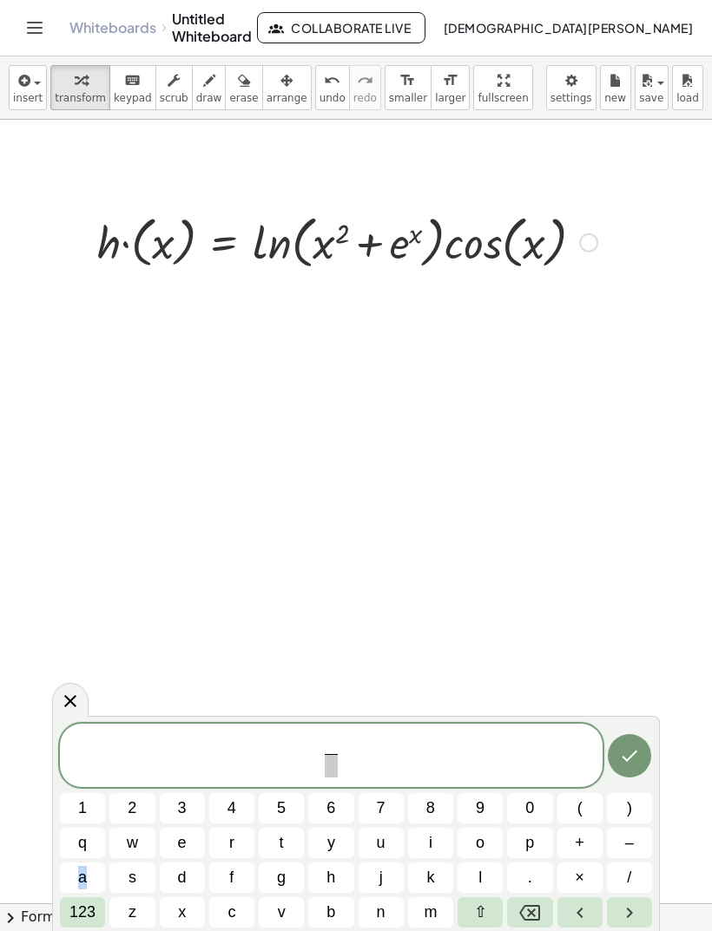
click at [186, 872] on span "d" at bounding box center [182, 877] width 9 height 23
click at [584, 806] on button "(" at bounding box center [579, 808] width 45 height 30
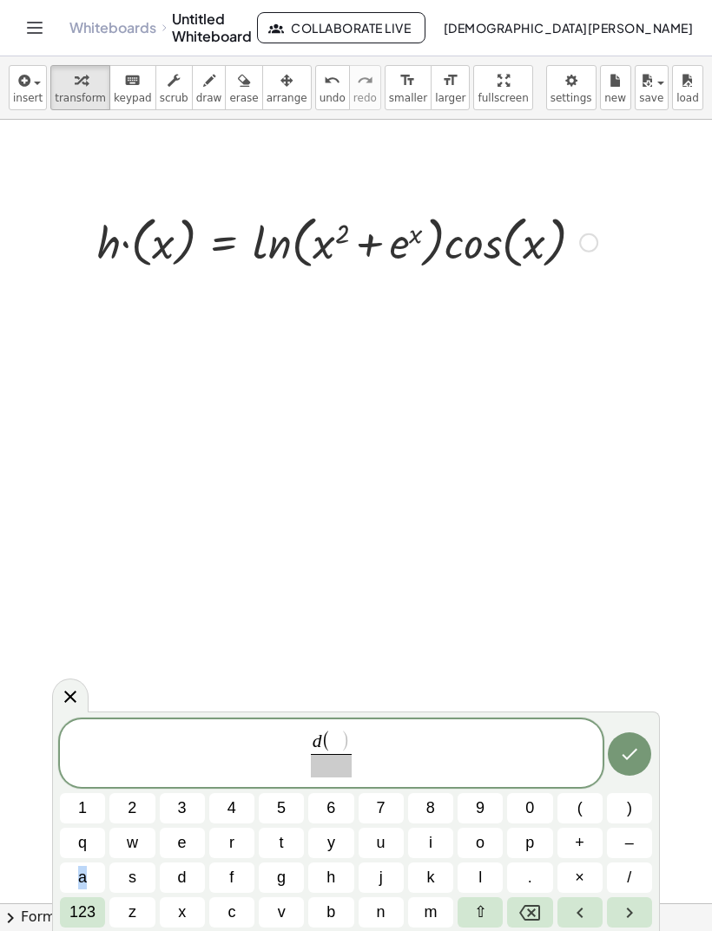
click at [386, 843] on button "u" at bounding box center [380, 843] width 45 height 30
click at [282, 898] on button "v" at bounding box center [281, 912] width 45 height 30
click at [610, 810] on button ")" at bounding box center [629, 808] width 45 height 30
click at [338, 759] on span at bounding box center [330, 765] width 50 height 23
click at [174, 874] on button "d" at bounding box center [182, 878] width 45 height 30
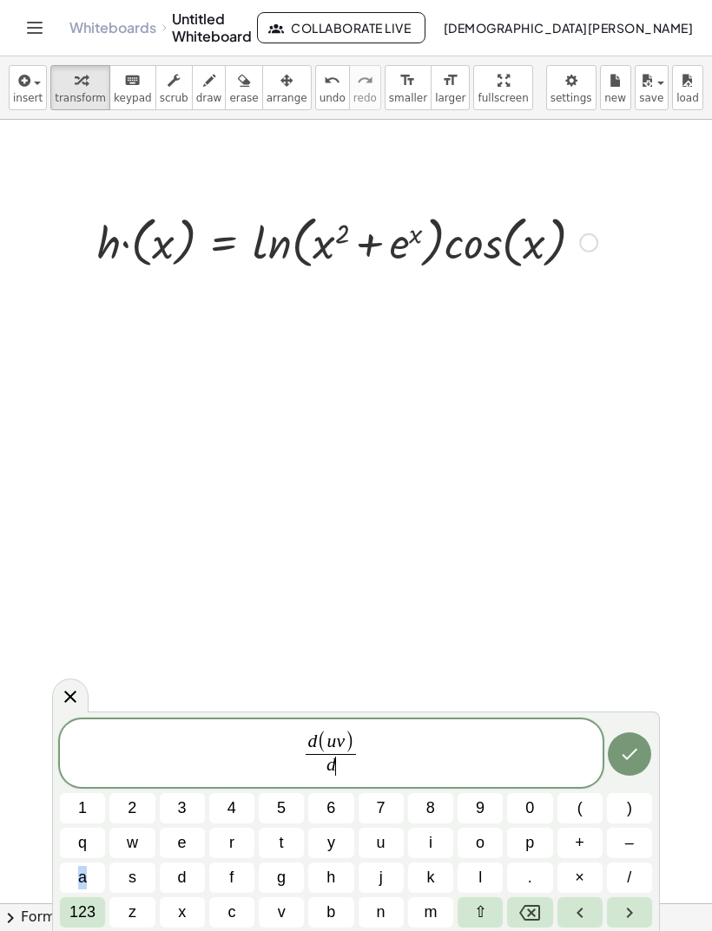
click at [174, 874] on button "d" at bounding box center [182, 878] width 45 height 30
click at [500, 908] on button "⇧" at bounding box center [479, 912] width 45 height 30
click at [523, 916] on icon "Backspace" at bounding box center [529, 913] width 21 height 16
click at [181, 916] on span "x" at bounding box center [182, 912] width 10 height 23
click at [523, 915] on icon "Backspace" at bounding box center [529, 913] width 21 height 21
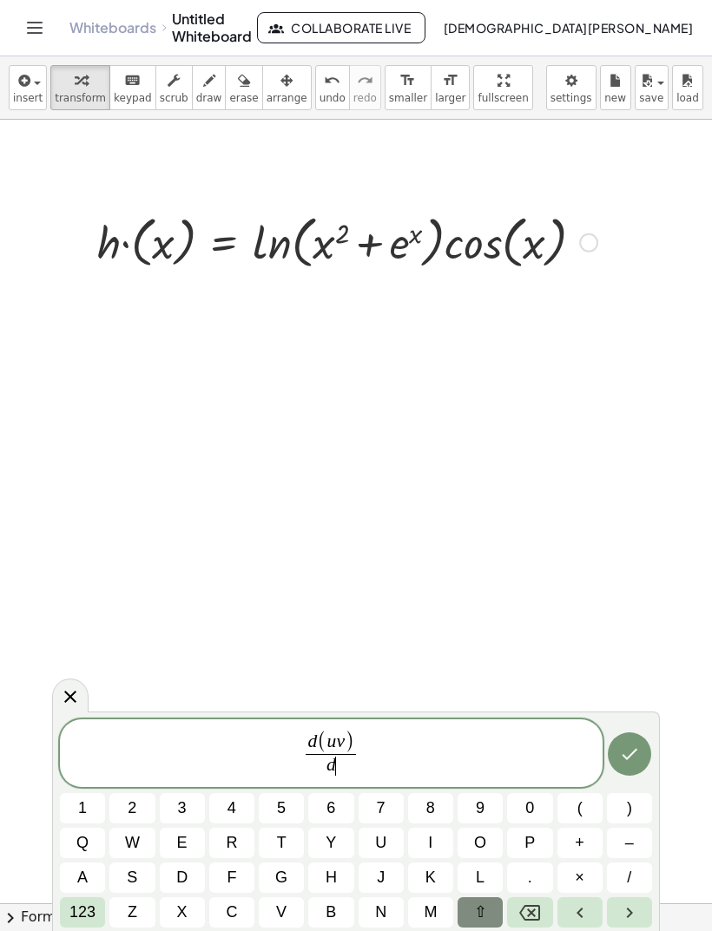
click at [478, 907] on span "⇧" at bounding box center [480, 912] width 13 height 23
click at [174, 912] on button "x" at bounding box center [182, 912] width 45 height 30
click at [393, 752] on span "d ( u v ) d x ​ ​" at bounding box center [331, 754] width 542 height 49
click at [84, 919] on span "123" at bounding box center [82, 912] width 26 height 23
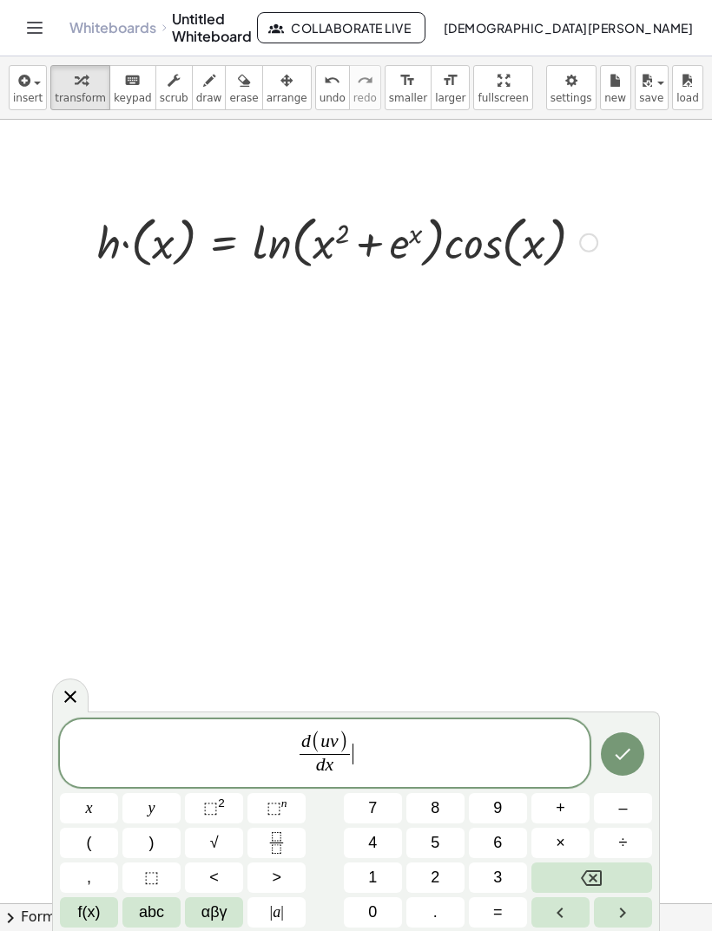
click at [504, 916] on button "=" at bounding box center [498, 912] width 58 height 30
click at [104, 845] on button "(" at bounding box center [89, 843] width 58 height 30
click at [290, 835] on button "Fraction" at bounding box center [276, 843] width 58 height 30
click at [104, 915] on button "f(x)" at bounding box center [89, 912] width 58 height 30
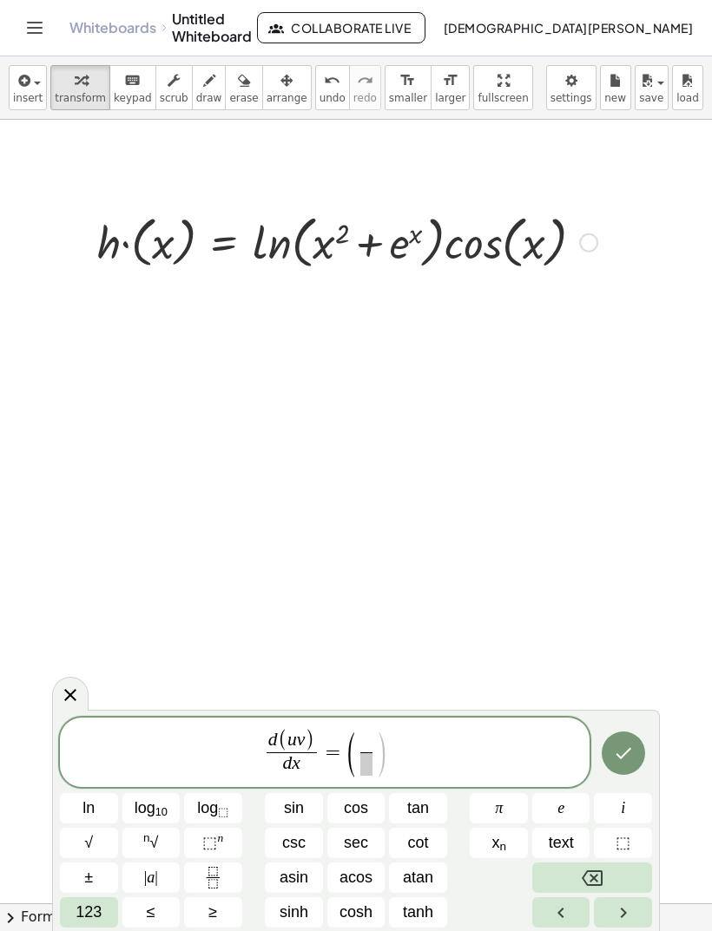
click at [93, 915] on span "123" at bounding box center [88, 912] width 26 height 23
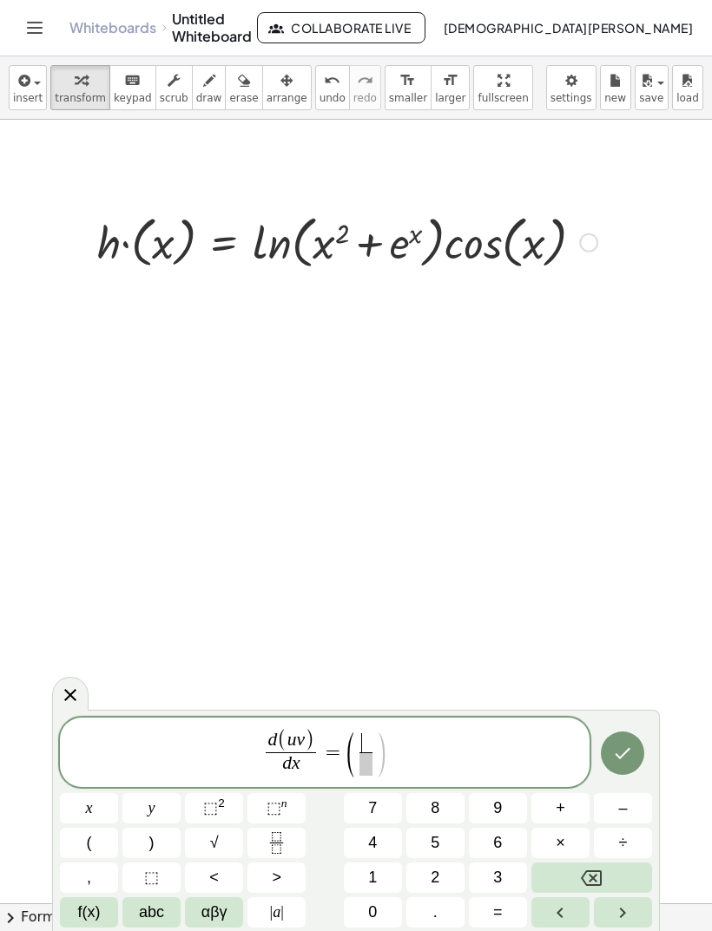
click at [155, 903] on span "abc" at bounding box center [151, 912] width 25 height 23
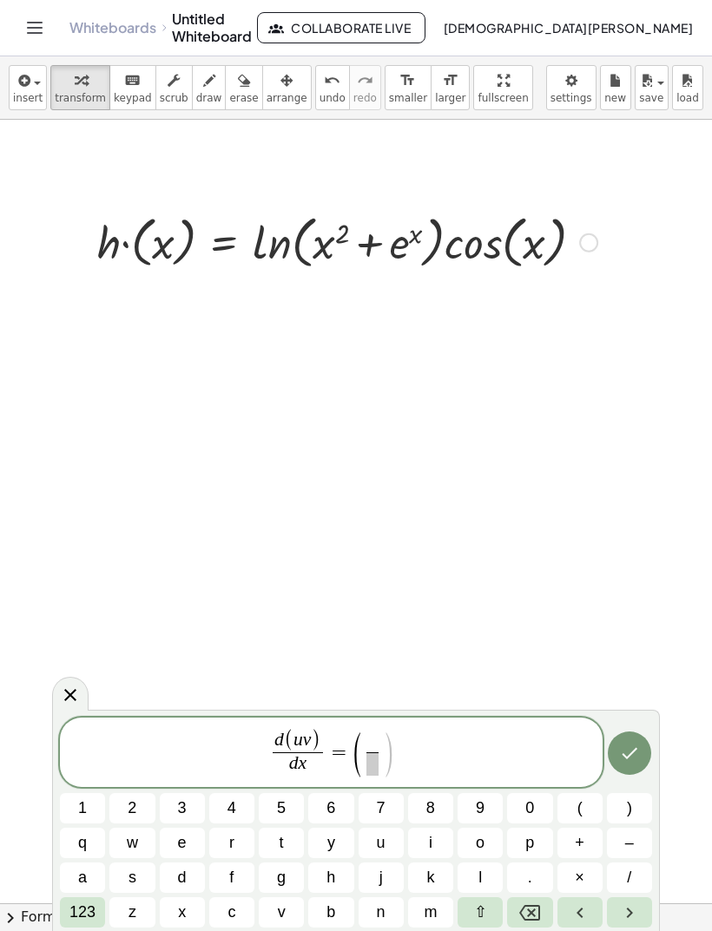
click at [191, 876] on button "d" at bounding box center [182, 878] width 45 height 30
click at [383, 848] on span "u" at bounding box center [381, 842] width 9 height 23
click at [382, 765] on span at bounding box center [372, 763] width 23 height 23
click at [190, 877] on button "d" at bounding box center [182, 878] width 45 height 30
click at [176, 908] on button "x" at bounding box center [182, 912] width 45 height 30
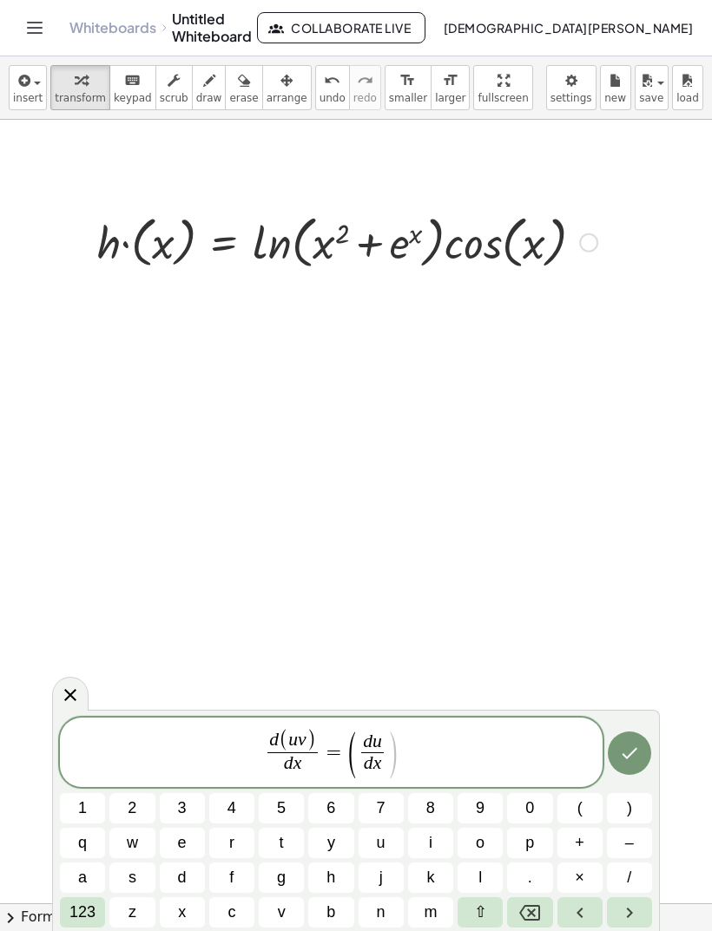
click at [626, 821] on button ")" at bounding box center [629, 808] width 45 height 30
click at [533, 900] on button "Backspace" at bounding box center [529, 912] width 45 height 30
click at [397, 755] on span ")" at bounding box center [392, 755] width 13 height 51
click at [636, 819] on button ")" at bounding box center [629, 808] width 45 height 30
click at [287, 909] on button "v" at bounding box center [281, 912] width 45 height 30
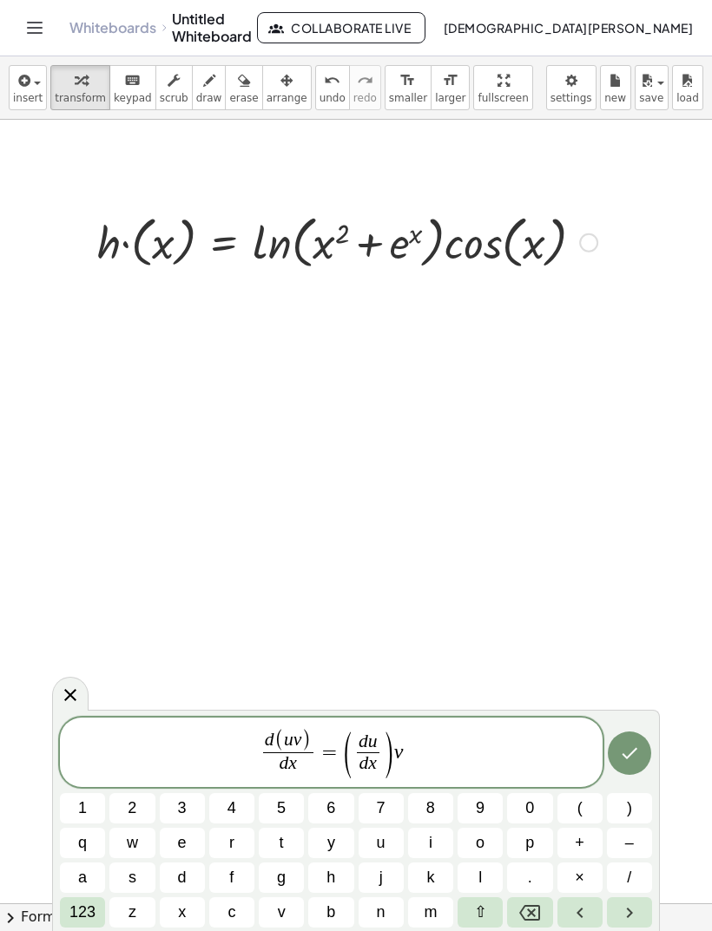
click at [88, 918] on span "123" at bounding box center [82, 912] width 26 height 23
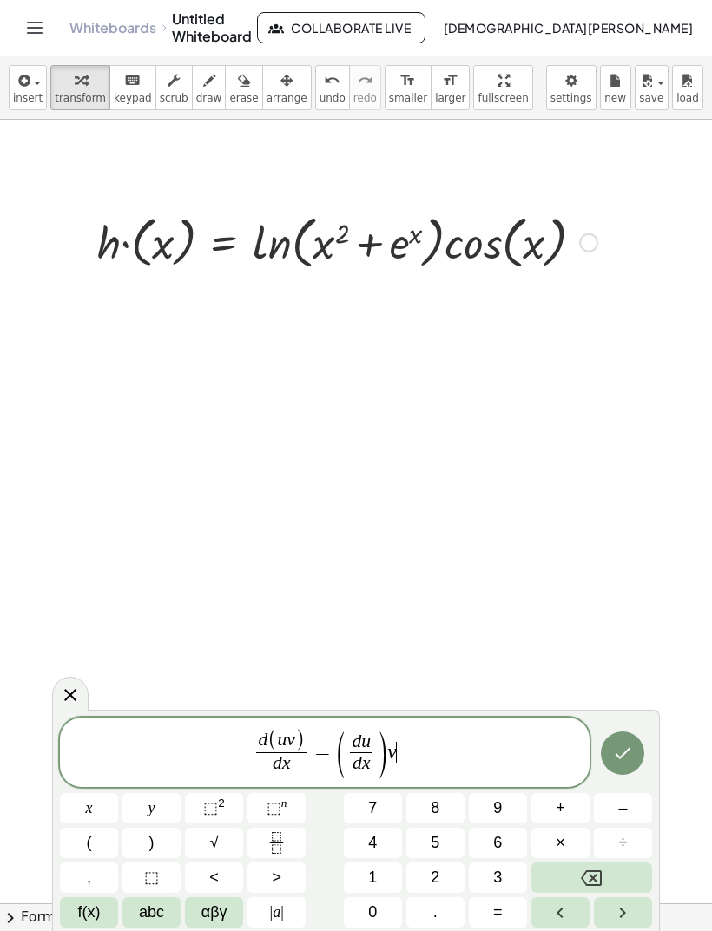
click at [564, 811] on span "+" at bounding box center [560, 808] width 10 height 23
click at [110, 849] on button "(" at bounding box center [89, 843] width 58 height 30
click at [610, 872] on button "Backspace" at bounding box center [591, 878] width 121 height 30
click at [161, 905] on span "abc" at bounding box center [151, 912] width 25 height 23
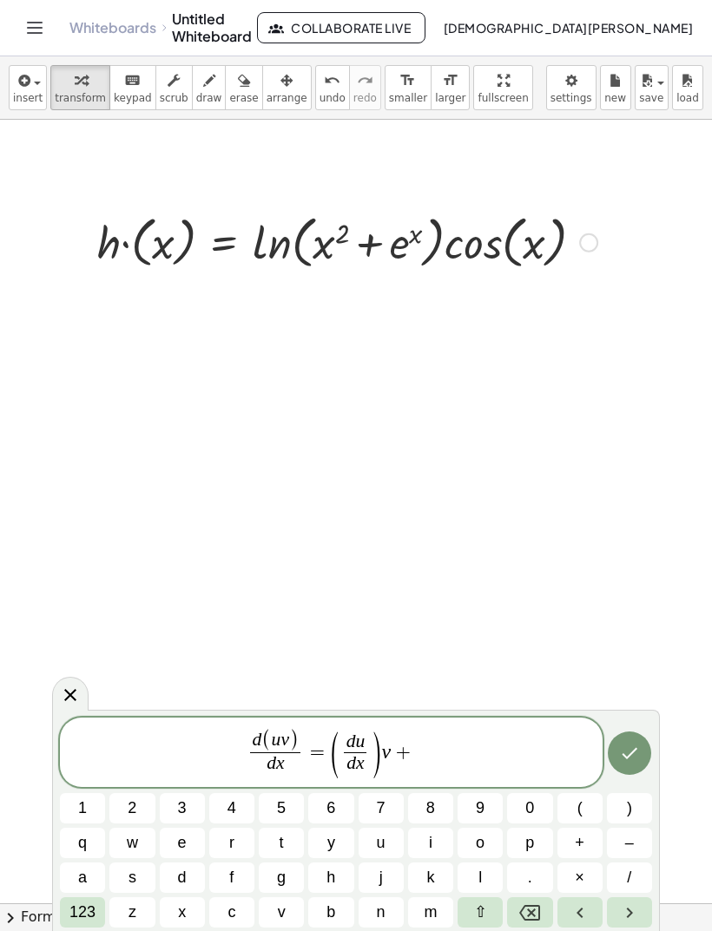
click at [383, 837] on span "u" at bounding box center [381, 842] width 9 height 23
click at [84, 920] on span "123" at bounding box center [82, 912] width 26 height 23
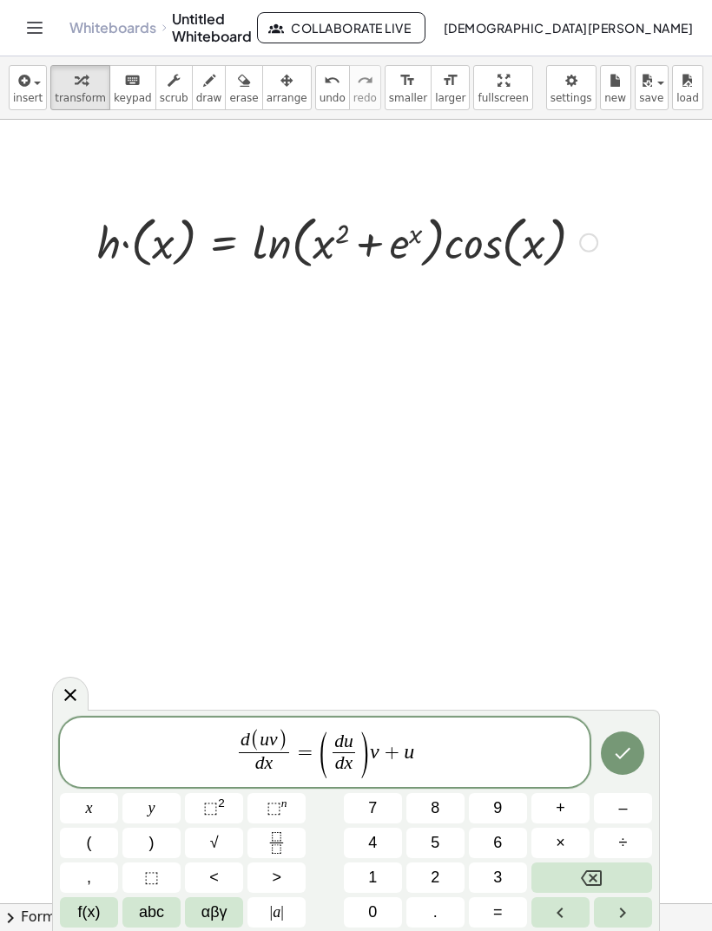
click at [84, 845] on button "(" at bounding box center [89, 843] width 58 height 30
click at [289, 839] on button "Fraction" at bounding box center [276, 843] width 58 height 30
click at [146, 905] on span "abc" at bounding box center [151, 912] width 25 height 23
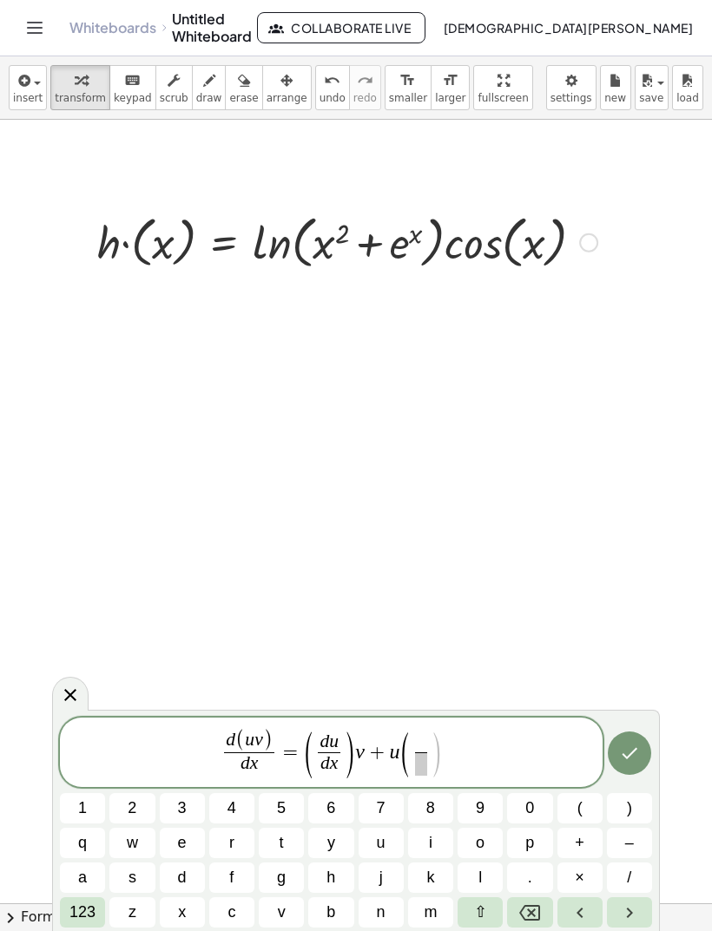
click at [182, 873] on span "d" at bounding box center [182, 877] width 9 height 23
click at [282, 904] on span "v" at bounding box center [282, 912] width 8 height 23
click at [424, 770] on span at bounding box center [421, 763] width 22 height 23
click at [182, 916] on span "x" at bounding box center [182, 912] width 8 height 23
click at [531, 903] on icon "Backspace" at bounding box center [529, 913] width 21 height 21
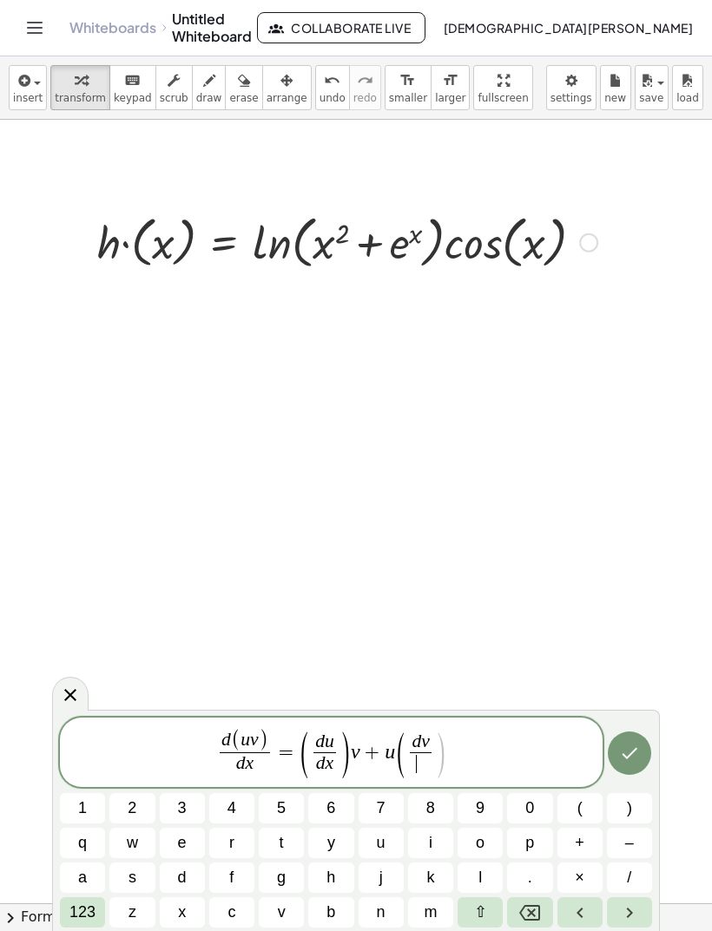
click at [187, 872] on span "d" at bounding box center [182, 877] width 9 height 23
click at [185, 910] on span "x" at bounding box center [182, 912] width 8 height 23
click at [450, 759] on span "d ( u v ) d x ​ = ( d u d x ​ ) v + u ( d v d x ​ ​ )" at bounding box center [331, 753] width 542 height 51
click at [625, 808] on button ")" at bounding box center [629, 808] width 45 height 30
click at [640, 752] on button "Done" at bounding box center [628, 753] width 43 height 43
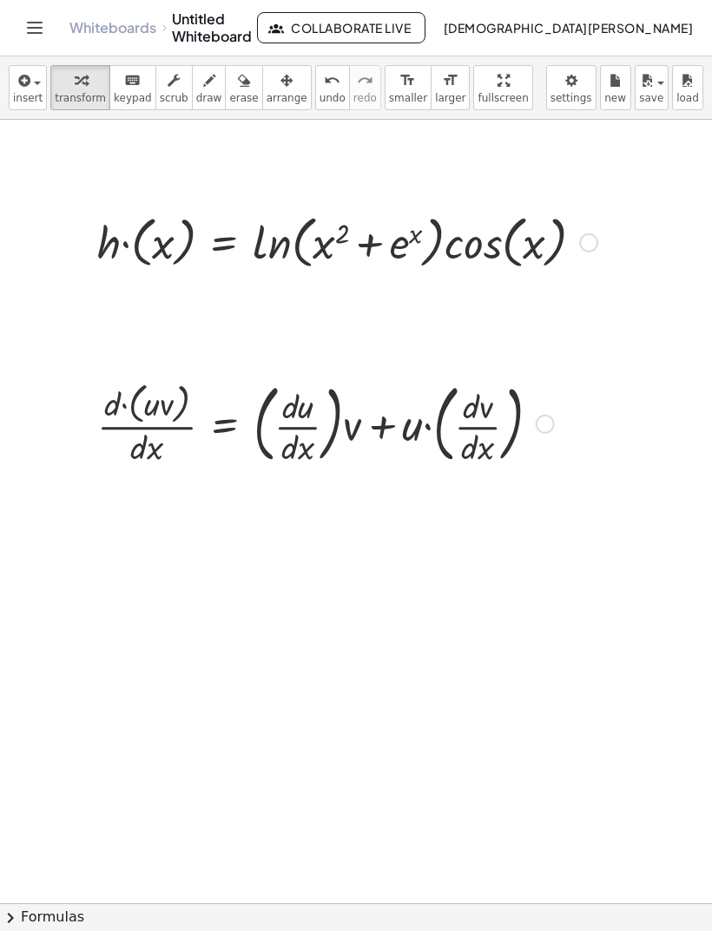
click at [27, 86] on icon "button" at bounding box center [23, 80] width 16 height 21
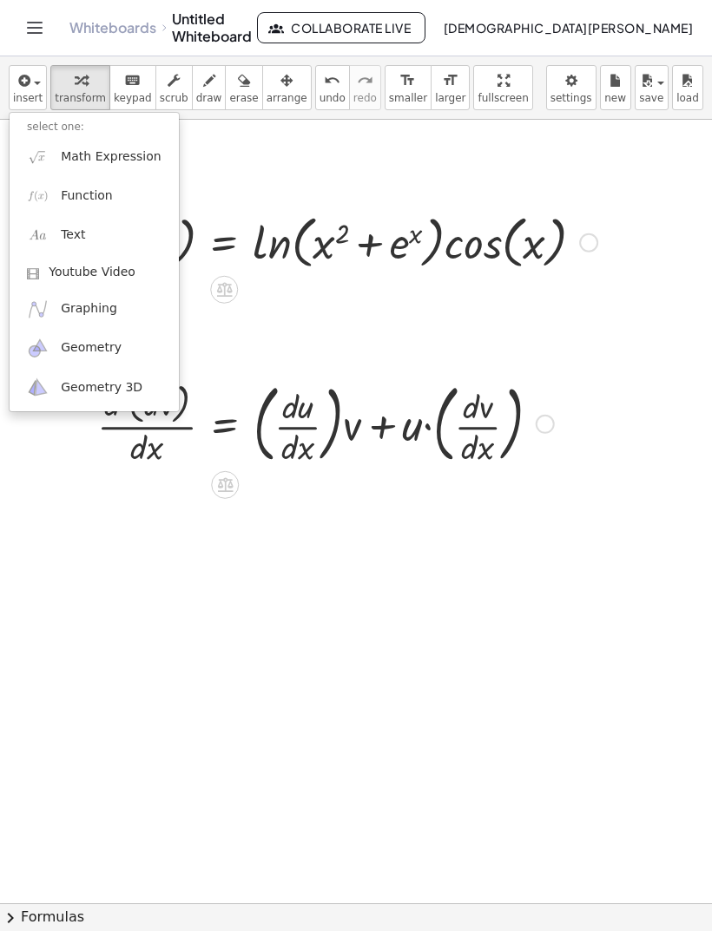
click at [144, 191] on link "Function" at bounding box center [94, 195] width 169 height 39
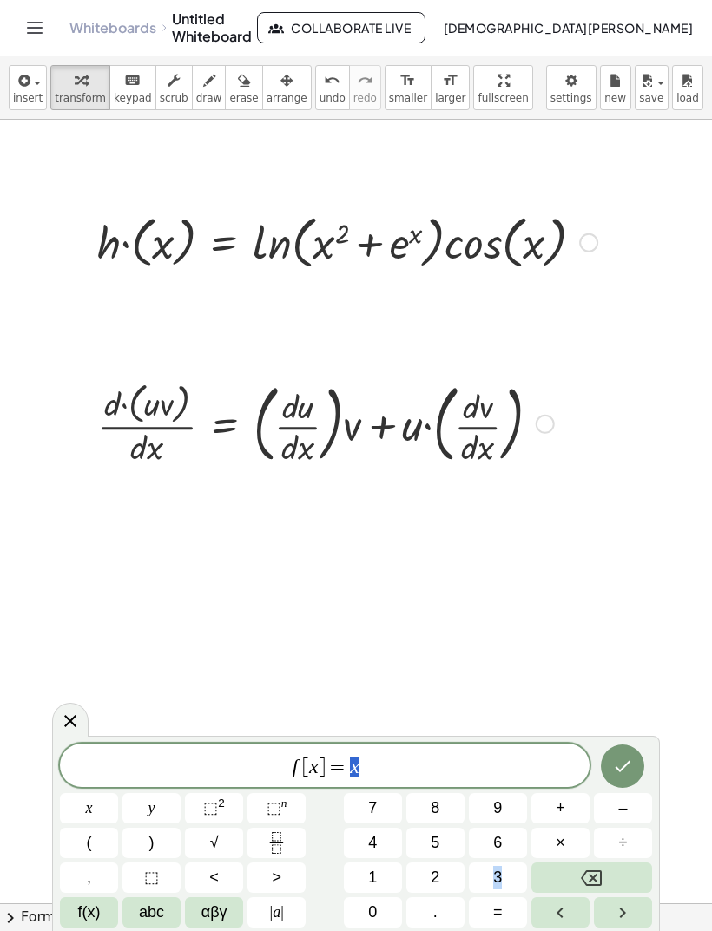
click at [598, 873] on icon "Backspace" at bounding box center [591, 878] width 21 height 21
click at [592, 876] on icon "Backspace" at bounding box center [591, 878] width 21 height 16
click at [590, 878] on icon "Backspace" at bounding box center [591, 878] width 21 height 21
click at [582, 876] on icon "Backspace" at bounding box center [591, 878] width 21 height 16
click at [578, 877] on button "Backspace" at bounding box center [591, 878] width 121 height 30
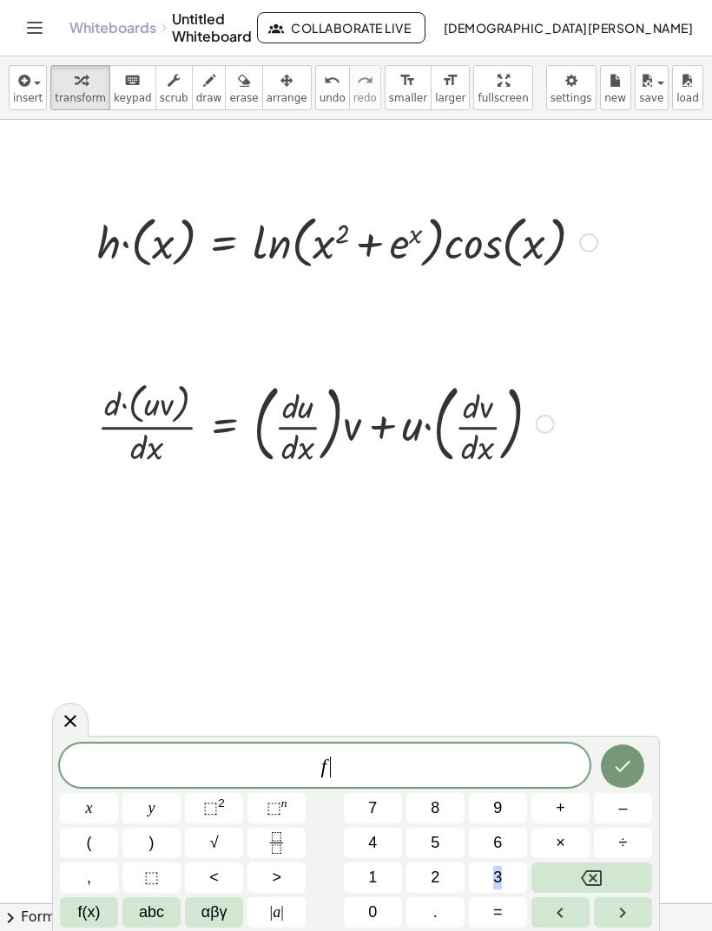
click at [573, 878] on button "Backspace" at bounding box center [591, 878] width 121 height 30
click at [571, 877] on button "Backspace" at bounding box center [591, 878] width 121 height 30
click at [574, 879] on button "Backspace" at bounding box center [591, 878] width 121 height 30
click at [154, 922] on span "abc" at bounding box center [151, 912] width 25 height 23
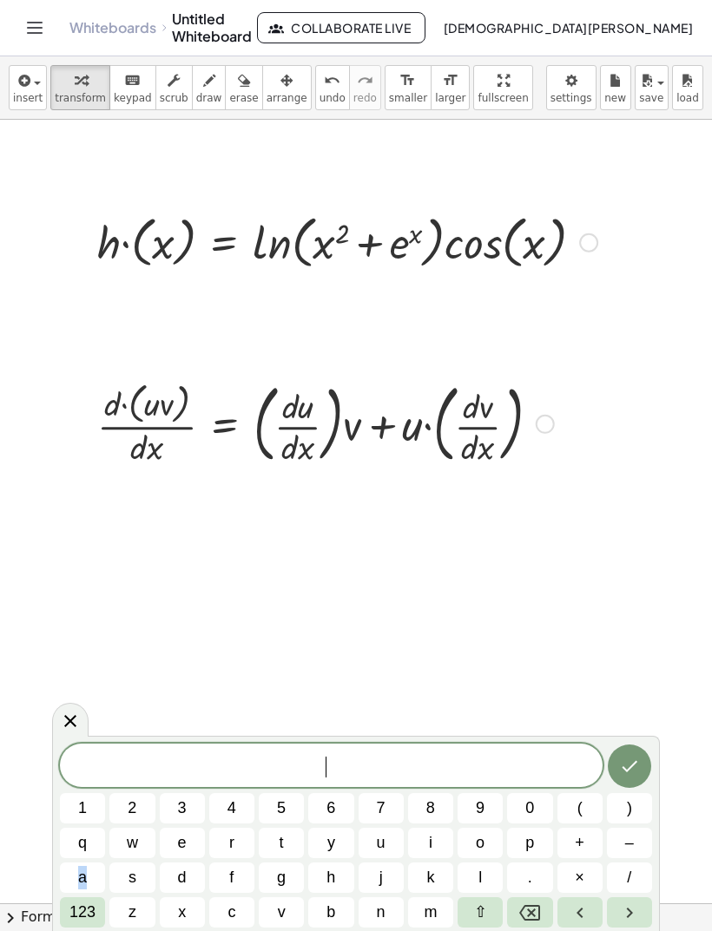
click at [392, 852] on button "u" at bounding box center [380, 843] width 45 height 30
click at [92, 914] on span "123" at bounding box center [82, 912] width 26 height 23
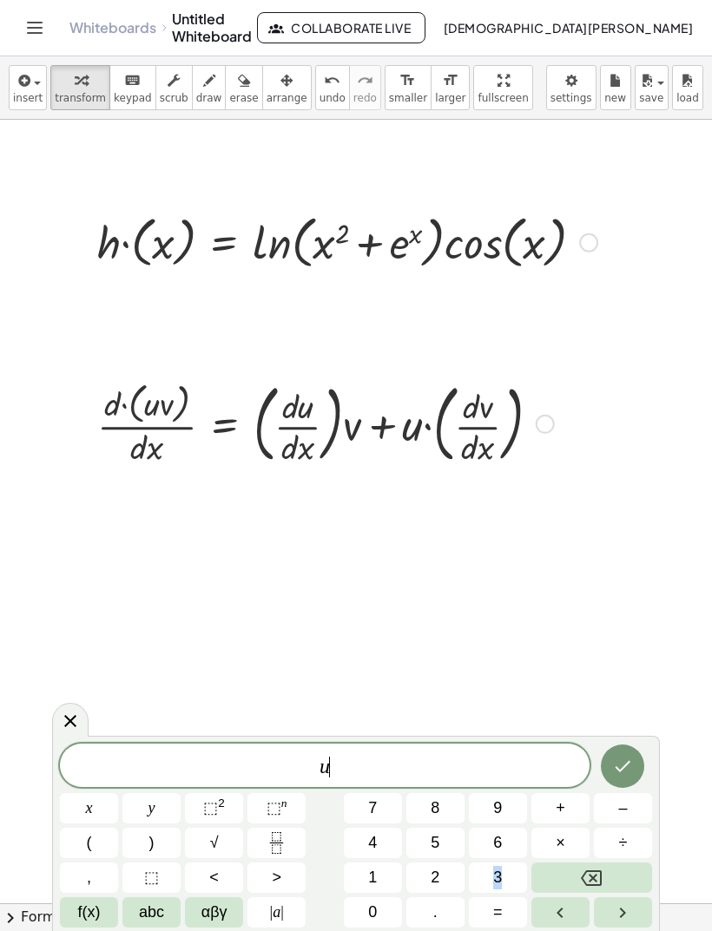
click at [501, 904] on span "=" at bounding box center [498, 912] width 10 height 23
click at [148, 917] on span "abc" at bounding box center [151, 912] width 25 height 23
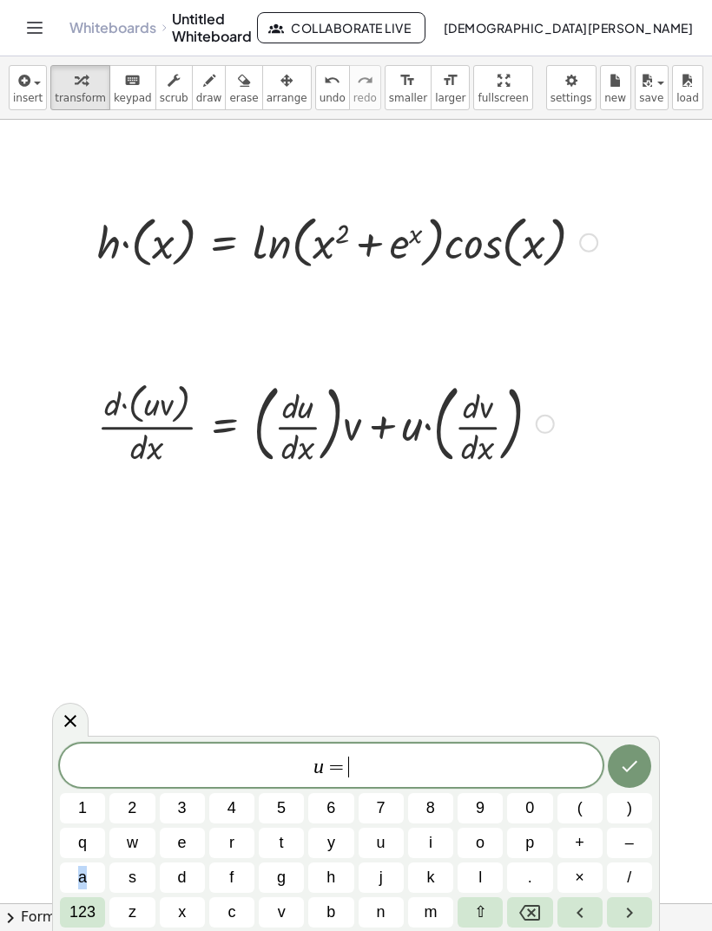
click at [491, 904] on button "⇧" at bounding box center [479, 912] width 45 height 30
click at [447, 840] on button "i" at bounding box center [430, 843] width 45 height 30
click at [483, 907] on span "⇧" at bounding box center [480, 912] width 13 height 23
click at [482, 877] on span "l" at bounding box center [479, 877] width 3 height 23
click at [400, 898] on button "n" at bounding box center [380, 912] width 45 height 30
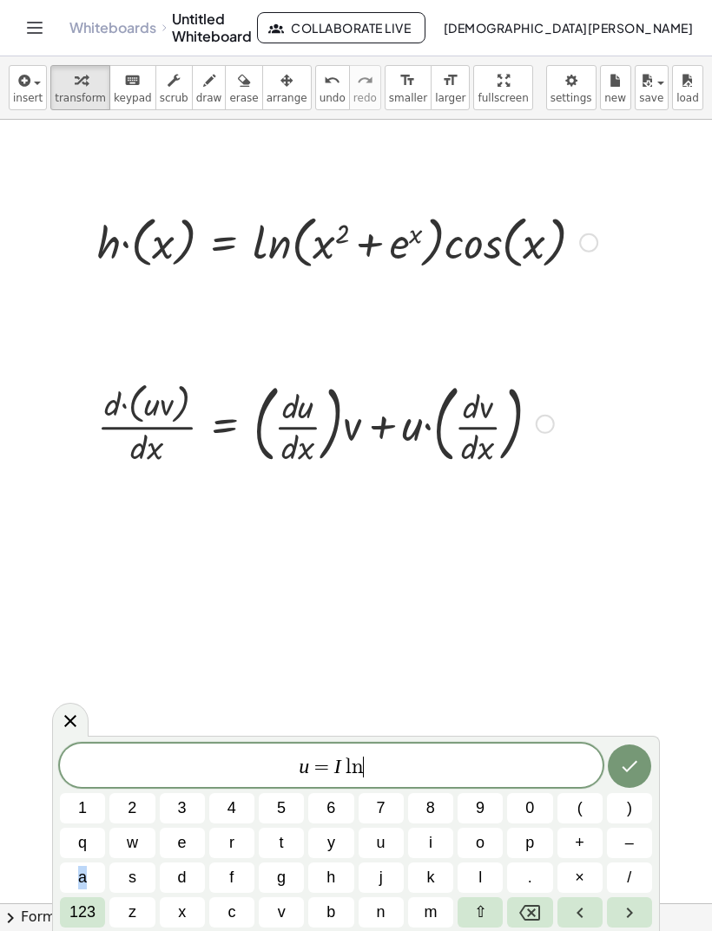
click at [538, 914] on icon "Backspace" at bounding box center [529, 913] width 21 height 21
click at [537, 914] on icon "Backspace" at bounding box center [529, 913] width 21 height 21
click at [535, 913] on icon "Backspace" at bounding box center [529, 913] width 21 height 21
click at [475, 877] on button "l" at bounding box center [479, 878] width 45 height 30
click at [385, 906] on button "n" at bounding box center [380, 912] width 45 height 30
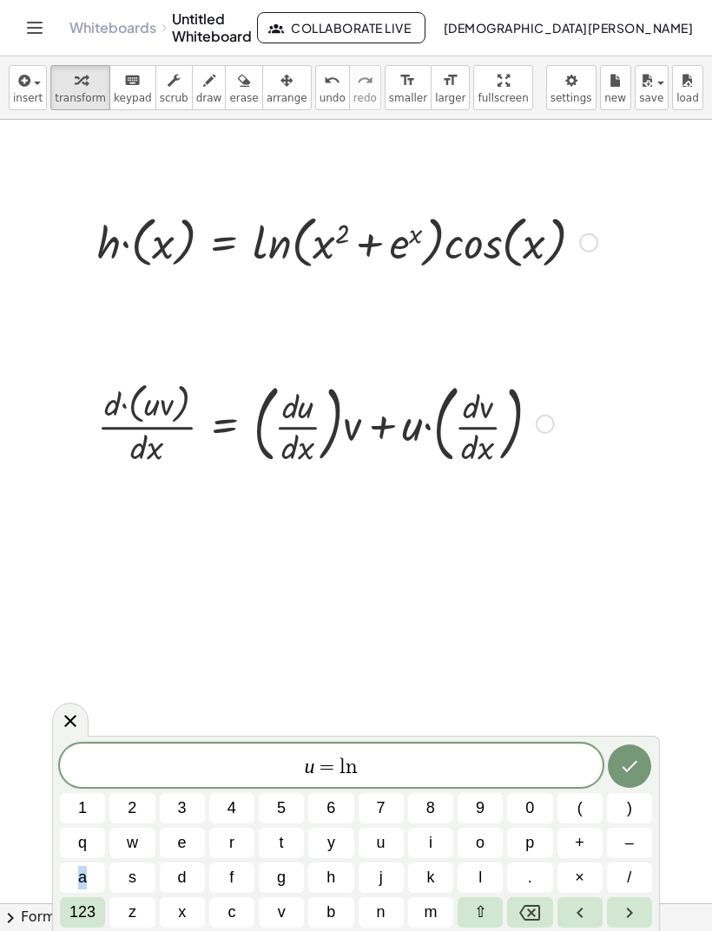
click at [565, 822] on button "(" at bounding box center [579, 808] width 45 height 30
click at [91, 921] on span "123" at bounding box center [82, 912] width 26 height 23
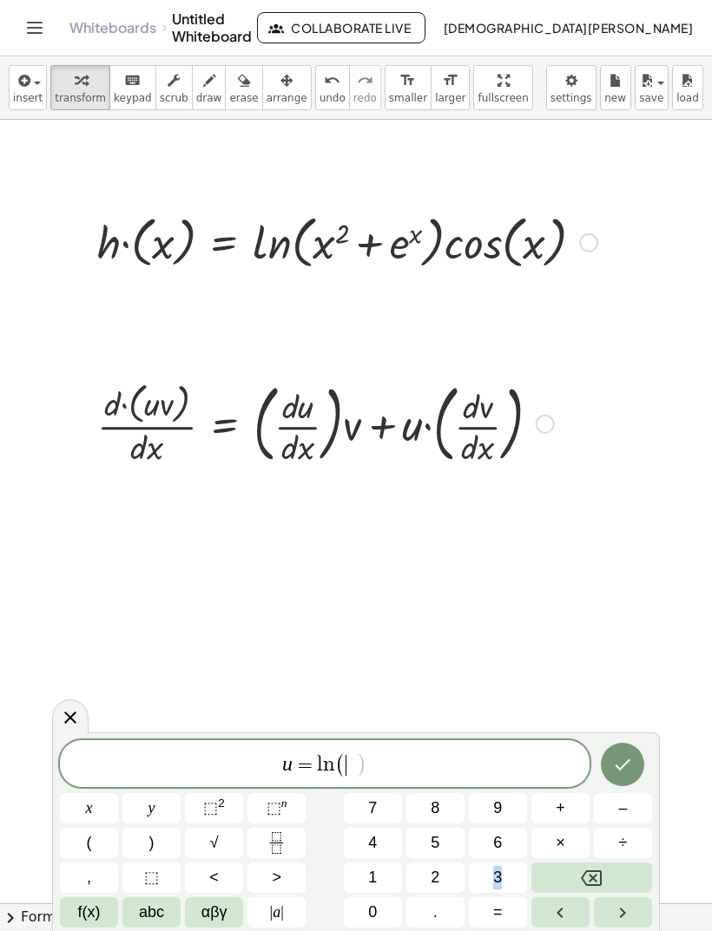
click at [102, 806] on button "x" at bounding box center [89, 808] width 58 height 30
click at [219, 805] on sup "2" at bounding box center [221, 803] width 7 height 13
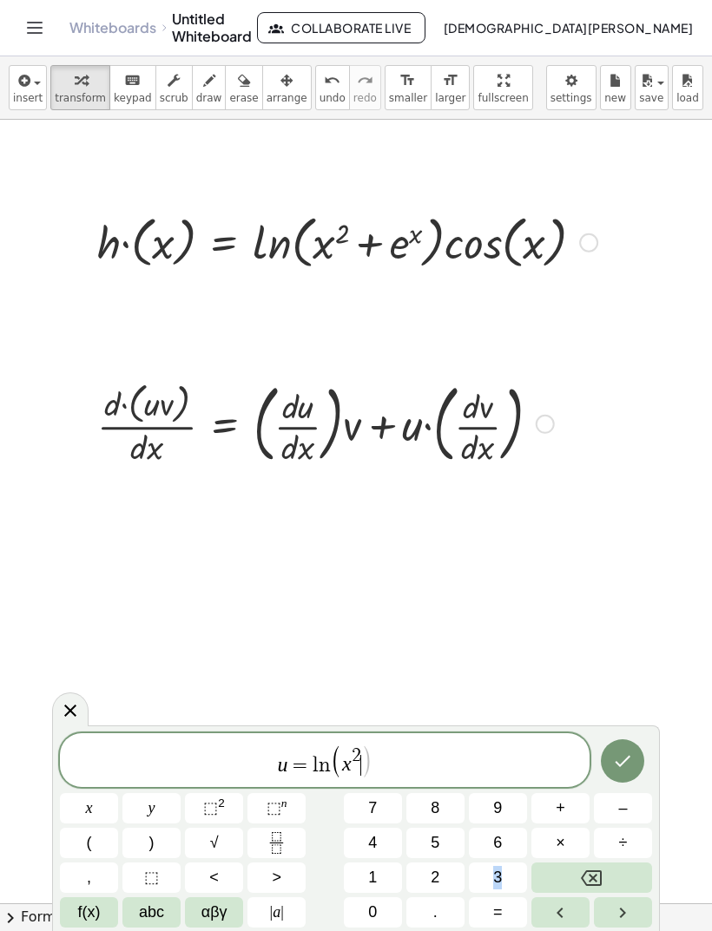
click at [555, 808] on span "+" at bounding box center [560, 808] width 10 height 23
click at [92, 916] on span "f(x)" at bounding box center [89, 912] width 23 height 23
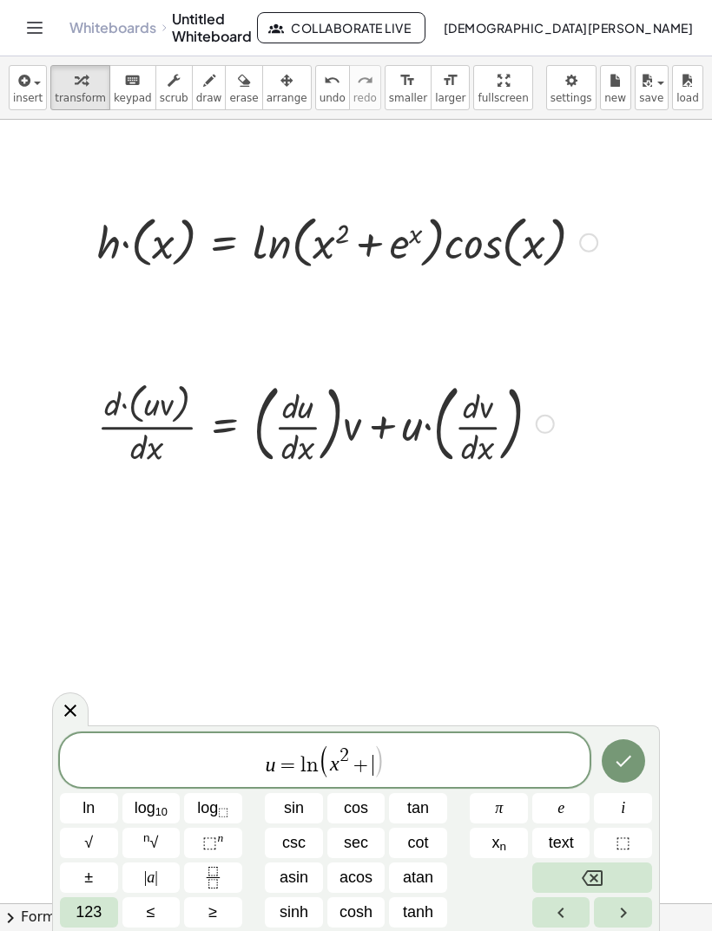
click at [569, 811] on button "e" at bounding box center [561, 808] width 58 height 30
click at [222, 844] on sup "n" at bounding box center [220, 837] width 6 height 13
click at [69, 917] on button "123" at bounding box center [89, 912] width 58 height 30
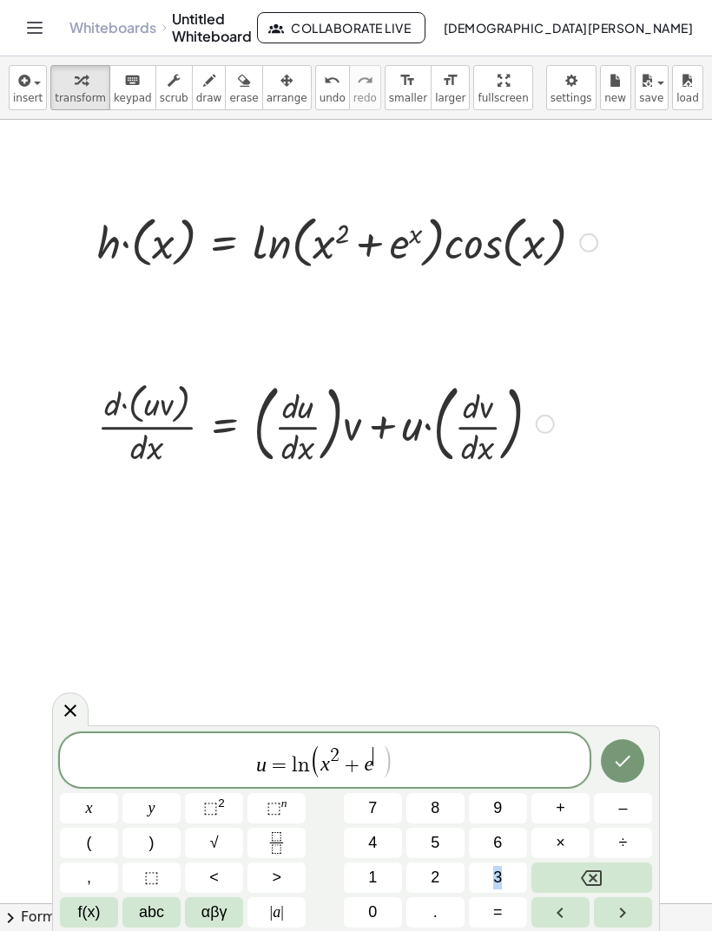
click at [96, 815] on button "x" at bounding box center [89, 808] width 58 height 30
click at [404, 774] on span "u = l n ( x 2 + e x ​ )" at bounding box center [324, 762] width 529 height 36
click at [154, 841] on button ")" at bounding box center [151, 843] width 58 height 30
click at [623, 756] on icon "Done" at bounding box center [622, 761] width 21 height 21
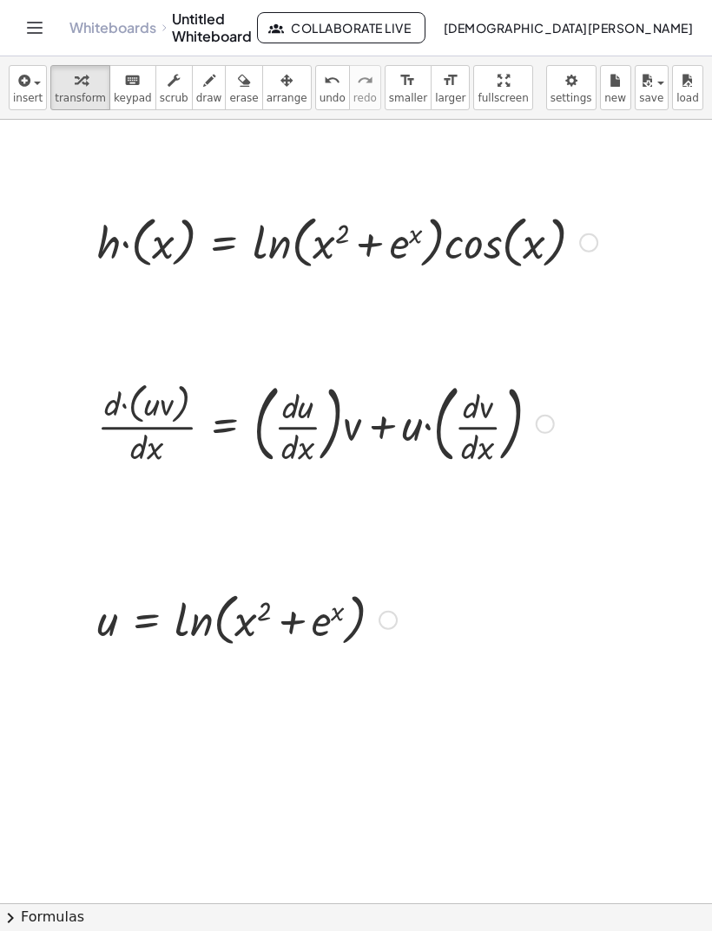
click at [32, 93] on span "insert" at bounding box center [28, 98] width 30 height 12
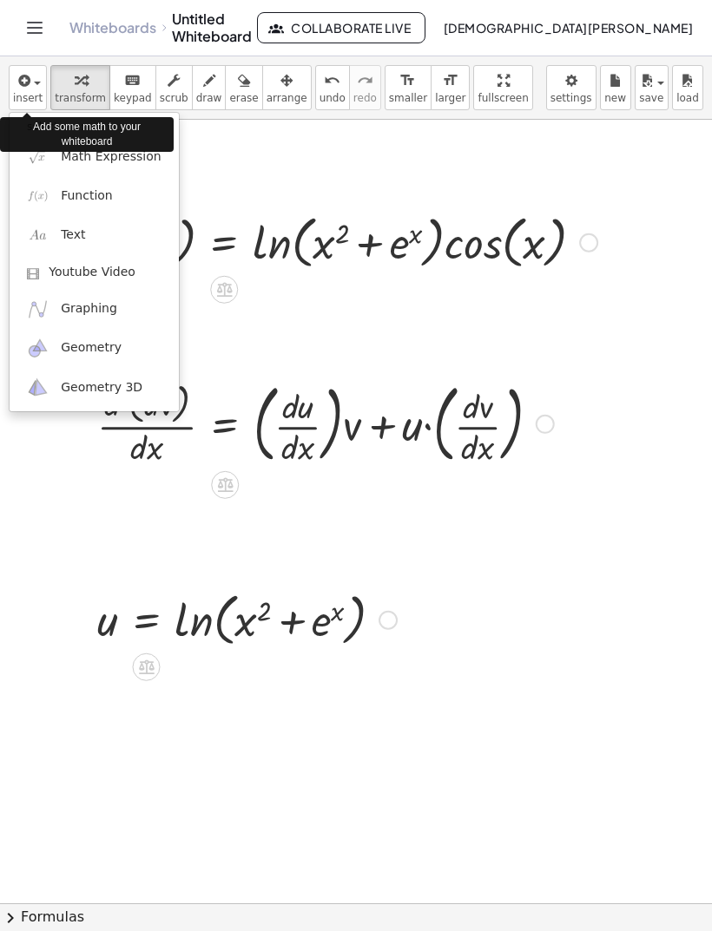
click at [126, 195] on link "Function" at bounding box center [94, 195] width 169 height 39
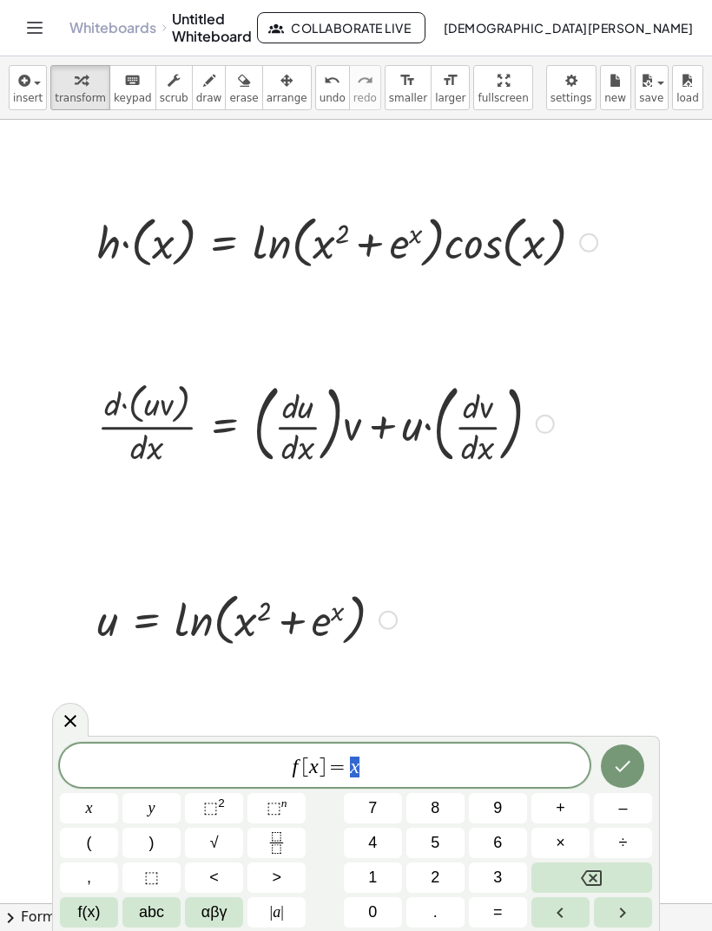
click at [599, 874] on icon "Backspace" at bounding box center [591, 878] width 21 height 21
click at [594, 869] on icon "Backspace" at bounding box center [591, 878] width 21 height 21
click at [586, 872] on icon "Backspace" at bounding box center [591, 878] width 21 height 16
click at [585, 871] on icon "Backspace" at bounding box center [591, 878] width 21 height 21
click at [579, 875] on button "Backspace" at bounding box center [591, 878] width 121 height 30
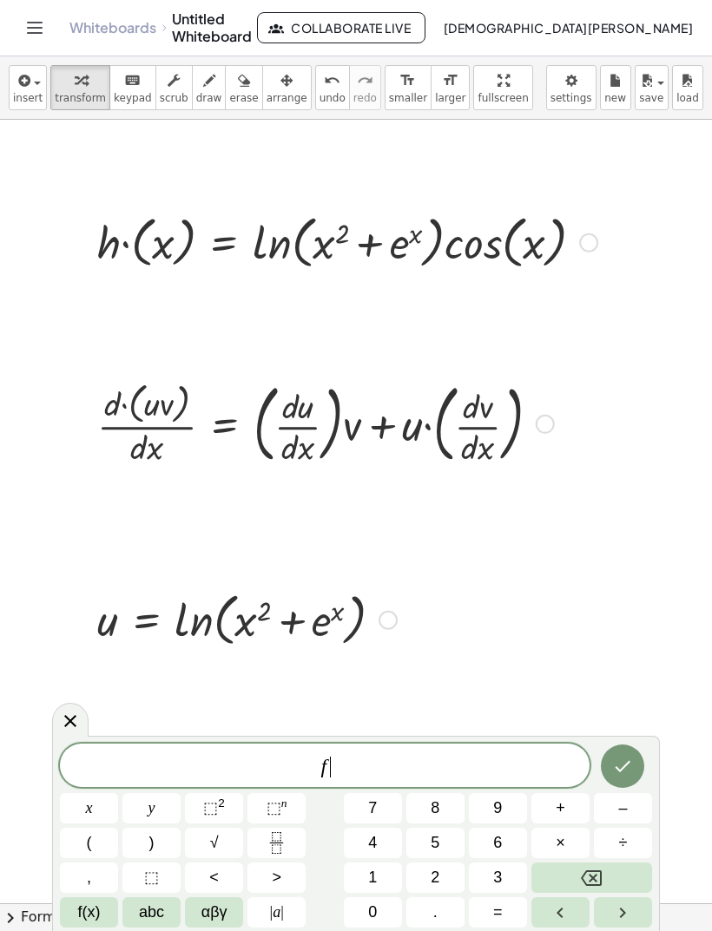
click at [577, 874] on button "Backspace" at bounding box center [591, 878] width 121 height 30
click at [578, 876] on button "Backspace" at bounding box center [591, 878] width 121 height 30
click at [89, 908] on span "f(x)" at bounding box center [89, 912] width 23 height 23
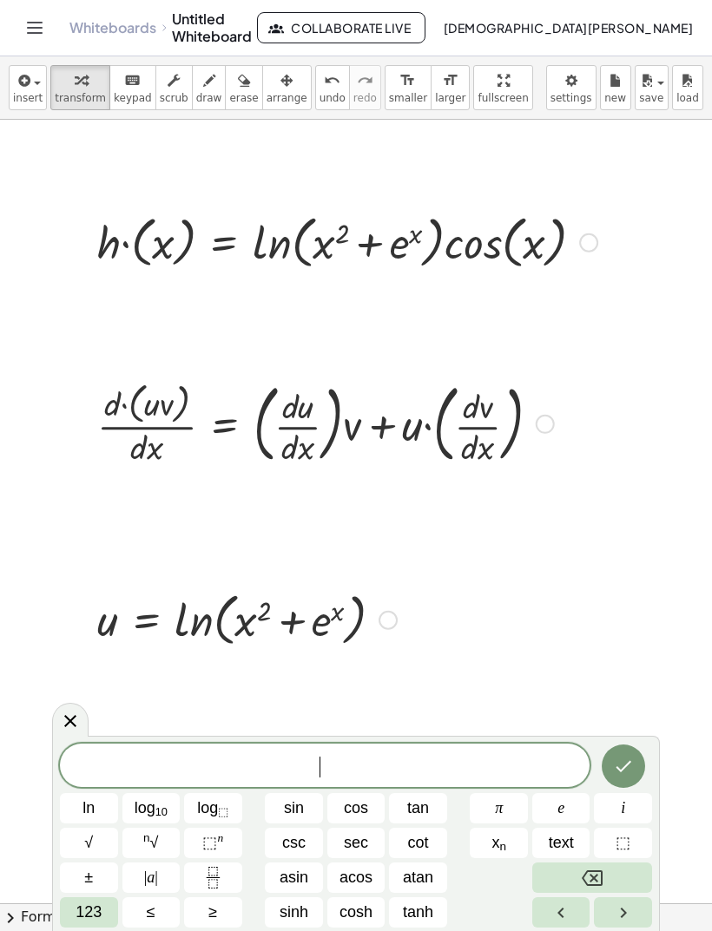
click at [155, 909] on button "≤" at bounding box center [151, 912] width 58 height 30
click at [599, 871] on icon "Backspace" at bounding box center [591, 878] width 21 height 16
click at [599, 870] on icon "Backspace" at bounding box center [591, 878] width 21 height 16
click at [95, 903] on span "123" at bounding box center [88, 912] width 26 height 23
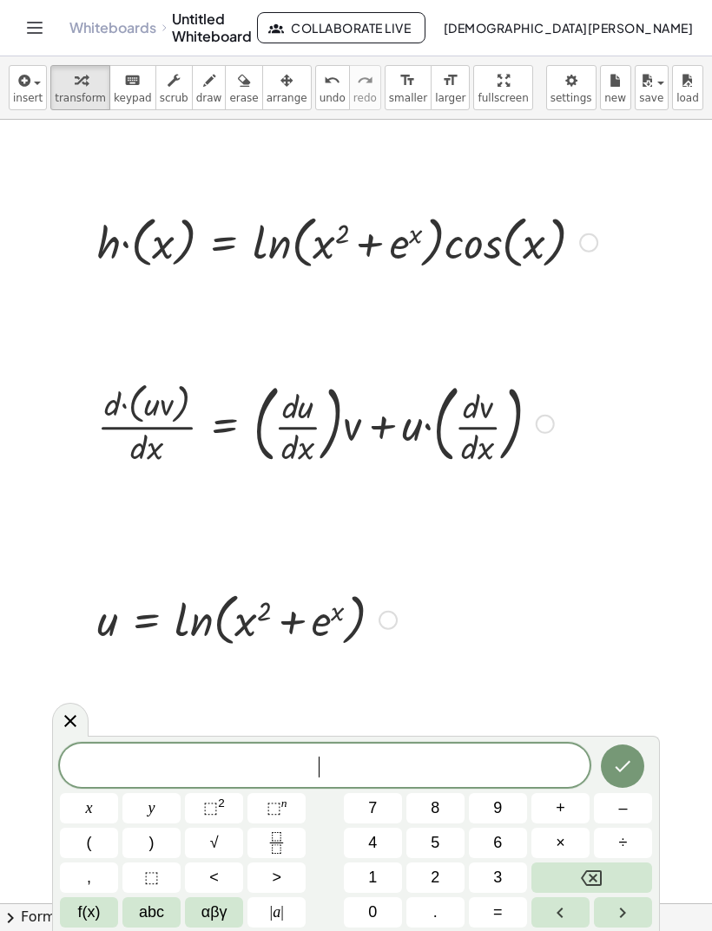
click at [286, 838] on icon "Fraction" at bounding box center [277, 843] width 22 height 22
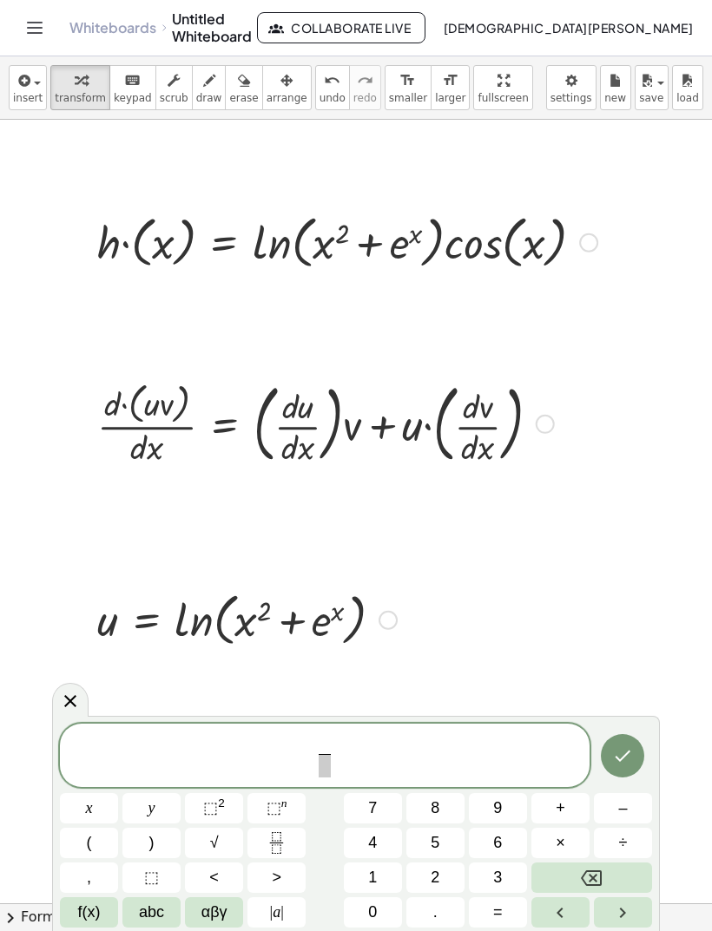
click at [154, 919] on span "abc" at bounding box center [151, 912] width 25 height 23
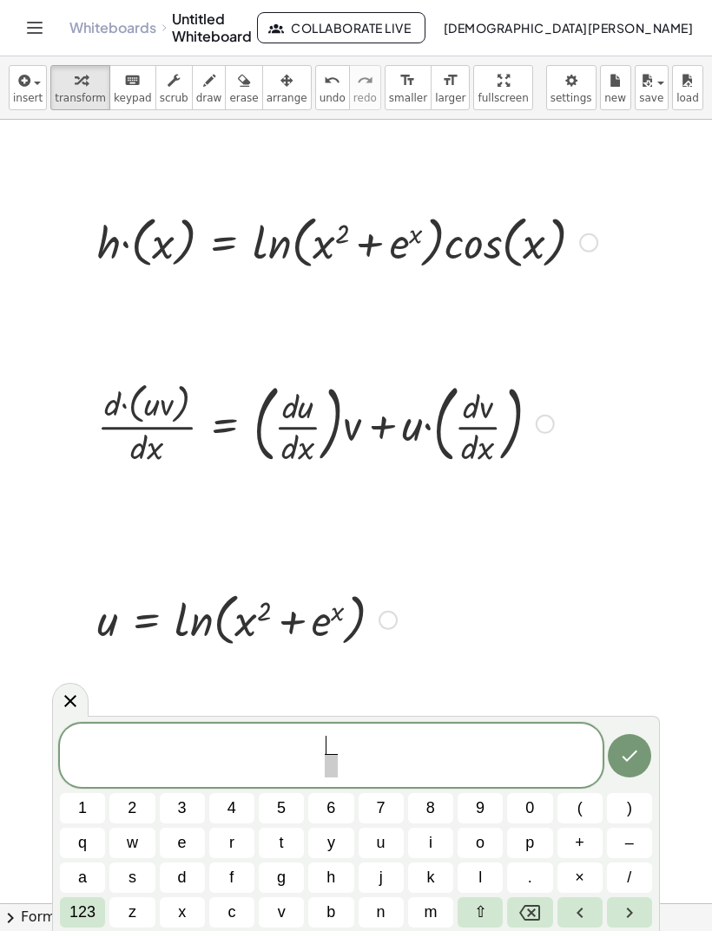
click at [191, 876] on button "d" at bounding box center [182, 878] width 45 height 30
click at [588, 807] on button "(" at bounding box center [579, 808] width 45 height 30
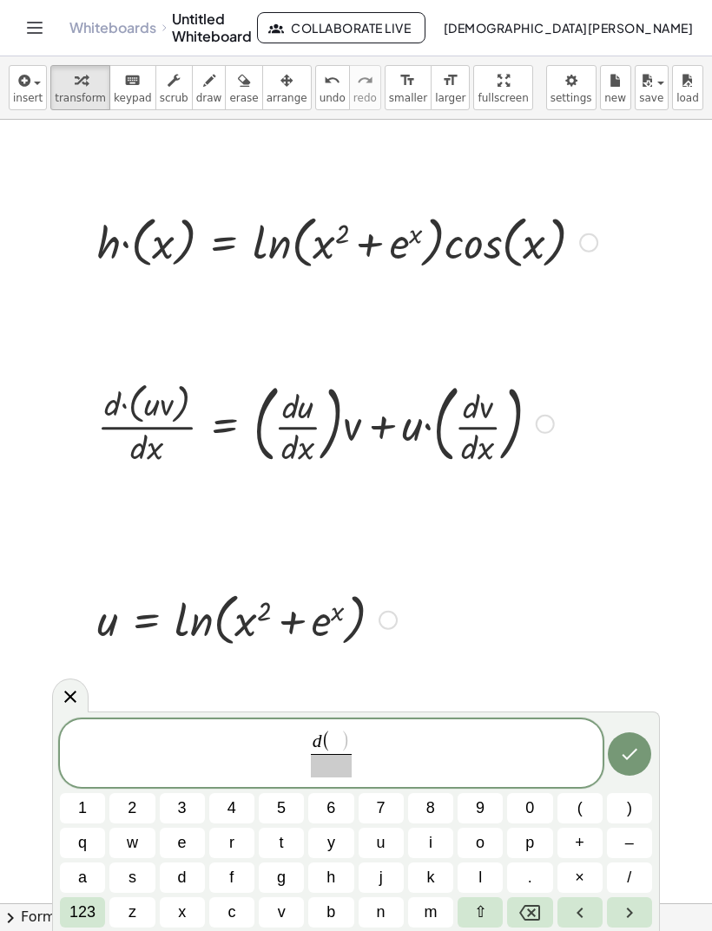
click at [476, 873] on button "l" at bounding box center [479, 878] width 45 height 30
click at [386, 902] on button "n" at bounding box center [380, 912] width 45 height 30
click at [282, 906] on span "v" at bounding box center [282, 912] width 8 height 23
click at [616, 804] on button ")" at bounding box center [629, 808] width 45 height 30
click at [345, 768] on span at bounding box center [331, 765] width 61 height 23
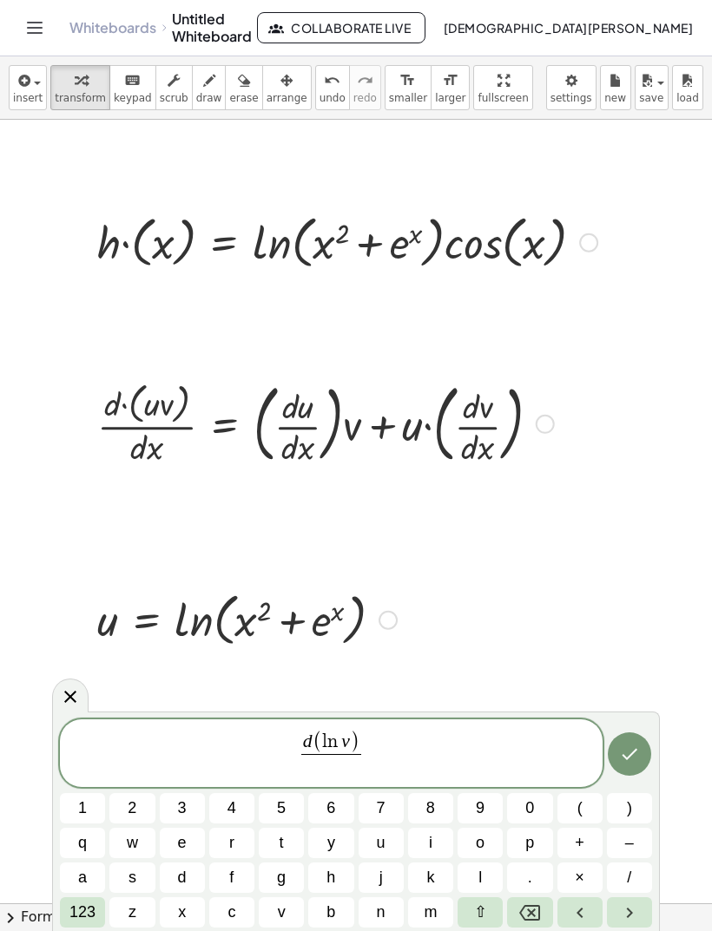
click at [186, 875] on span "d" at bounding box center [182, 877] width 9 height 23
click at [186, 874] on span "d" at bounding box center [182, 877] width 9 height 23
click at [509, 912] on button "Backspace" at bounding box center [529, 912] width 45 height 30
click at [181, 921] on span "x" at bounding box center [182, 912] width 8 height 23
click at [382, 761] on span "d ( l n v ) d x ​ ​" at bounding box center [331, 754] width 542 height 49
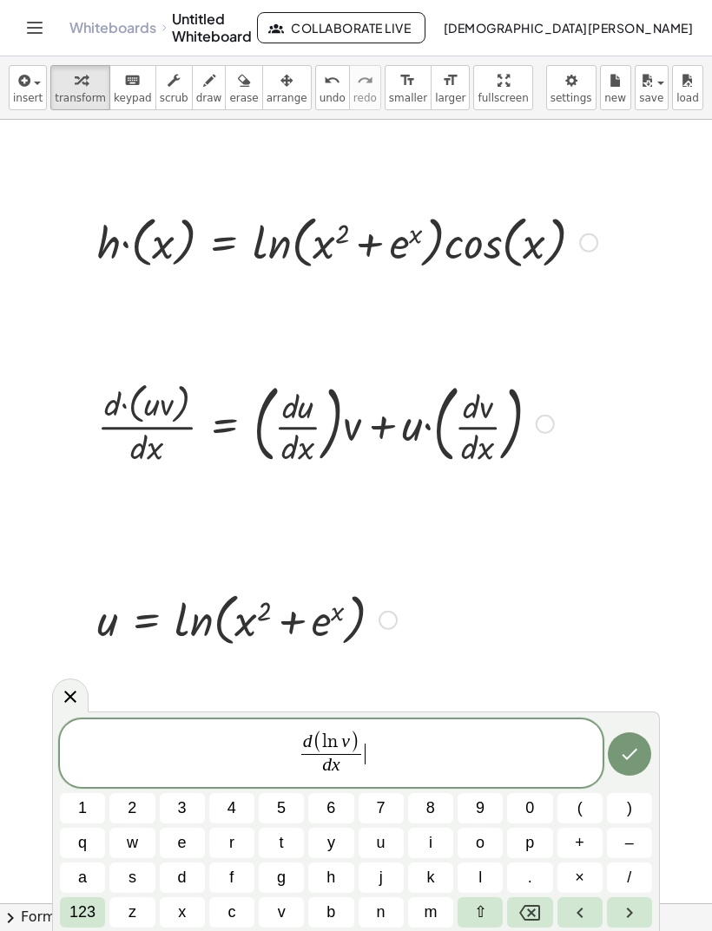
click at [104, 922] on button "123" at bounding box center [82, 912] width 45 height 30
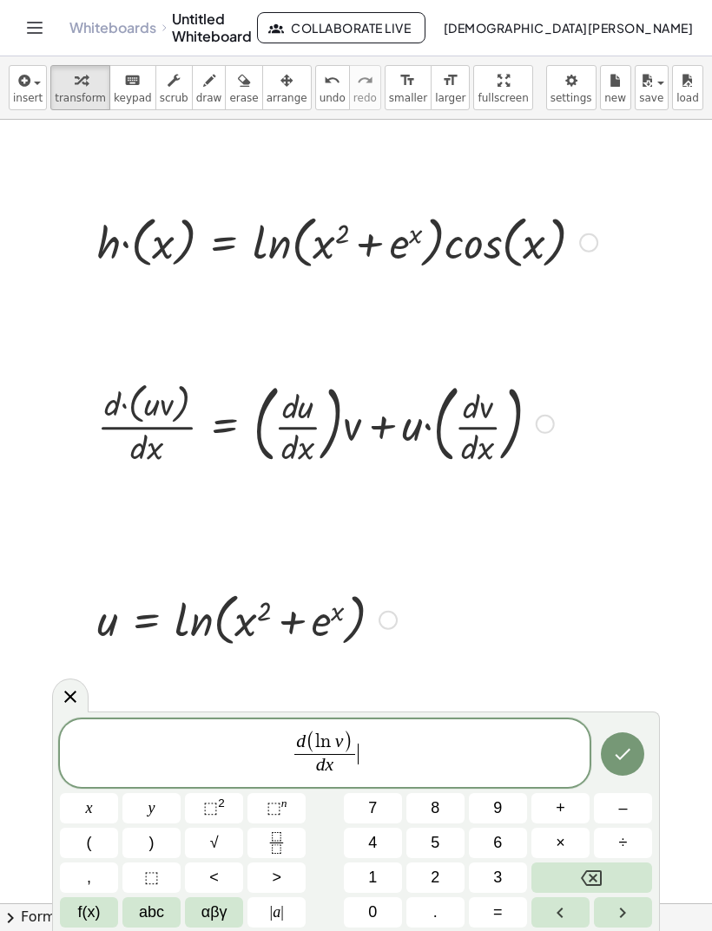
click at [502, 925] on button "=" at bounding box center [498, 912] width 58 height 30
click at [275, 844] on icon "Fraction" at bounding box center [277, 843] width 22 height 22
click at [98, 843] on button "(" at bounding box center [89, 843] width 58 height 30
click at [279, 837] on icon "Fraction" at bounding box center [277, 843] width 22 height 22
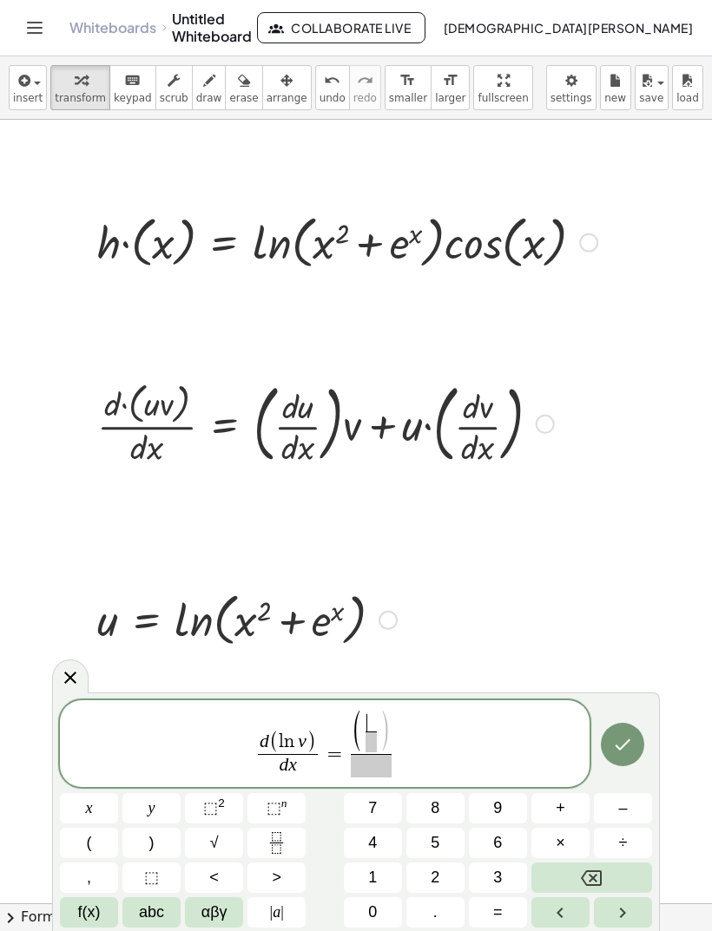
click at [94, 922] on span "f(x)" at bounding box center [89, 912] width 23 height 23
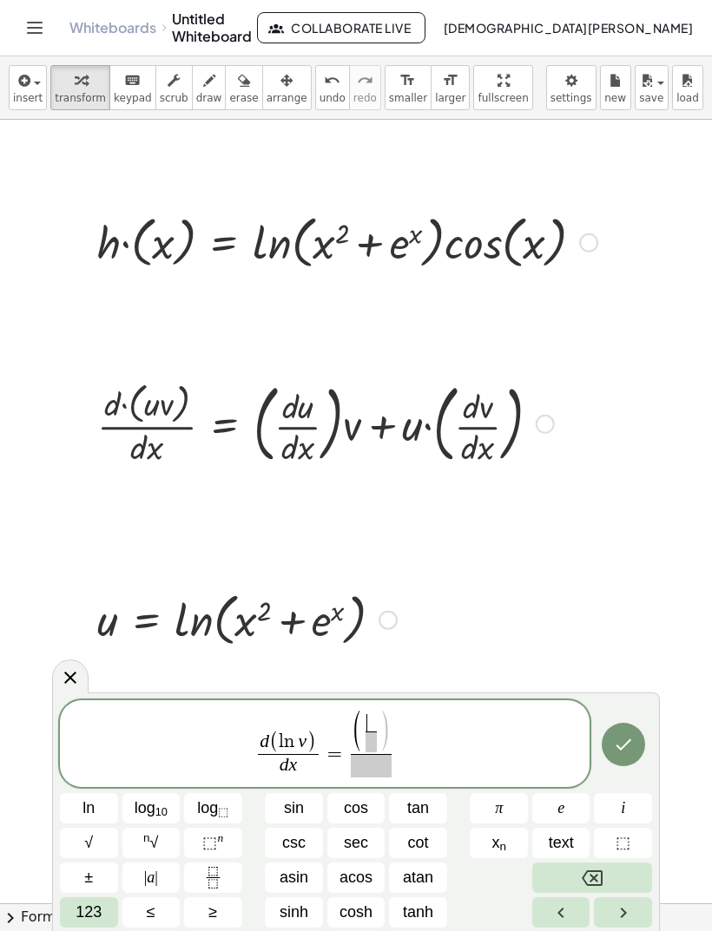
click at [102, 917] on button "123" at bounding box center [89, 912] width 58 height 30
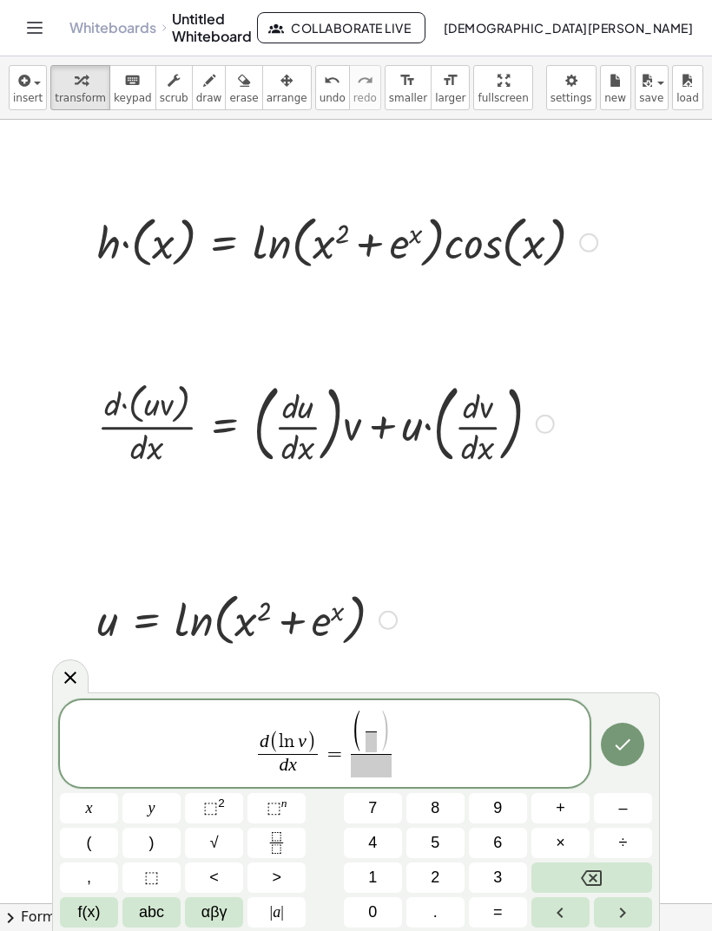
click at [161, 910] on span "abc" at bounding box center [151, 912] width 25 height 23
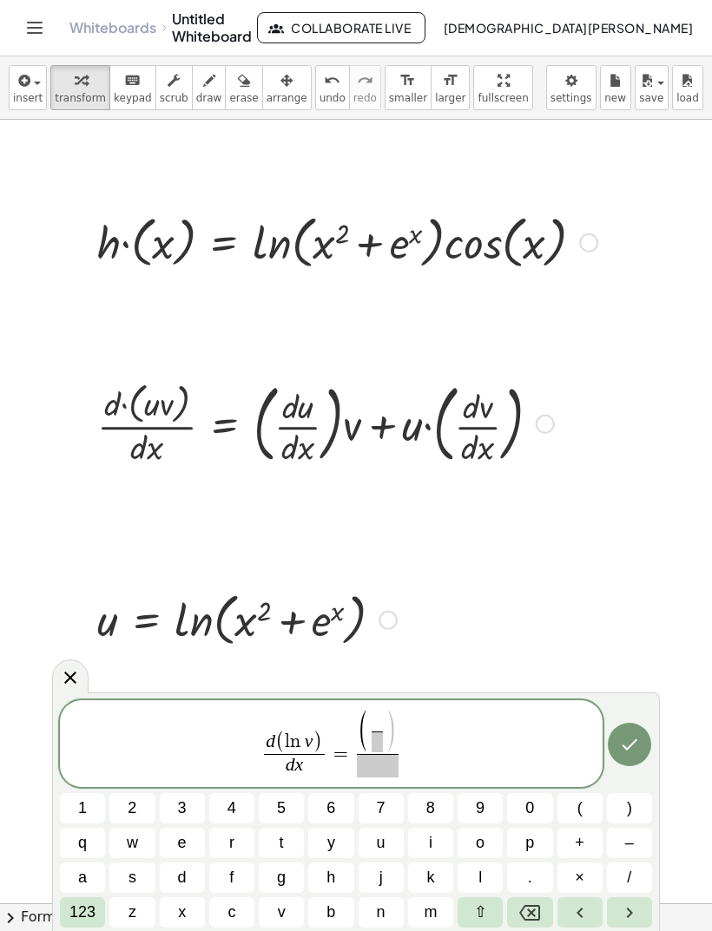
click at [183, 870] on span "d" at bounding box center [182, 877] width 9 height 23
click at [287, 903] on button "v" at bounding box center [281, 912] width 45 height 30
click at [388, 746] on span "d v ​ ​" at bounding box center [377, 733] width 26 height 38
click at [188, 878] on button "d" at bounding box center [182, 878] width 45 height 30
click at [185, 912] on span "x" at bounding box center [182, 912] width 8 height 23
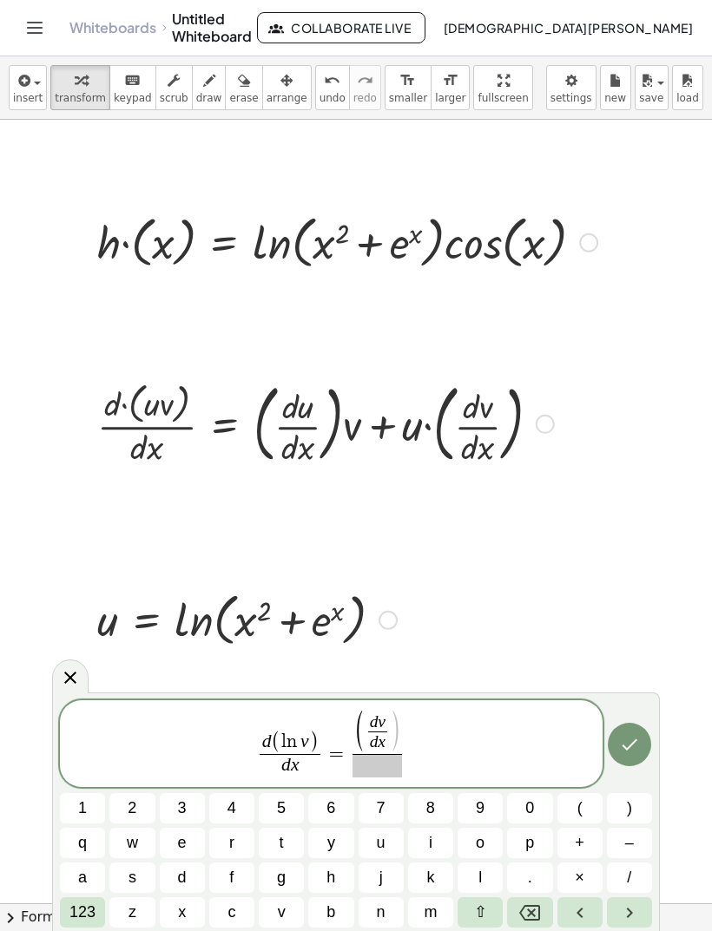
click at [391, 746] on span ")" at bounding box center [396, 733] width 12 height 45
click at [618, 811] on button ")" at bounding box center [629, 808] width 45 height 30
click at [393, 771] on span at bounding box center [376, 765] width 49 height 23
click at [291, 904] on button "v" at bounding box center [281, 912] width 45 height 30
click at [633, 746] on icon "Done" at bounding box center [629, 744] width 21 height 21
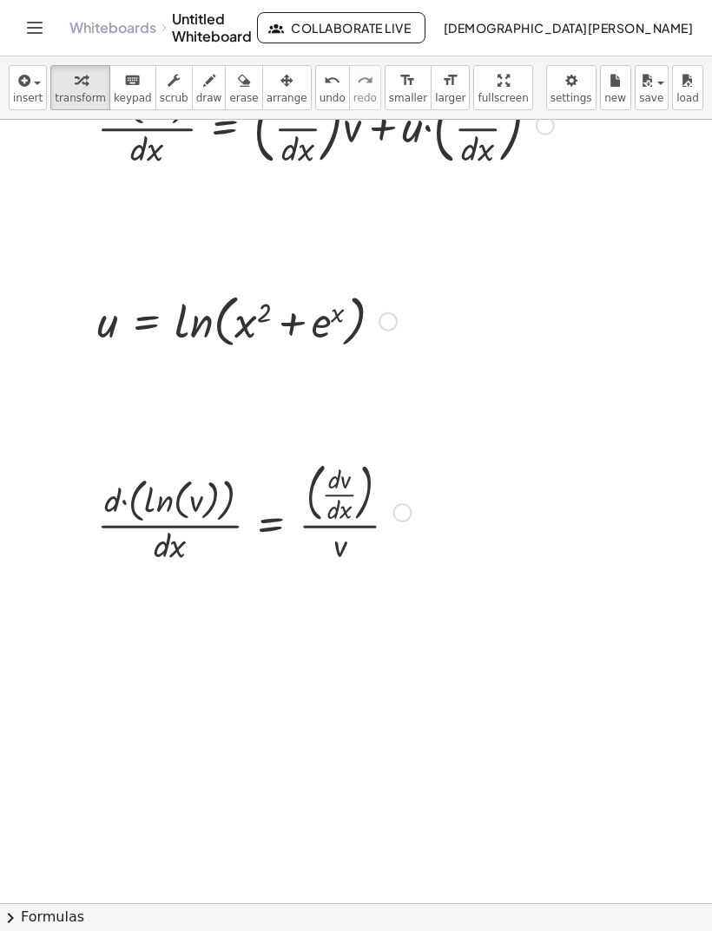
scroll to position [389, 0]
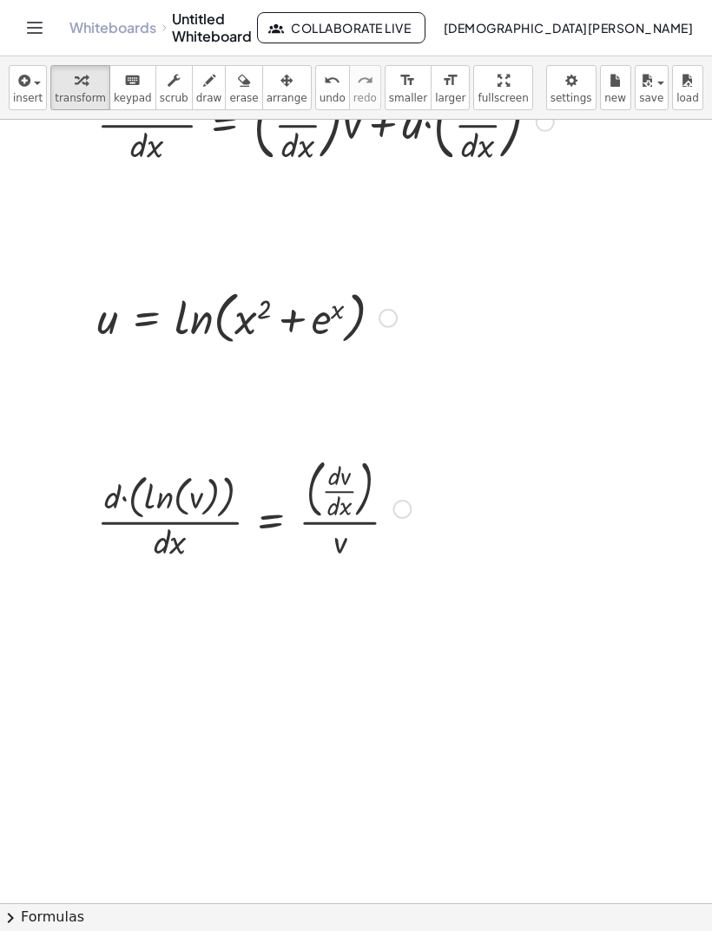
click at [32, 74] on div "button" at bounding box center [28, 79] width 30 height 21
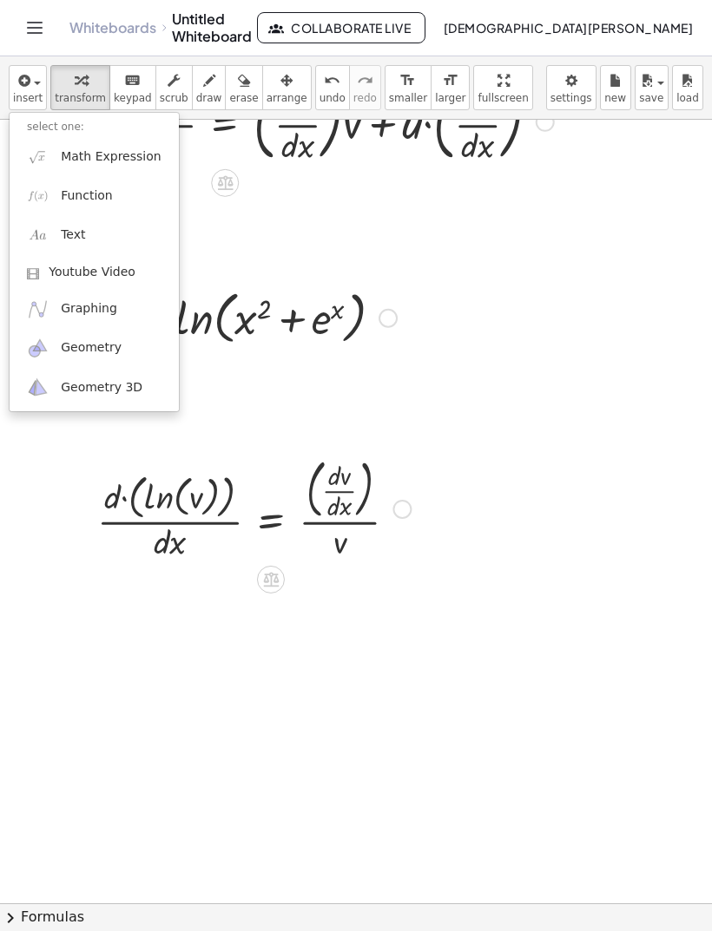
click at [134, 192] on link "Function" at bounding box center [94, 195] width 169 height 39
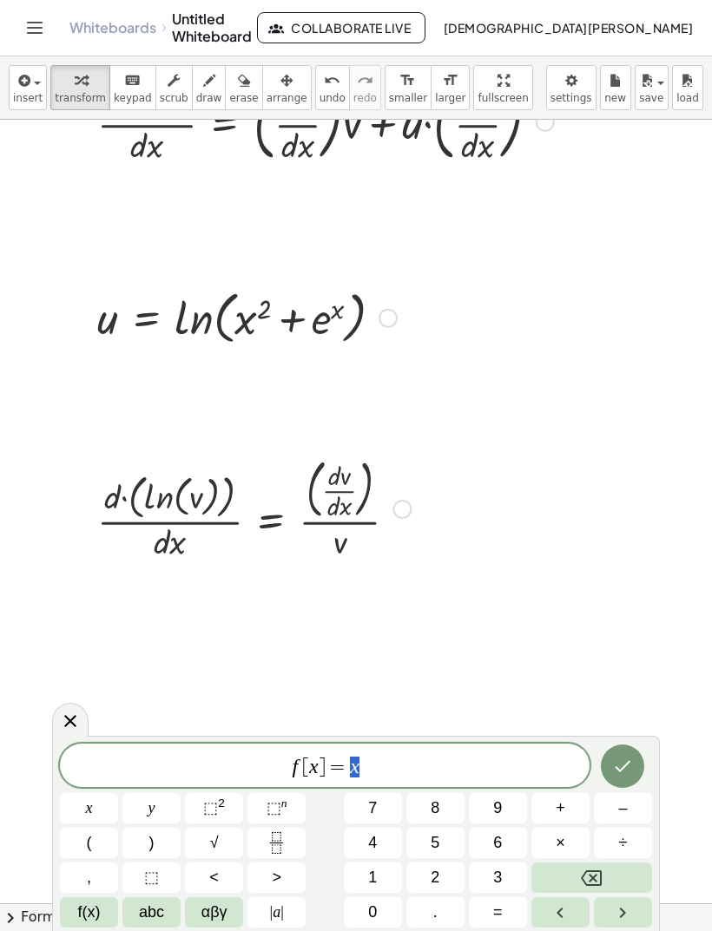
click at [598, 873] on icon "Backspace" at bounding box center [591, 878] width 21 height 21
click at [595, 874] on icon "Backspace" at bounding box center [591, 878] width 21 height 21
click at [589, 874] on icon "Backspace" at bounding box center [591, 878] width 21 height 21
click at [583, 873] on icon "Backspace" at bounding box center [591, 878] width 21 height 21
click at [581, 876] on icon "Backspace" at bounding box center [591, 878] width 21 height 21
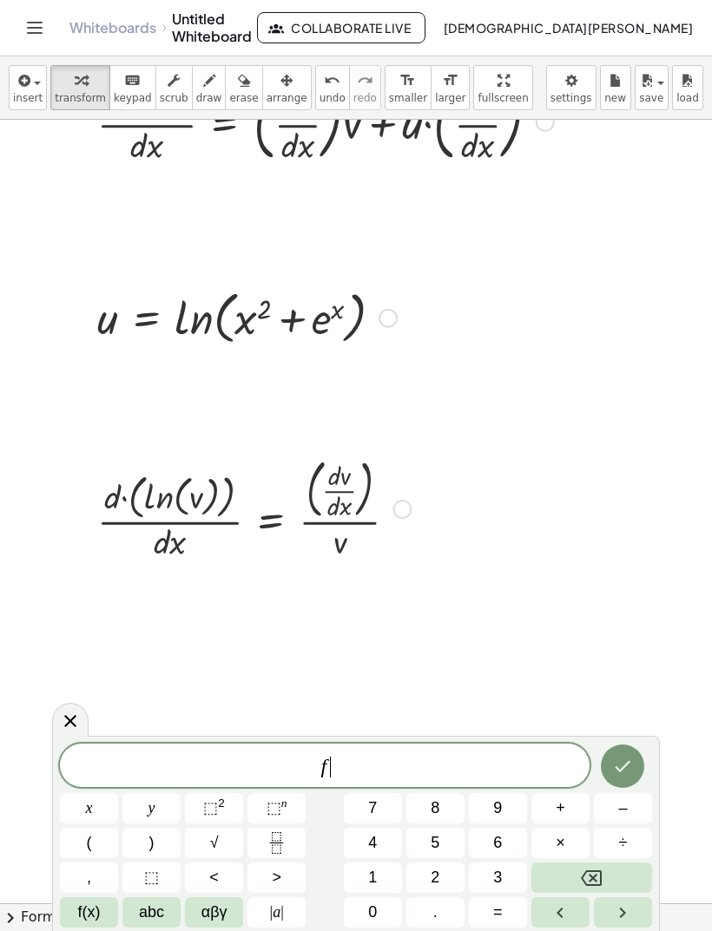
click at [578, 879] on button "Backspace" at bounding box center [591, 878] width 121 height 30
click at [290, 838] on button "Fraction" at bounding box center [276, 843] width 58 height 30
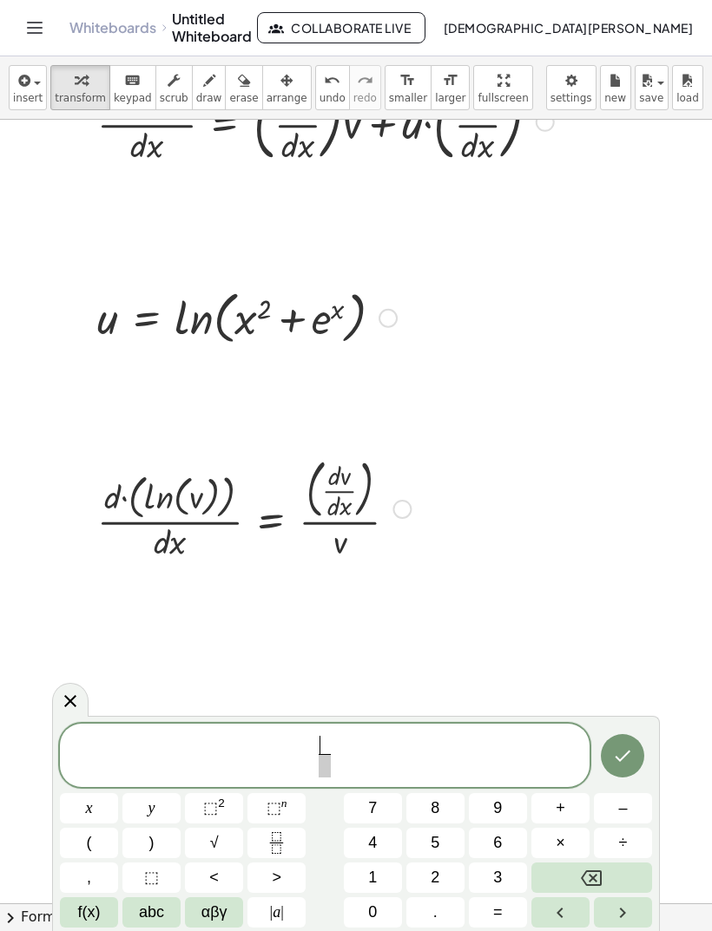
click at [96, 903] on span "f(x)" at bounding box center [89, 912] width 23 height 23
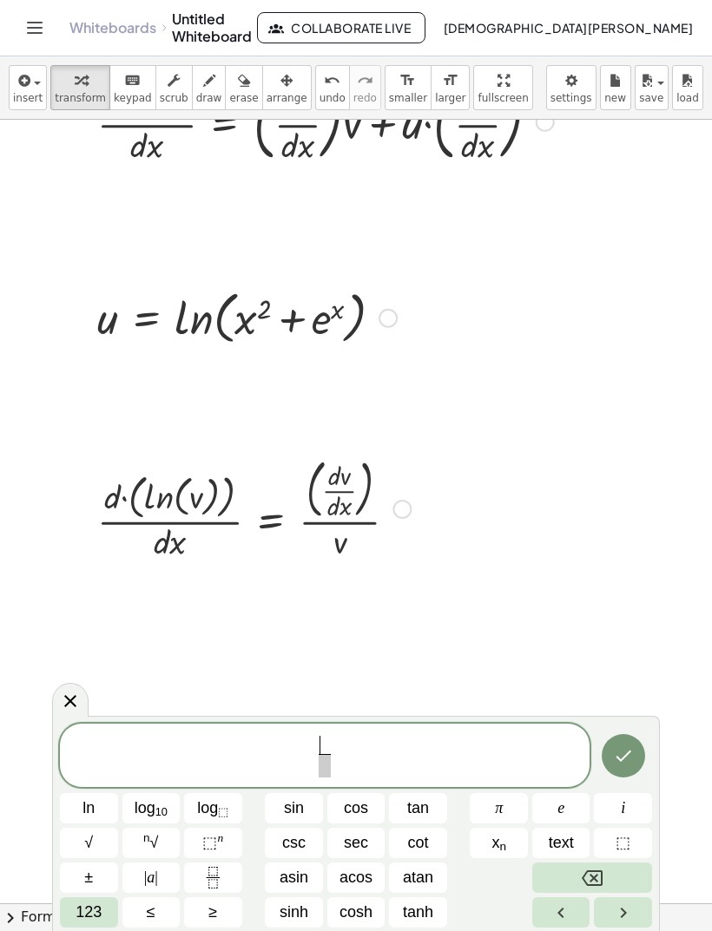
click at [89, 909] on span "123" at bounding box center [88, 912] width 26 height 23
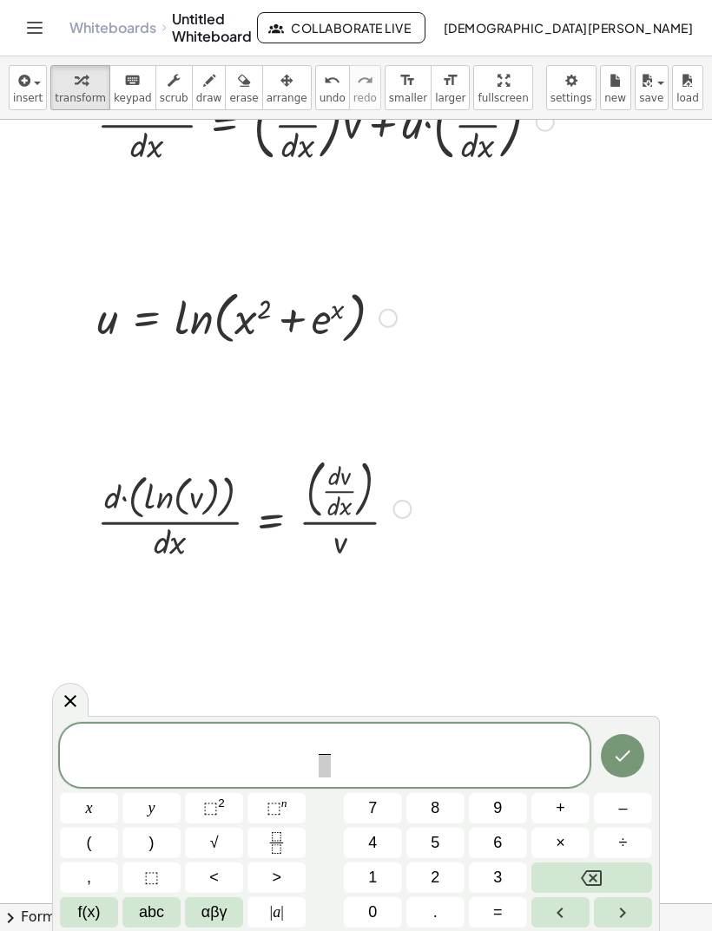
click at [161, 916] on span "abc" at bounding box center [151, 912] width 25 height 23
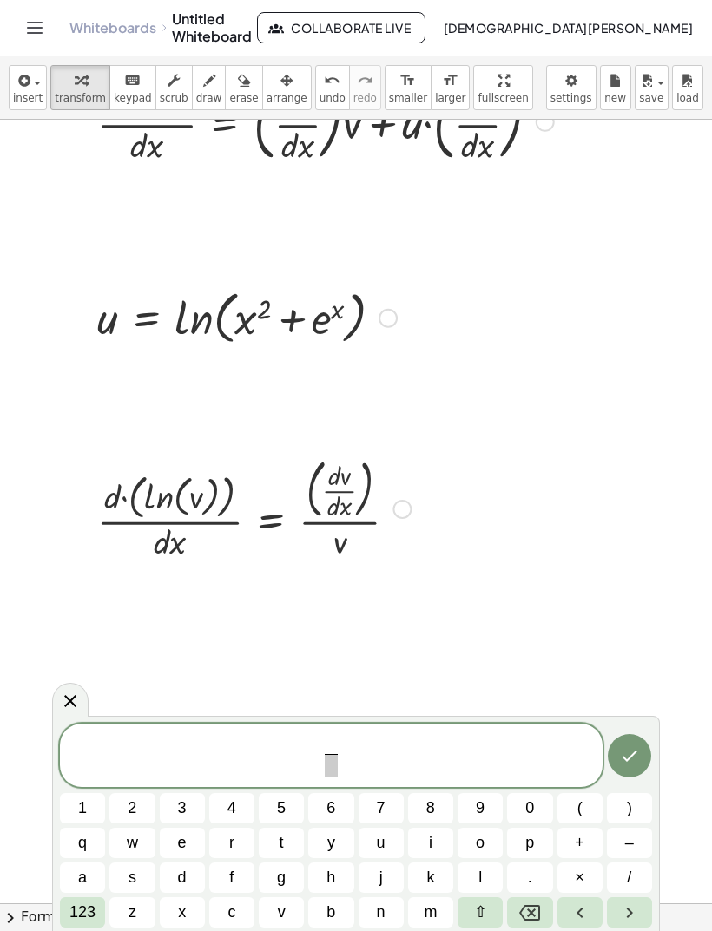
click at [192, 869] on button "d" at bounding box center [182, 878] width 45 height 30
click at [577, 793] on button "(" at bounding box center [579, 808] width 45 height 30
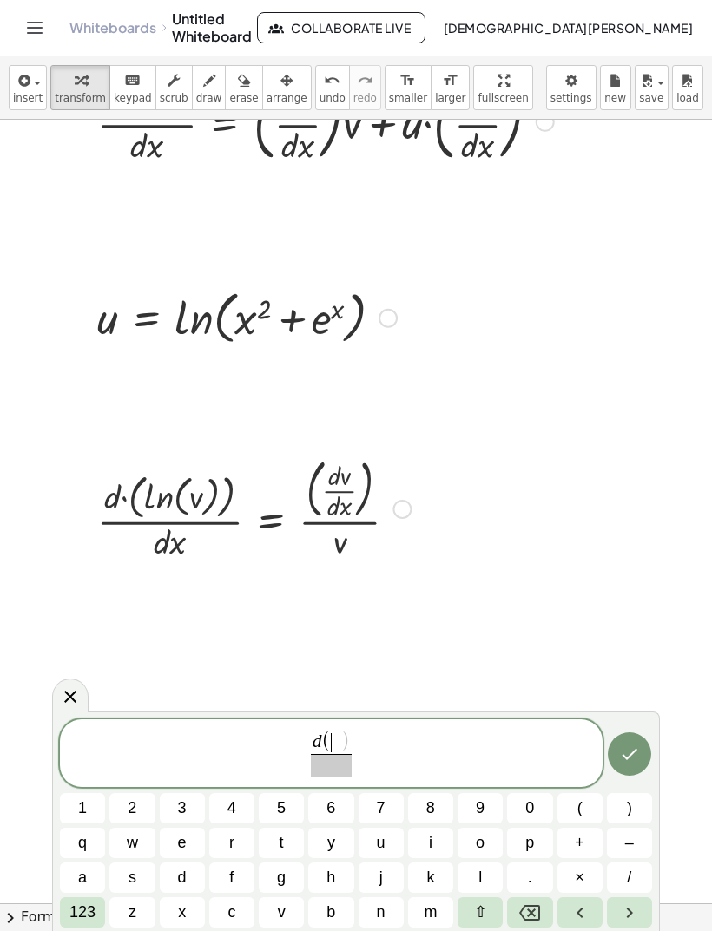
click at [342, 845] on button "y" at bounding box center [330, 843] width 45 height 30
click at [530, 906] on icon "Backspace" at bounding box center [529, 913] width 21 height 16
click at [387, 840] on button "u" at bounding box center [380, 843] width 45 height 30
click at [627, 816] on span ")" at bounding box center [629, 808] width 5 height 23
click at [342, 778] on span "d ( u ) ​ ​" at bounding box center [331, 754] width 542 height 49
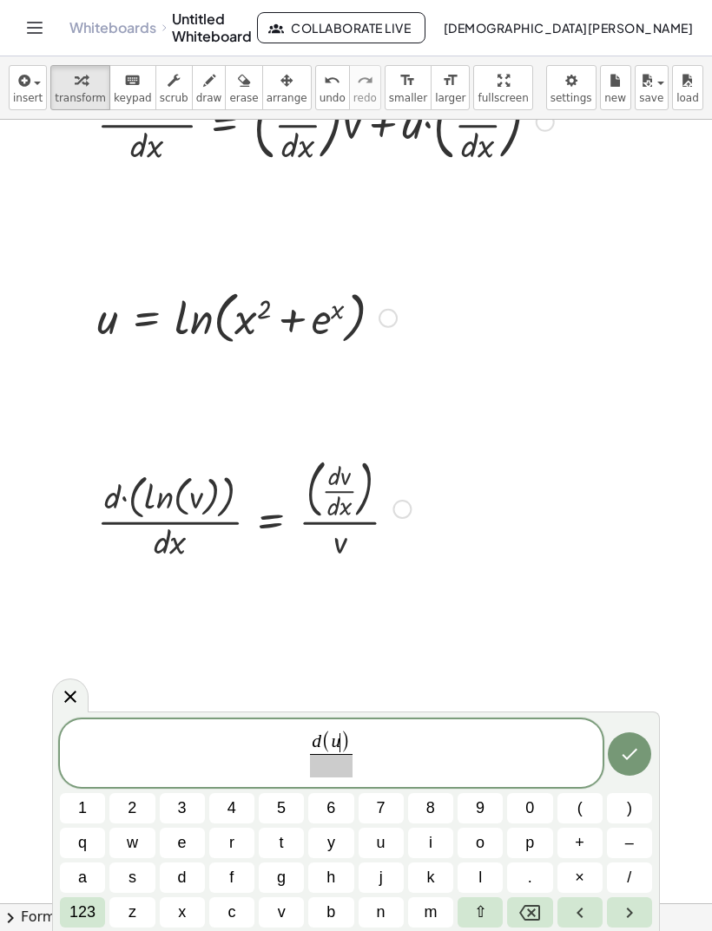
click at [338, 769] on span at bounding box center [331, 765] width 43 height 23
click at [184, 875] on span "d" at bounding box center [182, 877] width 9 height 23
click at [182, 916] on span "x" at bounding box center [182, 912] width 8 height 23
click at [361, 759] on span "d ( u ) d x ​ ​" at bounding box center [331, 754] width 542 height 49
click at [85, 918] on span "123" at bounding box center [82, 912] width 26 height 23
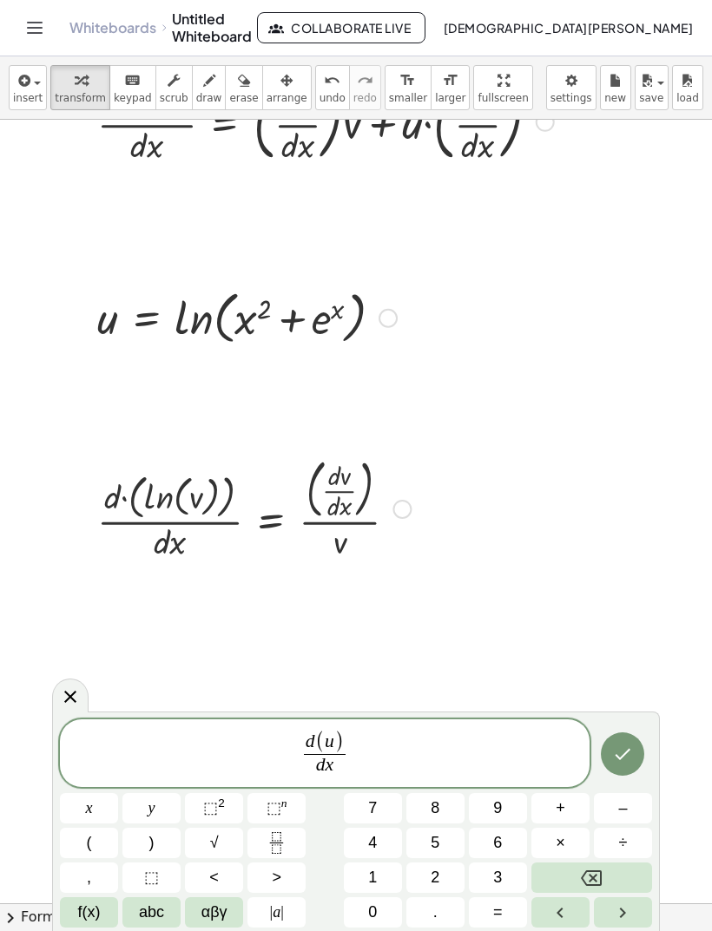
click at [507, 912] on button "=" at bounding box center [498, 912] width 58 height 30
click at [290, 841] on button "Fraction" at bounding box center [276, 843] width 58 height 30
click at [426, 883] on button "2" at bounding box center [435, 878] width 58 height 30
click at [97, 803] on button "x" at bounding box center [89, 808] width 58 height 30
click at [565, 799] on span "+" at bounding box center [560, 808] width 10 height 23
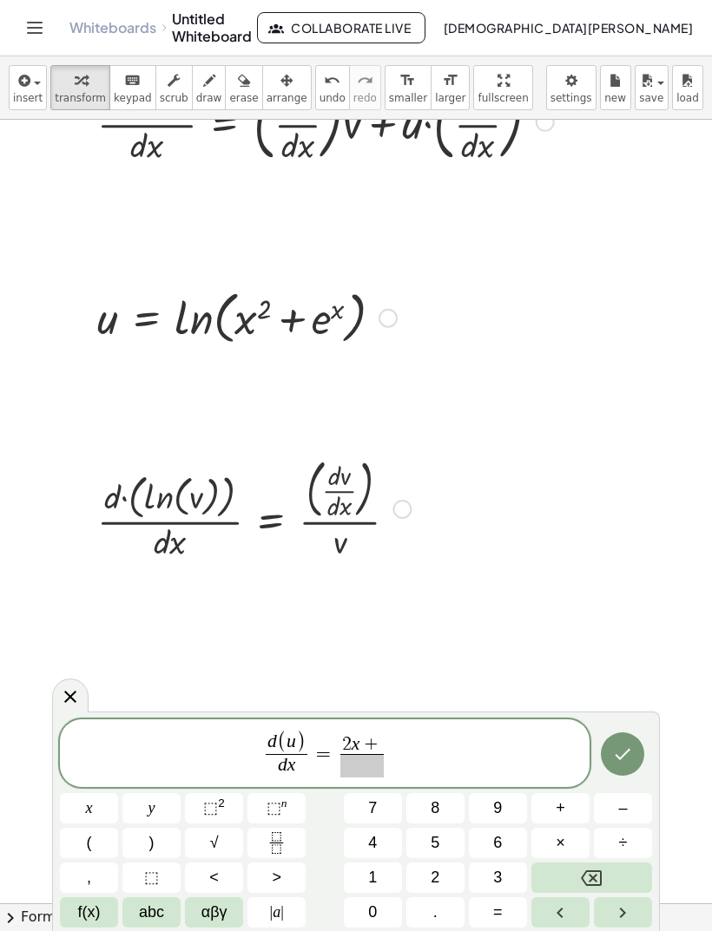
click at [163, 922] on span "abc" at bounding box center [151, 912] width 25 height 23
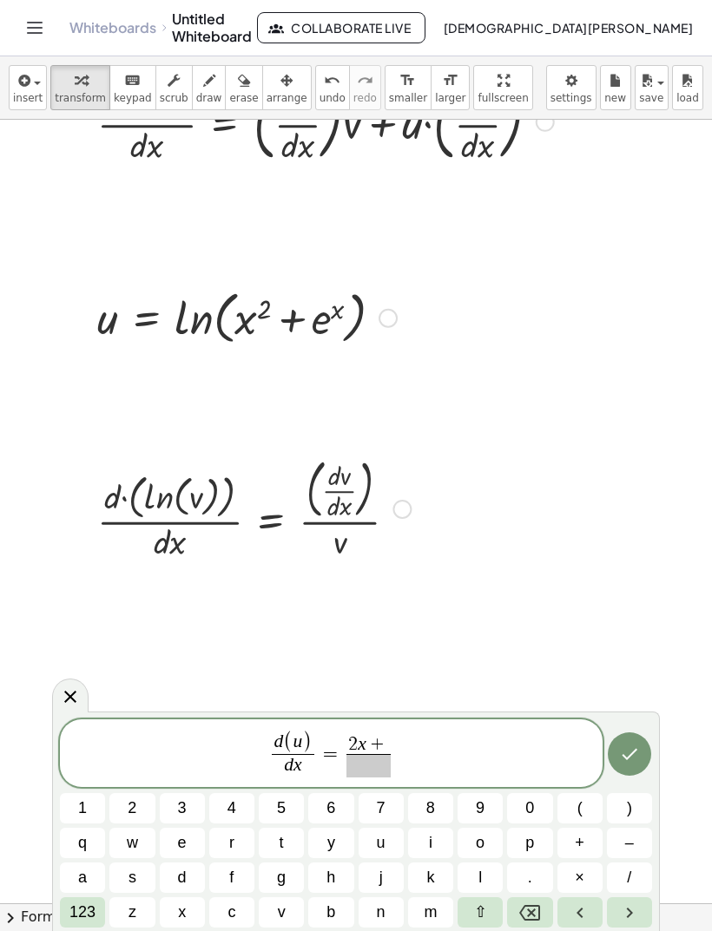
click at [91, 916] on span "123" at bounding box center [82, 912] width 26 height 23
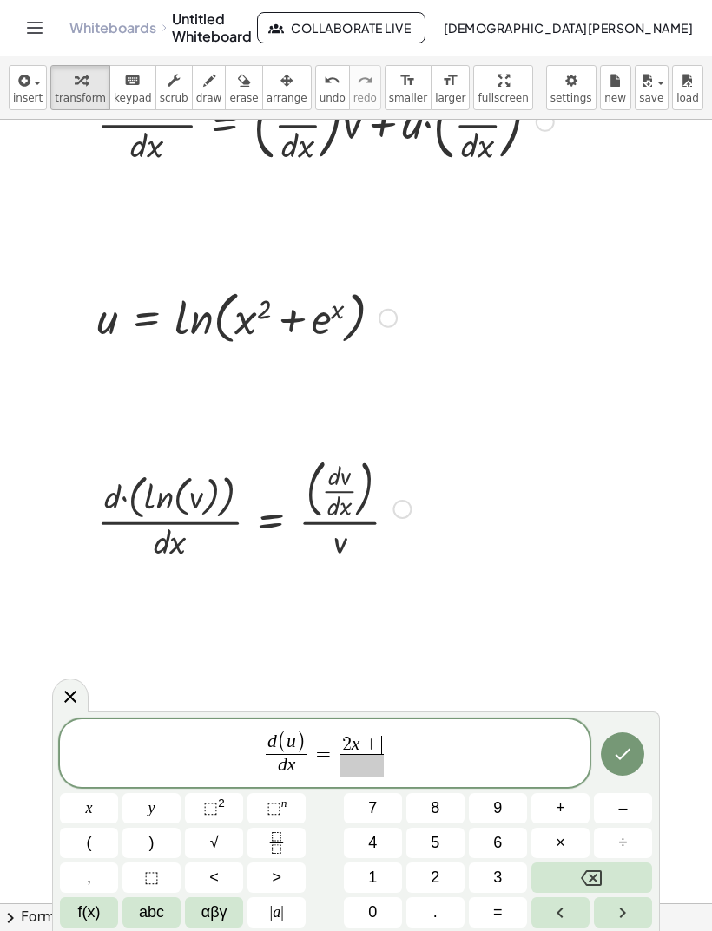
click at [95, 916] on span "f(x)" at bounding box center [89, 912] width 23 height 23
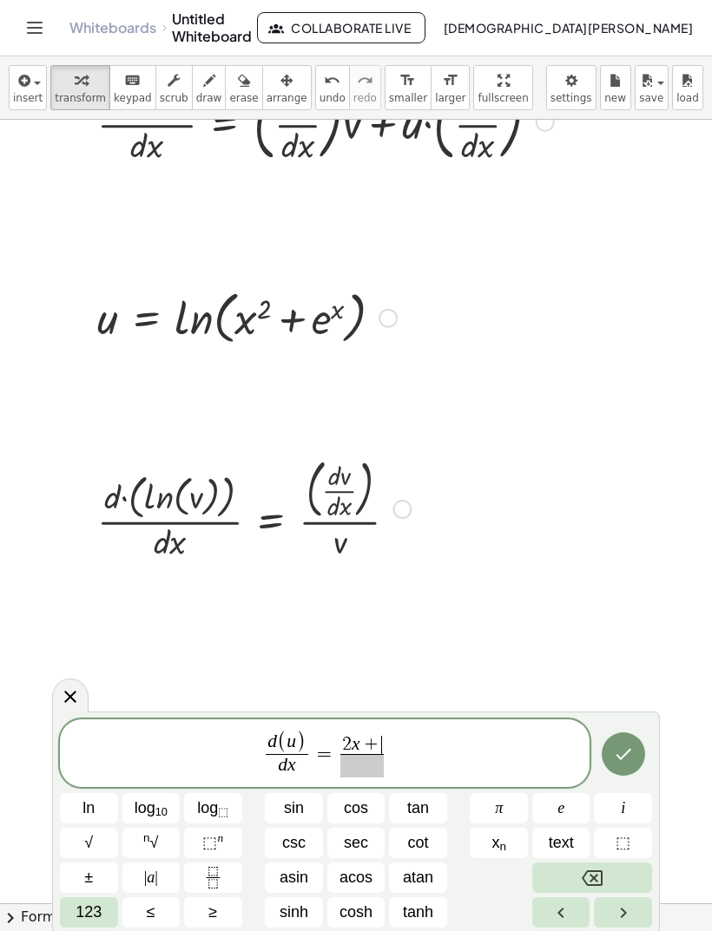
click at [566, 811] on button "e" at bounding box center [561, 808] width 58 height 30
click at [225, 845] on button "⬚ n" at bounding box center [213, 843] width 58 height 30
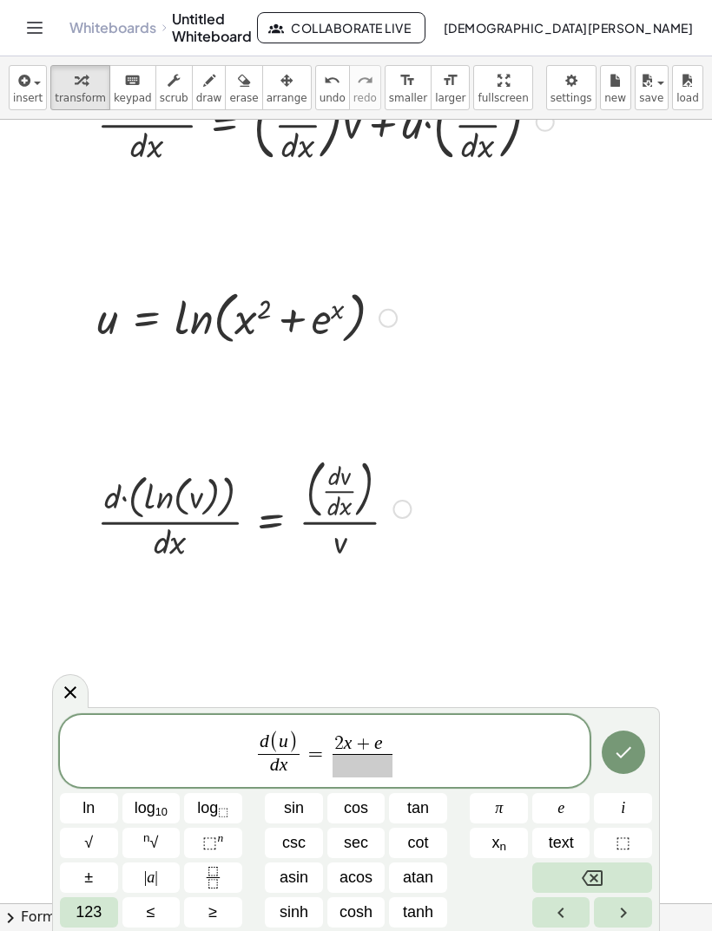
click at [104, 922] on button "123" at bounding box center [89, 912] width 58 height 30
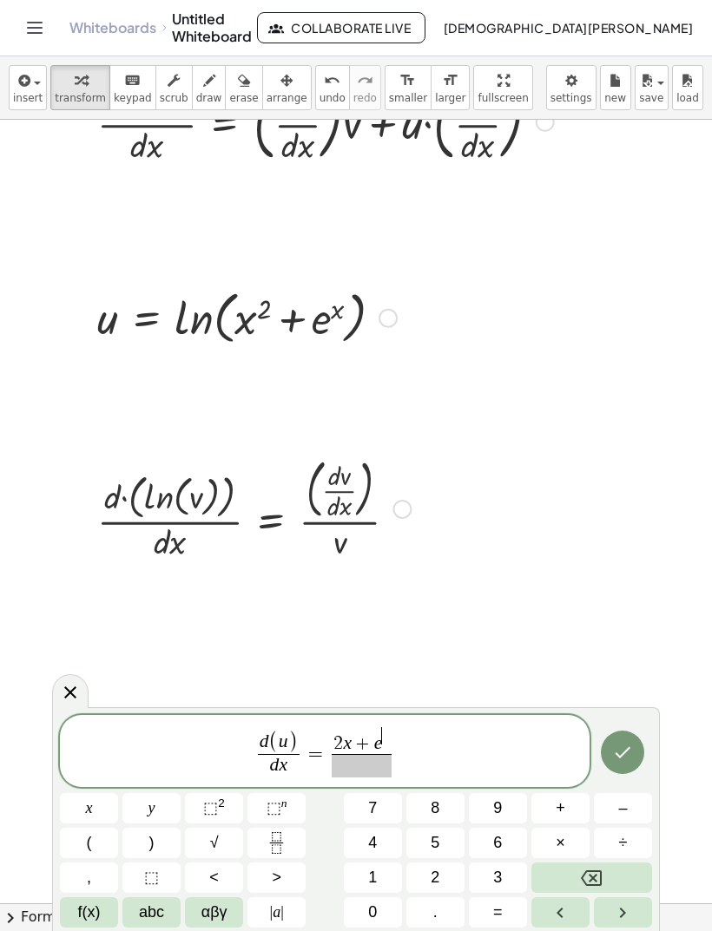
click at [105, 803] on button "x" at bounding box center [89, 808] width 58 height 30
click at [385, 767] on span at bounding box center [361, 765] width 60 height 23
click at [115, 814] on button "x" at bounding box center [89, 808] width 58 height 30
click at [210, 816] on span "⬚" at bounding box center [210, 807] width 15 height 17
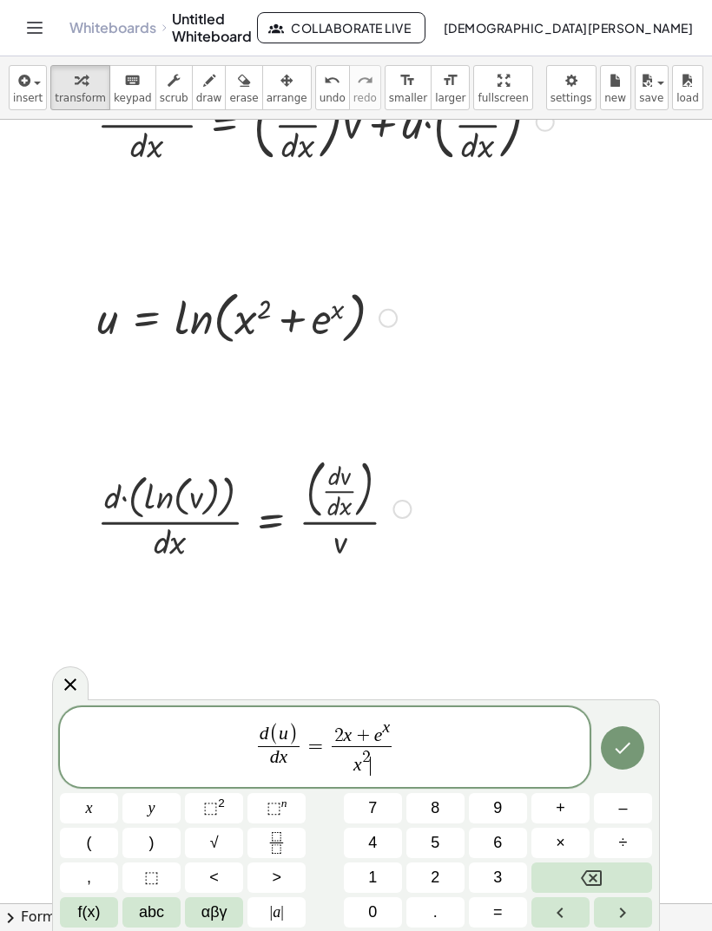
click at [571, 811] on button "+" at bounding box center [560, 808] width 58 height 30
click at [92, 900] on button "f(x)" at bounding box center [89, 912] width 58 height 30
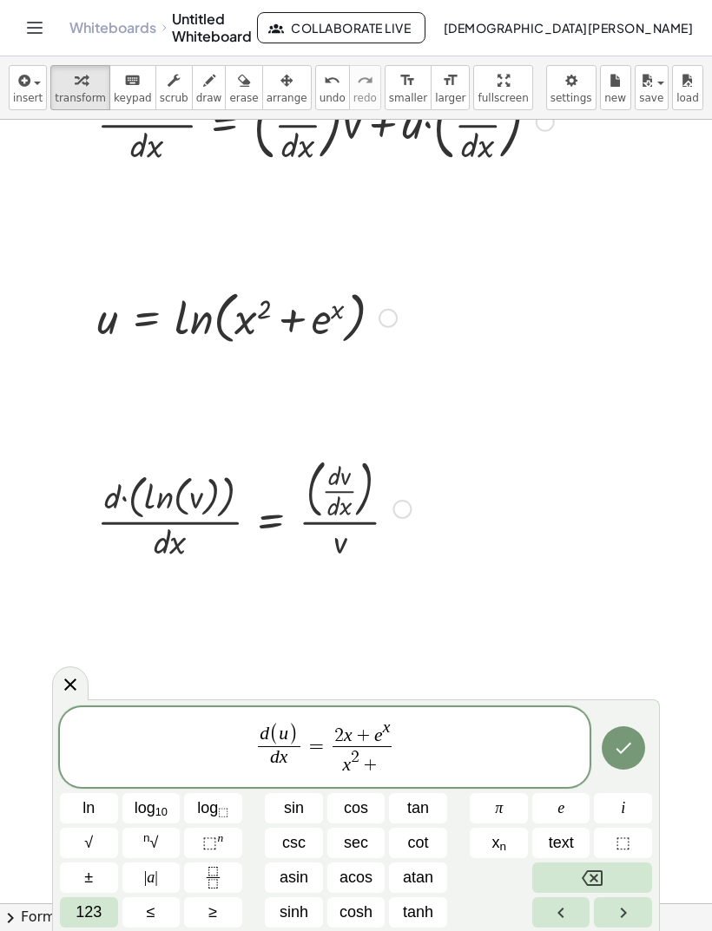
click at [563, 807] on span "e" at bounding box center [560, 808] width 7 height 23
click at [226, 837] on button "⬚ n" at bounding box center [213, 843] width 58 height 30
click at [91, 916] on span "123" at bounding box center [88, 912] width 26 height 23
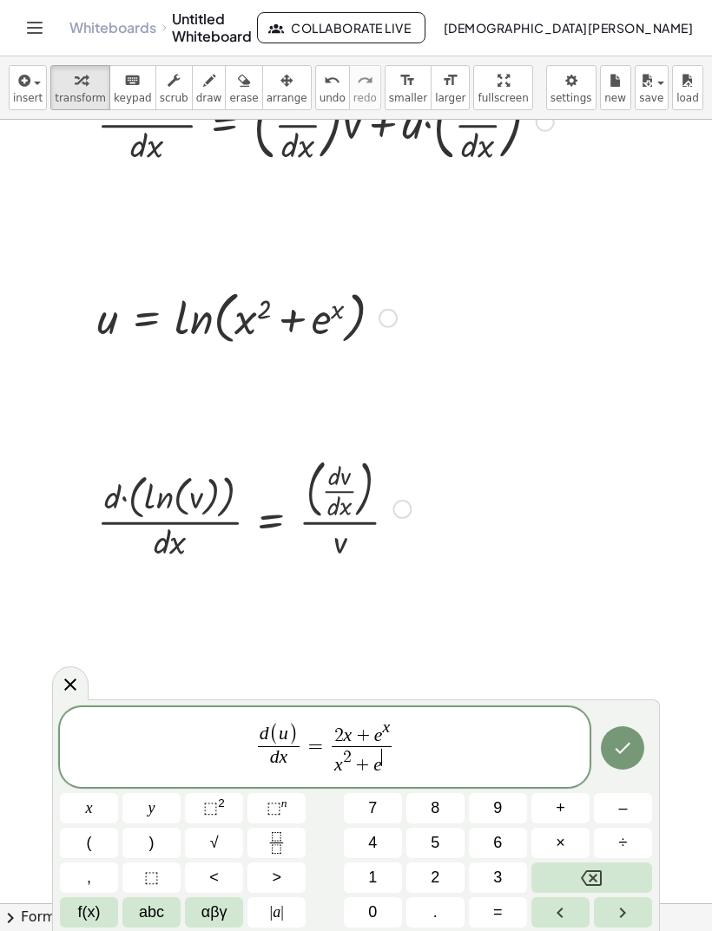
click at [93, 810] on button "x" at bounding box center [89, 808] width 58 height 30
click at [620, 760] on button "Done" at bounding box center [622, 747] width 43 height 43
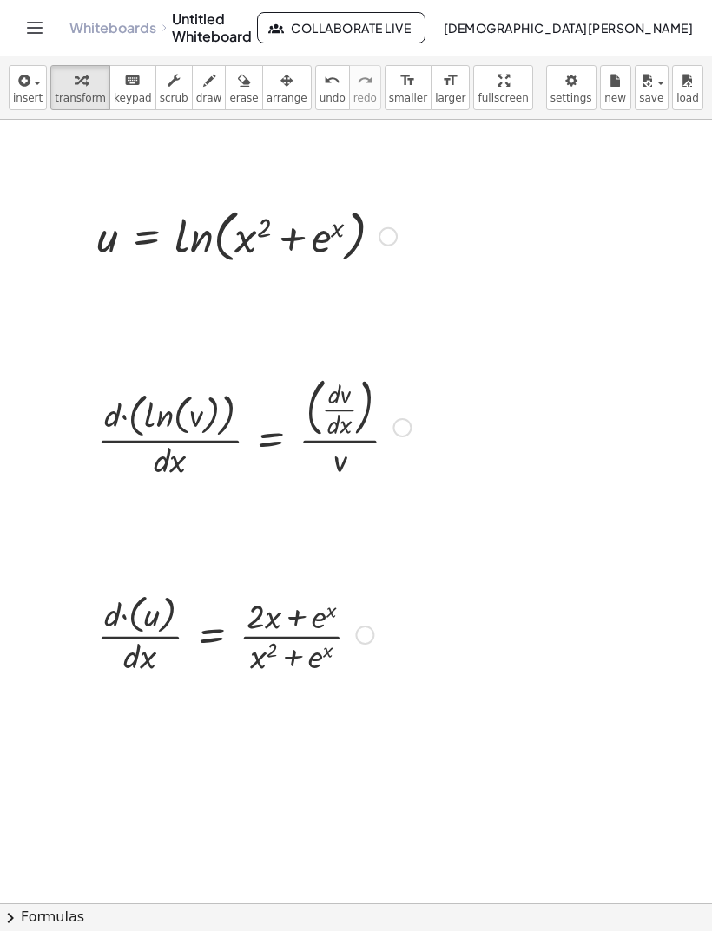
scroll to position [471, 0]
click at [41, 73] on div "button" at bounding box center [28, 79] width 30 height 21
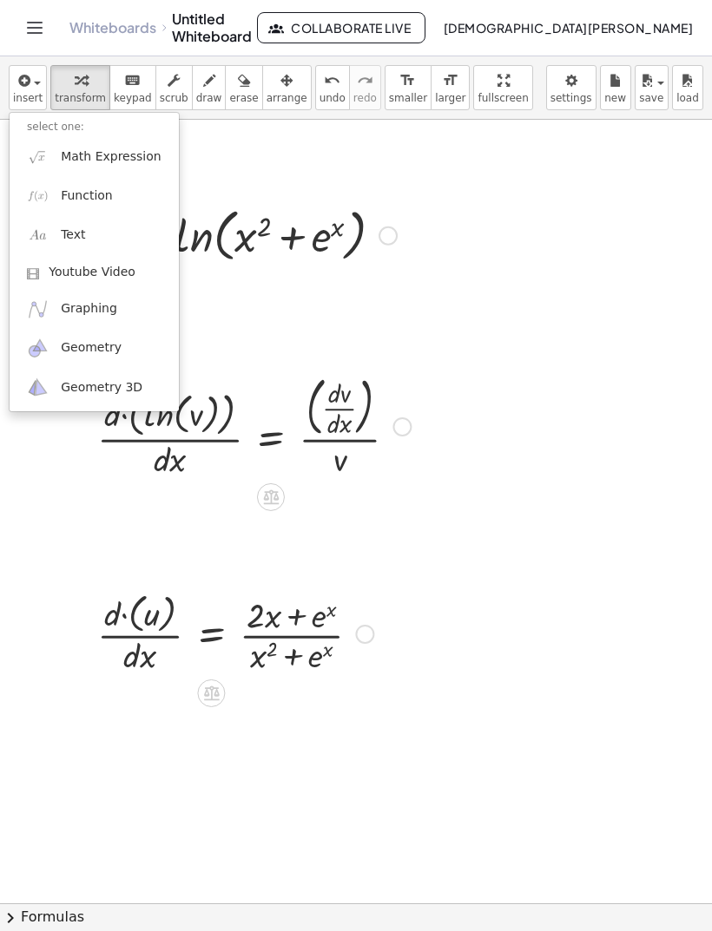
click at [119, 192] on link "Function" at bounding box center [94, 195] width 169 height 39
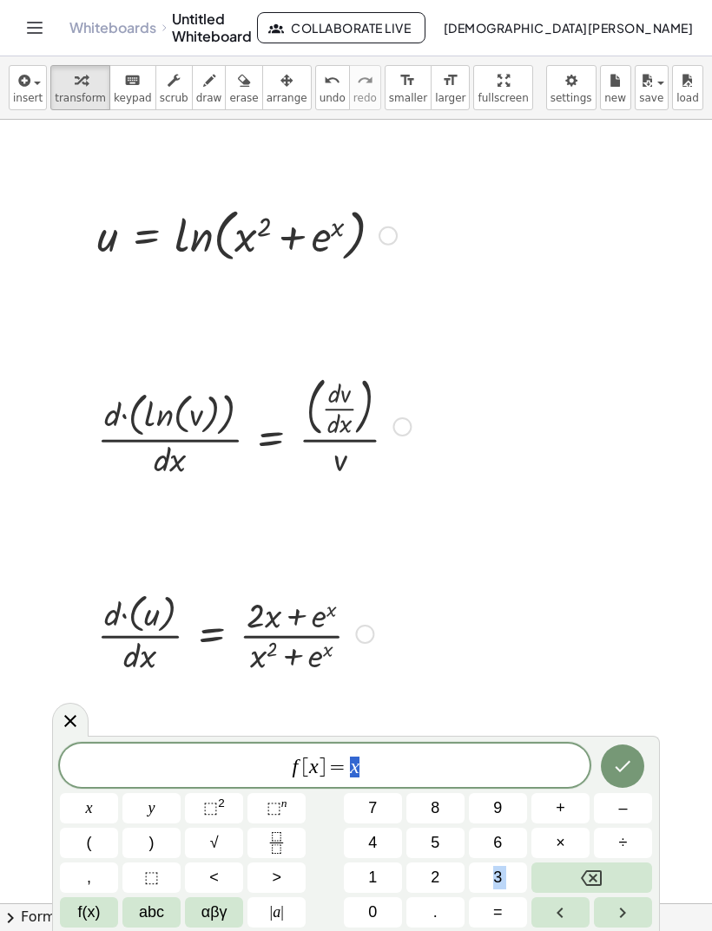
click at [611, 869] on button "Backspace" at bounding box center [591, 878] width 121 height 30
click at [611, 868] on button "Backspace" at bounding box center [591, 878] width 121 height 30
click at [607, 869] on button "Backspace" at bounding box center [591, 878] width 121 height 30
click at [609, 877] on button "Backspace" at bounding box center [591, 878] width 121 height 30
click at [606, 876] on button "Backspace" at bounding box center [591, 878] width 121 height 30
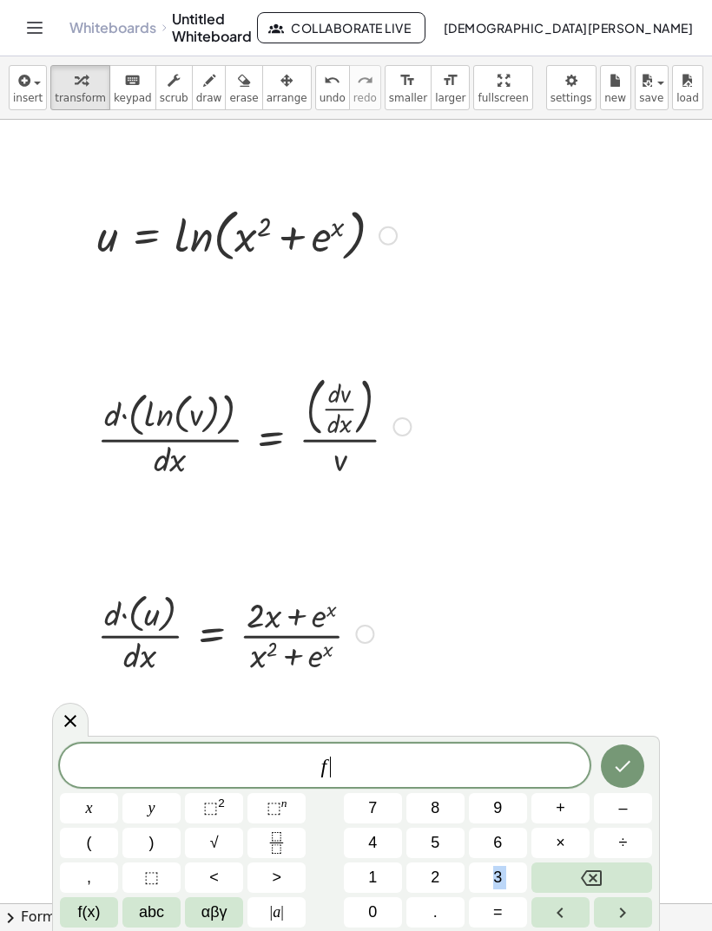
click at [617, 870] on button "Backspace" at bounding box center [591, 878] width 121 height 30
click at [634, 874] on button "Backspace" at bounding box center [591, 878] width 121 height 30
click at [154, 906] on span "abc" at bounding box center [151, 912] width 25 height 23
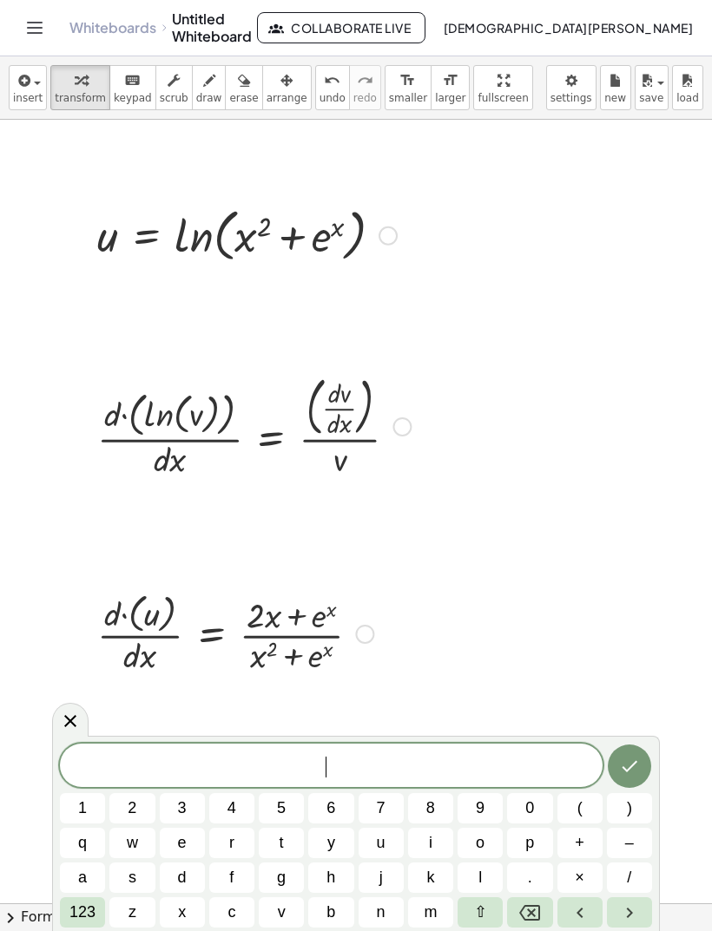
click at [286, 906] on button "v" at bounding box center [281, 912] width 45 height 30
click at [91, 903] on span "123" at bounding box center [82, 912] width 26 height 23
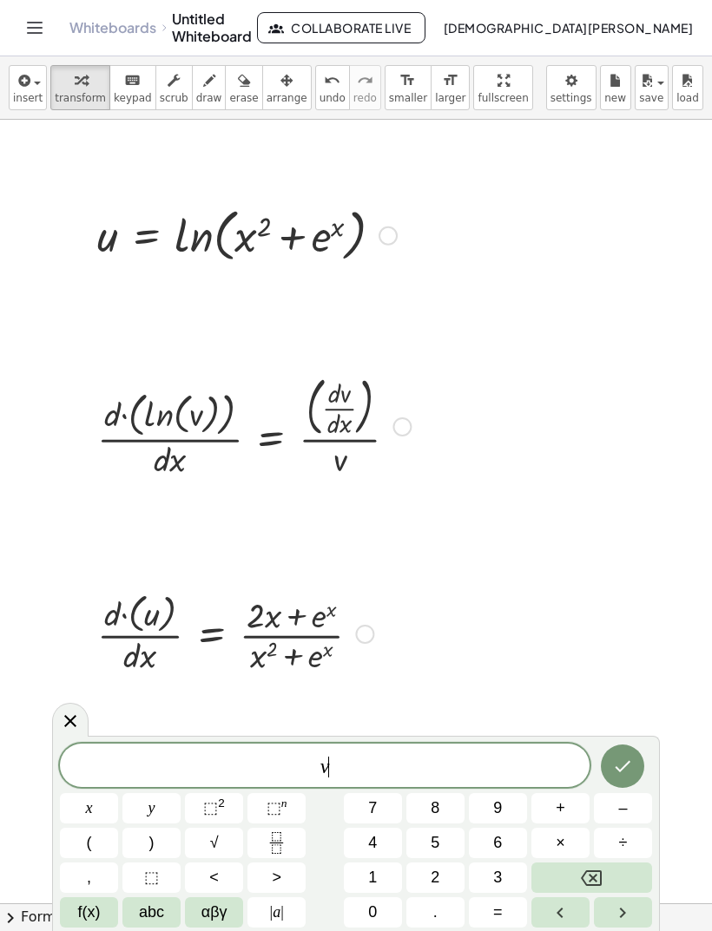
click at [494, 916] on span "=" at bounding box center [498, 912] width 10 height 23
click at [88, 910] on span "f(x)" at bounding box center [89, 912] width 23 height 23
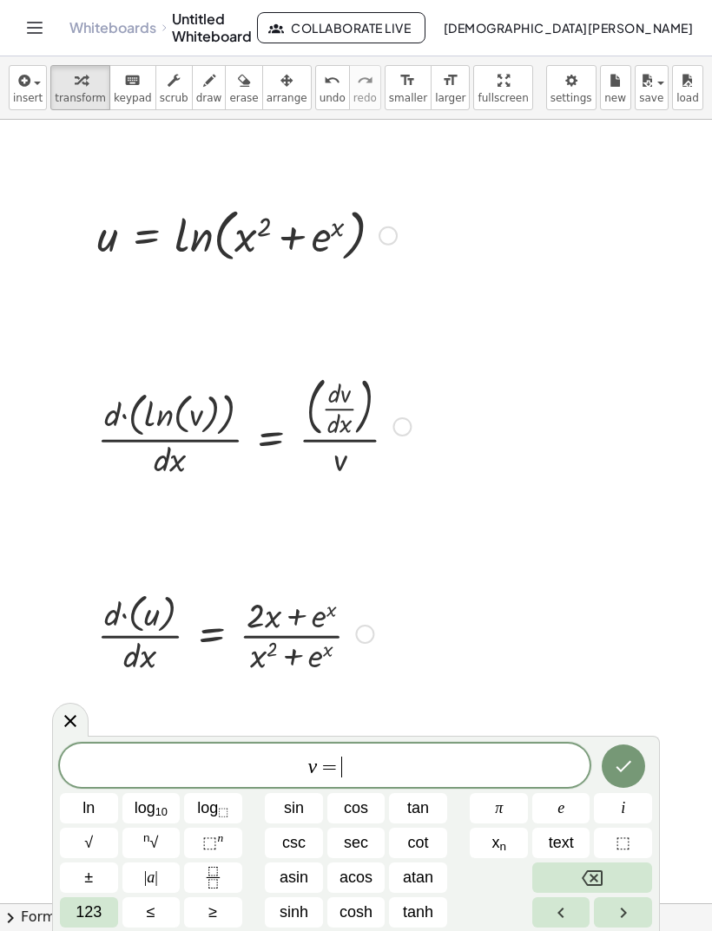
click at [92, 907] on span "123" at bounding box center [88, 912] width 26 height 23
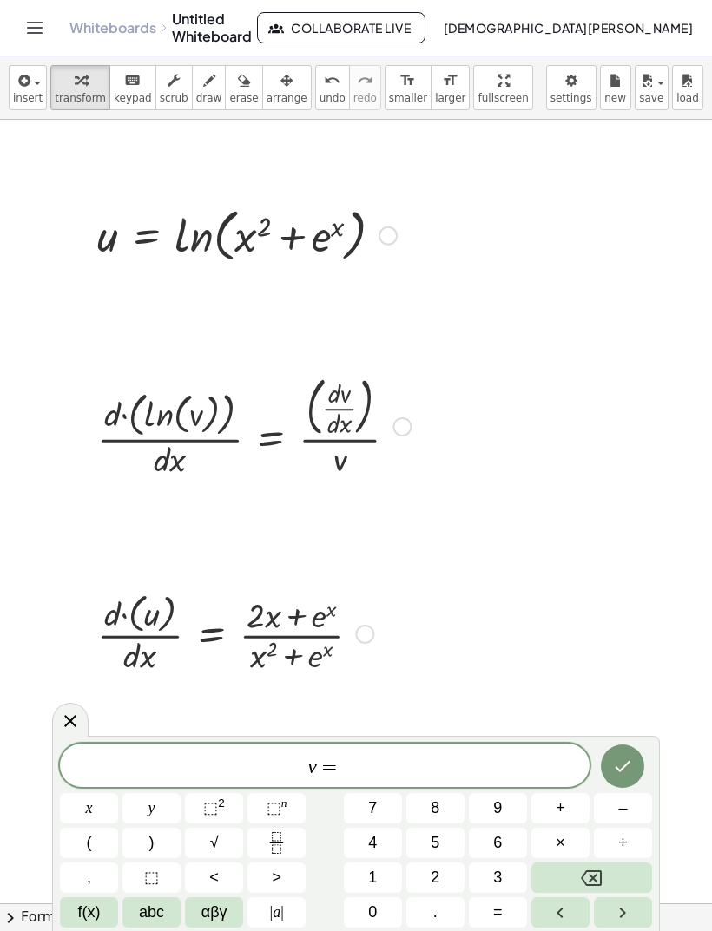
click at [94, 916] on span "f(x)" at bounding box center [89, 912] width 23 height 23
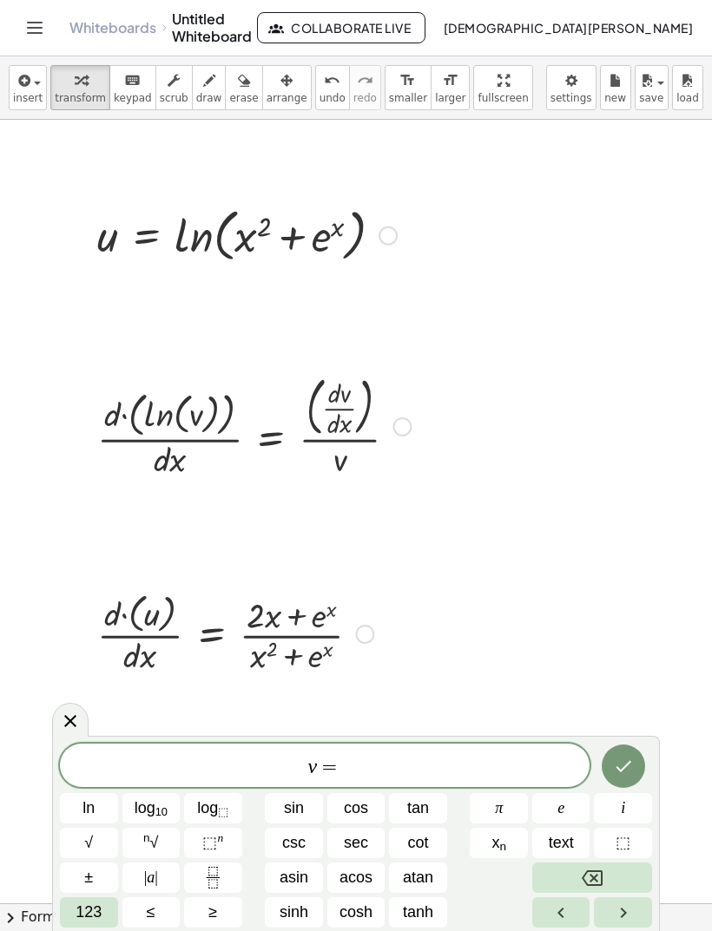
click at [368, 812] on span "cos" at bounding box center [356, 808] width 24 height 23
click at [94, 920] on span "123" at bounding box center [88, 912] width 26 height 23
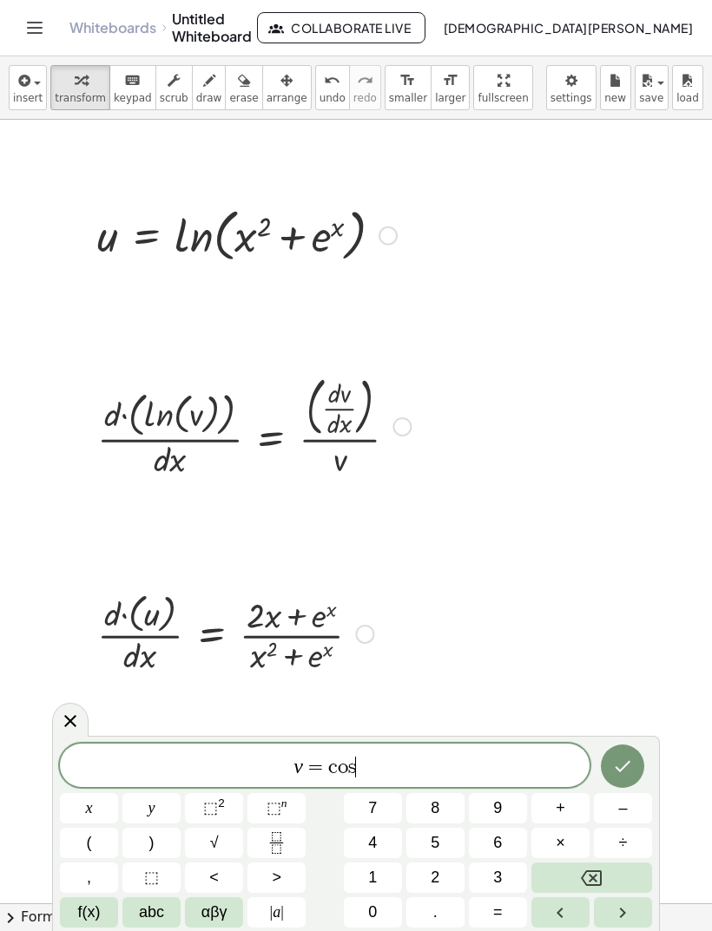
click at [96, 819] on button "x" at bounding box center [89, 808] width 58 height 30
click at [622, 764] on icon "Done" at bounding box center [622, 766] width 21 height 21
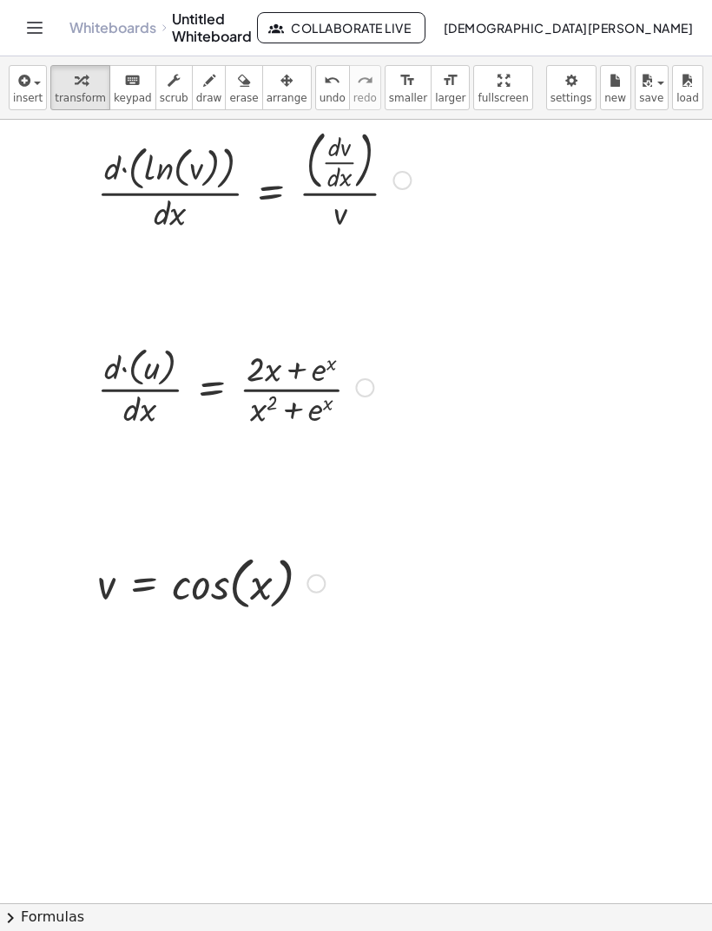
scroll to position [719, 0]
click at [28, 89] on icon "button" at bounding box center [23, 80] width 16 height 21
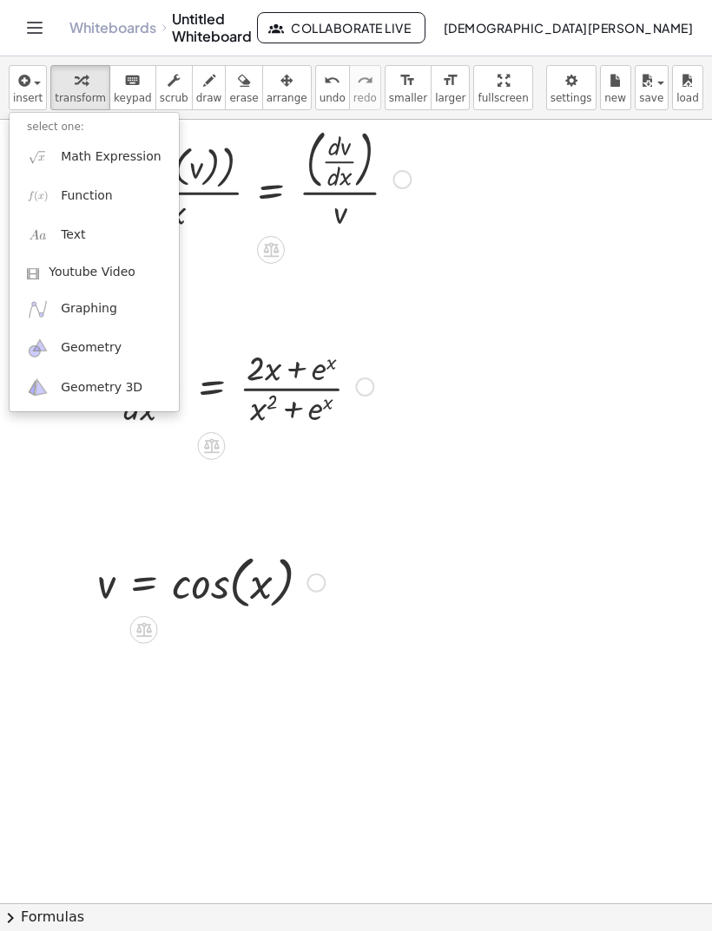
click at [121, 194] on link "Function" at bounding box center [94, 195] width 169 height 39
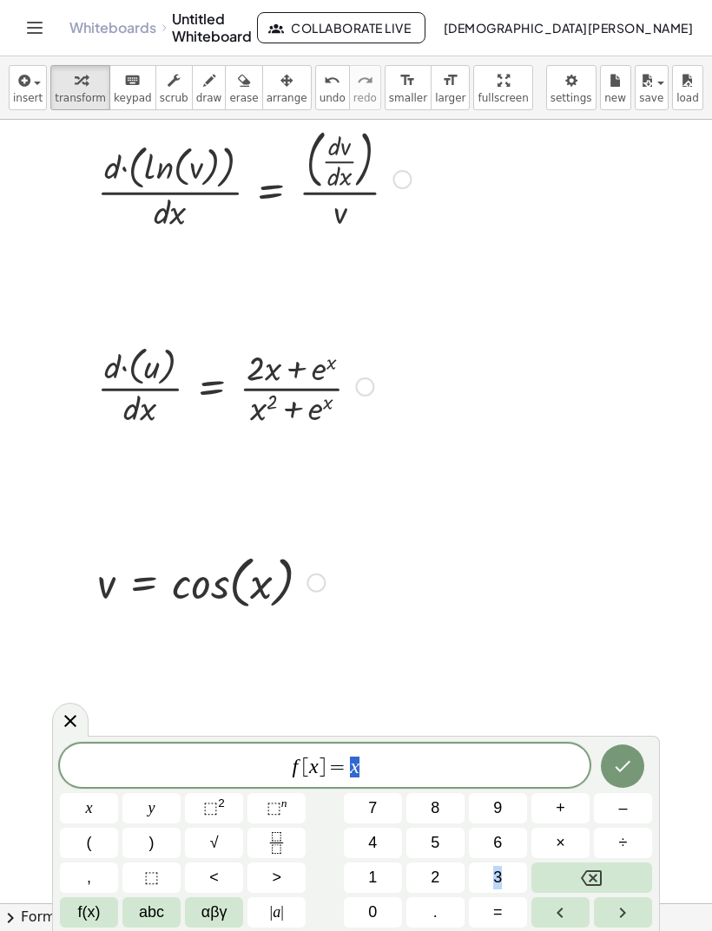
click at [597, 874] on icon "Backspace" at bounding box center [591, 878] width 21 height 21
click at [589, 881] on icon "Backspace" at bounding box center [591, 878] width 21 height 16
click at [588, 880] on icon "Backspace" at bounding box center [591, 878] width 21 height 21
click at [585, 883] on icon "Backspace" at bounding box center [591, 878] width 21 height 16
click at [582, 883] on icon "Backspace" at bounding box center [591, 878] width 21 height 21
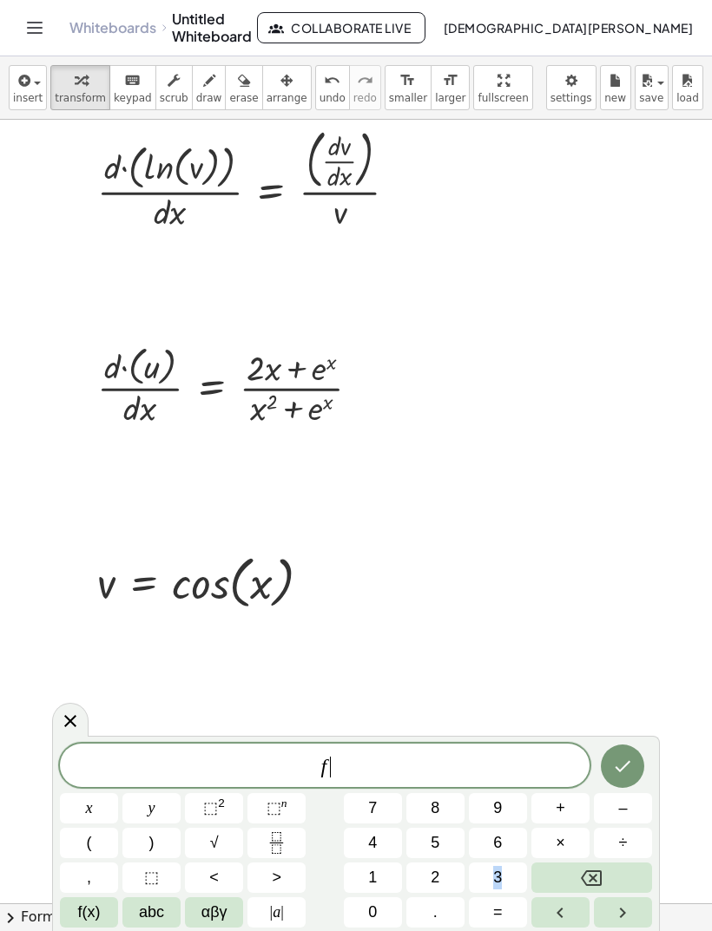
click at [579, 883] on button "Backspace" at bounding box center [591, 878] width 121 height 30
click at [578, 886] on button "Backspace" at bounding box center [591, 878] width 121 height 30
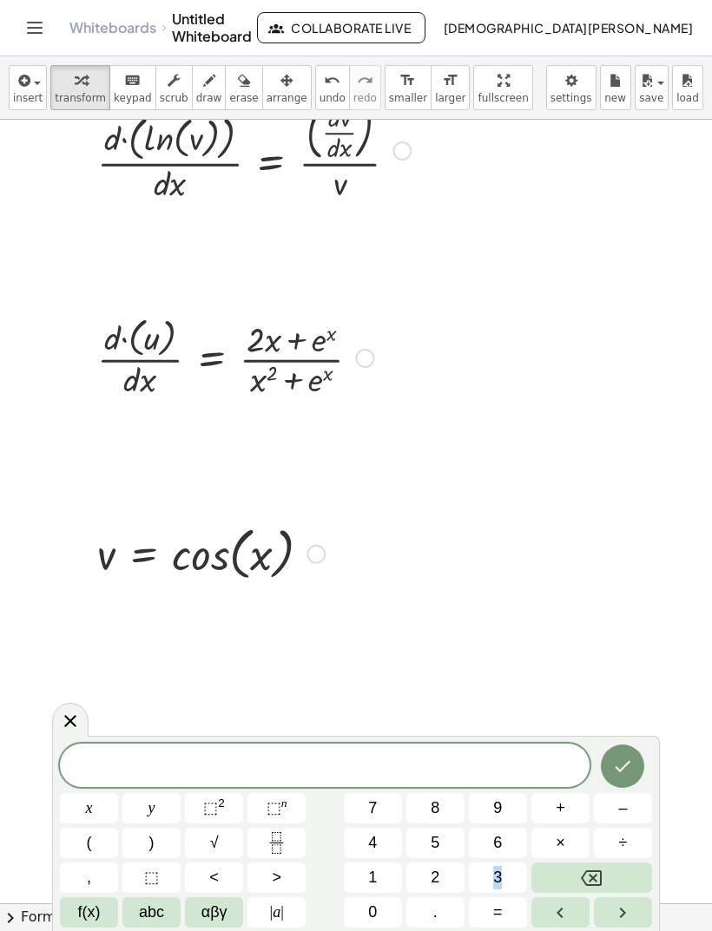
scroll to position [746, 0]
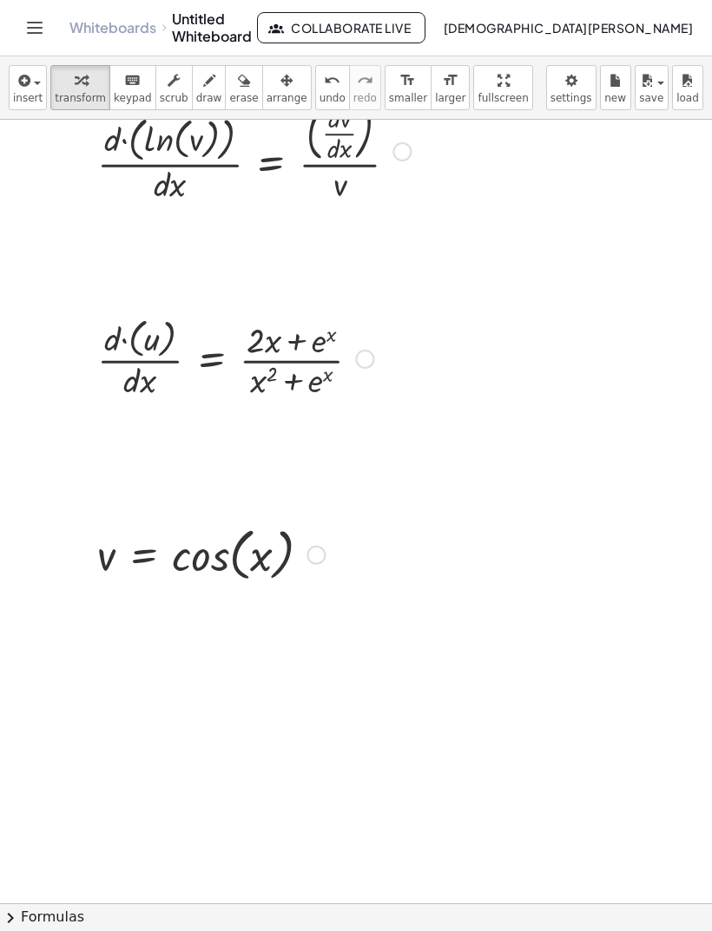
click at [33, 95] on span "insert" at bounding box center [28, 98] width 30 height 12
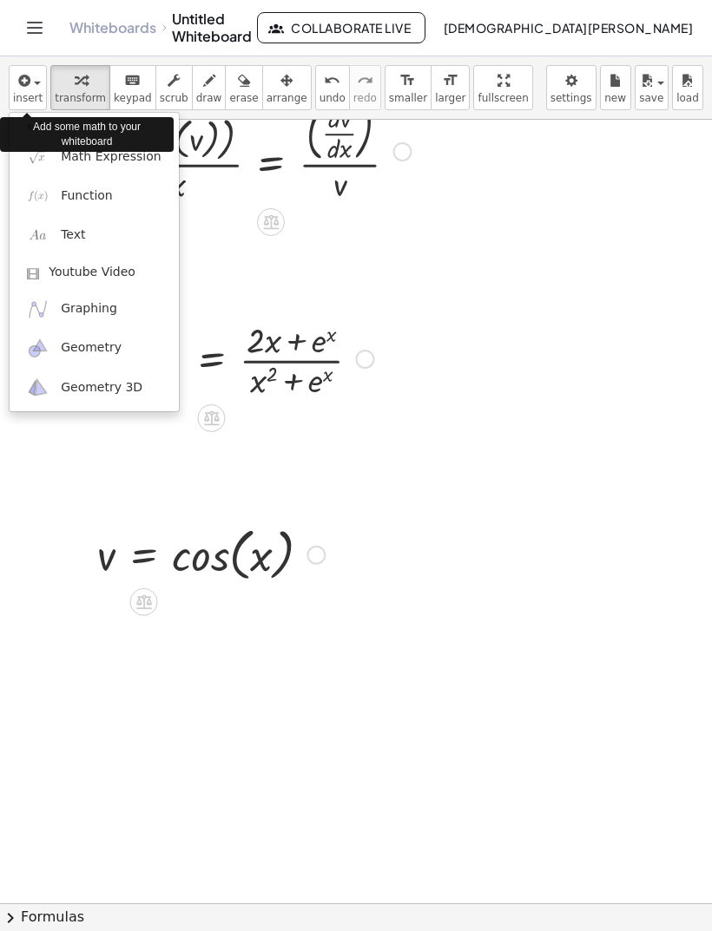
click at [131, 185] on link "Function" at bounding box center [94, 195] width 169 height 39
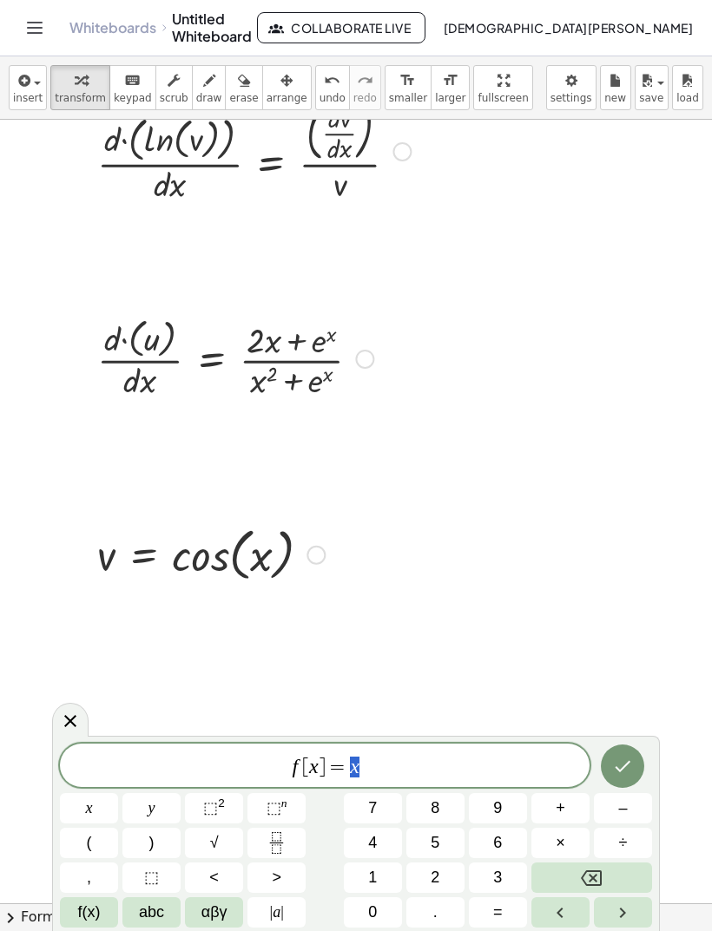
click at [604, 874] on button "Backspace" at bounding box center [591, 878] width 121 height 30
click at [605, 877] on button "Backspace" at bounding box center [591, 878] width 121 height 30
click at [599, 879] on icon "Backspace" at bounding box center [591, 878] width 21 height 21
click at [593, 880] on icon "Backspace" at bounding box center [591, 878] width 21 height 21
click at [593, 881] on icon "Backspace" at bounding box center [591, 878] width 21 height 21
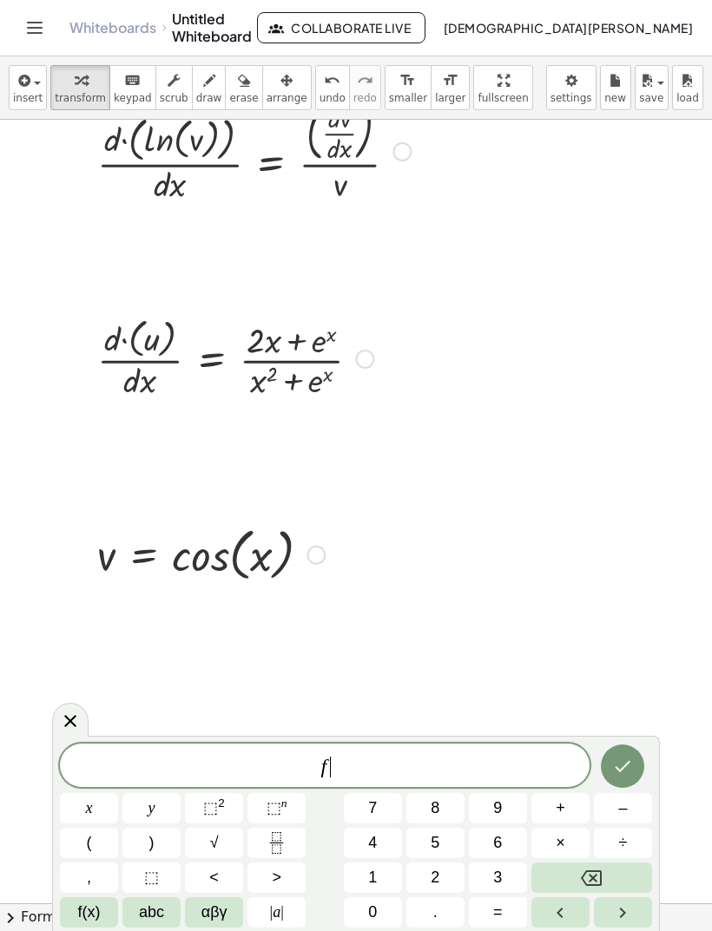
click at [589, 882] on icon "Backspace" at bounding box center [591, 878] width 21 height 21
click at [282, 863] on button ">" at bounding box center [276, 878] width 58 height 30
click at [587, 871] on icon "Backspace" at bounding box center [591, 878] width 21 height 16
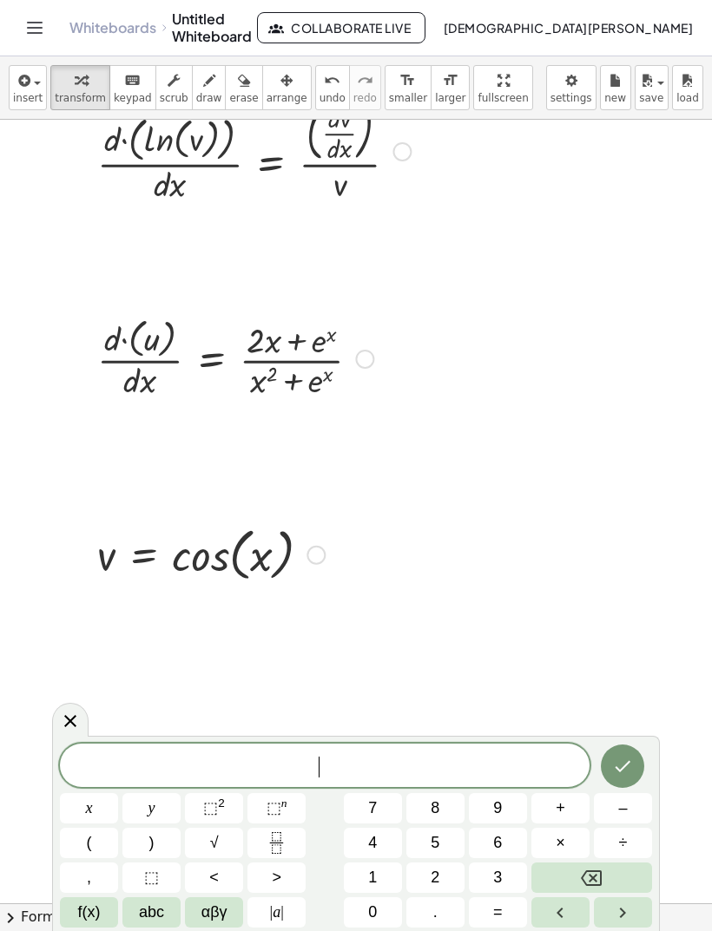
click at [95, 905] on span "f(x)" at bounding box center [89, 912] width 23 height 23
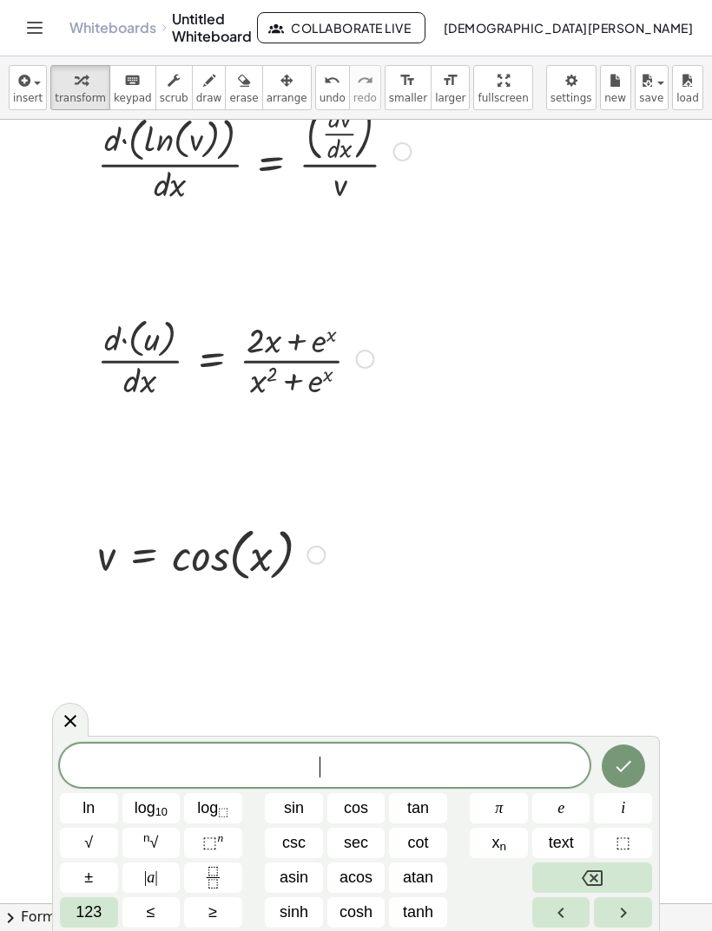
click at [230, 884] on button "Fraction" at bounding box center [213, 878] width 58 height 30
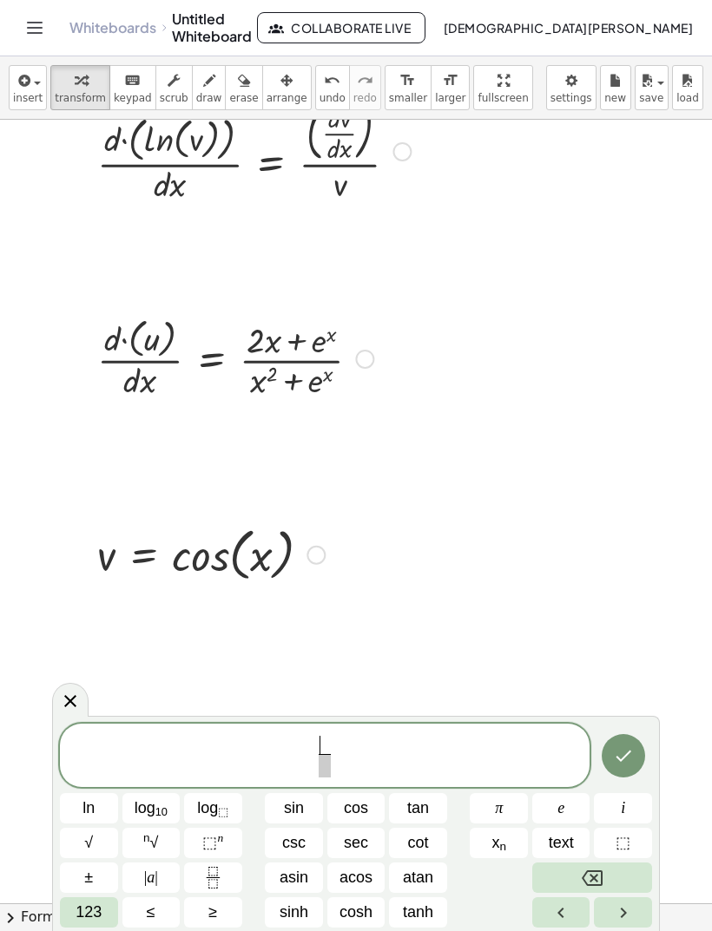
click at [96, 923] on span "123" at bounding box center [88, 912] width 26 height 23
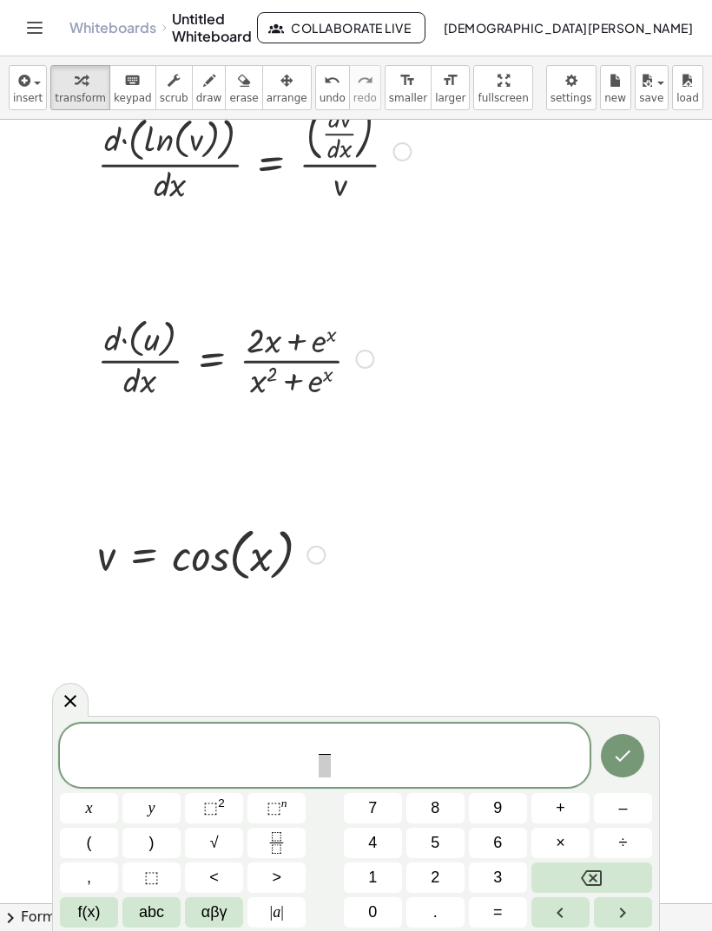
click at [154, 913] on span "abc" at bounding box center [151, 912] width 25 height 23
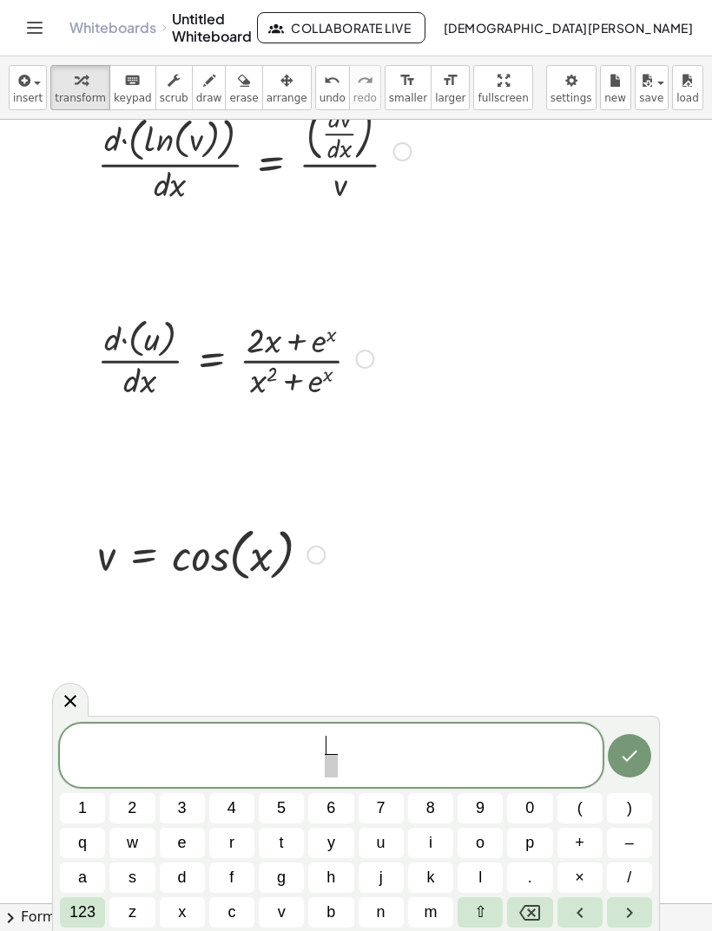
click at [186, 876] on span "d" at bounding box center [182, 877] width 9 height 23
click at [296, 907] on button "v" at bounding box center [281, 912] width 45 height 30
click at [334, 771] on span at bounding box center [331, 765] width 22 height 23
click at [181, 873] on span "d" at bounding box center [182, 877] width 9 height 23
click at [180, 903] on span "x" at bounding box center [182, 912] width 8 height 23
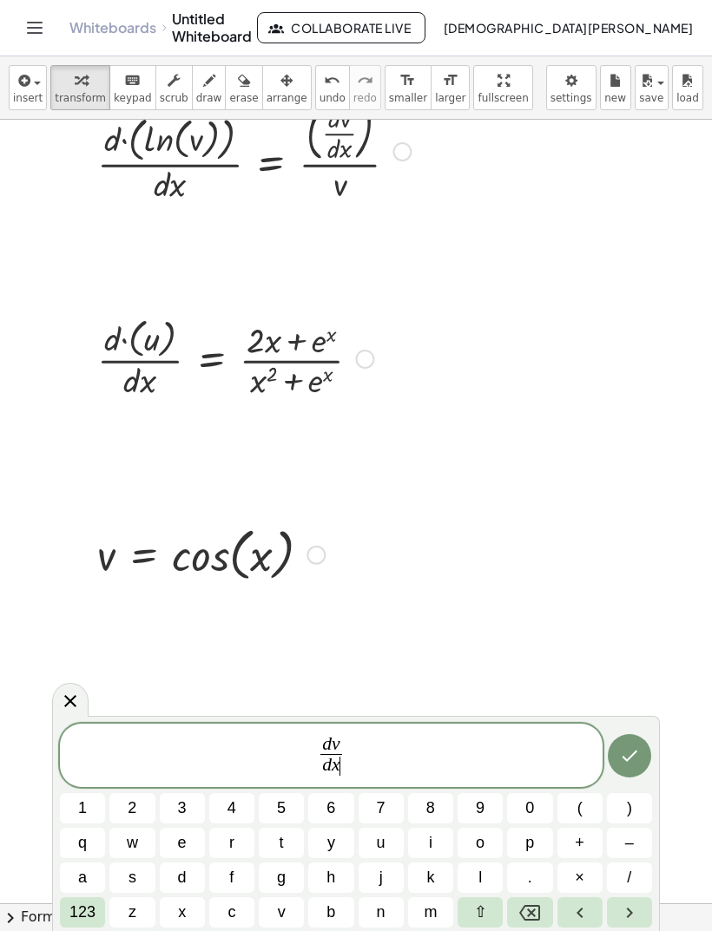
click at [372, 753] on span "d v d x ​ ​" at bounding box center [331, 757] width 542 height 46
click at [73, 914] on span "123" at bounding box center [82, 912] width 26 height 23
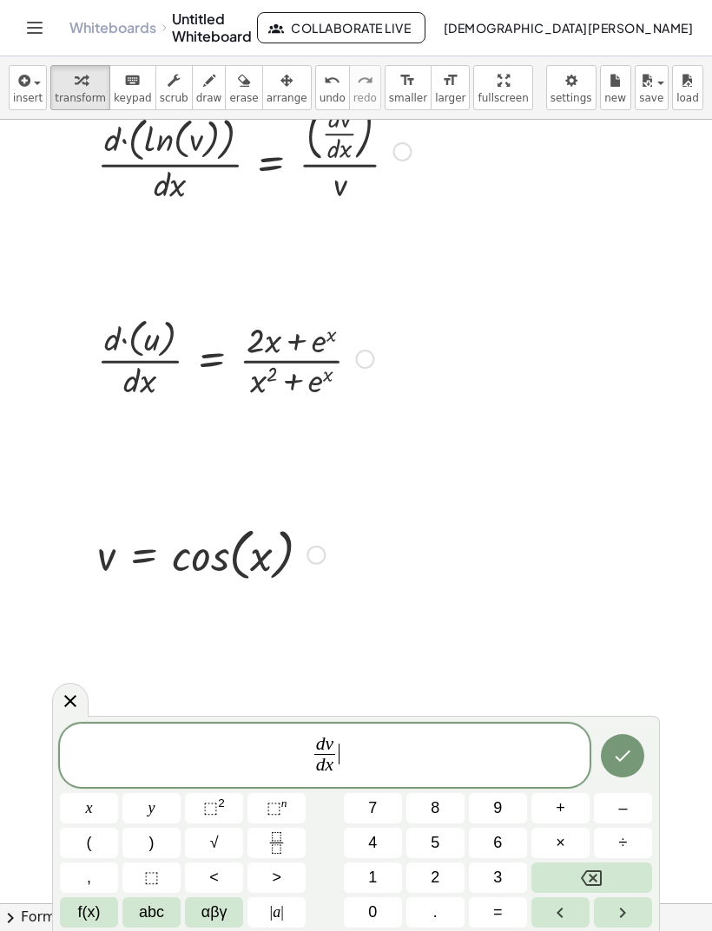
click at [503, 917] on button "=" at bounding box center [498, 912] width 58 height 30
click at [625, 805] on span "–" at bounding box center [622, 808] width 9 height 23
click at [96, 916] on span "f(x)" at bounding box center [89, 912] width 23 height 23
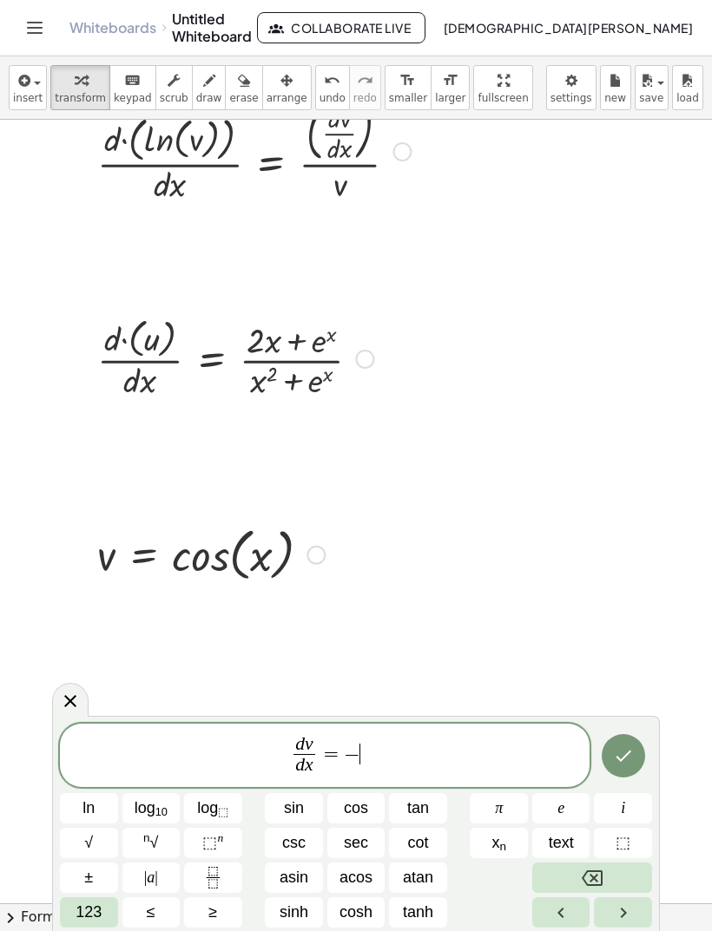
click at [298, 803] on span "sin" at bounding box center [294, 808] width 20 height 23
click at [94, 921] on span "123" at bounding box center [88, 912] width 26 height 23
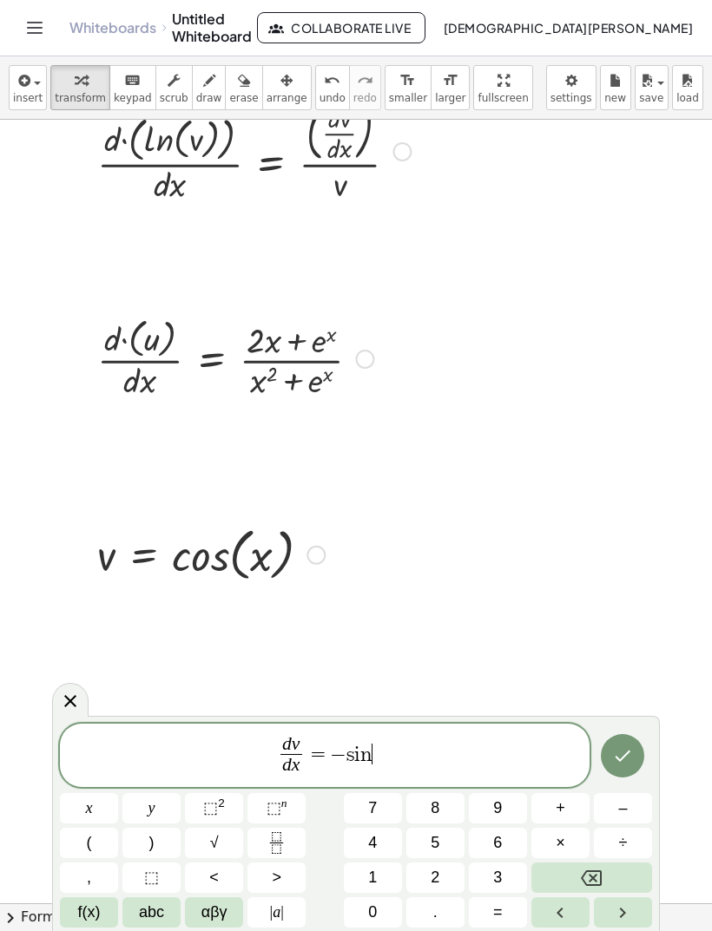
click at [103, 812] on button "x" at bounding box center [89, 808] width 58 height 30
click at [611, 752] on button "Done" at bounding box center [622, 755] width 43 height 43
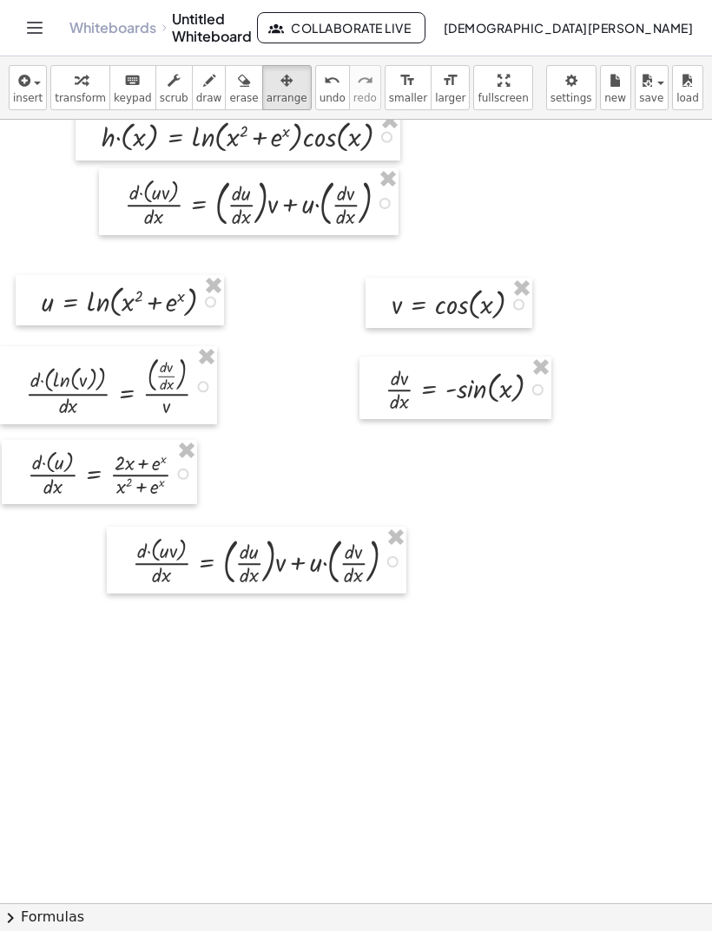
scroll to position [5, 0]
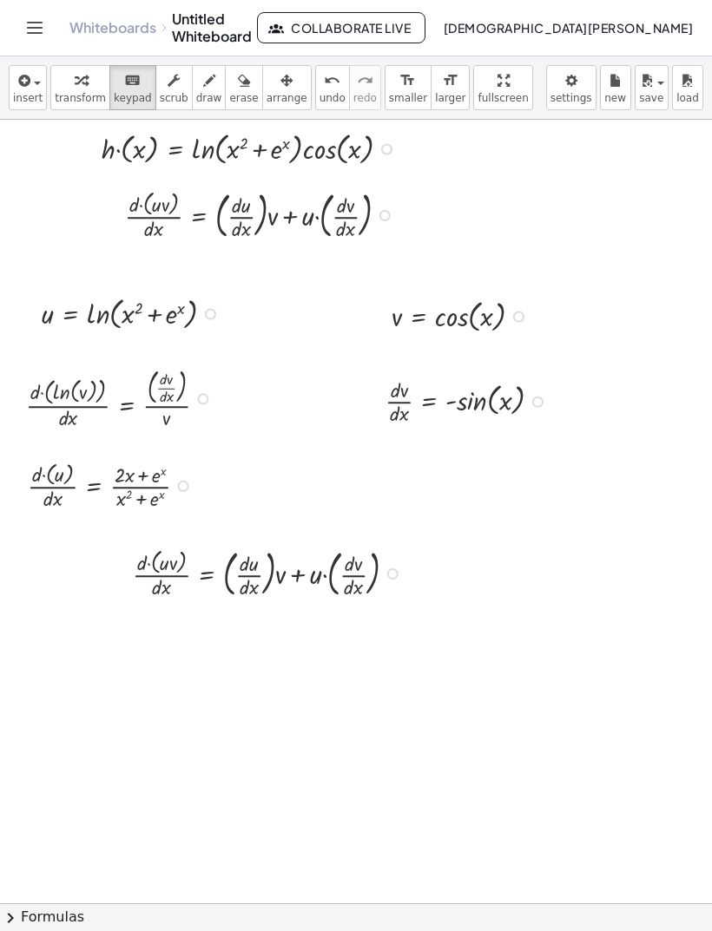
click at [391, 578] on div at bounding box center [392, 573] width 11 height 11
click at [390, 577] on div at bounding box center [392, 573] width 11 height 11
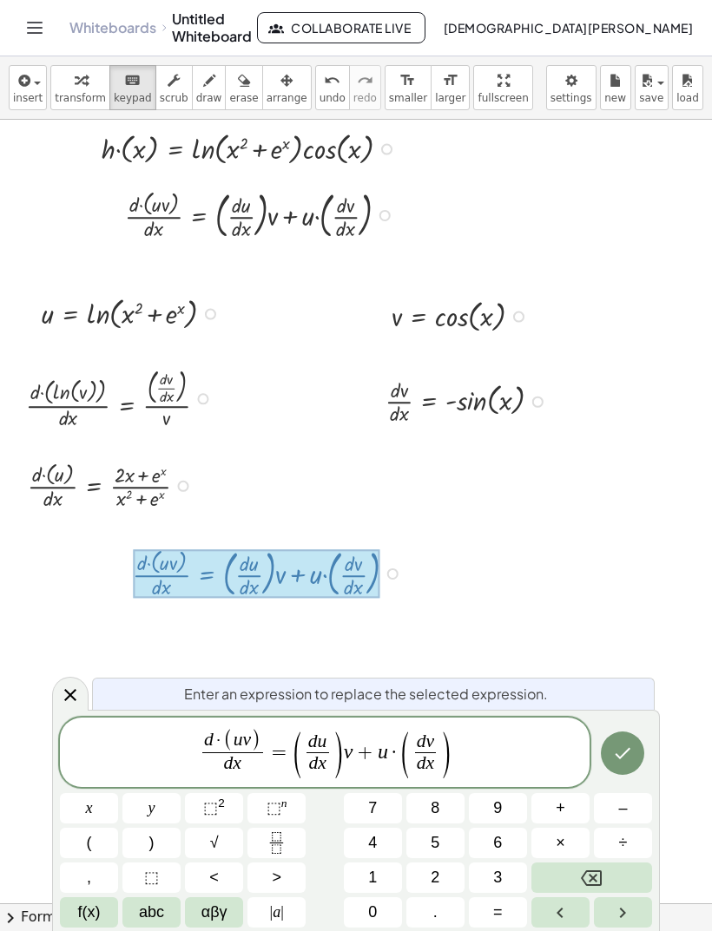
click at [248, 725] on div "d · ( u v ) d x ​ ​ = ( d u d x ​ ) v + u · ( d v d x ​ )" at bounding box center [324, 752] width 529 height 69
click at [599, 865] on button "Backspace" at bounding box center [591, 878] width 121 height 30
click at [607, 878] on button "Backspace" at bounding box center [591, 878] width 121 height 30
click at [154, 917] on span "abc" at bounding box center [151, 912] width 25 height 23
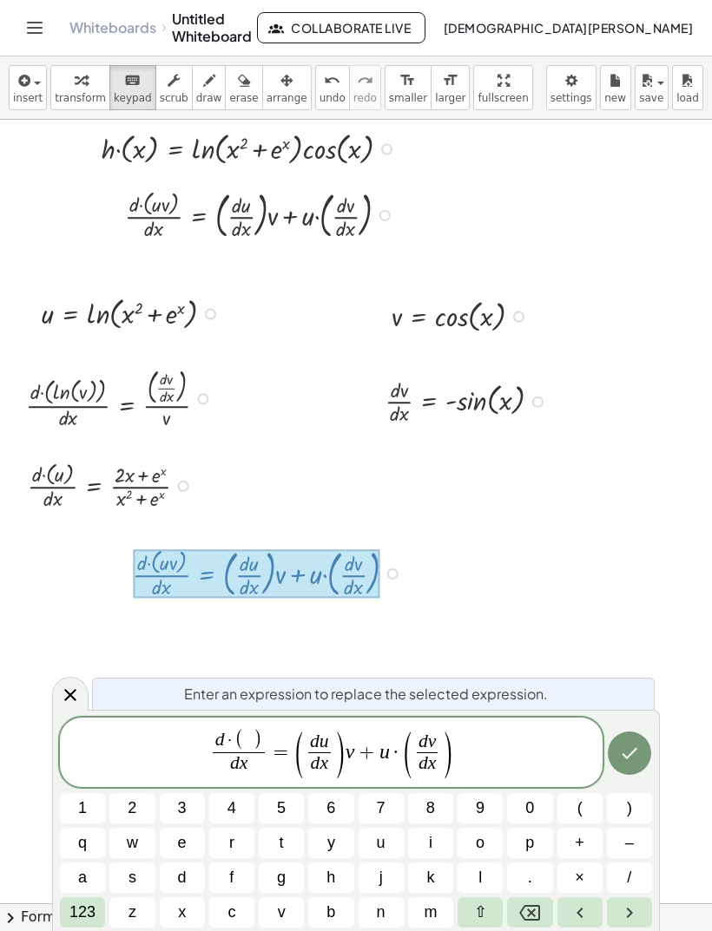
click at [343, 892] on button "h" at bounding box center [330, 878] width 45 height 30
click at [337, 743] on span ")" at bounding box center [339, 755] width 13 height 51
click at [530, 914] on icon "Backspace" at bounding box center [529, 913] width 21 height 16
click at [525, 912] on icon "Backspace" at bounding box center [529, 913] width 21 height 21
click at [520, 911] on icon "Backspace" at bounding box center [529, 913] width 21 height 21
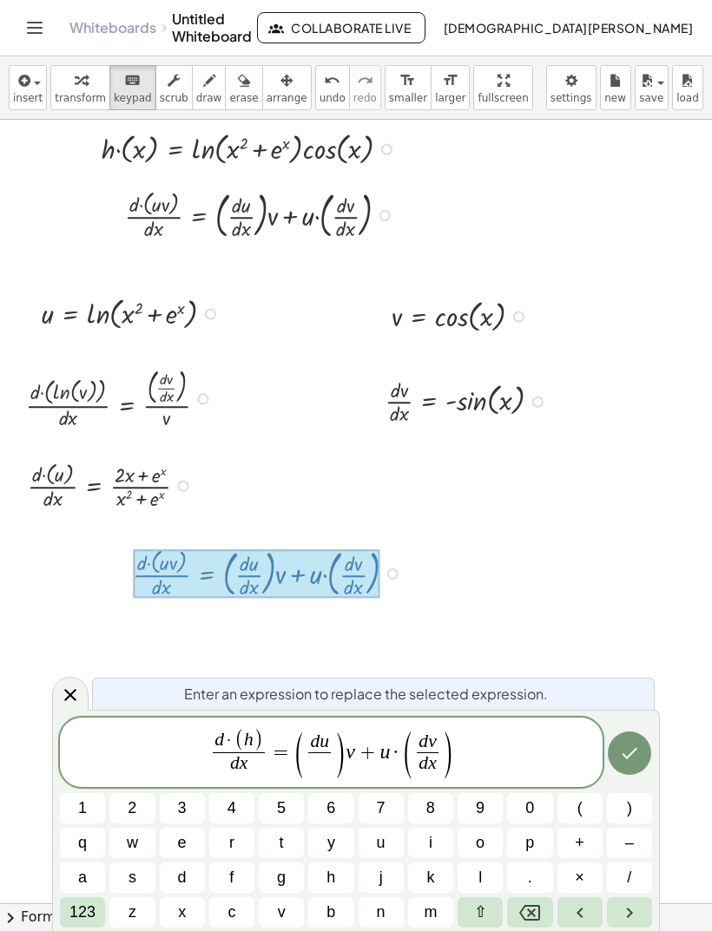
click at [534, 905] on icon "Backspace" at bounding box center [529, 913] width 21 height 16
click at [529, 915] on icon "Backspace" at bounding box center [529, 913] width 21 height 16
click at [181, 917] on span "x" at bounding box center [182, 912] width 8 height 23
click at [531, 916] on icon "Backspace" at bounding box center [529, 913] width 21 height 21
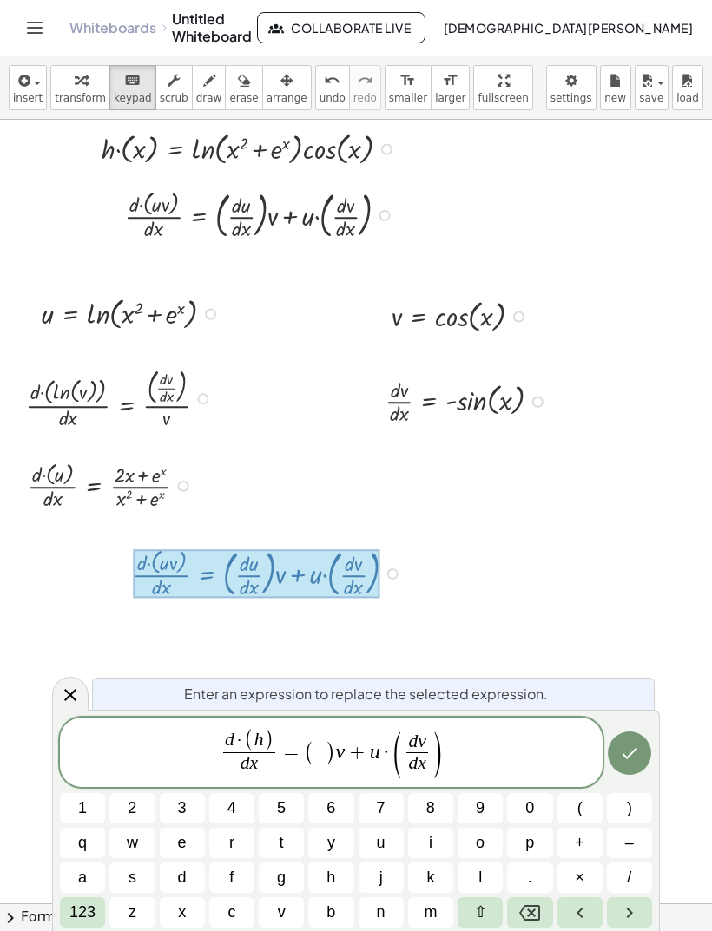
click at [148, 809] on button "2" at bounding box center [131, 808] width 45 height 30
click at [178, 912] on span "x" at bounding box center [182, 912] width 8 height 23
click at [89, 917] on span "123" at bounding box center [82, 912] width 26 height 23
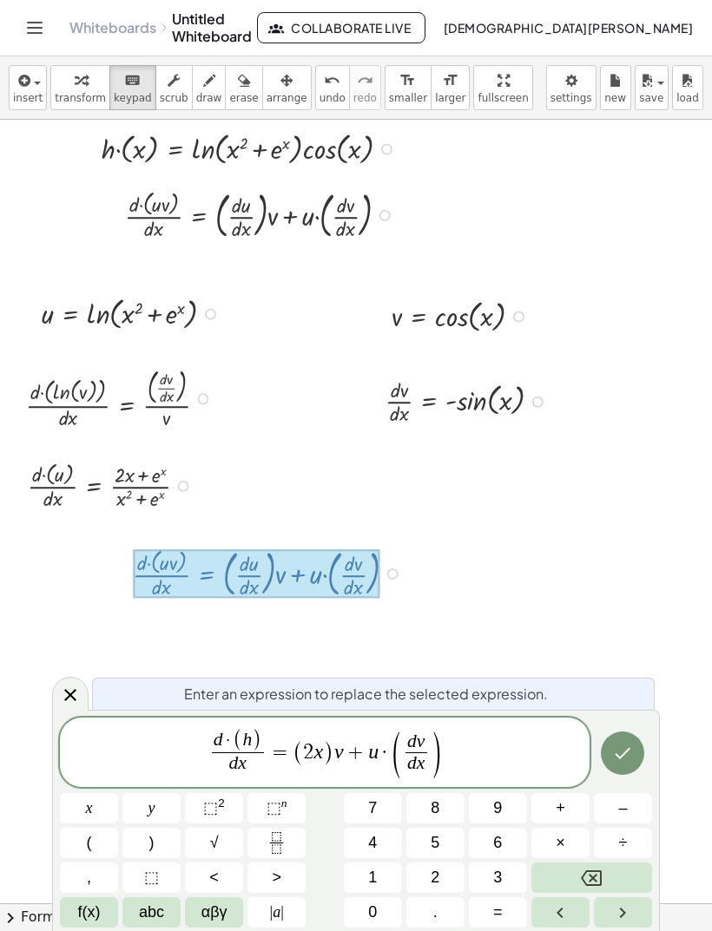
click at [563, 816] on span "+" at bounding box center [560, 808] width 10 height 23
click at [92, 916] on span "f(x)" at bounding box center [89, 912] width 23 height 23
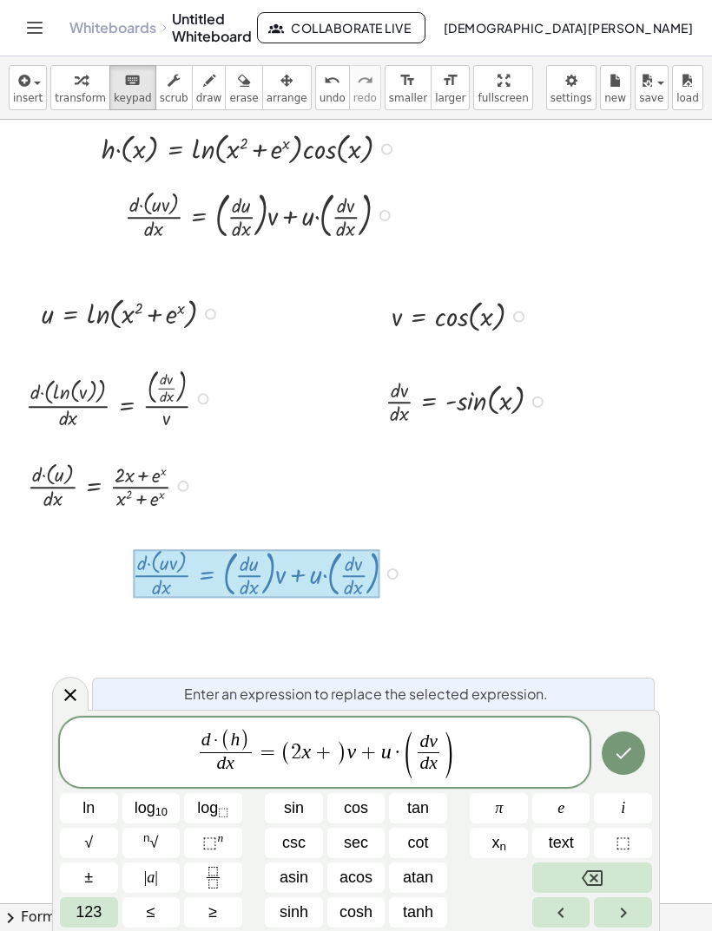
click at [550, 808] on button "e" at bounding box center [561, 808] width 58 height 30
click at [224, 840] on button "⬚ n" at bounding box center [213, 843] width 58 height 30
click at [92, 903] on span "123" at bounding box center [88, 912] width 26 height 23
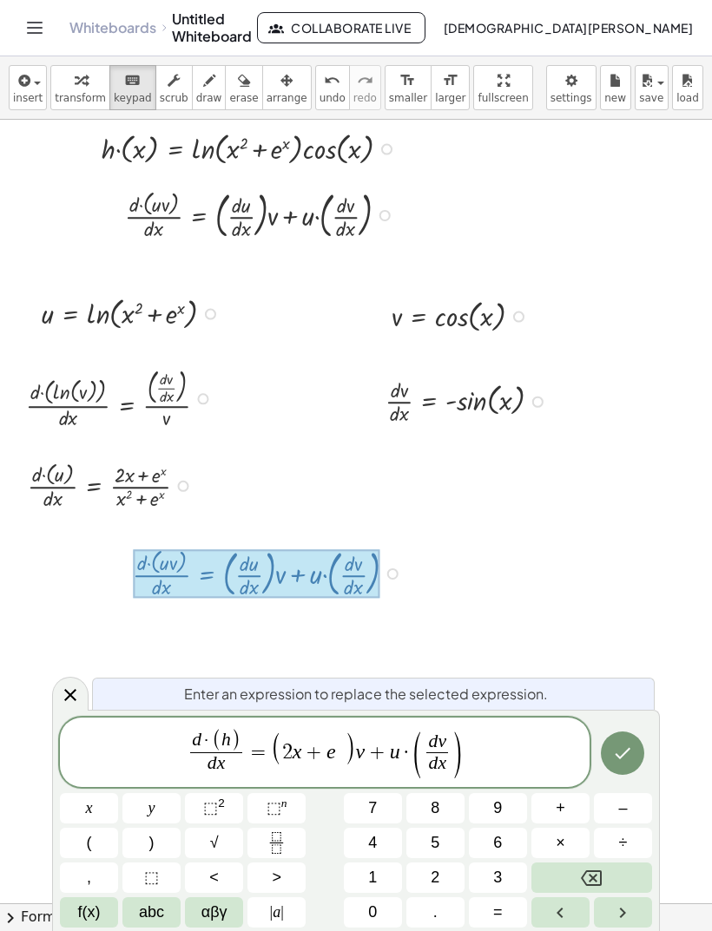
click at [96, 809] on button "x" at bounding box center [89, 808] width 58 height 30
click at [291, 837] on button "Fraction" at bounding box center [276, 843] width 58 height 30
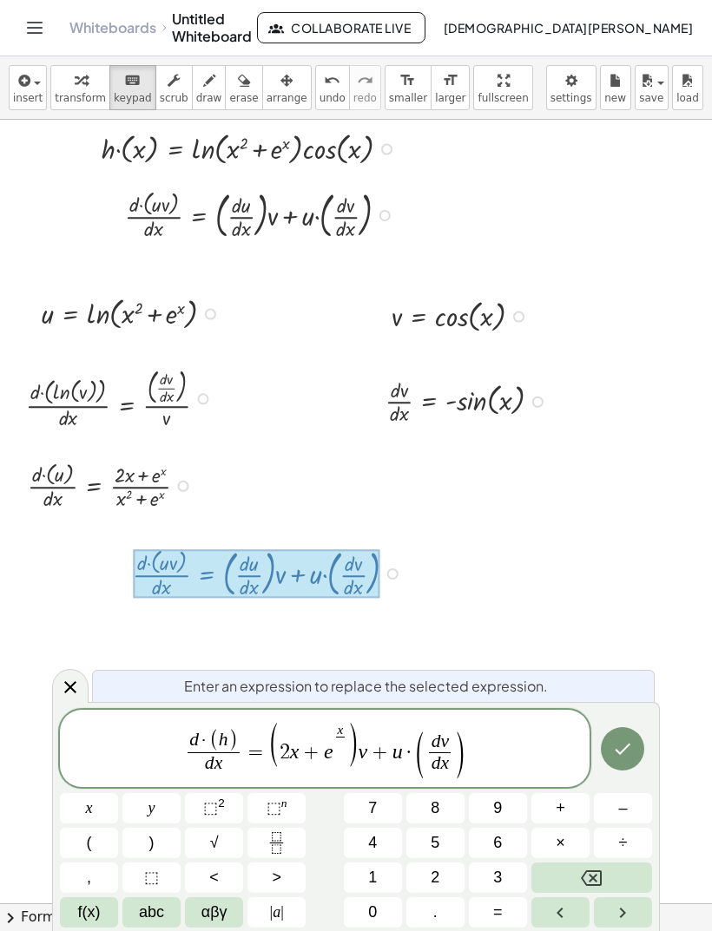
click at [587, 873] on icon "Backspace" at bounding box center [591, 878] width 21 height 21
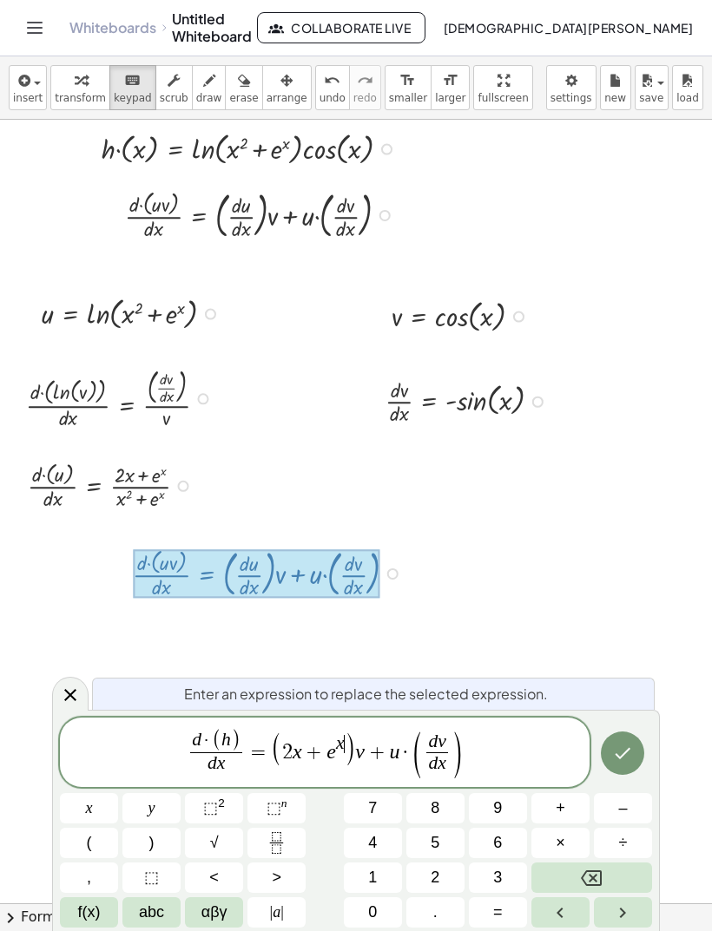
click at [587, 873] on icon "Backspace" at bounding box center [591, 878] width 21 height 21
click at [589, 870] on icon "Backspace" at bounding box center [591, 878] width 21 height 21
click at [587, 871] on icon "Backspace" at bounding box center [591, 878] width 21 height 16
click at [584, 870] on icon "Backspace" at bounding box center [591, 878] width 21 height 21
click at [579, 876] on button "Backspace" at bounding box center [591, 878] width 121 height 30
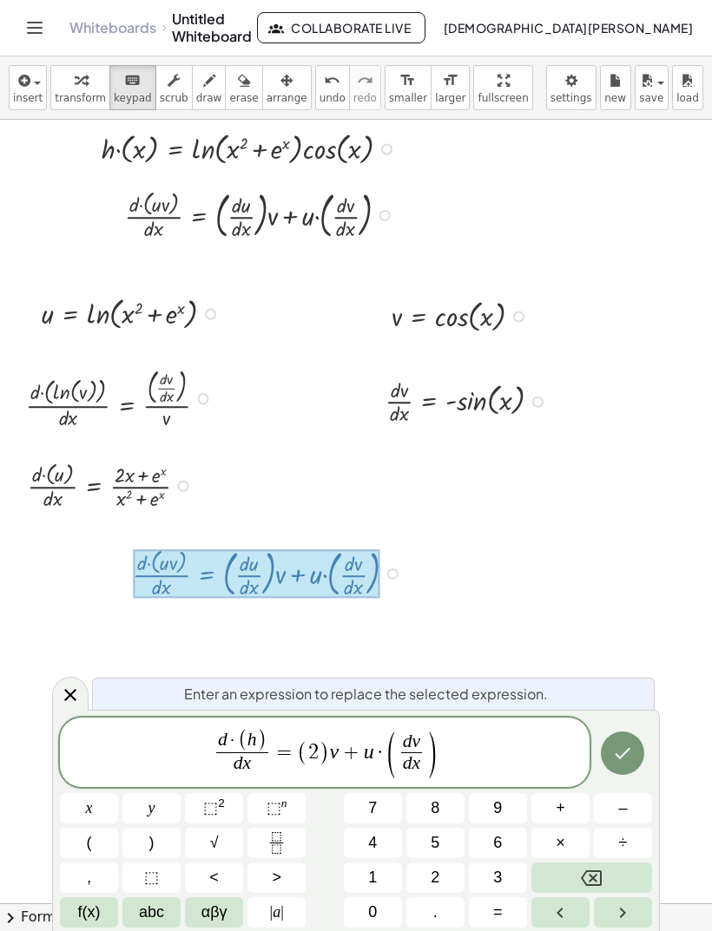
click at [575, 863] on button "Backspace" at bounding box center [591, 878] width 121 height 30
click at [286, 843] on icon "Fraction" at bounding box center [277, 843] width 22 height 22
click at [317, 770] on span at bounding box center [313, 763] width 12 height 23
click at [234, 805] on button "⬚ 2" at bounding box center [214, 808] width 58 height 30
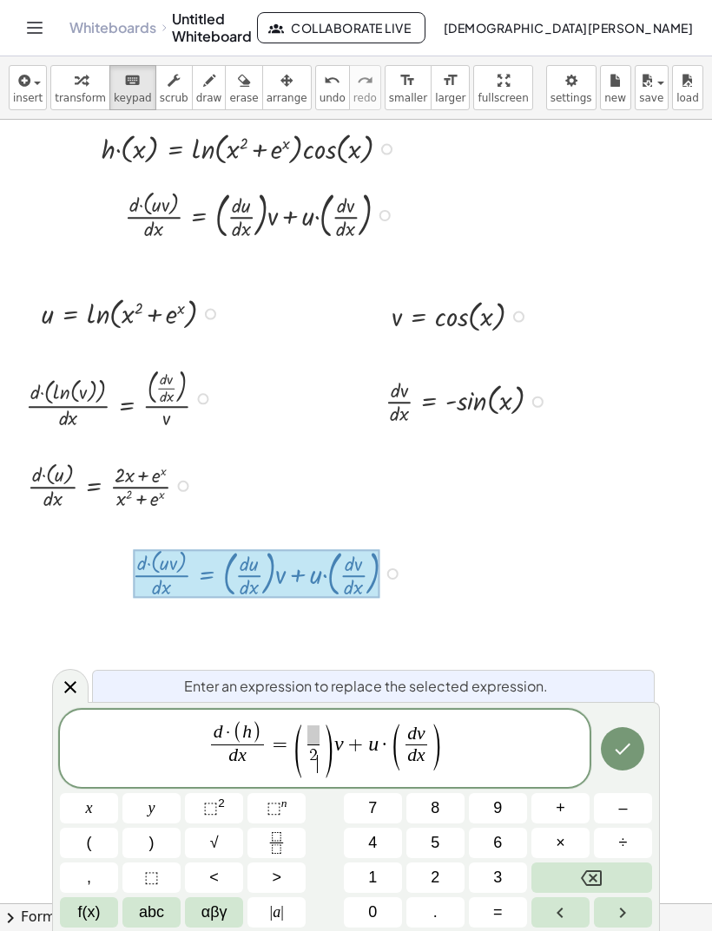
click at [586, 851] on button "×" at bounding box center [560, 843] width 58 height 30
click at [612, 881] on button "Backspace" at bounding box center [591, 878] width 121 height 30
click at [574, 877] on button "Backspace" at bounding box center [591, 878] width 121 height 30
click at [597, 873] on icon "Backspace" at bounding box center [591, 878] width 21 height 21
click at [104, 804] on button "x" at bounding box center [89, 808] width 58 height 30
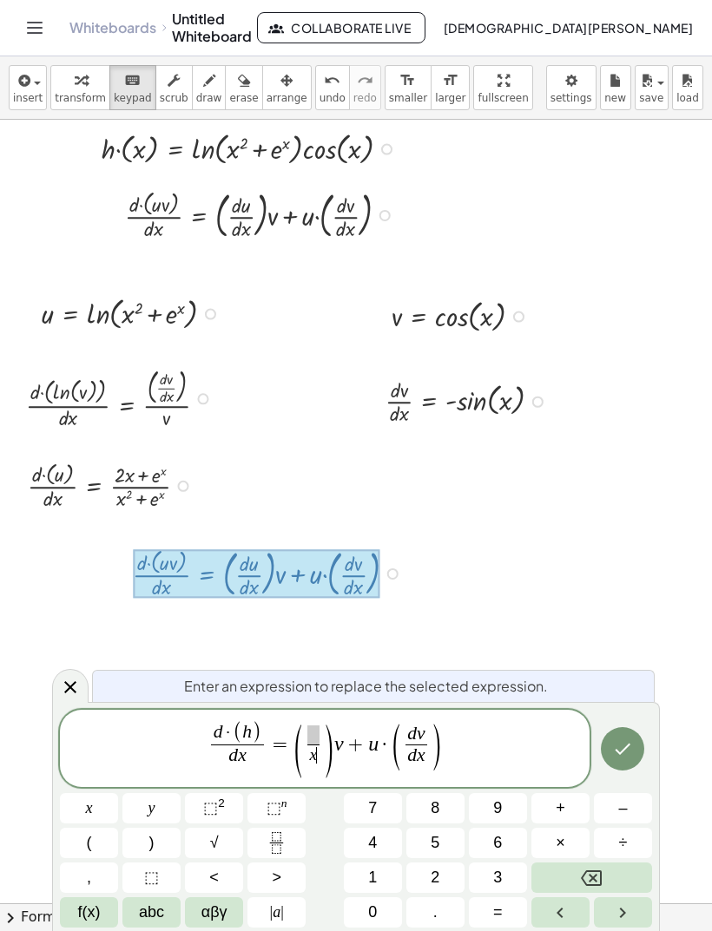
click at [215, 807] on span "⬚" at bounding box center [210, 807] width 15 height 17
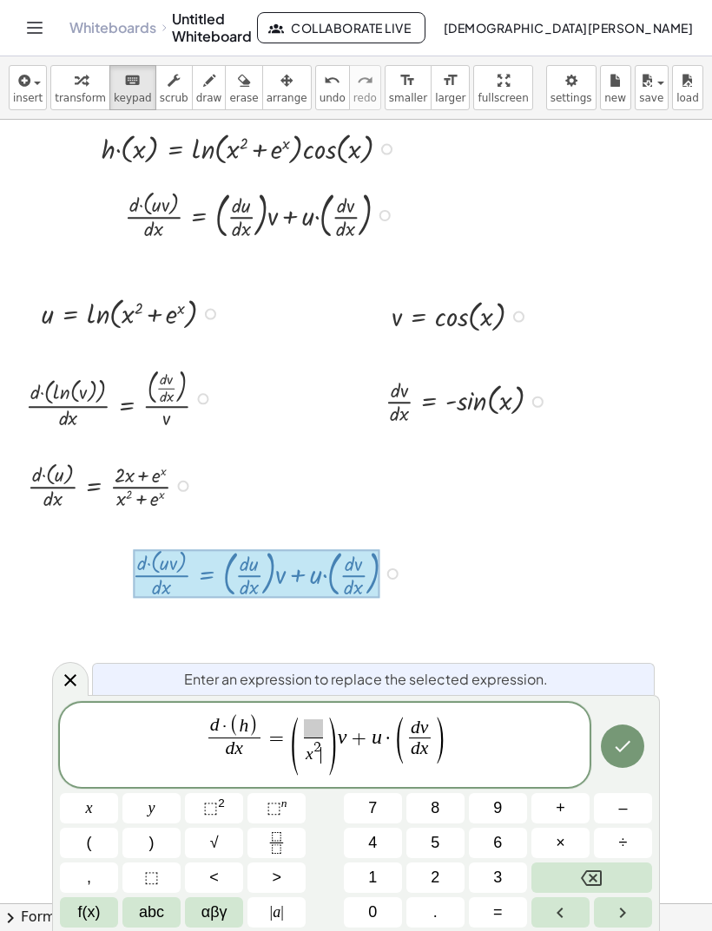
click at [549, 806] on button "+" at bounding box center [560, 808] width 58 height 30
click at [109, 903] on button "f(x)" at bounding box center [89, 912] width 58 height 30
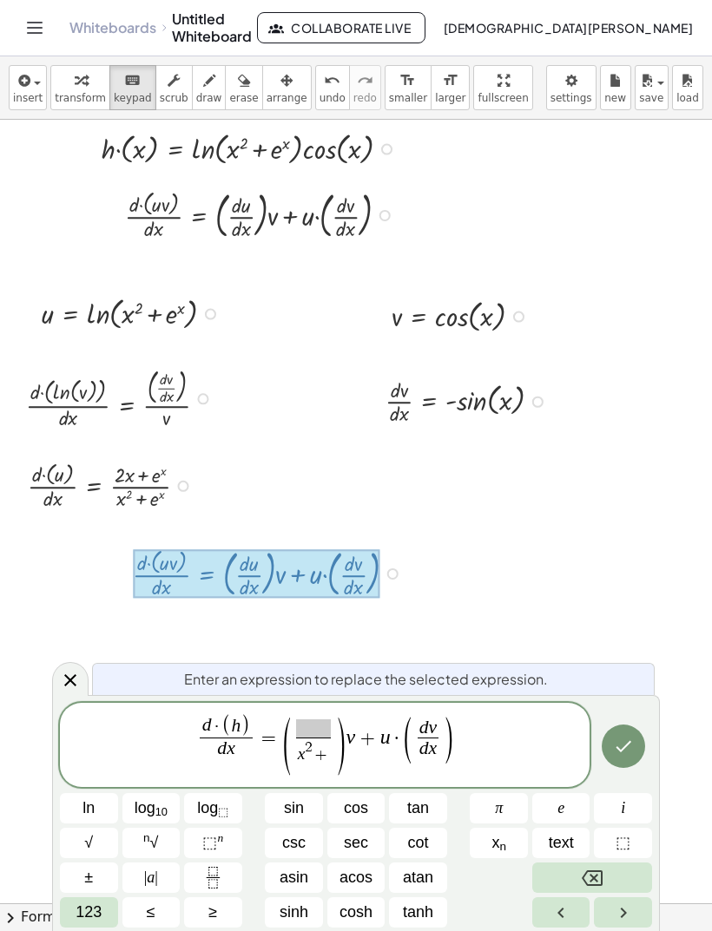
click at [563, 805] on span "e" at bounding box center [560, 808] width 7 height 23
click at [225, 840] on button "⬚ n" at bounding box center [213, 843] width 58 height 30
click at [92, 916] on span "123" at bounding box center [88, 912] width 26 height 23
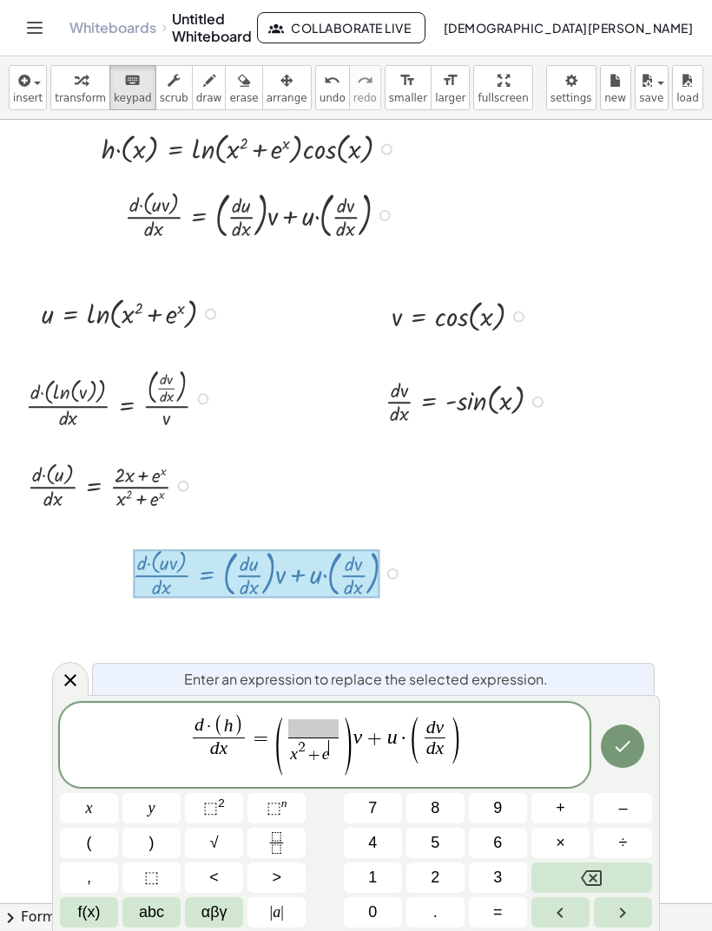
click at [103, 817] on button "x" at bounding box center [89, 808] width 58 height 30
click at [323, 723] on span at bounding box center [312, 728] width 49 height 19
click at [430, 863] on button "2" at bounding box center [435, 878] width 58 height 30
click at [102, 804] on button "x" at bounding box center [89, 808] width 58 height 30
click at [91, 909] on span "f(x)" at bounding box center [89, 912] width 23 height 23
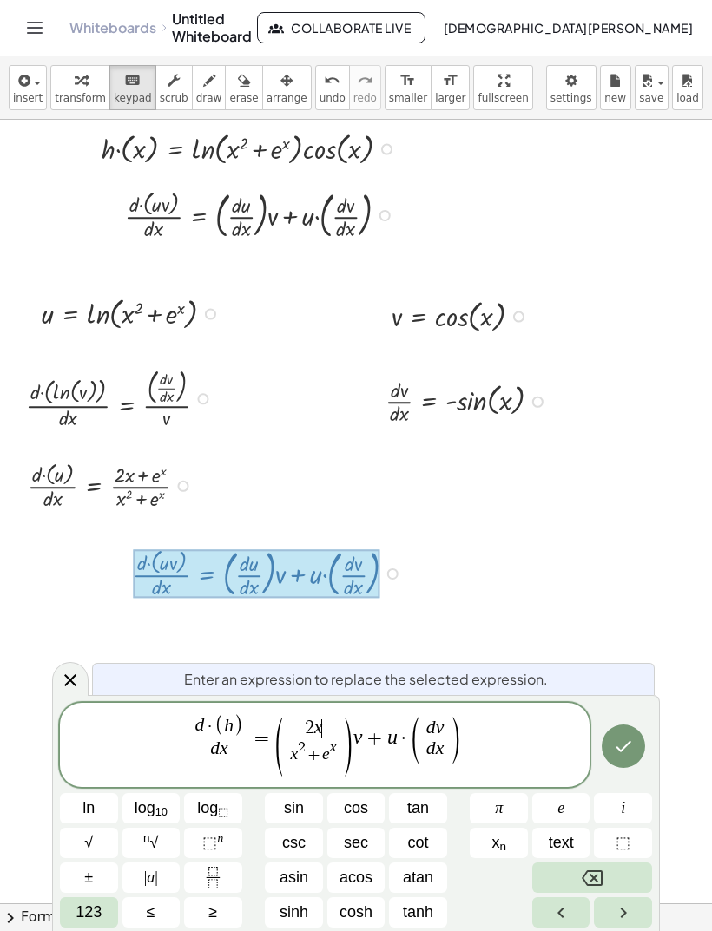
click at [96, 903] on span "123" at bounding box center [88, 912] width 26 height 23
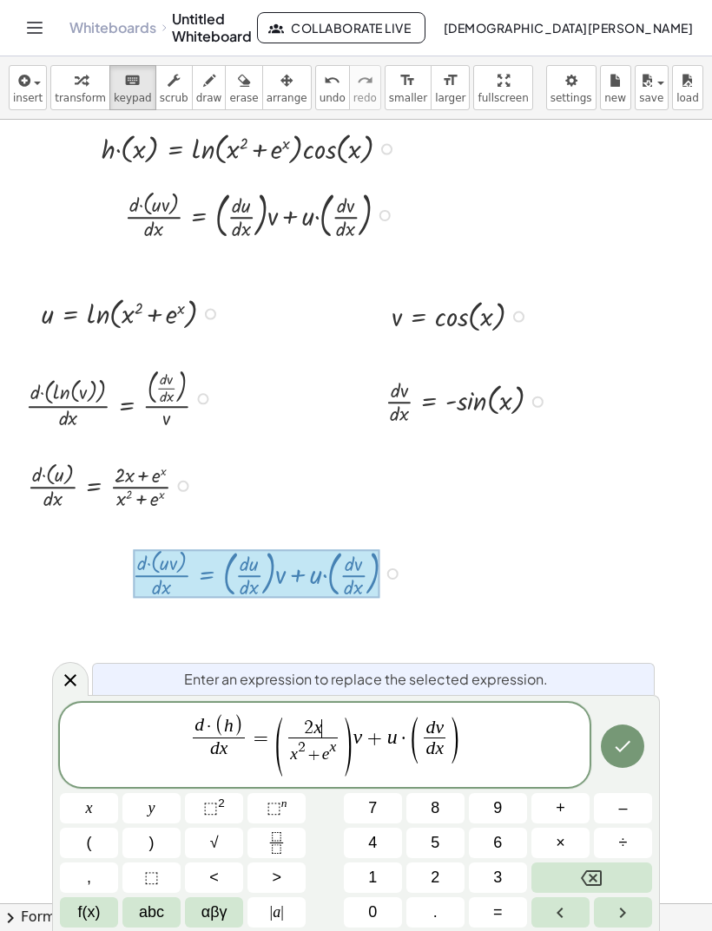
click at [561, 811] on span "+" at bounding box center [560, 808] width 10 height 23
click at [98, 917] on span "f(x)" at bounding box center [89, 912] width 23 height 23
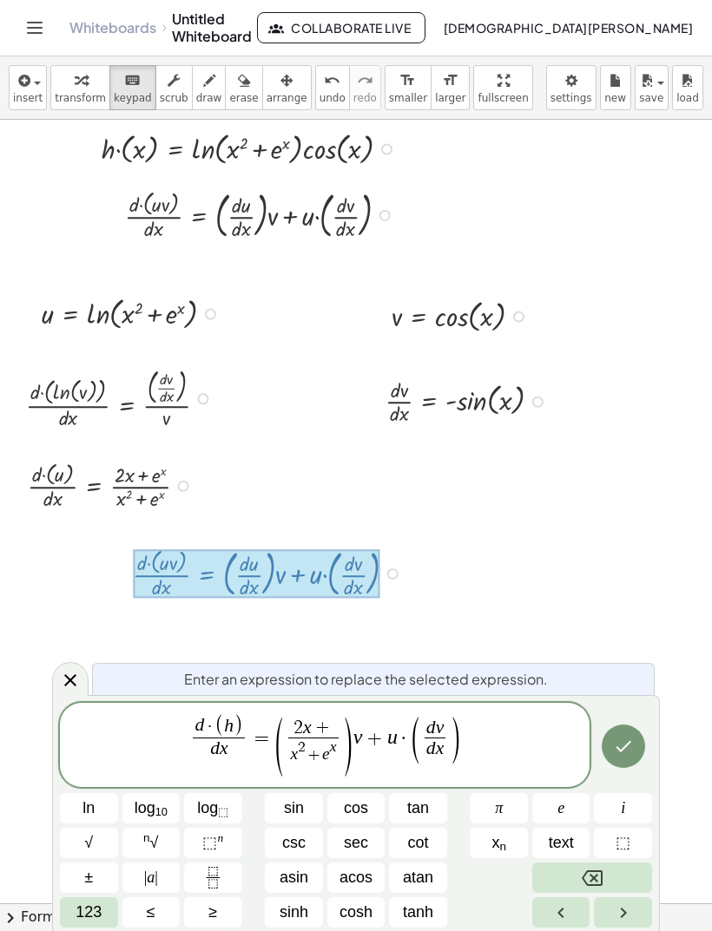
click at [565, 805] on button "e" at bounding box center [561, 808] width 58 height 30
click at [227, 843] on button "⬚ n" at bounding box center [213, 843] width 58 height 30
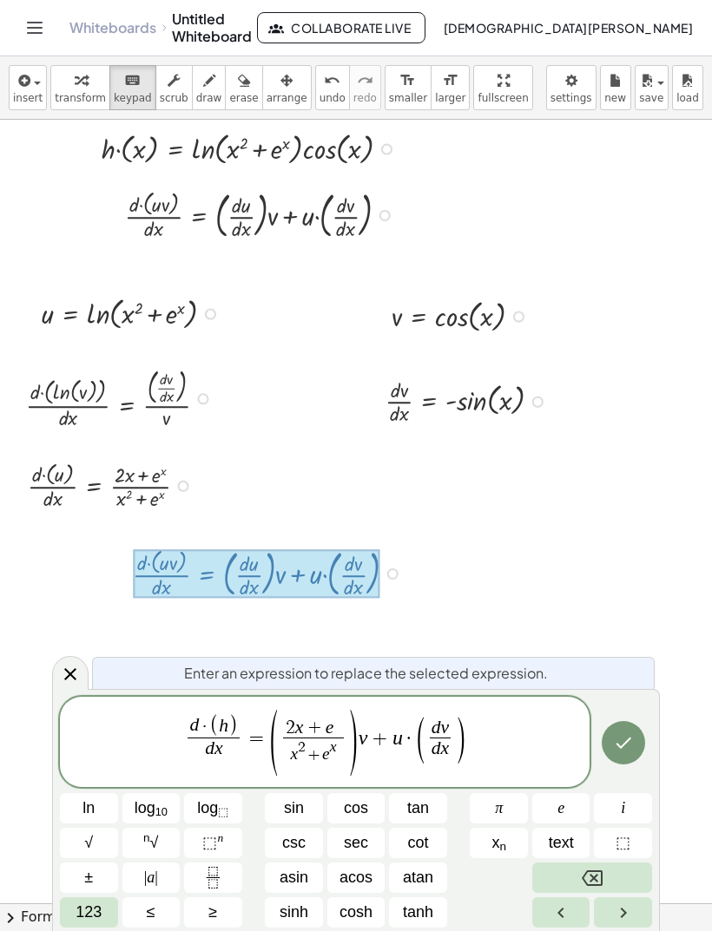
click at [95, 916] on span "123" at bounding box center [88, 912] width 26 height 23
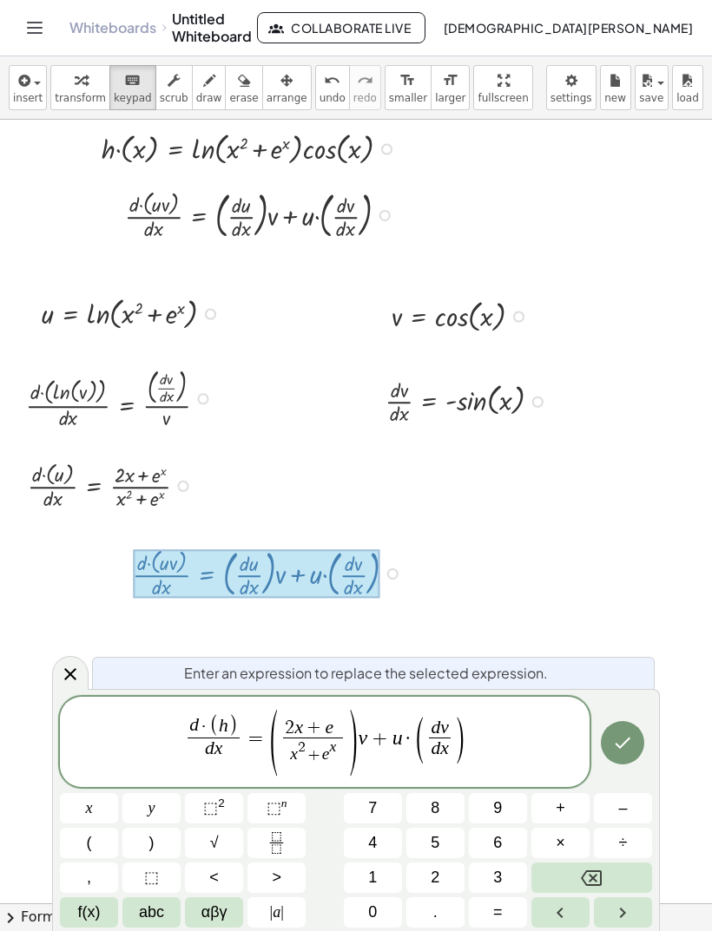
click at [110, 806] on button "x" at bounding box center [89, 808] width 58 height 30
click at [375, 732] on span "+" at bounding box center [379, 738] width 25 height 21
click at [602, 872] on button "Backspace" at bounding box center [591, 878] width 121 height 30
click at [83, 916] on span "f(x)" at bounding box center [89, 912] width 23 height 23
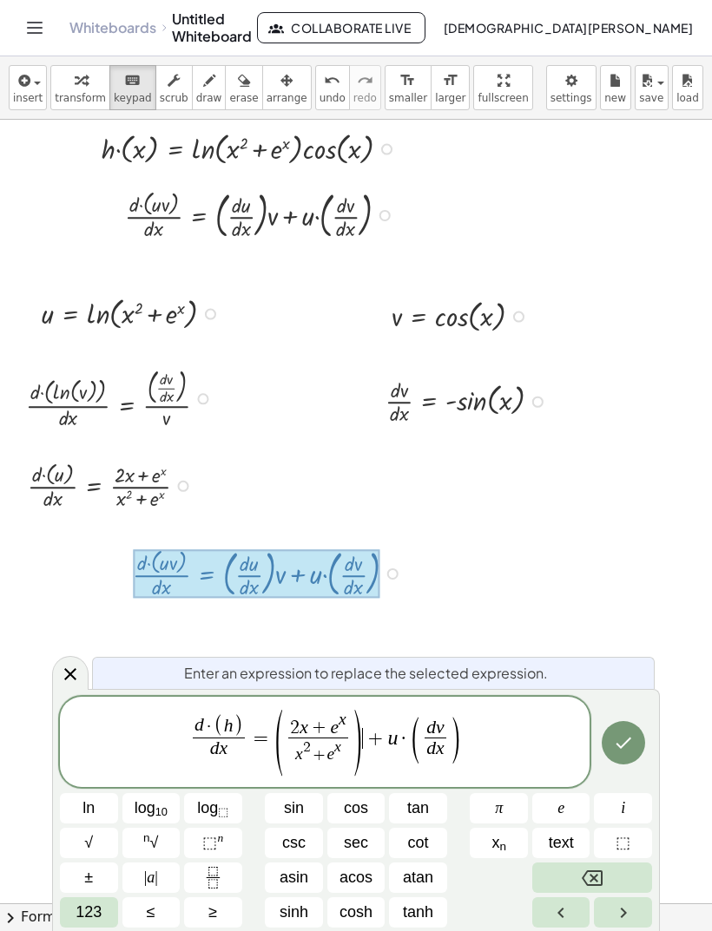
click at [370, 804] on button "cos" at bounding box center [356, 808] width 58 height 30
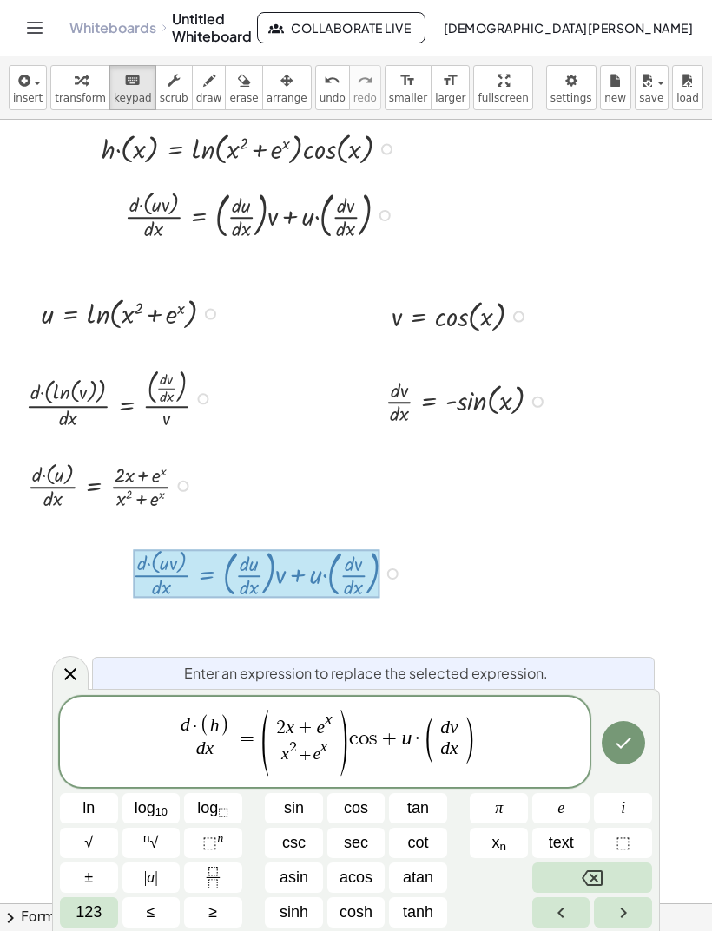
click at [88, 919] on span "123" at bounding box center [88, 912] width 26 height 23
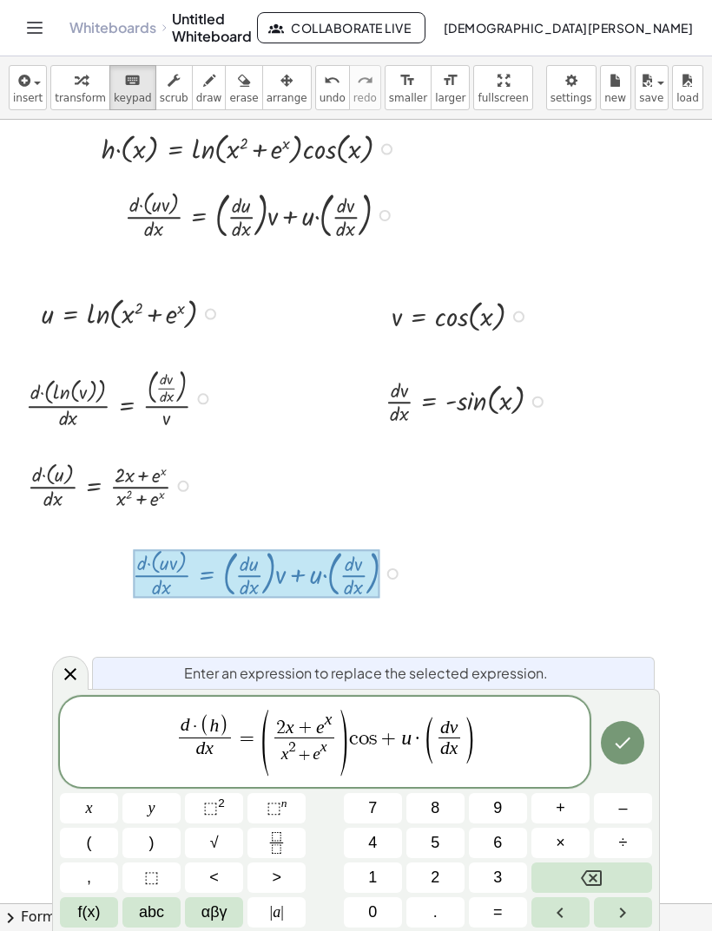
click at [97, 819] on button "x" at bounding box center [89, 808] width 58 height 30
click at [417, 741] on var "u" at bounding box center [413, 737] width 10 height 23
click at [425, 739] on span "·" at bounding box center [424, 738] width 12 height 21
click at [586, 873] on icon "Backspace" at bounding box center [591, 878] width 21 height 16
click at [587, 878] on icon "Backspace" at bounding box center [591, 878] width 21 height 21
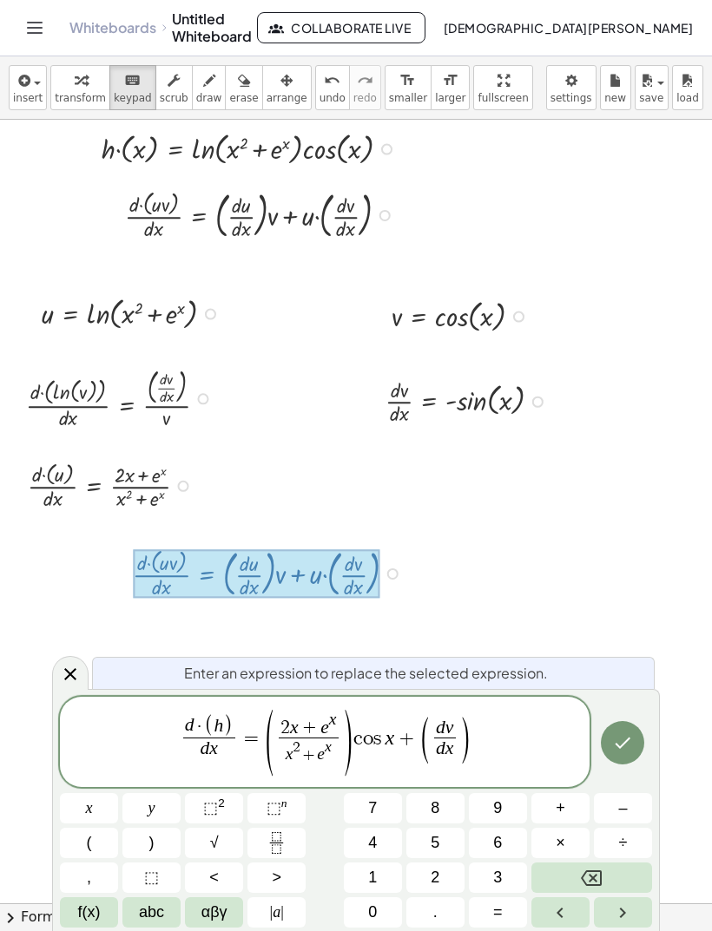
click at [95, 916] on span "f(x)" at bounding box center [89, 912] width 23 height 23
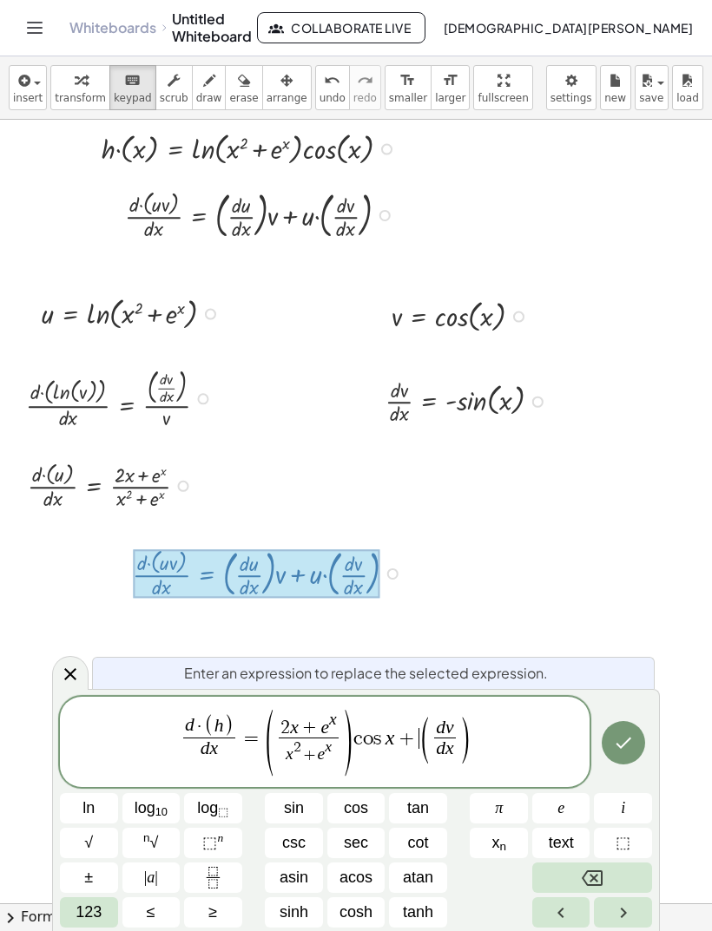
click at [95, 913] on span "123" at bounding box center [88, 912] width 26 height 23
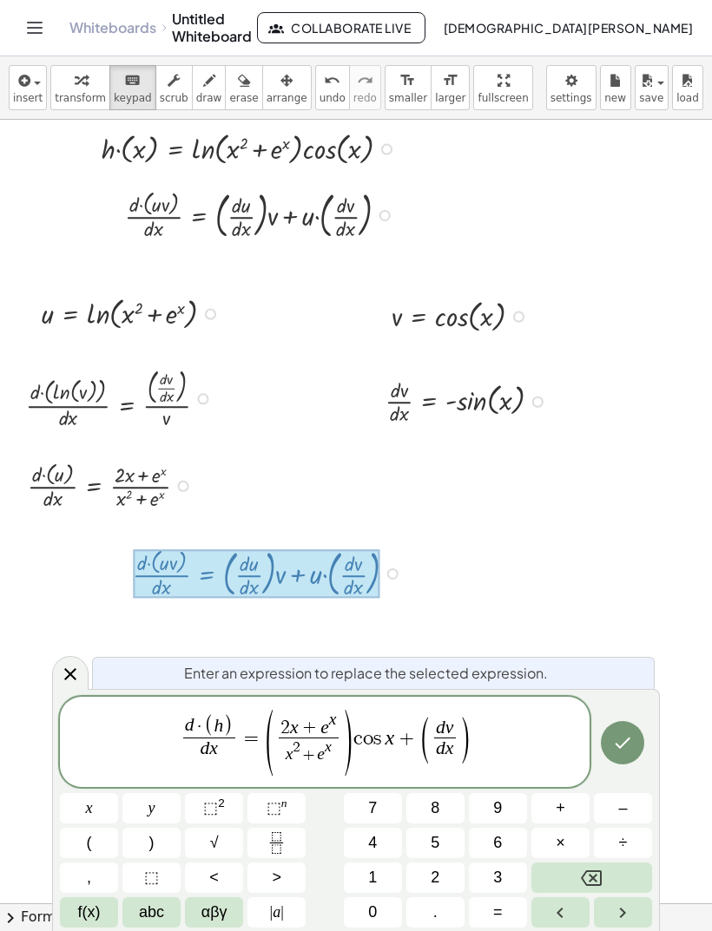
click at [157, 905] on span "abc" at bounding box center [151, 912] width 25 height 23
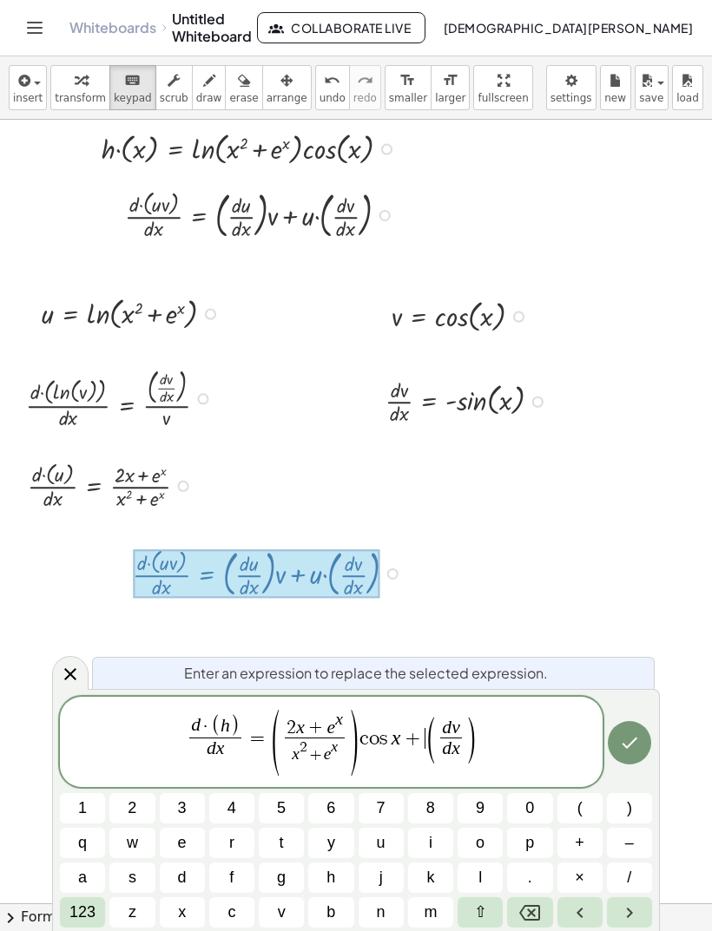
click at [470, 878] on button "l" at bounding box center [479, 878] width 45 height 30
click at [391, 905] on button "n" at bounding box center [380, 912] width 45 height 30
click at [577, 813] on span "(" at bounding box center [579, 808] width 5 height 23
click at [170, 903] on button "x" at bounding box center [182, 912] width 45 height 30
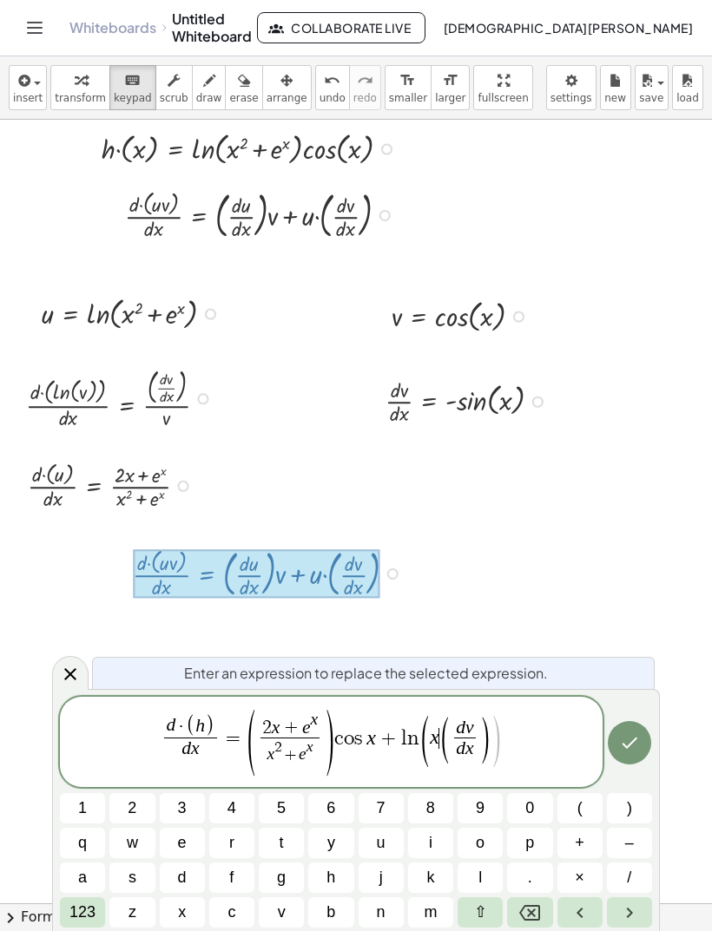
click at [82, 916] on span "123" at bounding box center [82, 912] width 26 height 23
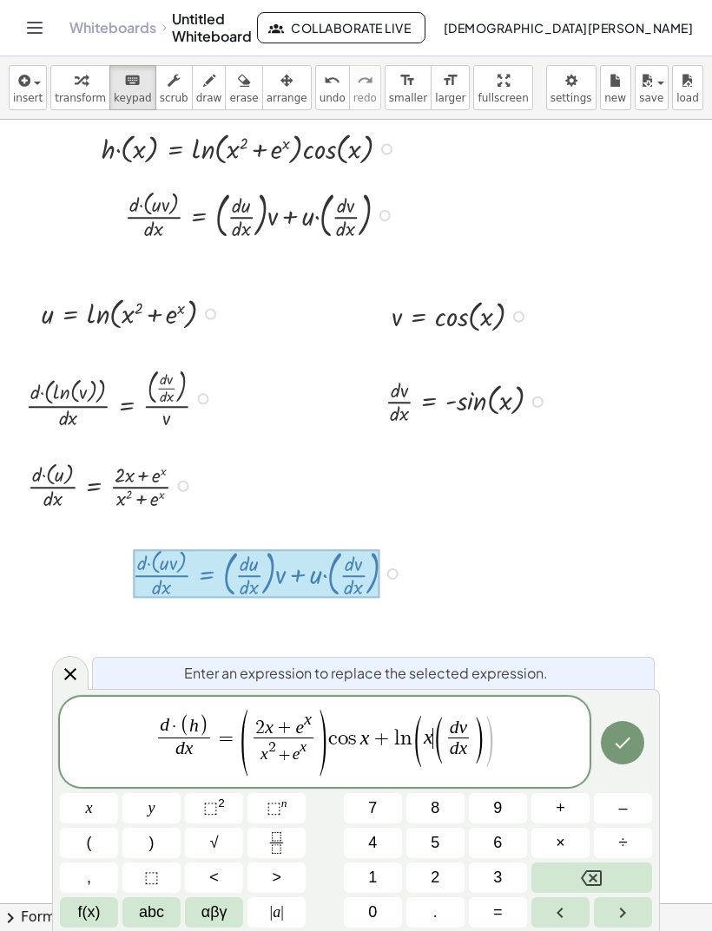
click at [221, 808] on sup "2" at bounding box center [221, 803] width 7 height 13
click at [564, 810] on span "+" at bounding box center [560, 808] width 10 height 23
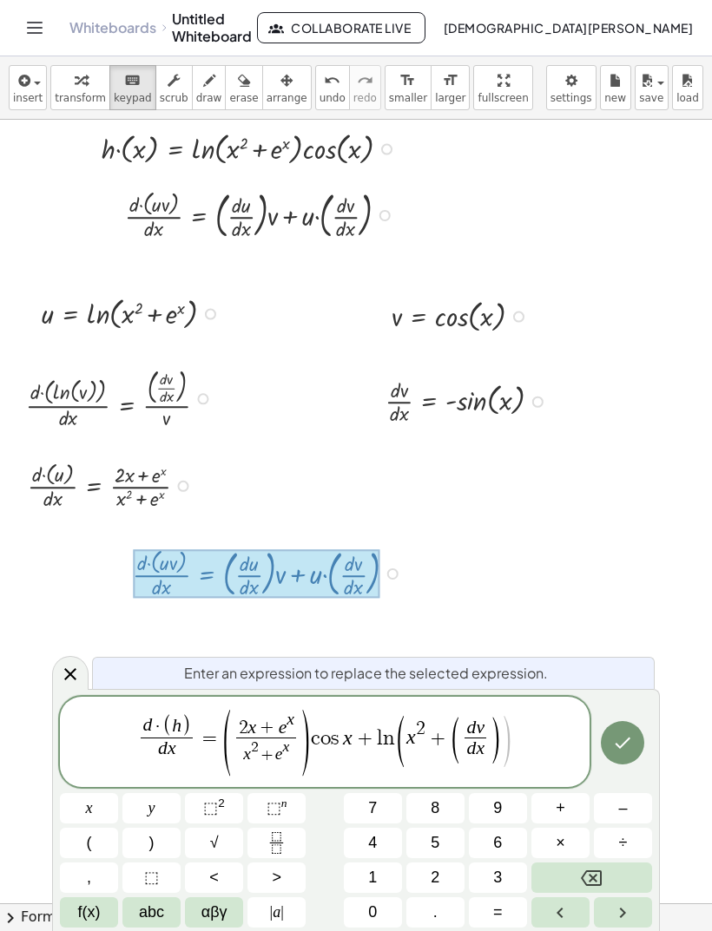
click at [98, 916] on span "f(x)" at bounding box center [89, 912] width 23 height 23
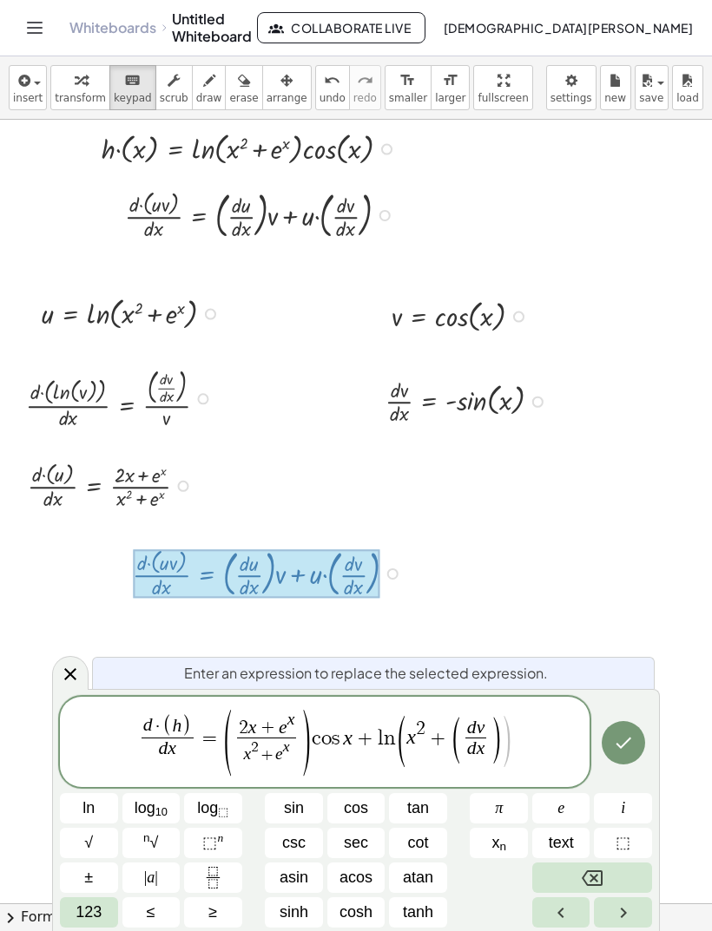
click at [558, 813] on span "e" at bounding box center [560, 808] width 7 height 23
click at [228, 843] on button "⬚ n" at bounding box center [213, 843] width 58 height 30
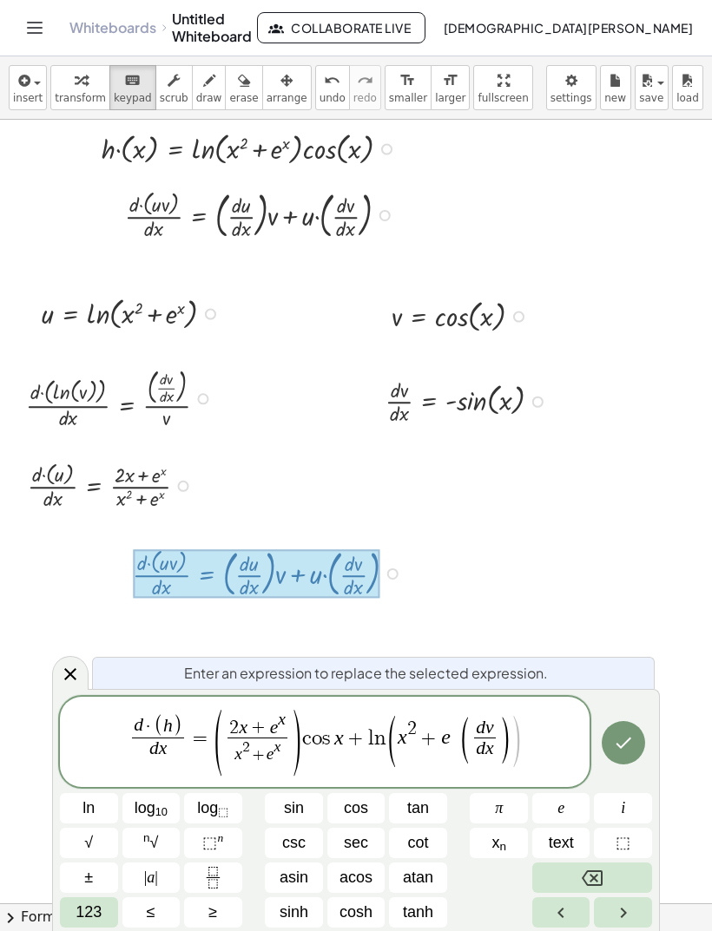
click at [89, 916] on span "123" at bounding box center [88, 912] width 26 height 23
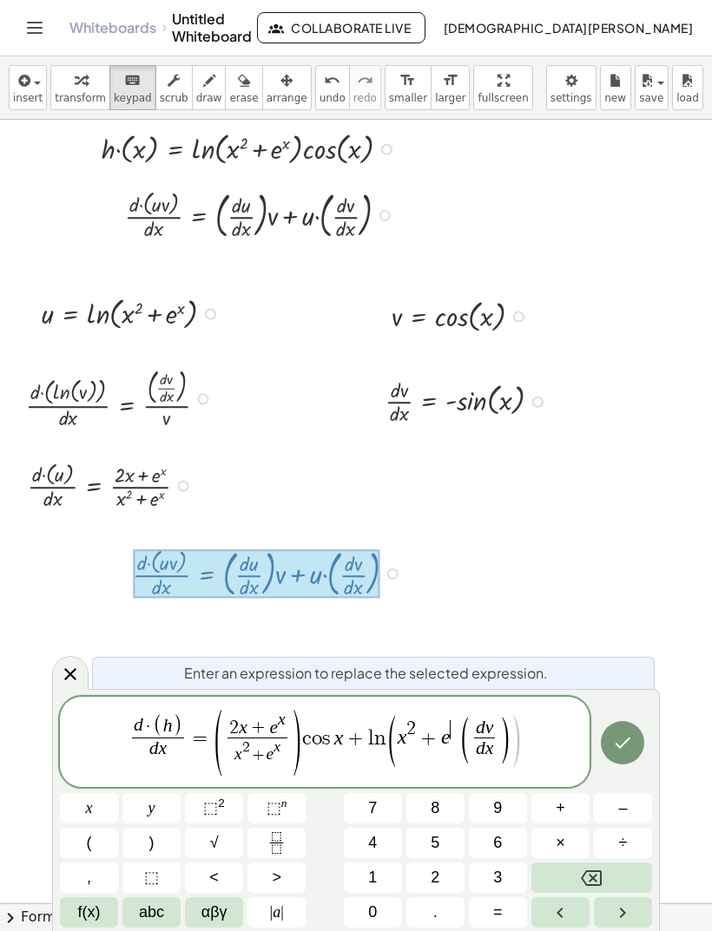
click at [108, 814] on button "x" at bounding box center [89, 808] width 58 height 30
click at [105, 909] on button "f(x)" at bounding box center [89, 912] width 58 height 30
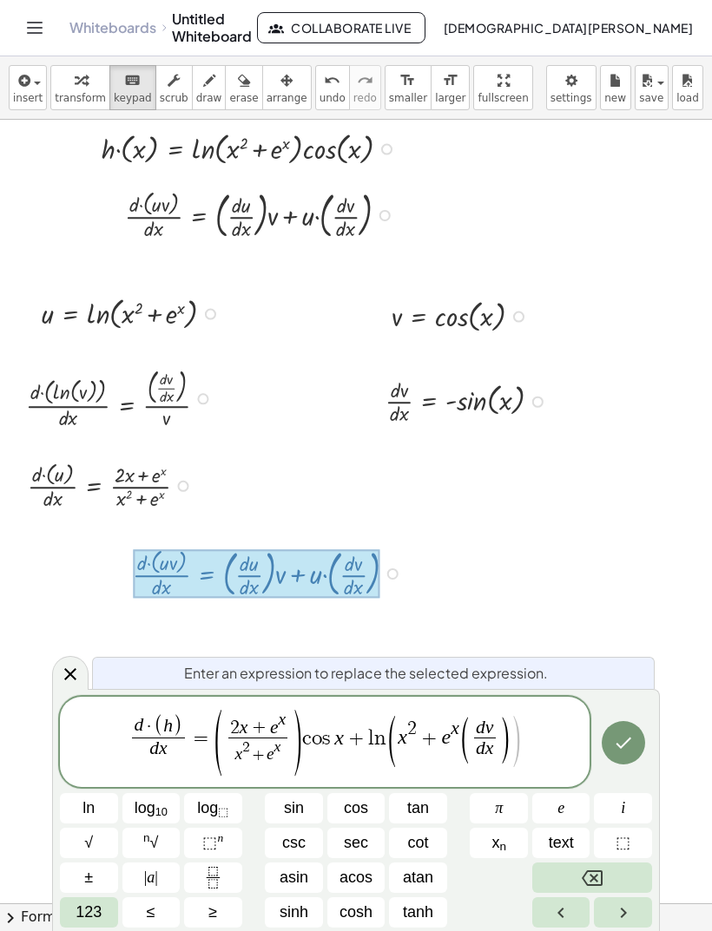
click at [89, 914] on span "123" at bounding box center [88, 912] width 26 height 23
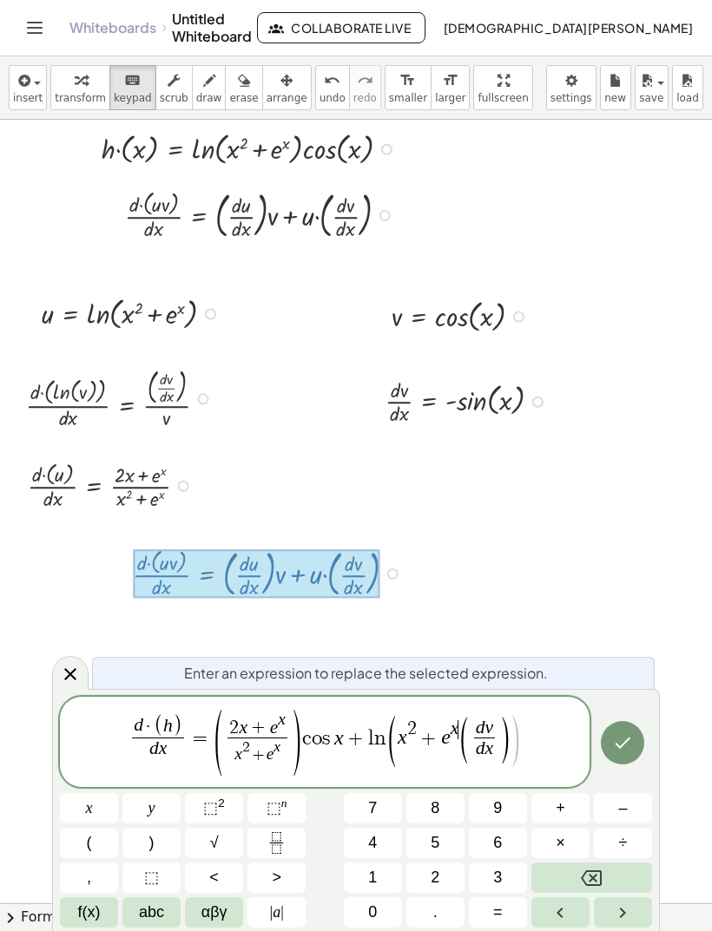
click at [456, 742] on span "x 2 + e x ​ ( d v d x ​ )" at bounding box center [453, 740] width 112 height 46
click at [454, 738] on var "x" at bounding box center [454, 728] width 9 height 21
click at [452, 745] on span "x 2 + e ​ x ( d v d x ​ )" at bounding box center [453, 740] width 112 height 46
click at [463, 743] on span "(" at bounding box center [463, 740] width 13 height 51
click at [174, 822] on button "y" at bounding box center [151, 808] width 58 height 30
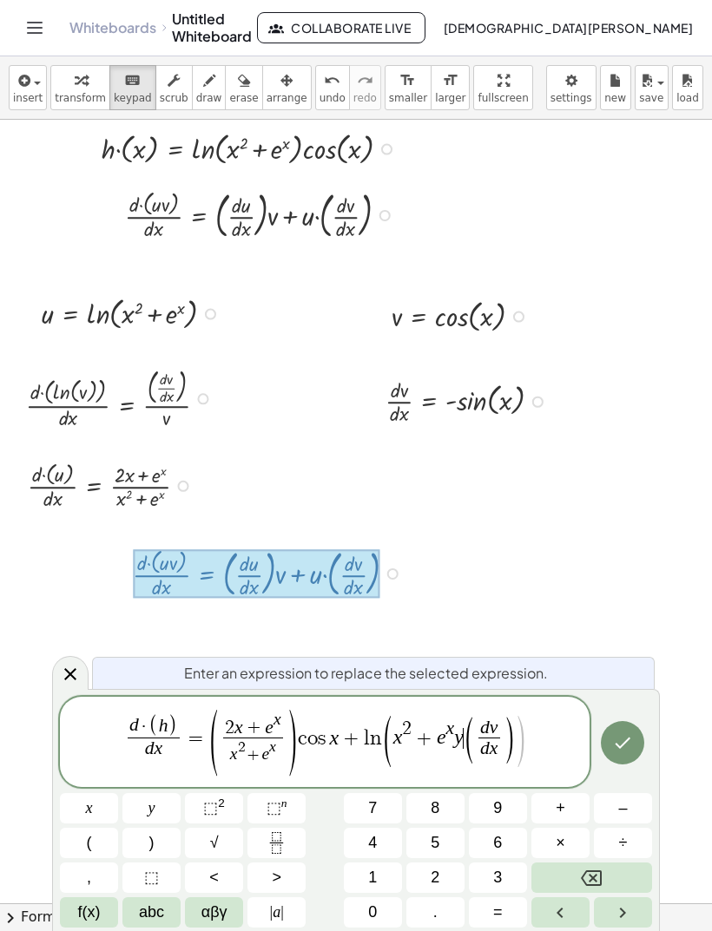
click at [606, 881] on button "Backspace" at bounding box center [591, 878] width 121 height 30
click at [169, 838] on button ")" at bounding box center [151, 843] width 58 height 30
click at [500, 738] on var "v" at bounding box center [500, 727] width 9 height 21
click at [515, 743] on span ")" at bounding box center [515, 740] width 13 height 51
click at [613, 870] on button "Backspace" at bounding box center [591, 878] width 121 height 30
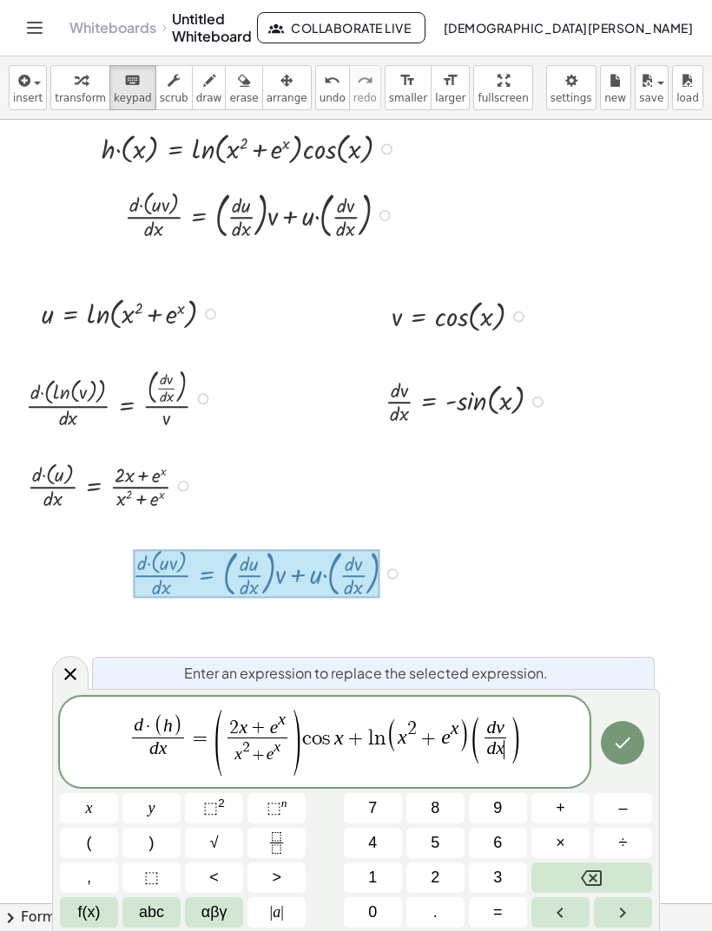
click at [598, 869] on icon "Backspace" at bounding box center [591, 878] width 21 height 21
click at [588, 874] on icon "Backspace" at bounding box center [591, 878] width 21 height 21
click at [581, 875] on icon "Backspace" at bounding box center [591, 878] width 21 height 21
click at [582, 871] on icon "Backspace" at bounding box center [591, 878] width 21 height 21
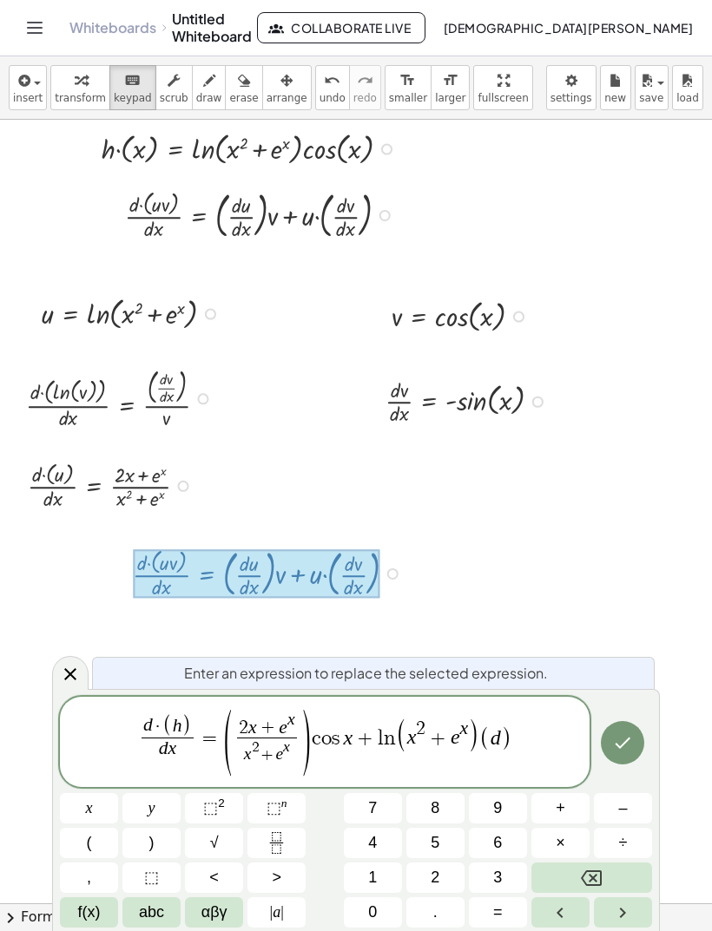
click at [590, 879] on icon "Backspace" at bounding box center [591, 878] width 21 height 21
click at [620, 802] on span "–" at bounding box center [622, 808] width 9 height 23
click at [88, 907] on span "f(x)" at bounding box center [89, 912] width 23 height 23
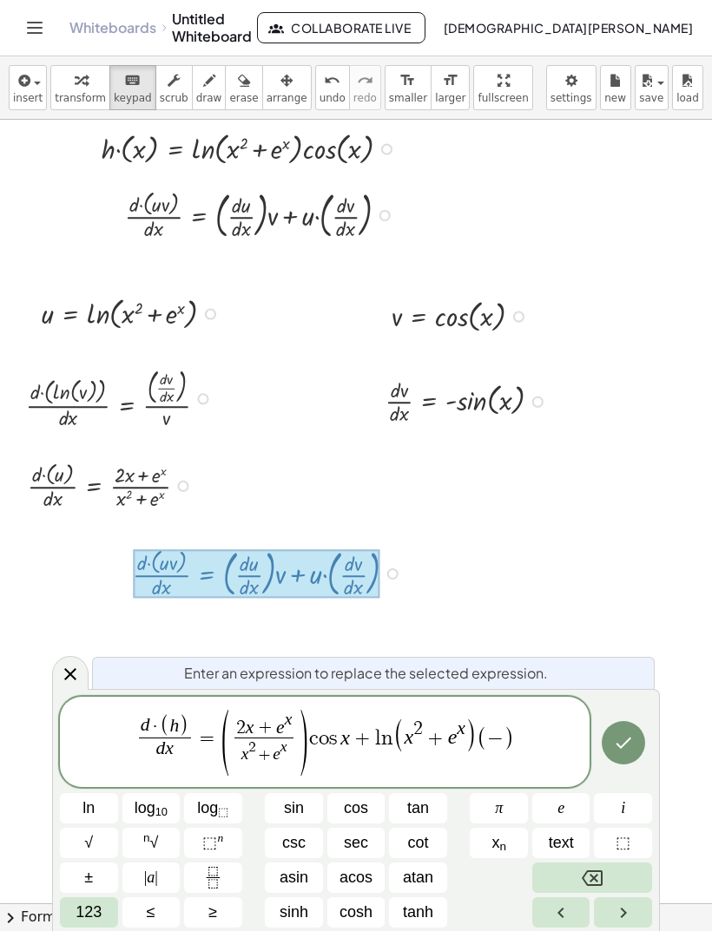
click at [311, 811] on button "sin" at bounding box center [294, 808] width 58 height 30
click at [97, 916] on span "123" at bounding box center [88, 912] width 26 height 23
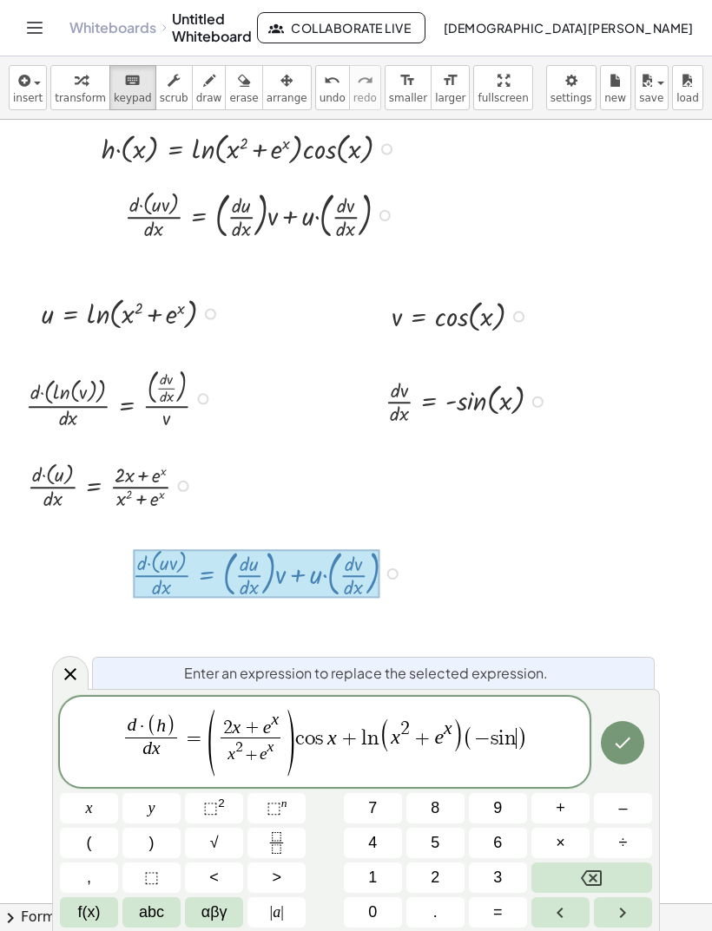
click at [110, 806] on button "x" at bounding box center [89, 808] width 58 height 30
click at [620, 736] on icon "Done" at bounding box center [622, 742] width 21 height 21
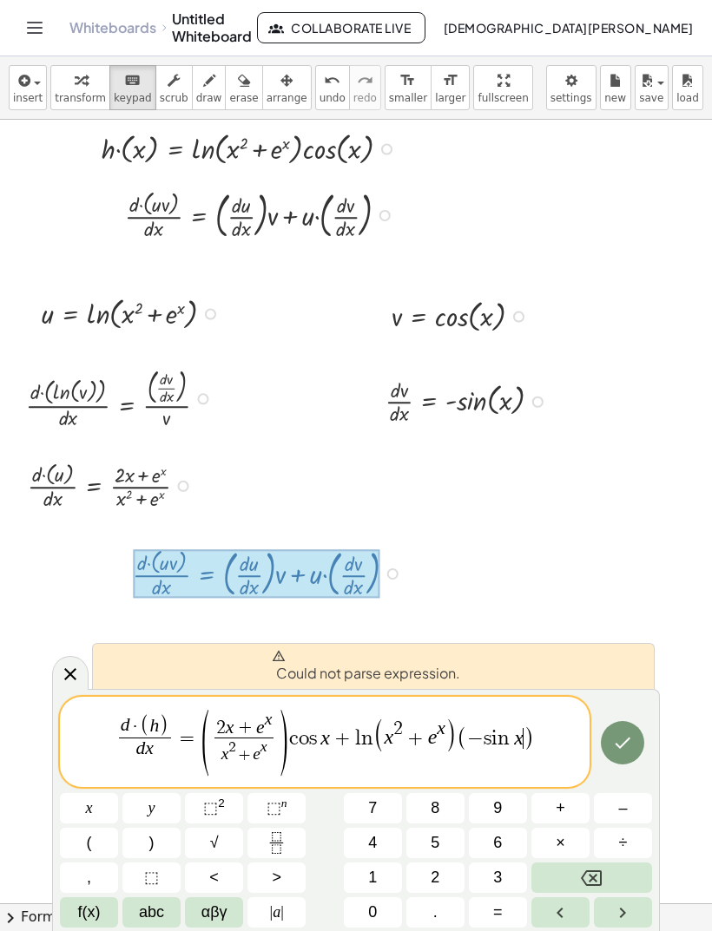
click at [636, 746] on button "Done" at bounding box center [622, 742] width 43 height 43
click at [622, 732] on button "Done" at bounding box center [622, 742] width 43 height 43
click at [625, 744] on icon "Done" at bounding box center [623, 743] width 16 height 11
click at [624, 743] on icon "Done" at bounding box center [622, 742] width 21 height 21
click at [206, 740] on span "(" at bounding box center [204, 742] width 13 height 73
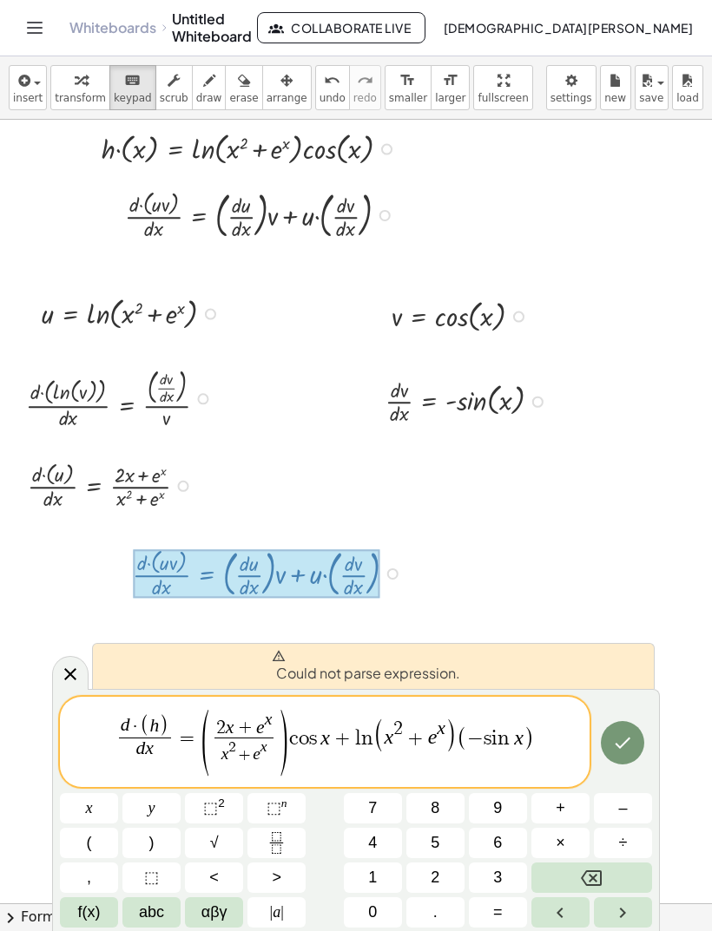
click at [592, 876] on icon "Backspace" at bounding box center [591, 878] width 21 height 16
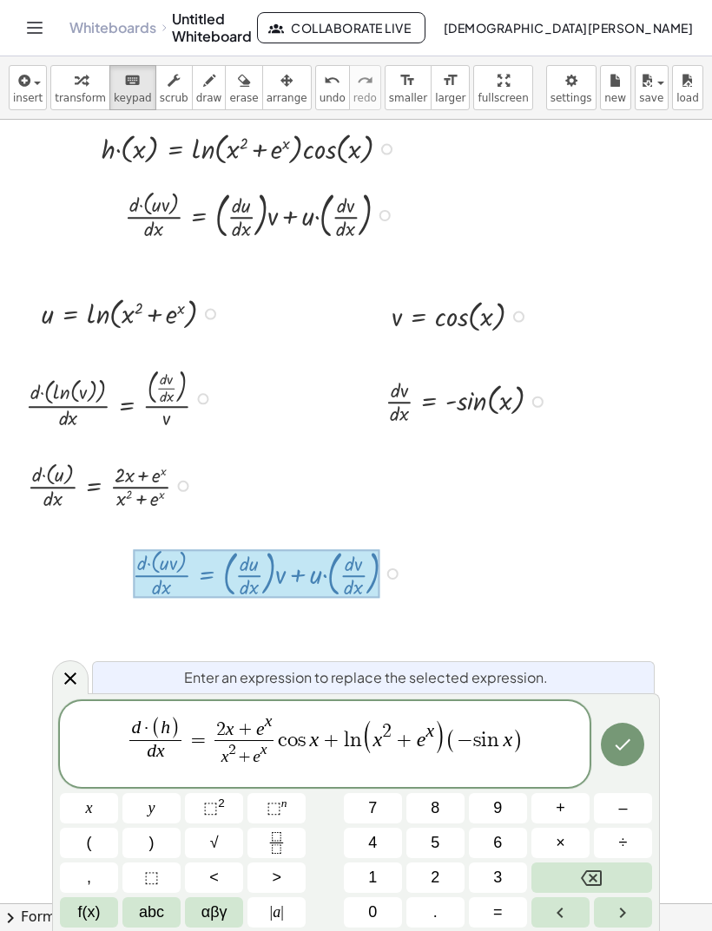
click at [272, 739] on span "2 x + e x" at bounding box center [244, 726] width 60 height 27
click at [279, 745] on var "c" at bounding box center [283, 740] width 10 height 21
click at [158, 846] on button ")" at bounding box center [151, 843] width 58 height 30
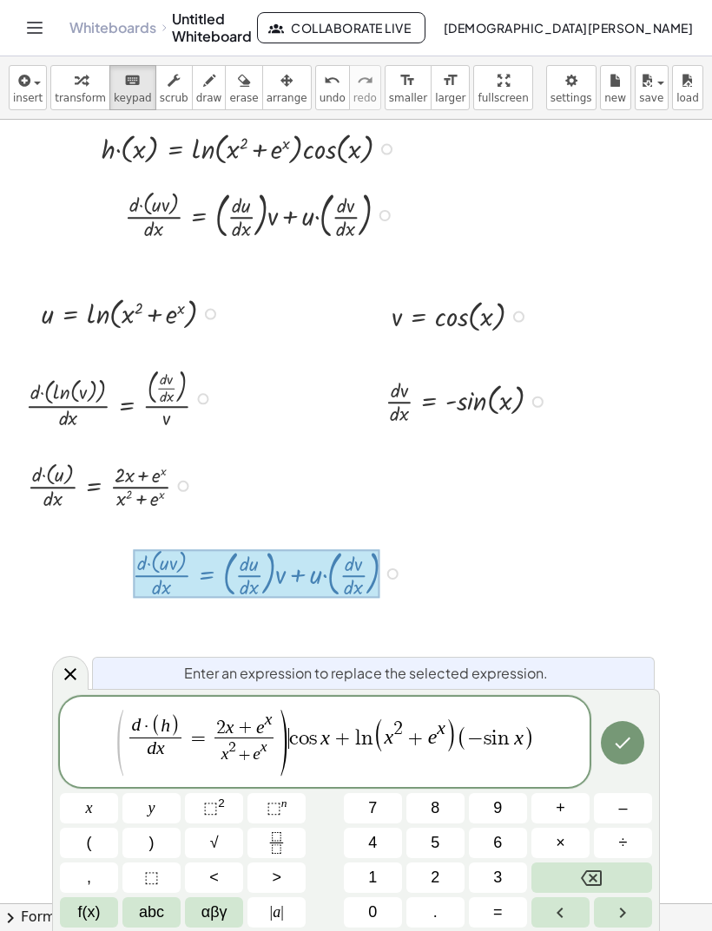
click at [207, 734] on span "=" at bounding box center [198, 738] width 25 height 21
click at [90, 843] on span "(" at bounding box center [89, 842] width 5 height 23
click at [633, 752] on icon "Done" at bounding box center [622, 742] width 21 height 21
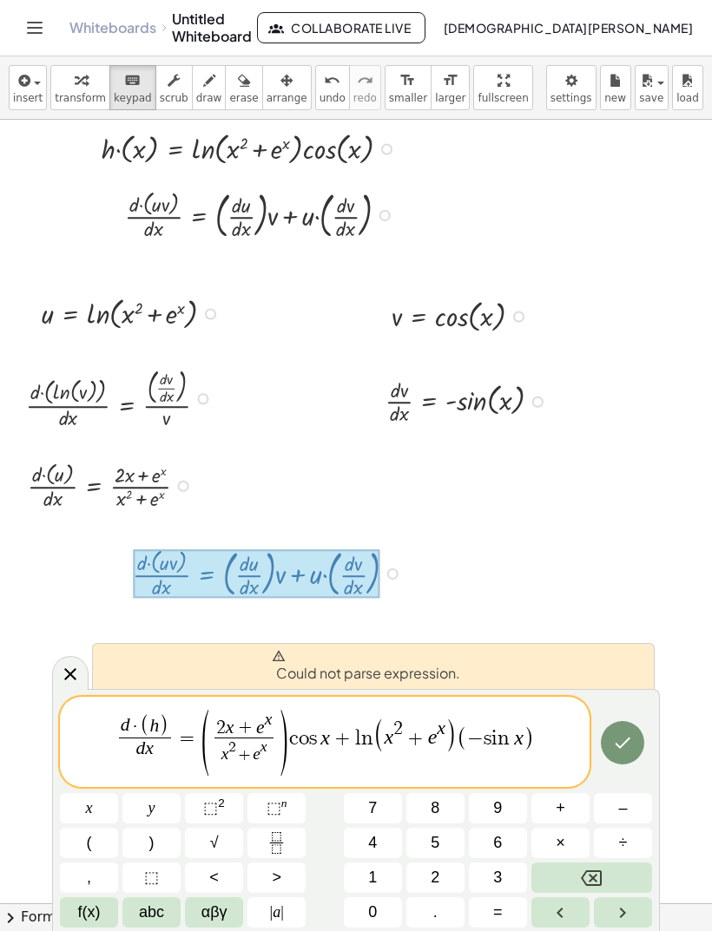
click at [633, 750] on icon "Done" at bounding box center [622, 742] width 21 height 21
click at [633, 749] on icon "Done" at bounding box center [622, 742] width 21 height 21
click at [324, 749] on var "x" at bounding box center [325, 737] width 10 height 23
click at [89, 840] on span "(" at bounding box center [89, 842] width 5 height 23
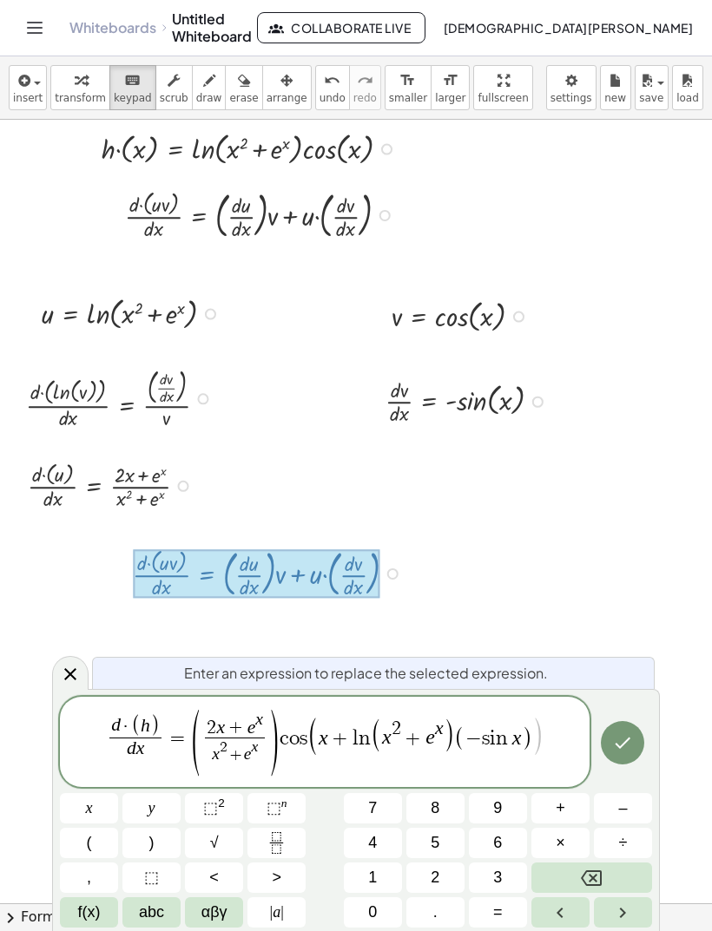
click at [318, 739] on span "(" at bounding box center [312, 735] width 12 height 41
click at [330, 739] on span "+" at bounding box center [340, 738] width 25 height 21
click at [161, 837] on button ")" at bounding box center [151, 843] width 58 height 30
click at [521, 749] on var "n" at bounding box center [515, 738] width 16 height 21
click at [622, 737] on icon "Done" at bounding box center [622, 742] width 21 height 21
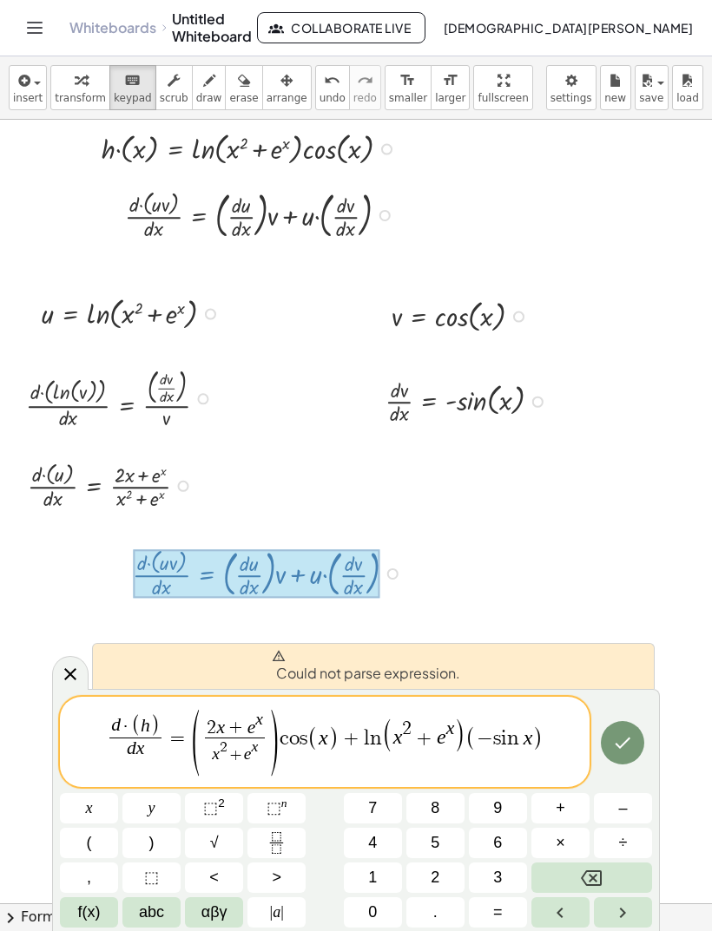
click at [108, 839] on button "(" at bounding box center [89, 843] width 58 height 30
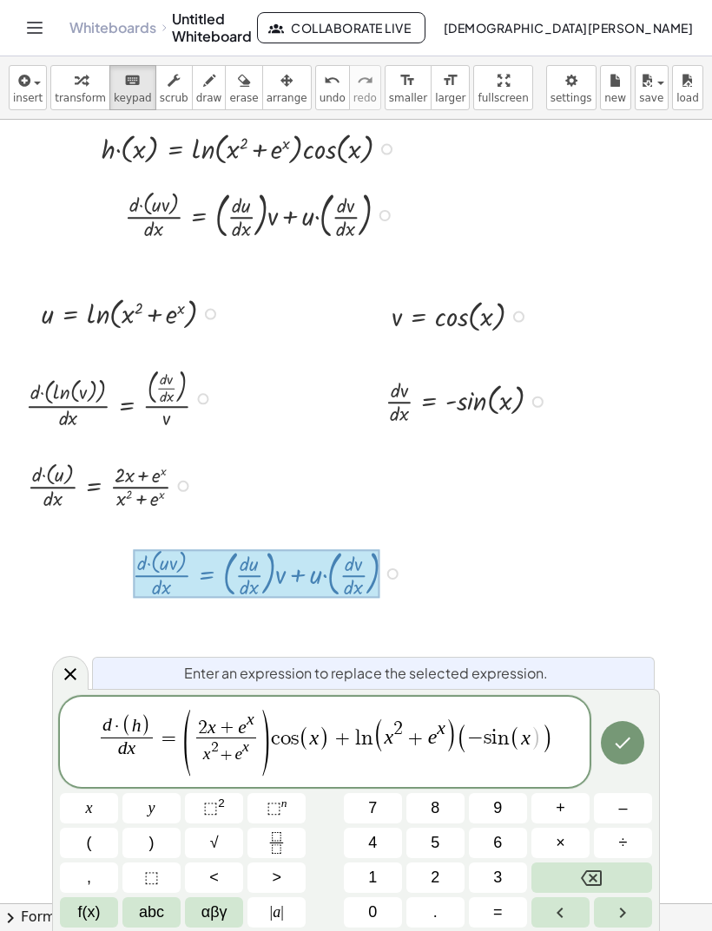
click at [541, 740] on span "( − s i n ( ​ x ) )" at bounding box center [504, 739] width 96 height 30
click at [168, 852] on button ")" at bounding box center [151, 843] width 58 height 30
click at [620, 745] on icon "Done" at bounding box center [622, 742] width 21 height 21
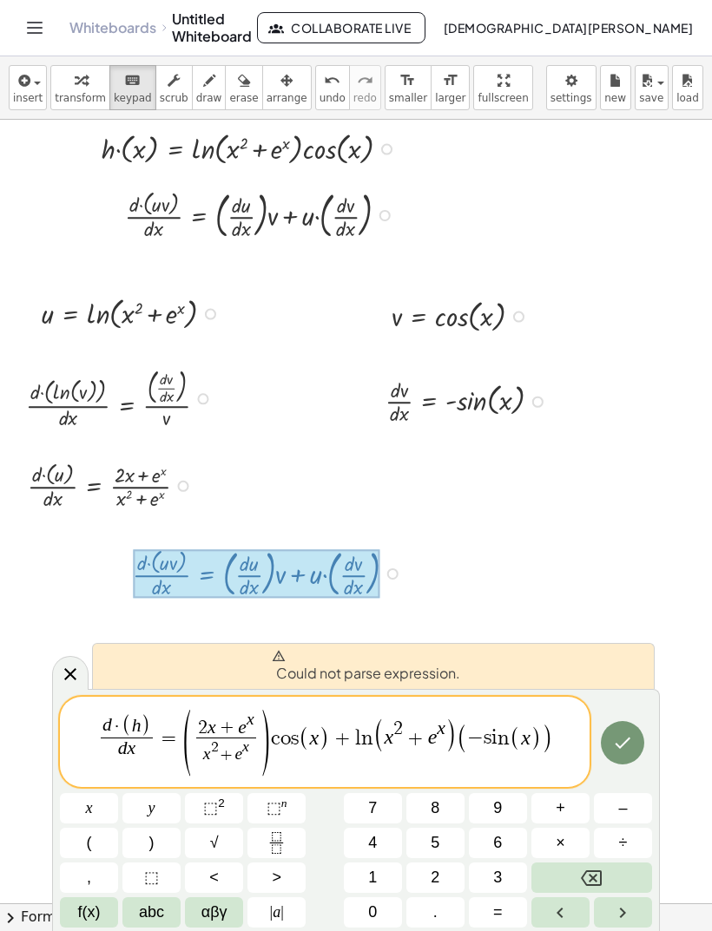
click at [635, 735] on button "Done" at bounding box center [622, 742] width 43 height 43
click at [634, 735] on button "Done" at bounding box center [622, 742] width 43 height 43
click at [631, 746] on icon "Done" at bounding box center [622, 742] width 21 height 21
click at [630, 742] on icon "Done" at bounding box center [622, 742] width 21 height 21
click at [637, 743] on button "Done" at bounding box center [622, 742] width 43 height 43
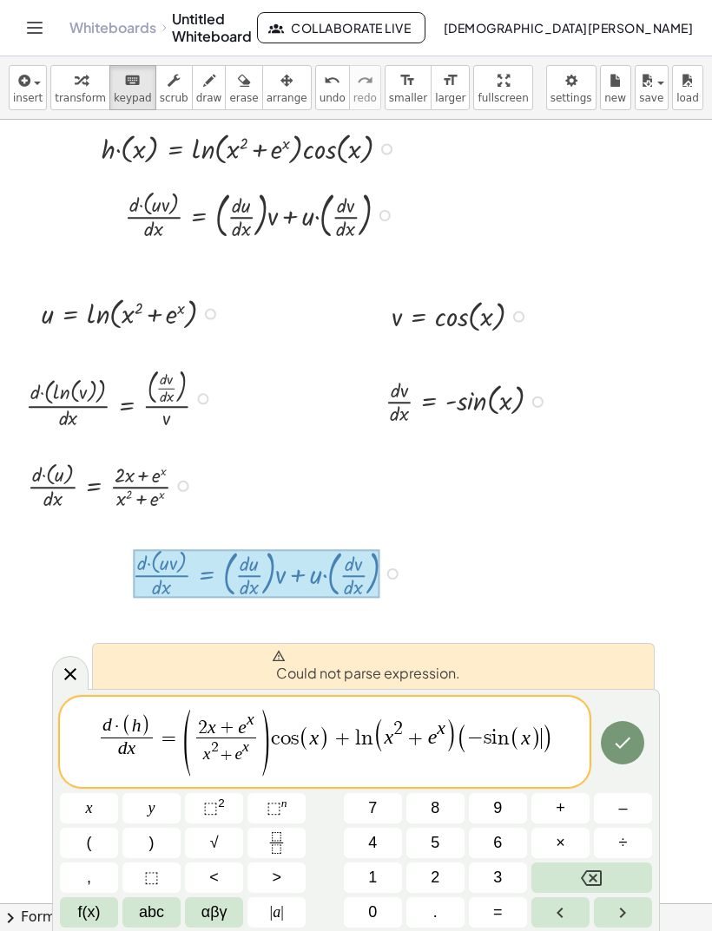
click at [640, 748] on button "Done" at bounding box center [622, 742] width 43 height 43
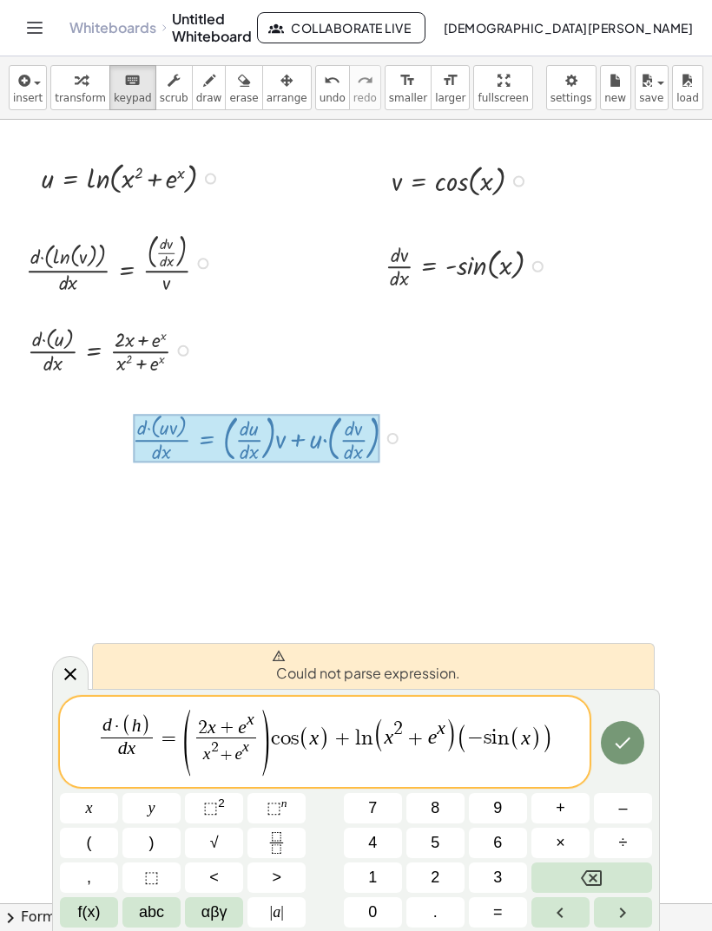
scroll to position [136, 0]
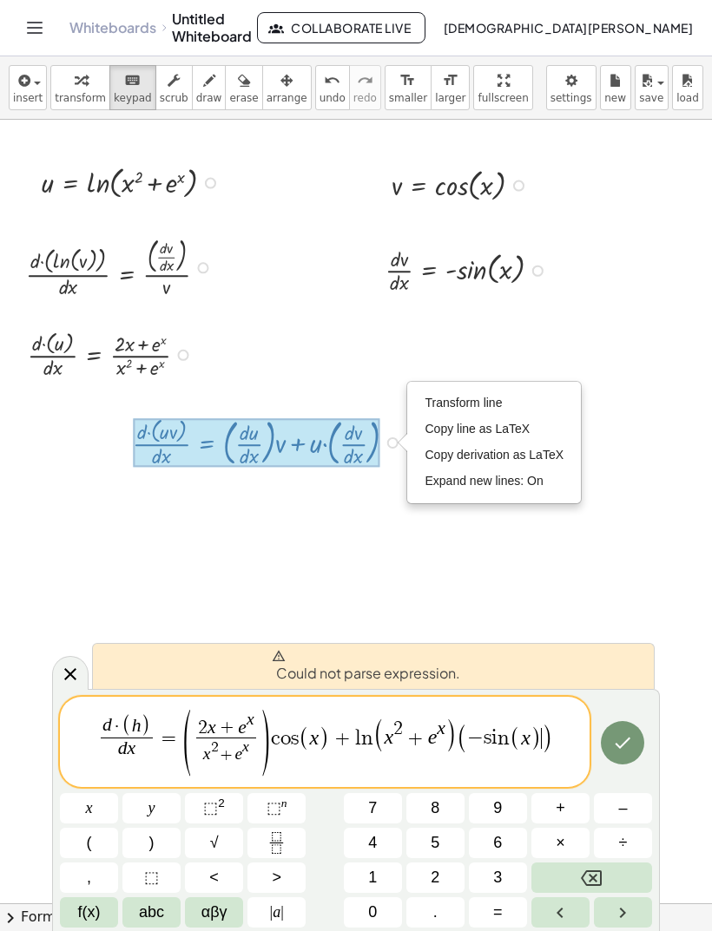
click at [641, 746] on button "Done" at bounding box center [622, 742] width 43 height 43
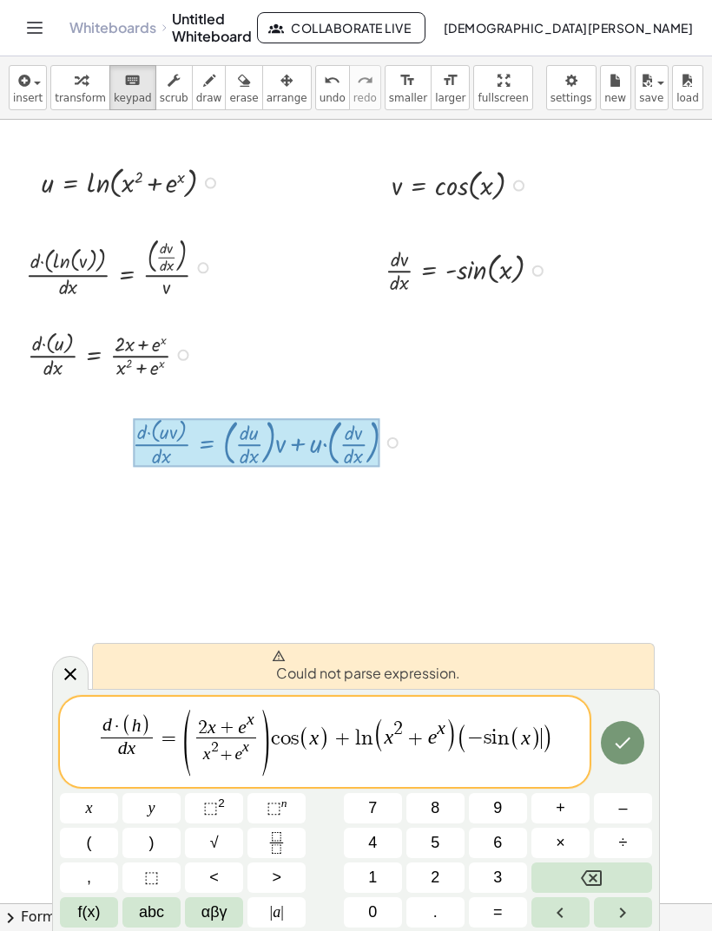
click at [641, 745] on button "Done" at bounding box center [622, 742] width 43 height 43
click at [633, 747] on icon "Done" at bounding box center [622, 742] width 21 height 21
click at [637, 743] on button "Done" at bounding box center [622, 742] width 43 height 43
click at [642, 745] on button "Done" at bounding box center [622, 742] width 43 height 43
click at [118, 793] on div at bounding box center [89, 808] width 58 height 30
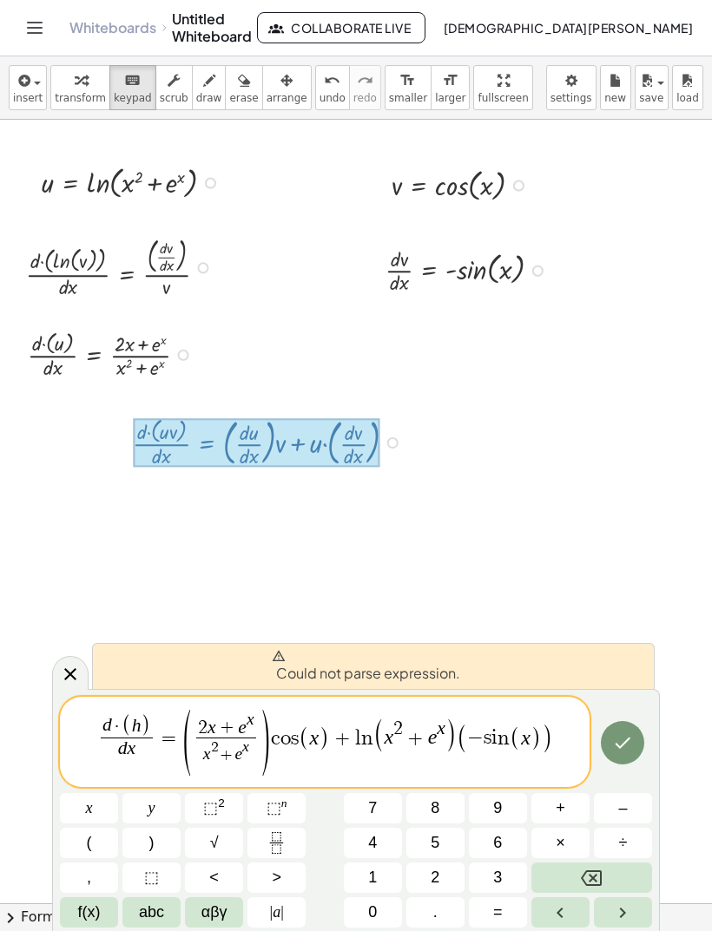
click at [118, 793] on div at bounding box center [89, 808] width 58 height 30
click at [122, 733] on span "(" at bounding box center [126, 726] width 10 height 23
click at [601, 874] on icon "Backspace" at bounding box center [591, 878] width 21 height 16
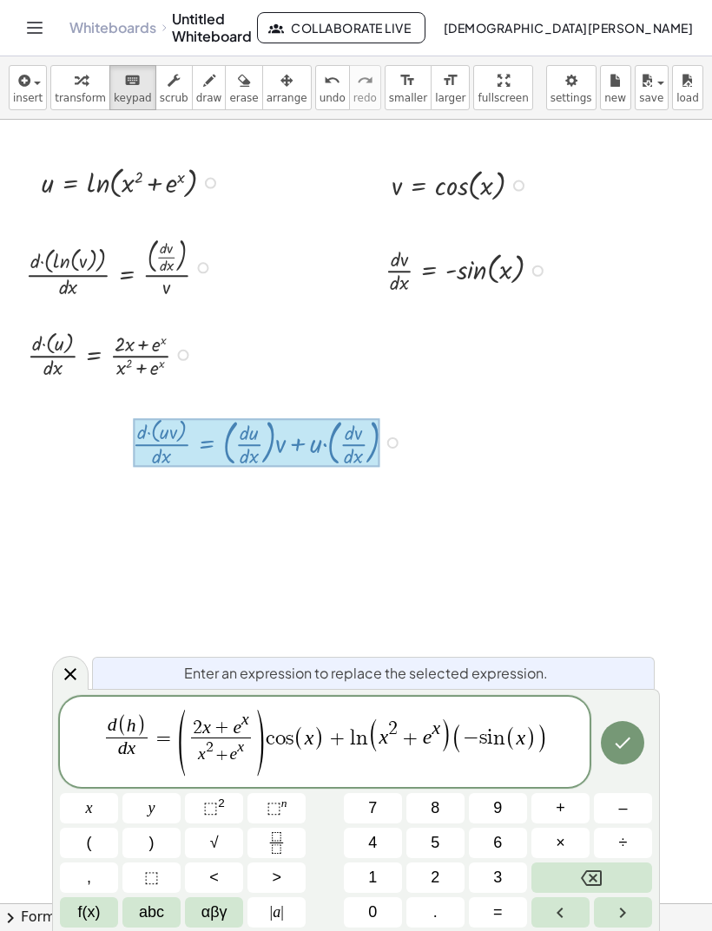
click at [621, 738] on icon "Done" at bounding box center [622, 742] width 21 height 21
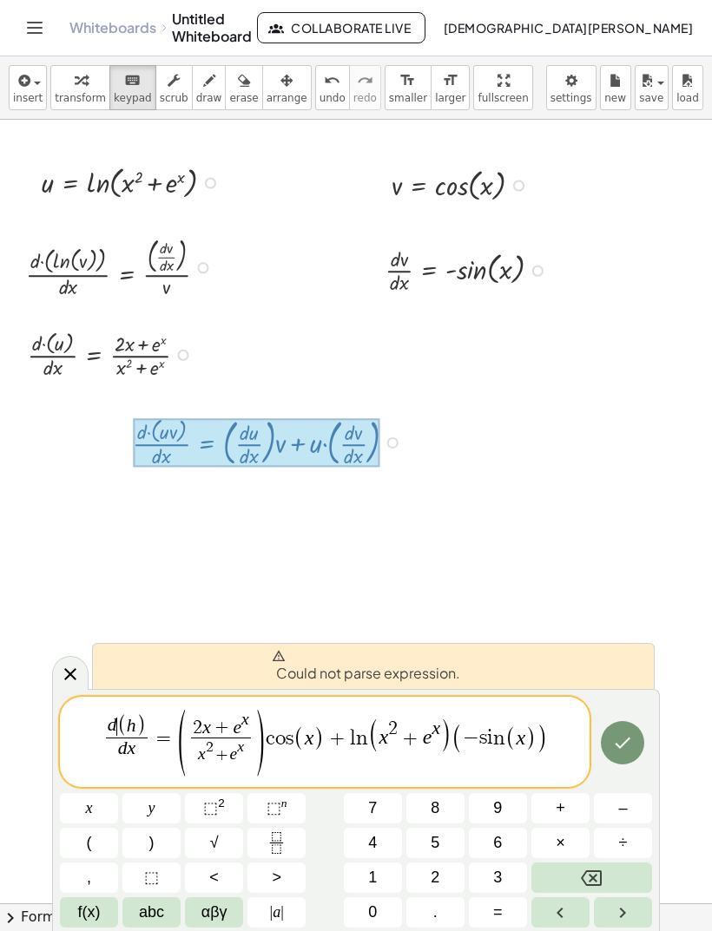
click at [624, 748] on icon "Done" at bounding box center [622, 742] width 21 height 21
click at [628, 748] on icon "Done" at bounding box center [622, 742] width 21 height 21
click at [628, 747] on icon "Done" at bounding box center [622, 742] width 21 height 21
click at [124, 723] on span "(" at bounding box center [122, 726] width 10 height 23
click at [612, 874] on button "Backspace" at bounding box center [591, 878] width 121 height 30
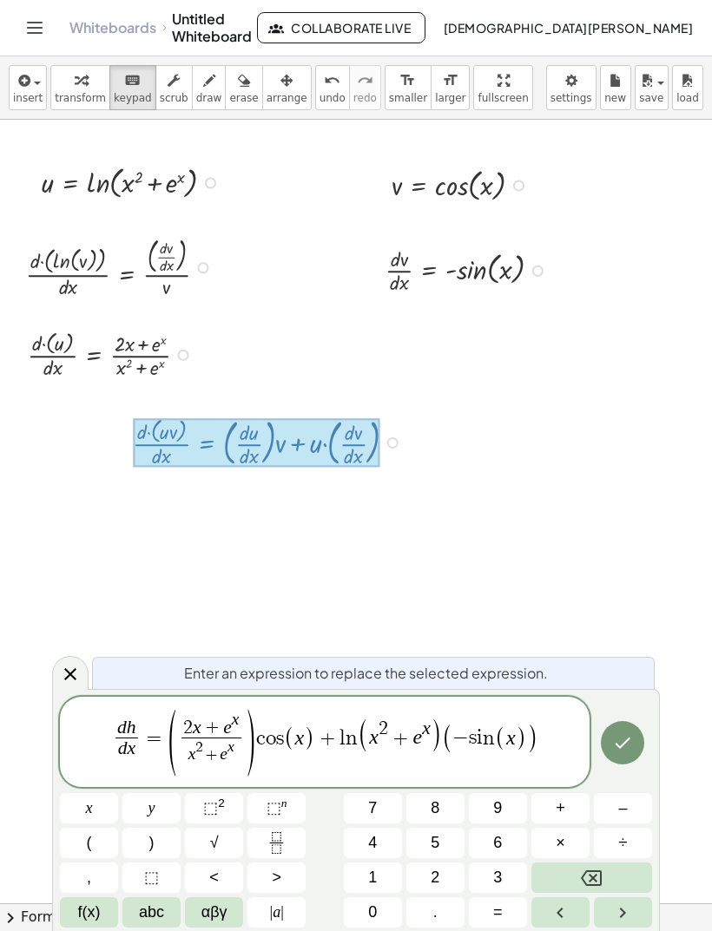
click at [627, 738] on icon "Done" at bounding box center [622, 742] width 21 height 21
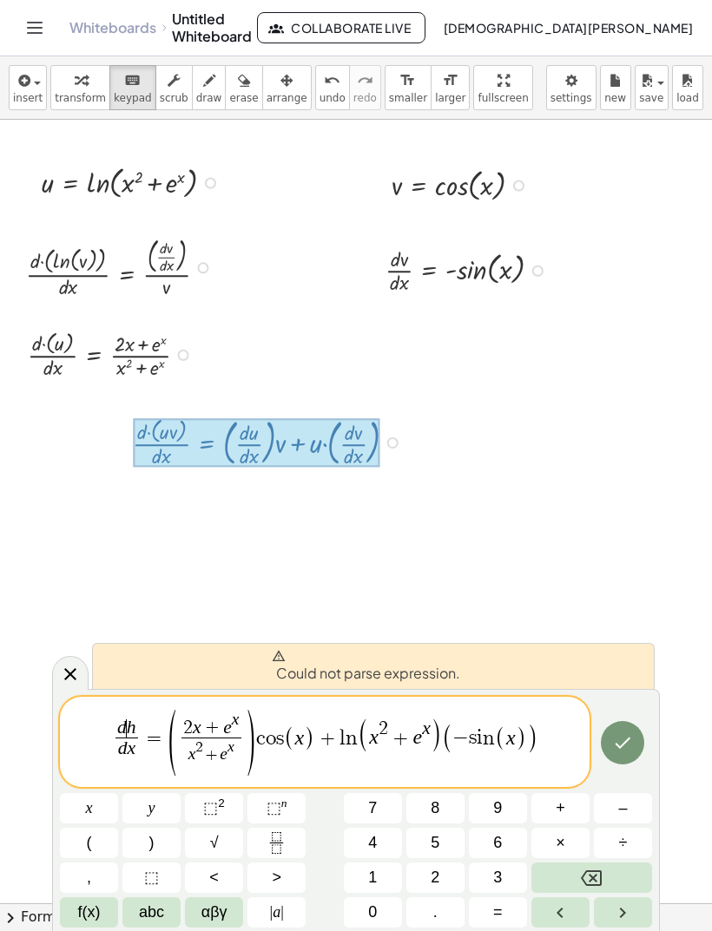
click at [634, 741] on button "Done" at bounding box center [622, 742] width 43 height 43
click at [627, 750] on icon "Done" at bounding box center [622, 742] width 21 height 21
click at [618, 736] on icon "Done" at bounding box center [622, 742] width 21 height 21
click at [551, 751] on span "d ​ h d x ​ = ( 2 x + e x x 2 + e x ​ ) c o s ( x ) + l n ( x 2 + e x ) ( − s i…" at bounding box center [324, 743] width 529 height 72
click at [621, 756] on button "Done" at bounding box center [622, 742] width 43 height 43
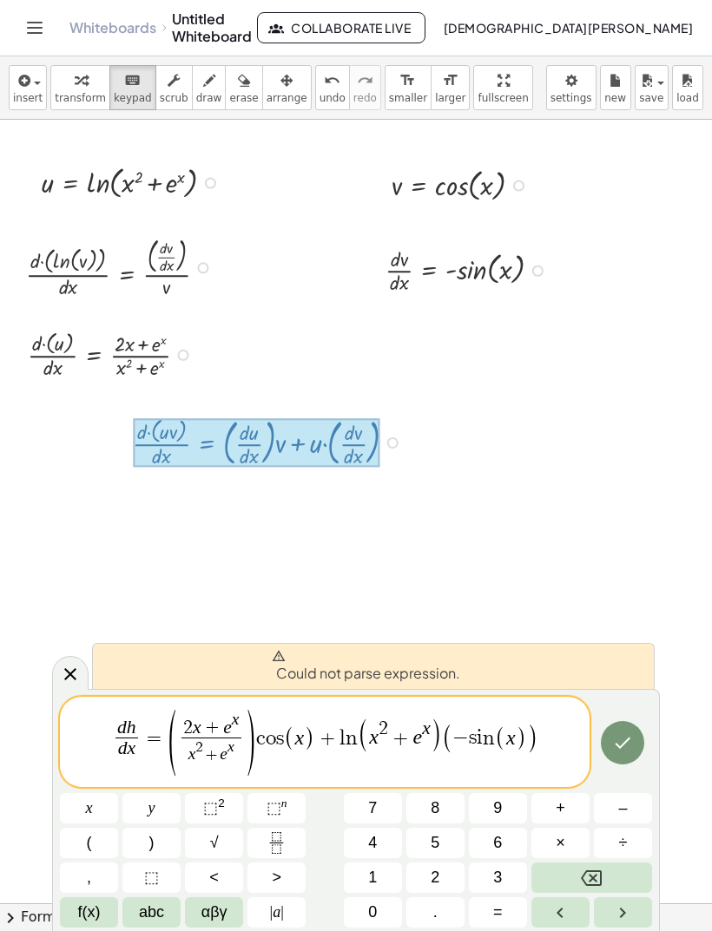
click at [639, 743] on button "Done" at bounding box center [622, 742] width 43 height 43
click at [634, 735] on button "Done" at bounding box center [622, 742] width 43 height 43
click at [629, 741] on icon "Done" at bounding box center [623, 743] width 16 height 11
click at [604, 856] on button "÷" at bounding box center [623, 843] width 58 height 30
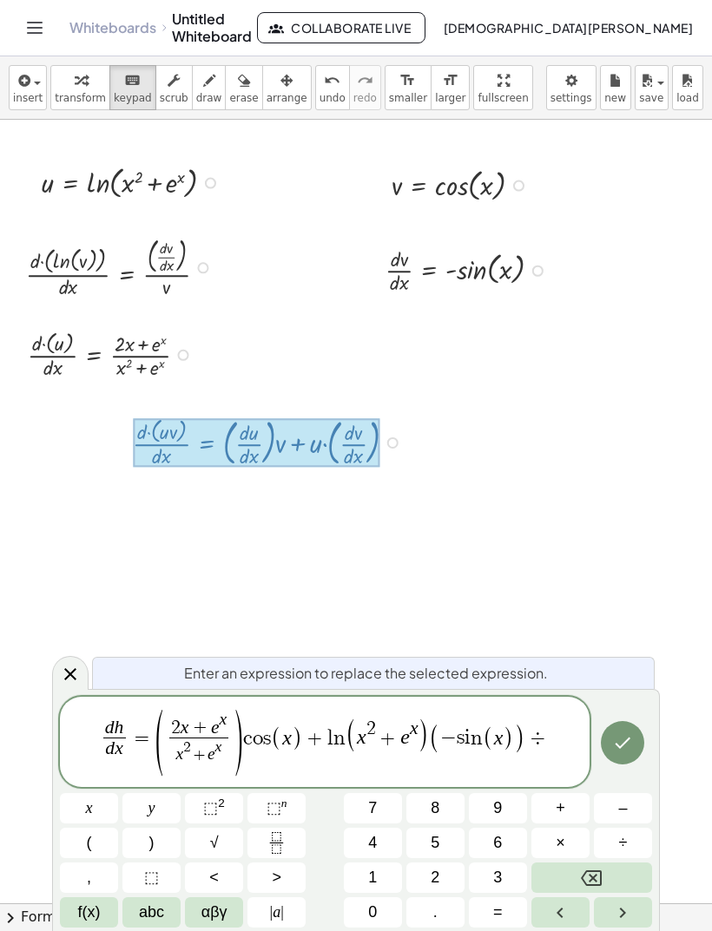
click at [624, 868] on button "Backspace" at bounding box center [591, 878] width 121 height 30
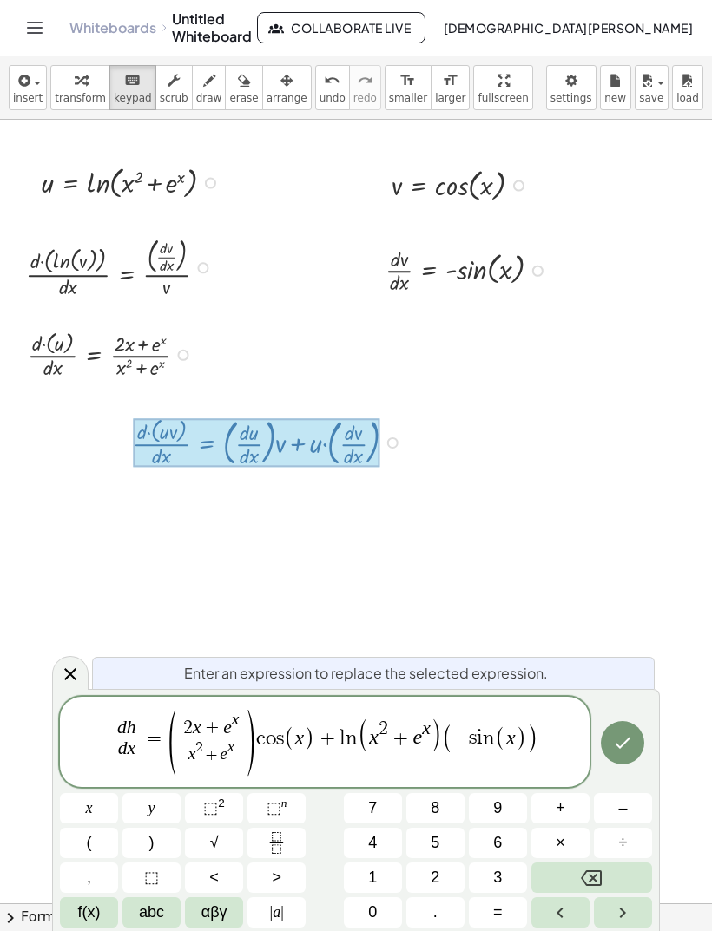
click at [613, 866] on button "Backspace" at bounding box center [591, 878] width 121 height 30
click at [630, 749] on icon "Done" at bounding box center [622, 742] width 21 height 21
click at [630, 748] on icon "Done" at bounding box center [622, 742] width 21 height 21
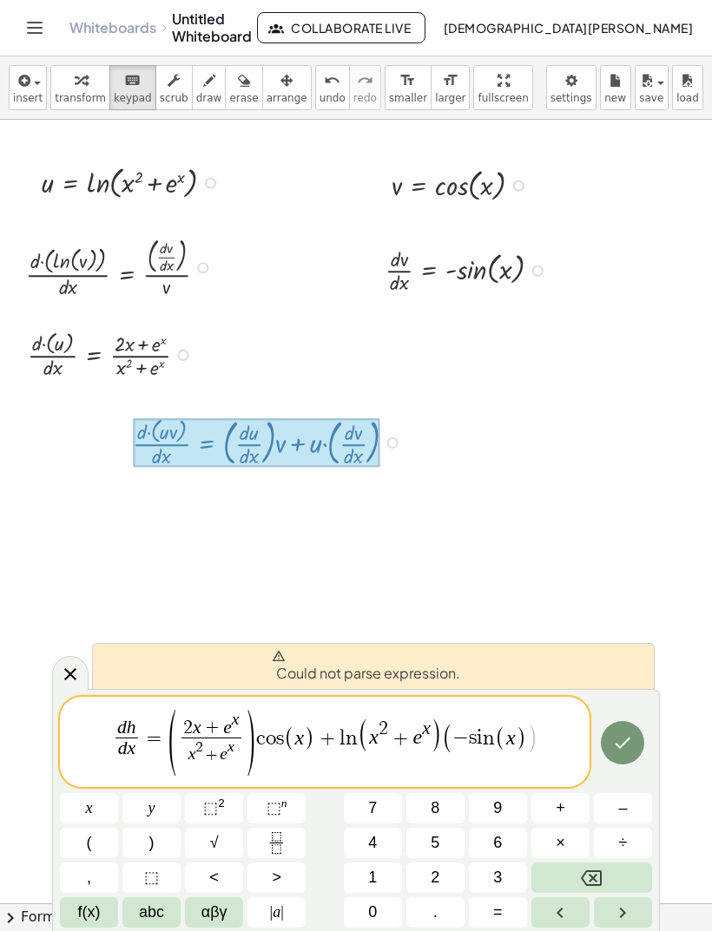
click at [635, 745] on button "Done" at bounding box center [622, 742] width 43 height 43
click at [612, 882] on button "Backspace" at bounding box center [591, 878] width 121 height 30
click at [632, 745] on icon "Done" at bounding box center [622, 742] width 21 height 21
click at [631, 745] on icon "Done" at bounding box center [622, 742] width 21 height 21
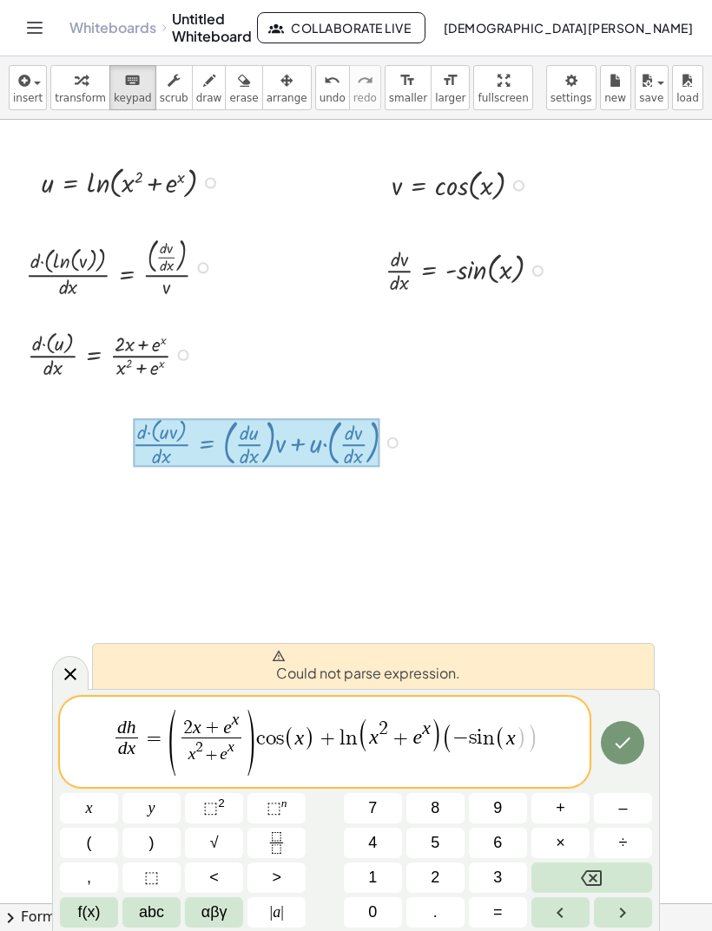
click at [129, 737] on var "h" at bounding box center [132, 727] width 10 height 21
click at [130, 738] on var "h" at bounding box center [132, 727] width 10 height 21
click at [135, 738] on var "h" at bounding box center [132, 727] width 10 height 21
click at [128, 738] on var "h" at bounding box center [132, 727] width 10 height 21
click at [125, 746] on var "d" at bounding box center [123, 748] width 10 height 21
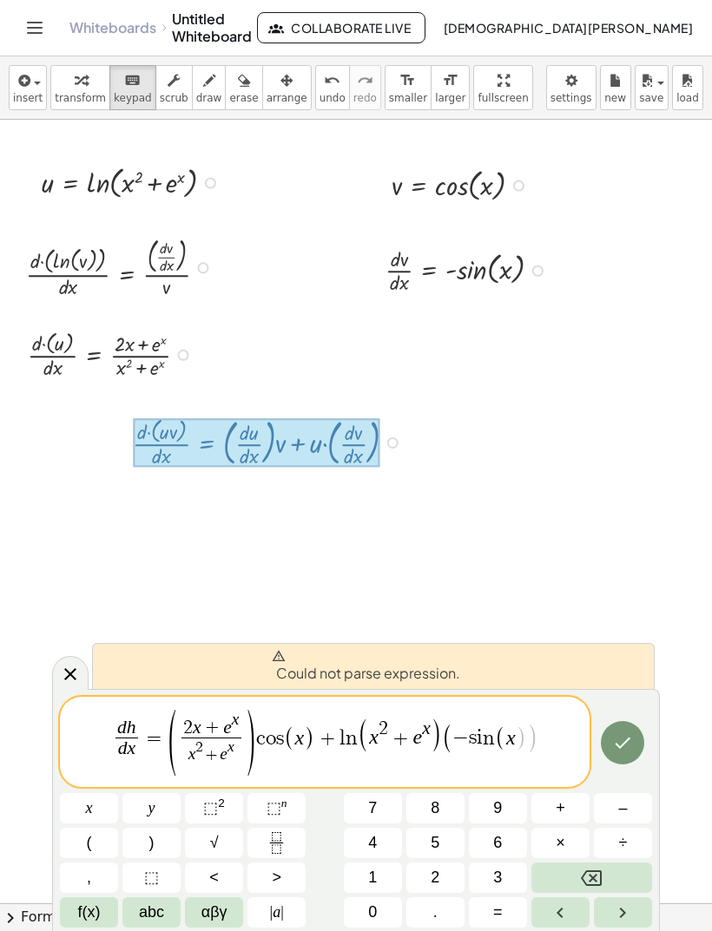
click at [160, 844] on button ")" at bounding box center [151, 843] width 58 height 30
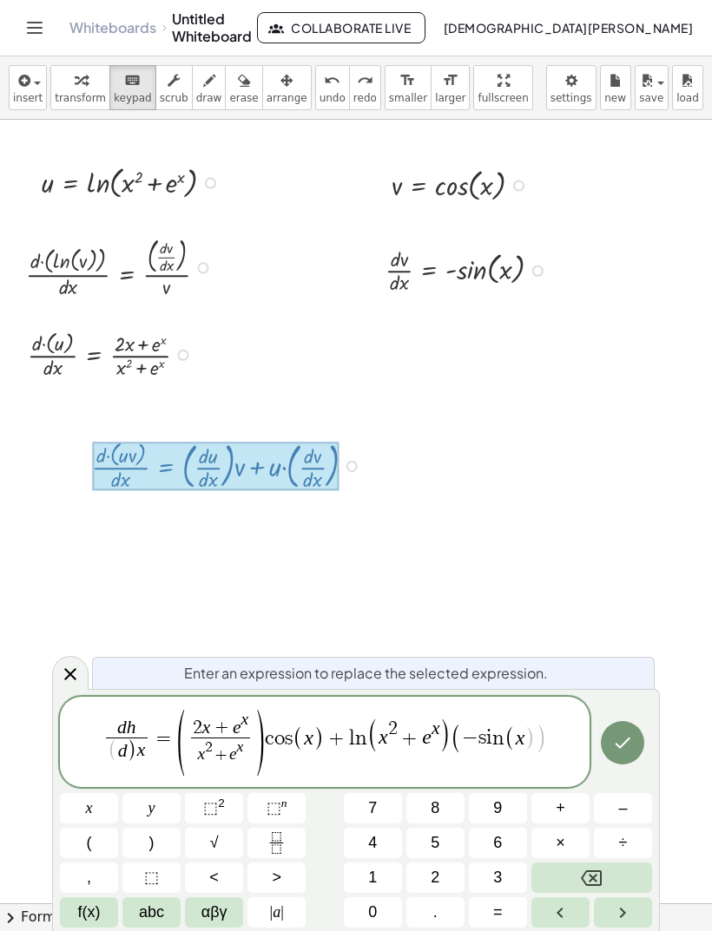
click at [644, 745] on button "Done" at bounding box center [622, 742] width 43 height 43
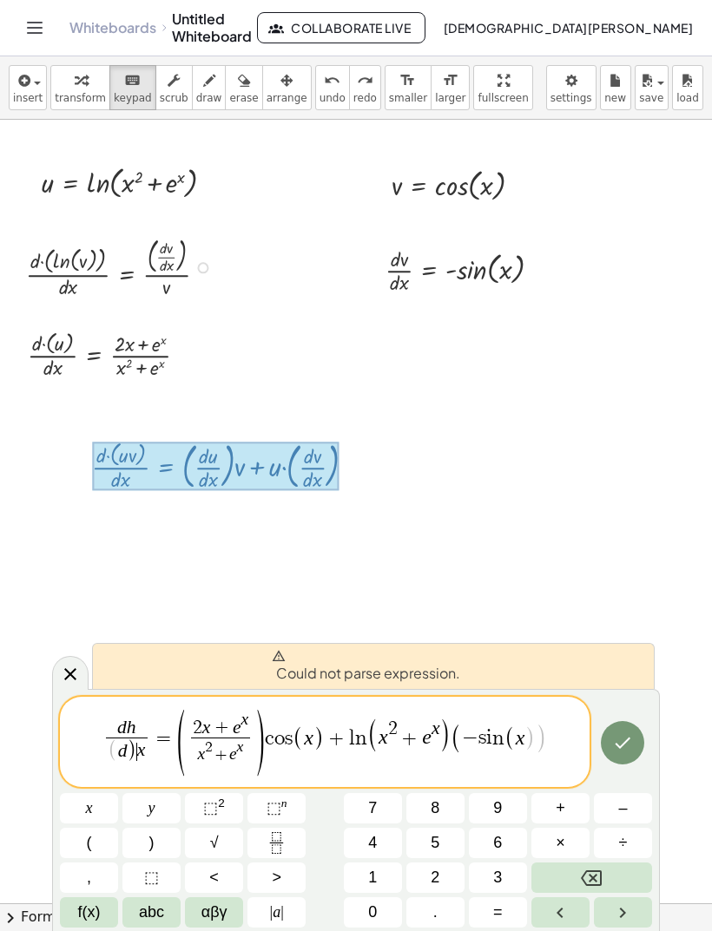
click at [118, 793] on div at bounding box center [89, 808] width 58 height 30
click at [612, 881] on button "Backspace" at bounding box center [591, 878] width 121 height 30
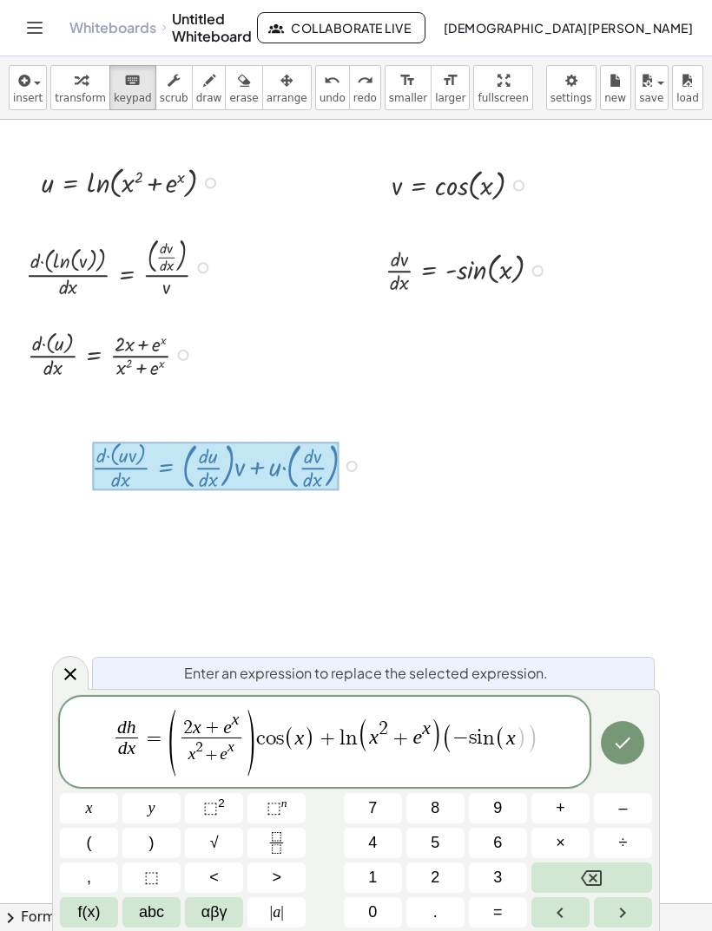
click at [631, 745] on icon "Done" at bounding box center [622, 742] width 21 height 21
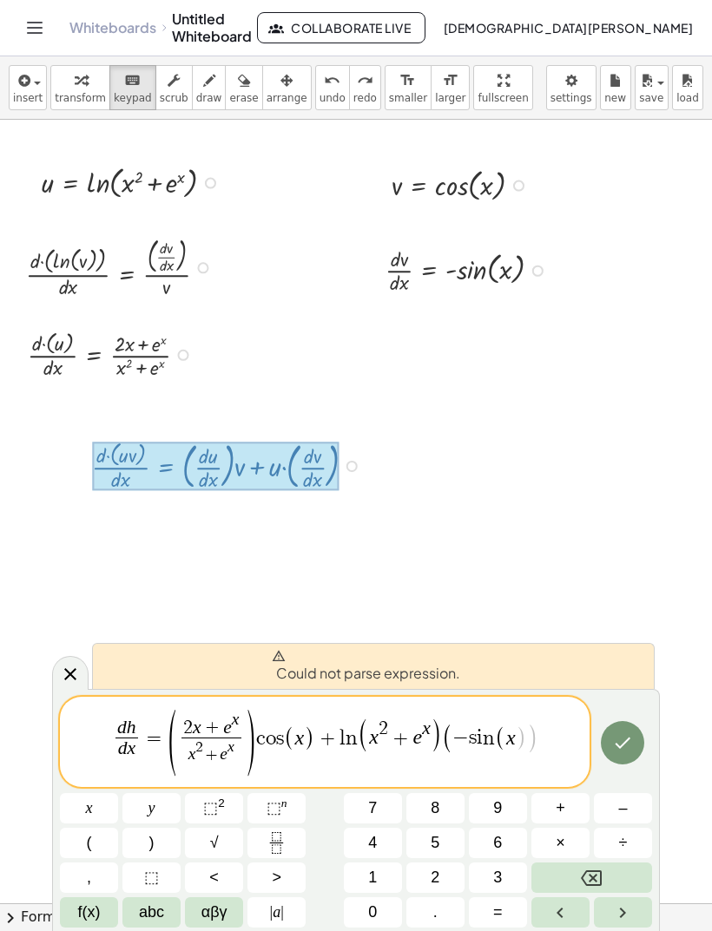
click at [630, 745] on icon "Done" at bounding box center [622, 742] width 21 height 21
click at [619, 759] on button "Done" at bounding box center [622, 742] width 43 height 43
click at [631, 746] on icon "Done" at bounding box center [622, 742] width 21 height 21
click at [538, 749] on span "d h d ​ x ​ = ( 2 x + e x x 2 + e x ​ ) c o s ( x ) + l n ( x 2 + e x ) ( − s i…" at bounding box center [324, 743] width 529 height 72
click at [175, 843] on button ")" at bounding box center [151, 843] width 58 height 30
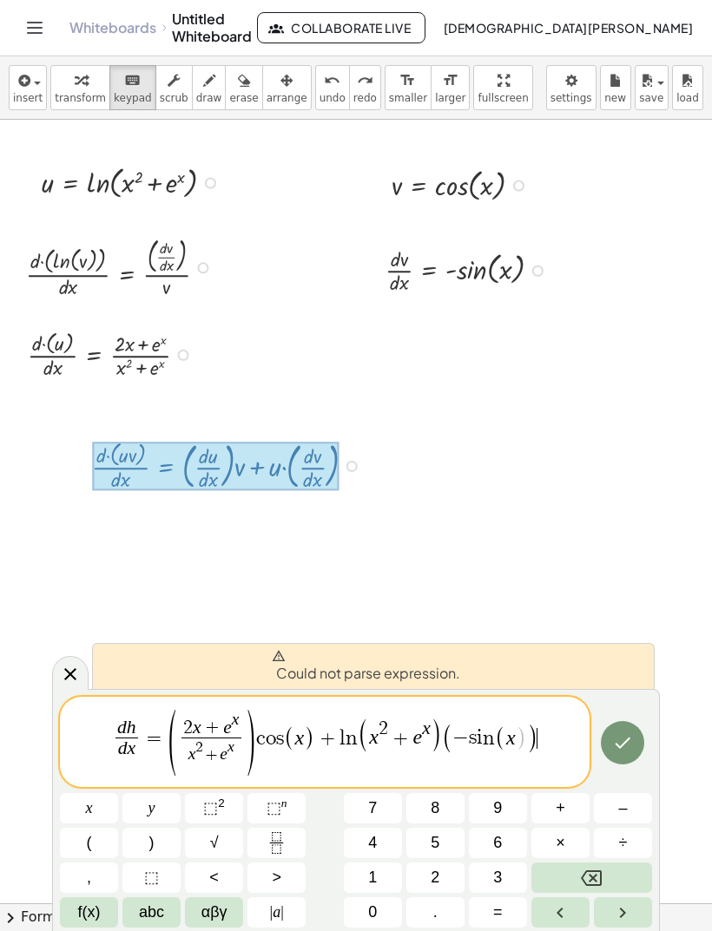
click at [523, 744] on span ")" at bounding box center [520, 737] width 11 height 25
click at [155, 837] on button ")" at bounding box center [151, 843] width 58 height 30
click at [118, 793] on div at bounding box center [89, 808] width 58 height 30
click at [615, 763] on button "Done" at bounding box center [622, 742] width 43 height 43
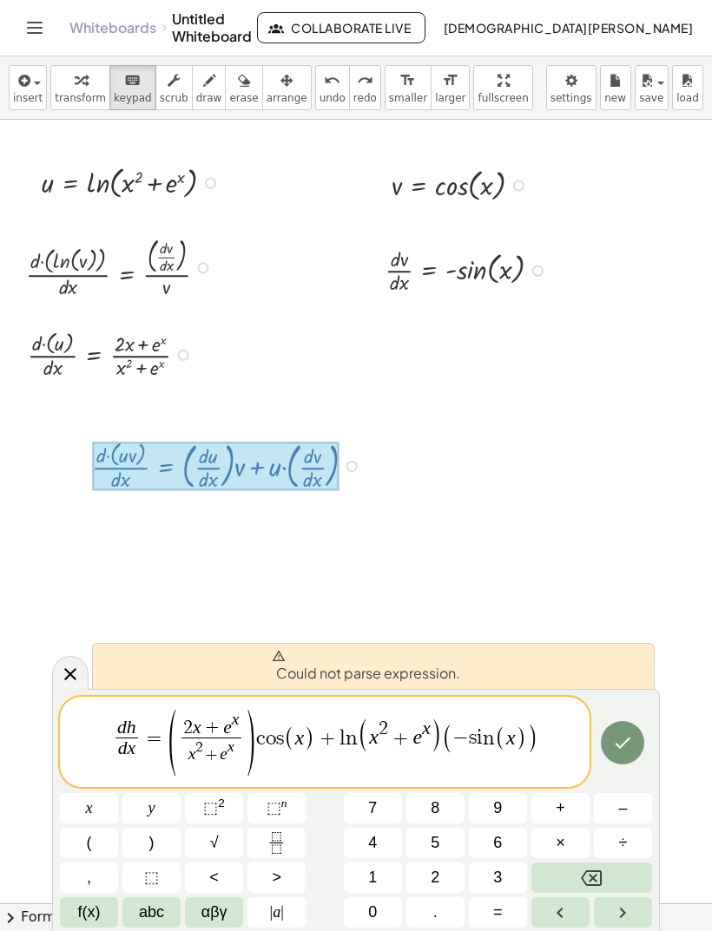
click at [626, 743] on icon "Done" at bounding box center [623, 743] width 16 height 11
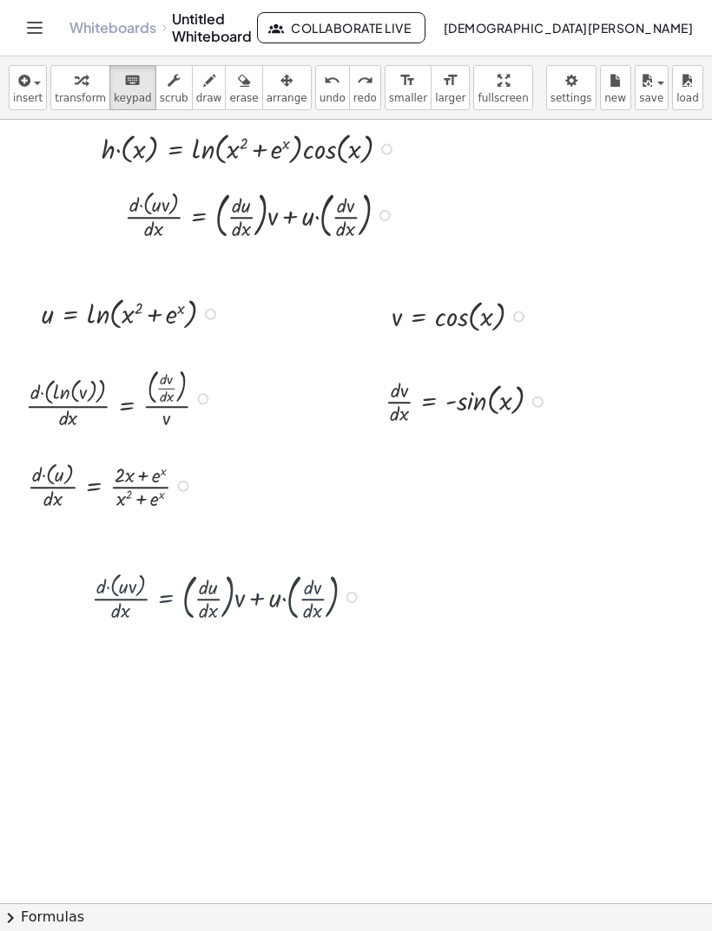
scroll to position [5, 0]
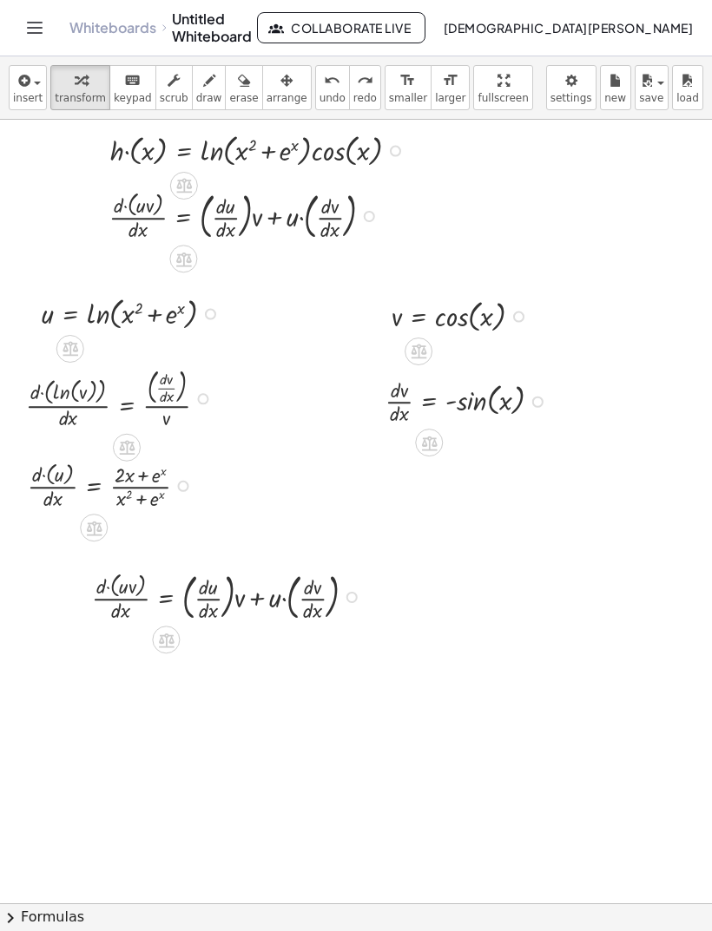
click at [30, 27] on icon "Toggle navigation" at bounding box center [34, 27] width 21 height 21
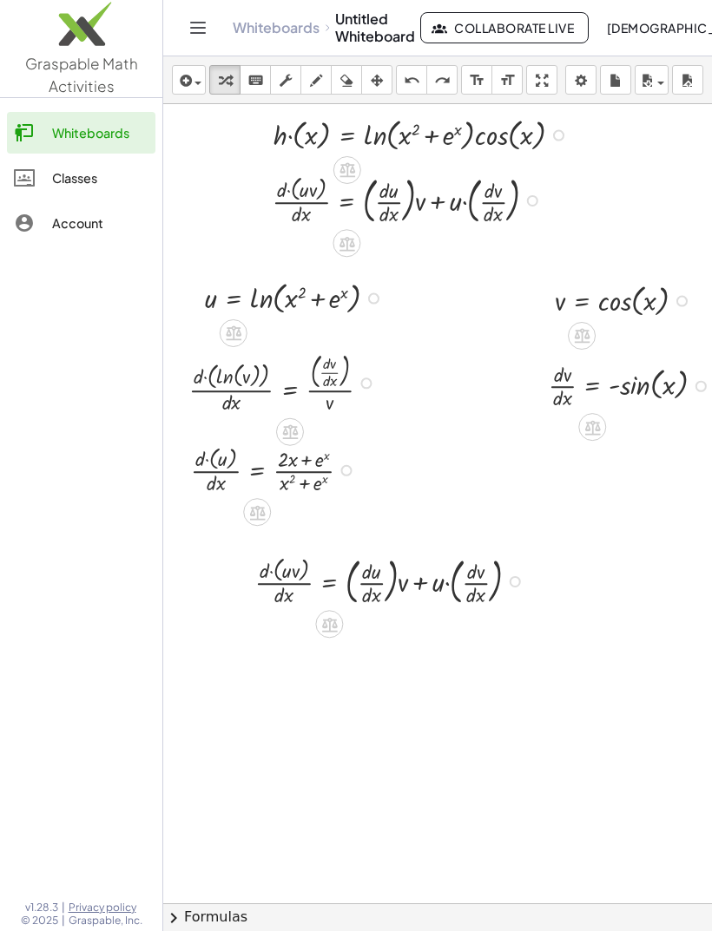
click at [197, 25] on icon "Toggle navigation" at bounding box center [197, 27] width 21 height 21
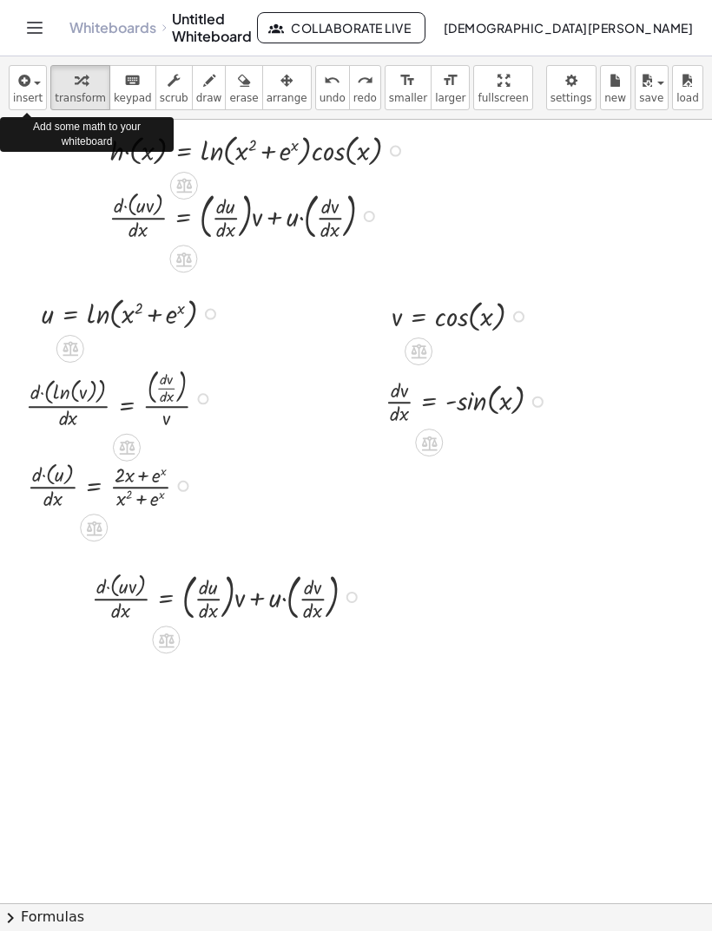
click at [30, 89] on div "button" at bounding box center [28, 79] width 30 height 21
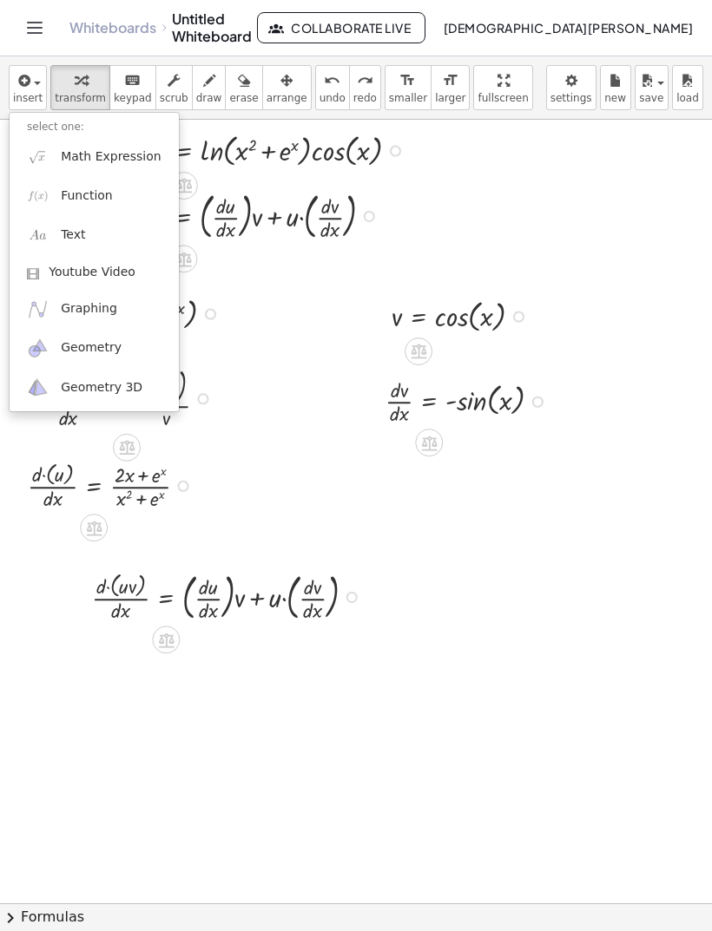
click at [85, 203] on span "Function" at bounding box center [87, 195] width 52 height 17
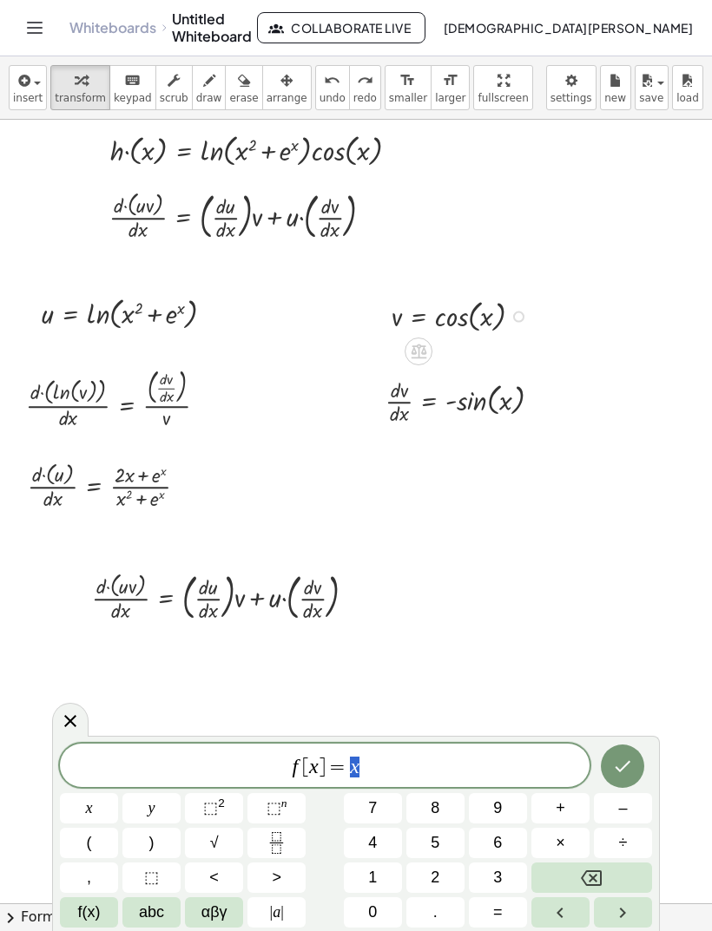
click at [633, 878] on button "Backspace" at bounding box center [591, 878] width 121 height 30
click at [634, 878] on button "Backspace" at bounding box center [591, 878] width 121 height 30
click at [627, 884] on button "Backspace" at bounding box center [591, 878] width 121 height 30
click at [612, 885] on button "Backspace" at bounding box center [591, 878] width 121 height 30
click at [614, 886] on button "Backspace" at bounding box center [591, 878] width 121 height 30
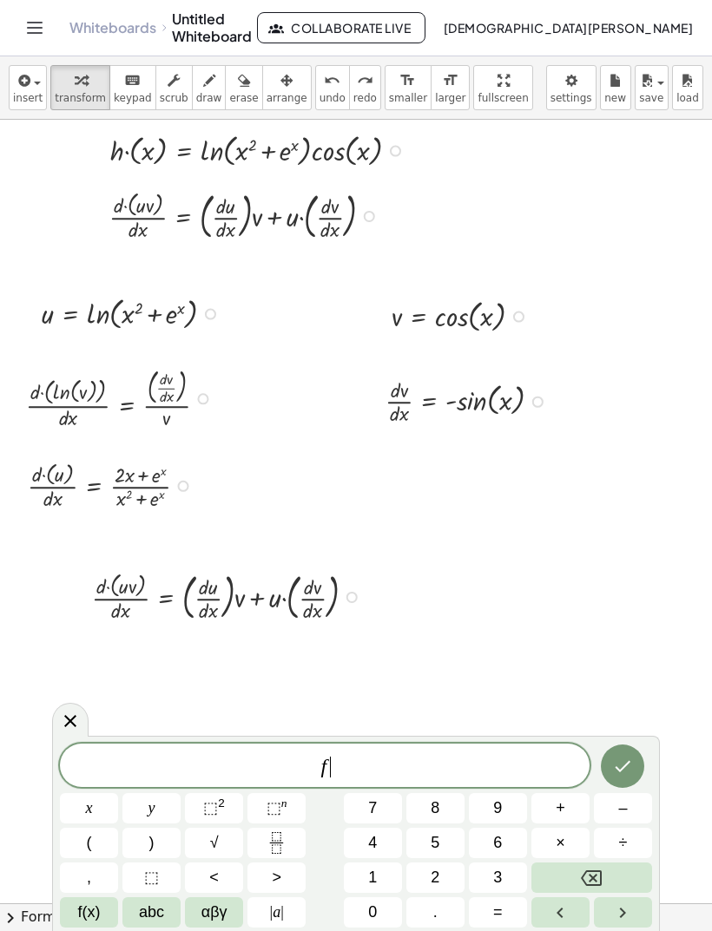
click at [610, 879] on button "Backspace" at bounding box center [591, 878] width 121 height 30
click at [601, 874] on icon "Backspace" at bounding box center [591, 878] width 21 height 16
click at [262, 829] on button "Fraction" at bounding box center [276, 843] width 58 height 30
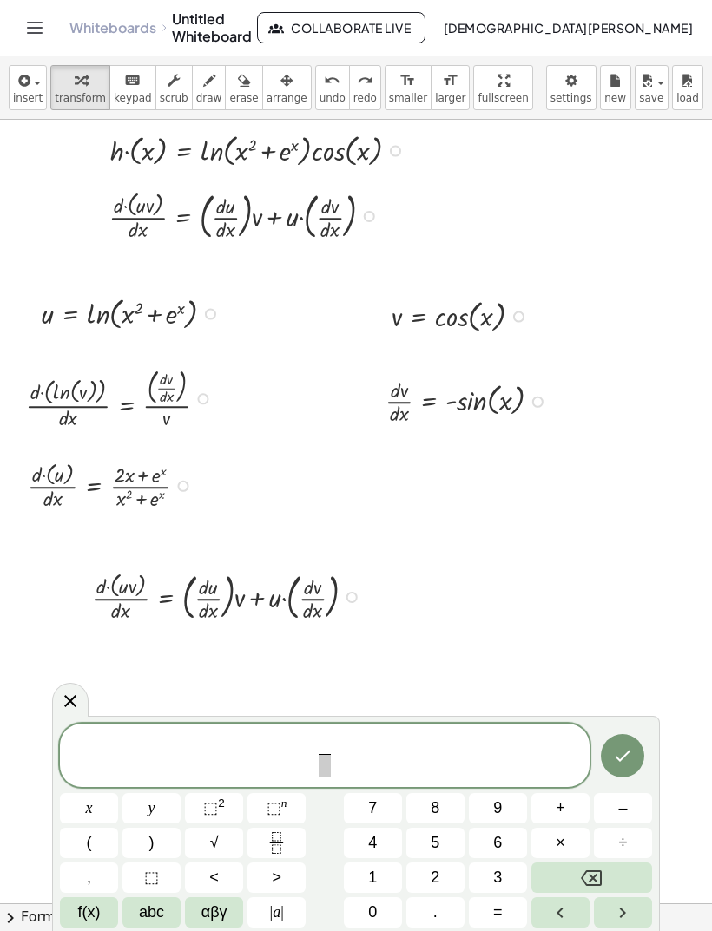
click at [78, 903] on span "f(x)" at bounding box center [89, 912] width 23 height 23
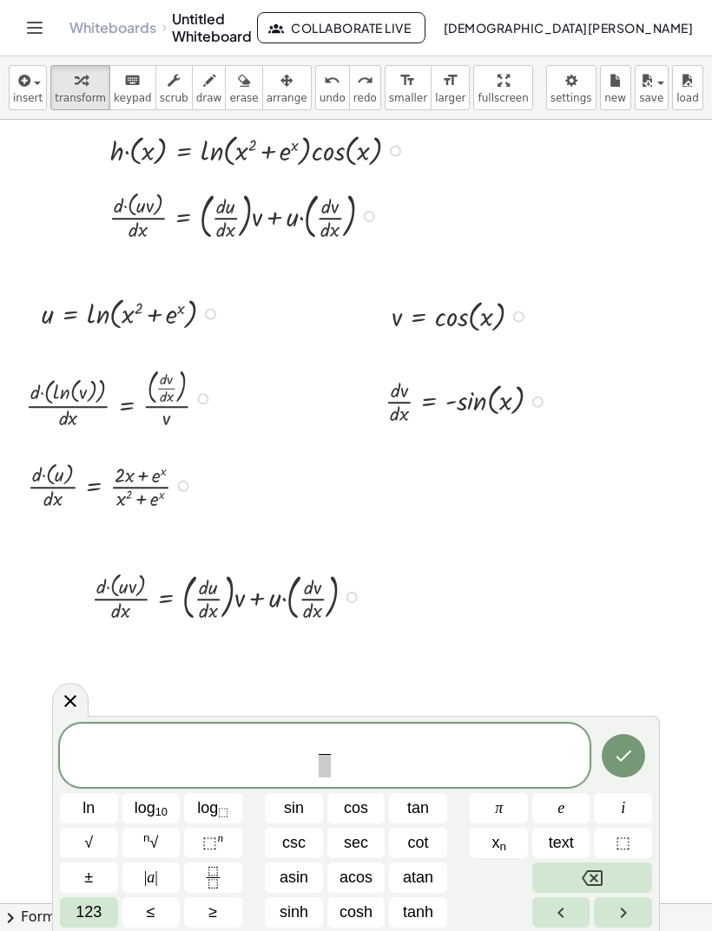
click at [86, 909] on span "123" at bounding box center [88, 912] width 26 height 23
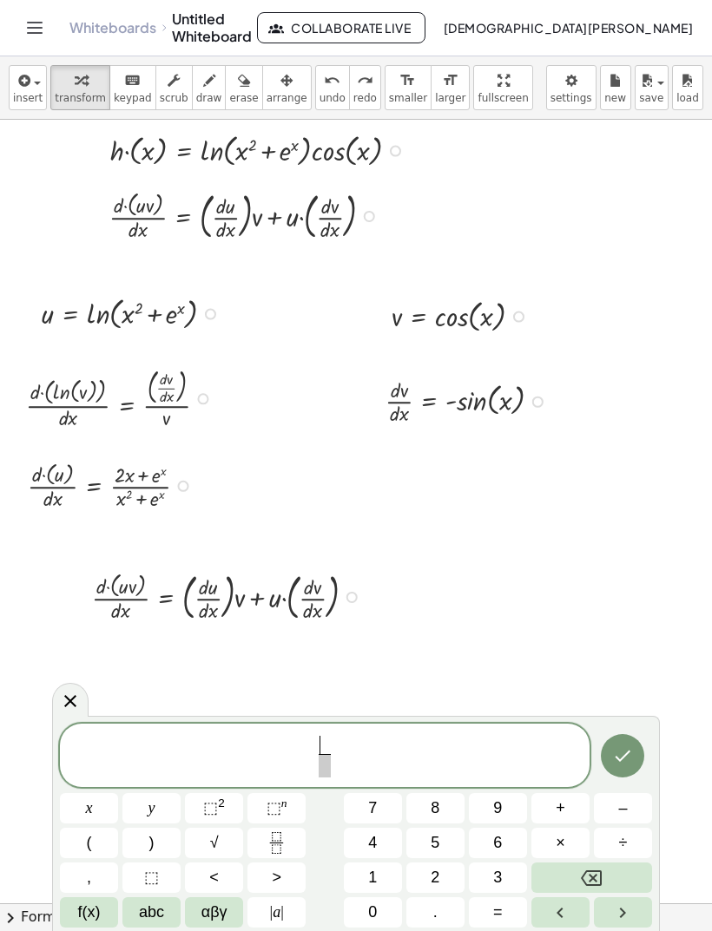
click at [156, 910] on span "abc" at bounding box center [151, 912] width 25 height 23
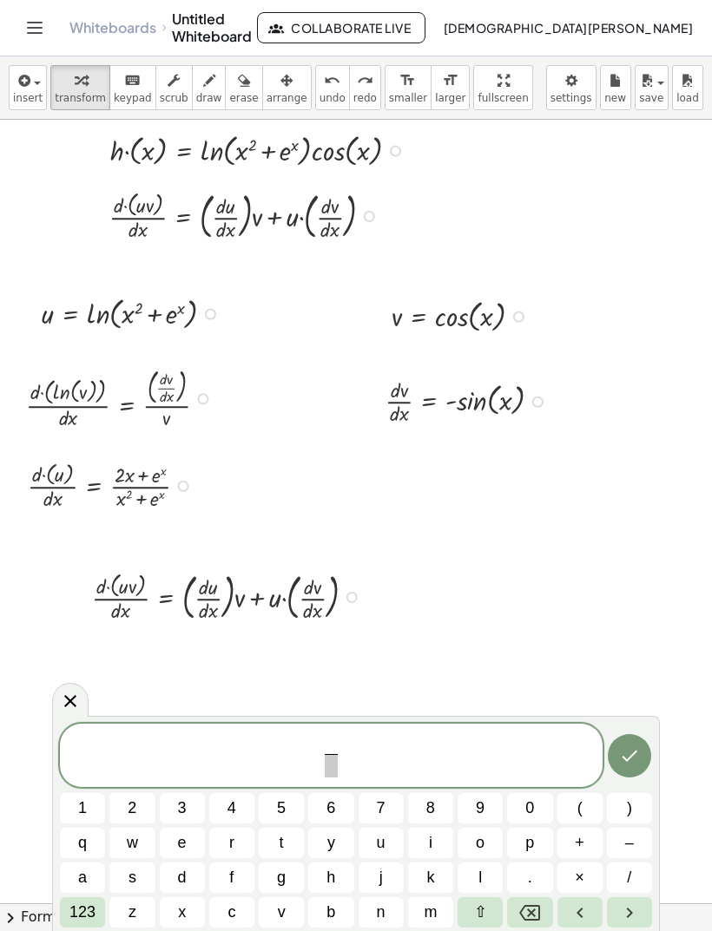
click at [187, 876] on button "d" at bounding box center [182, 878] width 45 height 30
click at [325, 889] on button "h" at bounding box center [330, 878] width 45 height 30
click at [326, 759] on span at bounding box center [330, 765] width 23 height 23
click at [187, 876] on span "d" at bounding box center [182, 877] width 9 height 23
click at [174, 909] on button "x" at bounding box center [182, 912] width 45 height 30
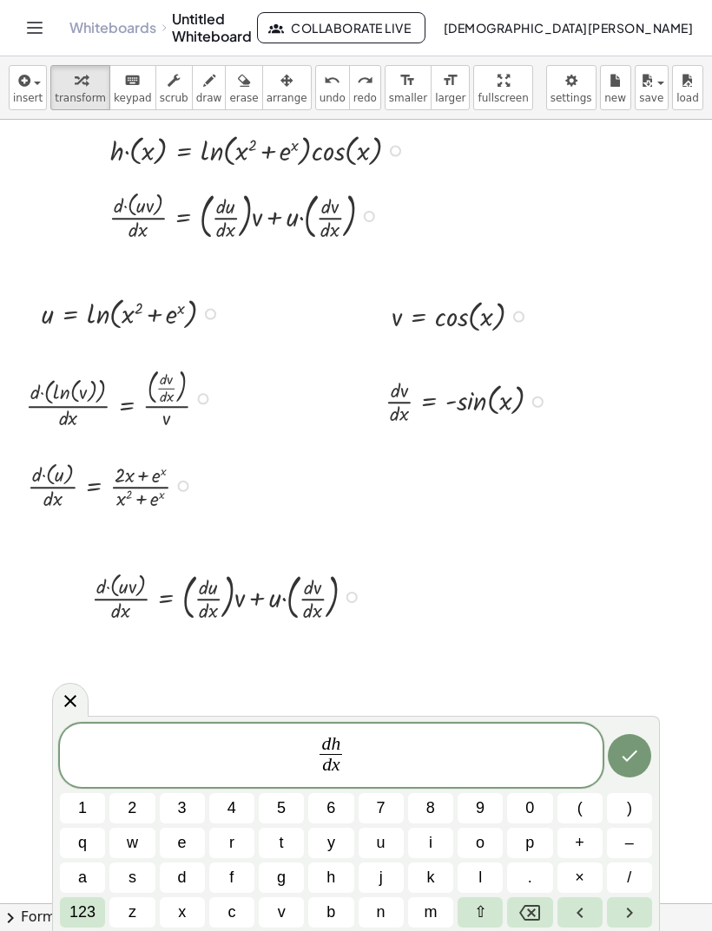
click at [351, 764] on span "d h d x ​ ​" at bounding box center [331, 757] width 542 height 46
click at [74, 916] on span "123" at bounding box center [82, 912] width 26 height 23
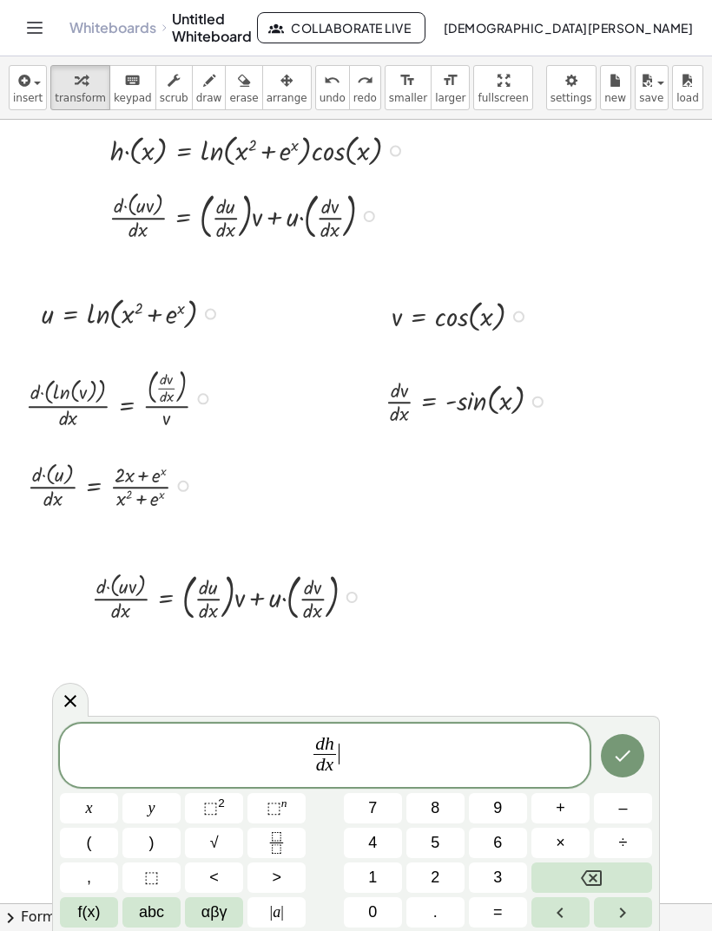
click at [513, 903] on button "=" at bounding box center [498, 912] width 58 height 30
click at [272, 840] on icon "Fraction" at bounding box center [276, 836] width 9 height 9
click at [93, 835] on button "(" at bounding box center [89, 843] width 58 height 30
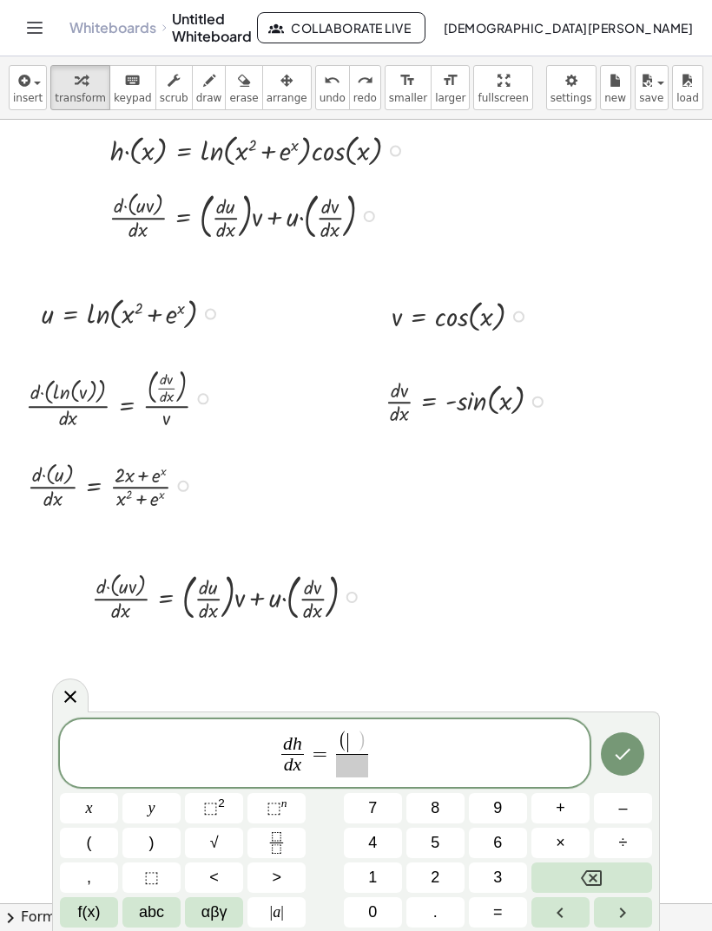
click at [272, 850] on icon "Fraction" at bounding box center [277, 843] width 22 height 22
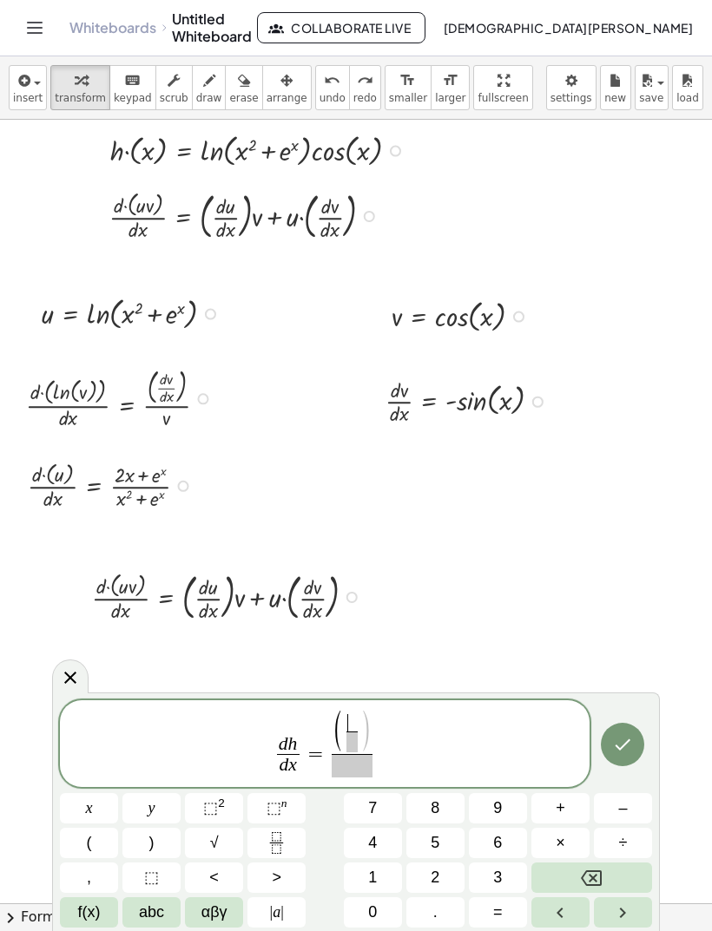
click at [606, 865] on button "Backspace" at bounding box center [591, 878] width 121 height 30
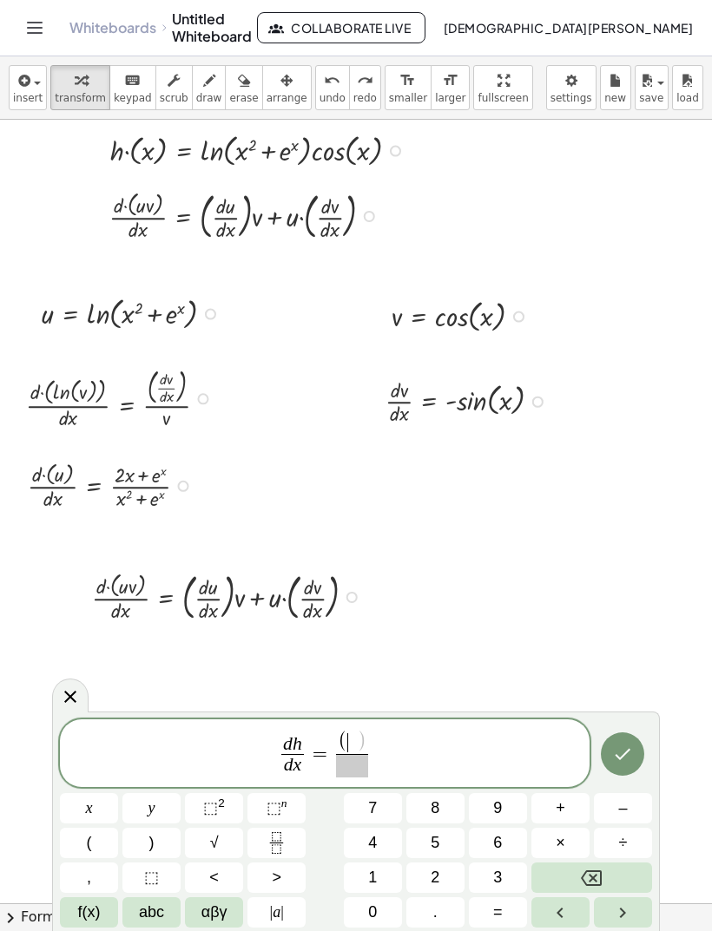
click at [601, 866] on button "Backspace" at bounding box center [591, 878] width 121 height 30
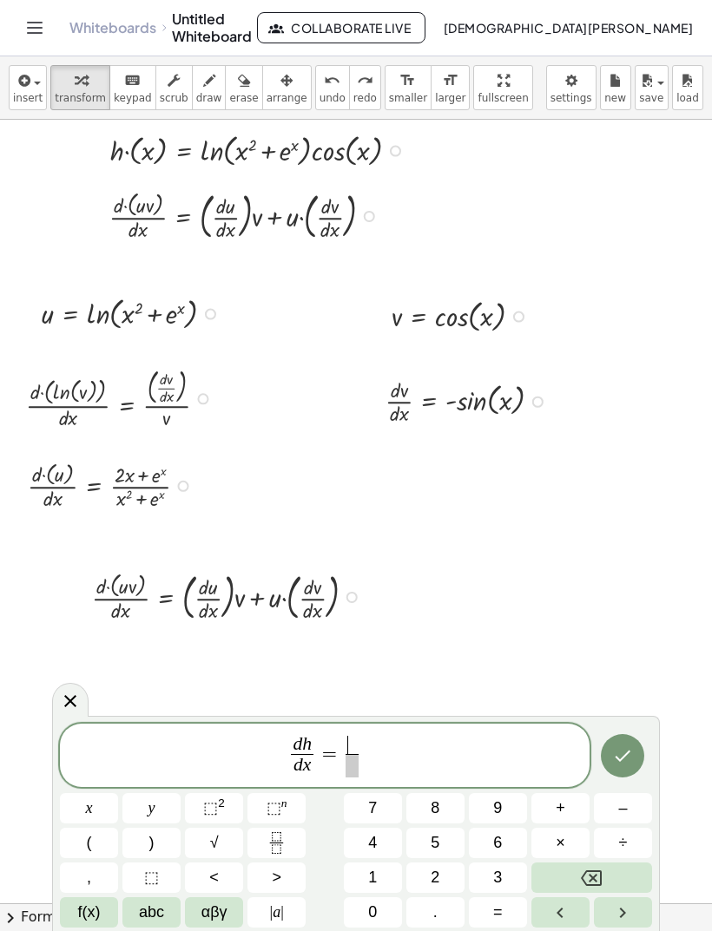
click at [89, 832] on span "(" at bounding box center [89, 842] width 5 height 23
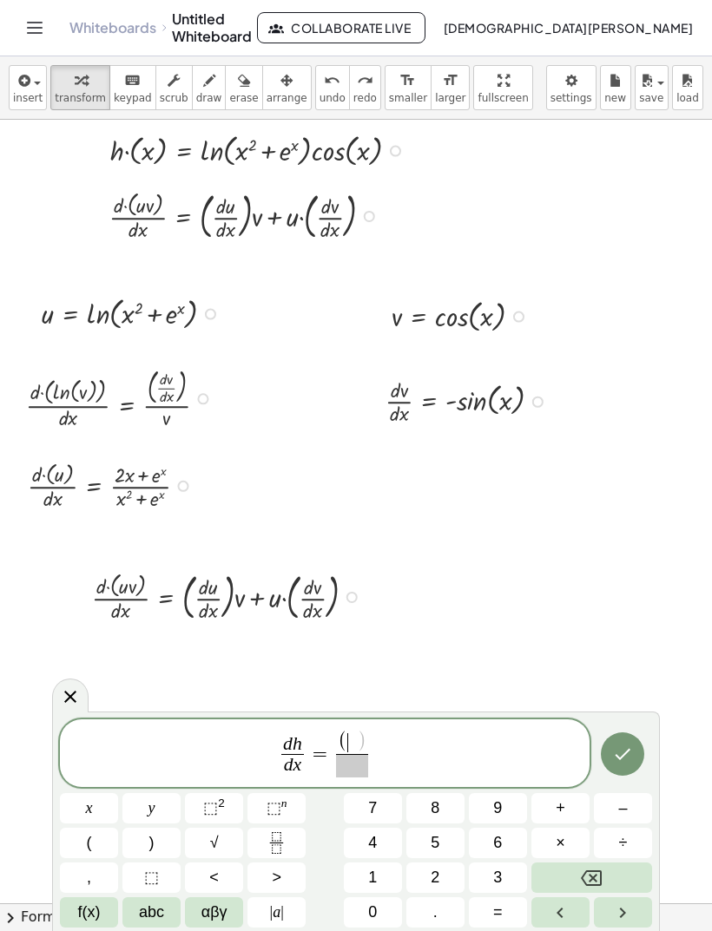
click at [148, 914] on span "abc" at bounding box center [151, 912] width 25 height 23
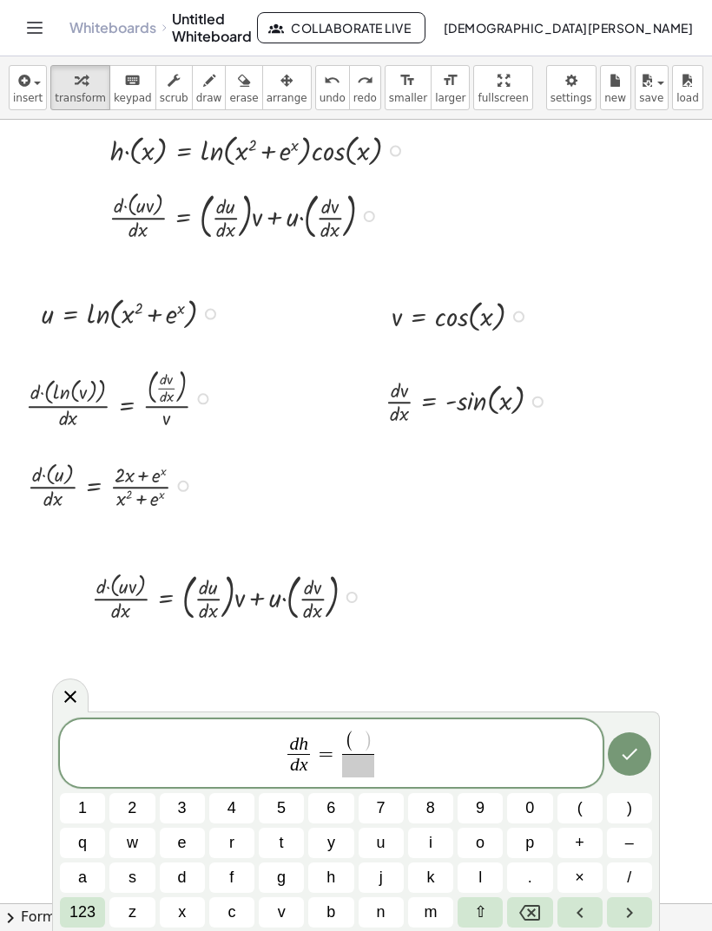
click at [134, 807] on span "2" at bounding box center [132, 808] width 9 height 23
click at [82, 917] on span "123" at bounding box center [82, 912] width 26 height 23
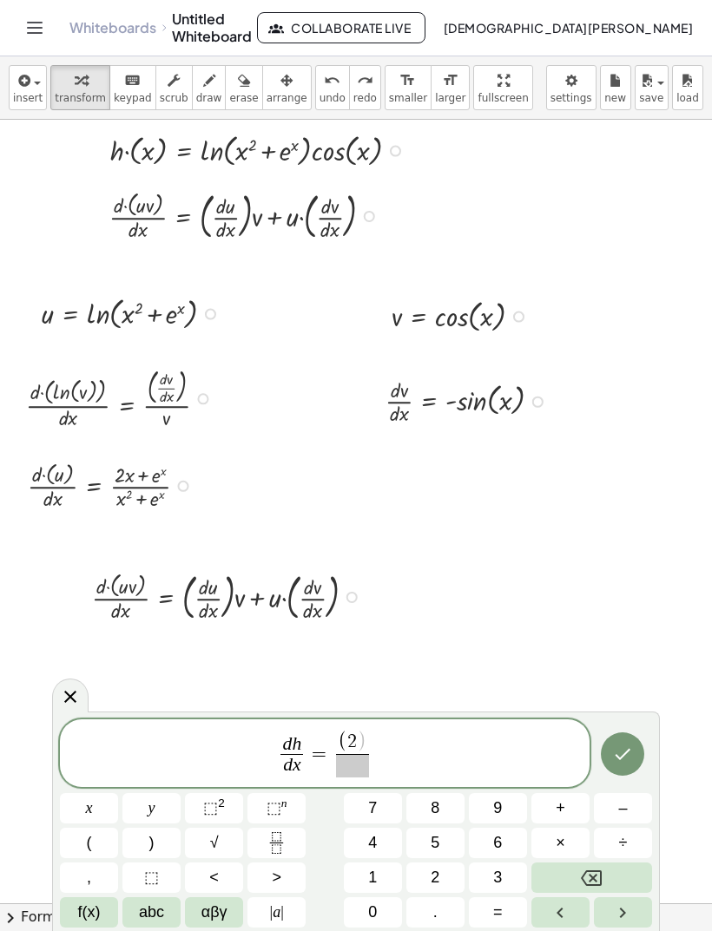
click at [80, 806] on button "x" at bounding box center [89, 808] width 58 height 30
click at [572, 806] on button "+" at bounding box center [560, 808] width 58 height 30
click at [76, 916] on button "f(x)" at bounding box center [89, 912] width 58 height 30
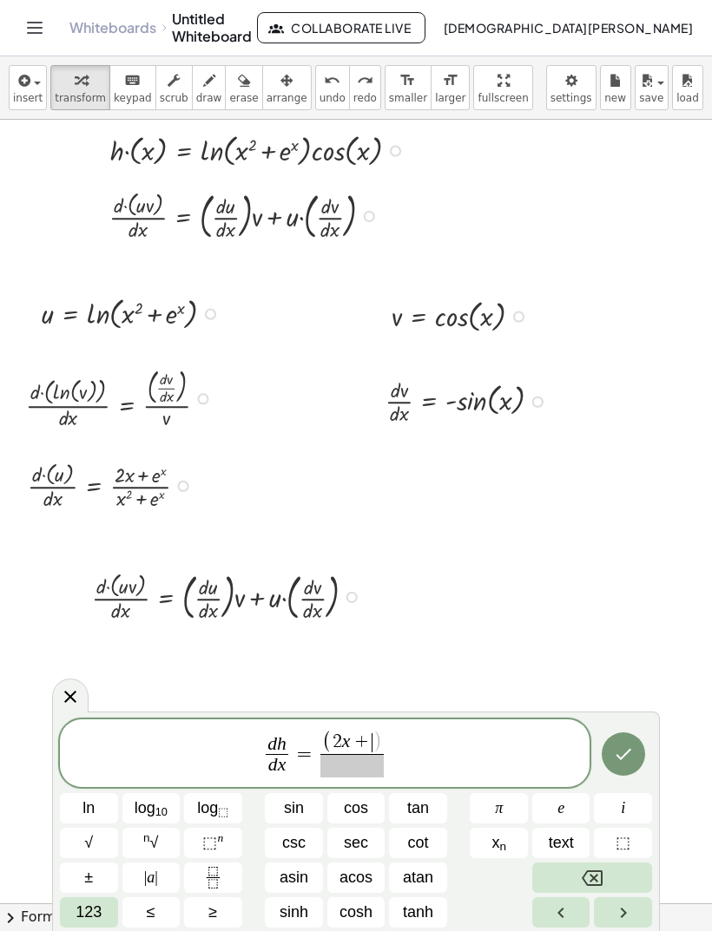
click at [569, 813] on button "e" at bounding box center [561, 808] width 58 height 30
click at [200, 830] on button "⬚ n" at bounding box center [213, 843] width 58 height 30
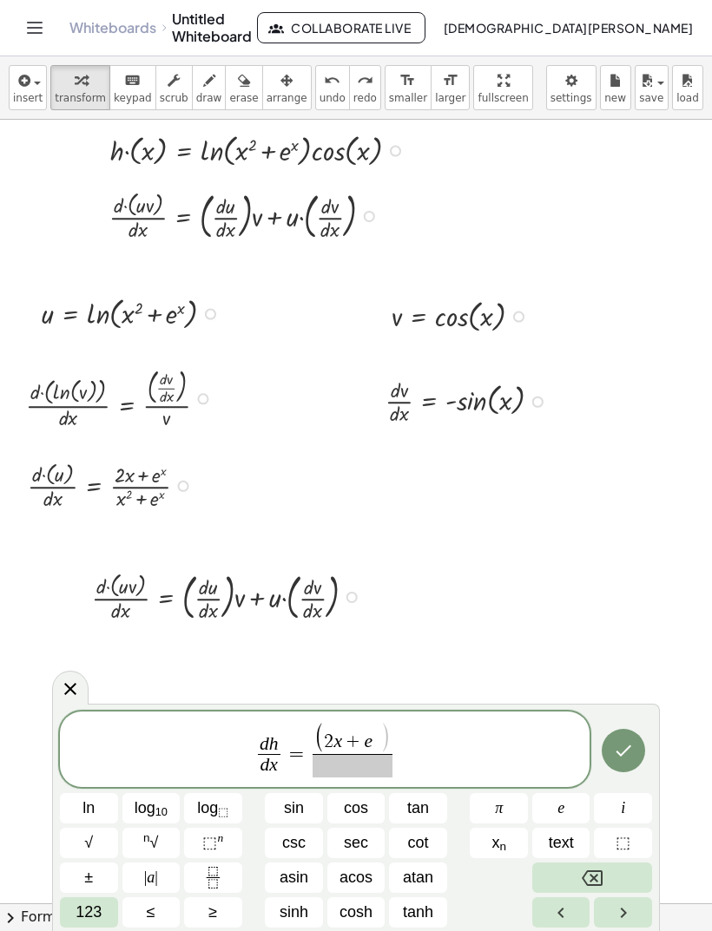
click at [84, 916] on span "123" at bounding box center [88, 912] width 26 height 23
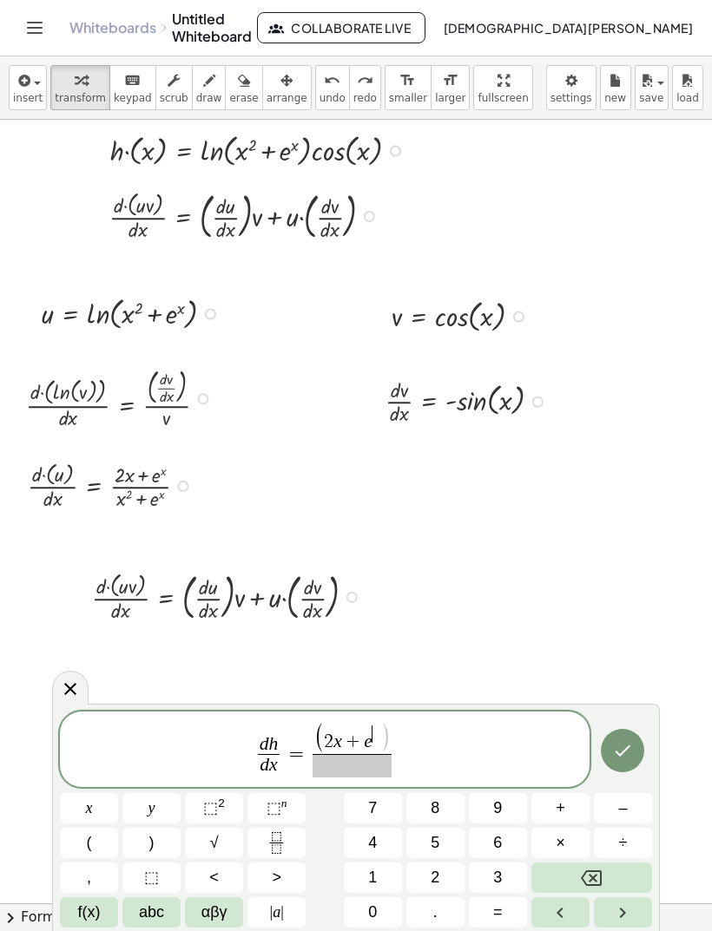
click at [79, 806] on button "x" at bounding box center [89, 808] width 58 height 30
click at [382, 742] on span ")" at bounding box center [384, 738] width 10 height 31
click at [142, 840] on button ")" at bounding box center [151, 843] width 58 height 30
click at [334, 769] on span at bounding box center [351, 765] width 79 height 23
click at [219, 810] on sup "2" at bounding box center [221, 803] width 7 height 13
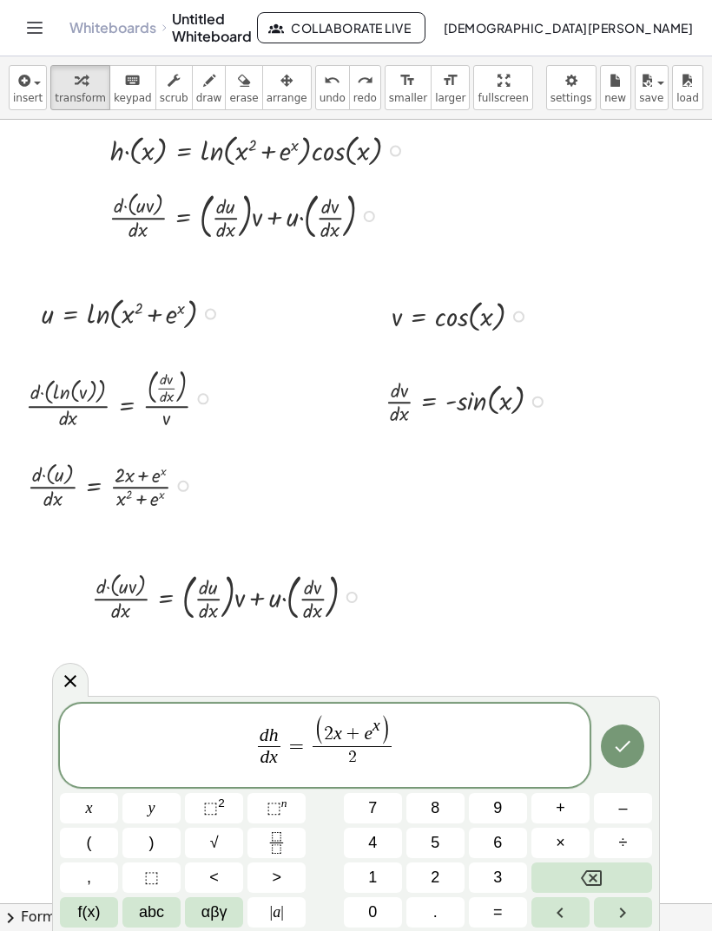
click at [601, 870] on icon "Backspace" at bounding box center [591, 878] width 21 height 21
click at [603, 870] on button "Backspace" at bounding box center [591, 878] width 121 height 30
click at [93, 804] on button "x" at bounding box center [89, 808] width 58 height 30
click at [226, 807] on button "⬚ 2" at bounding box center [214, 808] width 58 height 30
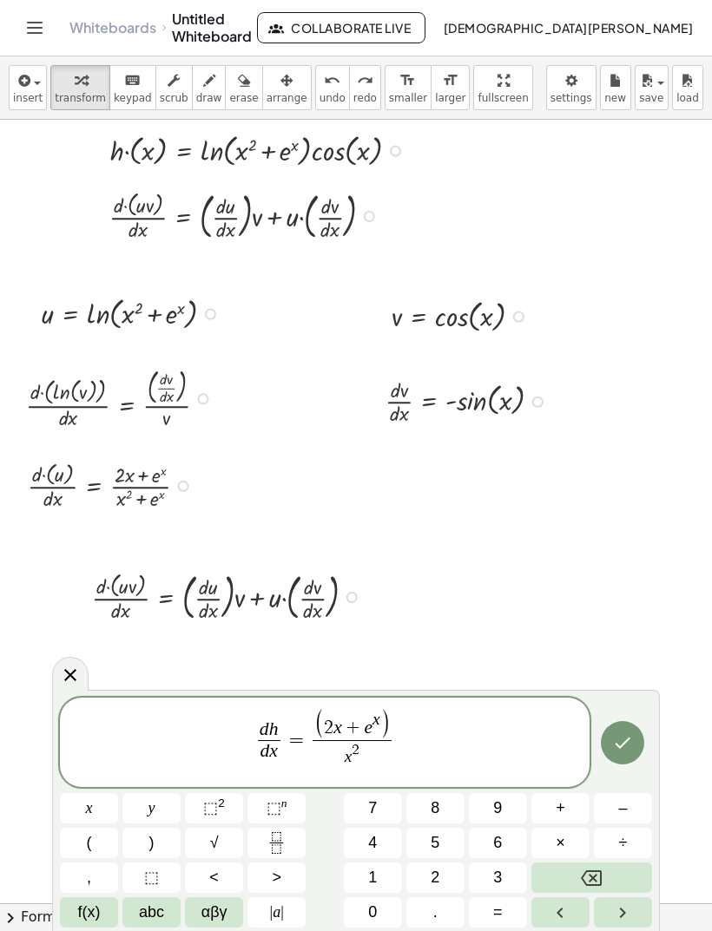
click at [572, 805] on button "+" at bounding box center [560, 808] width 58 height 30
click at [146, 910] on span "abc" at bounding box center [151, 912] width 25 height 23
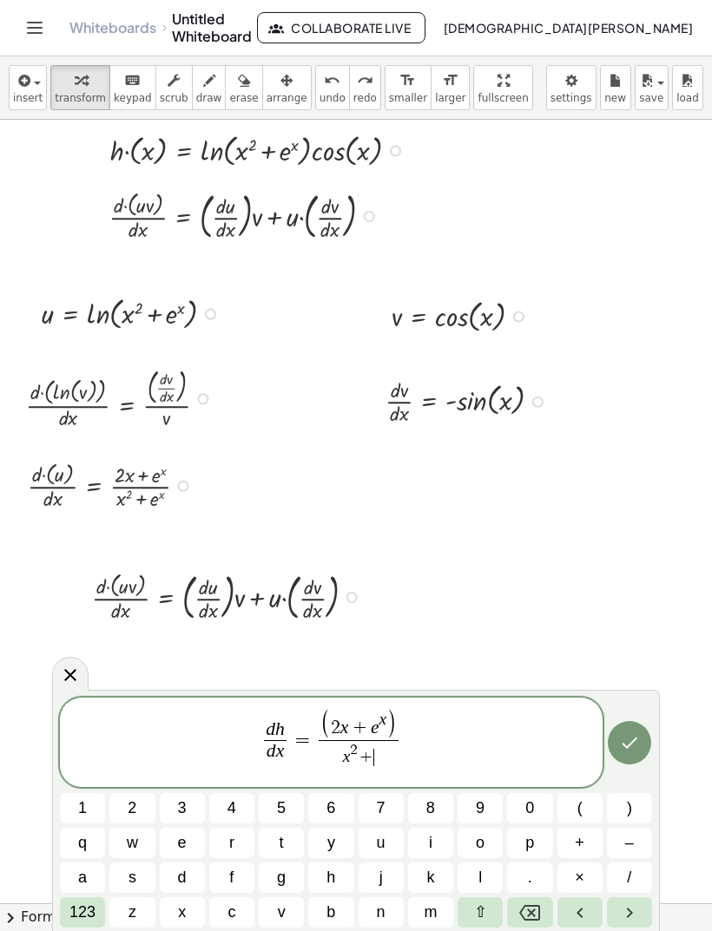
click at [85, 916] on span "123" at bounding box center [82, 912] width 26 height 23
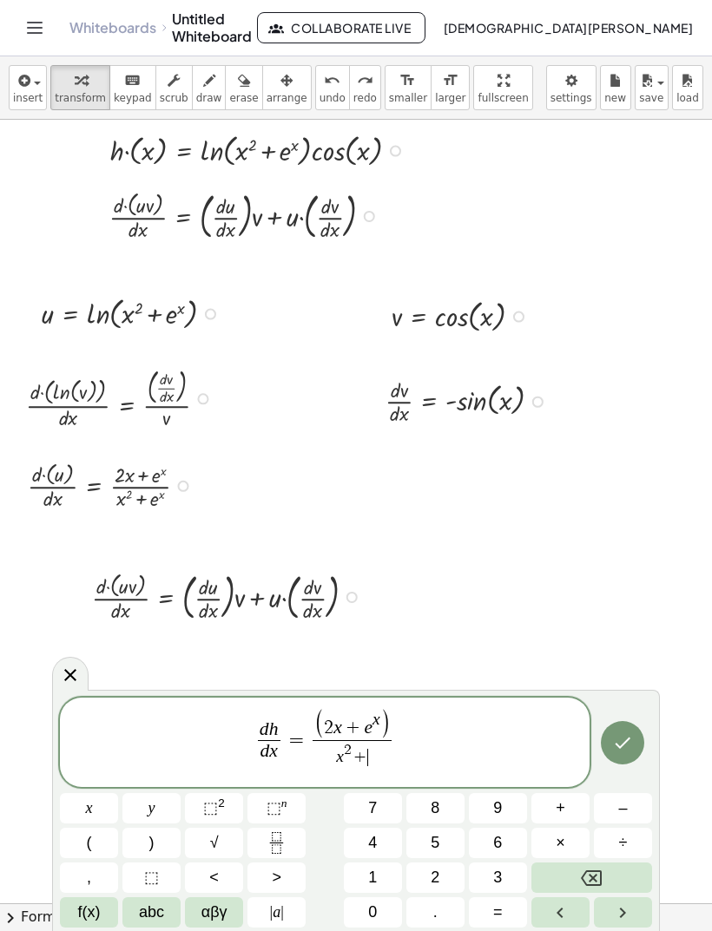
click at [67, 906] on button "f(x)" at bounding box center [89, 912] width 58 height 30
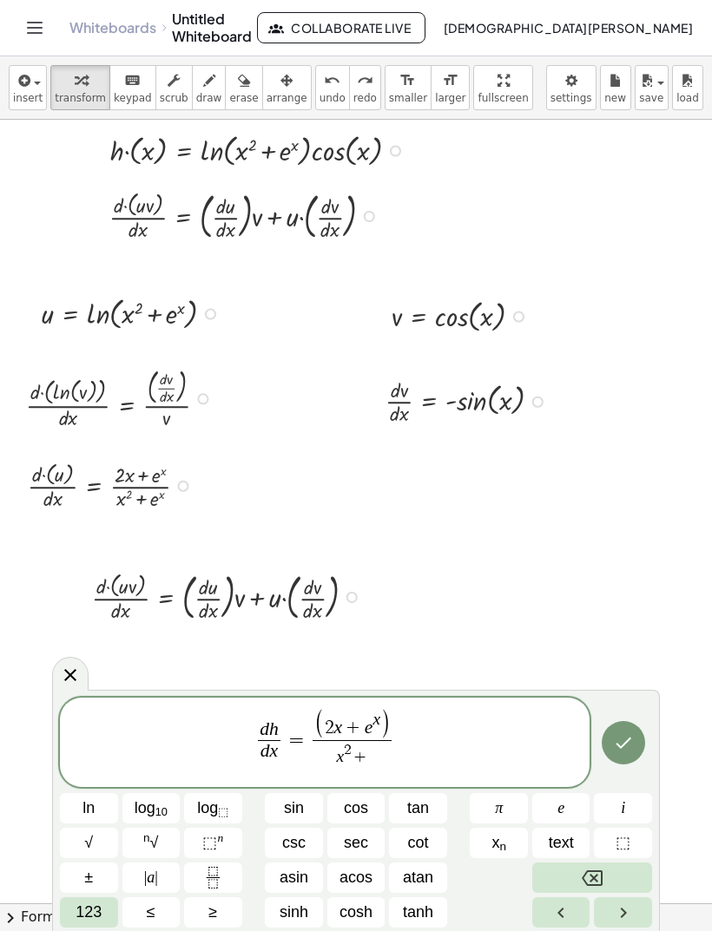
click at [574, 811] on button "e" at bounding box center [561, 808] width 58 height 30
click at [213, 844] on span "⬚" at bounding box center [209, 842] width 15 height 17
click at [86, 914] on span "123" at bounding box center [88, 912] width 26 height 23
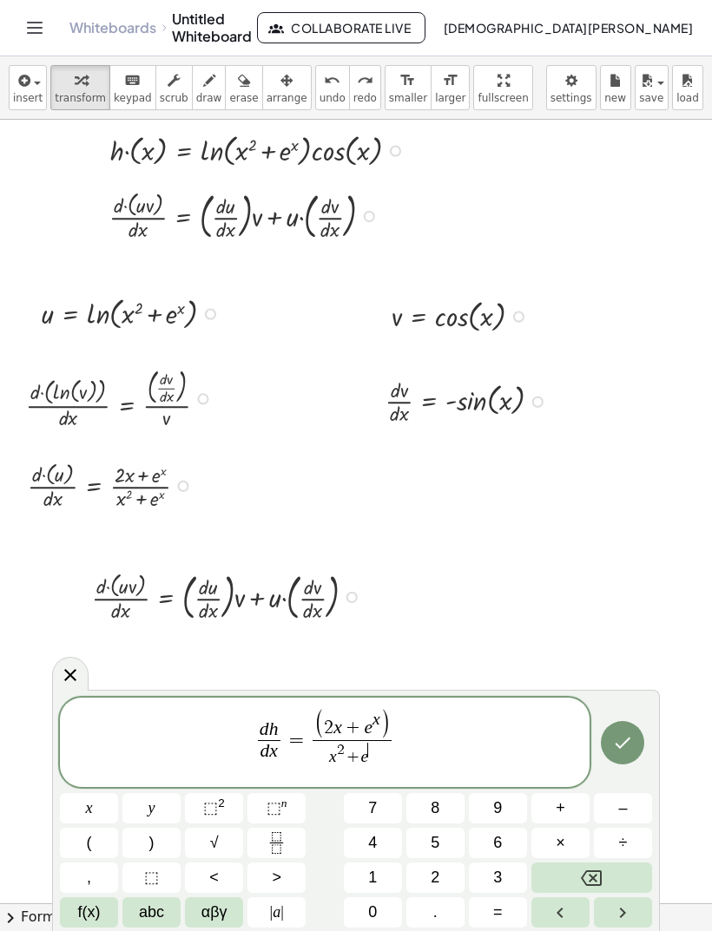
click at [86, 804] on span "x" at bounding box center [89, 808] width 7 height 23
click at [440, 745] on span "d h d x ​ = ( 2 x + e x ) x 2 + e x ​ ​" at bounding box center [324, 743] width 529 height 71
click at [68, 905] on button "f(x)" at bounding box center [89, 912] width 58 height 30
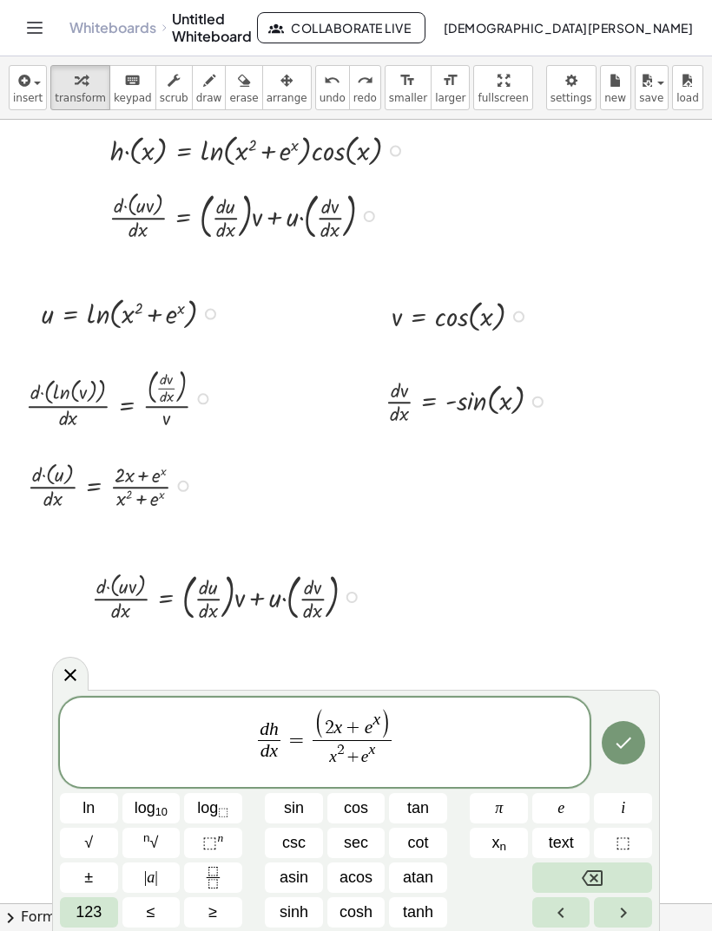
click at [378, 807] on button "cos" at bounding box center [356, 808] width 58 height 30
click at [77, 913] on span "123" at bounding box center [88, 912] width 26 height 23
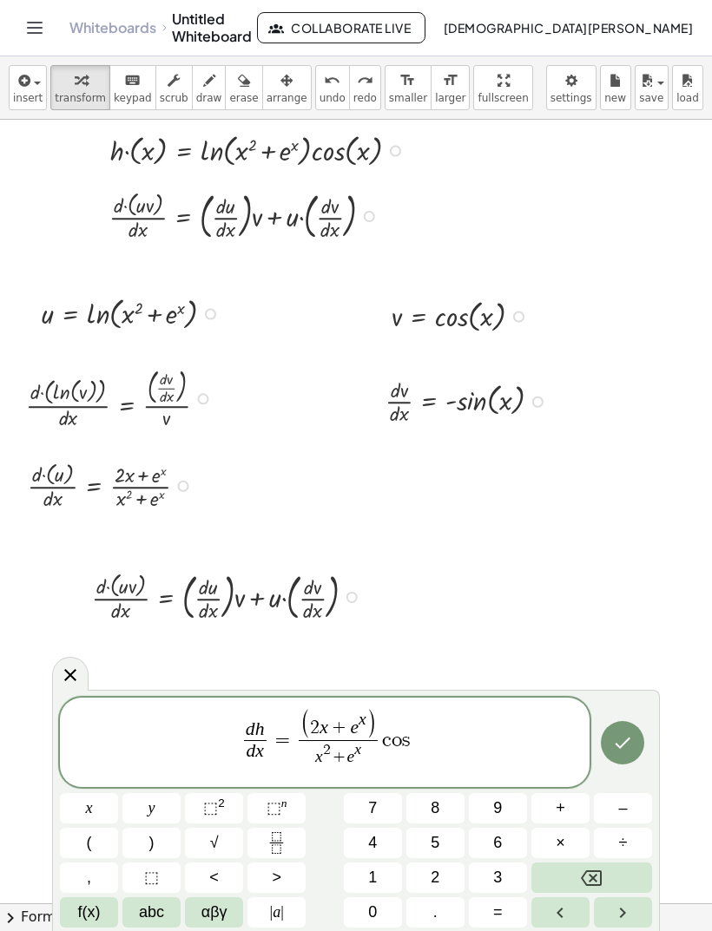
click at [94, 810] on button "x" at bounding box center [89, 808] width 58 height 30
click at [566, 797] on button "+" at bounding box center [560, 808] width 58 height 30
click at [74, 914] on button "f(x)" at bounding box center [89, 912] width 58 height 30
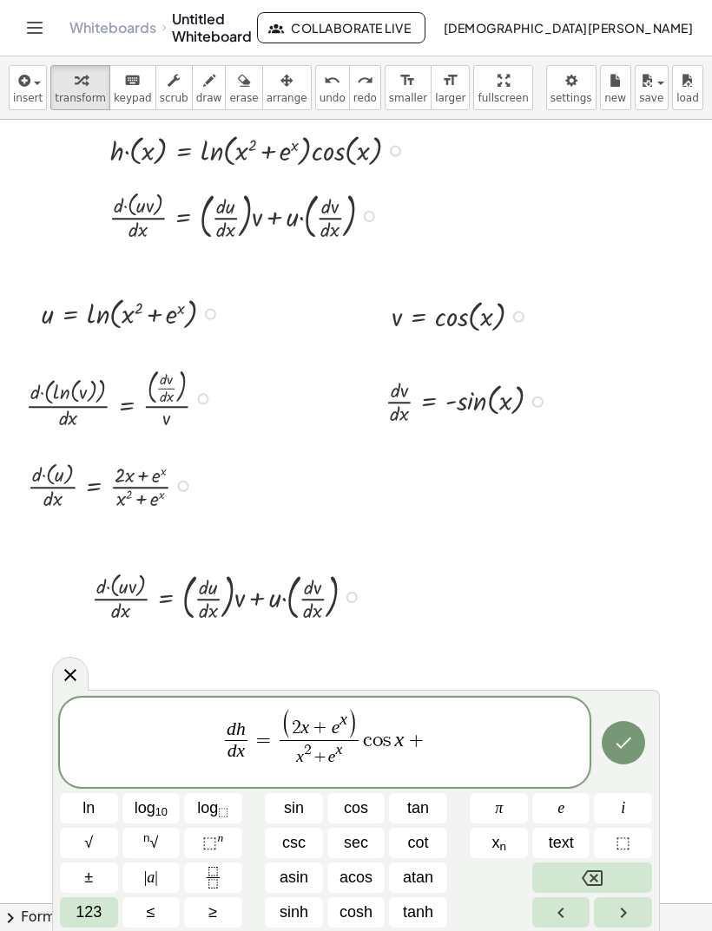
click at [68, 912] on button "123" at bounding box center [89, 912] width 58 height 30
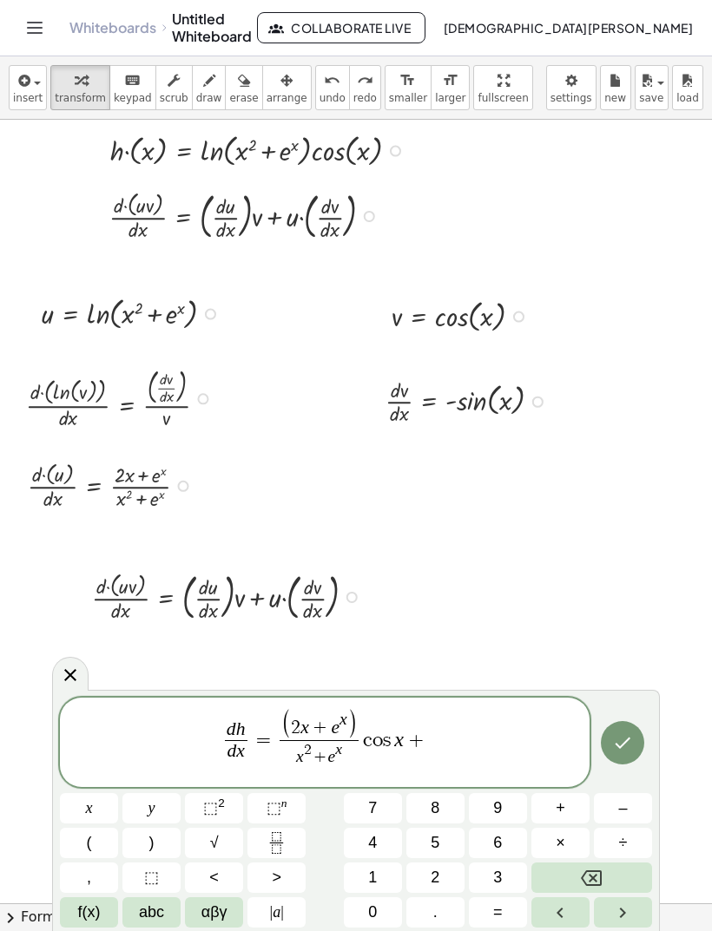
click at [137, 904] on button "abc" at bounding box center [151, 912] width 58 height 30
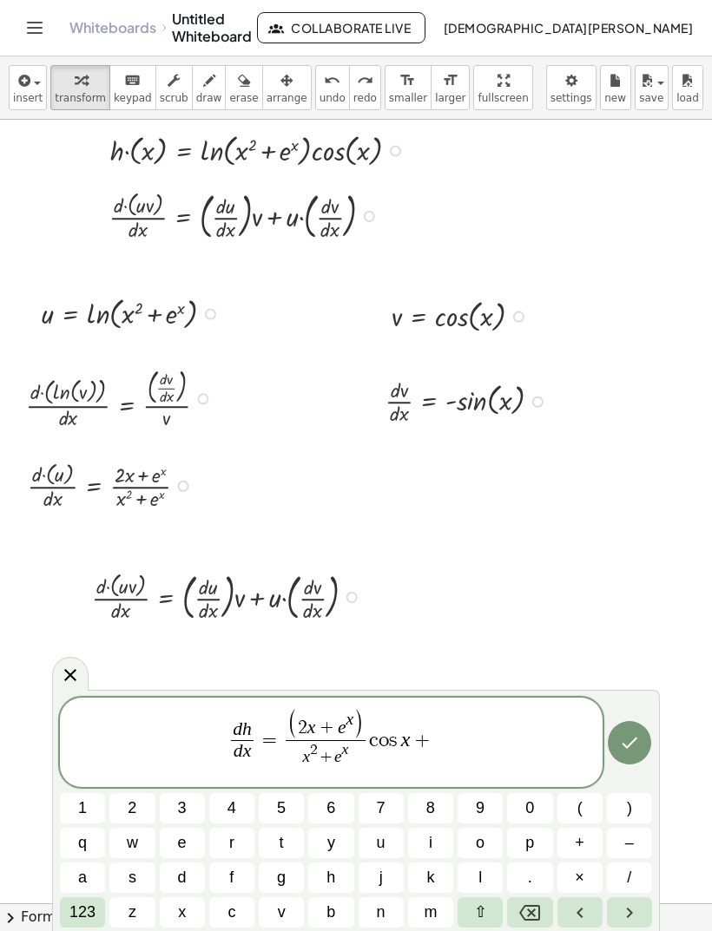
click at [477, 867] on button "l" at bounding box center [479, 878] width 45 height 30
click at [397, 893] on button "j" at bounding box center [380, 878] width 45 height 30
click at [391, 902] on button "n" at bounding box center [380, 912] width 45 height 30
click at [538, 903] on icon "Backspace" at bounding box center [529, 913] width 21 height 21
click at [526, 903] on icon "Backspace" at bounding box center [529, 913] width 21 height 21
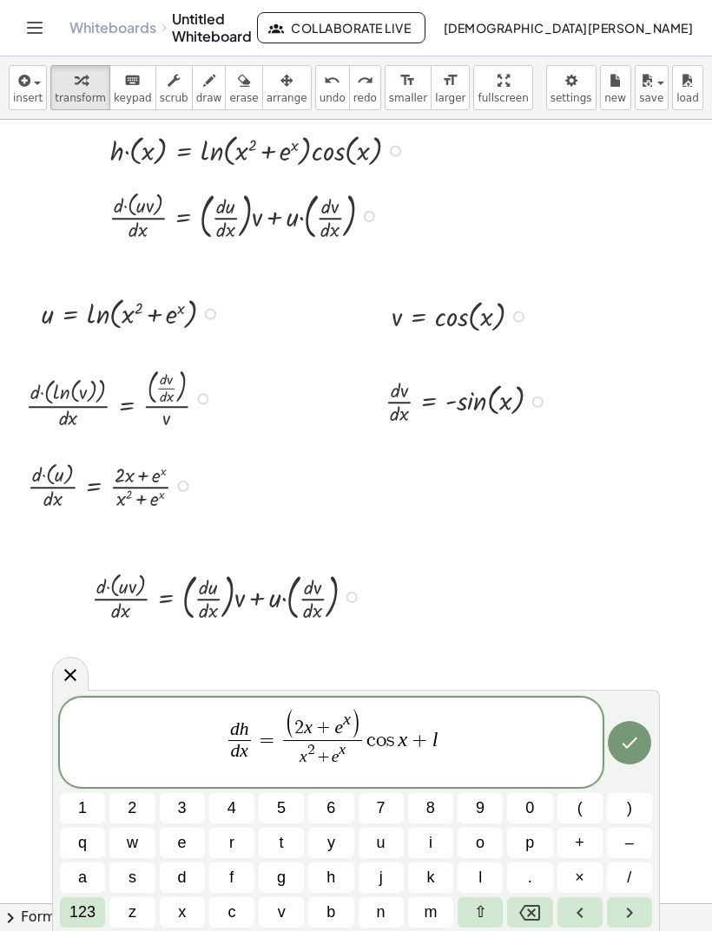
click at [384, 906] on span "n" at bounding box center [381, 912] width 9 height 23
click at [73, 915] on span "123" at bounding box center [82, 912] width 26 height 23
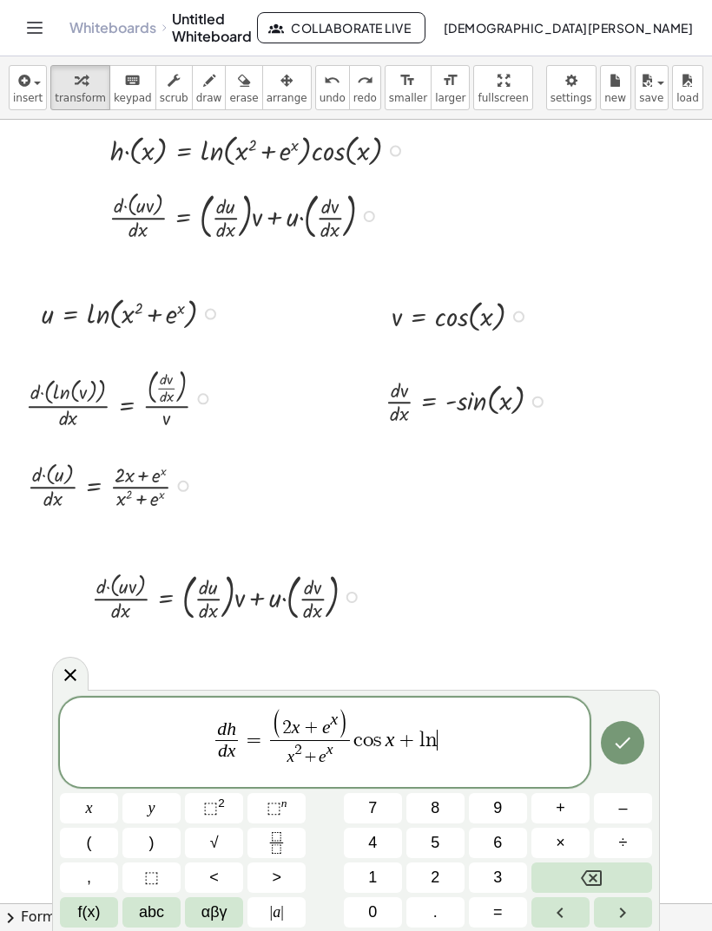
click at [87, 847] on span "(" at bounding box center [89, 842] width 5 height 23
click at [89, 813] on span "x" at bounding box center [89, 808] width 7 height 23
click at [213, 804] on span "⬚" at bounding box center [210, 807] width 15 height 17
click at [567, 838] on button "×" at bounding box center [560, 843] width 58 height 30
click at [603, 872] on button "Backspace" at bounding box center [591, 878] width 121 height 30
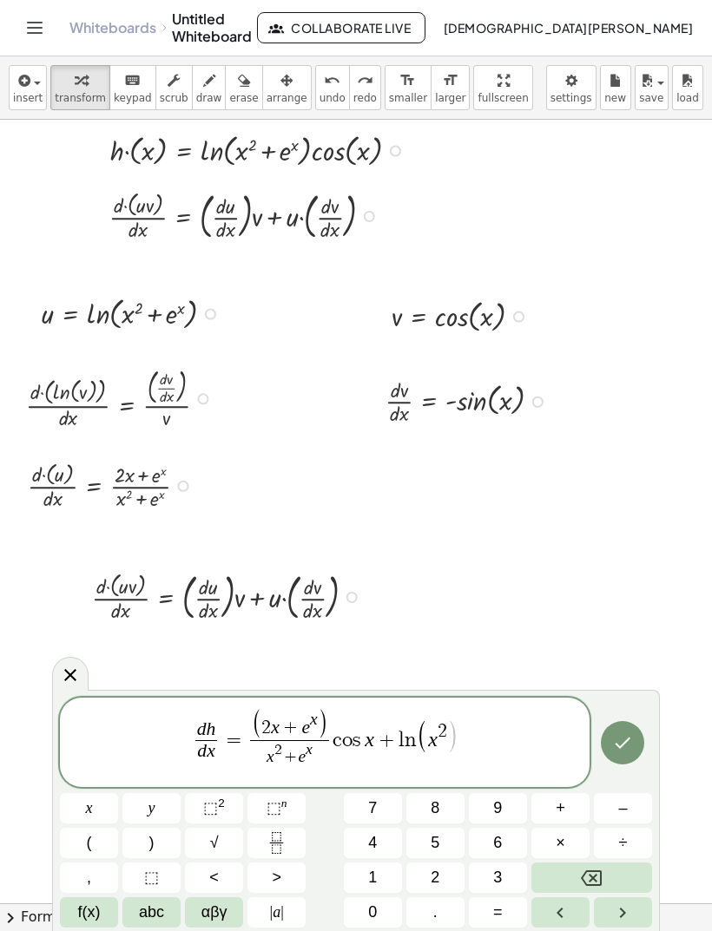
click at [573, 804] on button "+" at bounding box center [560, 808] width 58 height 30
click at [78, 909] on span "f(x)" at bounding box center [89, 912] width 23 height 23
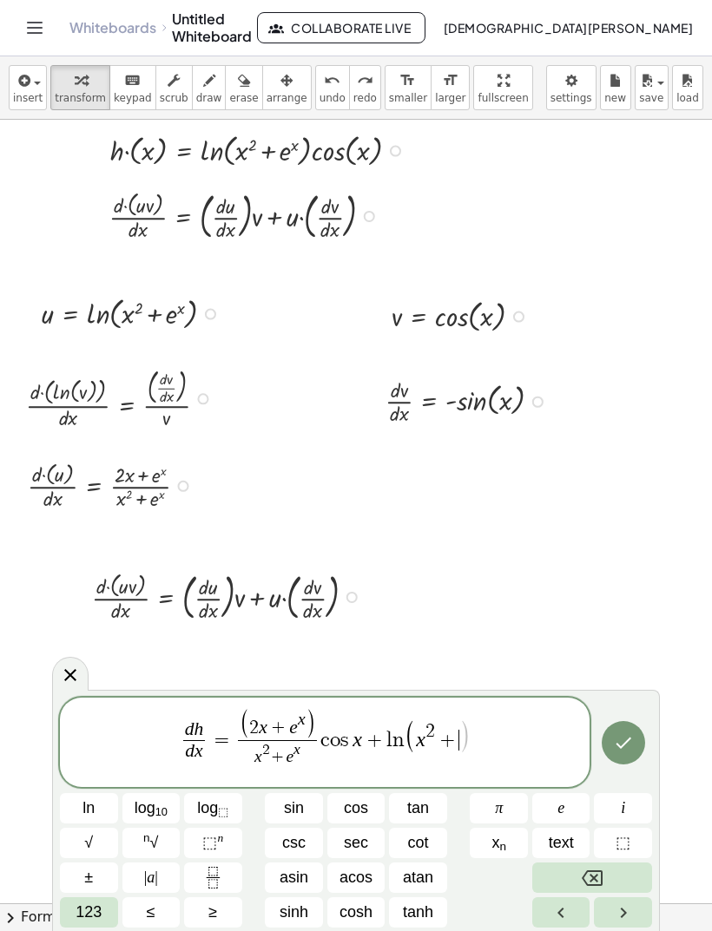
click at [559, 810] on span "e" at bounding box center [560, 808] width 7 height 23
click at [193, 846] on button "⬚ n" at bounding box center [213, 843] width 58 height 30
click at [72, 916] on button "123" at bounding box center [89, 912] width 58 height 30
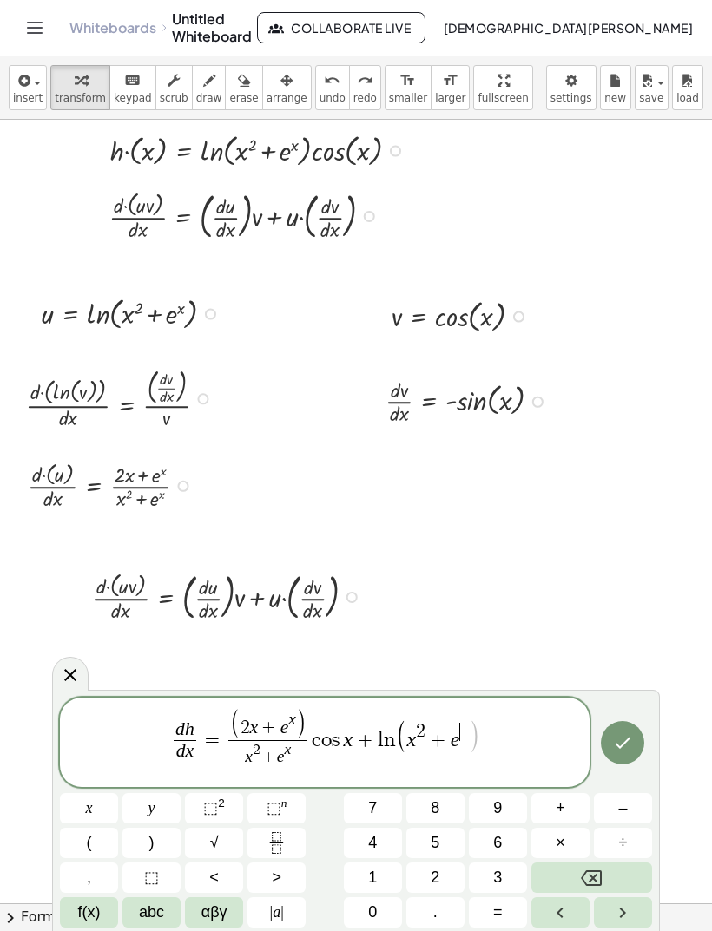
click at [88, 795] on button "x" at bounding box center [89, 808] width 58 height 30
click at [475, 755] on span ")" at bounding box center [474, 737] width 12 height 36
click at [149, 842] on span ")" at bounding box center [151, 842] width 5 height 23
click at [95, 841] on button "(" at bounding box center [89, 843] width 58 height 30
click at [617, 809] on button "–" at bounding box center [623, 808] width 58 height 30
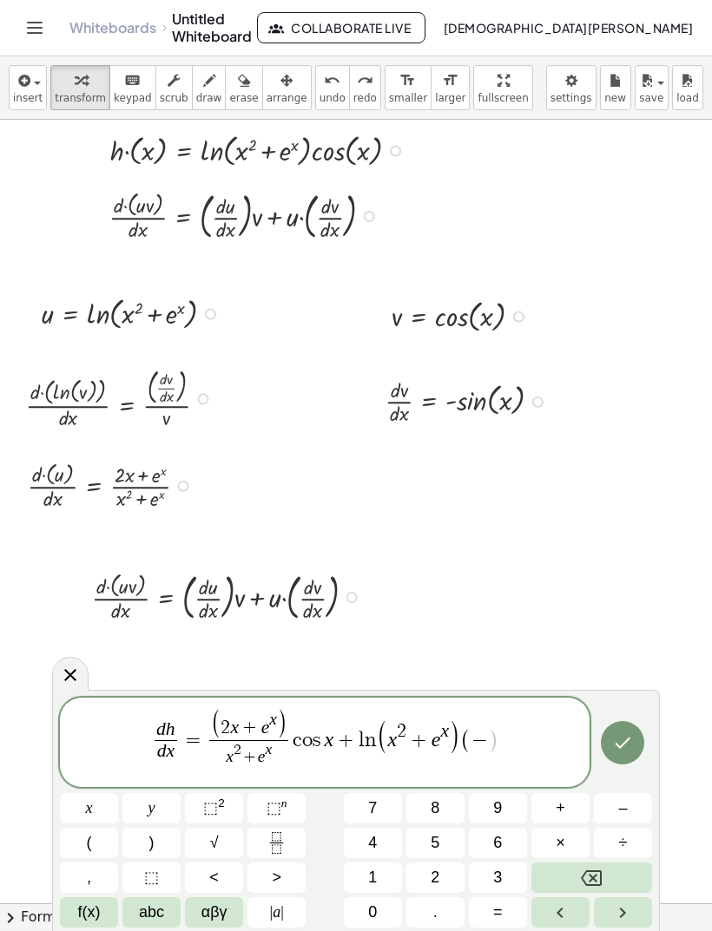
click at [78, 914] on span "f(x)" at bounding box center [89, 912] width 23 height 23
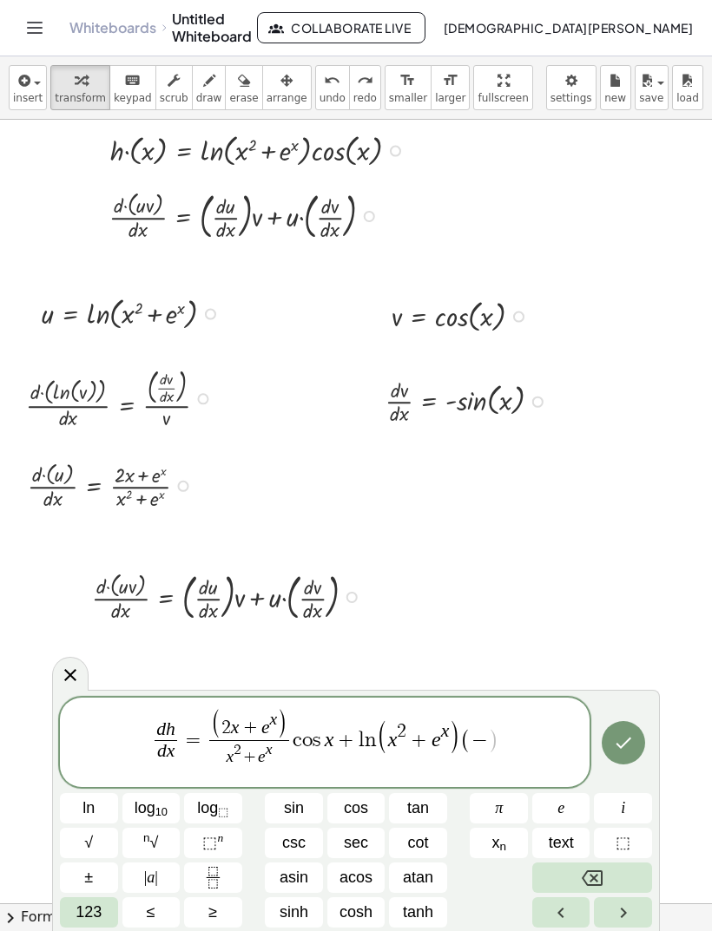
click at [286, 800] on span "sin" at bounding box center [294, 808] width 20 height 23
click at [78, 916] on span "123" at bounding box center [88, 912] width 26 height 23
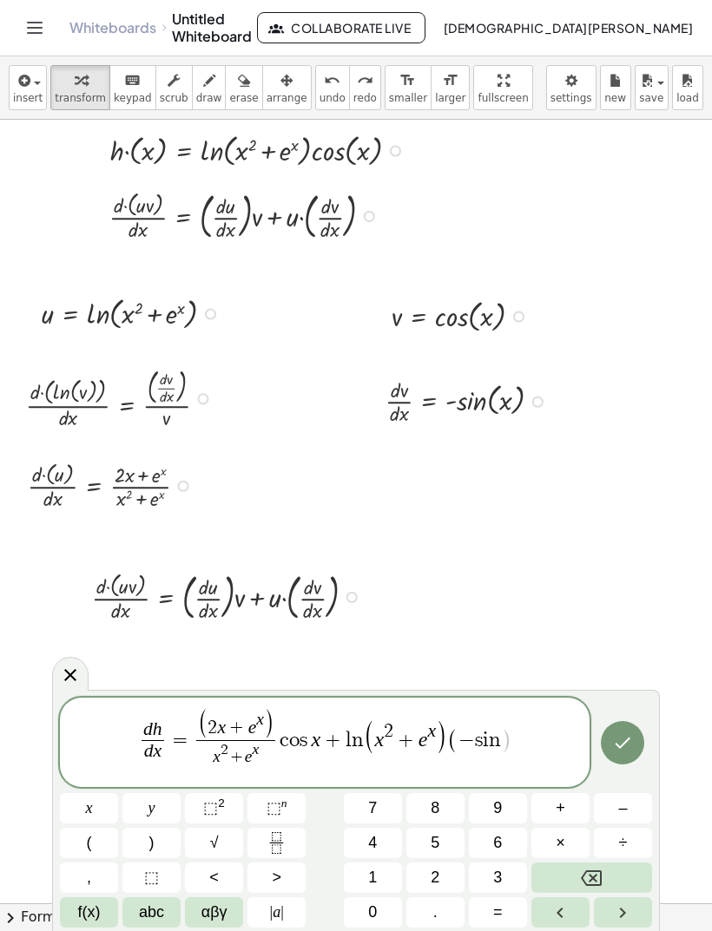
click at [82, 802] on button "x" at bounding box center [89, 808] width 58 height 30
click at [161, 843] on button ")" at bounding box center [151, 843] width 58 height 30
click at [625, 736] on icon "Done" at bounding box center [622, 742] width 21 height 21
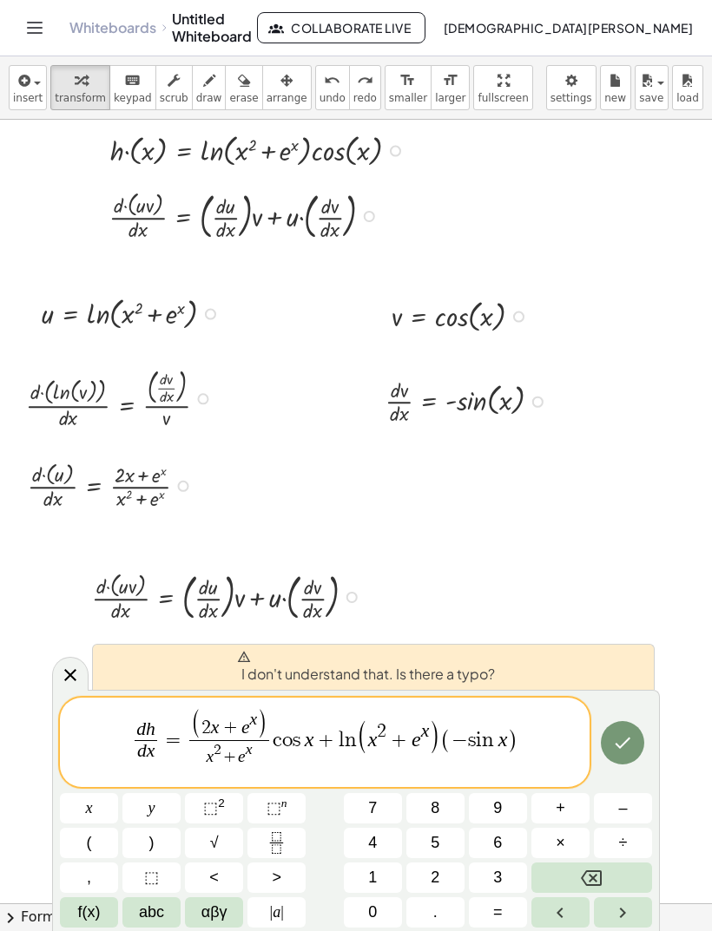
click at [628, 744] on icon "Done" at bounding box center [622, 742] width 21 height 21
click at [629, 739] on icon "Done" at bounding box center [622, 742] width 21 height 21
click at [628, 738] on icon "Done" at bounding box center [622, 742] width 21 height 21
click at [494, 740] on var "n" at bounding box center [490, 740] width 16 height 21
click at [93, 838] on button "(" at bounding box center [89, 843] width 58 height 30
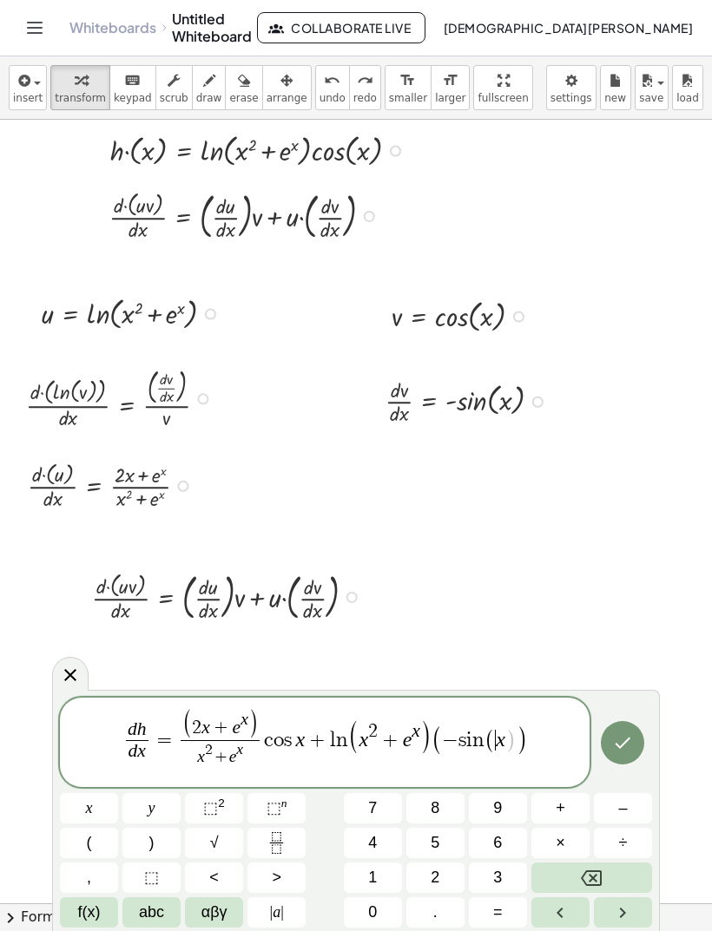
click at [515, 739] on span "− s i n ( ​ x )" at bounding box center [479, 740] width 74 height 25
click at [151, 840] on span ")" at bounding box center [151, 842] width 5 height 23
click at [632, 745] on icon "Done" at bounding box center [622, 742] width 21 height 21
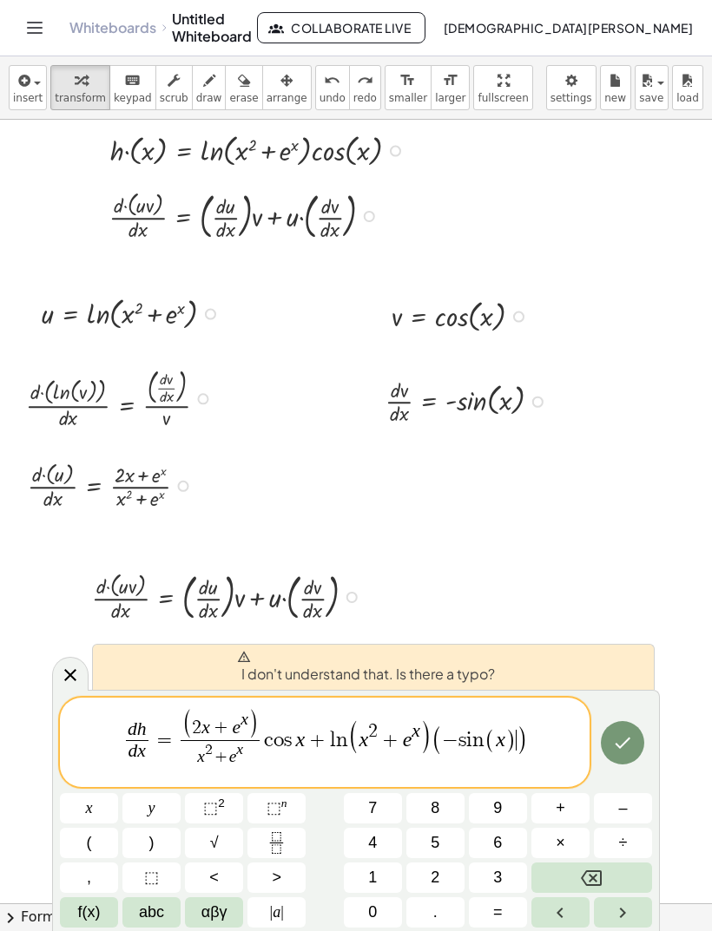
click at [632, 745] on icon "Done" at bounding box center [622, 742] width 21 height 21
click at [632, 746] on icon "Done" at bounding box center [622, 742] width 21 height 21
click at [632, 742] on icon "Done" at bounding box center [622, 742] width 21 height 21
click at [624, 740] on icon "Done" at bounding box center [622, 742] width 21 height 21
click at [627, 740] on icon "Done" at bounding box center [622, 742] width 21 height 21
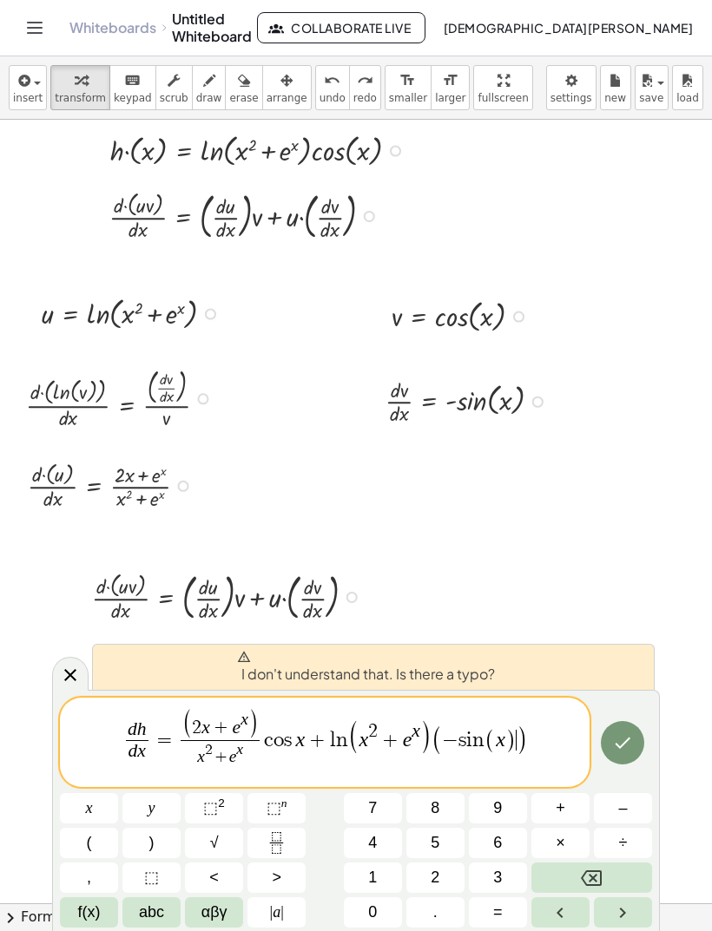
click at [141, 733] on var "h" at bounding box center [142, 729] width 10 height 21
click at [632, 752] on icon "Done" at bounding box center [622, 742] width 21 height 21
click at [148, 738] on span "d ​ h" at bounding box center [137, 730] width 23 height 19
click at [143, 850] on button ")" at bounding box center [151, 843] width 58 height 30
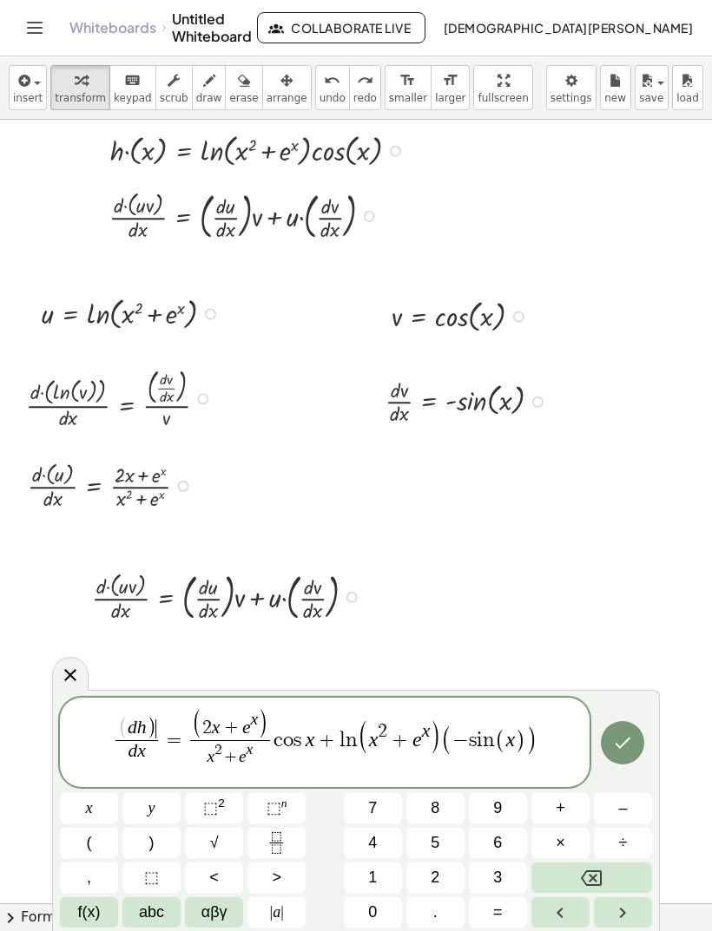
click at [140, 725] on var "h" at bounding box center [142, 727] width 10 height 21
click at [88, 844] on span "(" at bounding box center [89, 842] width 5 height 23
click at [640, 743] on button "Done" at bounding box center [622, 742] width 43 height 43
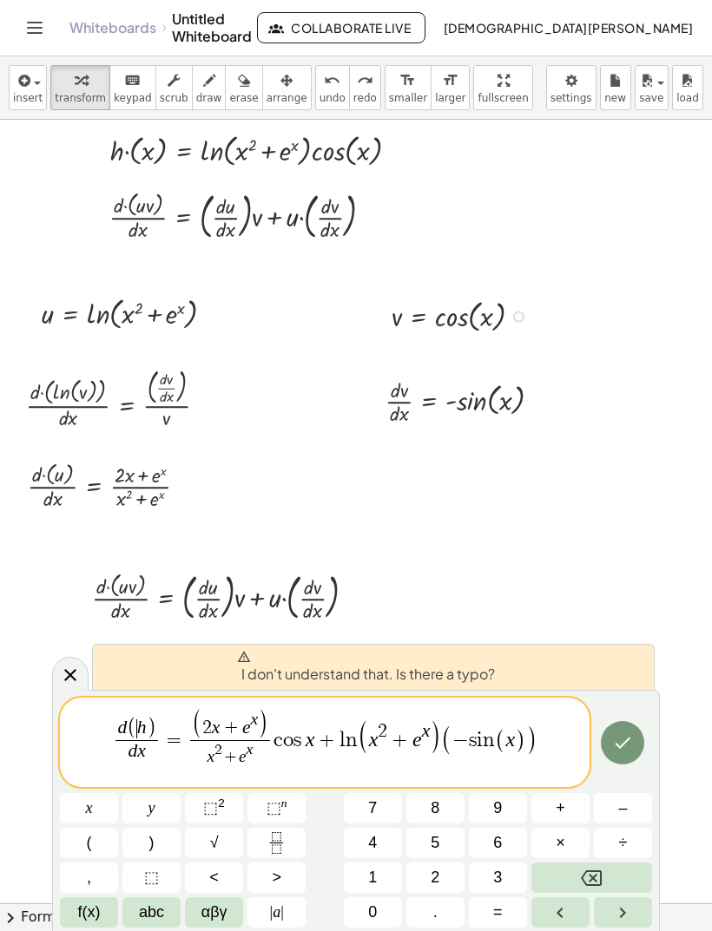
click at [636, 745] on button "Done" at bounding box center [622, 742] width 43 height 43
click at [627, 744] on icon "Done" at bounding box center [623, 743] width 16 height 11
click at [624, 745] on icon "Done" at bounding box center [623, 743] width 16 height 11
click at [622, 746] on icon "Done" at bounding box center [622, 742] width 21 height 21
click at [622, 742] on icon "Done" at bounding box center [622, 742] width 21 height 21
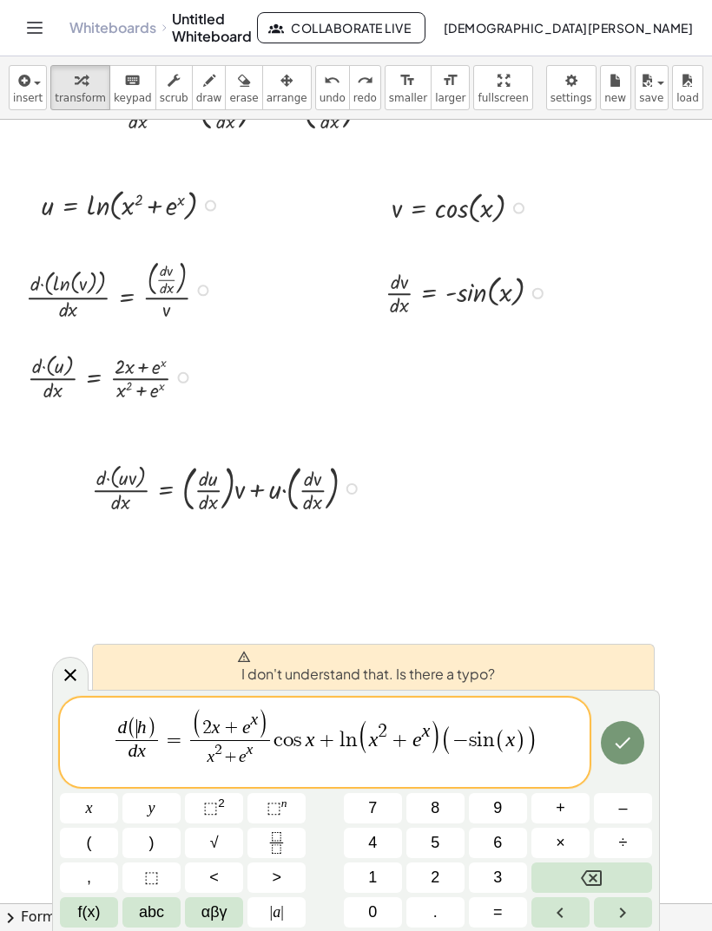
scroll to position [99, 0]
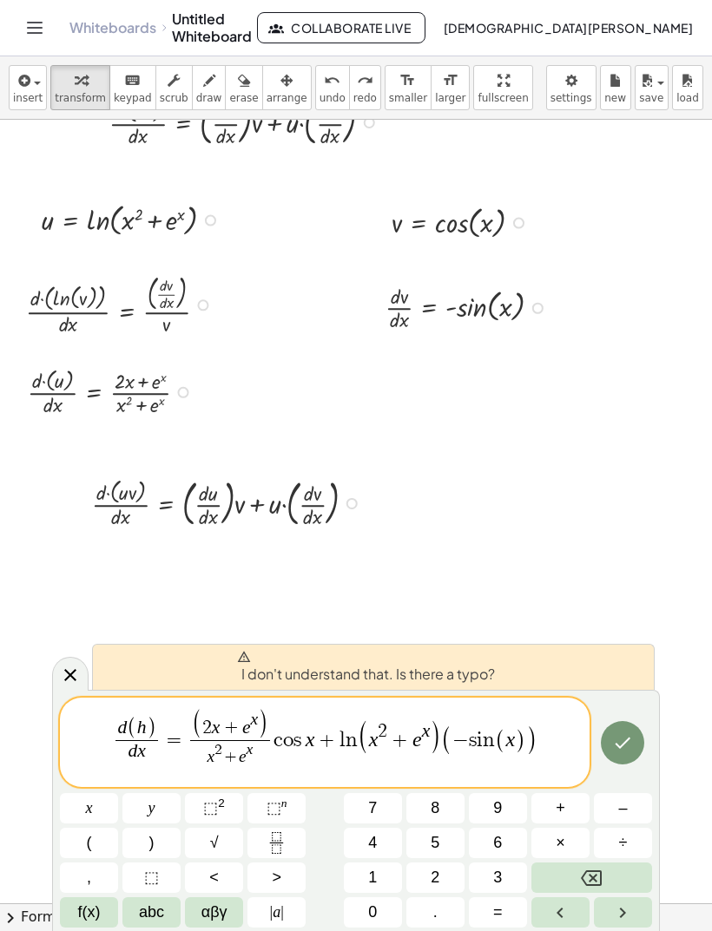
click at [196, 764] on span "x 2 + e x" at bounding box center [229, 758] width 79 height 37
click at [83, 841] on button "(" at bounding box center [89, 843] width 58 height 30
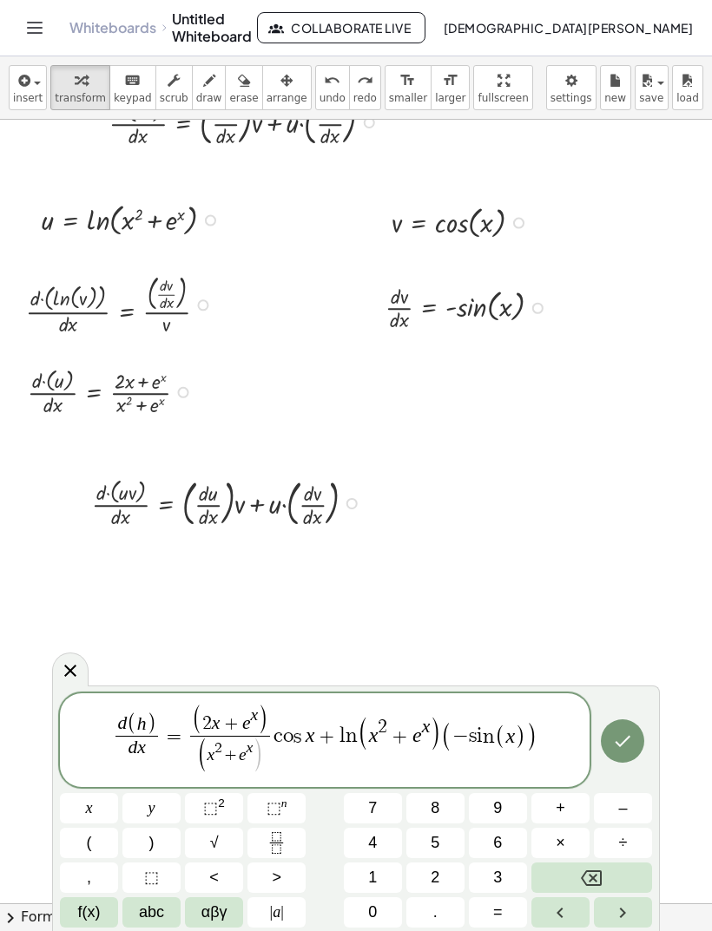
click at [254, 759] on span ")" at bounding box center [258, 756] width 11 height 36
click at [141, 847] on button ")" at bounding box center [151, 843] width 58 height 30
click at [625, 744] on icon "Done" at bounding box center [623, 741] width 16 height 11
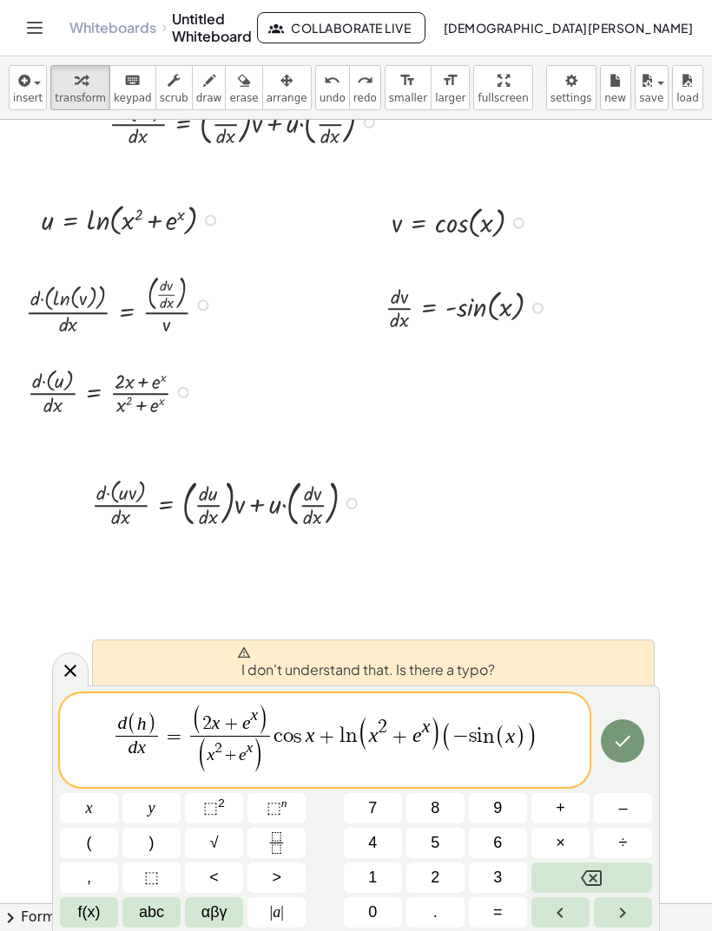
click at [624, 743] on icon "Done" at bounding box center [623, 741] width 16 height 11
click at [633, 739] on icon "Done" at bounding box center [622, 741] width 21 height 21
click at [633, 738] on icon "Done" at bounding box center [622, 741] width 21 height 21
click at [620, 741] on icon "Done" at bounding box center [622, 741] width 21 height 21
click at [624, 735] on icon "Done" at bounding box center [622, 741] width 21 height 21
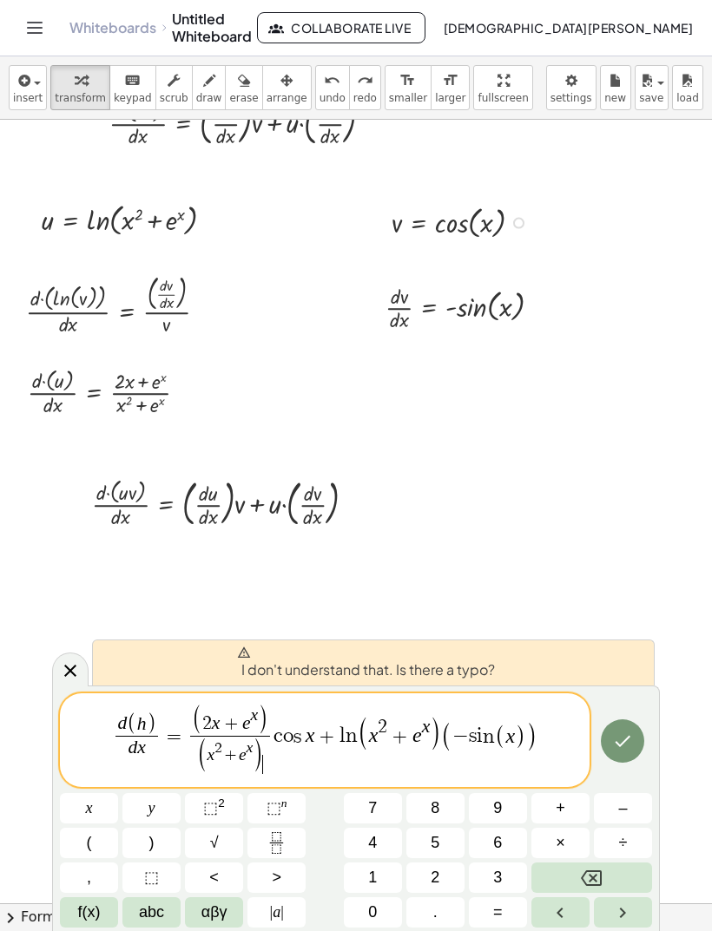
click at [630, 734] on icon "Done" at bounding box center [622, 741] width 21 height 21
click at [632, 738] on icon "Done" at bounding box center [622, 741] width 21 height 21
click at [631, 740] on icon "Done" at bounding box center [622, 741] width 21 height 21
click at [616, 872] on button "Backspace" at bounding box center [591, 878] width 121 height 30
click at [201, 758] on span "(" at bounding box center [201, 756] width 11 height 36
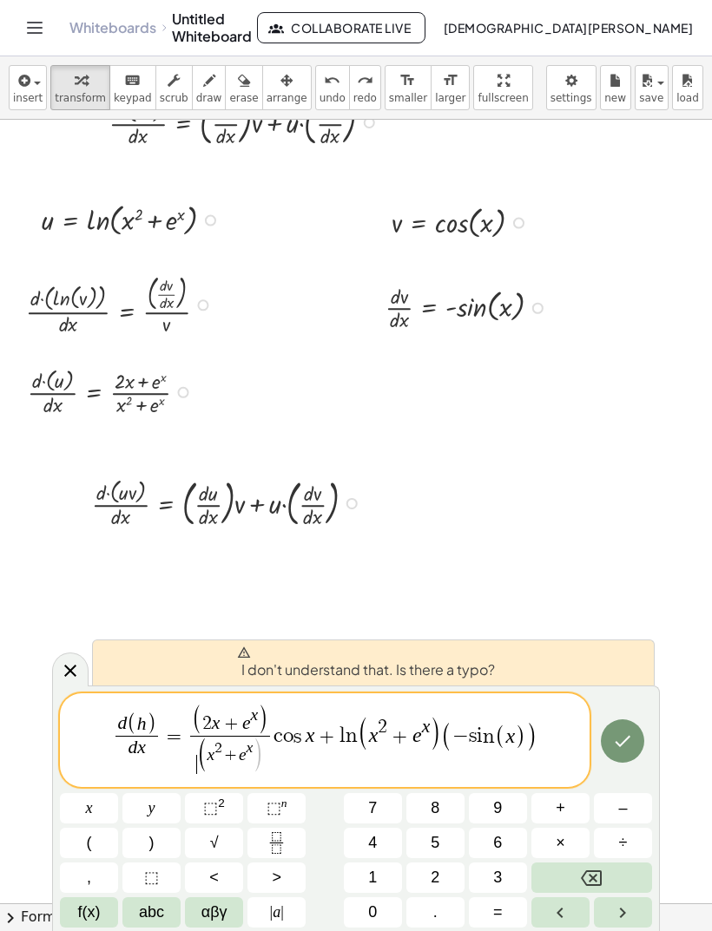
click at [213, 744] on span "x 2 + e x" at bounding box center [230, 752] width 46 height 23
click at [206, 752] on span "(" at bounding box center [201, 756] width 11 height 36
click at [625, 870] on button "Backspace" at bounding box center [591, 878] width 121 height 30
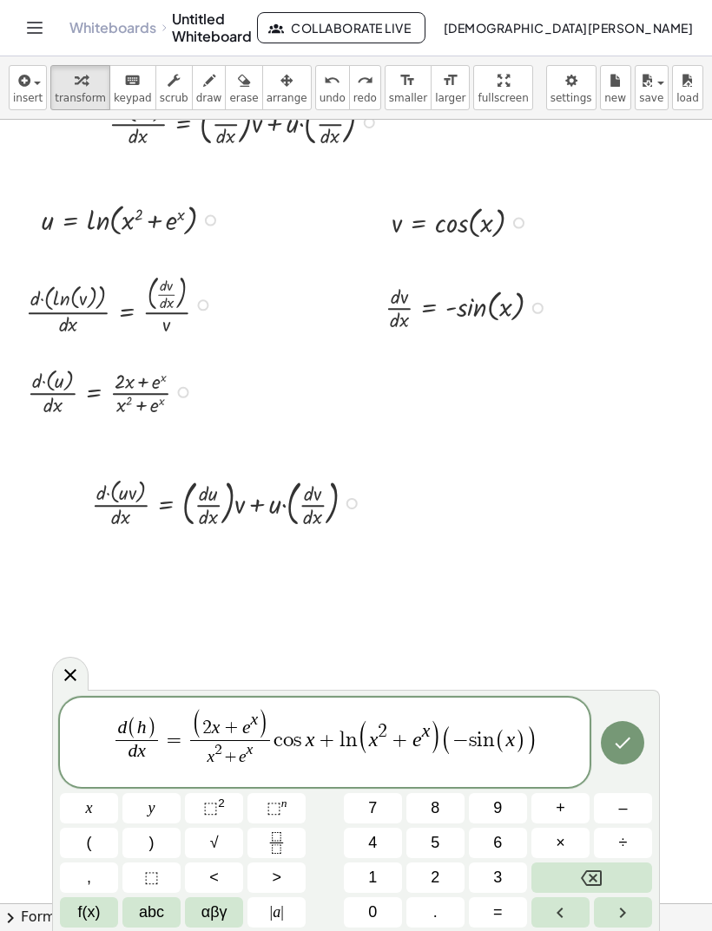
click at [264, 739] on span ")" at bounding box center [263, 724] width 10 height 31
click at [273, 740] on span "d ( h ) d x ​ = ( 2 x + e x ) ​ x 2 + e x ​ c o s x + l n ( x 2 + e x ) ( − s i…" at bounding box center [324, 743] width 529 height 71
click at [579, 837] on button "×" at bounding box center [560, 843] width 58 height 30
click at [118, 793] on div at bounding box center [89, 808] width 58 height 30
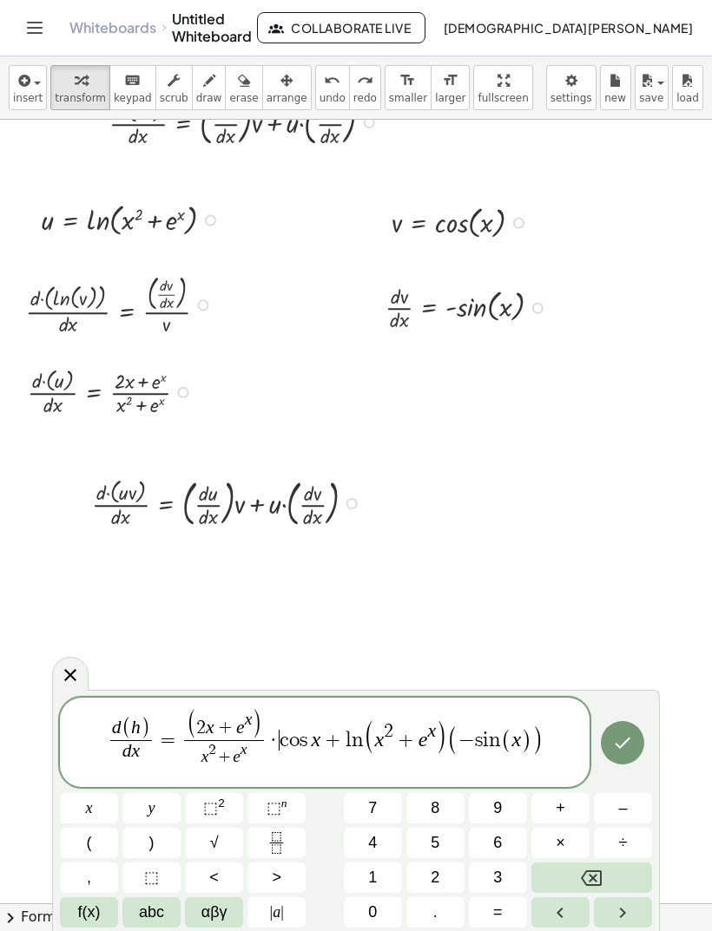
click at [627, 746] on icon "Done" at bounding box center [622, 742] width 21 height 21
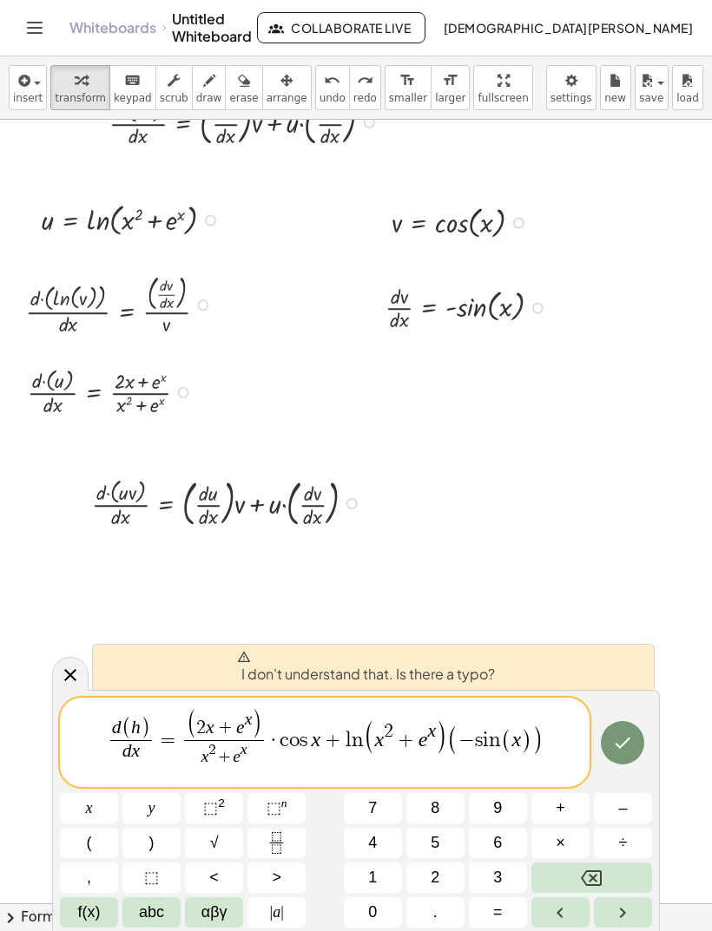
click at [633, 751] on icon "Done" at bounding box center [622, 742] width 21 height 21
click at [632, 750] on icon "Done" at bounding box center [622, 742] width 21 height 21
click at [364, 732] on span "(" at bounding box center [369, 737] width 12 height 36
click at [572, 835] on button "×" at bounding box center [560, 843] width 58 height 30
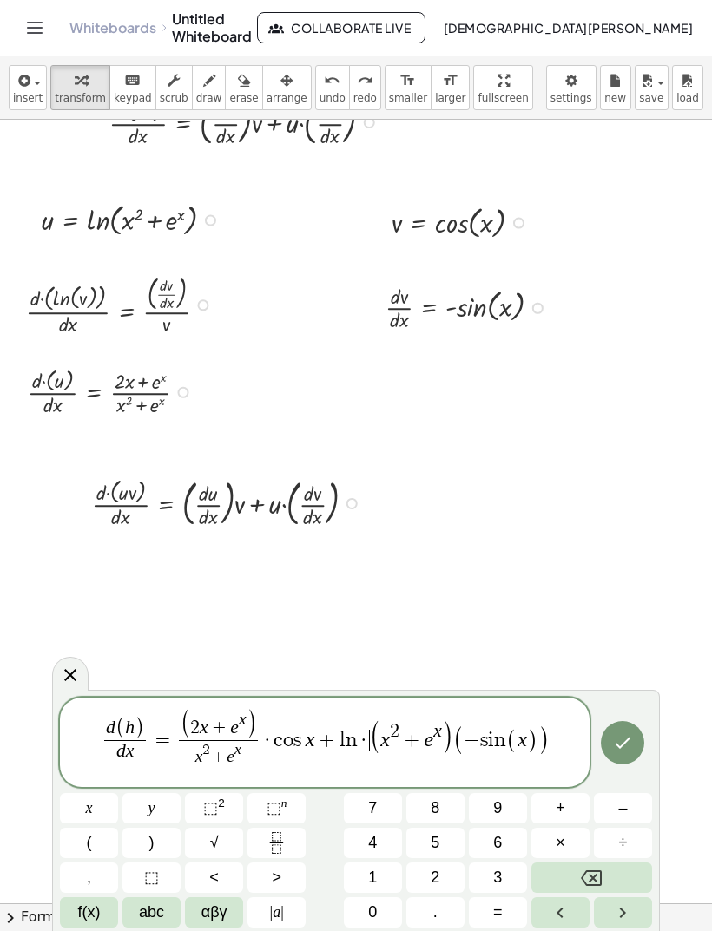
click at [637, 745] on button "Done" at bounding box center [622, 742] width 43 height 43
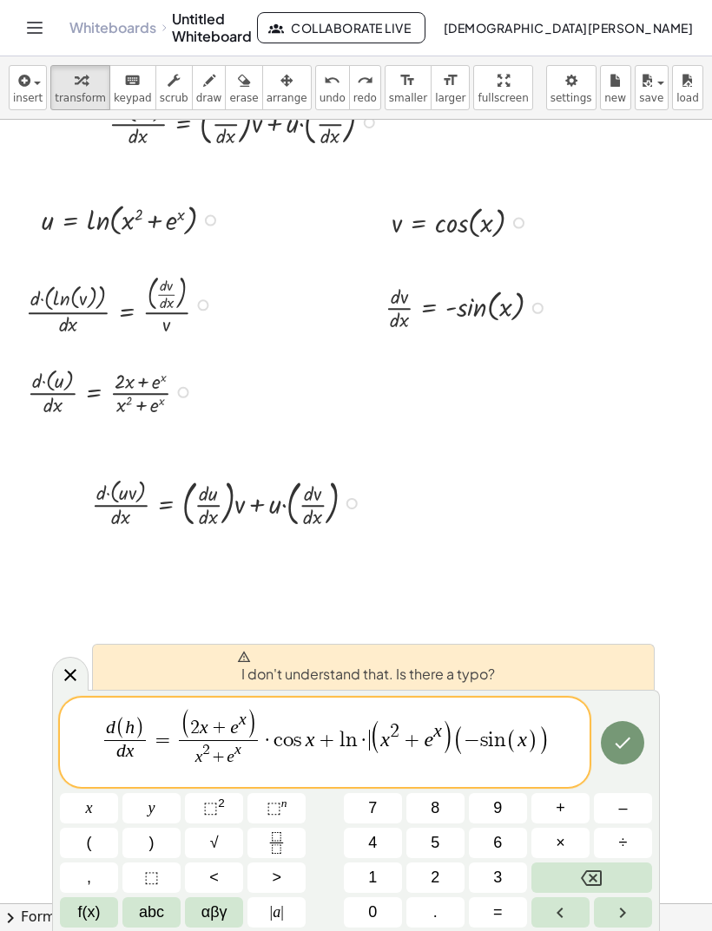
click at [637, 744] on button "Done" at bounding box center [622, 742] width 43 height 43
click at [644, 745] on button "Done" at bounding box center [622, 742] width 43 height 43
click at [640, 741] on button "Done" at bounding box center [622, 742] width 43 height 43
click at [635, 741] on button "Done" at bounding box center [622, 742] width 43 height 43
click at [635, 742] on button "Done" at bounding box center [622, 742] width 43 height 43
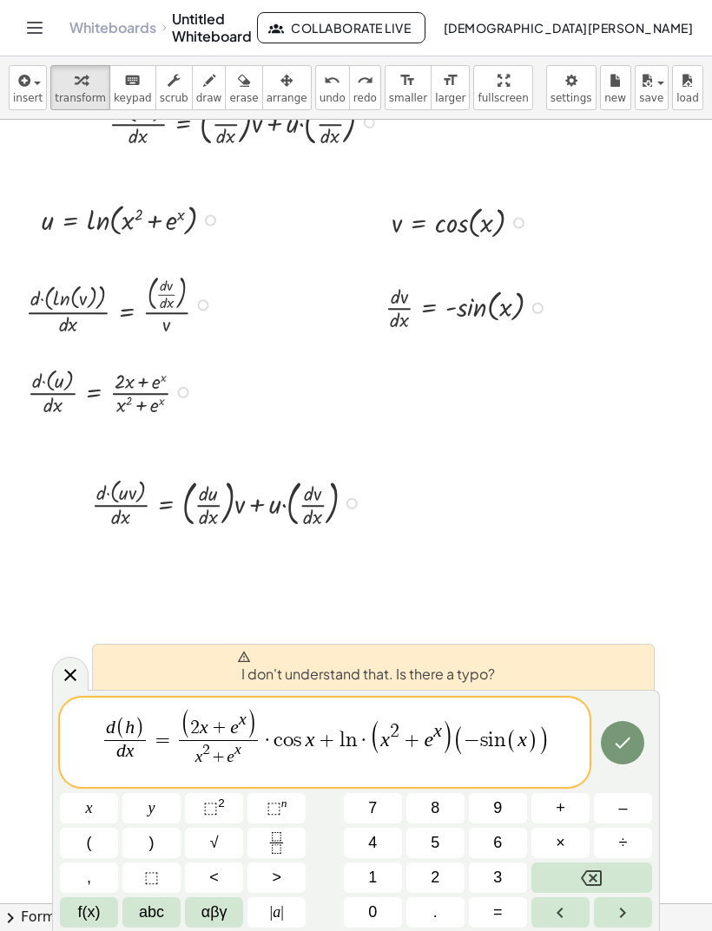
click at [537, 739] on span ")" at bounding box center [542, 740] width 11 height 30
click at [117, 733] on span "(" at bounding box center [120, 729] width 10 height 23
click at [568, 830] on button "×" at bounding box center [560, 843] width 58 height 30
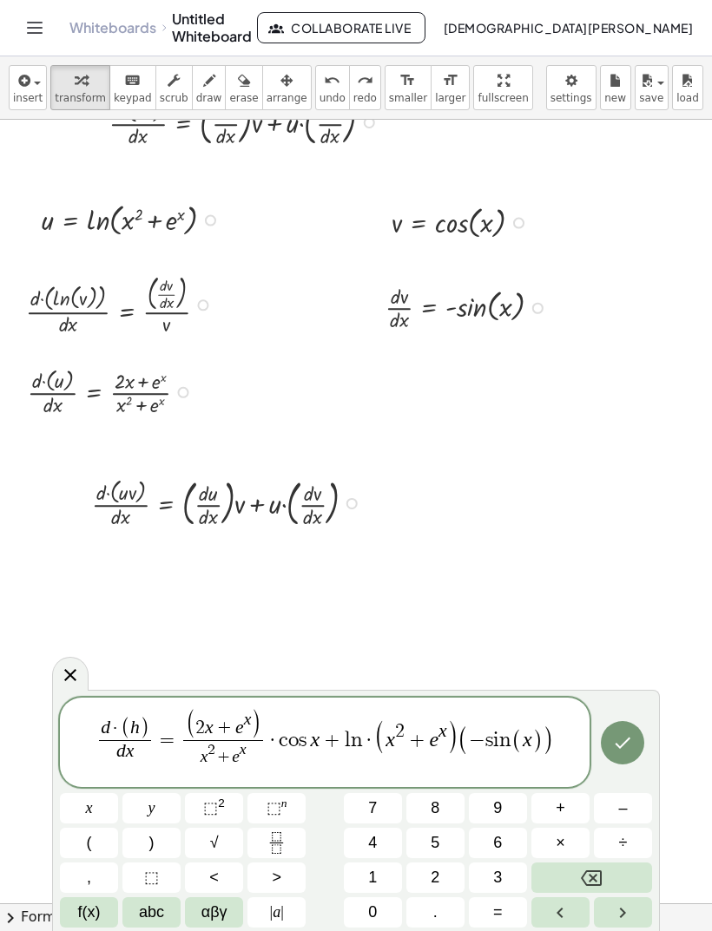
click at [618, 745] on icon "Done" at bounding box center [622, 742] width 21 height 21
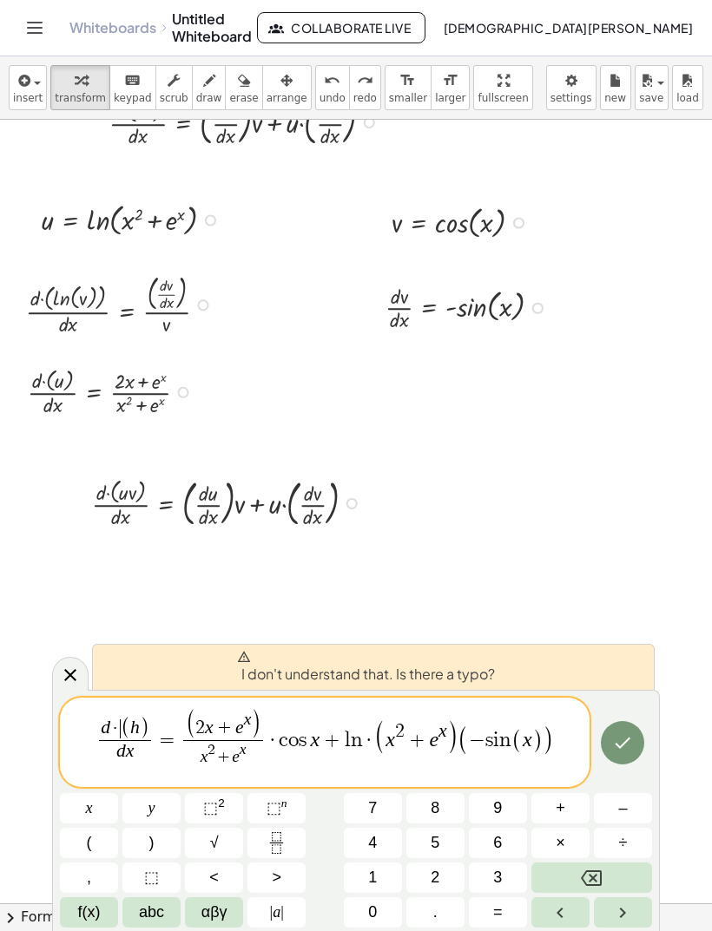
click at [617, 745] on icon "Done" at bounding box center [622, 742] width 21 height 21
click at [629, 745] on icon "Done" at bounding box center [622, 742] width 21 height 21
click at [635, 741] on button "Done" at bounding box center [622, 742] width 43 height 43
click at [642, 738] on button "Done" at bounding box center [622, 742] width 43 height 43
click at [640, 733] on button "Done" at bounding box center [622, 742] width 43 height 43
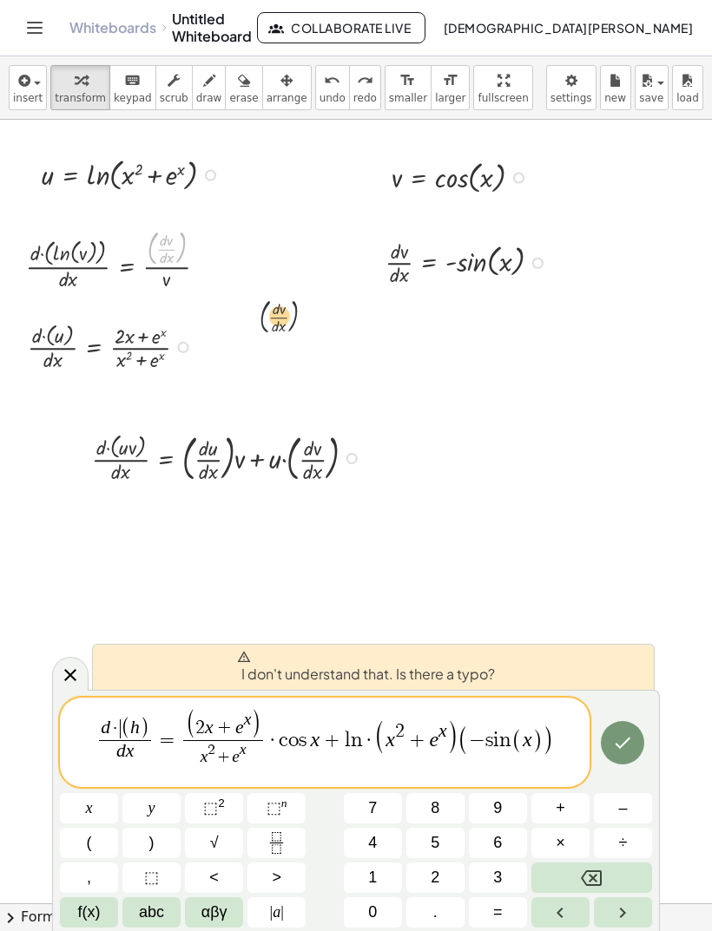
scroll to position [143, 0]
click at [639, 744] on button "Done" at bounding box center [622, 742] width 43 height 43
click at [638, 743] on button "Done" at bounding box center [622, 742] width 43 height 43
click at [626, 745] on icon "Done" at bounding box center [622, 742] width 21 height 21
click at [624, 746] on icon "Done" at bounding box center [623, 743] width 16 height 11
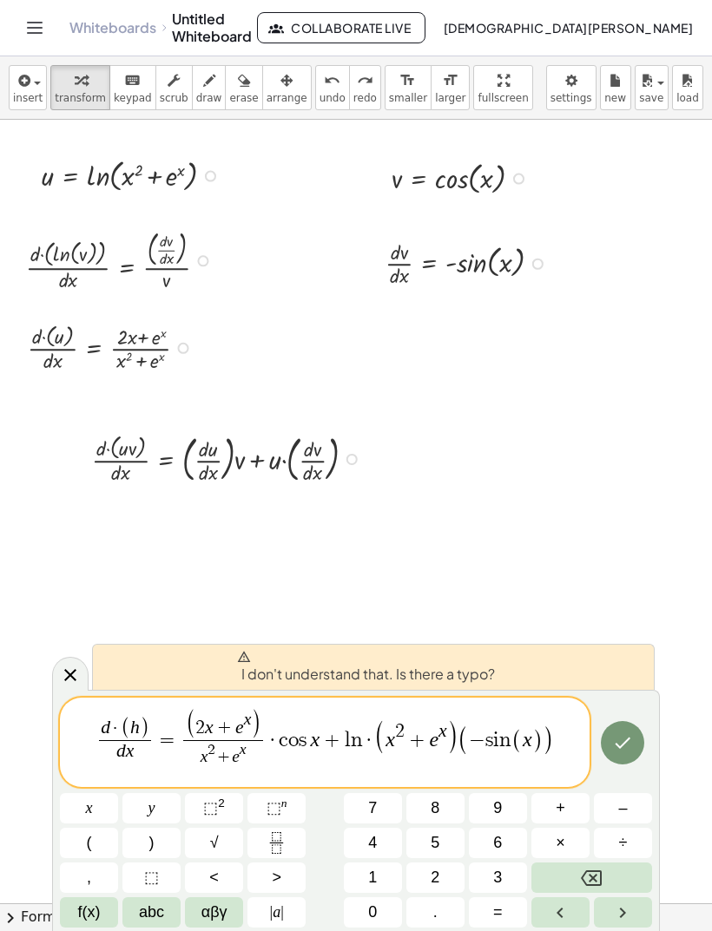
click at [23, 86] on icon "button" at bounding box center [23, 80] width 16 height 21
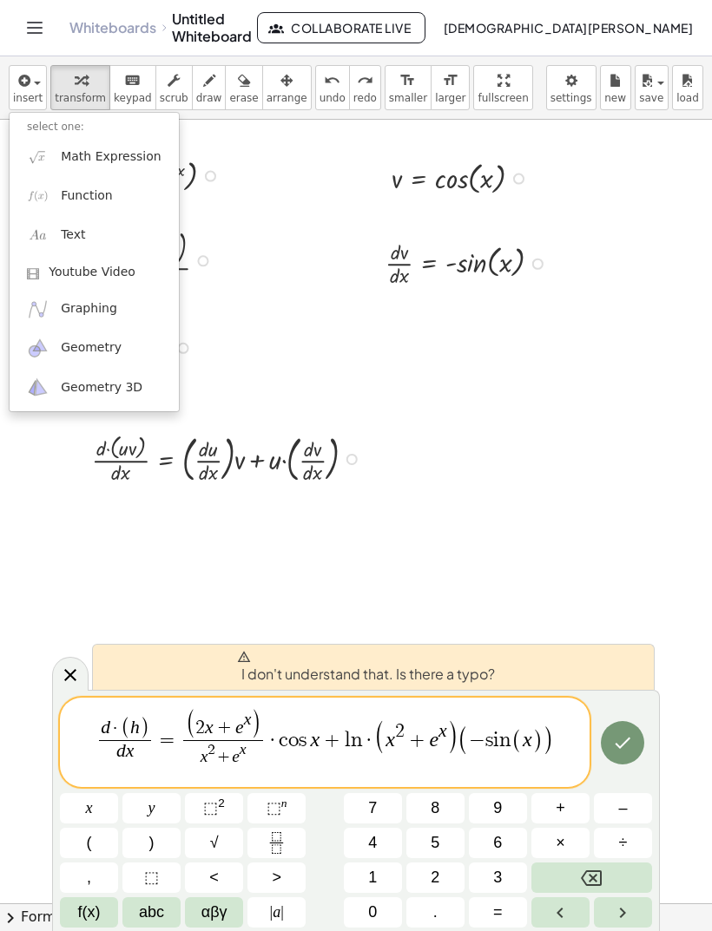
click at [130, 95] on div at bounding box center [356, 465] width 712 height 931
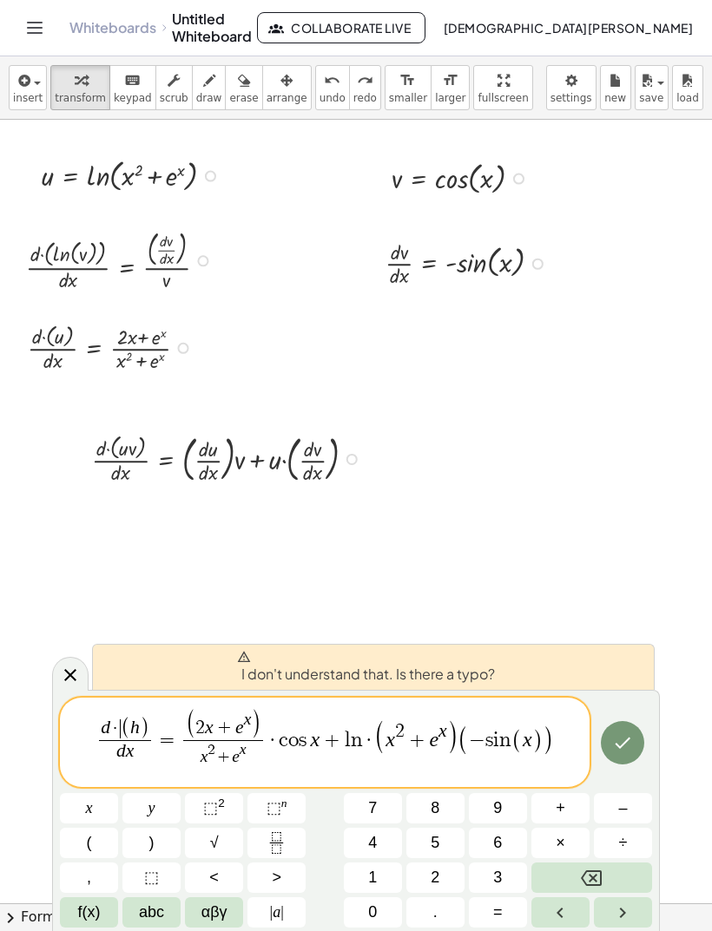
click at [634, 752] on button "Done" at bounding box center [622, 742] width 43 height 43
click at [627, 746] on icon "Done" at bounding box center [622, 742] width 21 height 21
click at [623, 746] on icon "Done" at bounding box center [623, 743] width 16 height 11
click at [620, 749] on icon "Done" at bounding box center [623, 743] width 16 height 11
click at [618, 752] on icon "Done" at bounding box center [622, 742] width 21 height 21
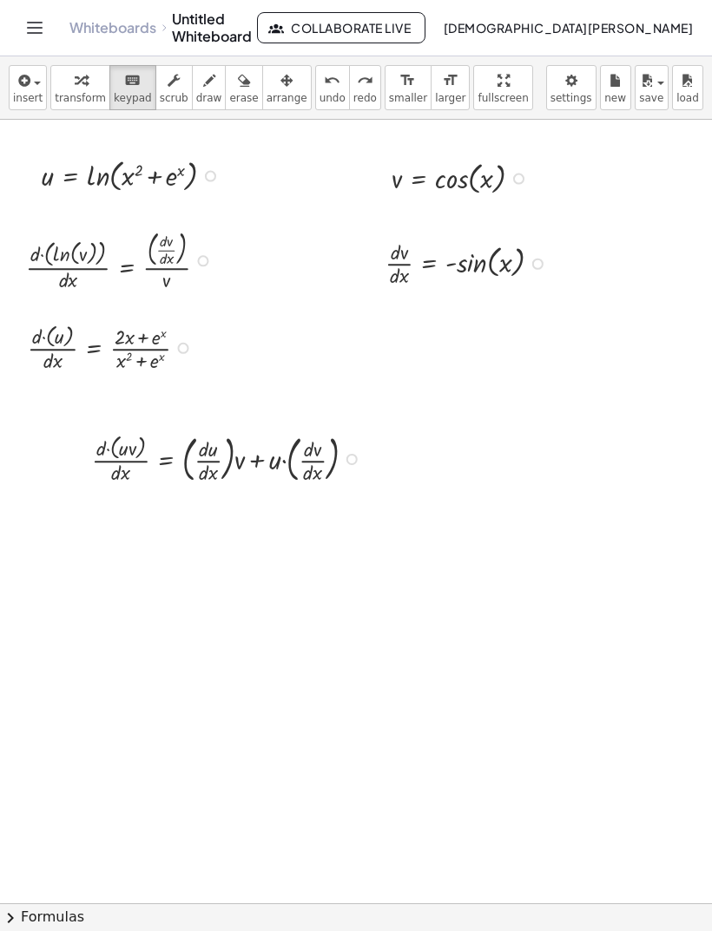
click at [10, 76] on button "insert" at bounding box center [28, 87] width 38 height 45
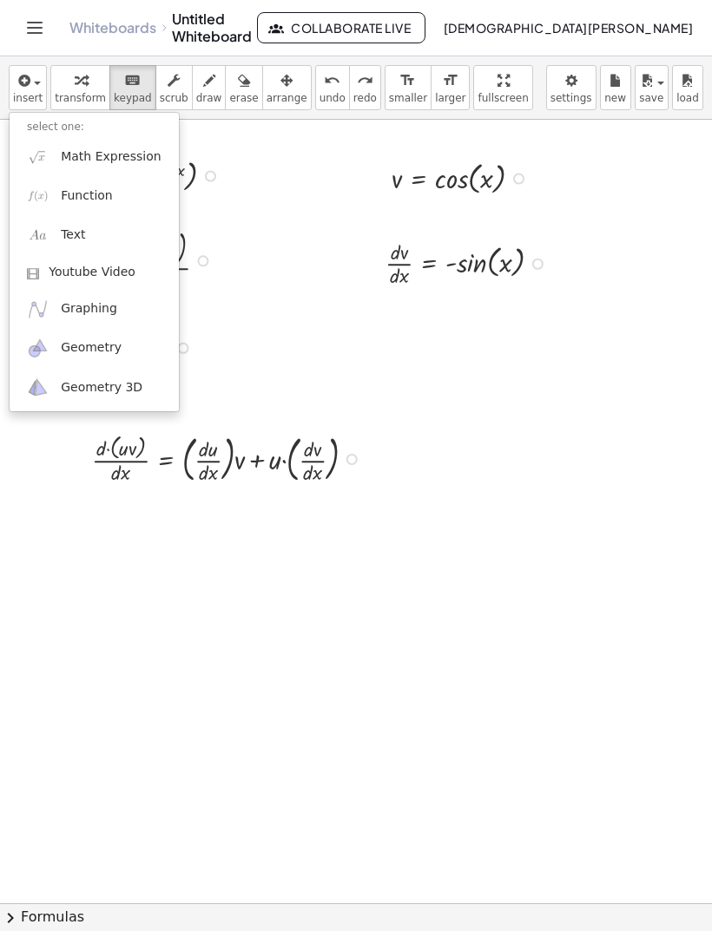
click at [73, 203] on span "Function" at bounding box center [87, 195] width 52 height 17
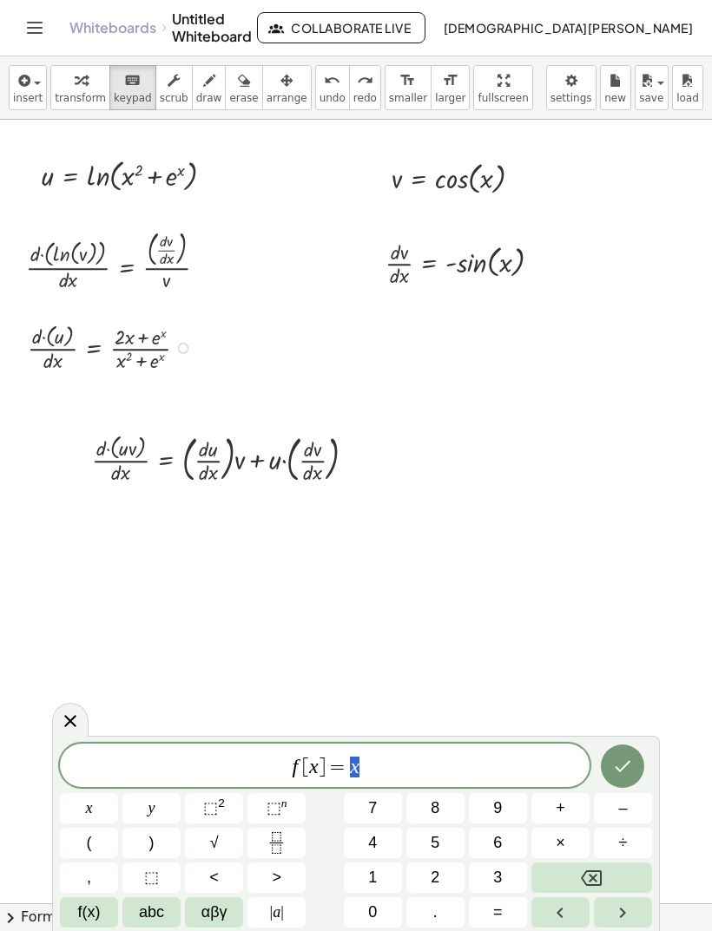
click at [627, 767] on icon "Done" at bounding box center [622, 766] width 21 height 21
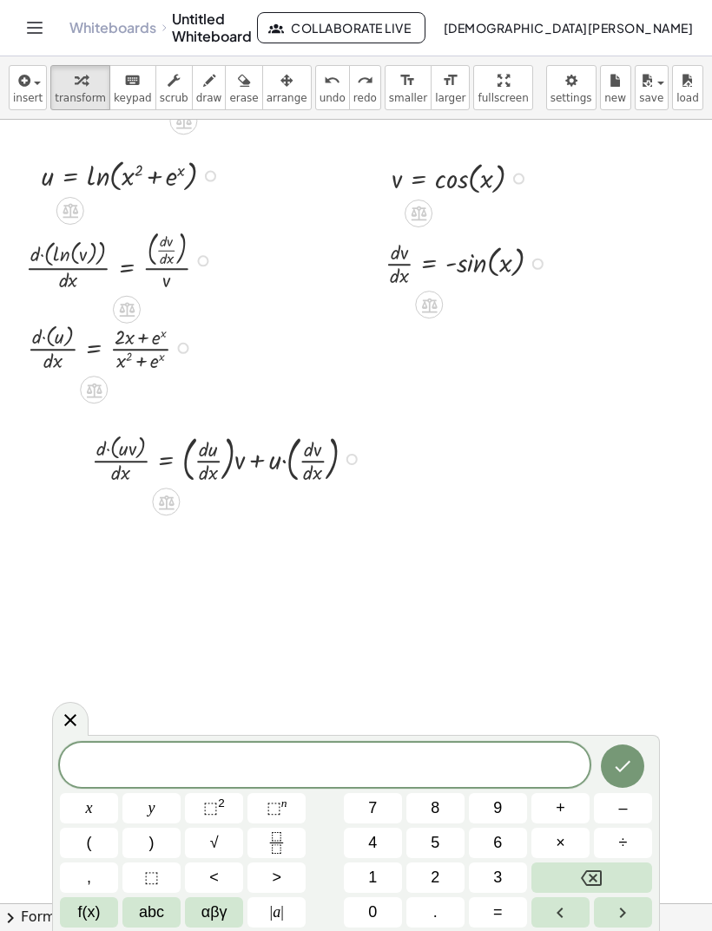
click at [12, 78] on button "insert" at bounding box center [28, 87] width 38 height 45
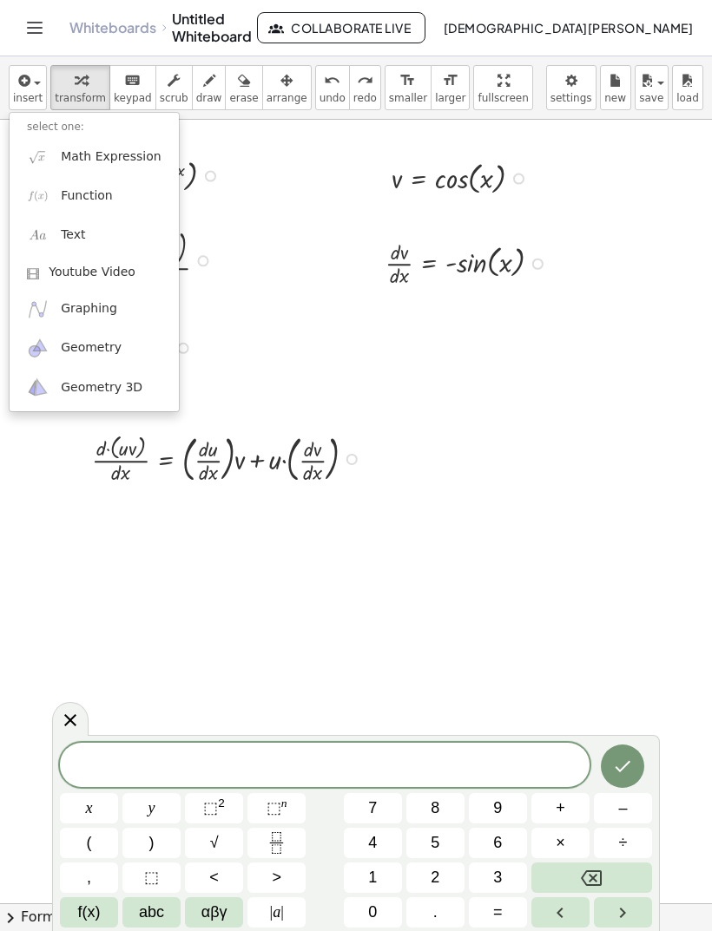
click at [82, 200] on span "Function" at bounding box center [87, 195] width 52 height 17
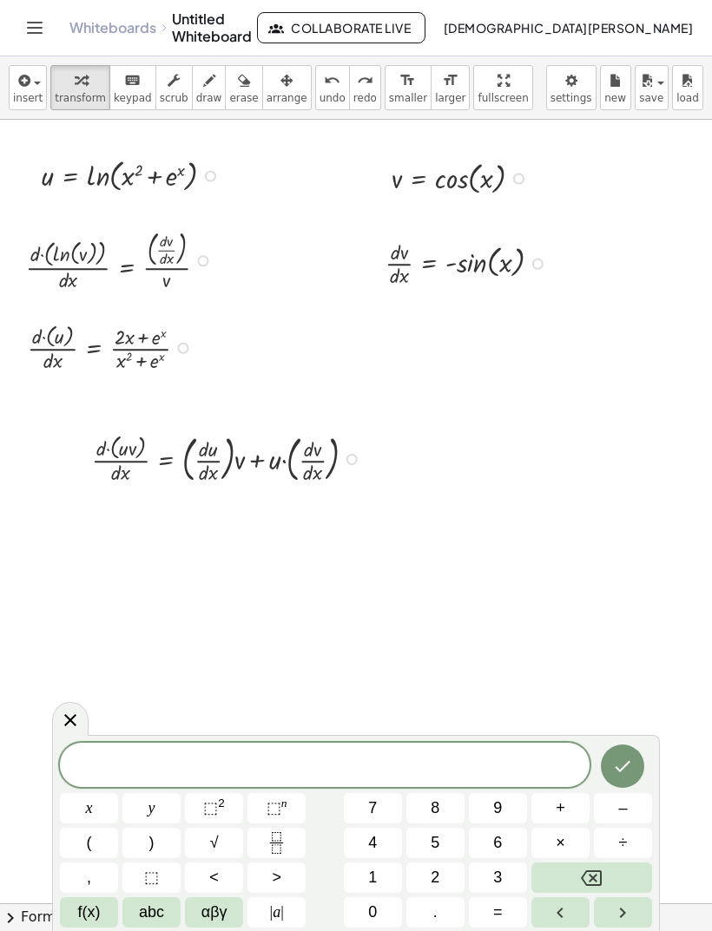
click at [261, 841] on button "Fraction" at bounding box center [276, 843] width 58 height 30
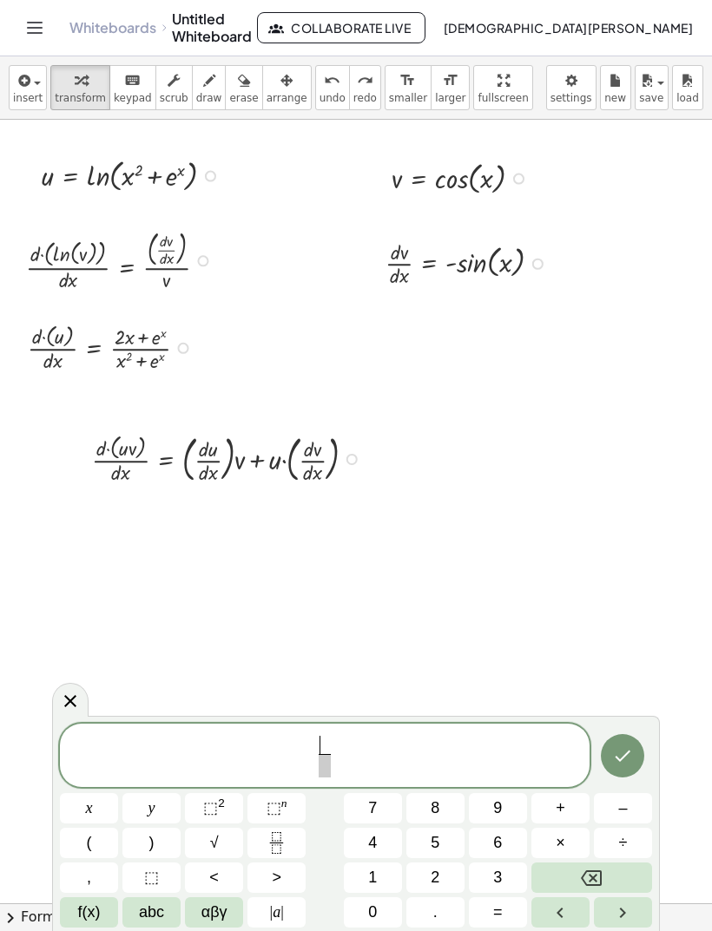
click at [151, 916] on span "abc" at bounding box center [151, 912] width 25 height 23
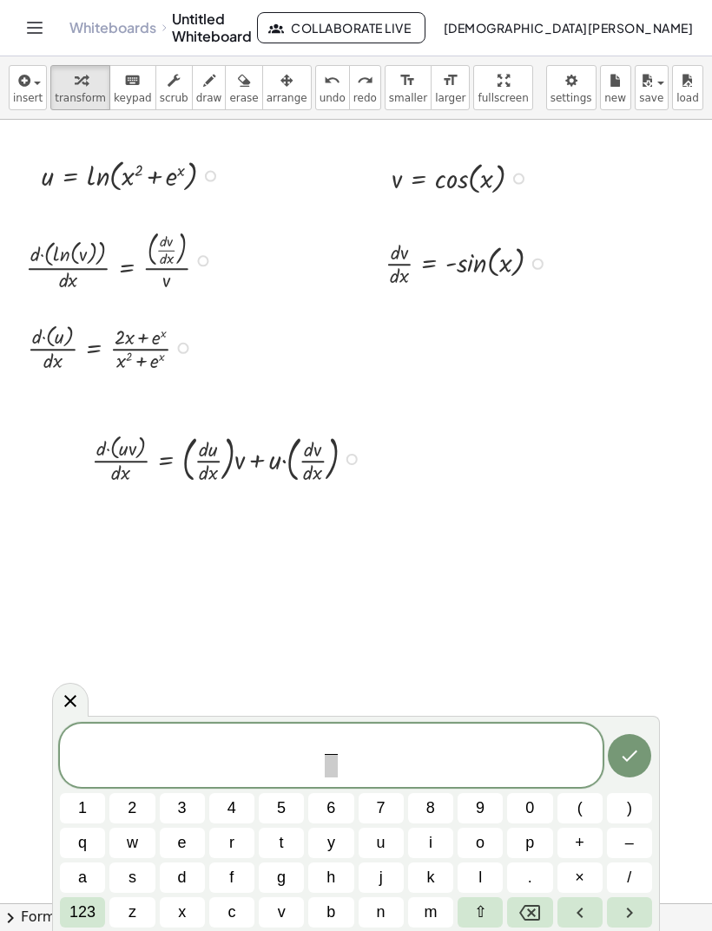
click at [180, 881] on span "d" at bounding box center [182, 877] width 9 height 23
click at [87, 916] on span "123" at bounding box center [82, 912] width 26 height 23
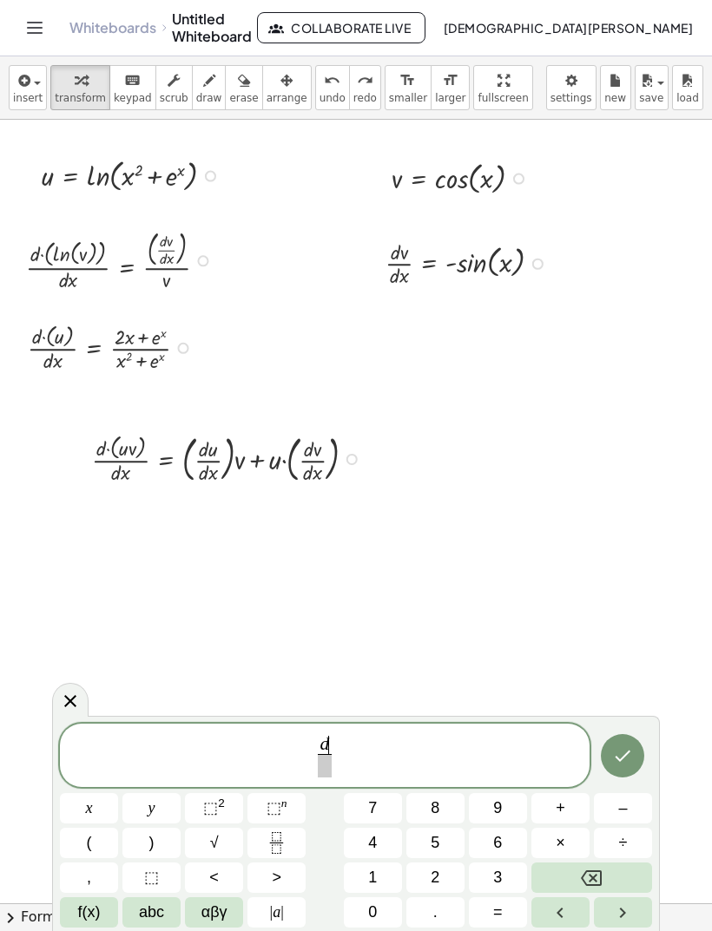
click at [561, 838] on span "×" at bounding box center [560, 842] width 10 height 23
click at [584, 875] on icon "Backspace" at bounding box center [591, 878] width 21 height 16
click at [317, 767] on span "d ​ ​" at bounding box center [324, 757] width 21 height 43
click at [332, 738] on span "​ d ​" at bounding box center [324, 757] width 21 height 43
click at [133, 904] on button "abc" at bounding box center [151, 912] width 58 height 30
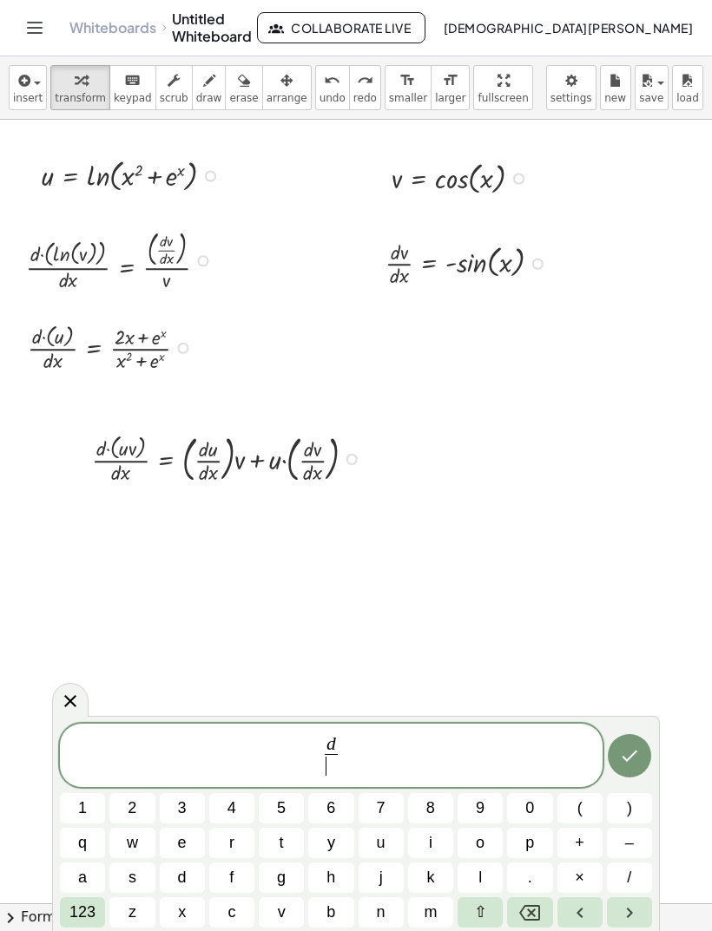
click at [178, 874] on span "d" at bounding box center [182, 877] width 9 height 23
click at [185, 909] on span "x" at bounding box center [182, 912] width 8 height 23
click at [356, 743] on span "d d x ​ ​" at bounding box center [331, 757] width 542 height 46
click at [586, 807] on button "(" at bounding box center [579, 808] width 45 height 30
click at [321, 869] on button "h" at bounding box center [330, 878] width 45 height 30
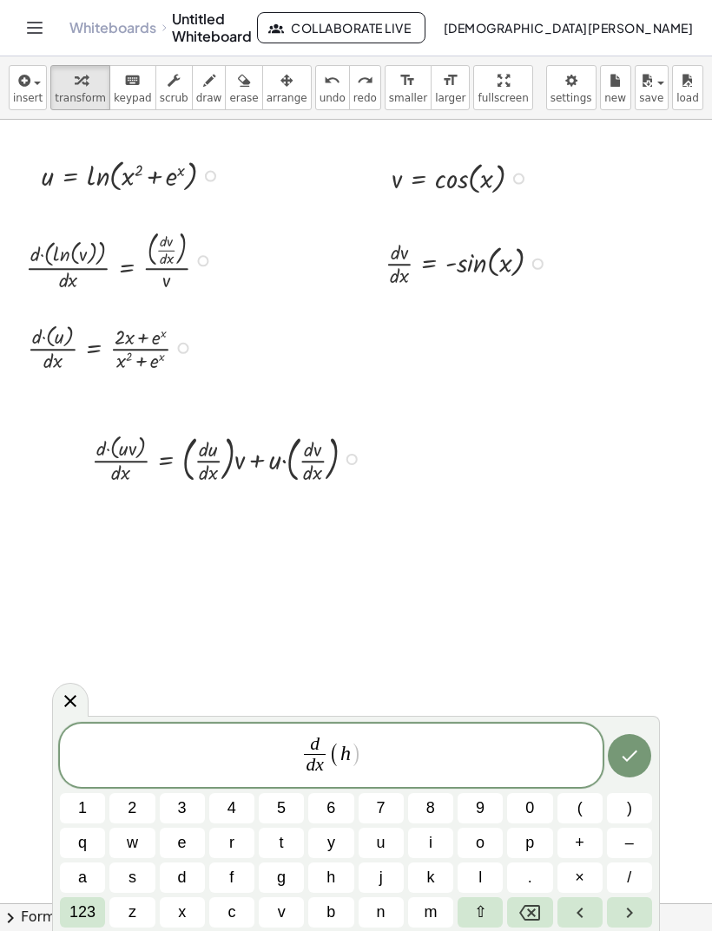
click at [90, 909] on span "123" at bounding box center [82, 912] width 26 height 23
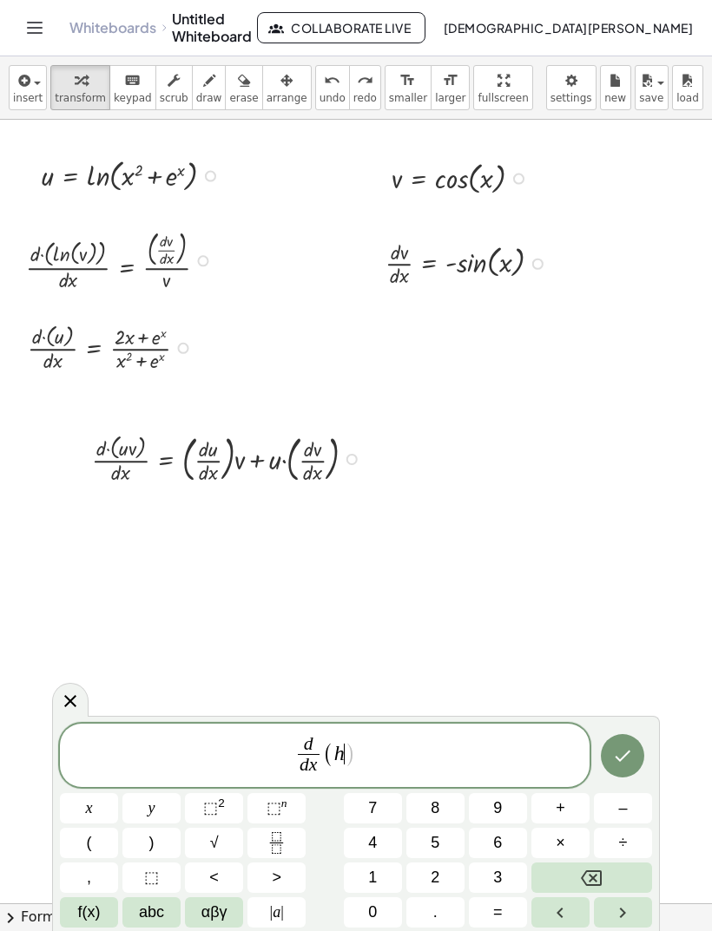
click at [80, 915] on span "f(x)" at bounding box center [89, 912] width 23 height 23
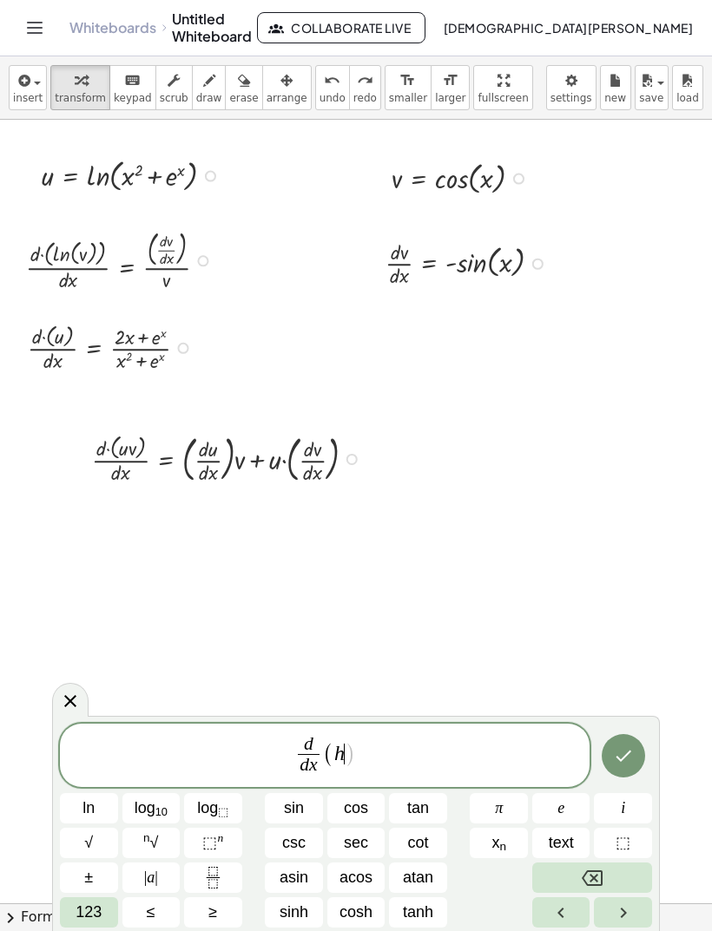
click at [73, 916] on button "123" at bounding box center [89, 912] width 58 height 30
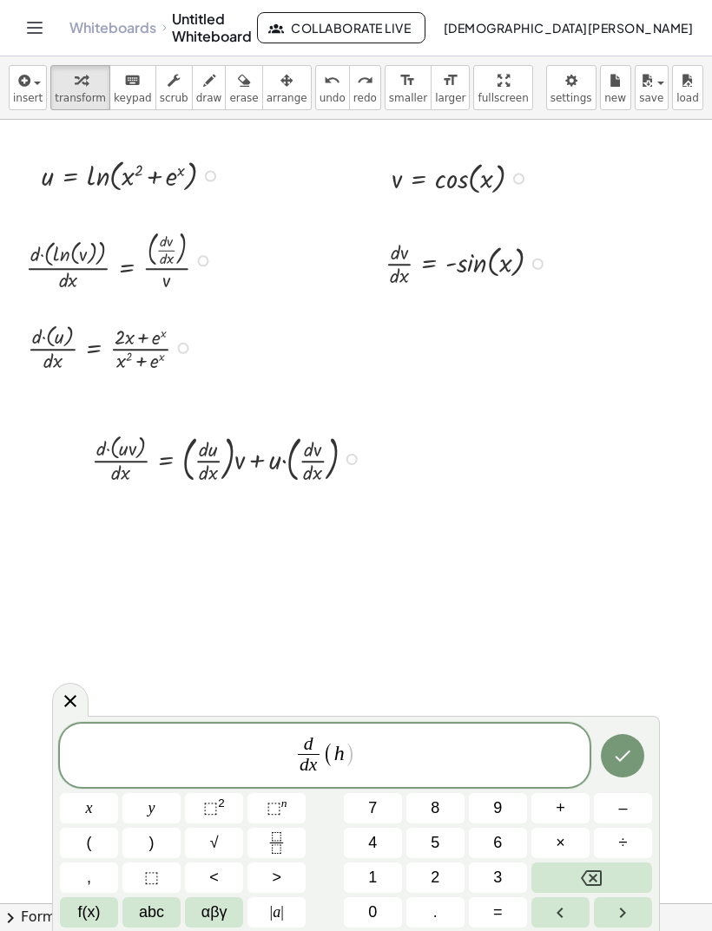
click at [76, 914] on button "f(x)" at bounding box center [89, 912] width 58 height 30
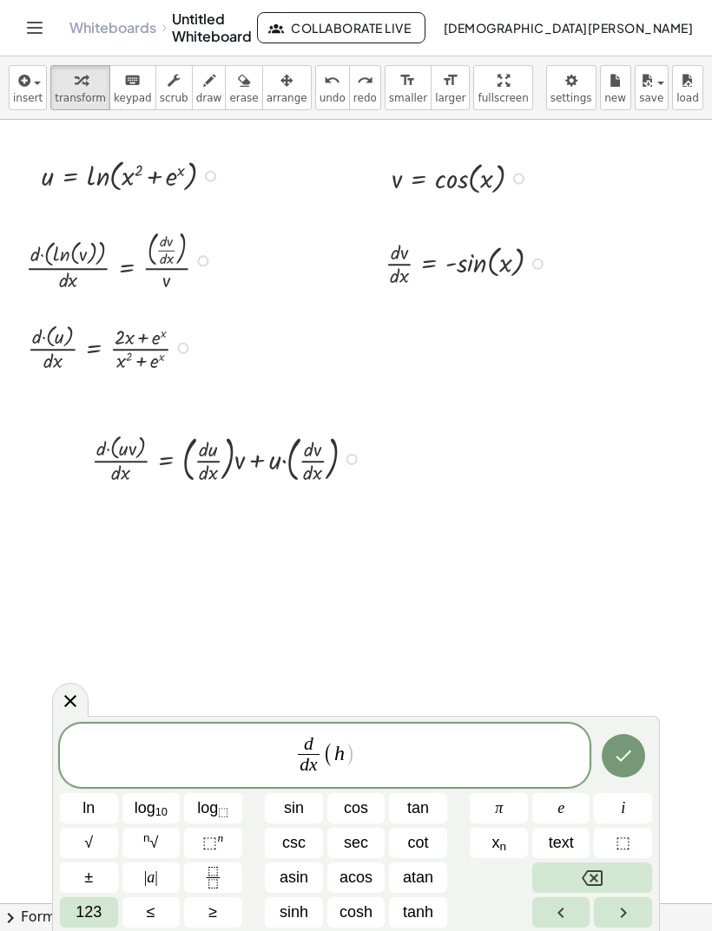
click at [68, 917] on button "123" at bounding box center [89, 912] width 58 height 30
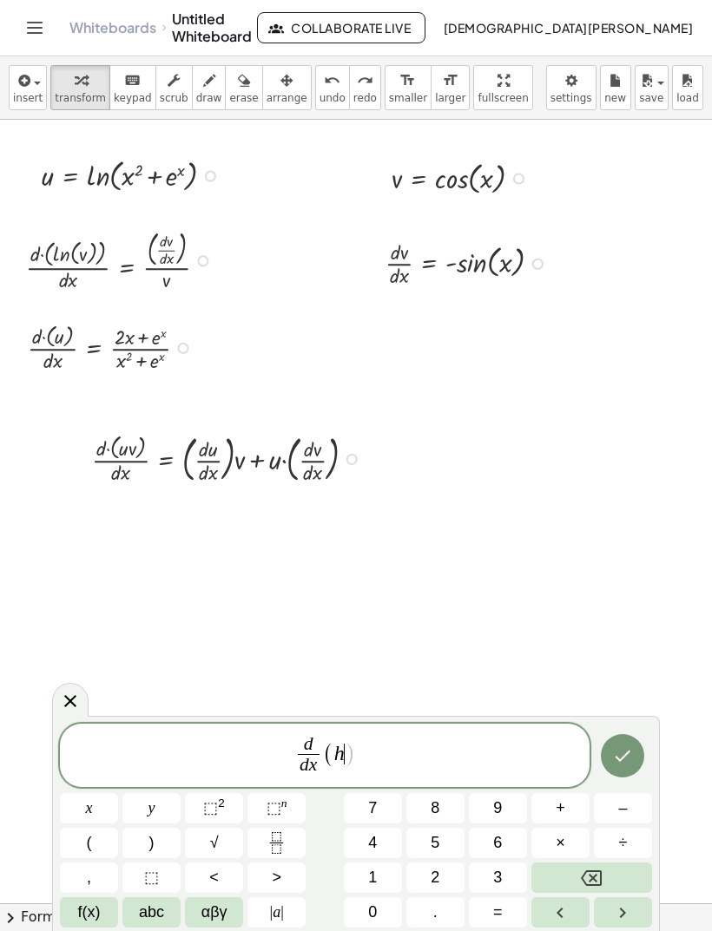
click at [138, 840] on button ")" at bounding box center [151, 843] width 58 height 30
click at [155, 914] on span "abc" at bounding box center [151, 912] width 25 height 23
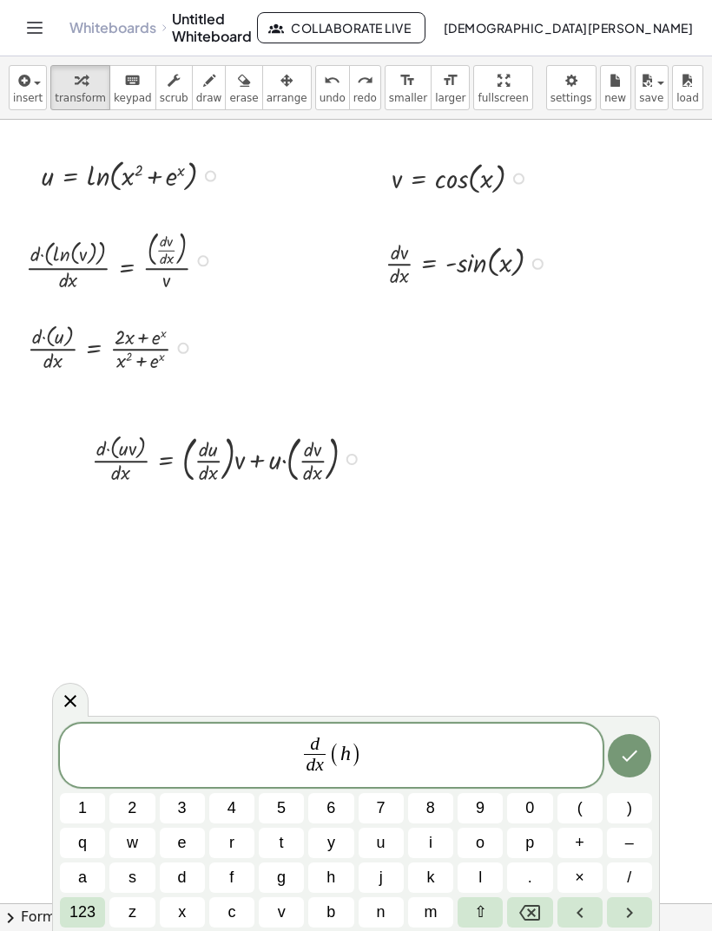
click at [82, 916] on span "123" at bounding box center [82, 912] width 26 height 23
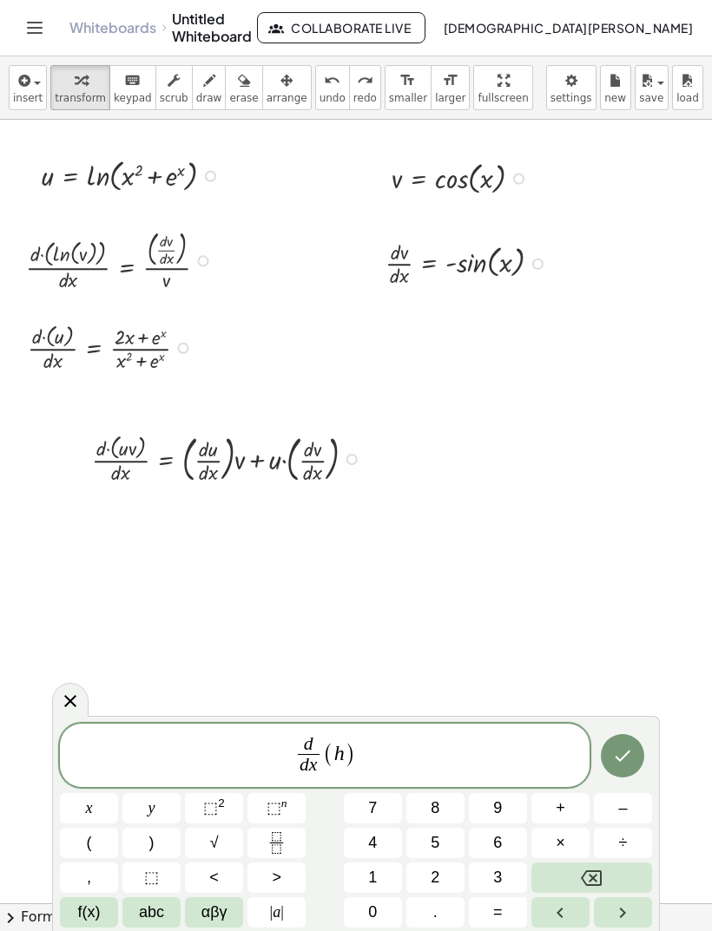
click at [518, 890] on button "3" at bounding box center [498, 878] width 58 height 30
click at [509, 909] on button "=" at bounding box center [498, 912] width 58 height 30
click at [611, 875] on button "Backspace" at bounding box center [591, 878] width 121 height 30
click at [597, 874] on icon "Backspace" at bounding box center [591, 878] width 21 height 21
click at [503, 909] on button "=" at bounding box center [498, 912] width 58 height 30
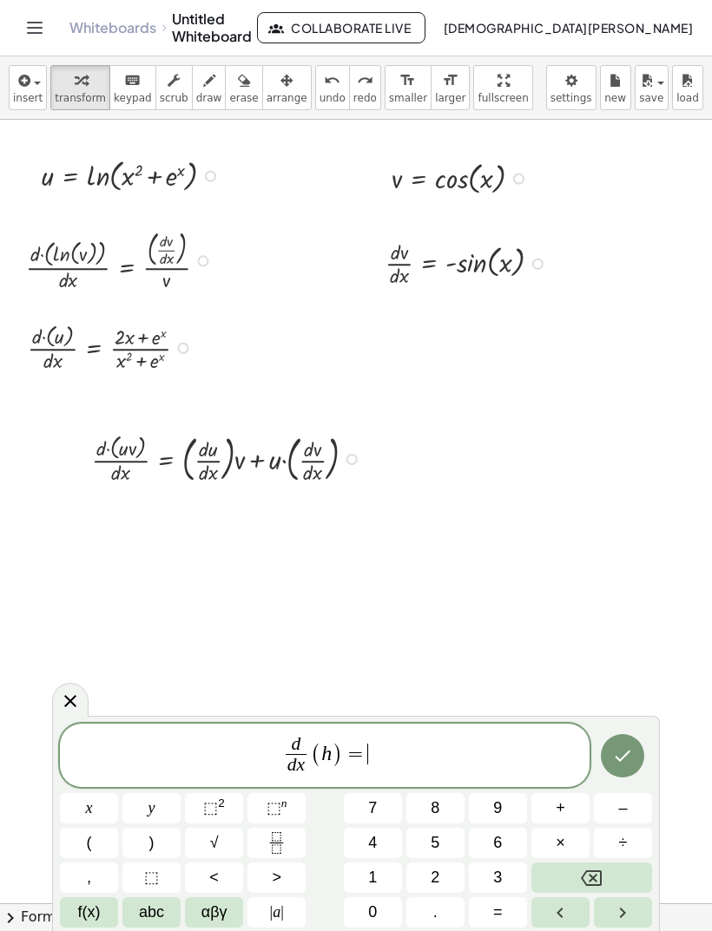
click at [277, 837] on icon "Fraction" at bounding box center [277, 843] width 22 height 22
click at [449, 878] on button "2" at bounding box center [435, 878] width 58 height 30
click at [92, 811] on span "x" at bounding box center [89, 808] width 7 height 23
click at [568, 811] on button "+" at bounding box center [560, 808] width 58 height 30
click at [93, 917] on span "f(x)" at bounding box center [89, 912] width 23 height 23
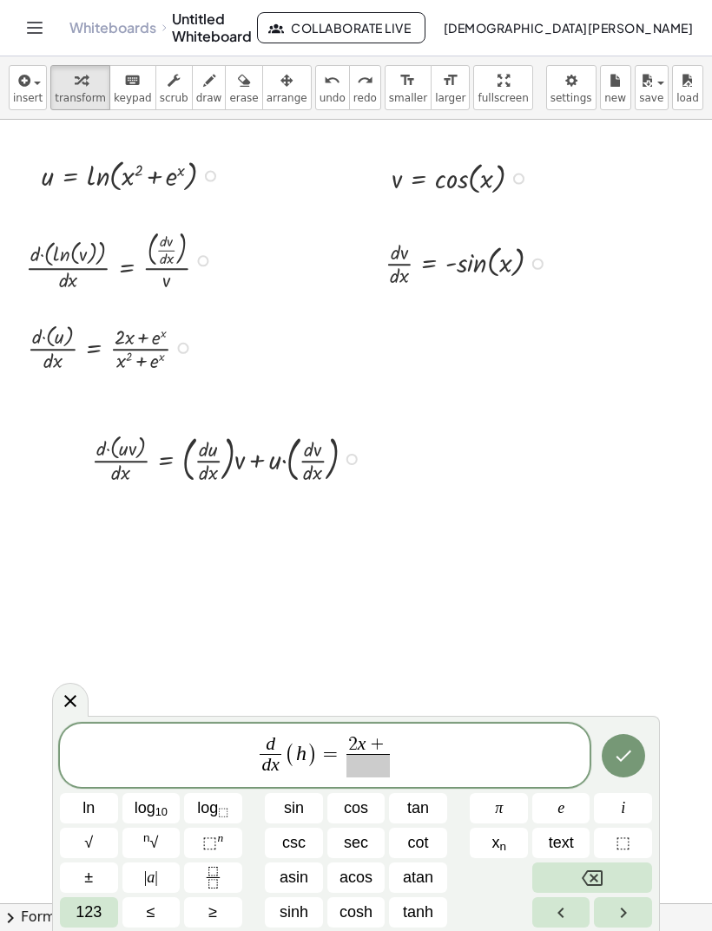
click at [572, 813] on button "e" at bounding box center [561, 808] width 58 height 30
click at [203, 830] on button "⬚ n" at bounding box center [213, 843] width 58 height 30
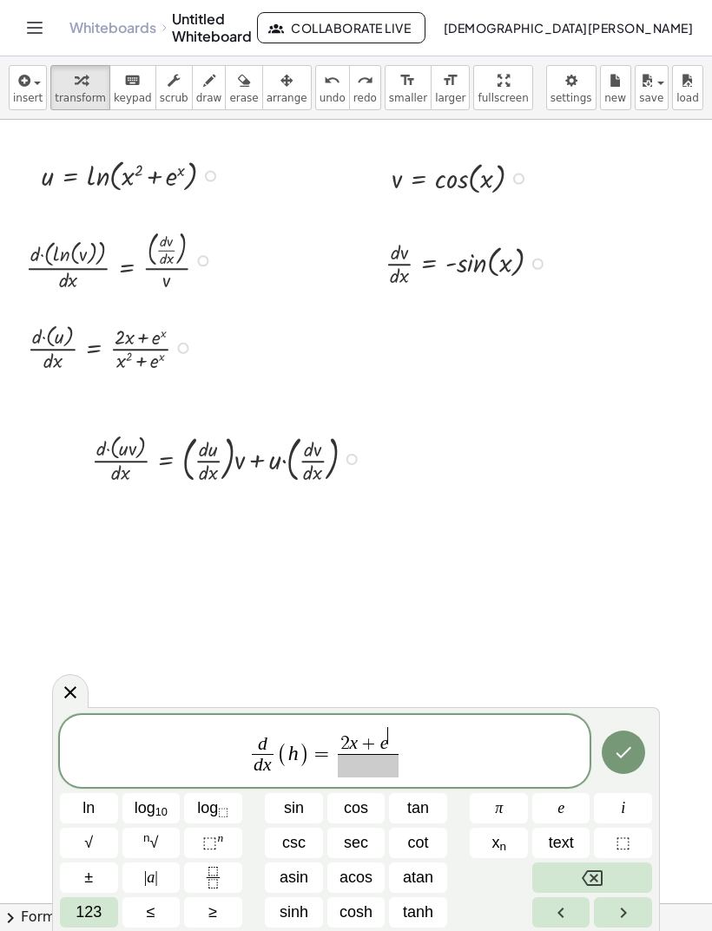
click at [82, 915] on span "123" at bounding box center [88, 912] width 26 height 23
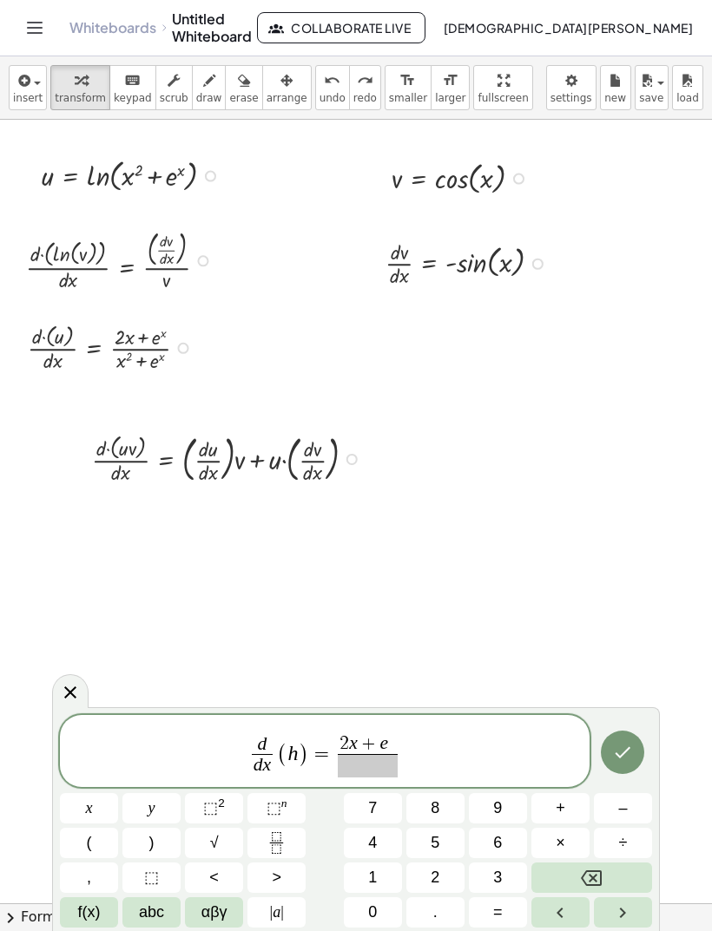
click at [83, 809] on button "x" at bounding box center [89, 808] width 58 height 30
click at [397, 764] on span "2 x + e x ​ ​" at bounding box center [367, 752] width 67 height 50
click at [383, 773] on span at bounding box center [368, 765] width 60 height 23
click at [382, 773] on span "​" at bounding box center [368, 765] width 60 height 23
click at [92, 803] on span "x" at bounding box center [89, 808] width 7 height 23
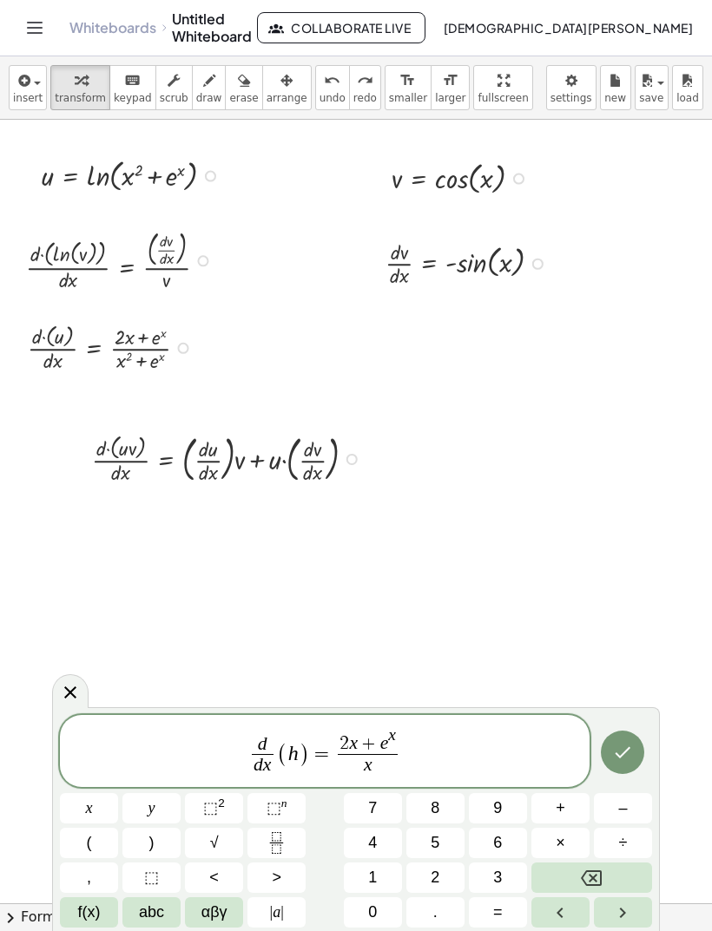
click at [213, 802] on span "⬚" at bounding box center [210, 807] width 15 height 17
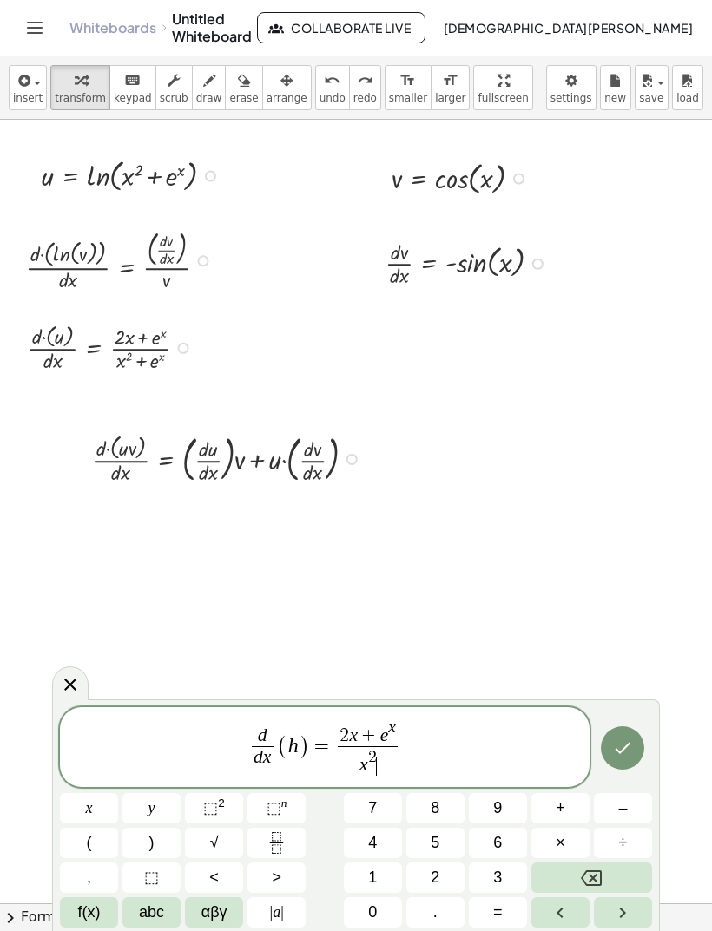
click at [568, 809] on button "+" at bounding box center [560, 808] width 58 height 30
click at [75, 915] on button "f(x)" at bounding box center [89, 912] width 58 height 30
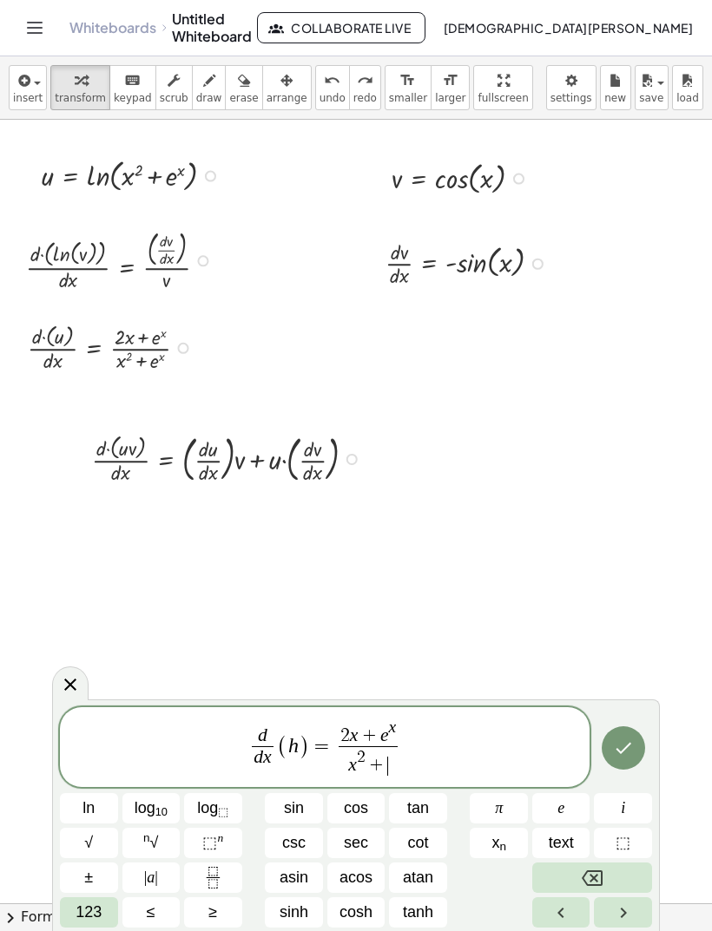
click at [572, 810] on button "e" at bounding box center [561, 808] width 58 height 30
click at [207, 837] on span "⬚" at bounding box center [209, 842] width 15 height 17
click at [80, 913] on span "123" at bounding box center [88, 912] width 26 height 23
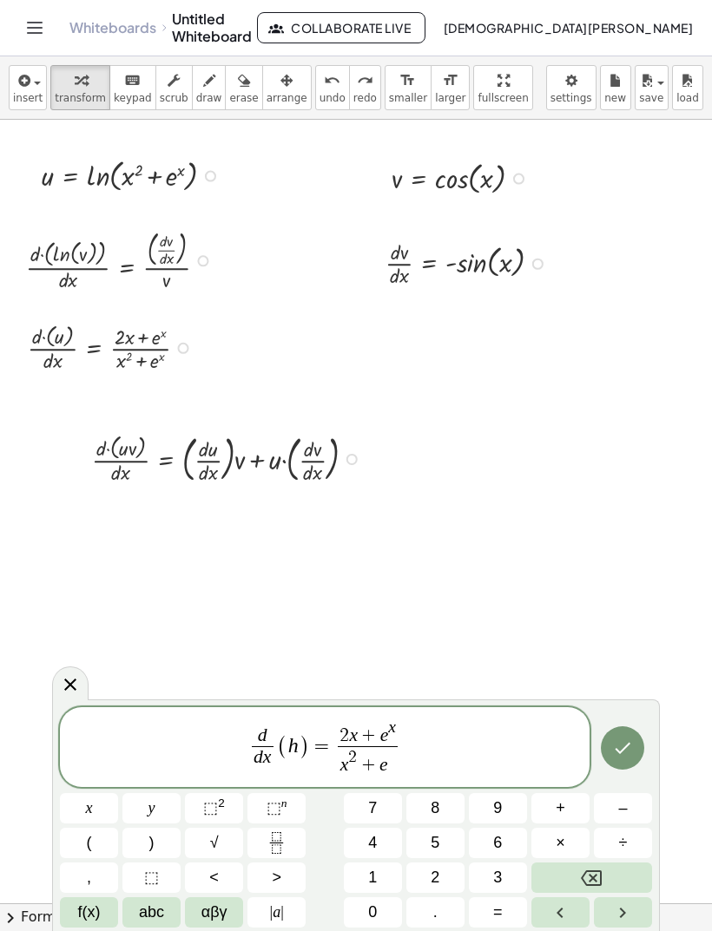
click at [77, 809] on button "x" at bounding box center [89, 808] width 58 height 30
click at [442, 752] on span "d d x ​ ( h ) = 2 x + e x x 2 + e x ​ ​" at bounding box center [324, 749] width 529 height 62
click at [89, 837] on span "(" at bounding box center [89, 842] width 5 height 23
click at [587, 866] on button "Backspace" at bounding box center [591, 878] width 121 height 30
click at [410, 740] on span "d d x ​ ( h ) = 2 x + e x x 2 + e x ​ ​" at bounding box center [324, 749] width 529 height 62
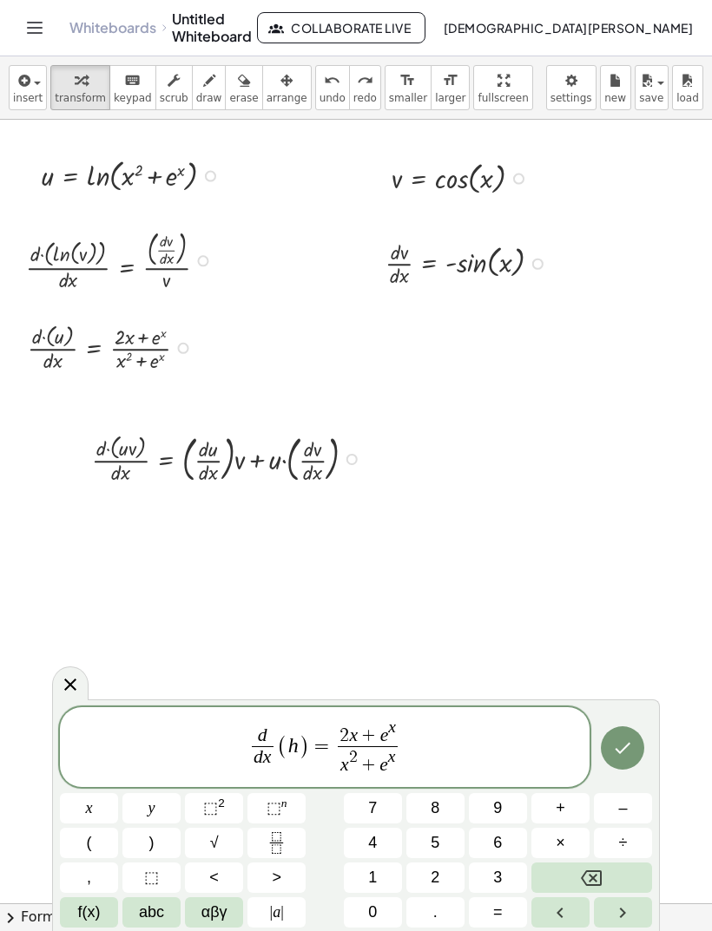
click at [75, 910] on button "f(x)" at bounding box center [89, 912] width 58 height 30
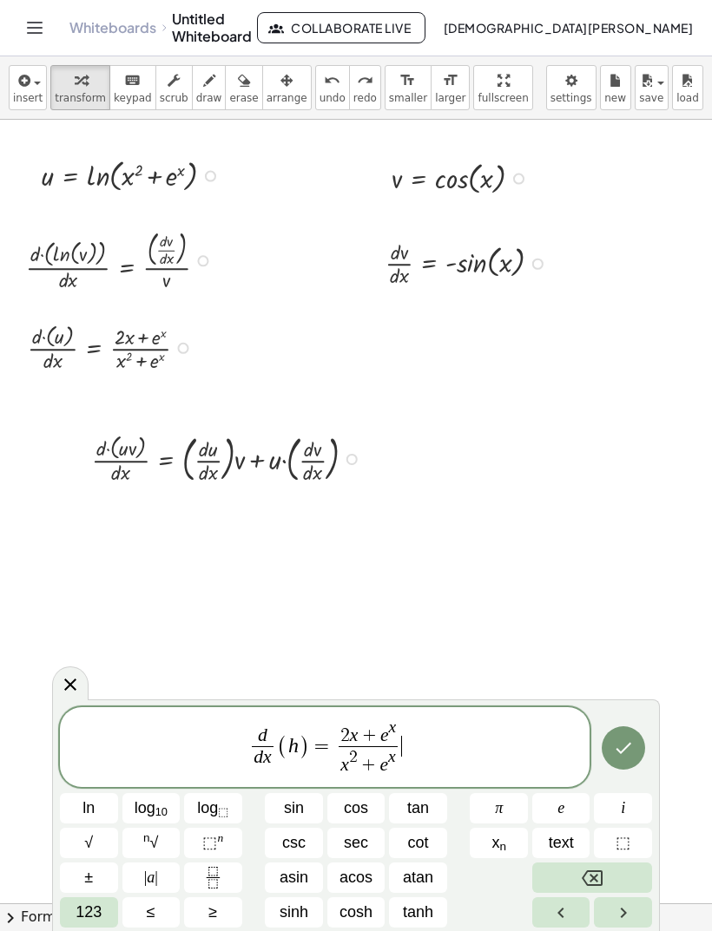
click at [380, 803] on button "cos" at bounding box center [356, 808] width 58 height 30
click at [76, 904] on span "123" at bounding box center [88, 912] width 26 height 23
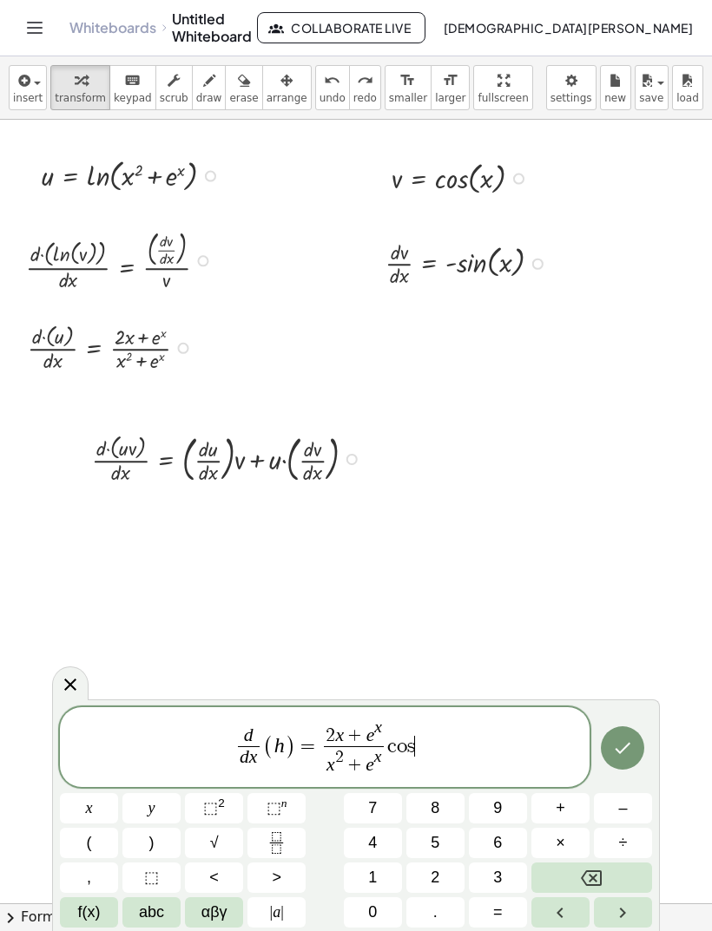
click at [78, 805] on button "x" at bounding box center [89, 808] width 58 height 30
click at [604, 873] on button "Backspace" at bounding box center [591, 878] width 121 height 30
click at [89, 845] on span "(" at bounding box center [89, 842] width 5 height 23
click at [76, 804] on button "x" at bounding box center [89, 808] width 58 height 30
click at [151, 834] on span ")" at bounding box center [151, 842] width 5 height 23
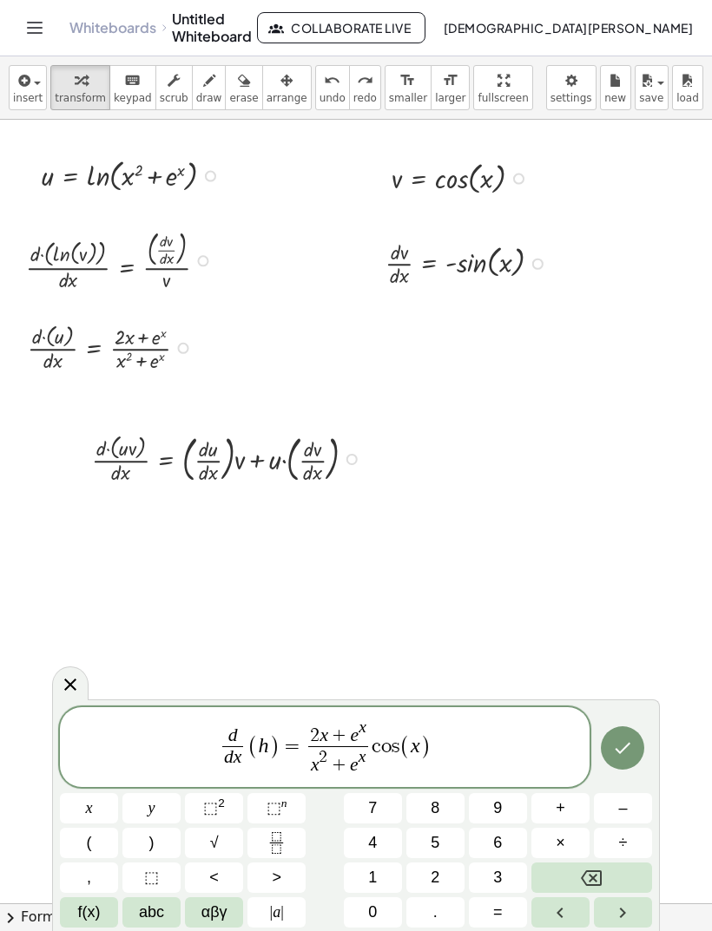
click at [370, 734] on span "2 x + e x x 2 + e x ​" at bounding box center [338, 748] width 67 height 58
click at [364, 736] on var "x" at bounding box center [362, 727] width 8 height 18
click at [373, 743] on var "c" at bounding box center [376, 746] width 10 height 21
click at [361, 736] on var "x" at bounding box center [362, 727] width 8 height 18
click at [305, 735] on span "2 x + e ​ x x 2 + e x ​" at bounding box center [338, 748] width 67 height 58
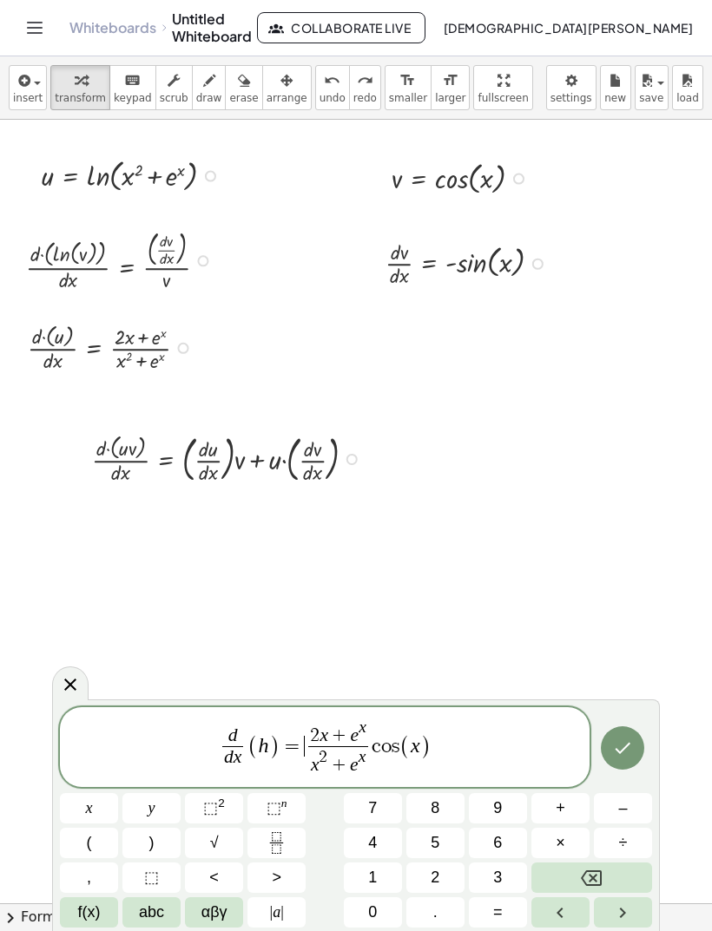
click at [312, 733] on span "2" at bounding box center [315, 735] width 10 height 19
click at [372, 733] on span "d d x ​ ( h ) = ​ 2 x + e x x 2 + e x ​ c o s ( x )" at bounding box center [324, 749] width 529 height 62
click at [366, 738] on span "2 x + e x" at bounding box center [338, 732] width 60 height 27
click at [151, 842] on span ")" at bounding box center [151, 842] width 5 height 23
click at [315, 734] on span "2" at bounding box center [315, 734] width 10 height 19
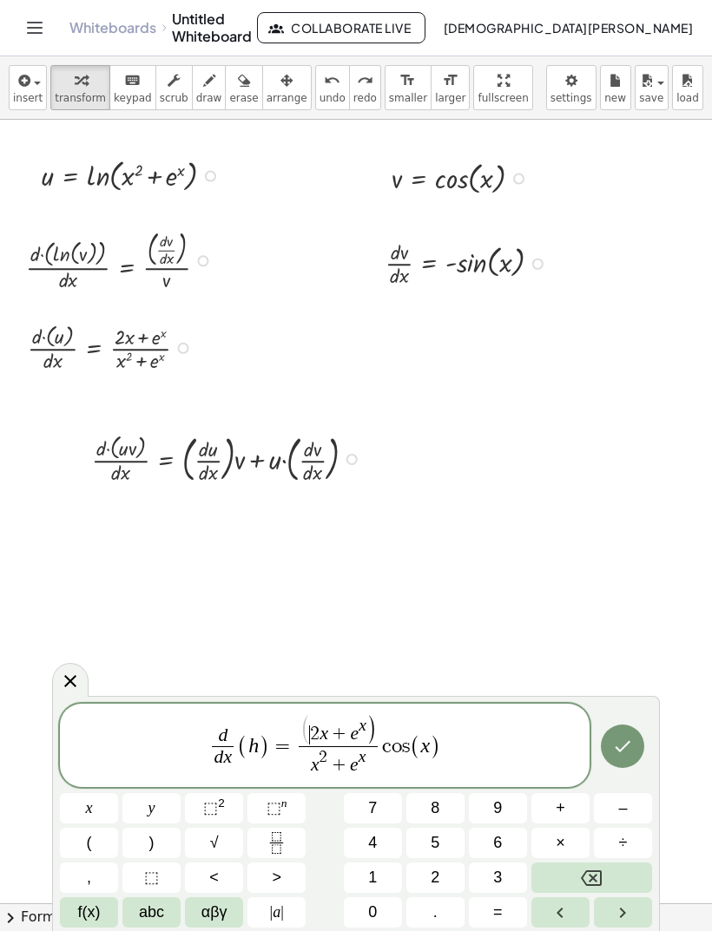
click at [82, 828] on button "(" at bounding box center [89, 843] width 58 height 30
click at [458, 744] on span "d d x ​ ( h ) = ( ​ 2 x + e x ) x 2 + e x ​ c o s ( x )" at bounding box center [324, 746] width 529 height 65
click at [574, 800] on button "+" at bounding box center [560, 808] width 58 height 30
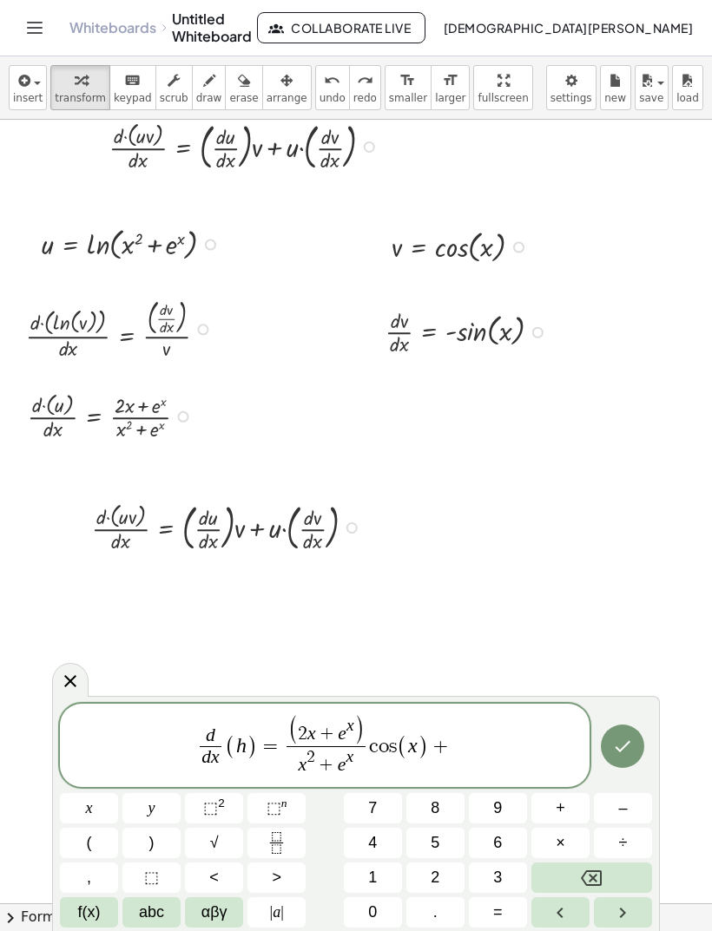
scroll to position [115, 0]
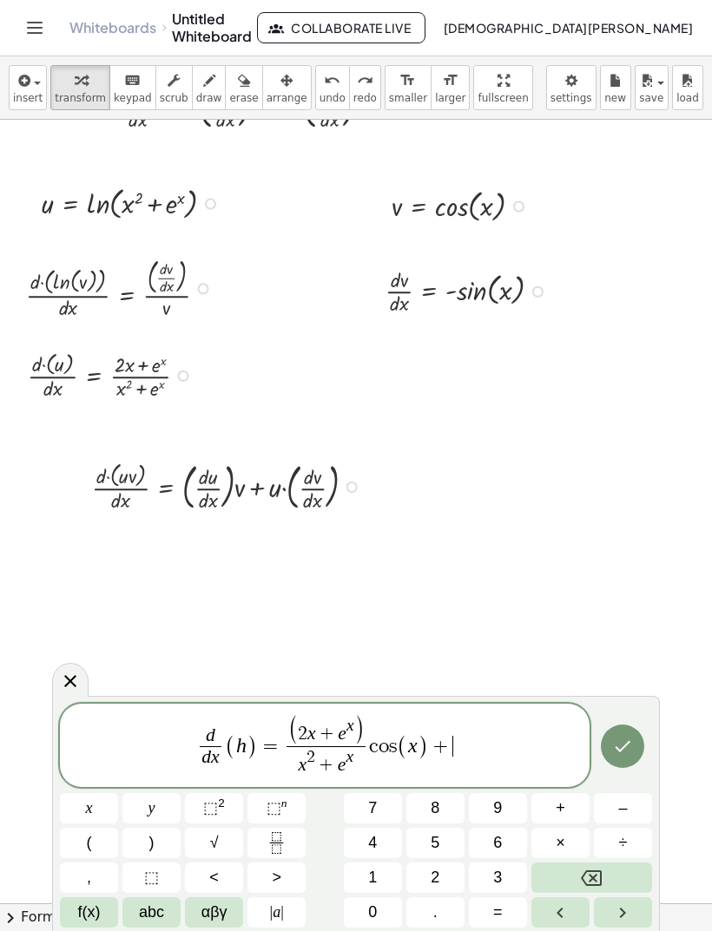
click
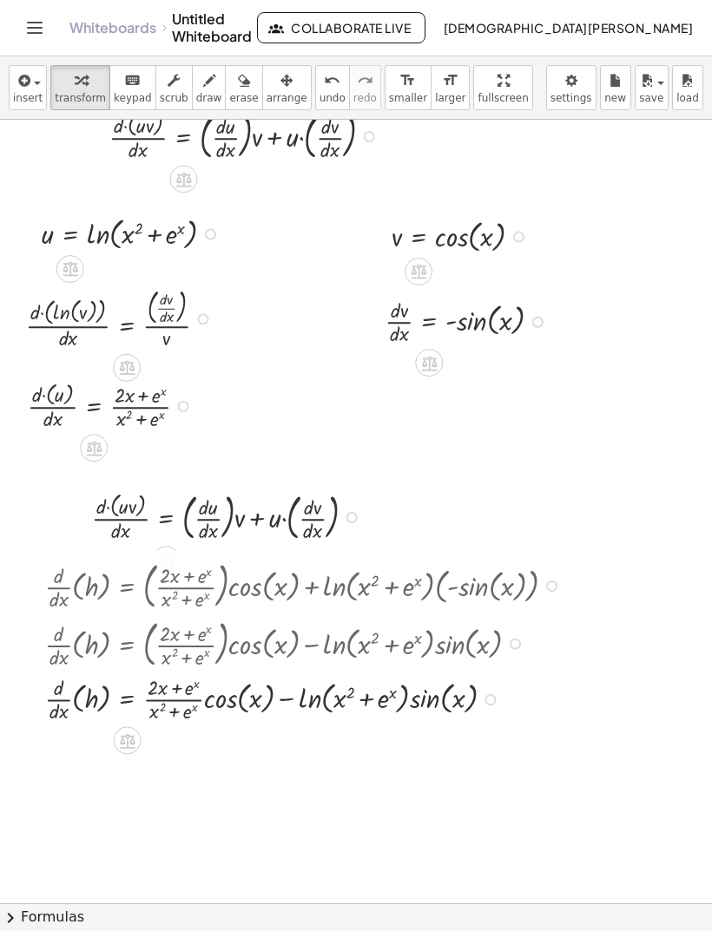
scroll to position [0, 0]
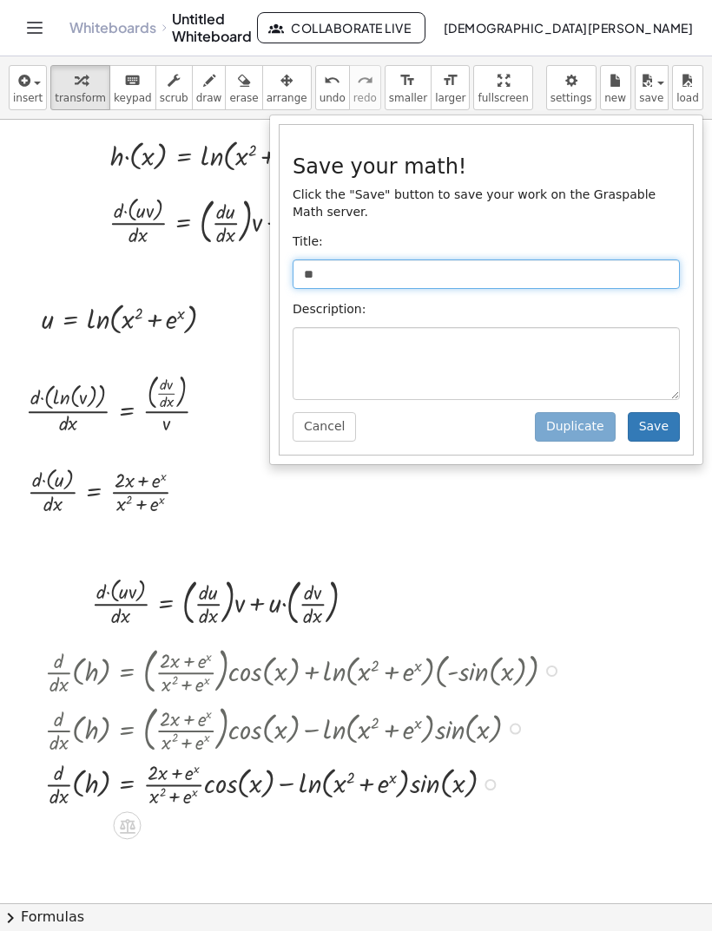
type input "*"
type input "**********"
